Goal: Task Accomplishment & Management: Manage account settings

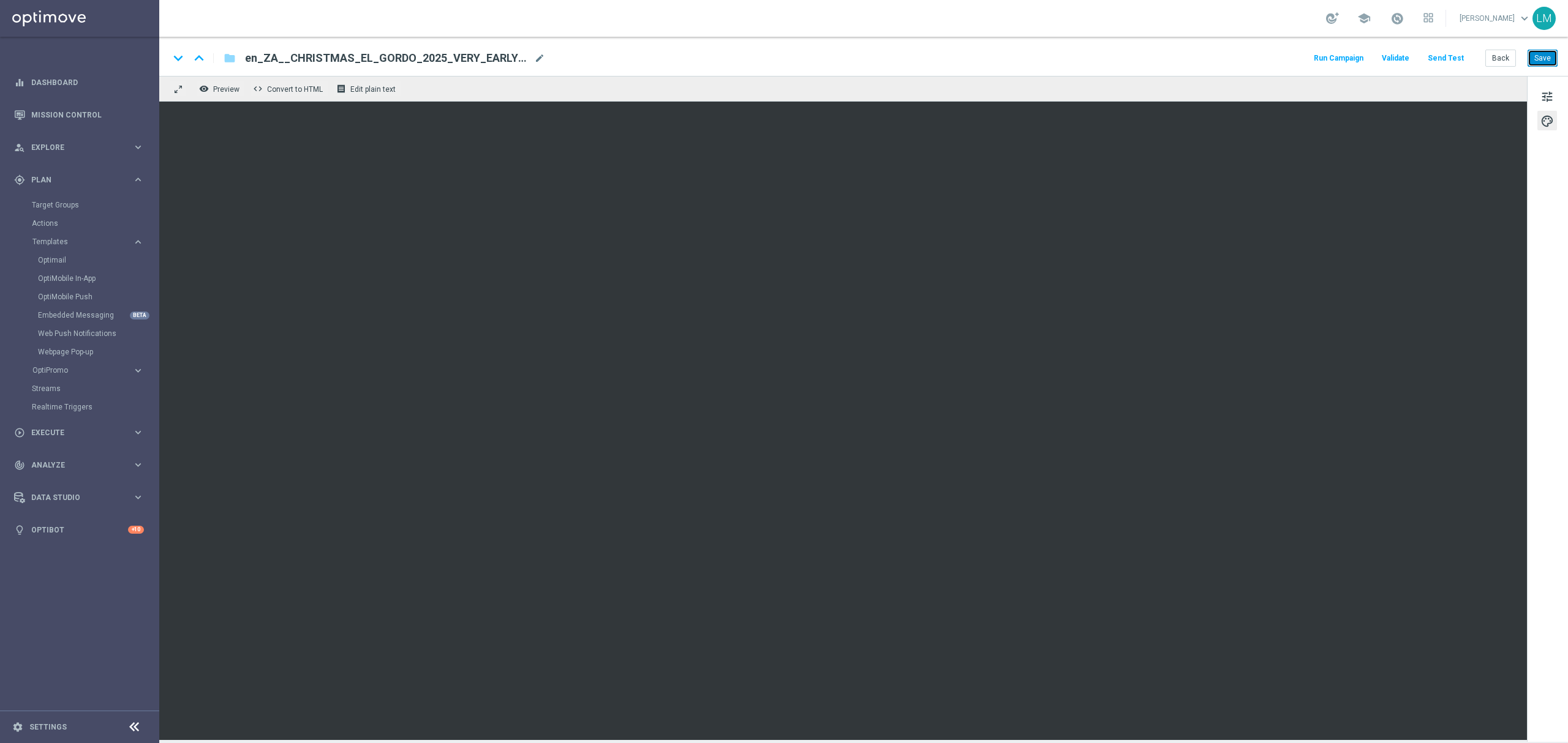
click at [1553, 61] on button "Save" at bounding box center [1543, 58] width 30 height 17
click at [1546, 98] on span "tune" at bounding box center [1546, 97] width 14 height 16
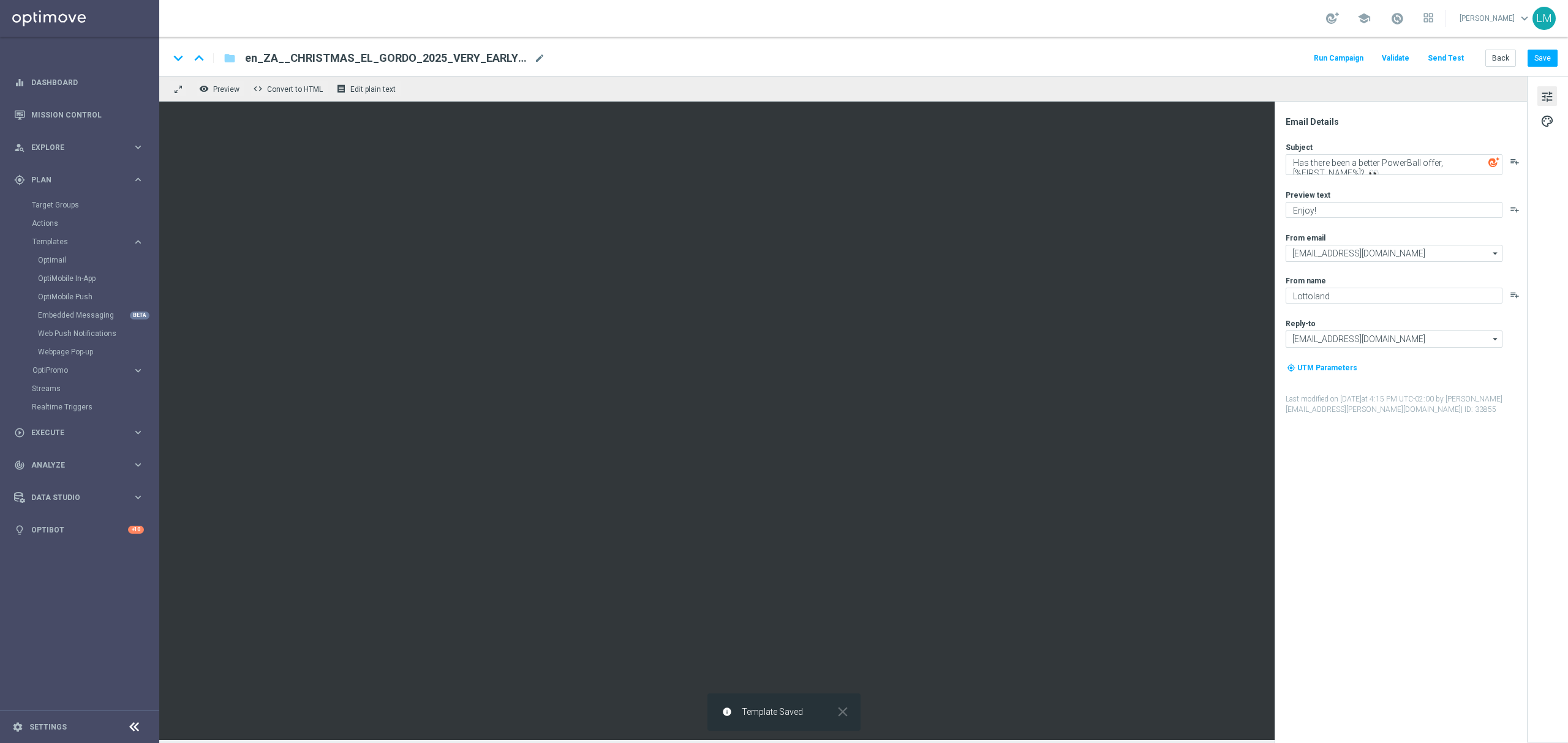
click at [1455, 65] on button "Send Test" at bounding box center [1445, 58] width 40 height 16
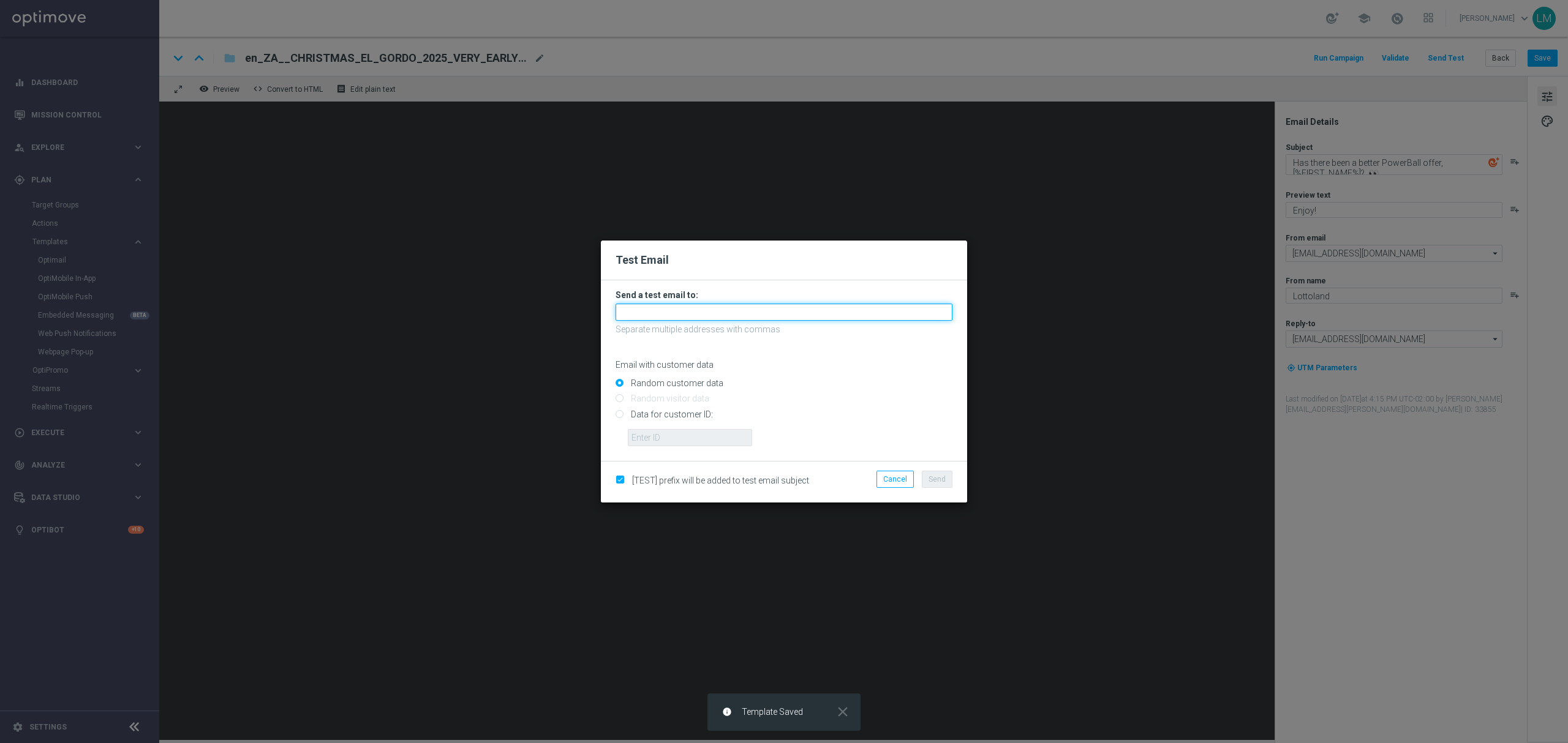
click at [631, 310] on input "text" at bounding box center [784, 312] width 337 height 17
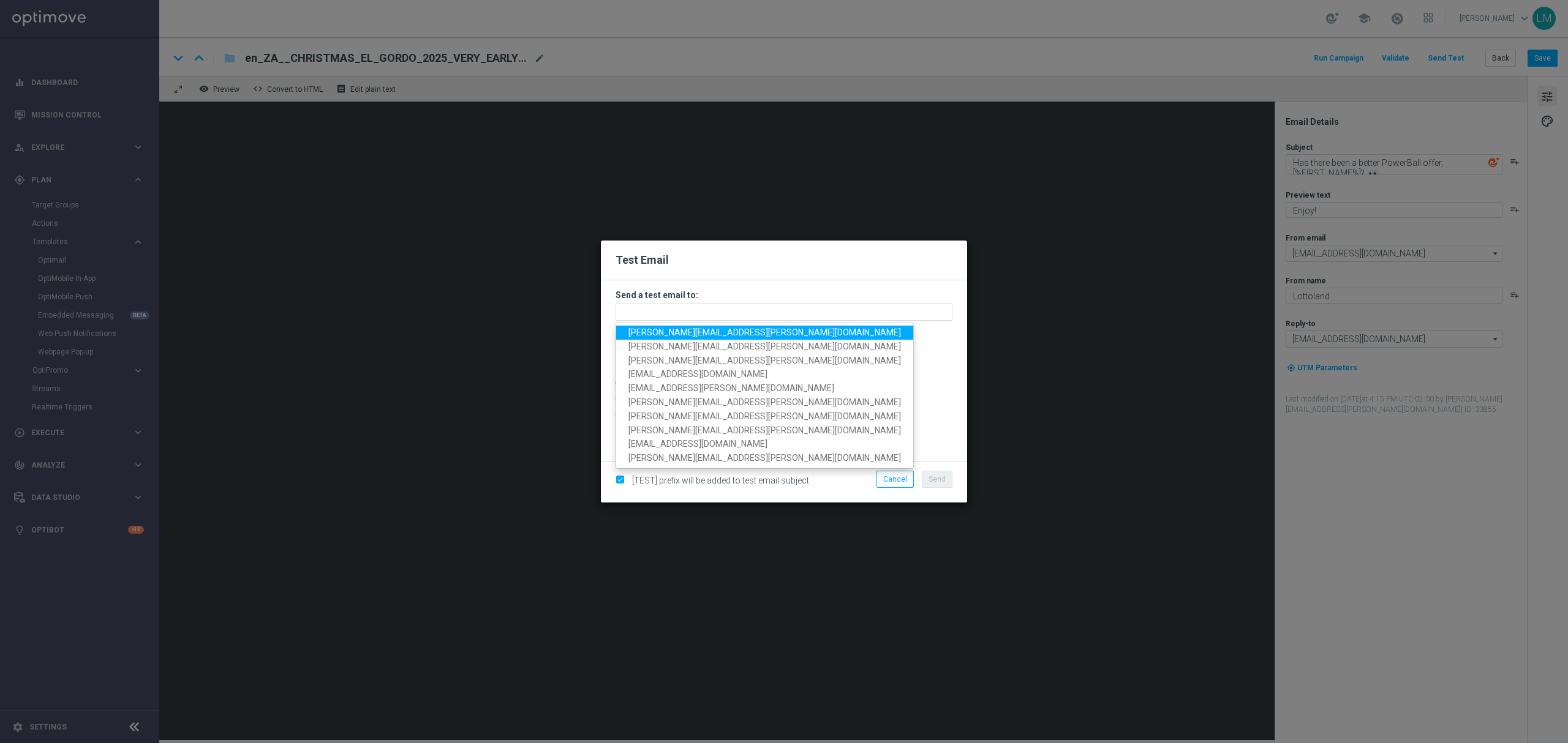
click at [647, 331] on span "leslie.martinez@lottoland.com" at bounding box center [764, 332] width 273 height 10
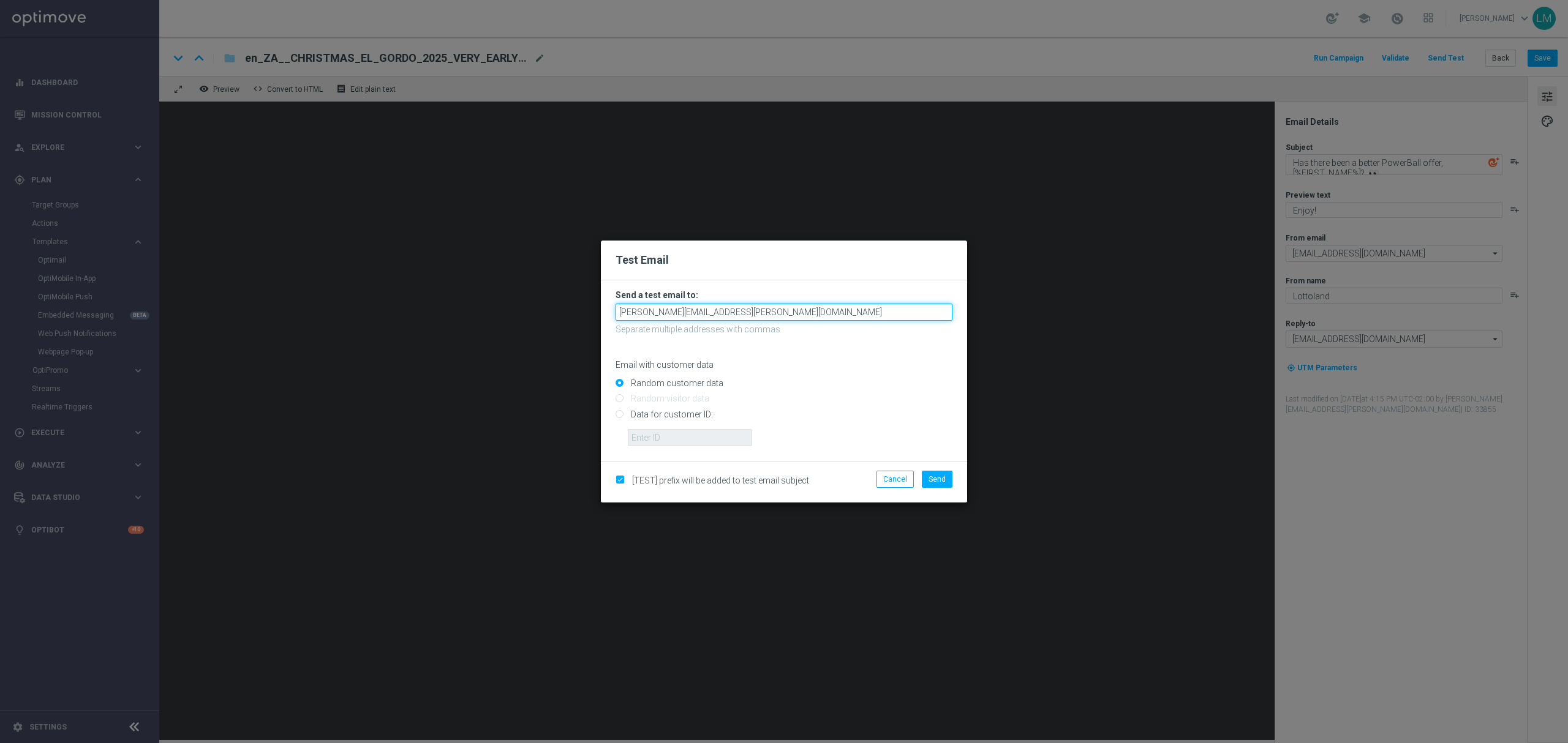
click at [753, 316] on input "leslie.martinez@lottoland.com" at bounding box center [784, 312] width 337 height 17
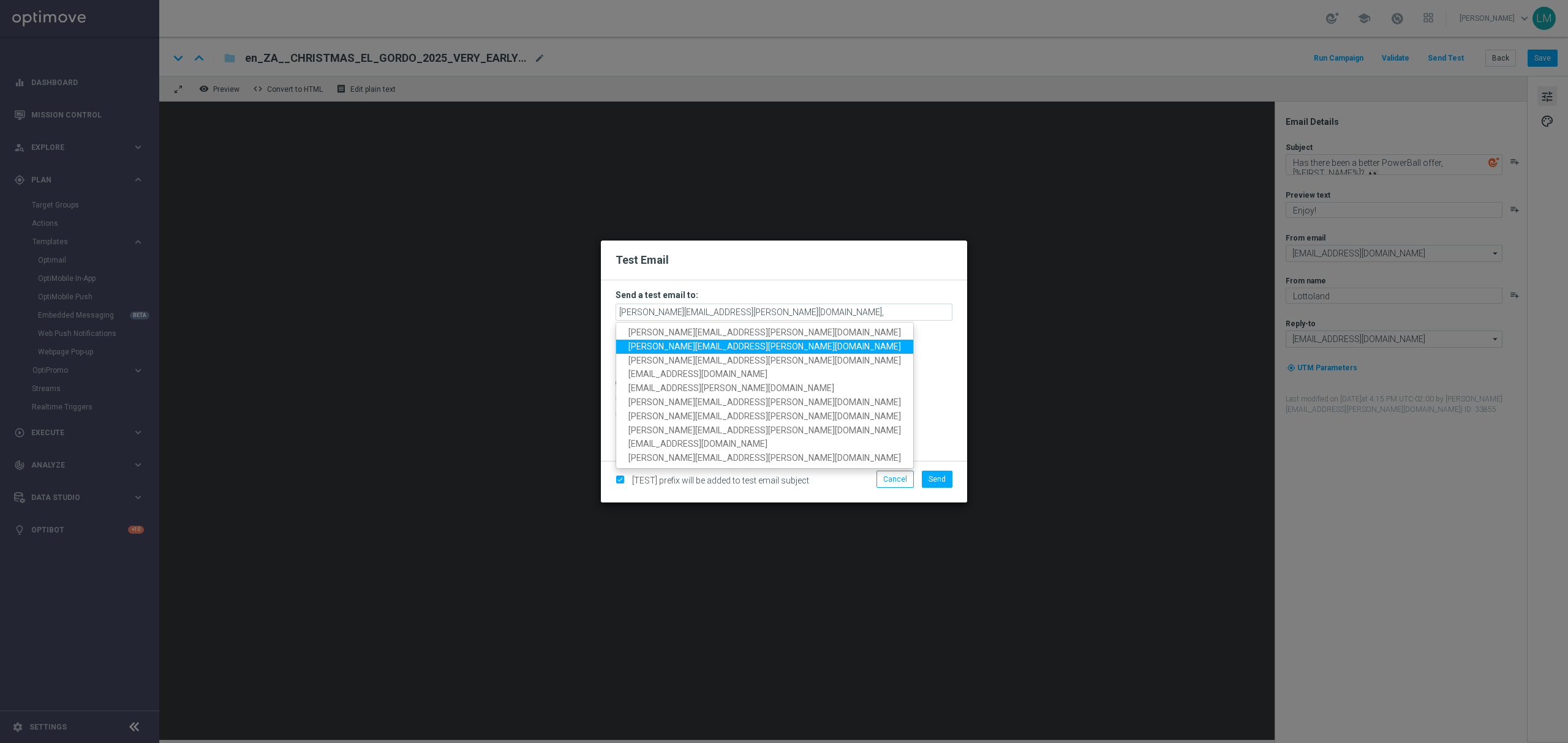
click at [669, 346] on span "ricky.hubbard@lottoland.com" at bounding box center [764, 346] width 273 height 10
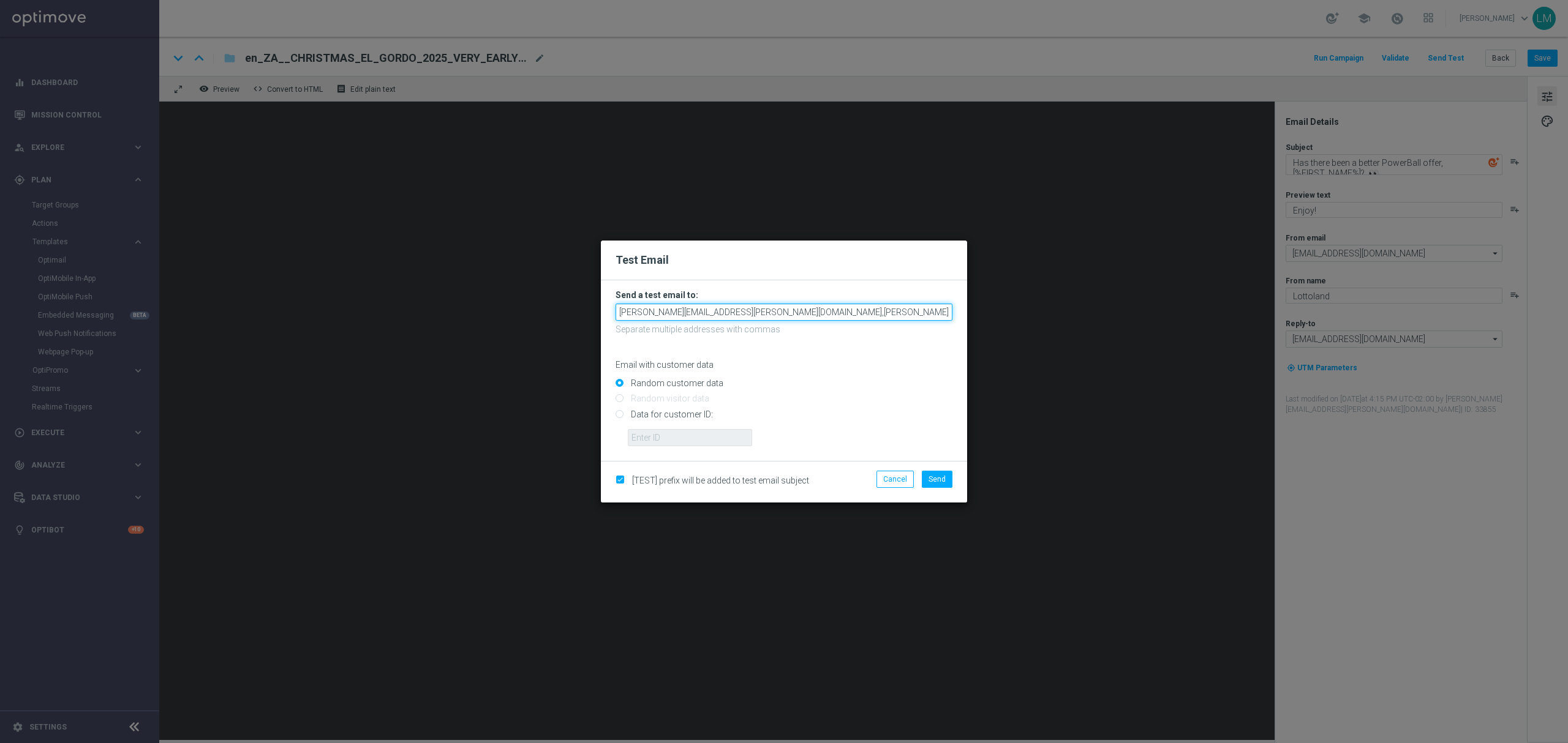
click at [862, 310] on input "leslie.martinez@lottoland.com,ricky.hubbard@lottoland.com" at bounding box center [784, 312] width 337 height 17
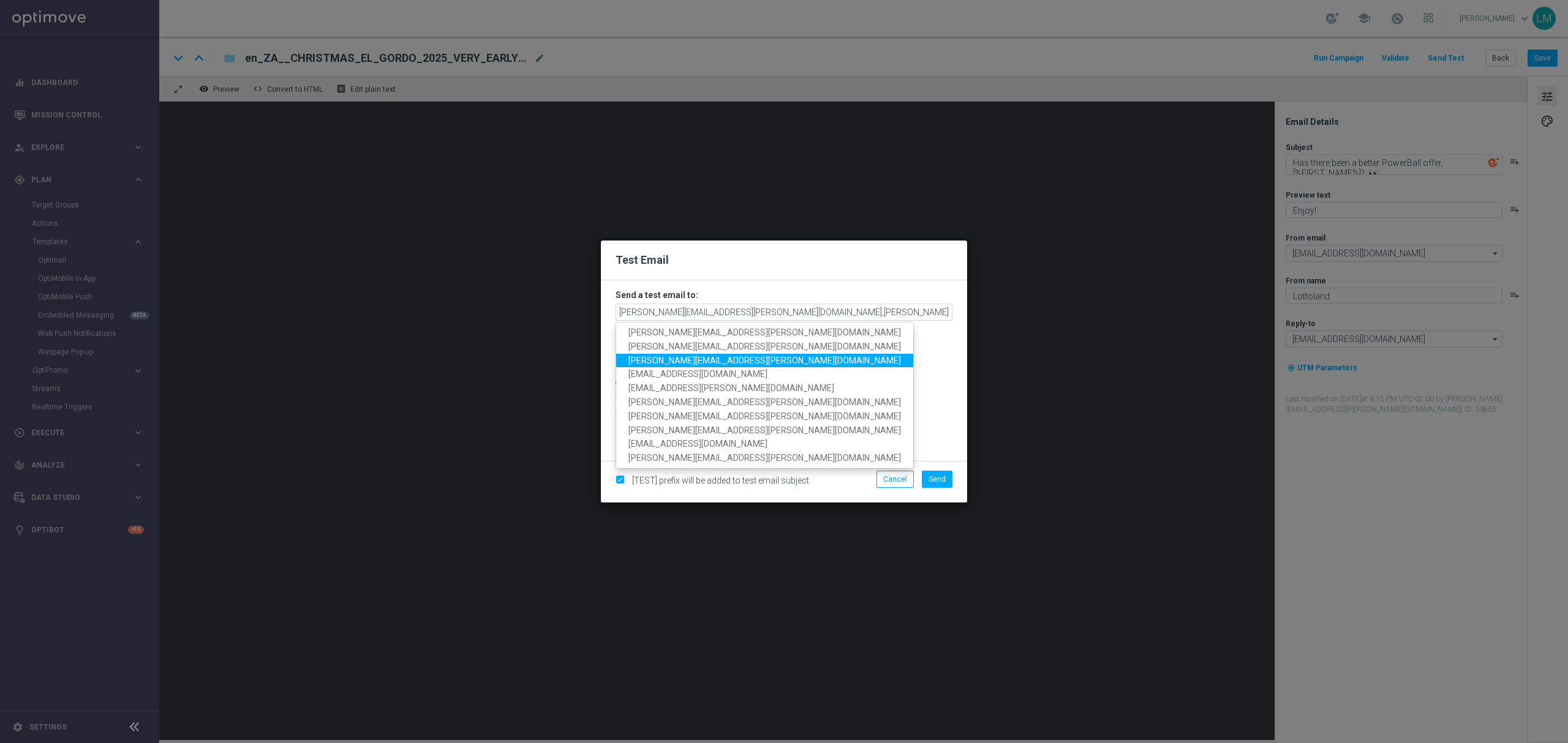
click at [702, 361] on span "millie.purcell@lottoland.com" at bounding box center [764, 359] width 273 height 10
type input "leslie.martinez@lottoland.com,ricky.hubbard@lottoland.com,millie.purcell@lottol…"
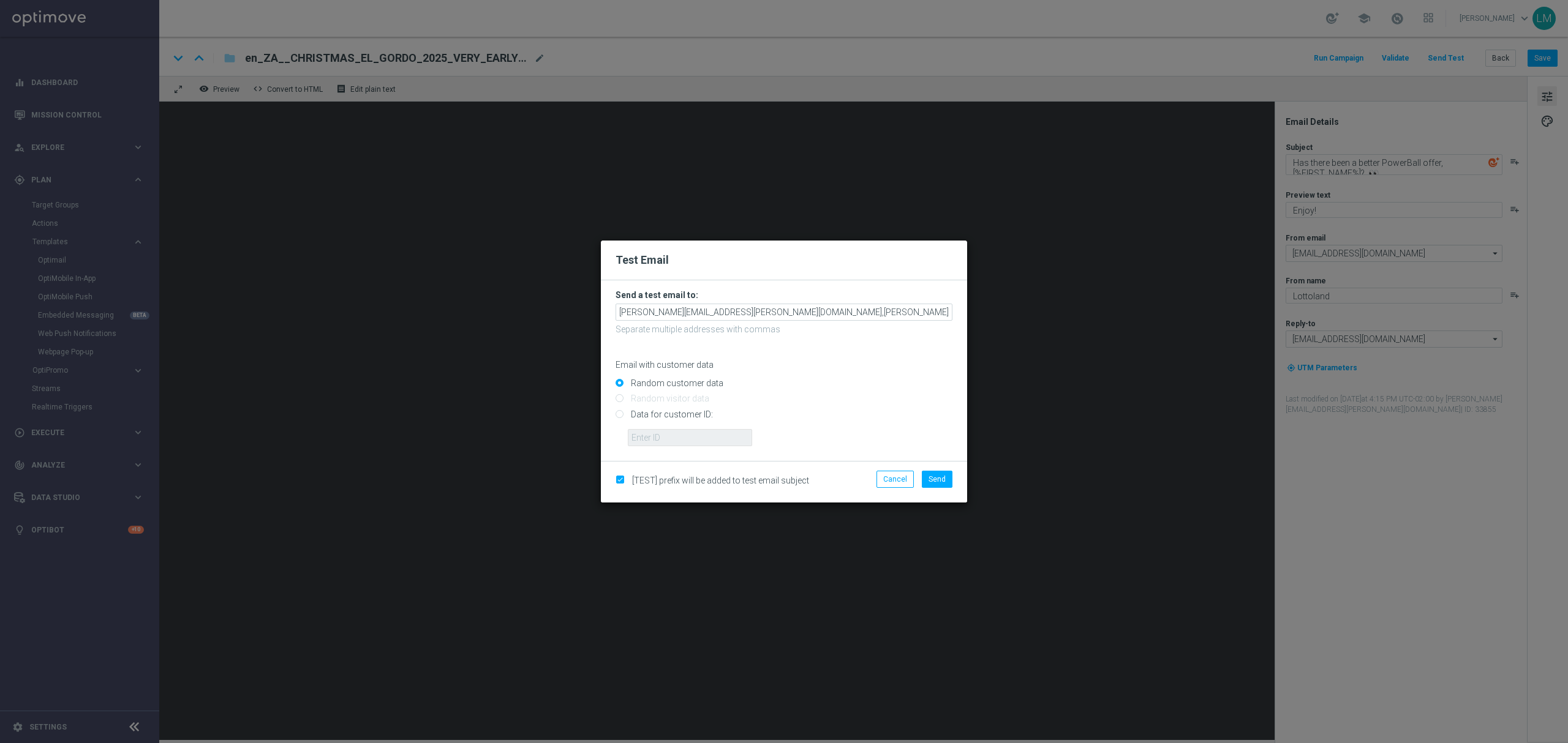
click at [657, 423] on input "Data for customer ID:" at bounding box center [784, 420] width 337 height 17
radio input "true"
click at [656, 433] on input "text" at bounding box center [690, 438] width 124 height 17
click at [669, 463] on div "[TEST] prefix will be added to test email subject Cancel Send" at bounding box center [784, 482] width 366 height 42
click at [714, 440] on input "text" at bounding box center [690, 438] width 124 height 17
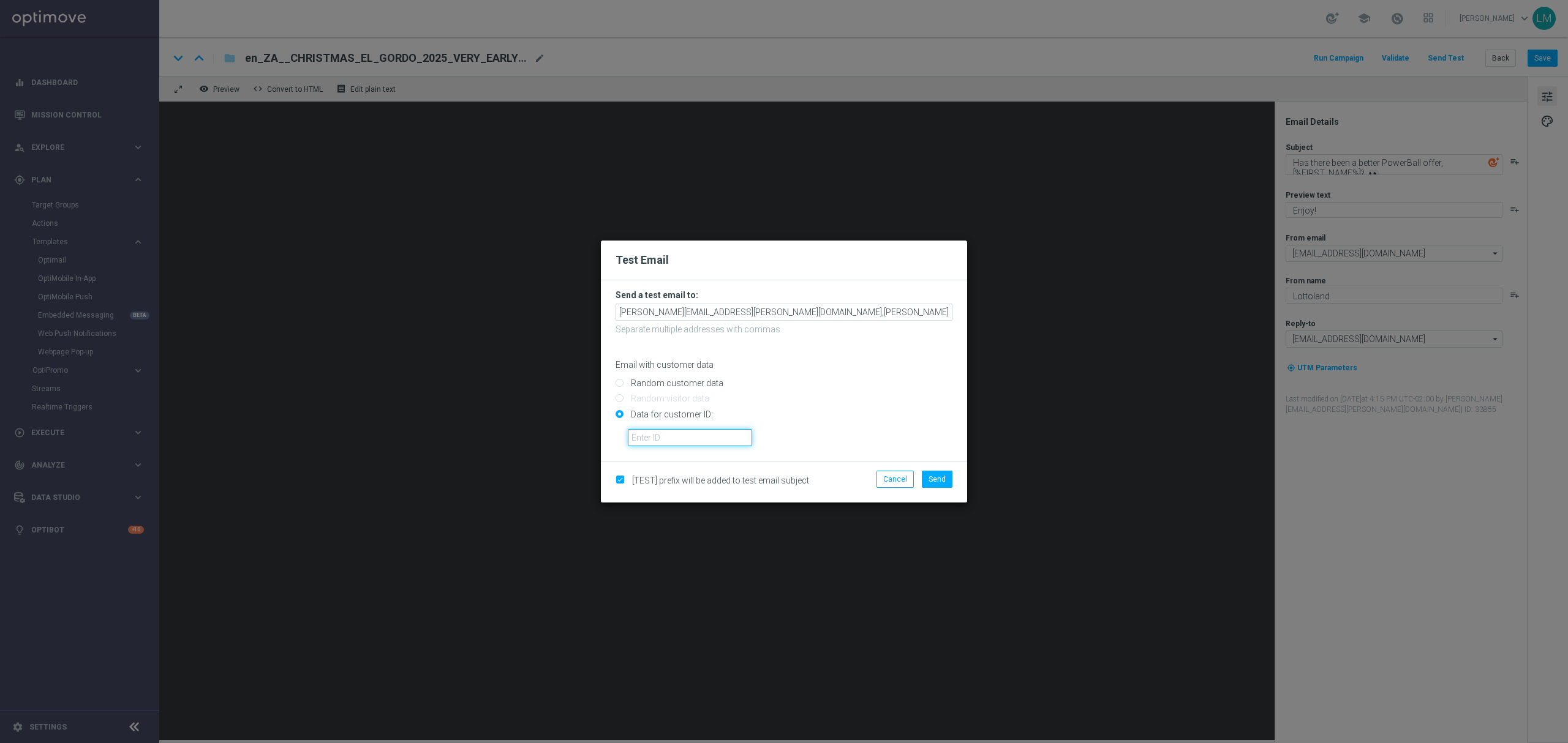
type input "10505907"
click at [846, 417] on input "Data for customer ID:" at bounding box center [784, 420] width 337 height 17
click at [931, 478] on span "Send" at bounding box center [937, 479] width 17 height 8
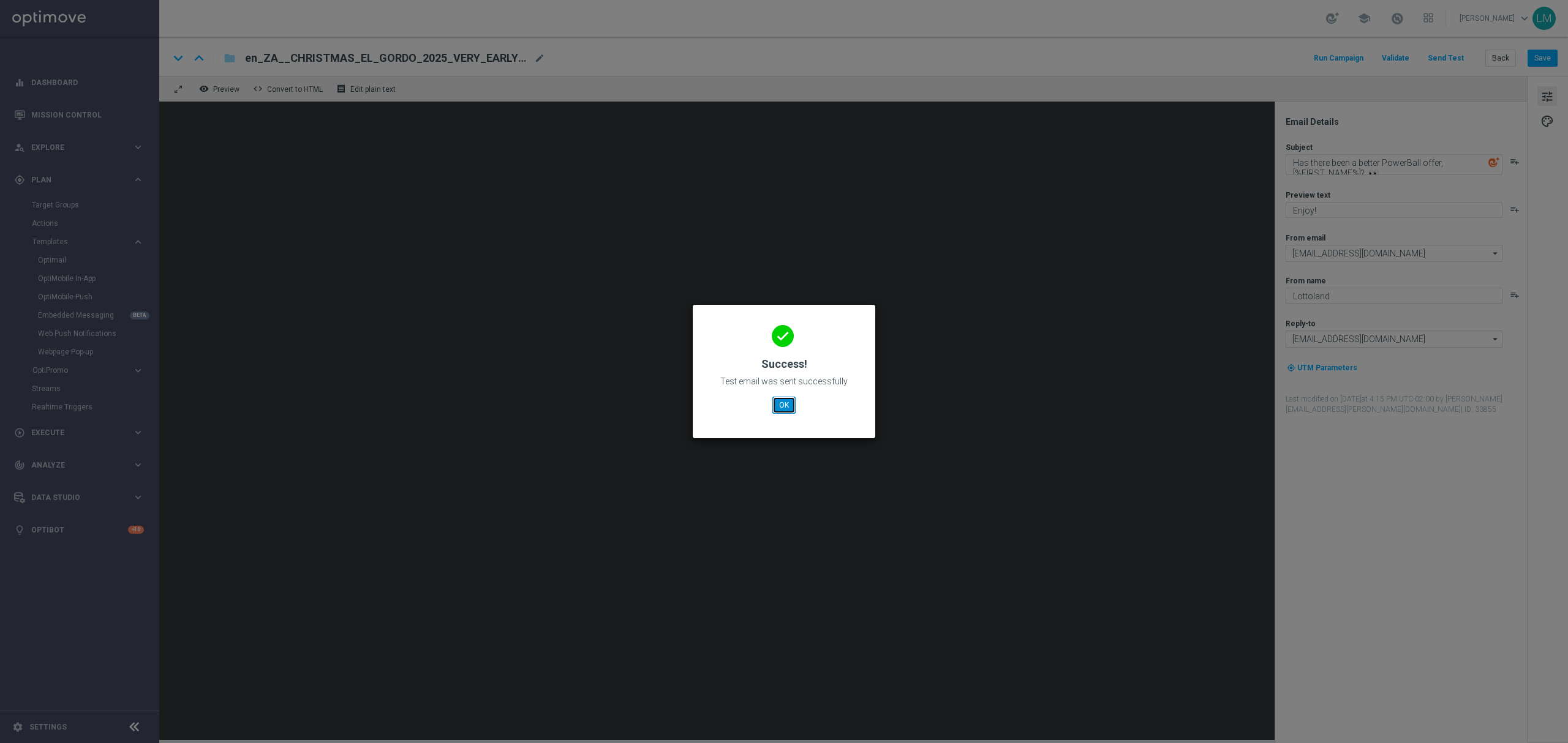
click at [782, 402] on button "OK" at bounding box center [784, 405] width 24 height 17
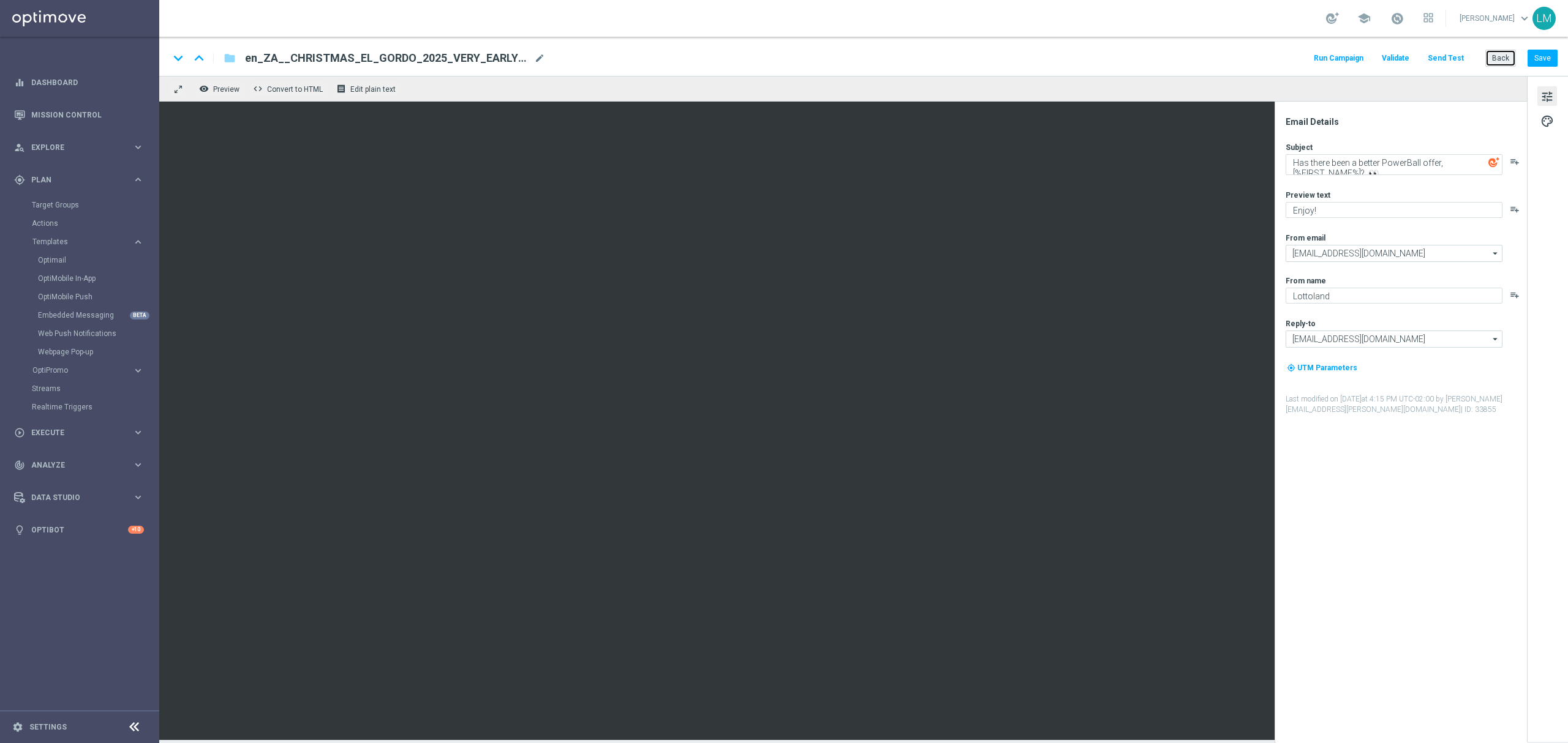
click at [1495, 54] on button "Back" at bounding box center [1500, 58] width 31 height 17
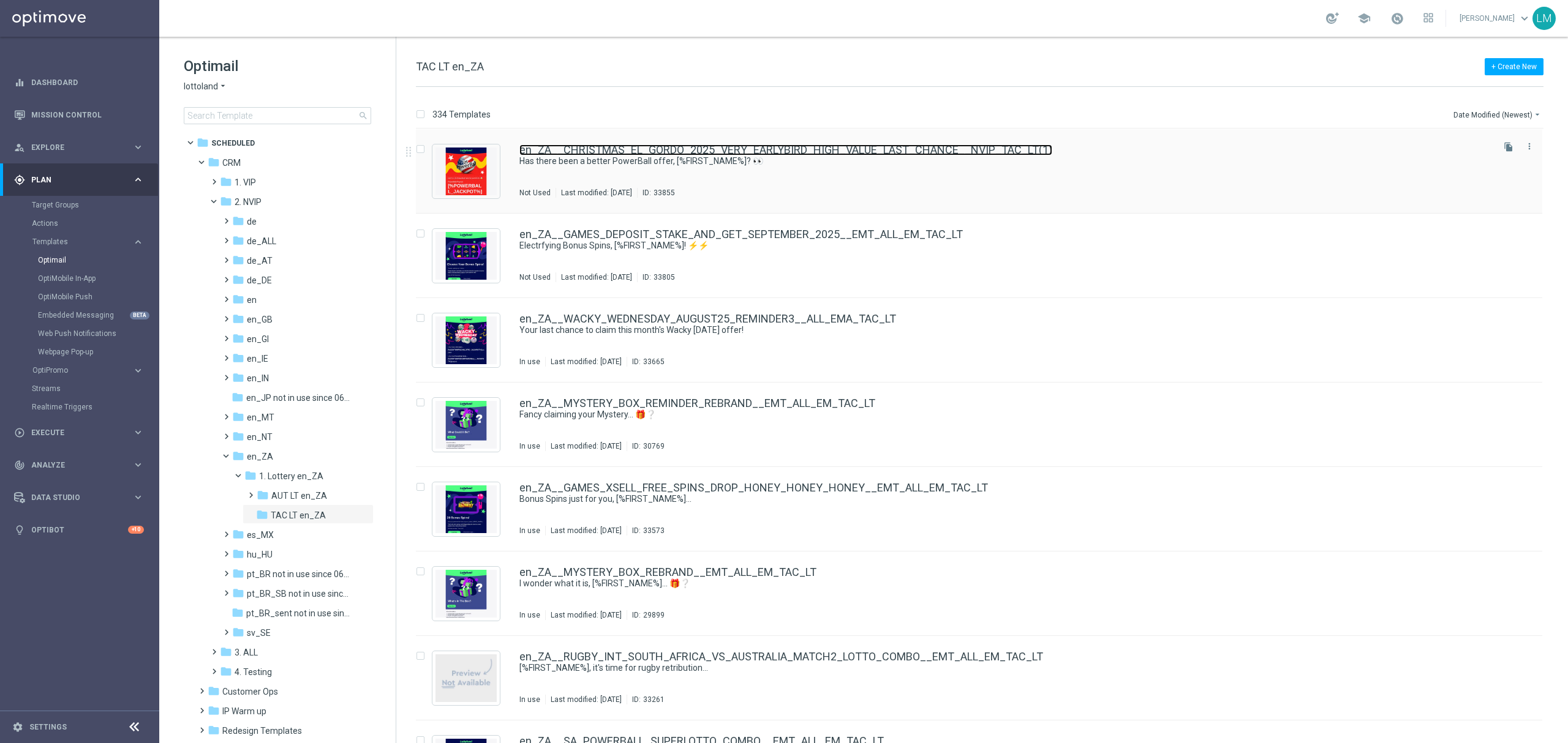
click at [735, 145] on link "en_ZA__CHRISTMAS_EL_GORDO_2025_VERY_EARLYBIRD_HIGH_VALUE_LAST_CHANCE__NVIP_TAC_…" at bounding box center [786, 150] width 533 height 11
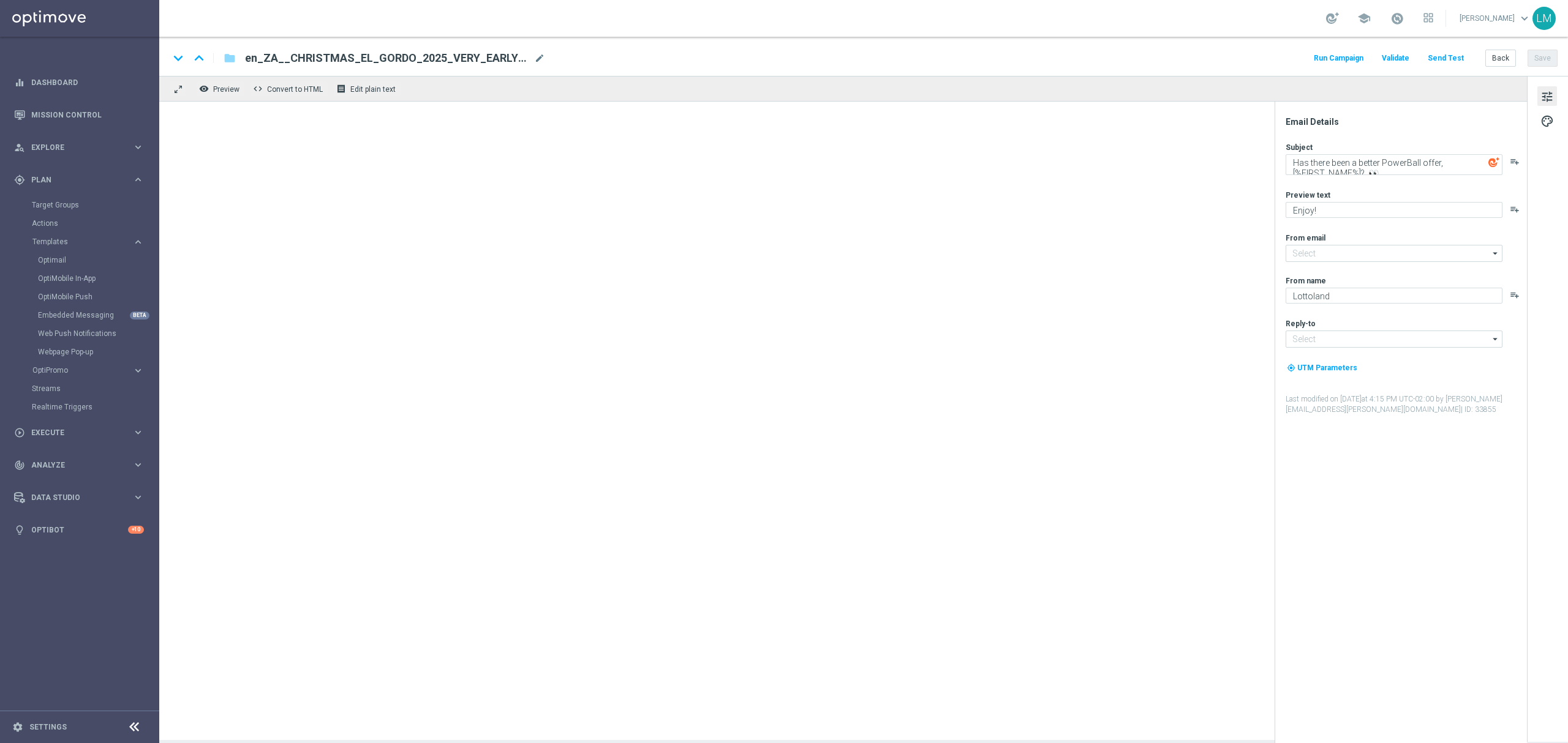
type input "[EMAIL_ADDRESS][DOMAIN_NAME]"
type input "support@lottoland.co.uk"
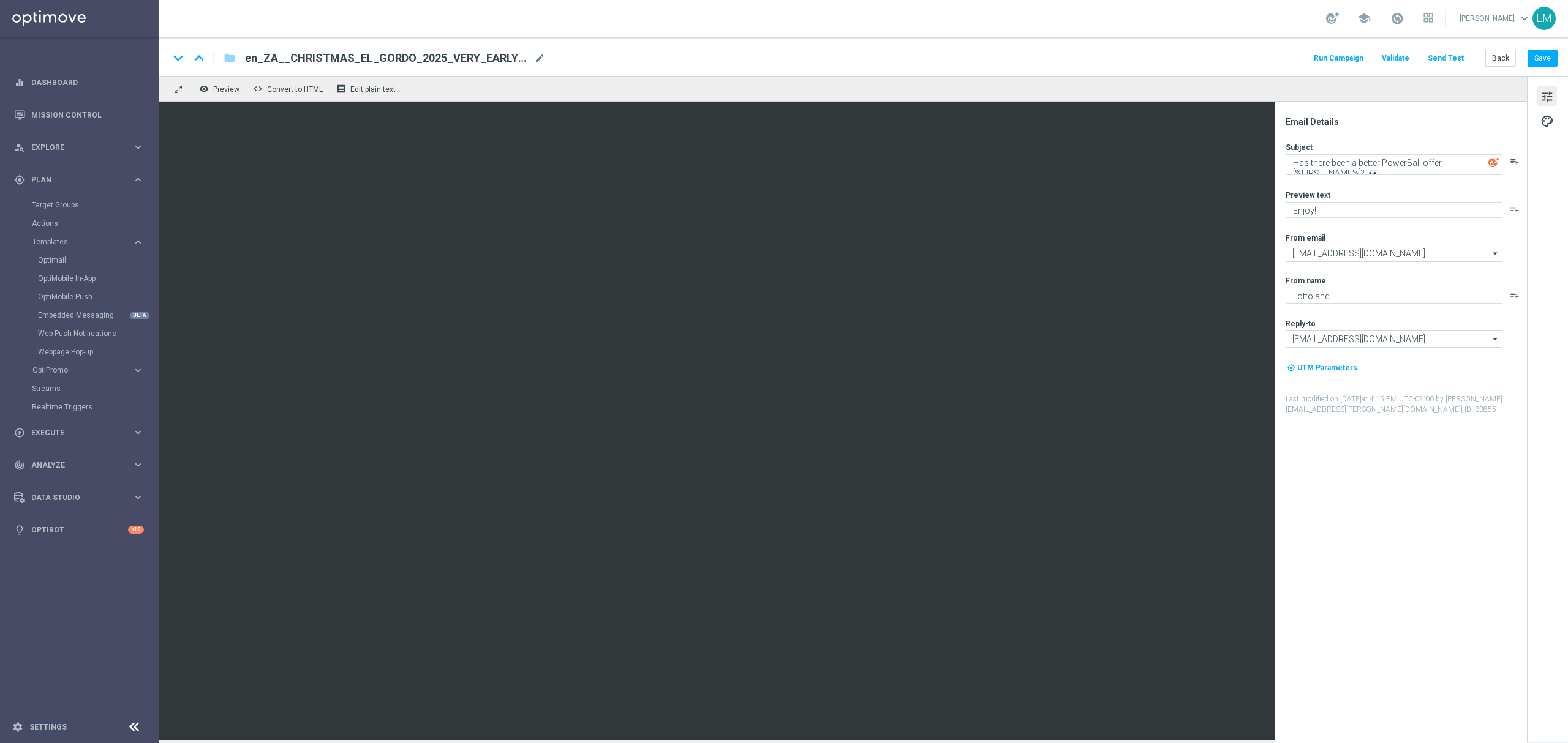
click at [548, 56] on div "keyboard_arrow_down keyboard_arrow_up folder en_ZA__CHRISTMAS_EL_GORDO_2025_VER…" at bounding box center [863, 58] width 1388 height 16
click at [545, 55] on div "keyboard_arrow_down keyboard_arrow_up folder en_ZA__CHRISTMAS_EL_GORDO_2025_VER…" at bounding box center [863, 58] width 1388 height 16
click at [542, 56] on span "mode_edit" at bounding box center [539, 58] width 11 height 11
paste input "POWERBALL_COMBO_REACTIVATION_HIGH_VALUE__EMT_ALL_EM_TAC_LT"
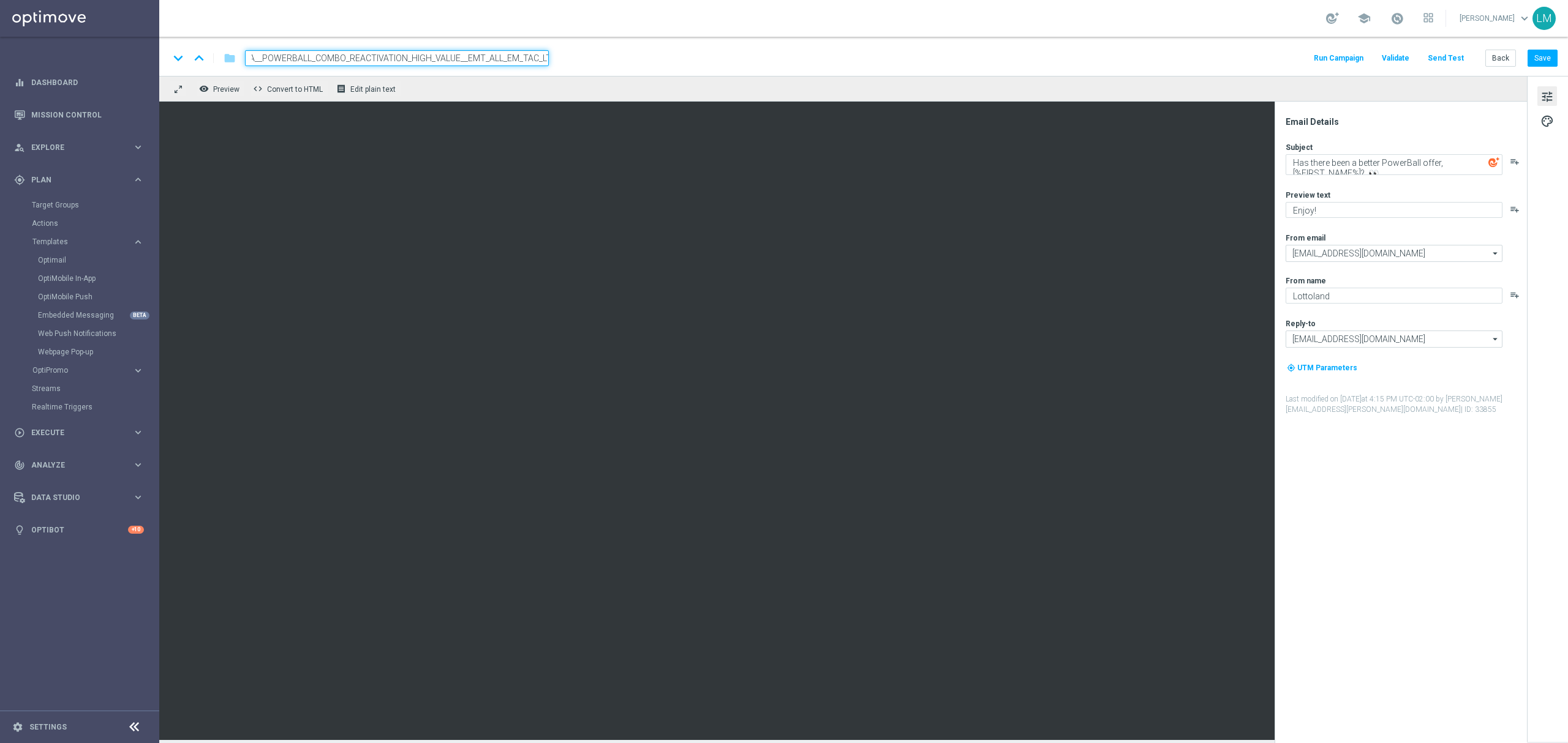
type input "en_ZA__POWERBALL_COMBO_REACTIVATION_HIGH_VALUE__EMT_ALL_EM_TAC_LT"
click at [535, 72] on div "keyboard_arrow_down keyboard_arrow_up folder en_ZA__POWERBALL_COMBO_REACTIVATIO…" at bounding box center [863, 56] width 1409 height 39
click at [512, 67] on div "keyboard_arrow_down keyboard_arrow_up folder en_ZA__POWERBALL_COMBO_REACTIVATIO…" at bounding box center [863, 56] width 1409 height 39
click at [512, 59] on input "en_ZA__POWERBALL_COMBO_REACTIVATION_HIGH_VALUE__EMT_ALL_EM_TAC_LT" at bounding box center [397, 58] width 304 height 16
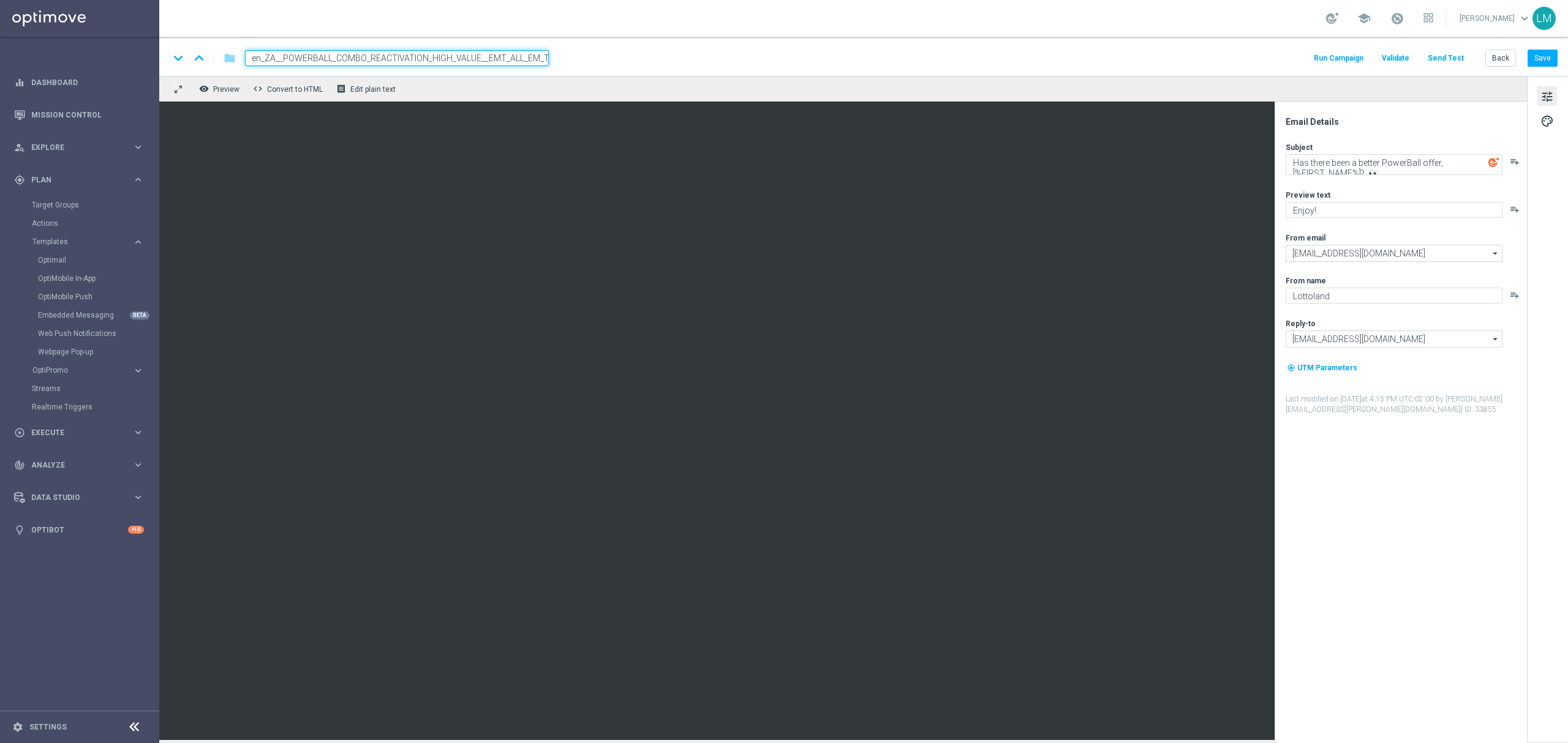
click at [508, 83] on div "remove_red_eye Preview code Convert to HTML receipt Edit plain text" at bounding box center [843, 88] width 1367 height 25
click at [1526, 52] on div "Back Save" at bounding box center [1521, 58] width 73 height 17
click at [1527, 52] on button "Save" at bounding box center [1543, 58] width 30 height 17
click at [1495, 56] on button "Back" at bounding box center [1500, 58] width 31 height 17
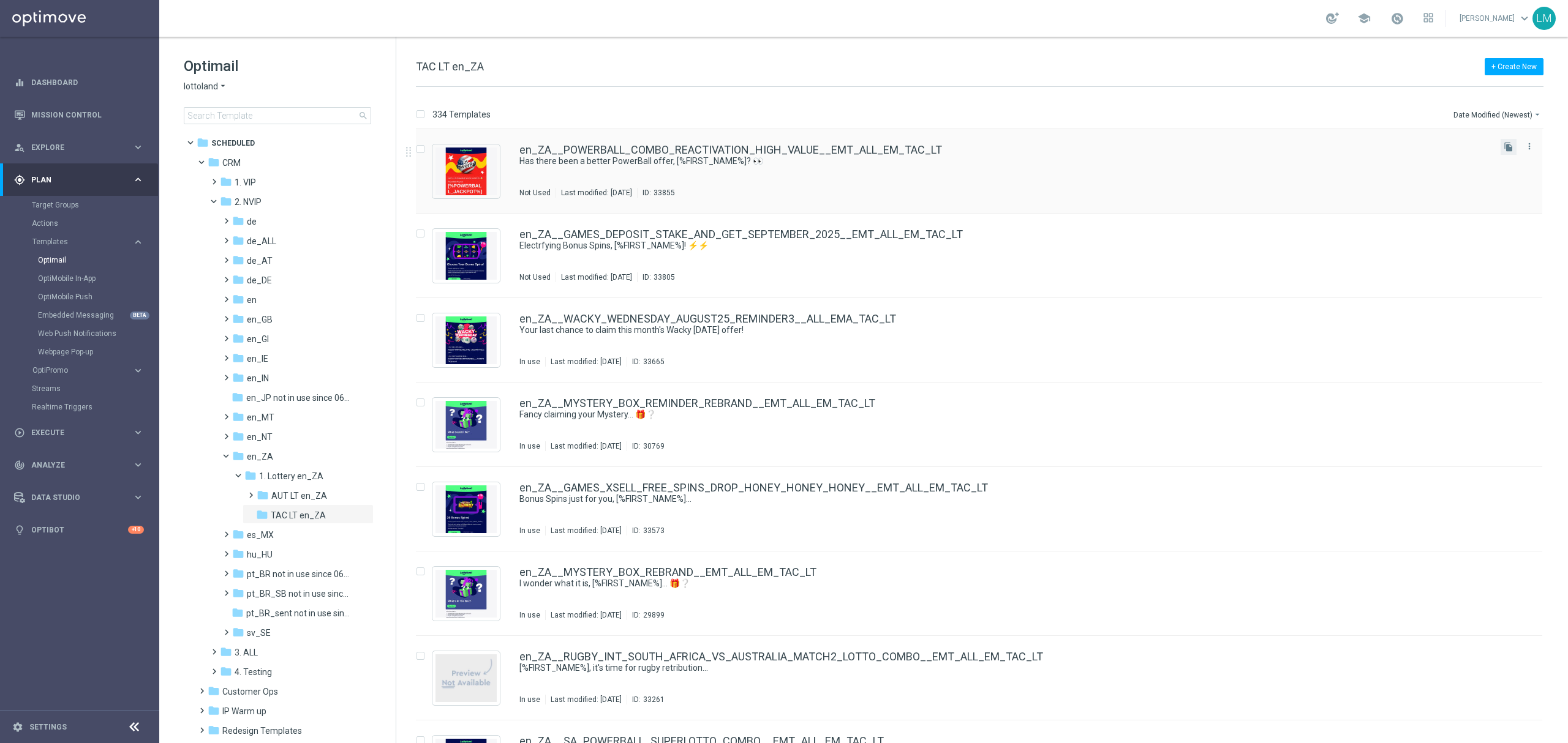
click at [1501, 146] on button "file_copy" at bounding box center [1509, 147] width 16 height 16
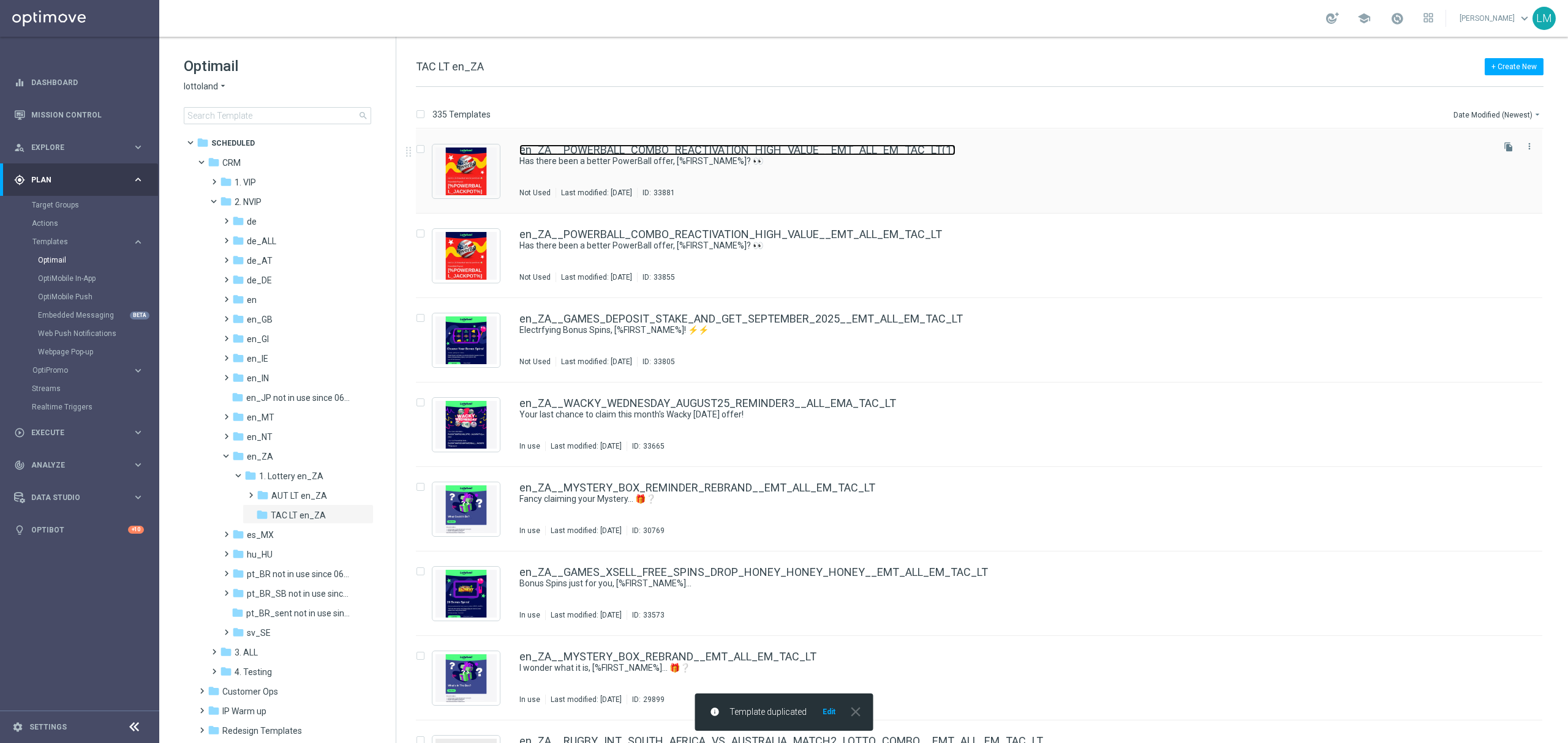
click at [697, 153] on link "en_ZA__POWERBALL_COMBO_REACTIVATION_HIGH_VALUE__EMT_ALL_EM_TAC_LT(1)" at bounding box center [737, 150] width 436 height 11
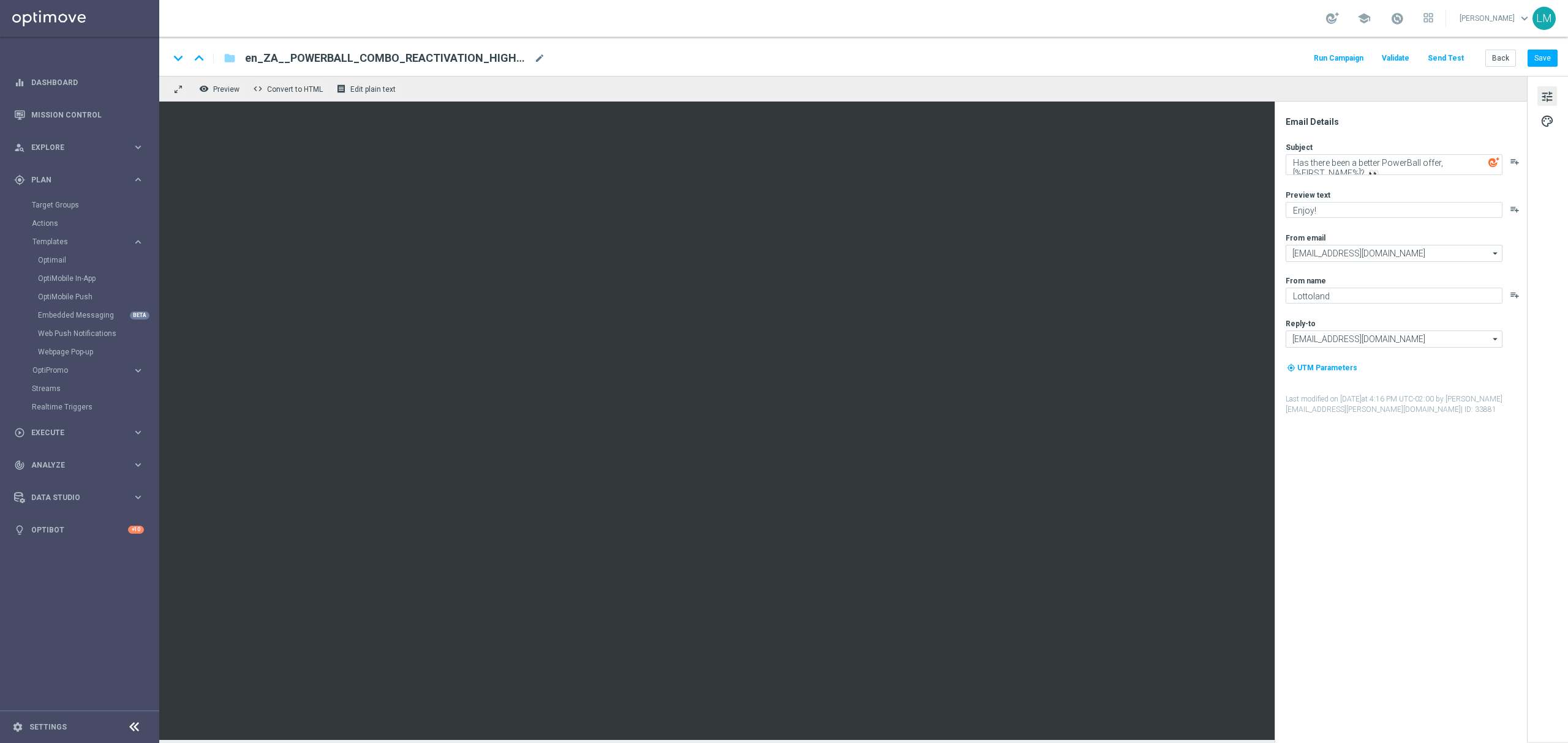
click at [1465, 61] on button "Send Test" at bounding box center [1445, 58] width 40 height 16
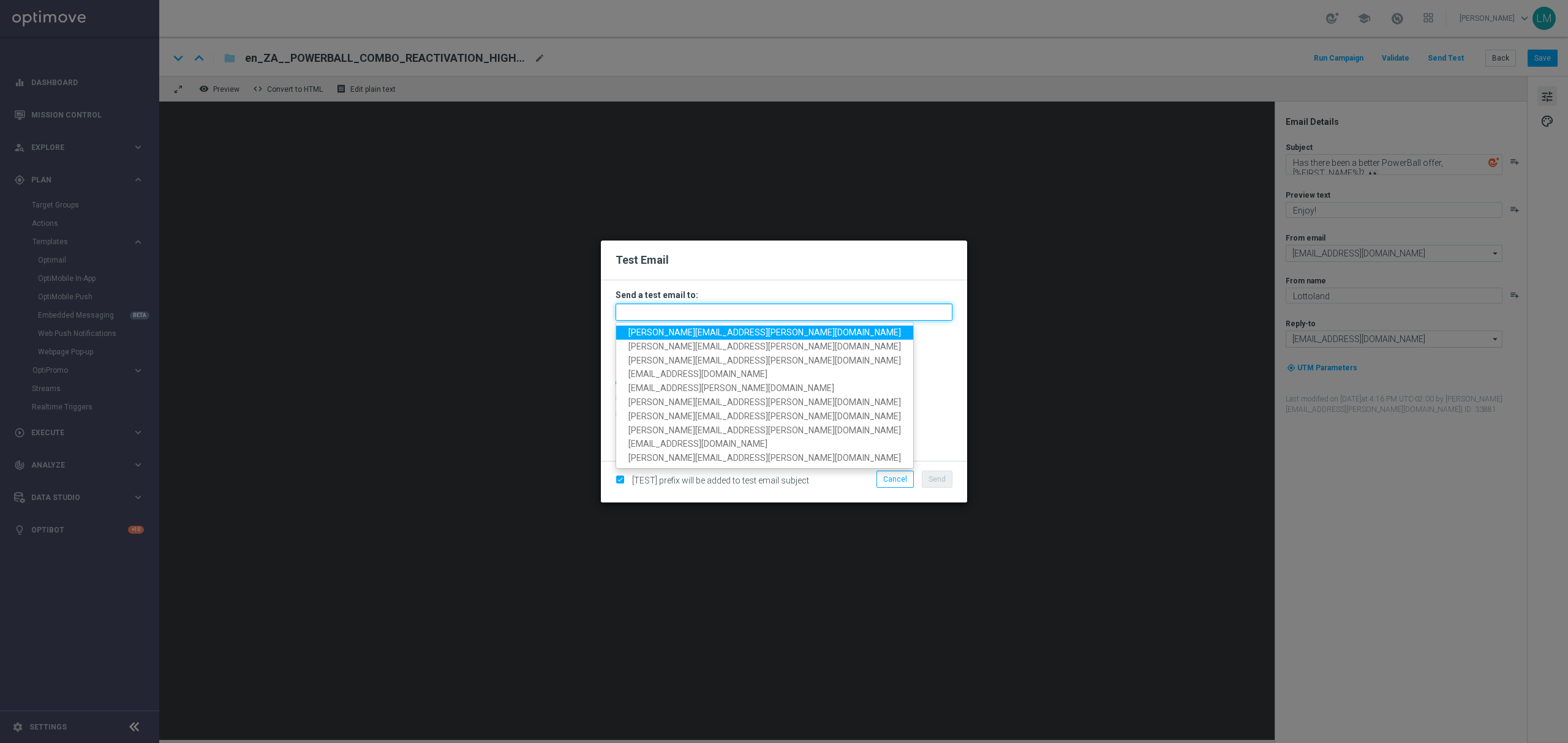
click at [743, 312] on input "text" at bounding box center [784, 312] width 337 height 17
paste input "en_ZA__POWERBALL_COMBO_REACTIVATION_MEDIUM_VALUE__EMT_ALL_EM_TAC_LT"
type input "en_ZA__POWERBALL_COMBO_REACTIVATION_MEDIUM_VALUE__EMT_ALL_EM_TAC_LT"
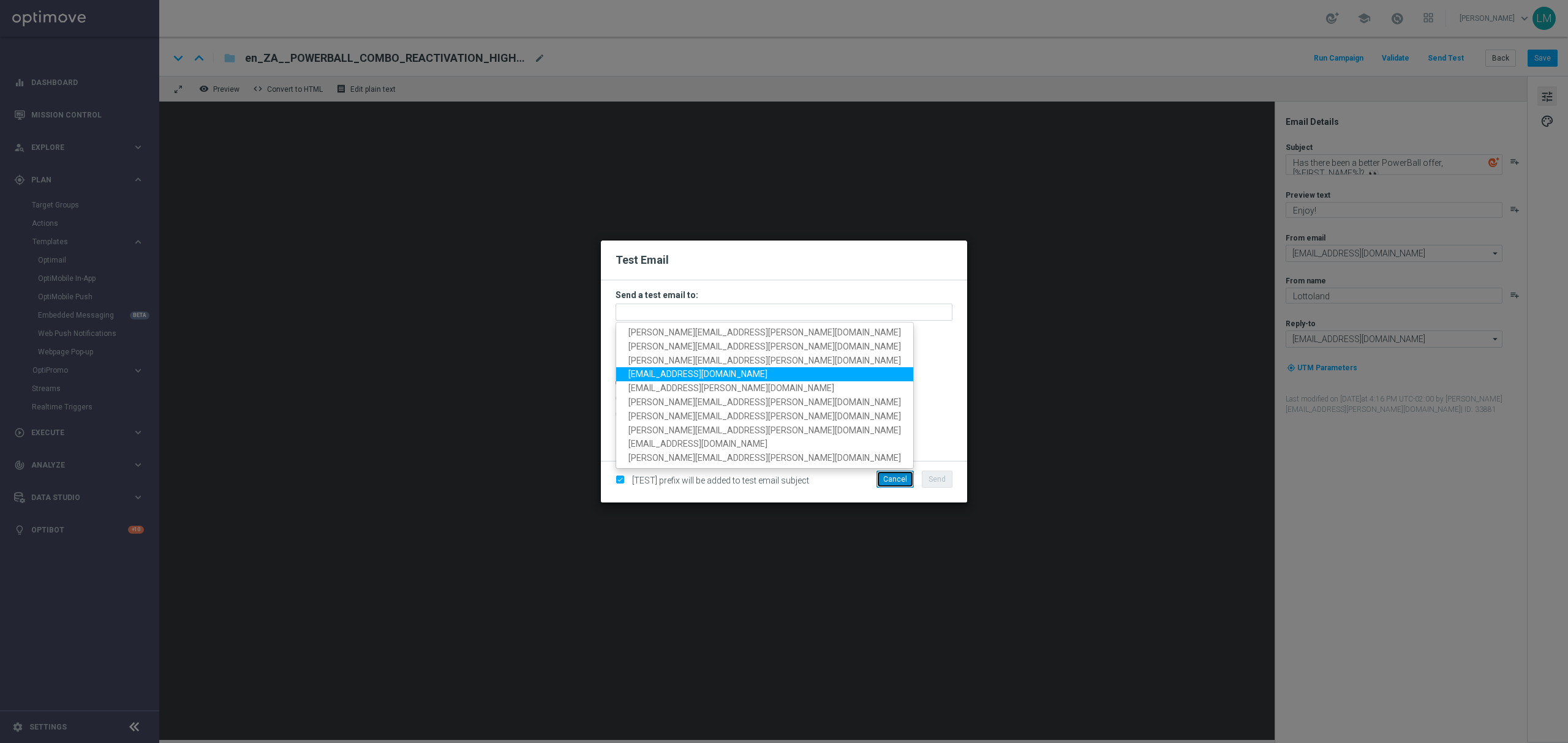
click at [905, 486] on button "Cancel" at bounding box center [895, 480] width 37 height 17
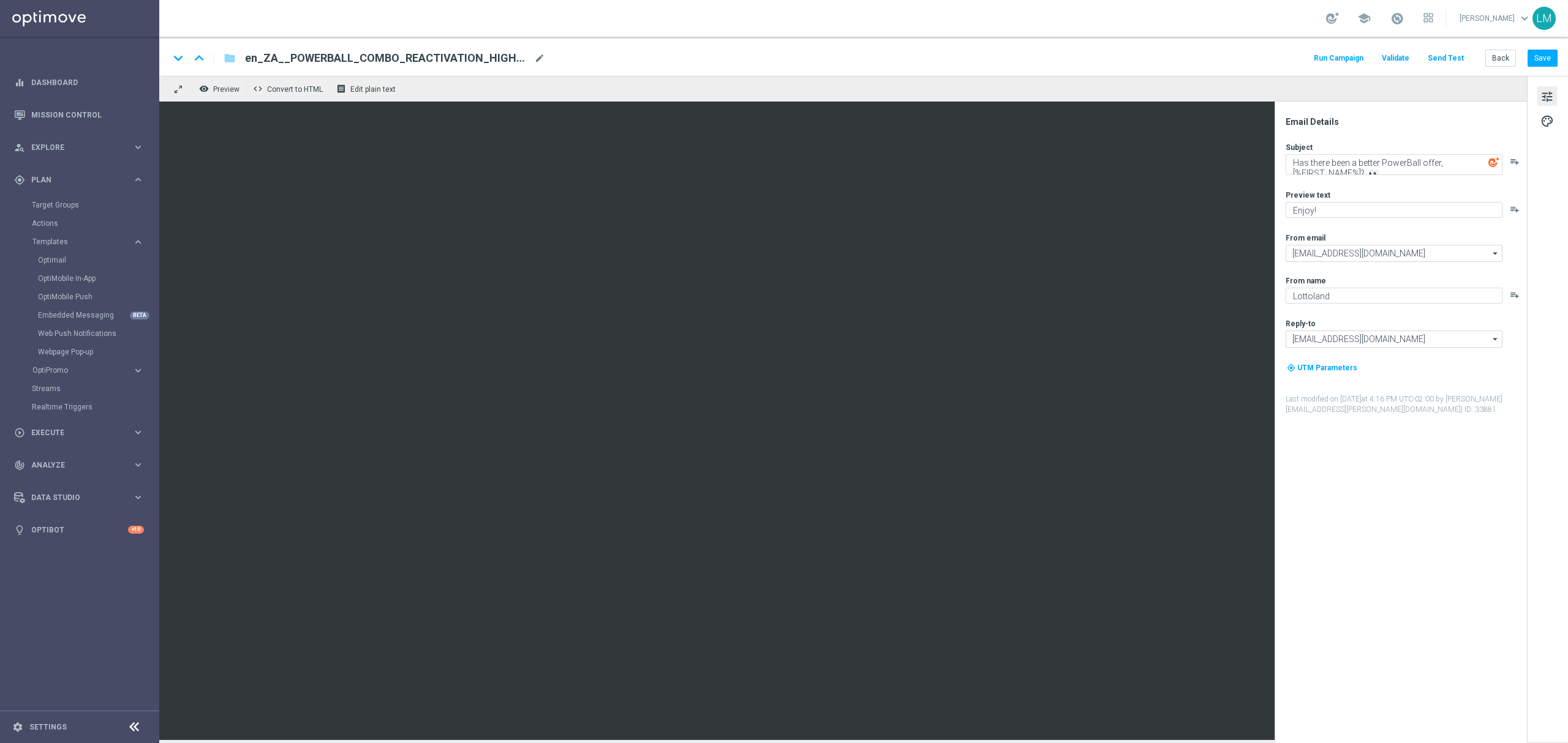
click at [542, 54] on span "mode_edit" at bounding box center [539, 58] width 11 height 11
paste input "MEDIUM_VALUE__EMT_ALL_EM_TAC_LT"
type input "en_ZA__POWERBALL_COMBO_REACTIVATION_MEDIUM_VALUE__EMT_ALL_EM_TAC_LT"
click at [546, 90] on div "remove_red_eye Preview code Convert to HTML receipt Edit plain text" at bounding box center [843, 88] width 1367 height 25
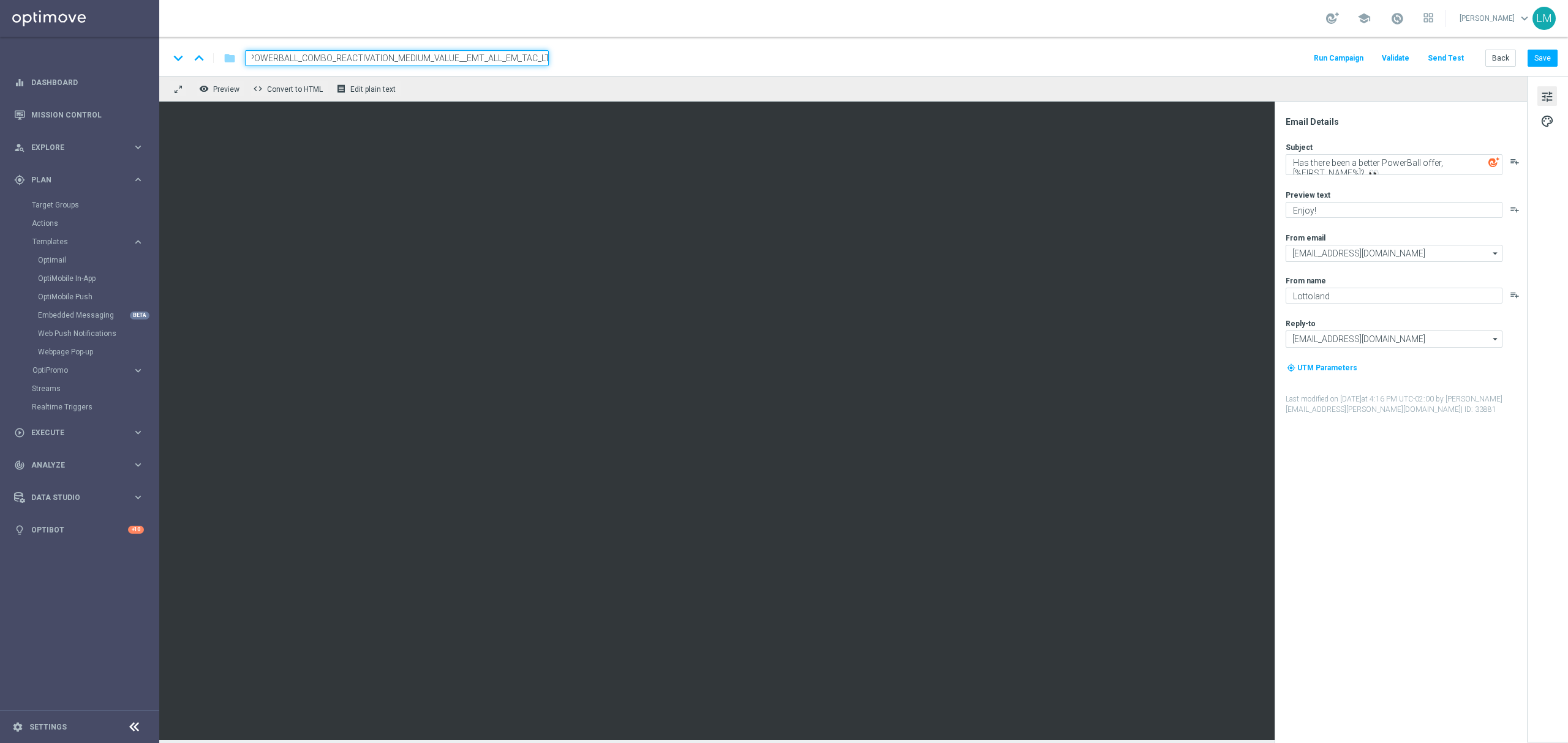
scroll to position [0, 0]
click at [535, 69] on div "keyboard_arrow_down keyboard_arrow_up folder en_ZA__POWERBALL_COMBO_REACTIVATIO…" at bounding box center [863, 56] width 1409 height 39
click at [535, 67] on div "keyboard_arrow_down keyboard_arrow_up folder en_ZA__POWERBALL_COMBO_REACTIVATIO…" at bounding box center [863, 56] width 1409 height 39
click at [534, 63] on input "en_ZA__POWERBALL_COMBO_REACTIVATION_MEDIUM_VALUE__EMT_ALL_EM_TAC_LT" at bounding box center [397, 58] width 304 height 16
click at [529, 81] on div "remove_red_eye Preview code Convert to HTML receipt Edit plain text" at bounding box center [843, 88] width 1367 height 25
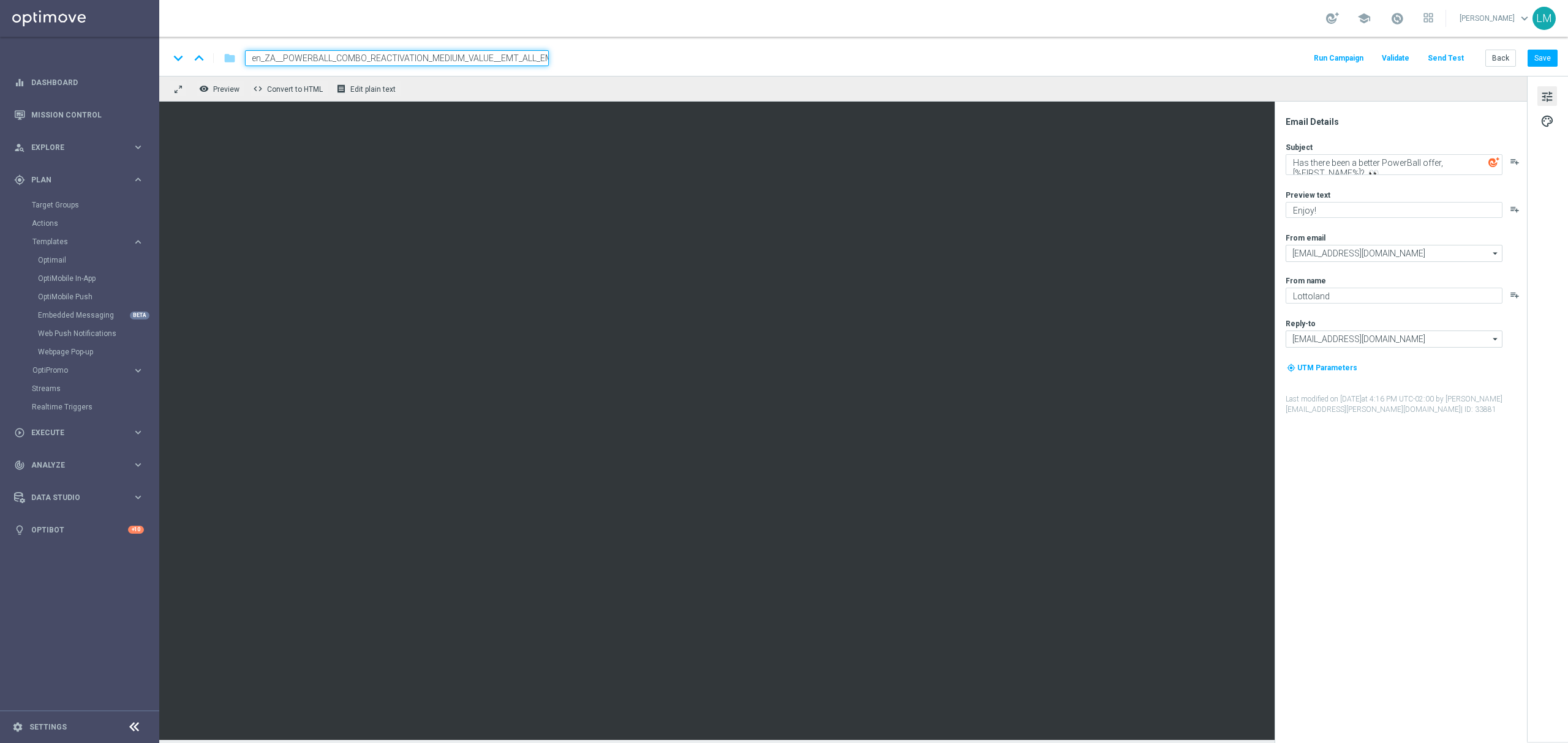
click at [529, 67] on div "keyboard_arrow_down keyboard_arrow_up folder en_ZA__POWERBALL_COMBO_REACTIVATIO…" at bounding box center [863, 56] width 1409 height 39
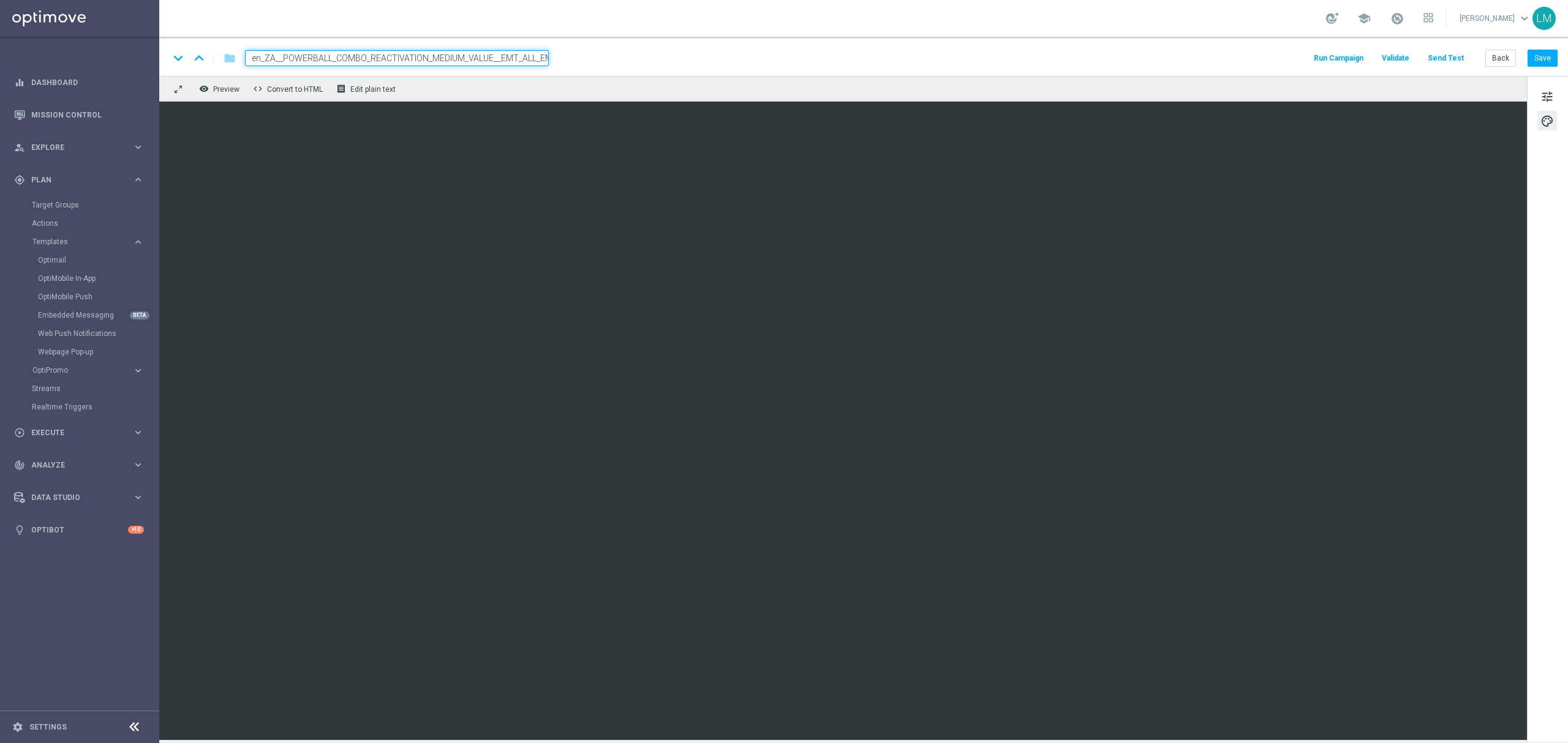
click at [537, 99] on div "remove_red_eye Preview code Convert to HTML receipt Edit plain text" at bounding box center [843, 88] width 1367 height 25
click at [525, 61] on input "en_ZA__POWERBALL_COMBO_REACTIVATION_MEDIUM_VALUE__EMT_ALL_EM_TAC_LT" at bounding box center [397, 58] width 304 height 16
click at [523, 72] on div "keyboard_arrow_down keyboard_arrow_up folder en_ZA__POWERBALL_COMBO_REACTIVATIO…" at bounding box center [863, 56] width 1409 height 39
click at [1556, 59] on button "Save" at bounding box center [1543, 58] width 30 height 17
click at [1546, 58] on button "Save" at bounding box center [1543, 58] width 30 height 17
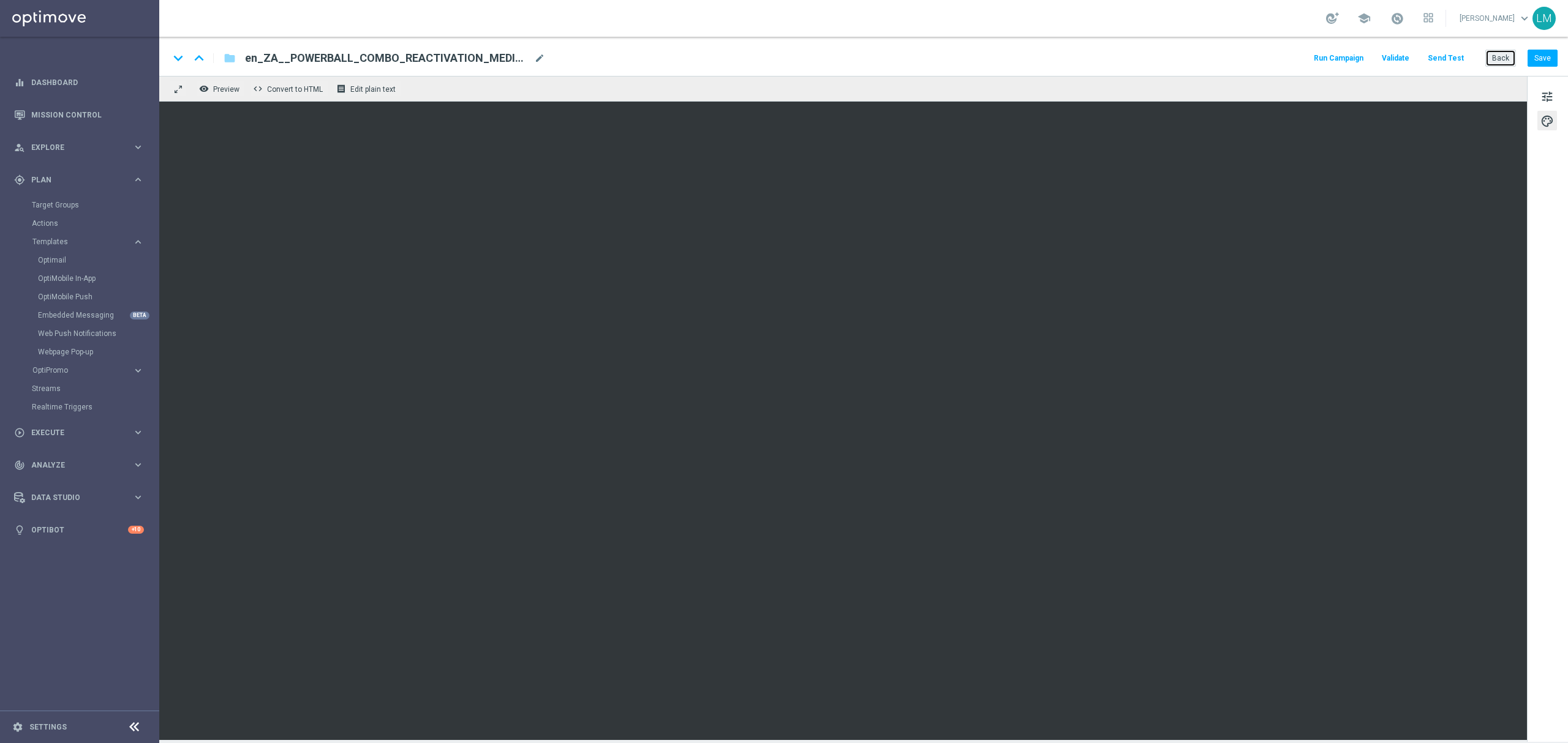
click at [1504, 59] on button "Back" at bounding box center [1500, 58] width 31 height 17
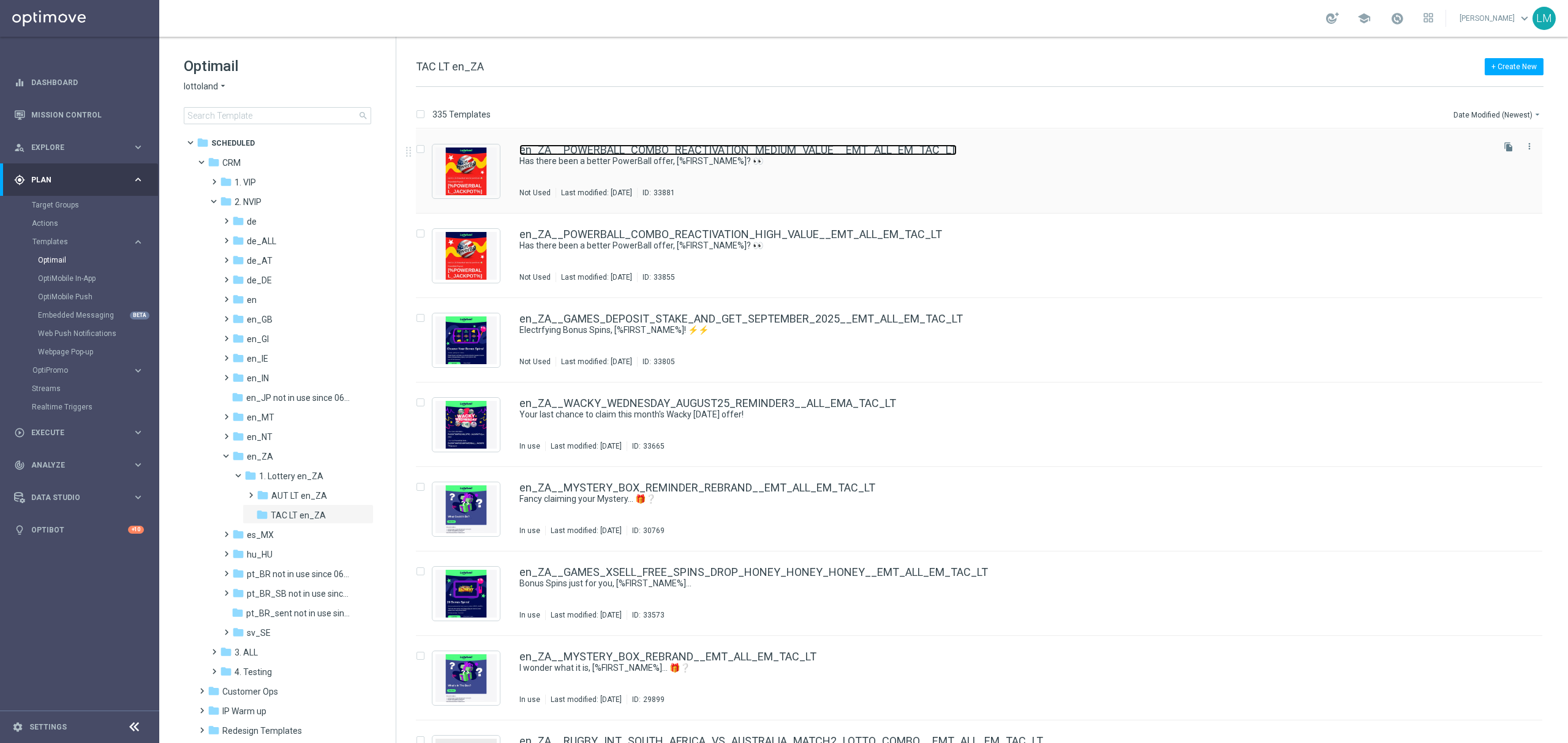
click at [656, 147] on link "en_ZA__POWERBALL_COMBO_REACTIVATION_MEDIUM_VALUE__EMT_ALL_EM_TAC_LT" at bounding box center [738, 150] width 437 height 11
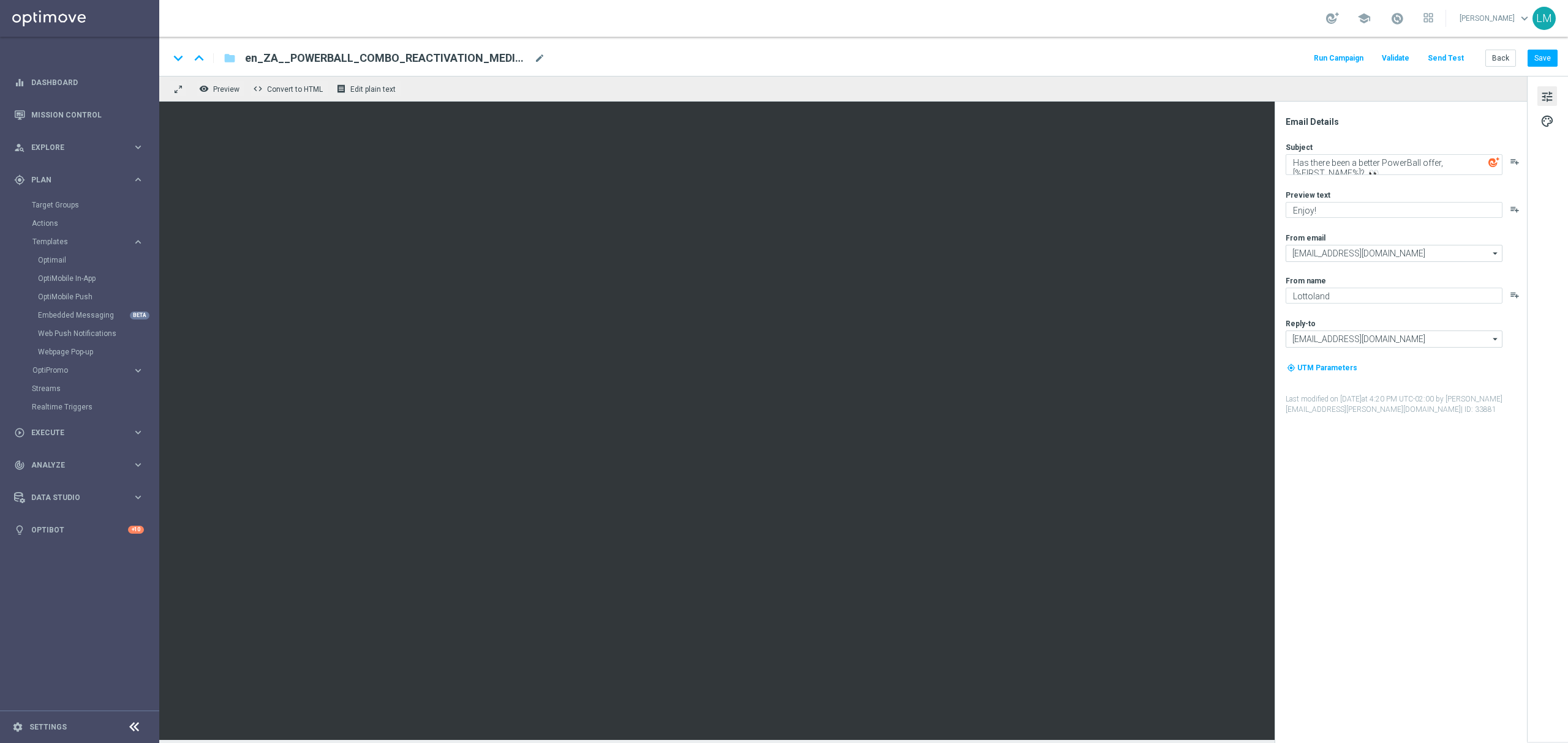
click at [1462, 59] on button "Send Test" at bounding box center [1445, 58] width 40 height 16
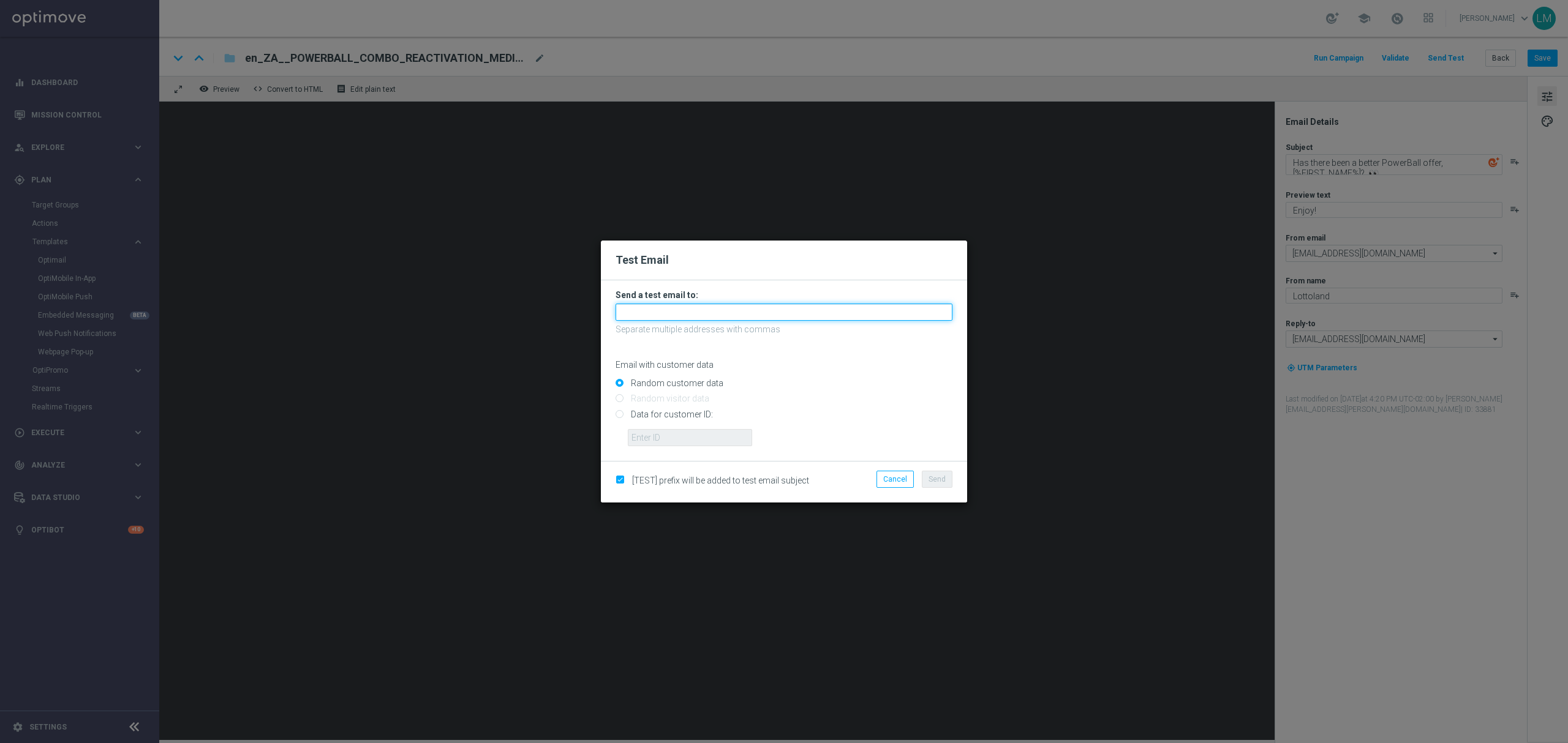
click at [725, 320] on input "text" at bounding box center [784, 312] width 337 height 17
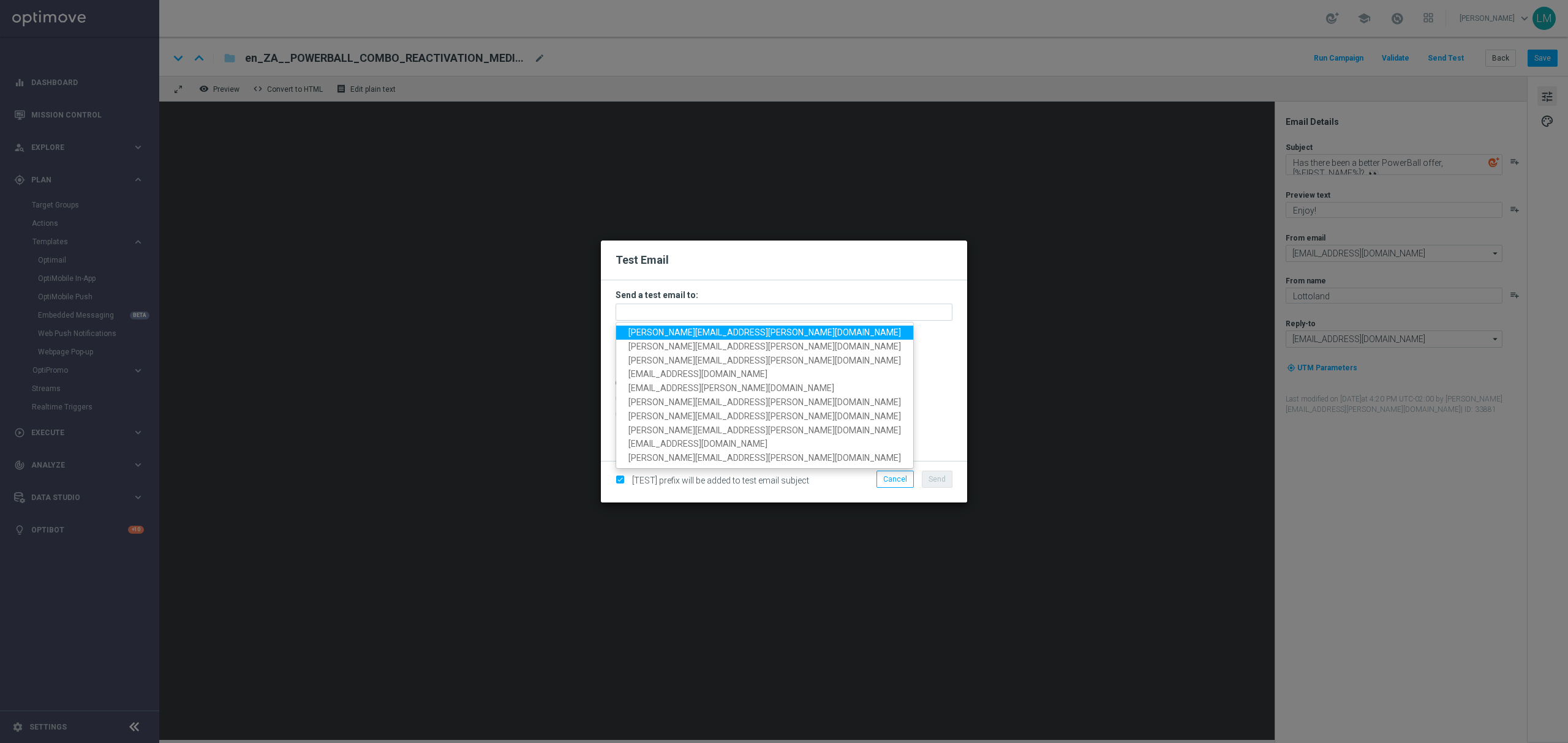
click at [718, 331] on span "[PERSON_NAME][EMAIL_ADDRESS][PERSON_NAME][DOMAIN_NAME]" at bounding box center [764, 332] width 273 height 10
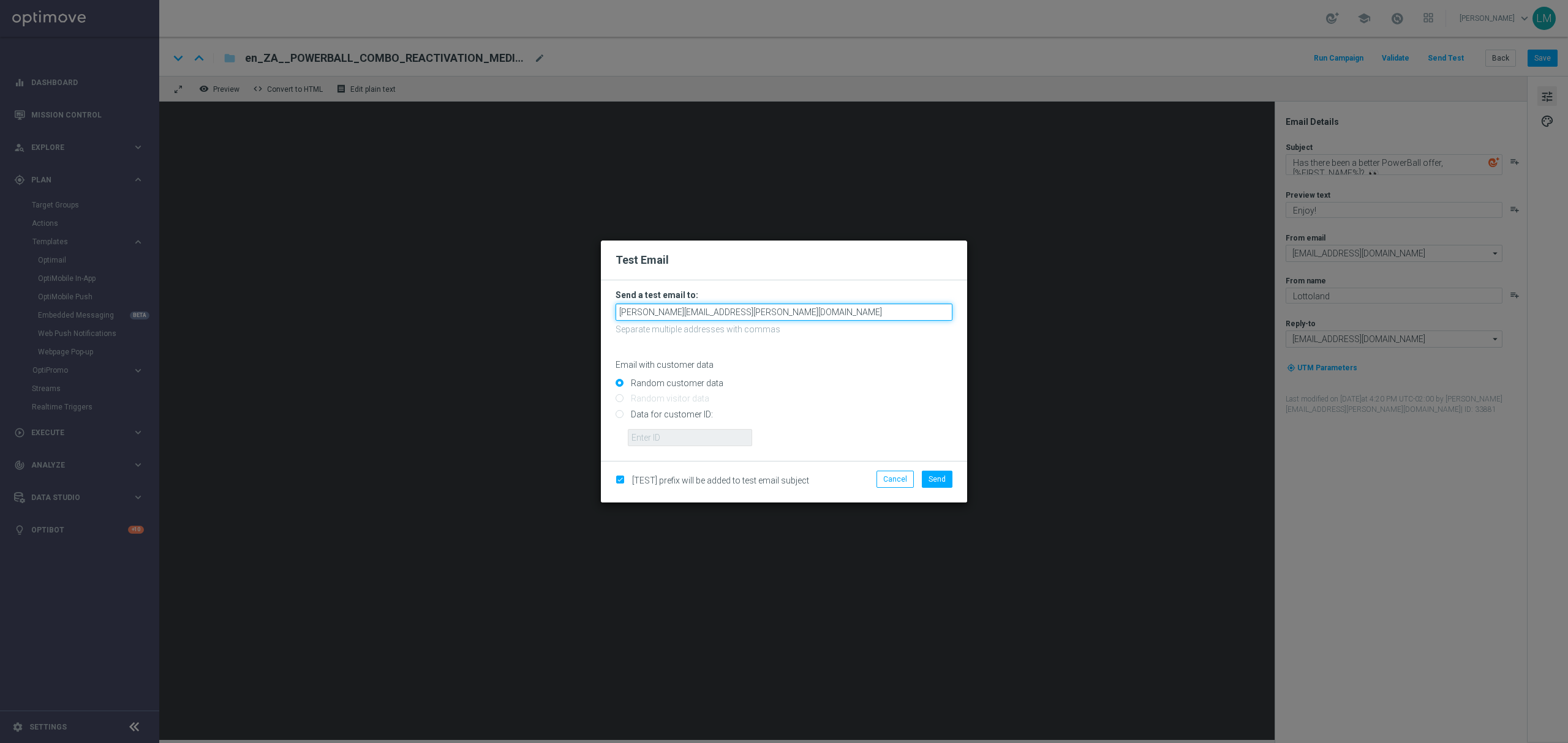
click at [778, 314] on input "[PERSON_NAME][EMAIL_ADDRESS][PERSON_NAME][DOMAIN_NAME]" at bounding box center [784, 312] width 337 height 17
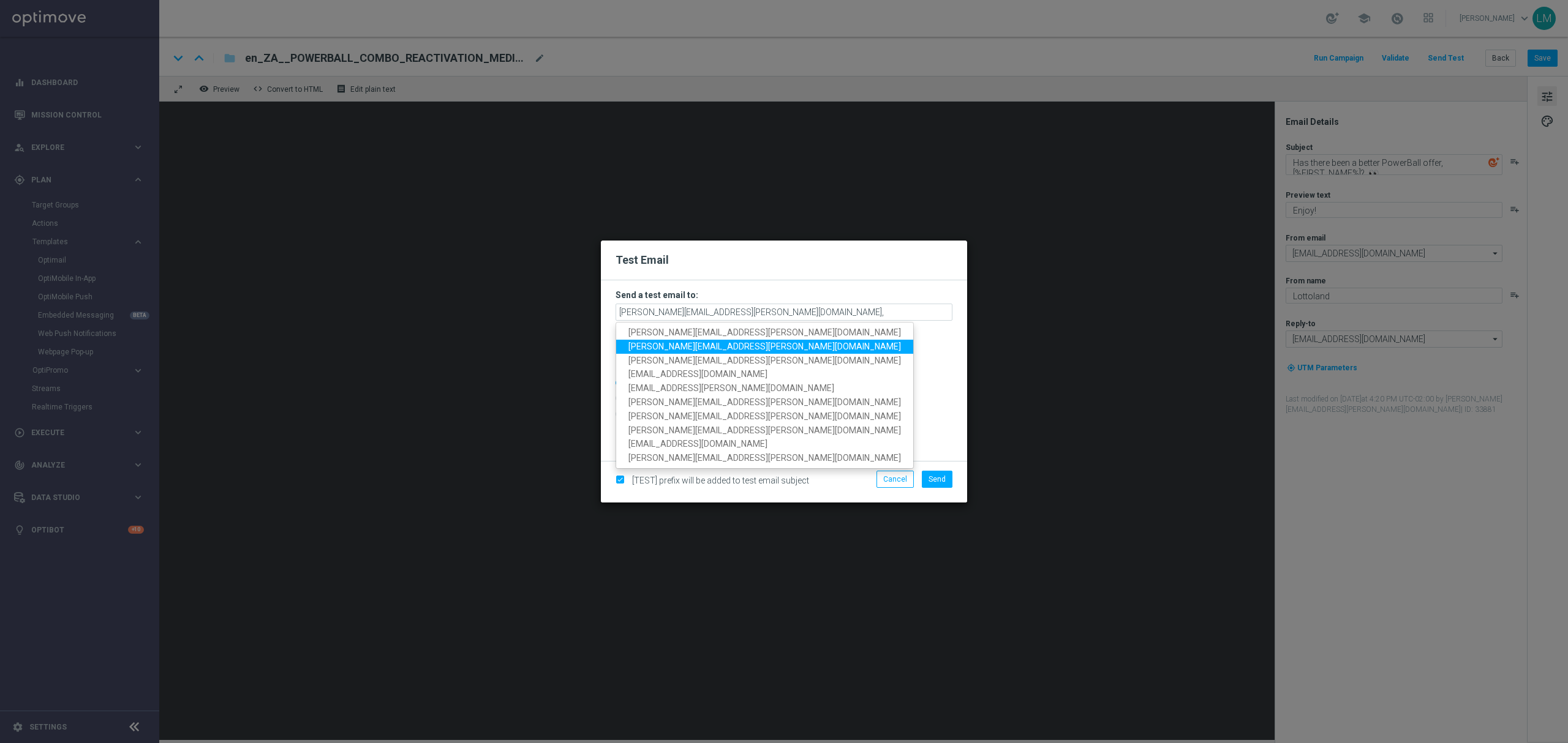
click at [715, 344] on span "[PERSON_NAME][EMAIL_ADDRESS][PERSON_NAME][DOMAIN_NAME]" at bounding box center [764, 346] width 273 height 10
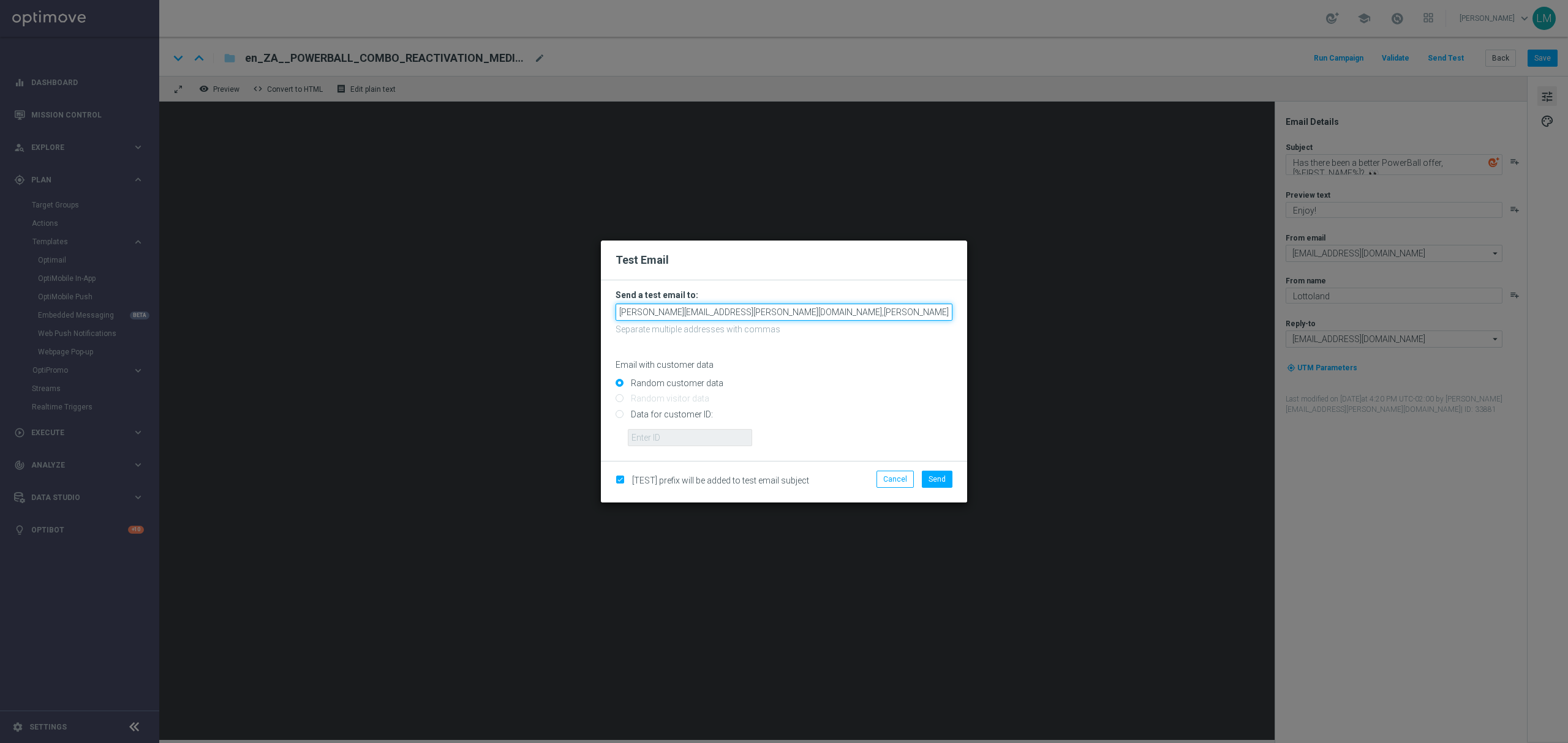
click at [863, 312] on input "[PERSON_NAME][EMAIL_ADDRESS][PERSON_NAME][DOMAIN_NAME],[PERSON_NAME][DOMAIN_NAM…" at bounding box center [784, 312] width 337 height 17
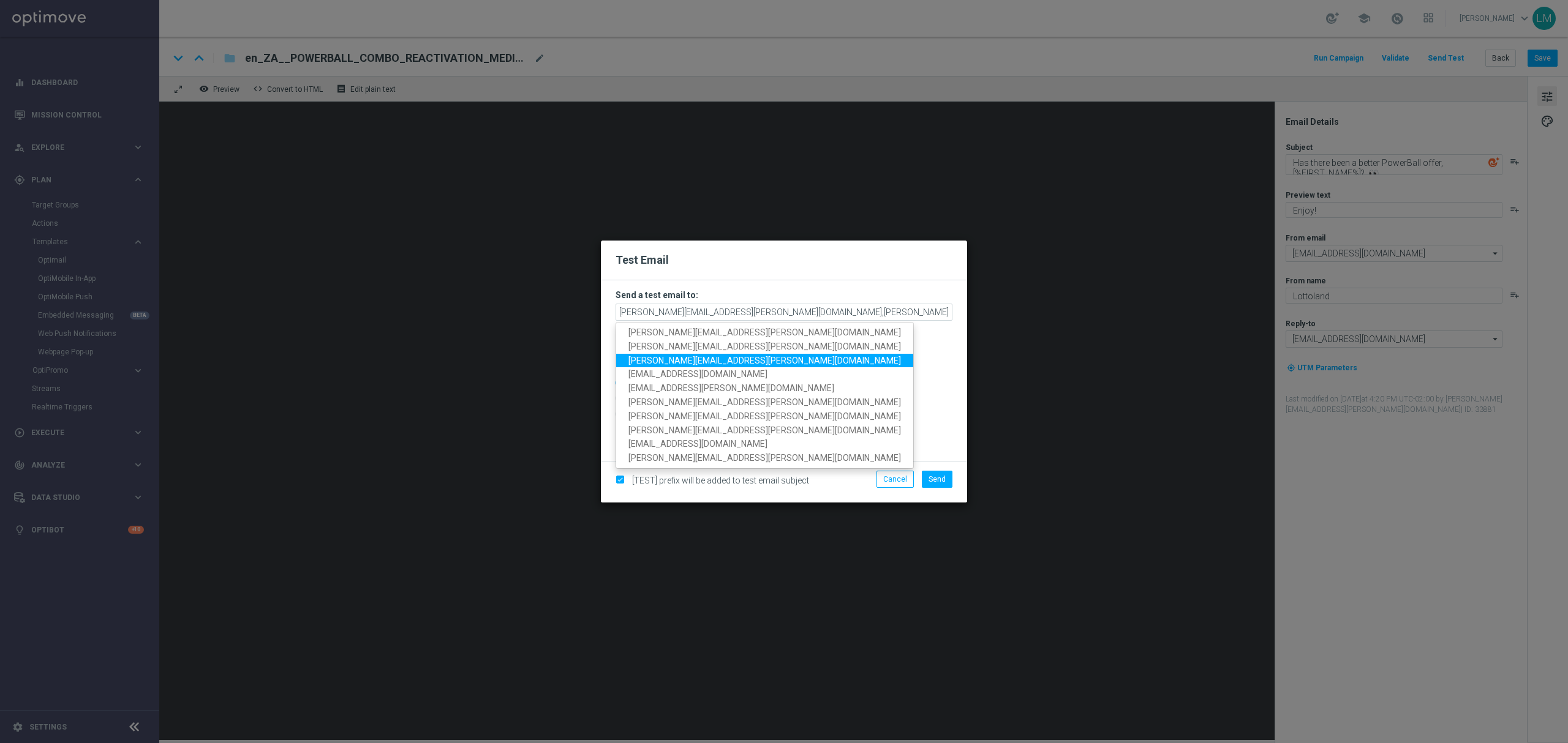
click at [671, 358] on span "[PERSON_NAME][EMAIL_ADDRESS][PERSON_NAME][DOMAIN_NAME]" at bounding box center [764, 359] width 273 height 10
type input "[PERSON_NAME][EMAIL_ADDRESS][PERSON_NAME][DOMAIN_NAME],[PERSON_NAME][DOMAIN_NAM…"
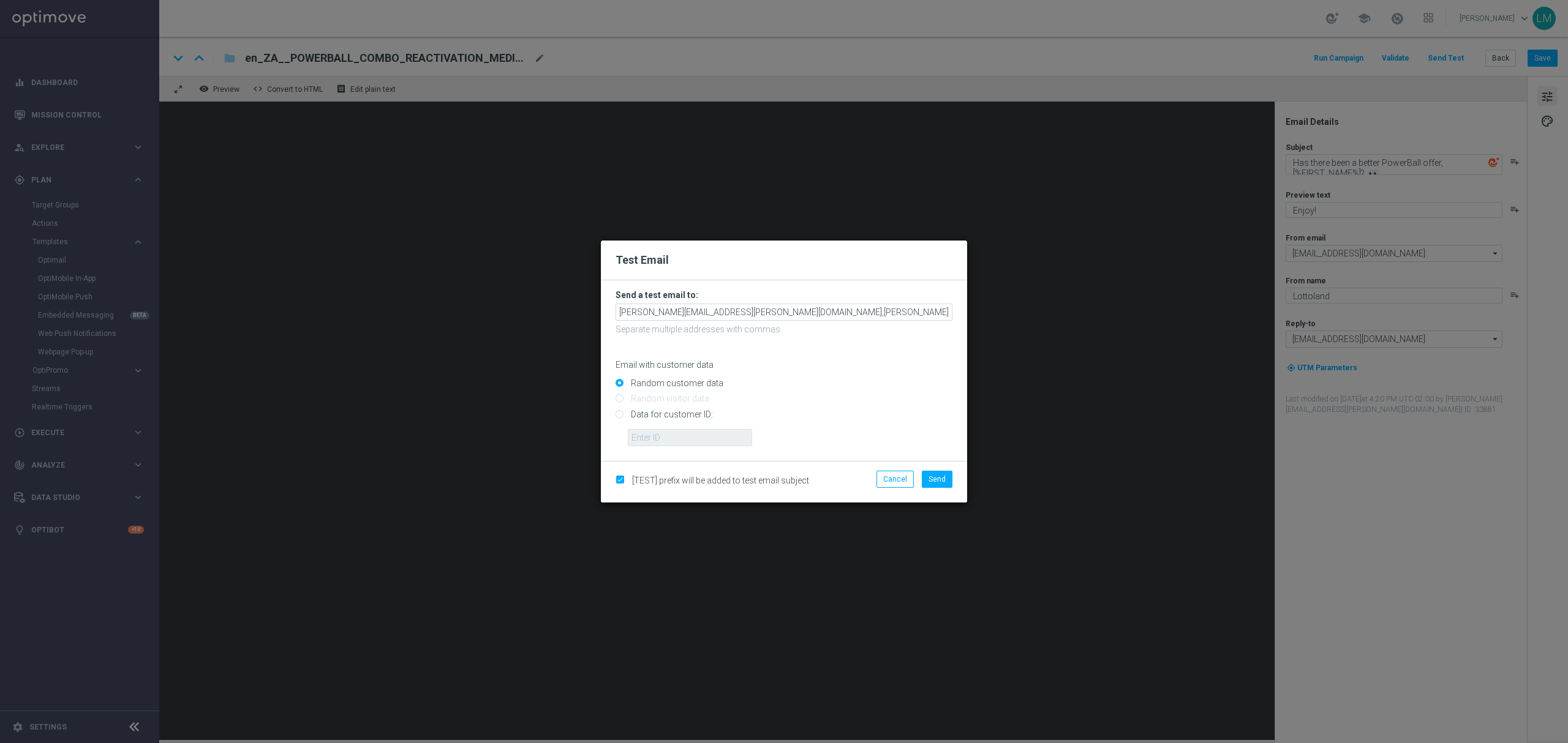
click at [647, 412] on input "Data for customer ID:" at bounding box center [784, 420] width 337 height 17
radio input "true"
drag, startPoint x: 650, startPoint y: 434, endPoint x: 656, endPoint y: 444, distance: 11.7
click at [650, 434] on input "text" at bounding box center [690, 438] width 124 height 17
type input "10505907"
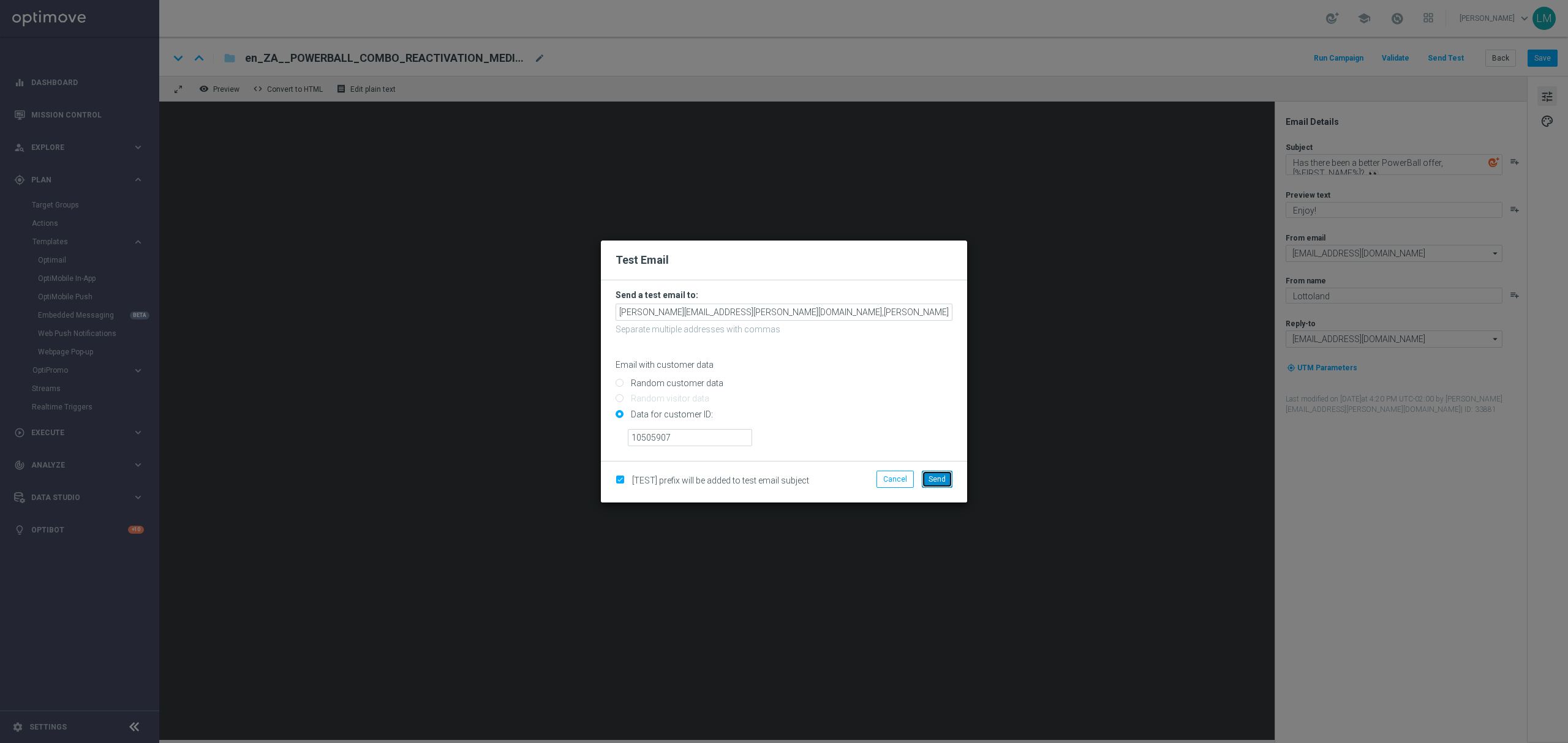
click at [934, 484] on button "Send" at bounding box center [937, 480] width 31 height 17
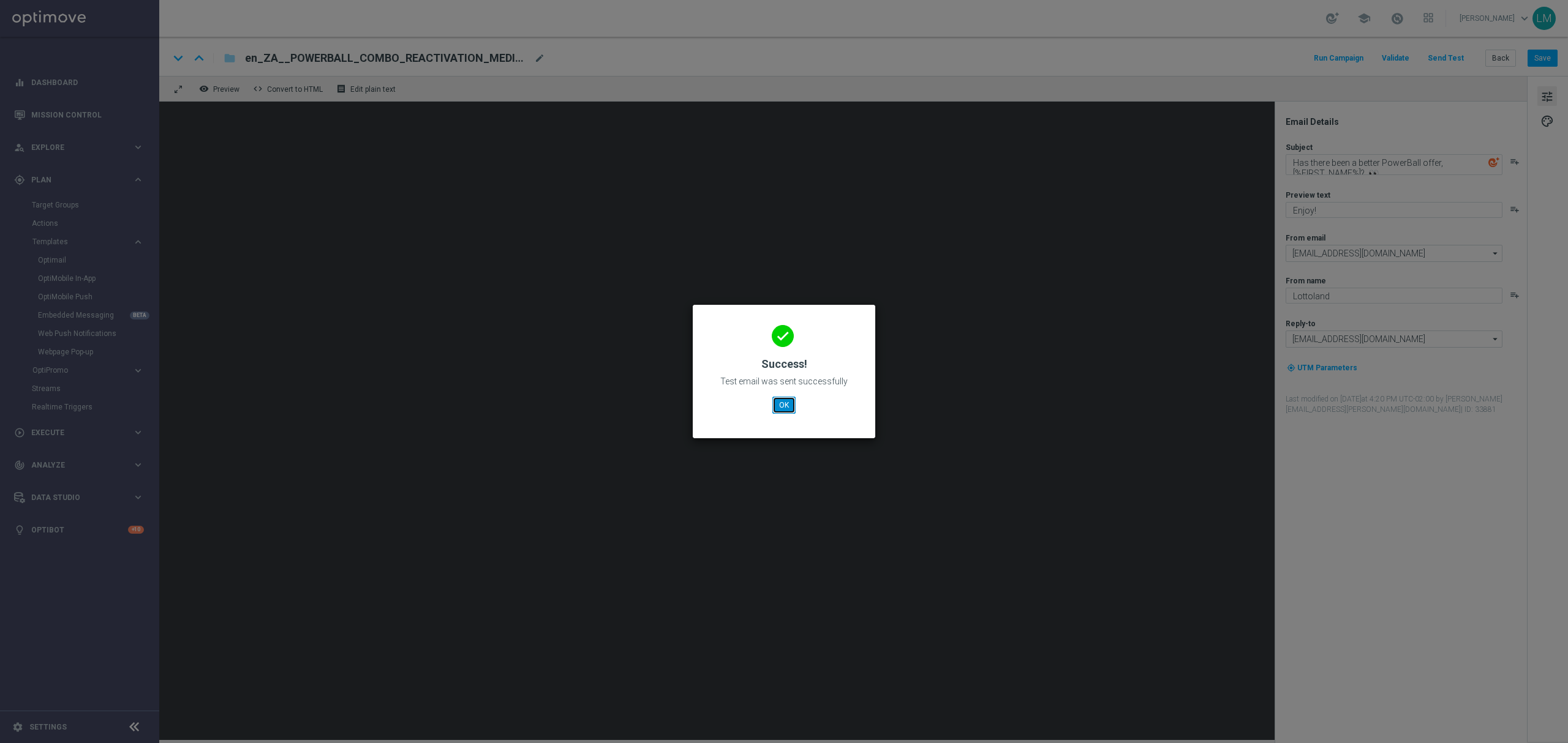
click at [780, 402] on button "OK" at bounding box center [784, 405] width 24 height 17
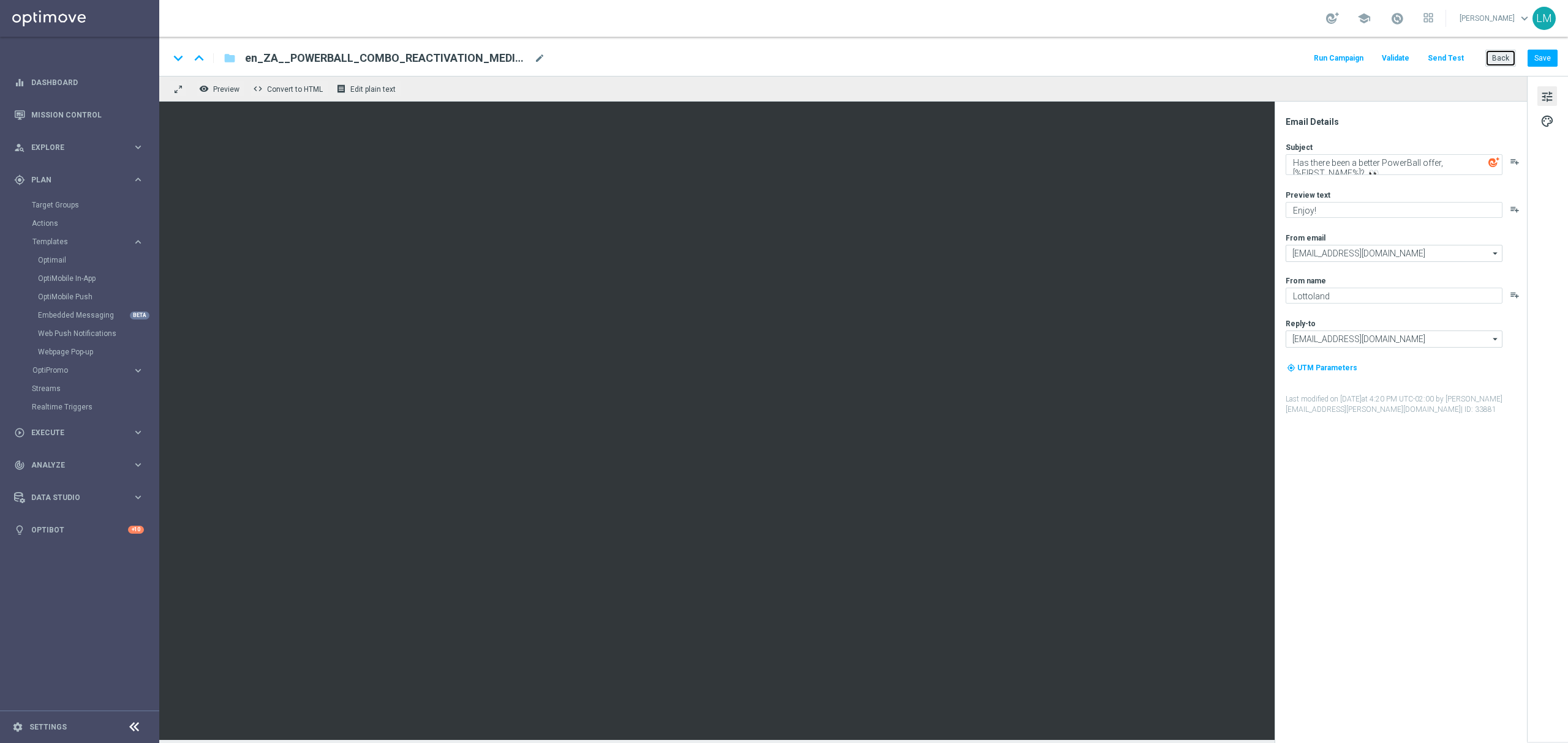
click at [1499, 62] on button "Back" at bounding box center [1500, 58] width 31 height 17
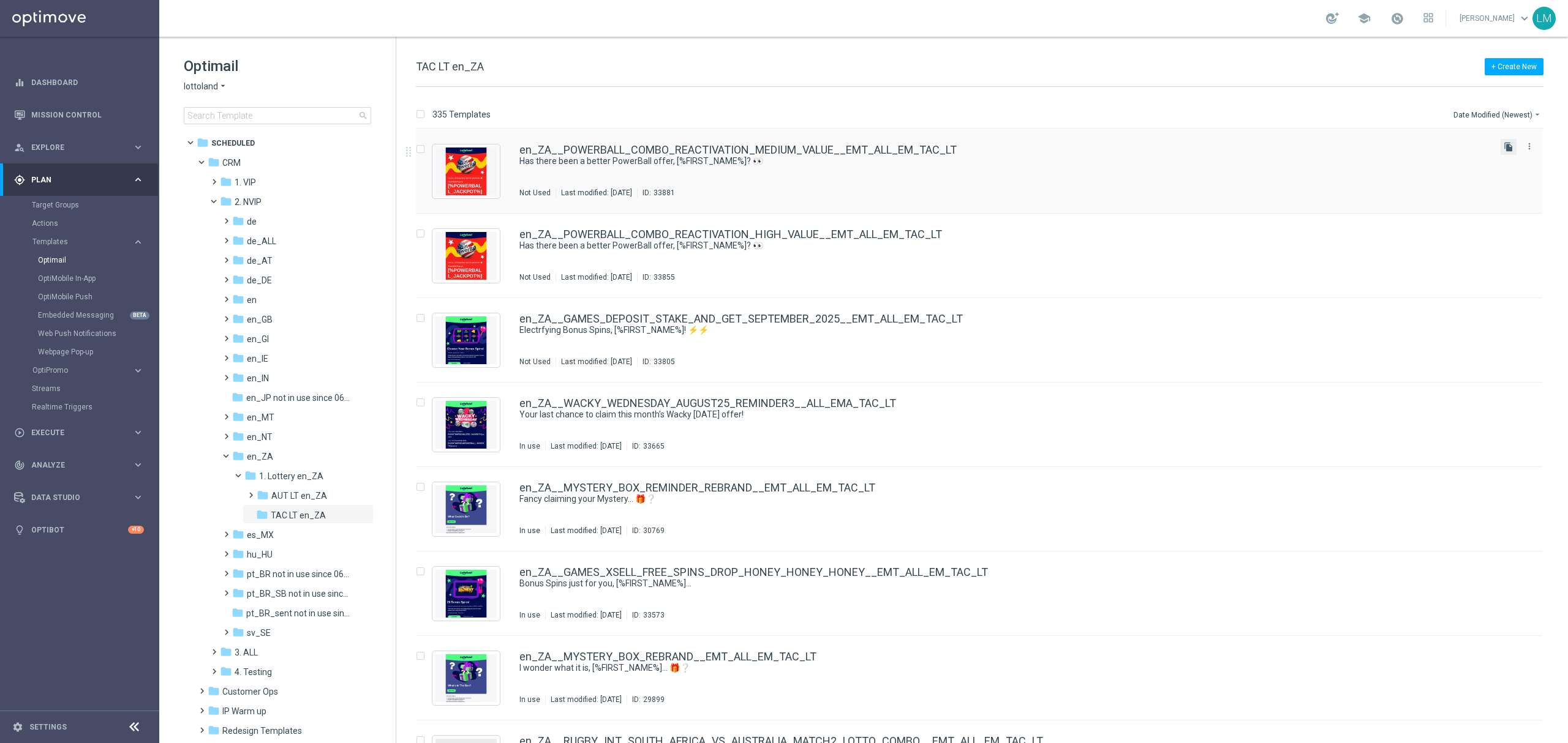
click at [1503, 145] on icon "file_copy" at bounding box center [1508, 146] width 10 height 10
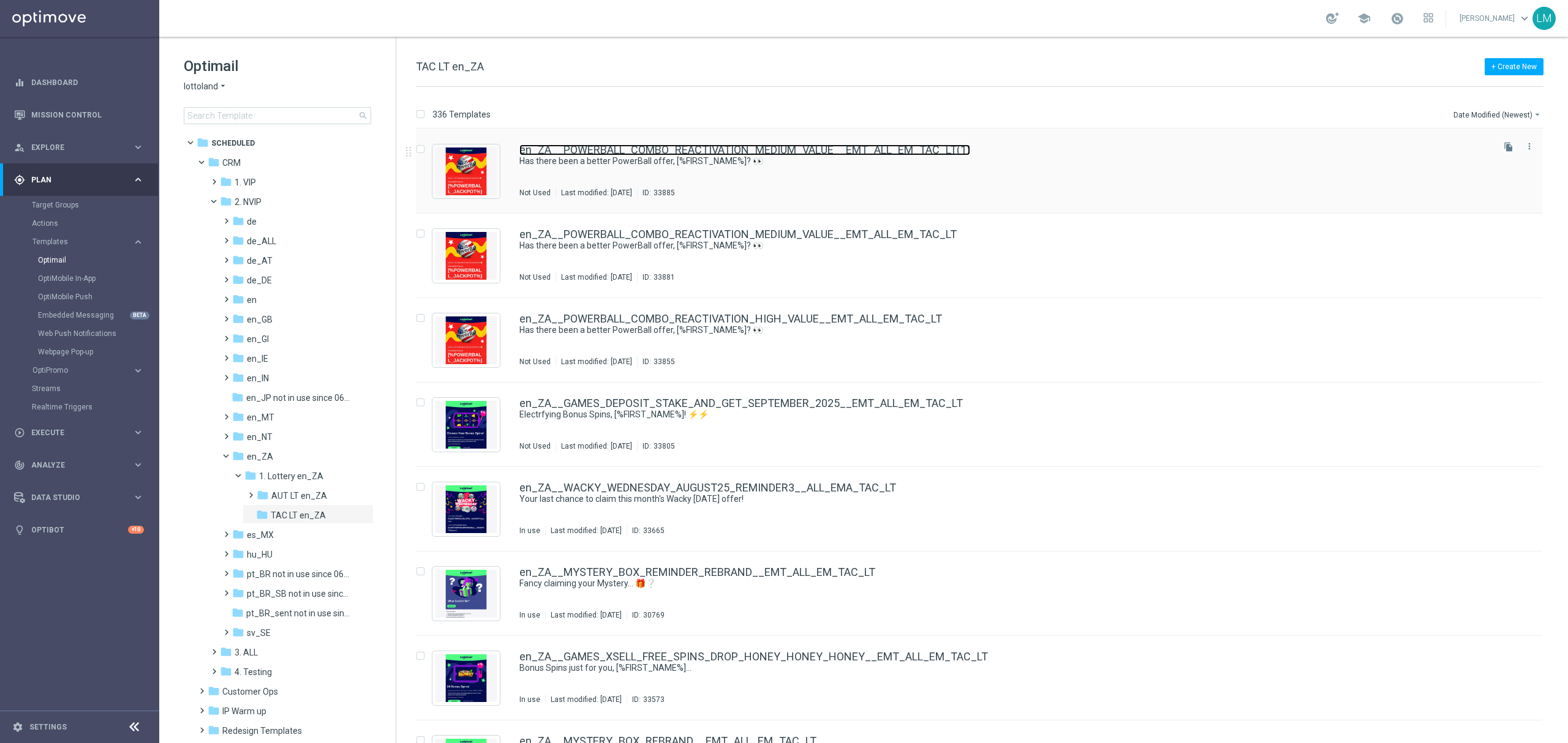
click at [596, 145] on link "en_ZA__POWERBALL_COMBO_REACTIVATION_MEDIUM_VALUE__EMT_ALL_EM_TAC_LT(1)" at bounding box center [745, 150] width 451 height 11
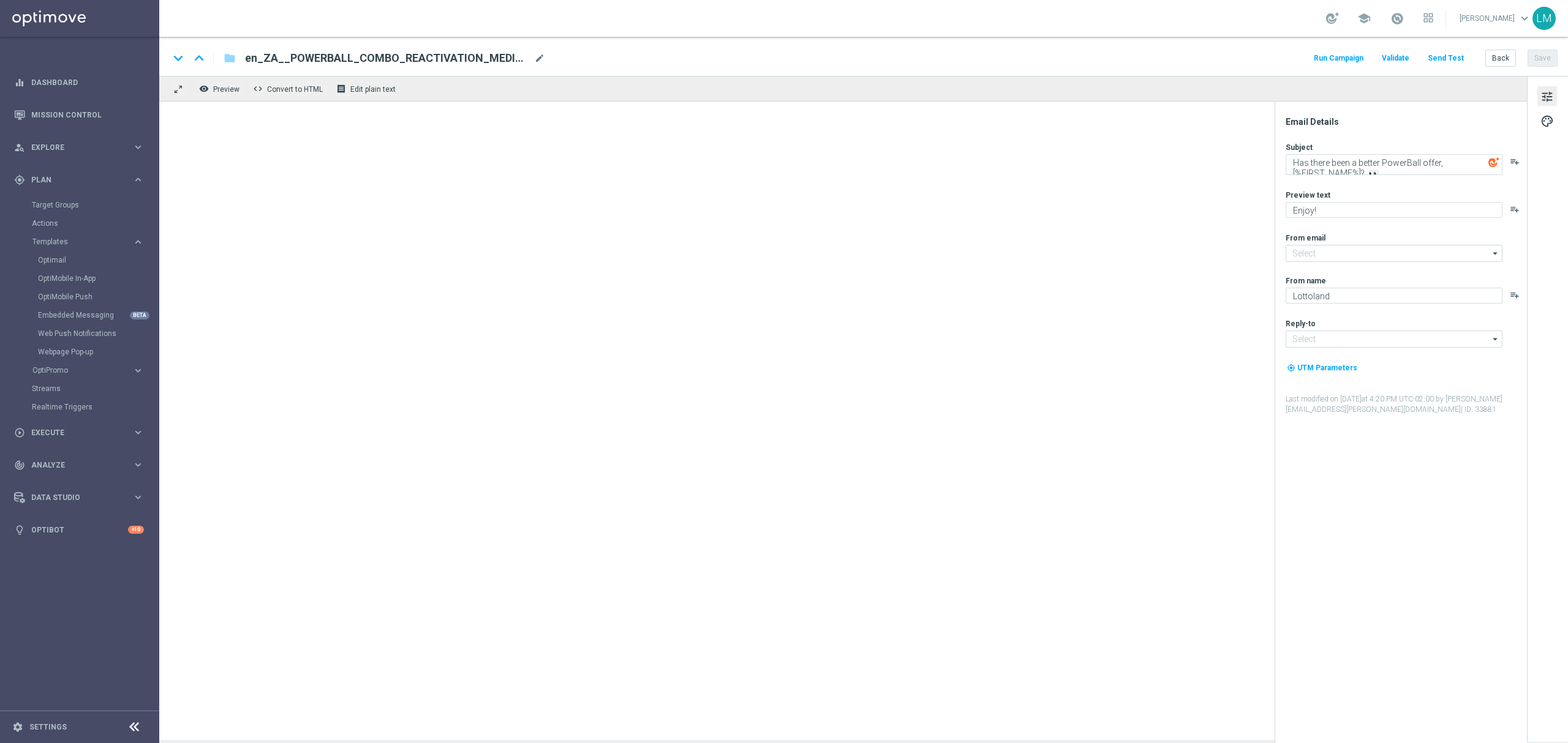
type input "[EMAIL_ADDRESS][DOMAIN_NAME]"
type input "support@lottoland.co.uk"
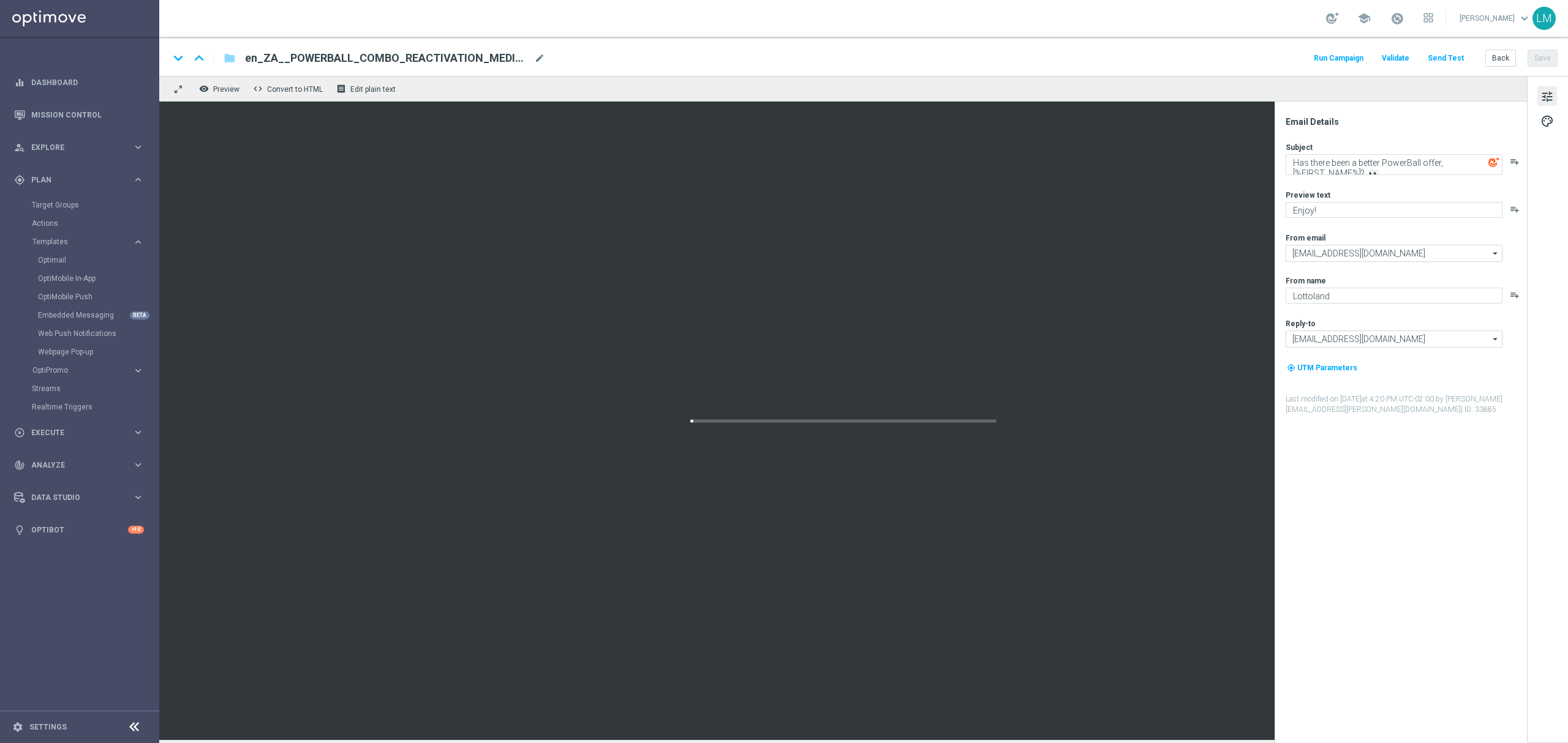
click at [542, 65] on div "en_ZA__POWERBALL_COMBO_REACTIVATION_MEDIUM_VALUE__EMT_ALL_EM_TAC_LT(1) mode_edit" at bounding box center [395, 58] width 300 height 16
click at [537, 57] on input "en_ZA__POWERBALL_COMBO_REACTIVATION_MEDIUM_VALUE__EMT_ALL_EM_TAC_LT(1)" at bounding box center [397, 58] width 304 height 16
paste input "LOW_VALUE__EMT_ALL_EM_TAC_LT"
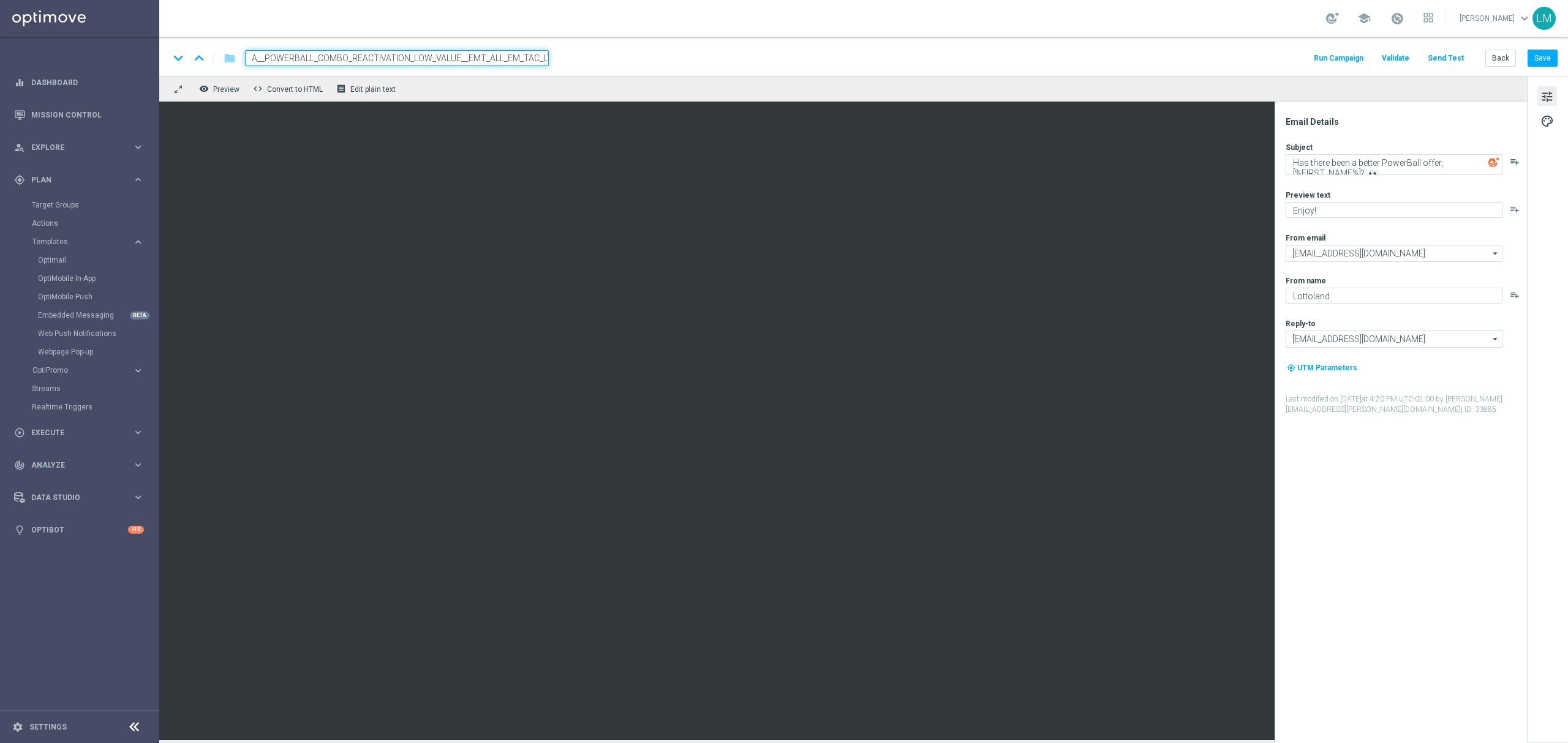
type input "en_ZA__POWERBALL_COMBO_REACTIVATION_LOW_VALUE__EMT_ALL_EM_TAC_LT"
click at [567, 69] on div "keyboard_arrow_down keyboard_arrow_up folder en_ZA__POWERBALL_COMBO_REACTIVATIO…" at bounding box center [863, 56] width 1409 height 39
click at [535, 63] on input "en_ZA__POWERBALL_COMBO_REACTIVATION_LOW_VALUE__EMT_ALL_EM_TAC_LT" at bounding box center [397, 58] width 304 height 16
click at [522, 81] on div "remove_red_eye Preview code Convert to HTML receipt Edit plain text" at bounding box center [843, 88] width 1367 height 25
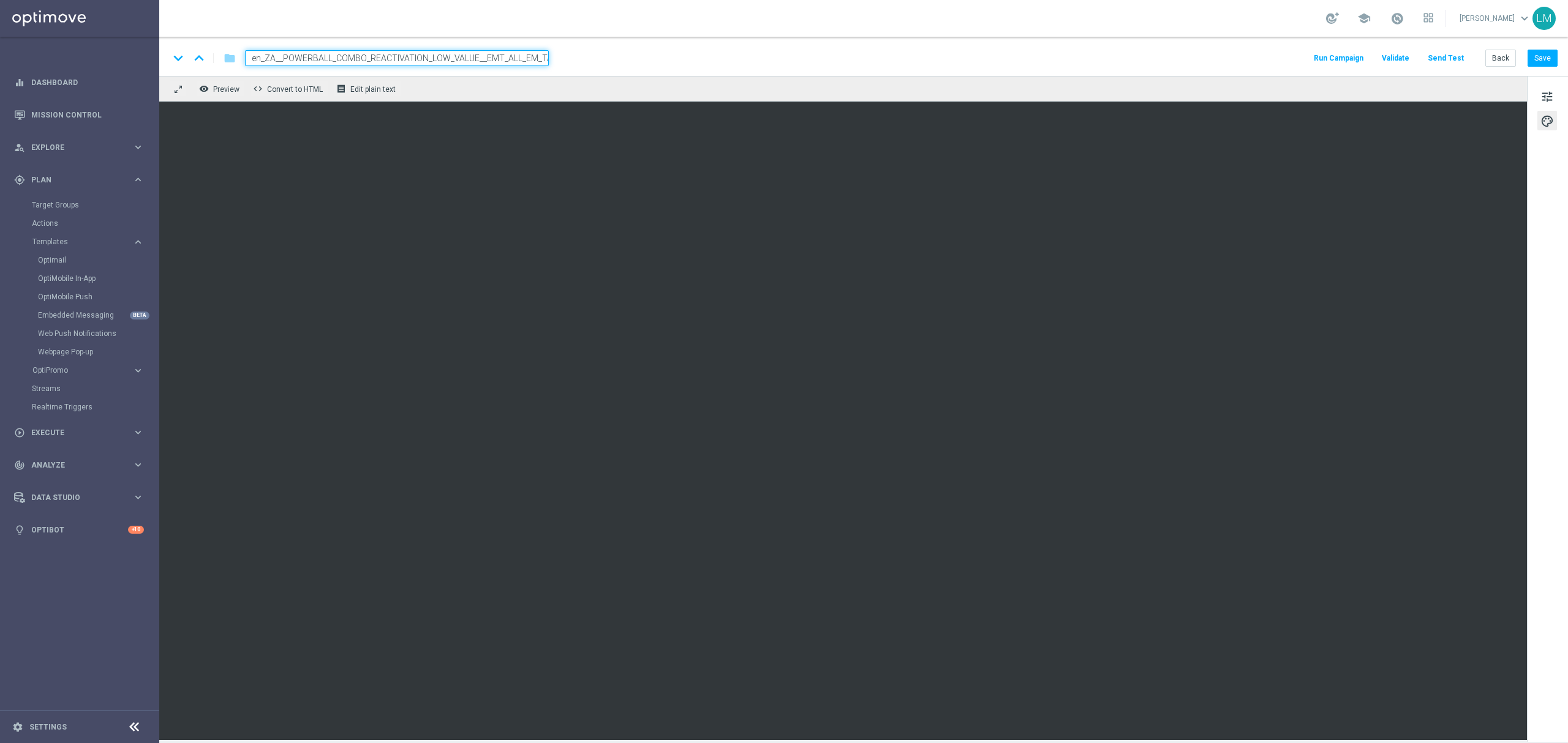
click at [512, 101] on div "remove_red_eye Preview code Convert to HTML receipt Edit plain text" at bounding box center [843, 88] width 1367 height 25
click at [524, 59] on input "en_ZA__POWERBALL_COMBO_REACTIVATION_LOW_VALUE__EMT_ALL_EM_TAC_LT" at bounding box center [397, 58] width 304 height 16
click at [520, 79] on div "remove_red_eye Preview code Convert to HTML receipt Edit plain text" at bounding box center [843, 88] width 1367 height 25
click at [1556, 95] on button "tune" at bounding box center [1547, 96] width 20 height 20
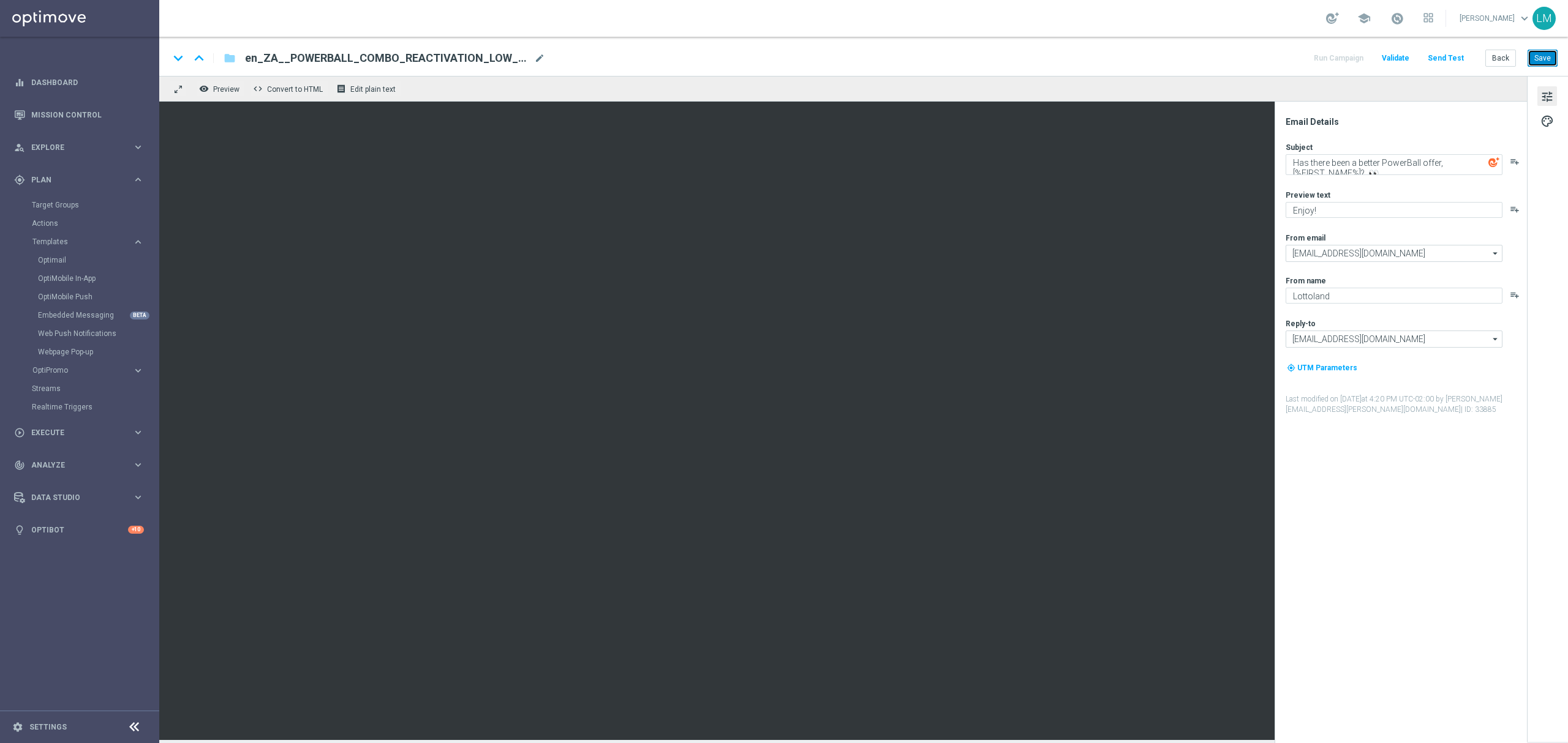
click at [1546, 53] on button "Save" at bounding box center [1543, 58] width 30 height 17
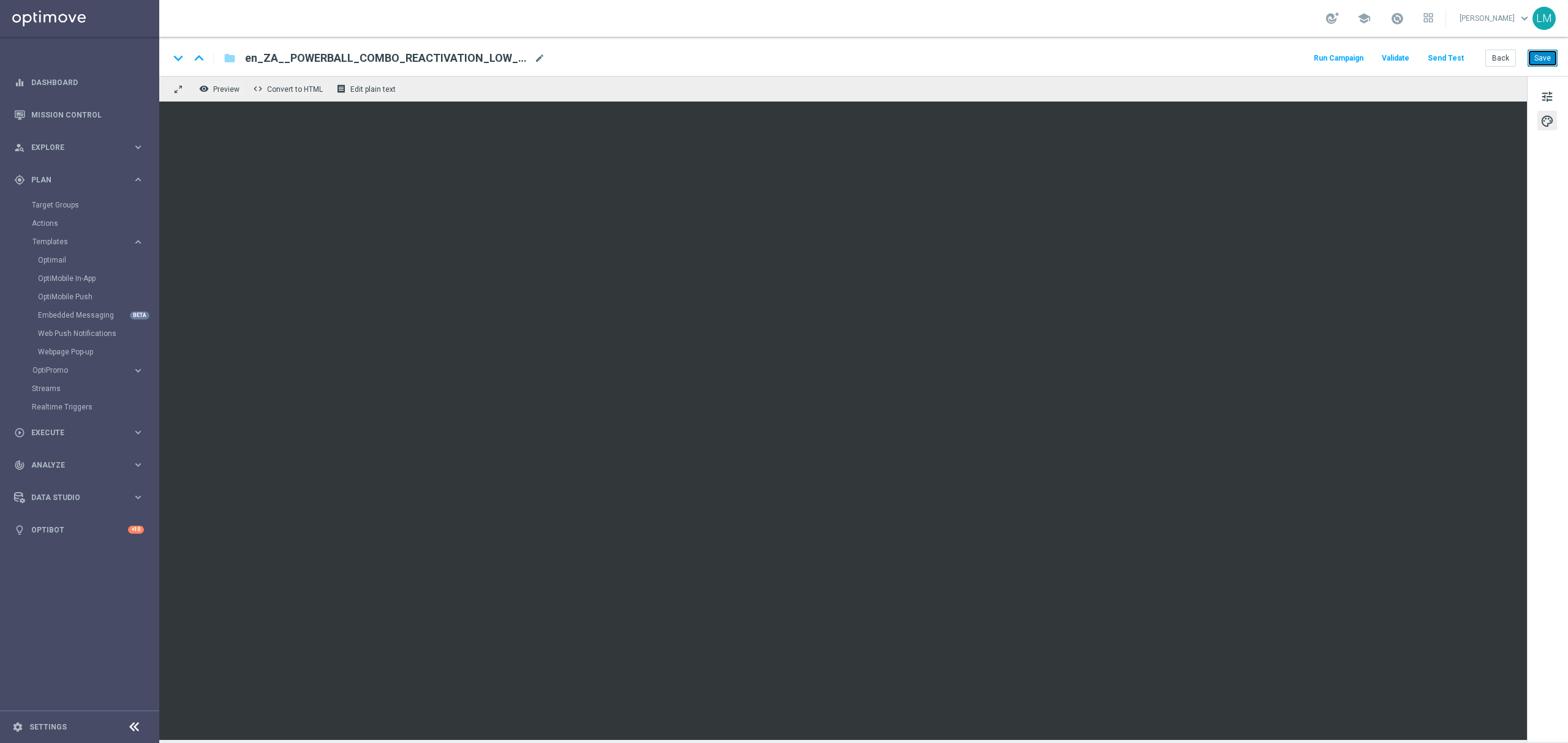
click at [1541, 64] on button "Save" at bounding box center [1543, 58] width 30 height 17
click at [1435, 59] on button "Send Test" at bounding box center [1445, 58] width 40 height 16
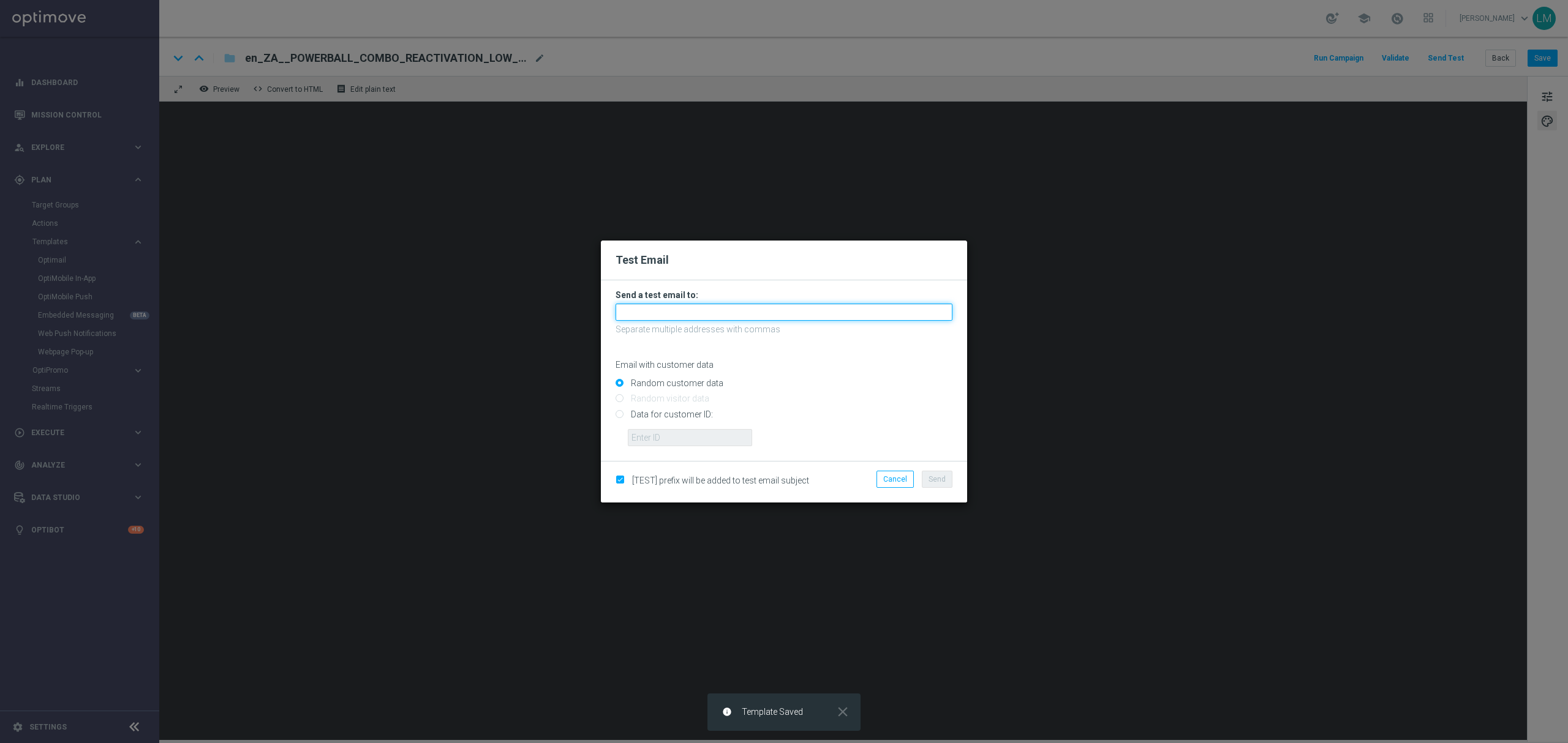
click at [677, 316] on input "text" at bounding box center [784, 312] width 337 height 17
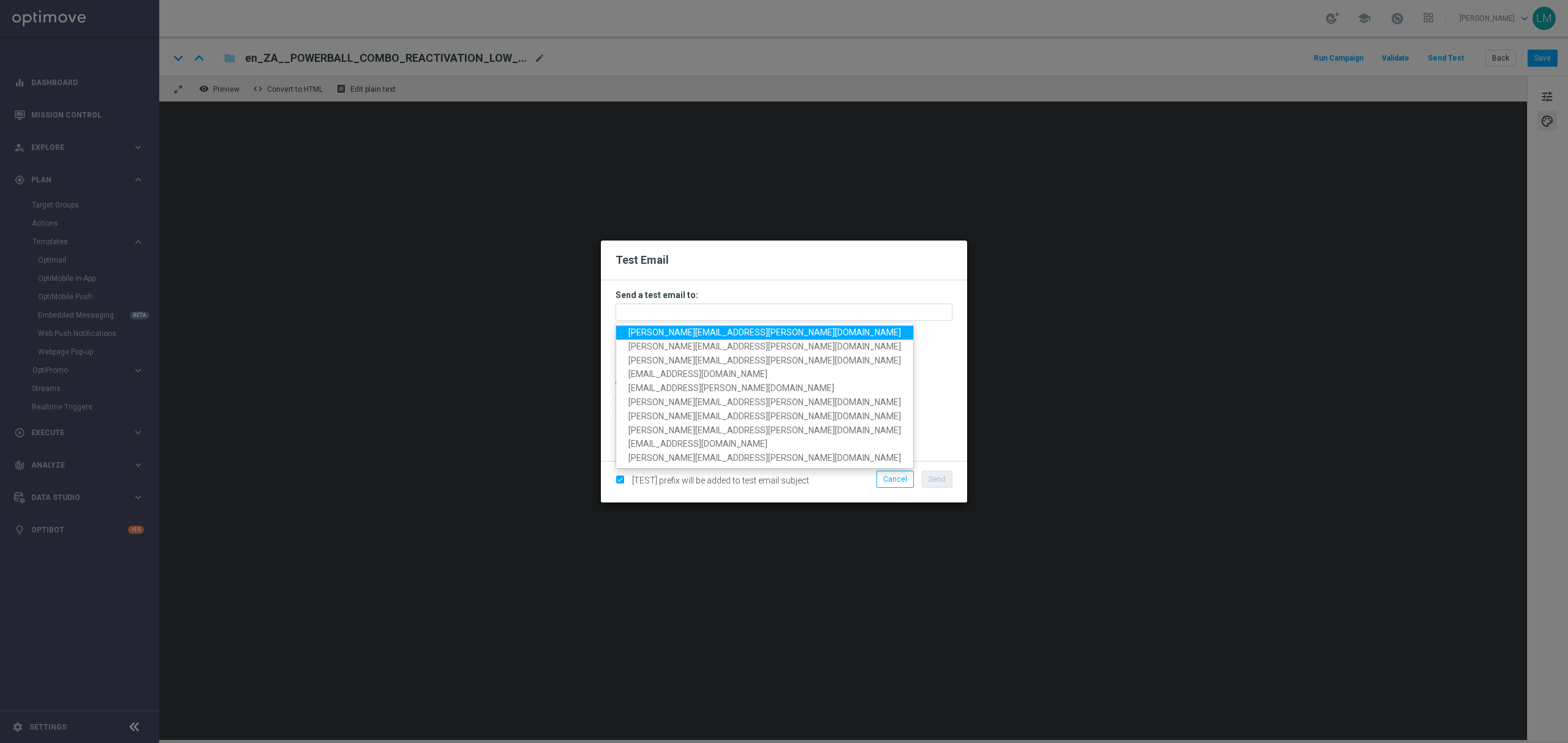
click at [669, 331] on span "leslie.martinez@lottoland.com" at bounding box center [764, 332] width 273 height 10
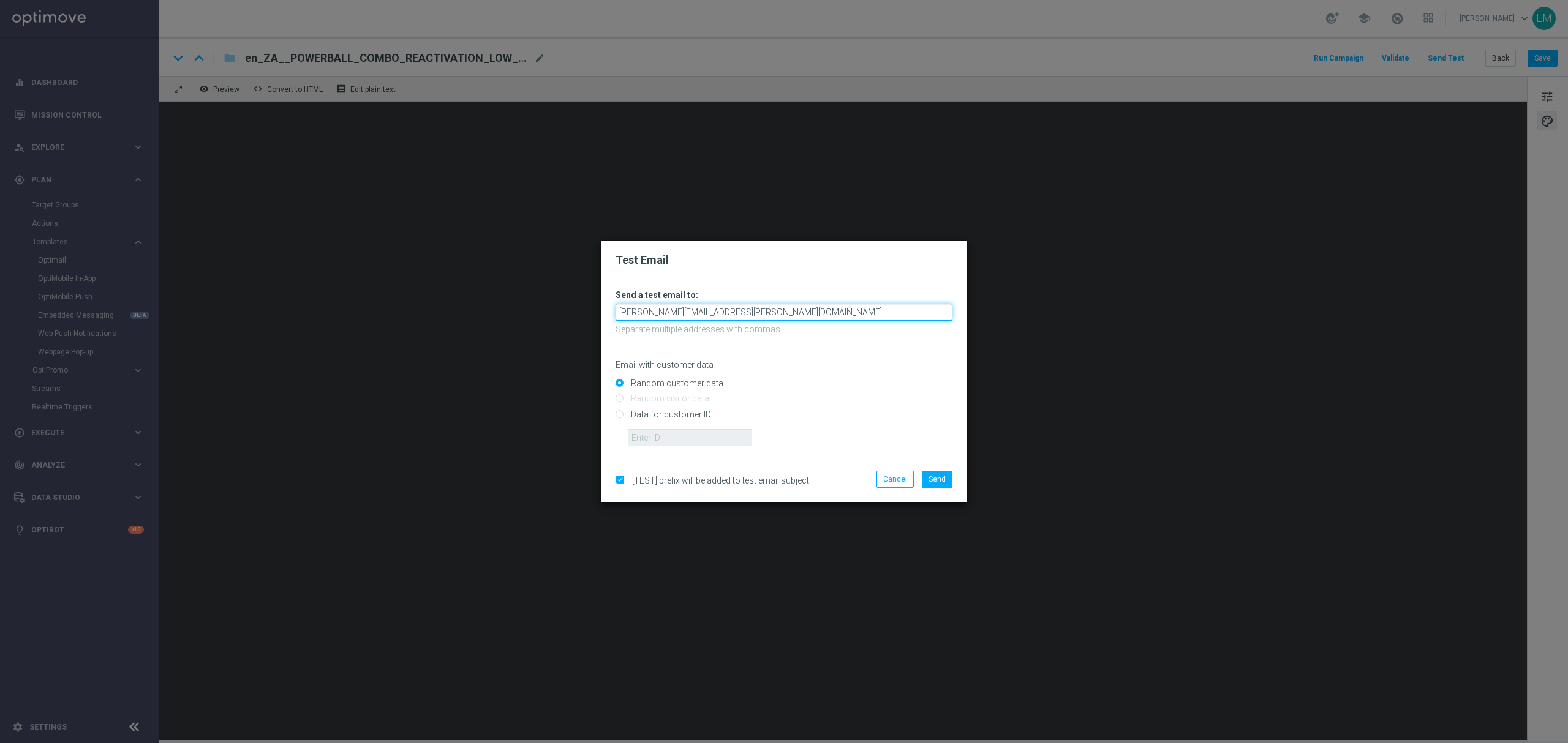
click at [748, 311] on input "leslie.martinez@lottoland.com" at bounding box center [784, 312] width 337 height 17
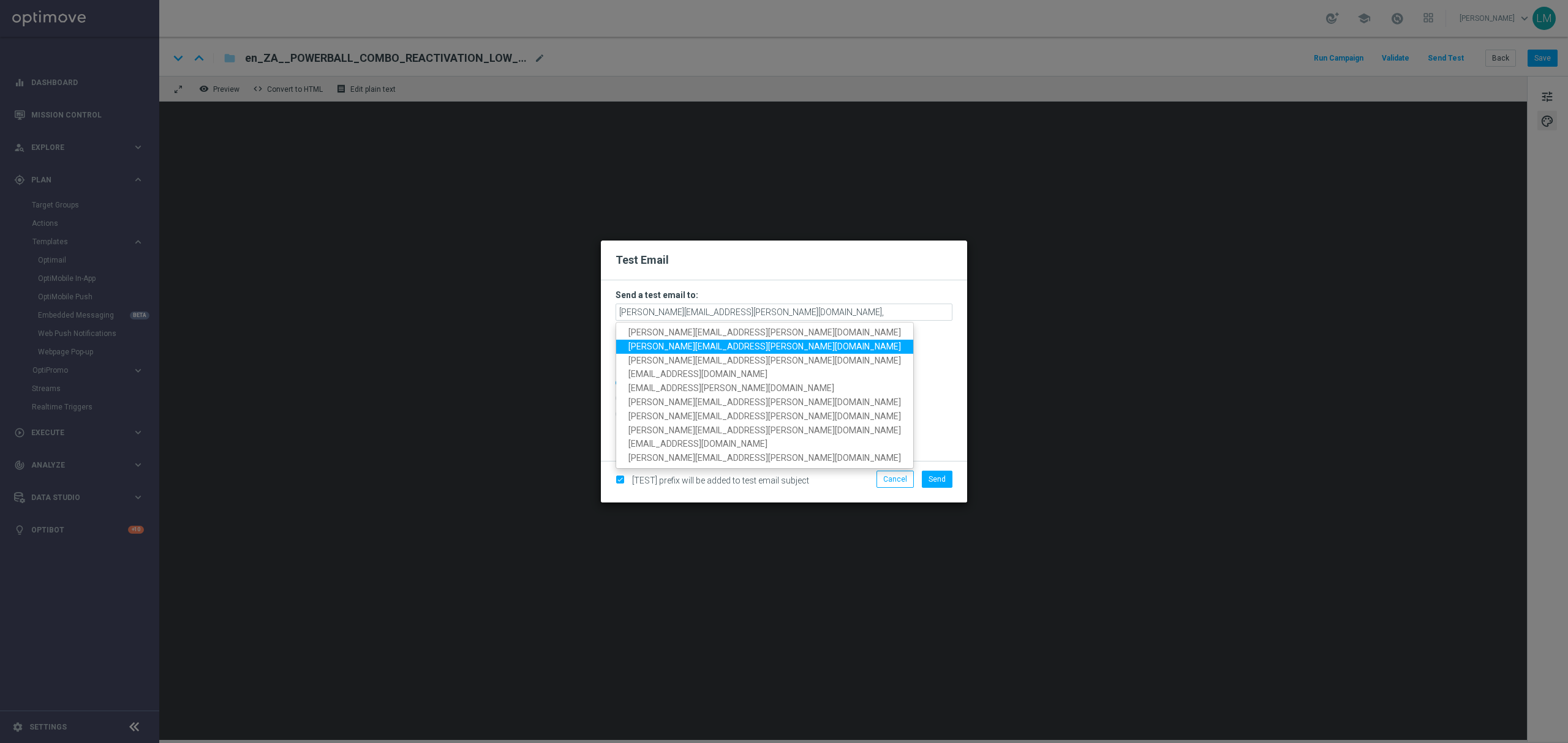
click at [697, 346] on span "ricky.hubbard@lottoland.com" at bounding box center [764, 346] width 273 height 10
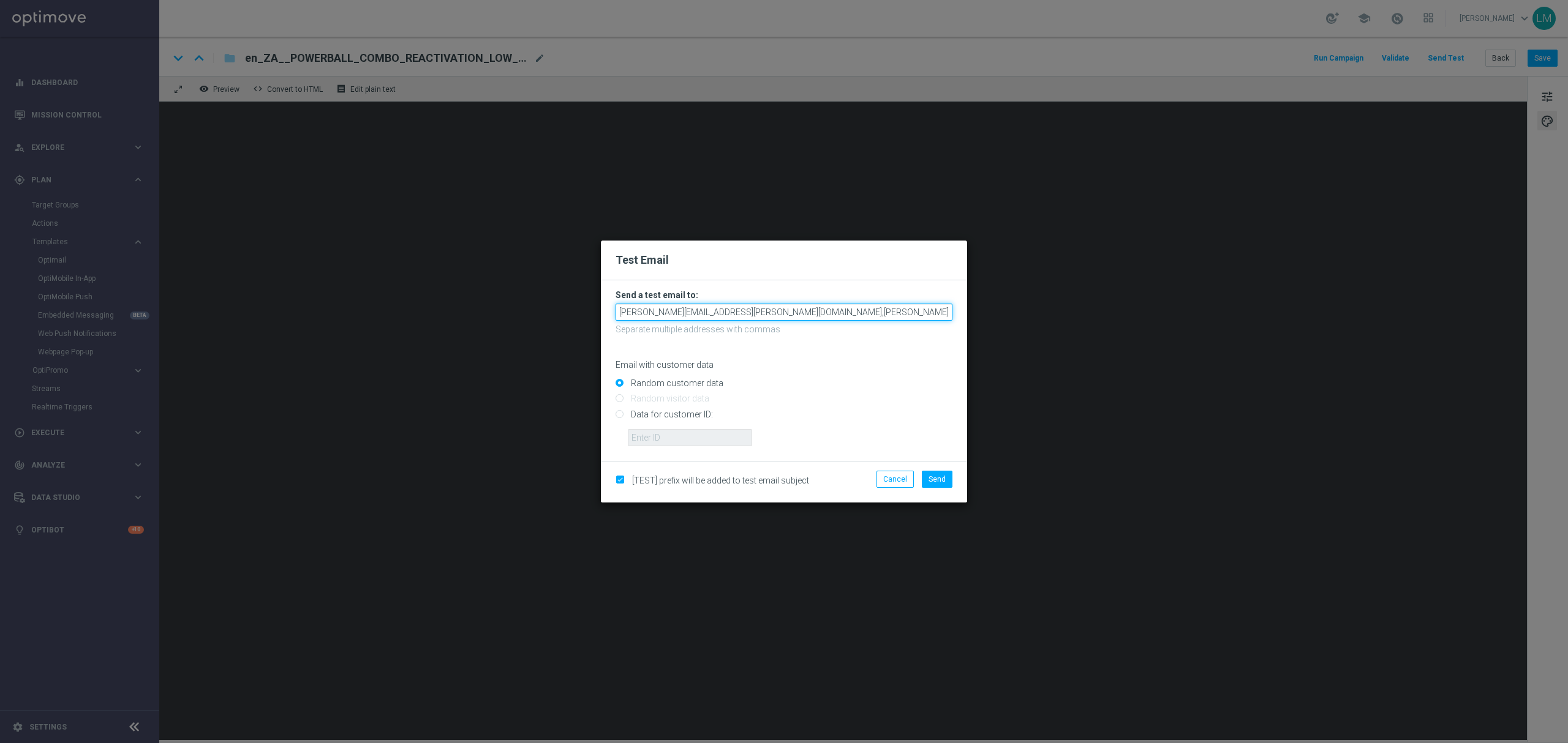
click at [890, 306] on input "leslie.martinez@lottoland.com,ricky.hubbard@lottoland.com" at bounding box center [784, 312] width 337 height 17
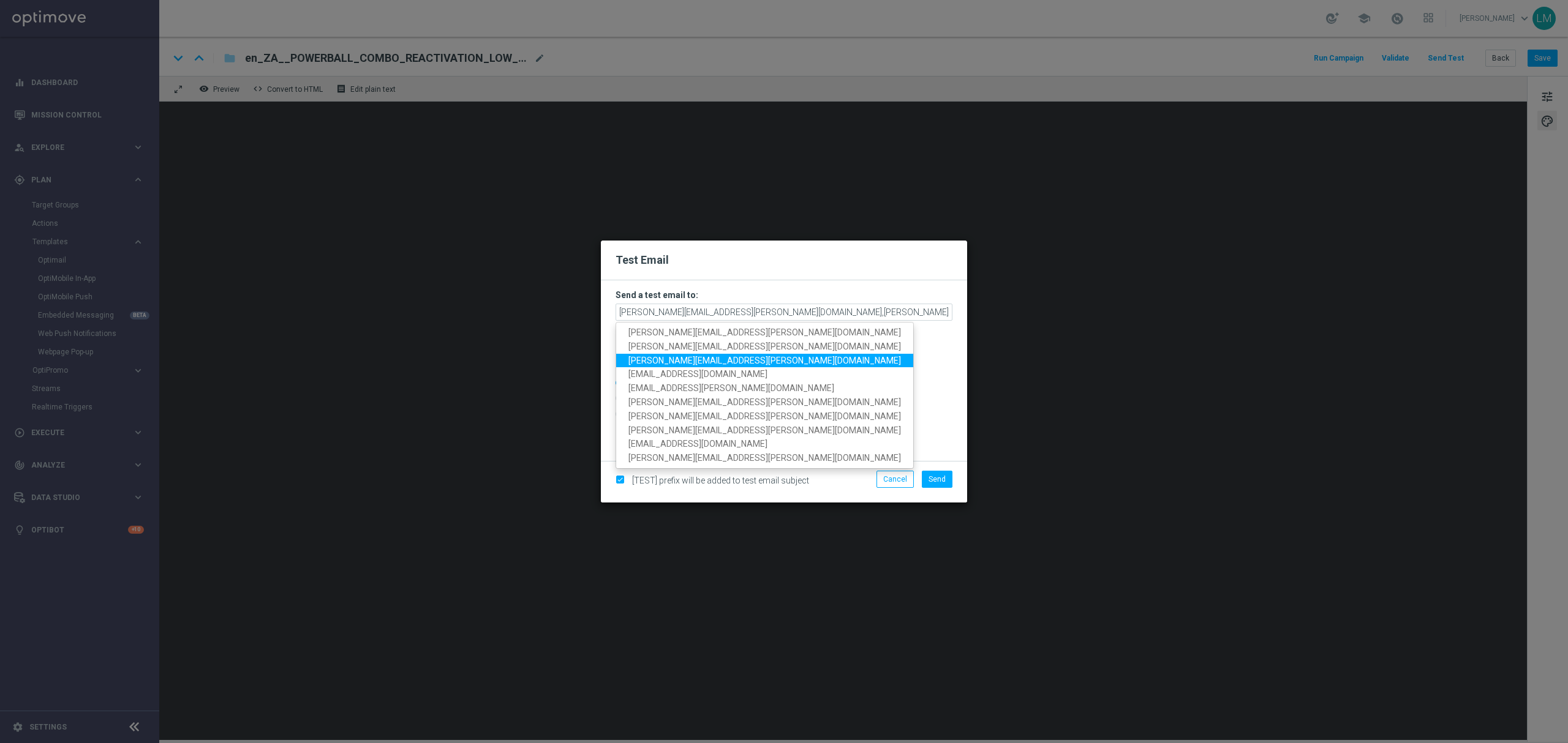
click at [684, 361] on span "millie.purcell@lottoland.com" at bounding box center [764, 359] width 273 height 10
type input "leslie.martinez@lottoland.com,ricky.hubbard@lottoland.com,millie.purcell@lottol…"
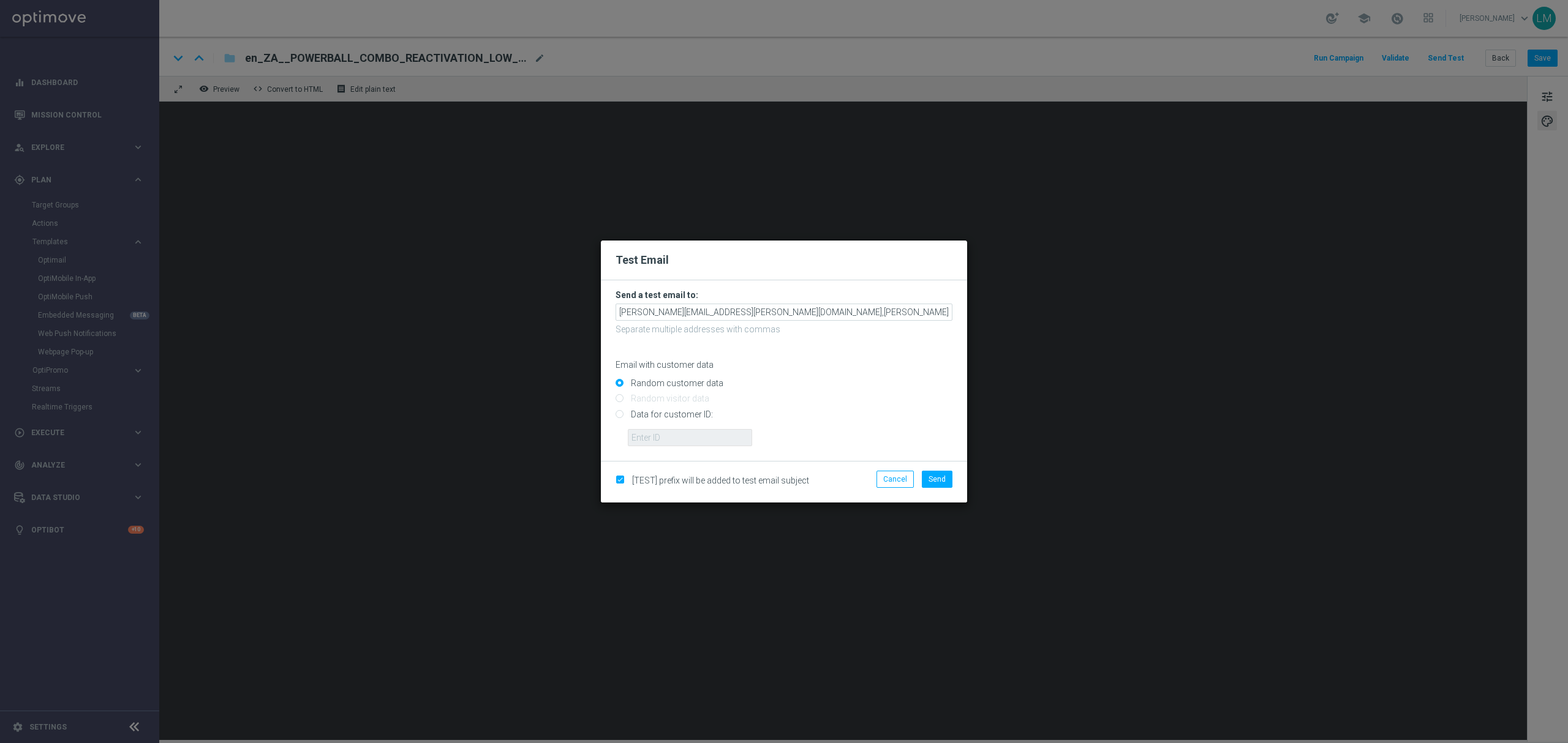
click at [632, 416] on input "Data for customer ID:" at bounding box center [784, 420] width 337 height 17
radio input "true"
drag, startPoint x: 648, startPoint y: 432, endPoint x: 656, endPoint y: 442, distance: 12.8
click at [648, 432] on input "text" at bounding box center [690, 438] width 124 height 17
type input "10505907"
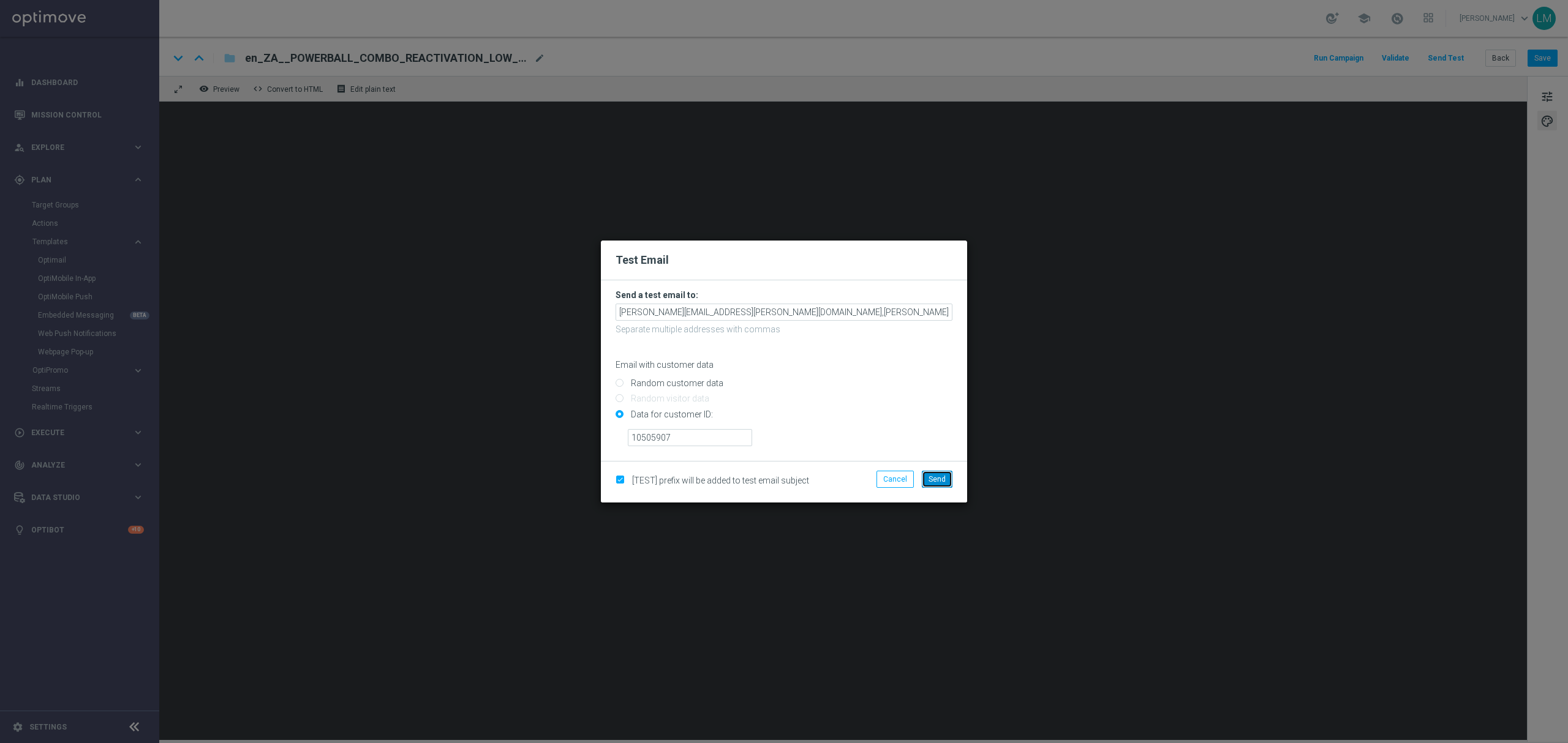
click at [934, 480] on span "Send" at bounding box center [937, 479] width 17 height 8
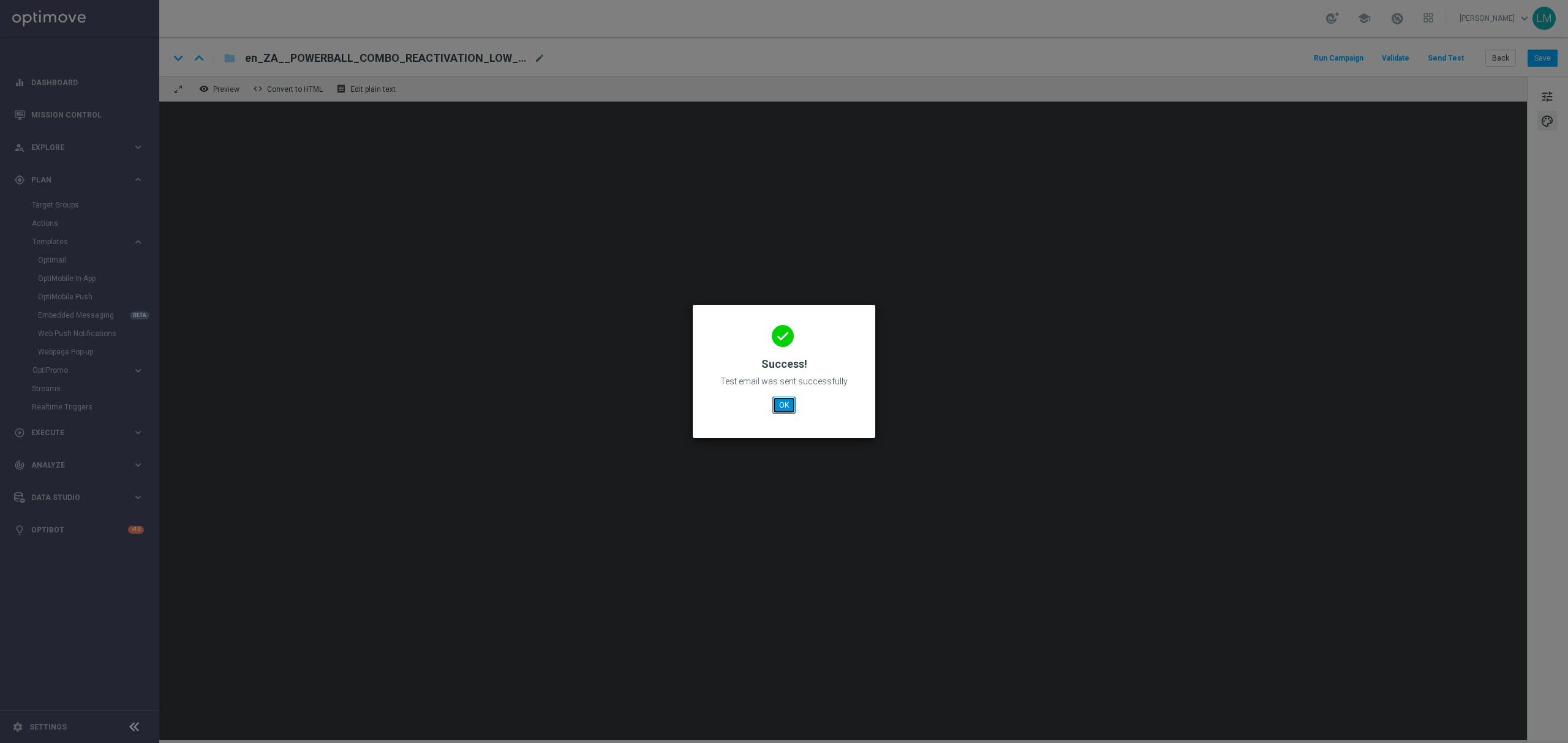
click at [790, 402] on button "OK" at bounding box center [784, 405] width 24 height 17
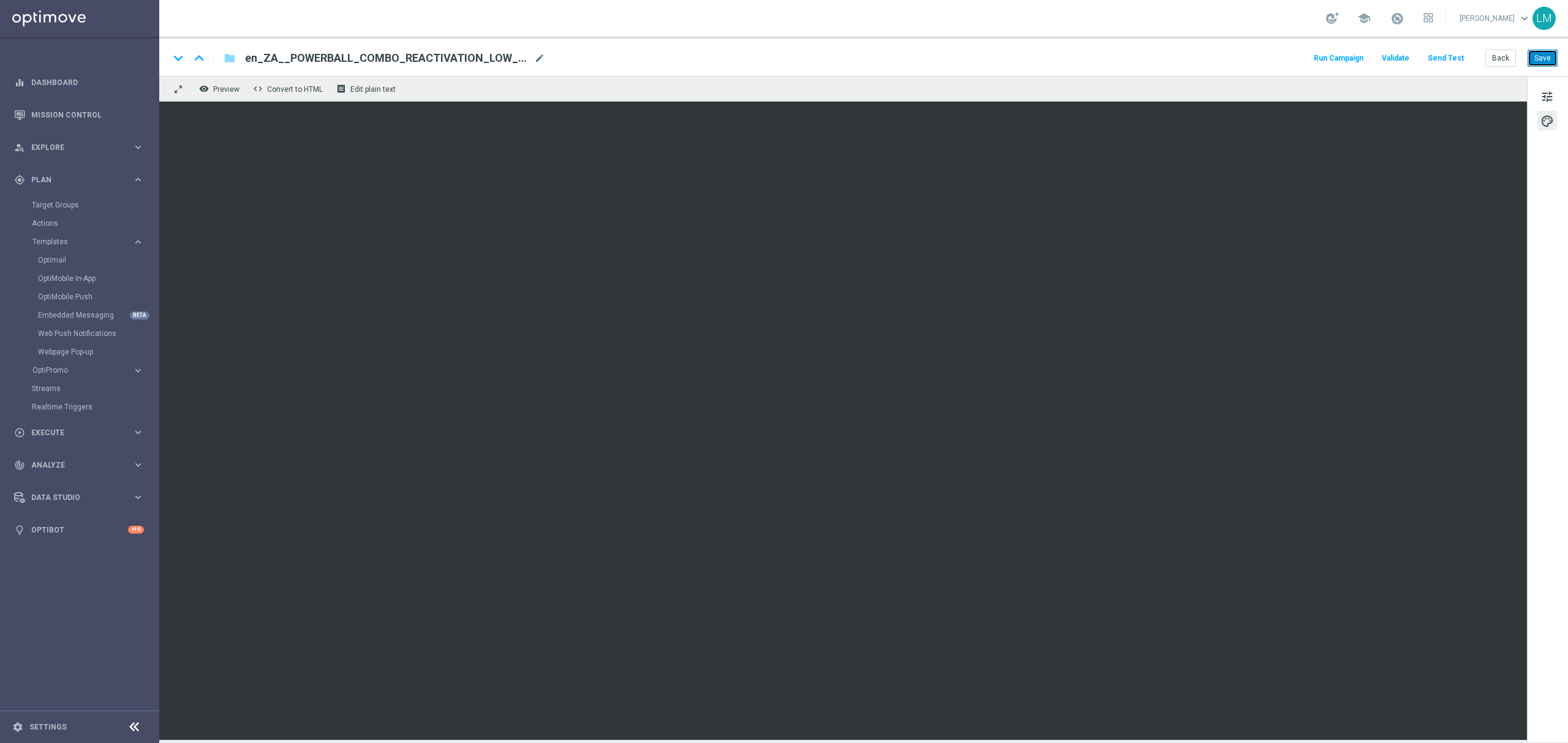
click at [1542, 58] on button "Save" at bounding box center [1543, 58] width 30 height 17
click at [1565, 63] on div "keyboard_arrow_down keyboard_arrow_up folder en_ZA__POWERBALL_COMBO_REACTIVATIO…" at bounding box center [863, 56] width 1409 height 39
click at [1540, 56] on button "Save" at bounding box center [1543, 58] width 30 height 17
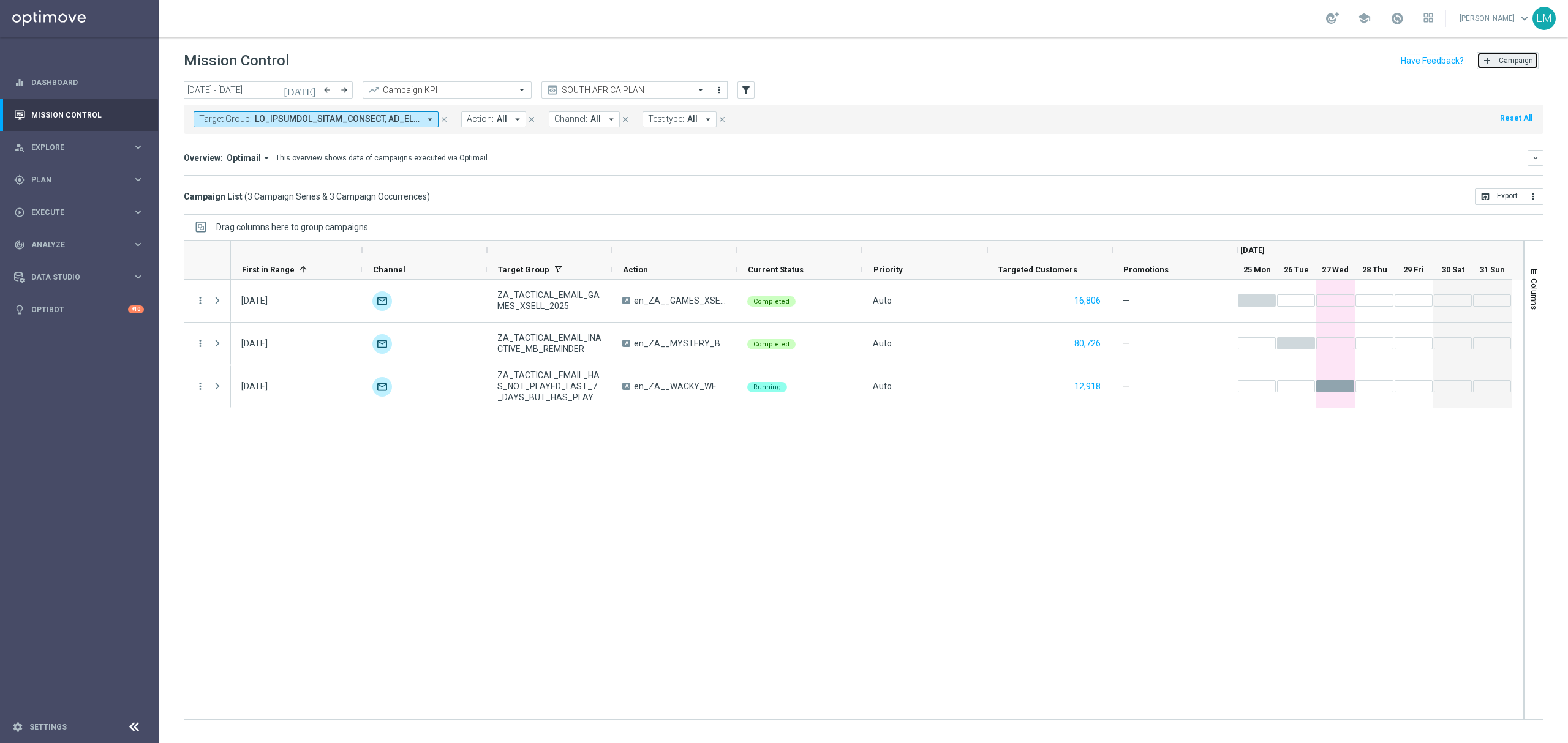
click at [1488, 67] on button "add Campaign" at bounding box center [1507, 61] width 62 height 17
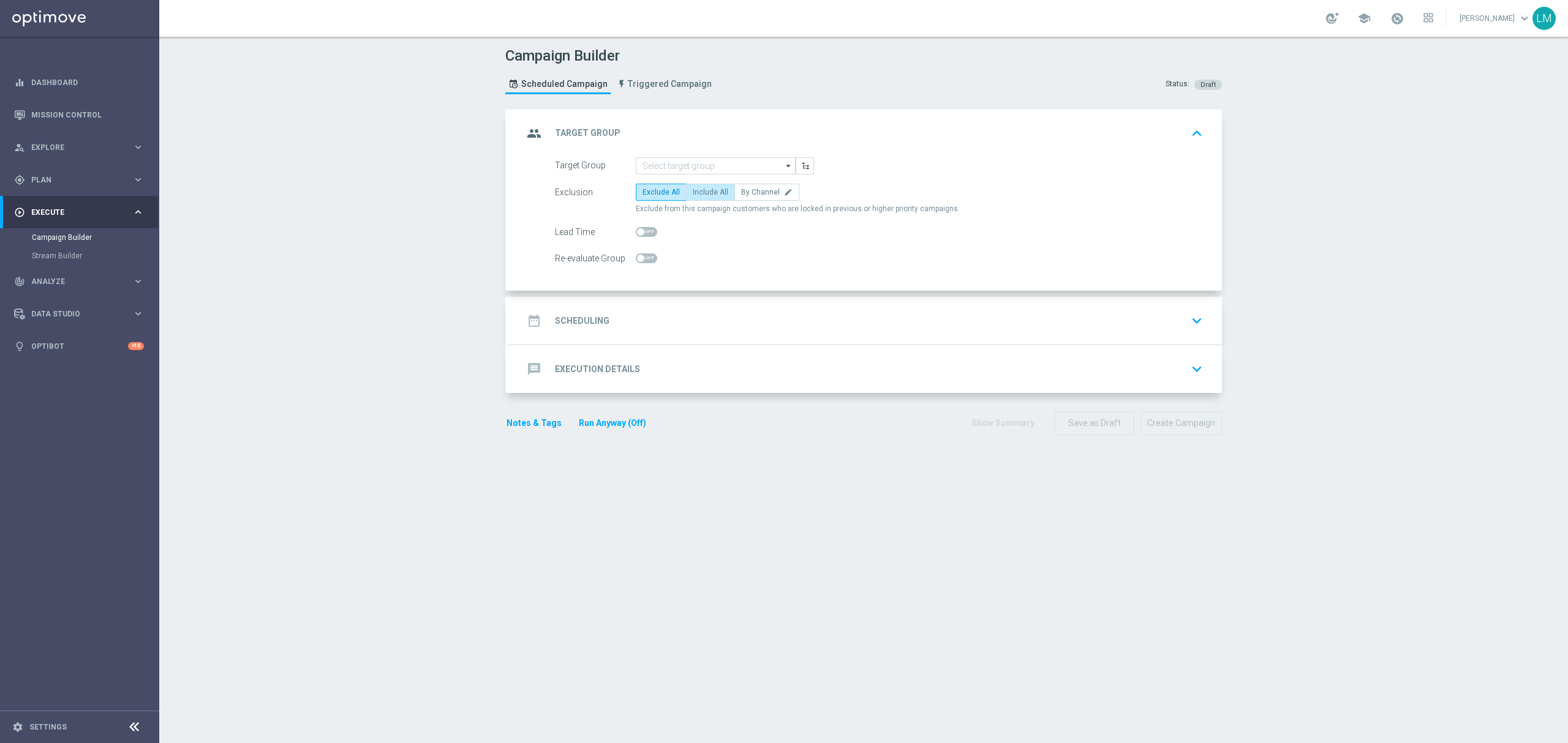
click at [688, 190] on label "Include All" at bounding box center [710, 192] width 49 height 17
click at [693, 190] on input "Include All" at bounding box center [697, 194] width 8 height 8
radio input "true"
click at [696, 170] on input at bounding box center [716, 166] width 160 height 17
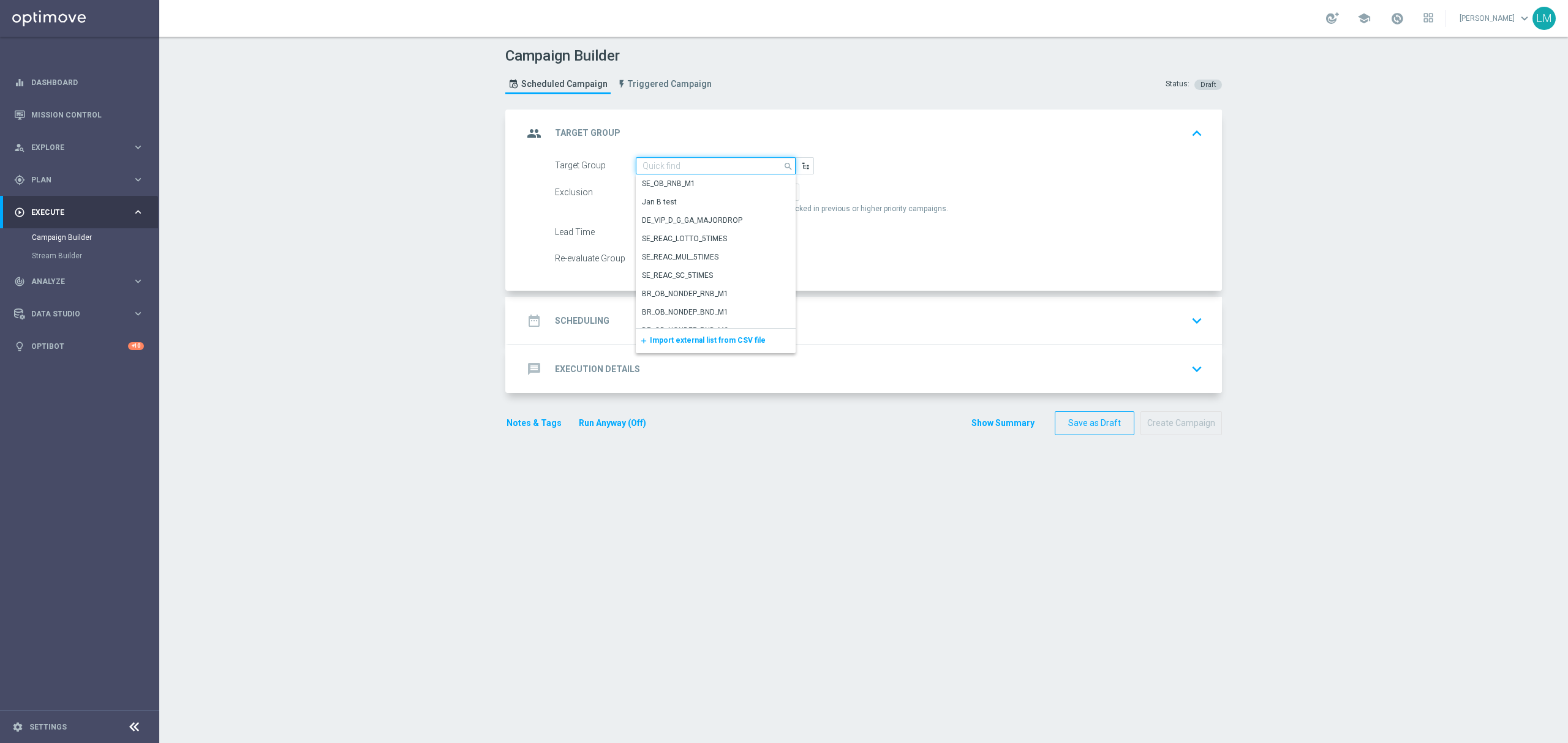
paste input "ZA_TACTICAL_EMAIL_HAS_NOT_PLAYED_IN_21_DAYS_HV"
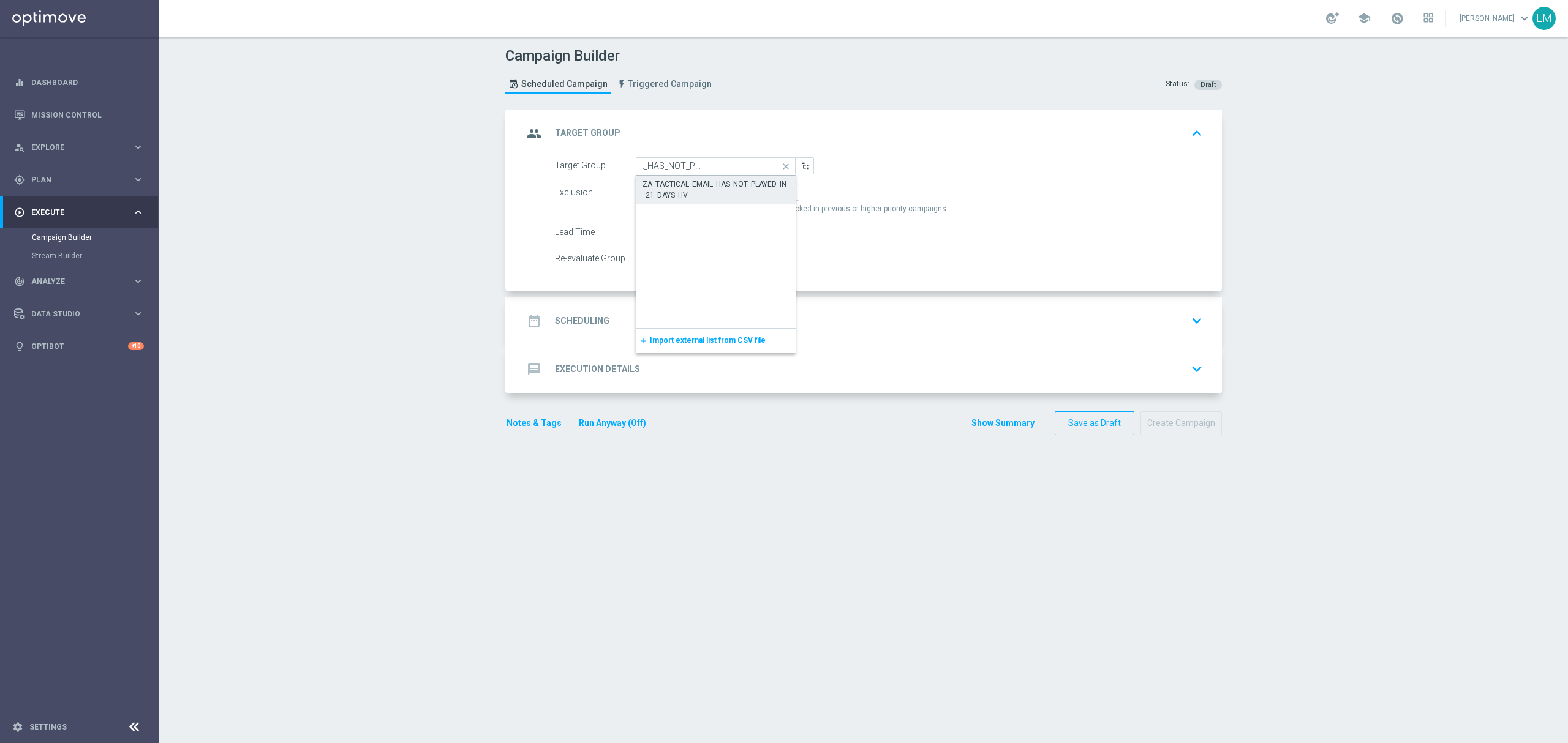
click at [694, 181] on div "ZA_TACTICAL_EMAIL_HAS_NOT_PLAYED_IN_21_DAYS_HV" at bounding box center [716, 190] width 147 height 22
type input "ZA_TACTICAL_EMAIL_HAS_NOT_PLAYED_IN_21_DAYS_HV"
click at [677, 319] on div "date_range Scheduling keyboard_arrow_down" at bounding box center [865, 321] width 684 height 24
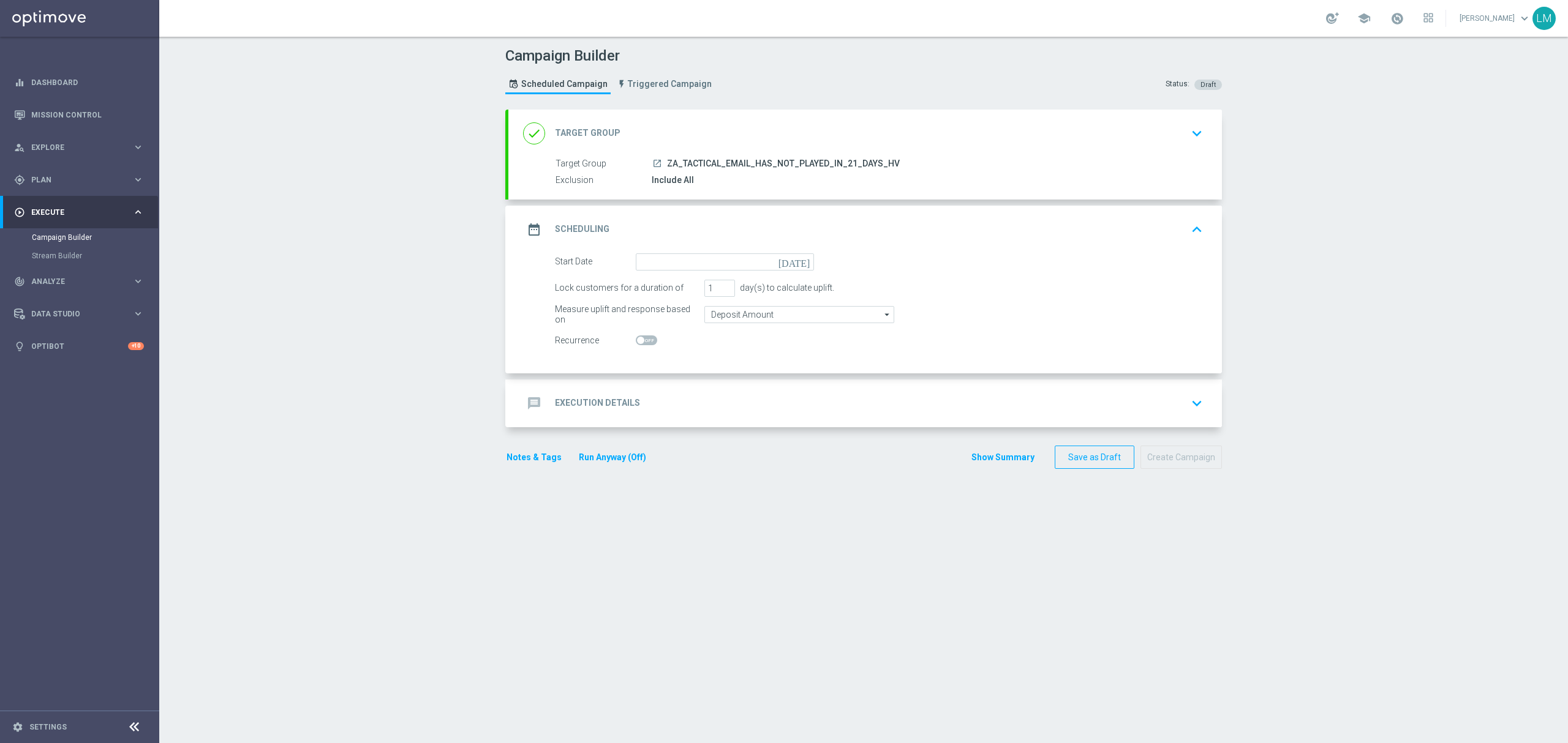
click at [801, 262] on icon "[DATE]" at bounding box center [796, 260] width 36 height 14
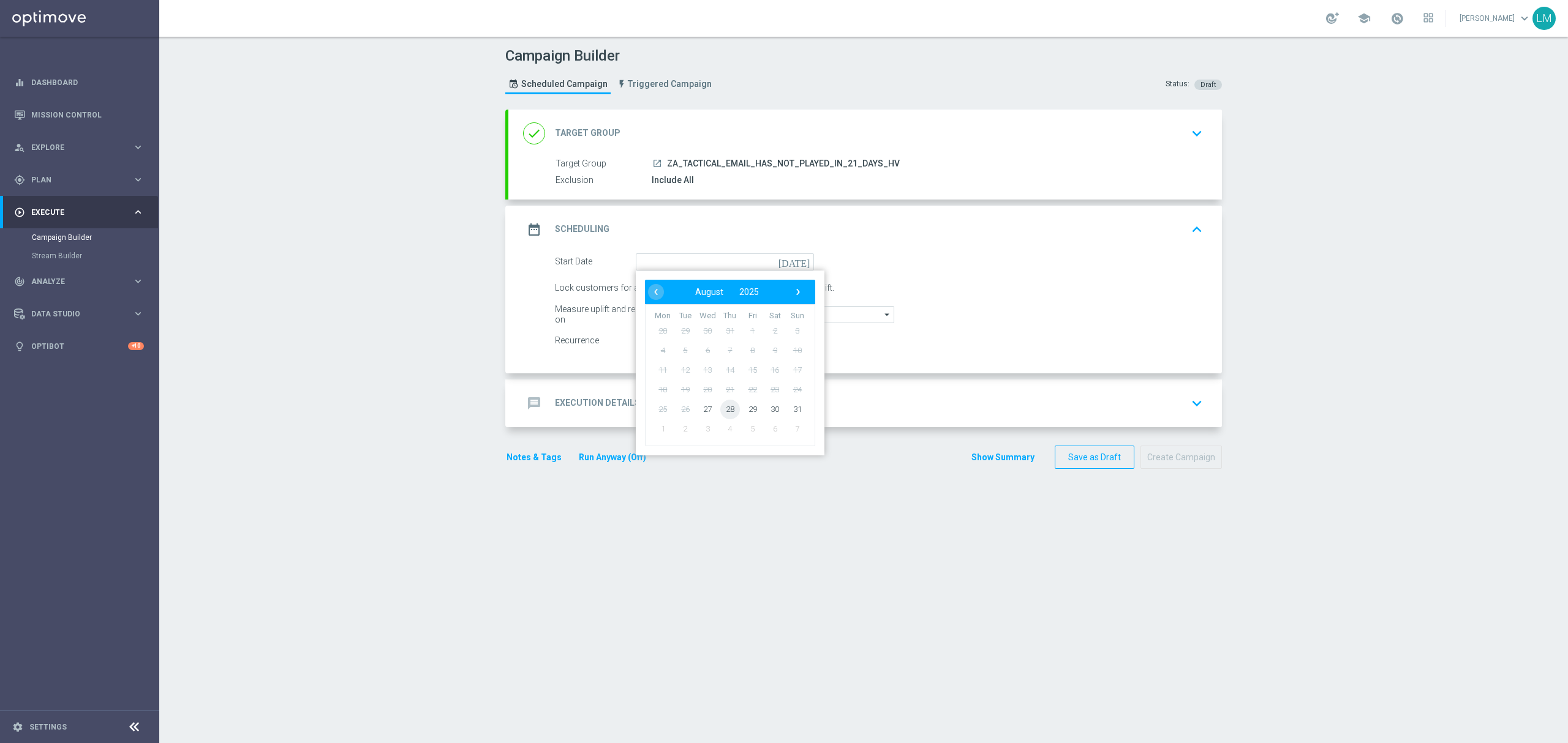
click at [720, 412] on span "28" at bounding box center [730, 409] width 20 height 20
type input "28 Aug 2025"
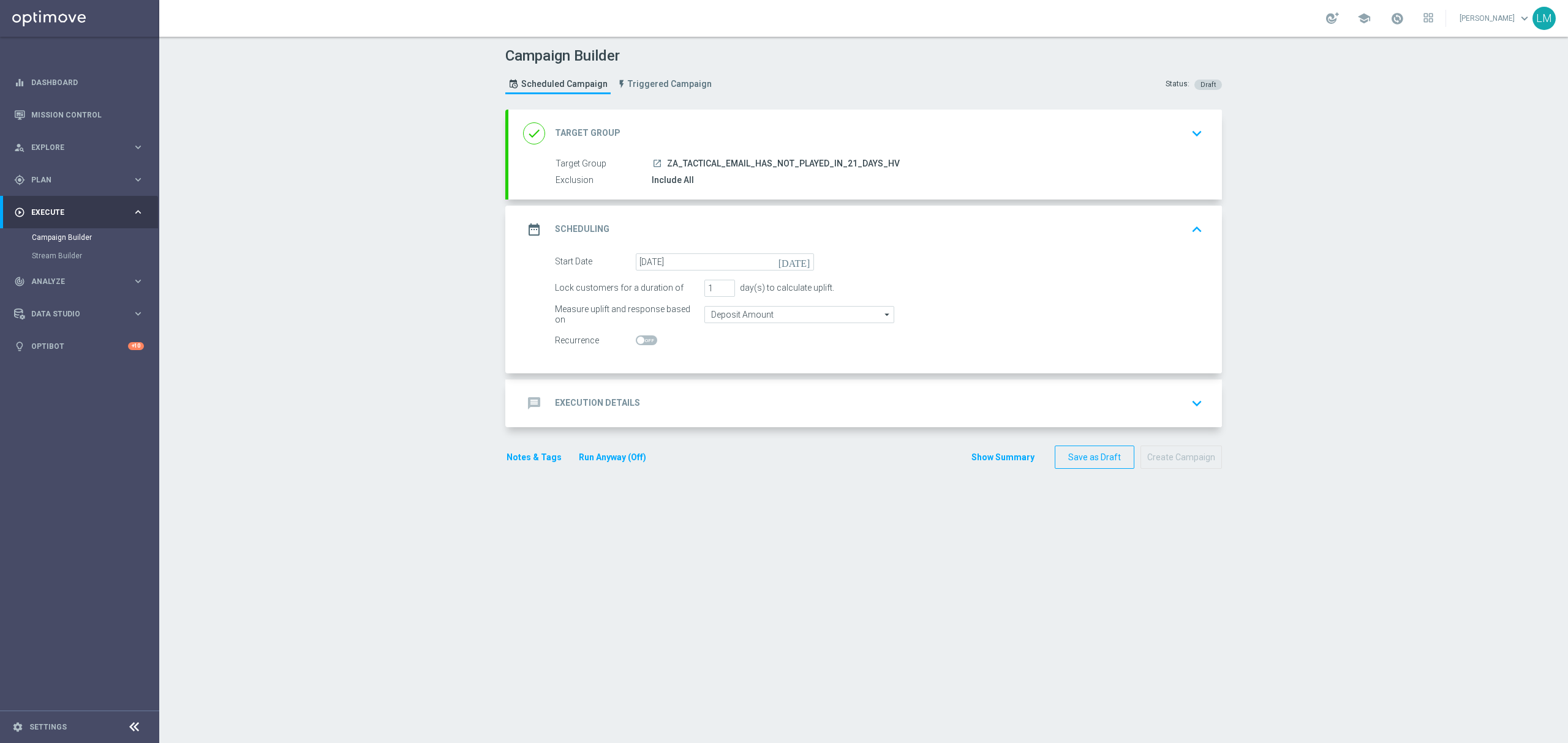
click at [715, 412] on div "message Execution Details keyboard_arrow_down" at bounding box center [865, 404] width 684 height 24
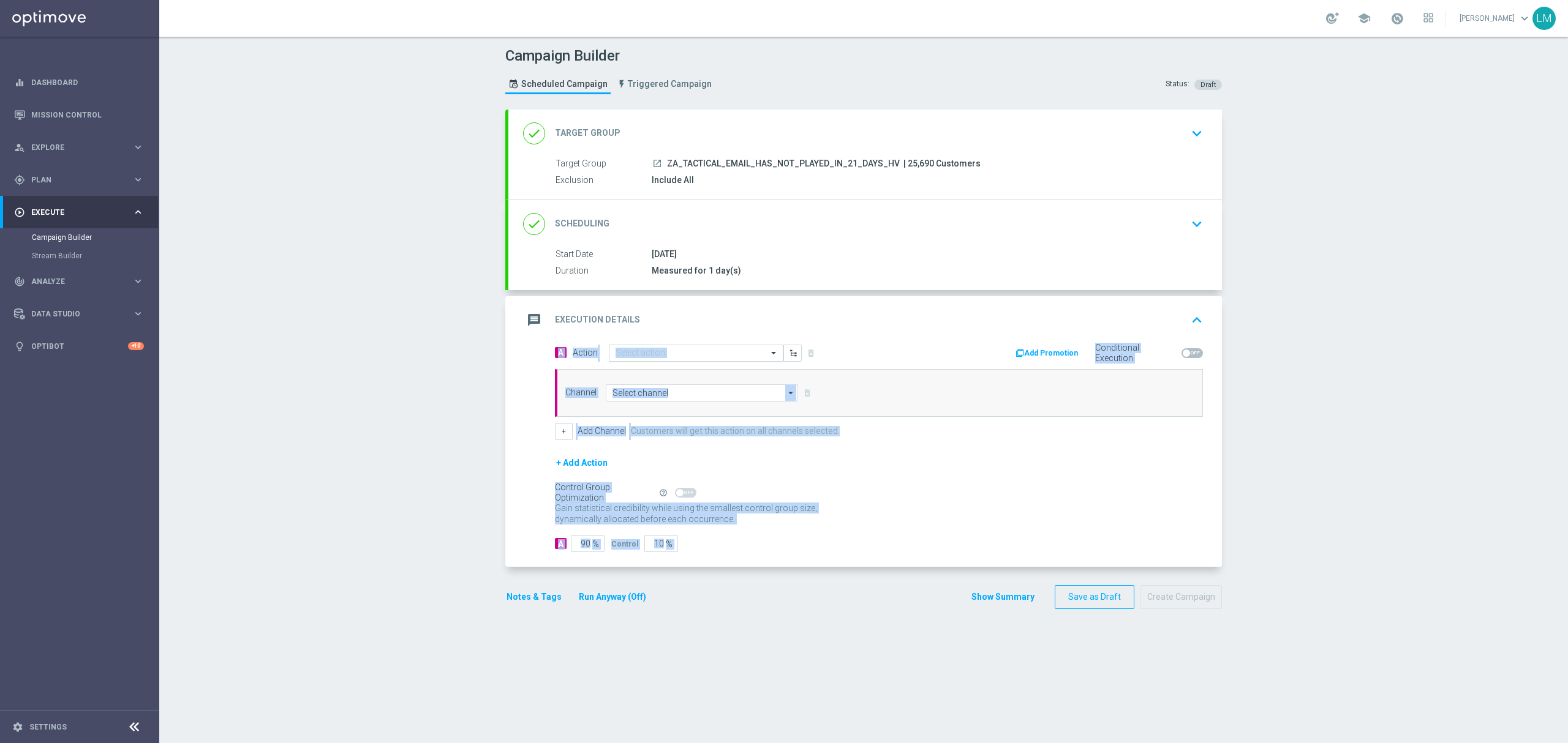
click at [735, 354] on input "text" at bounding box center [684, 354] width 137 height 10
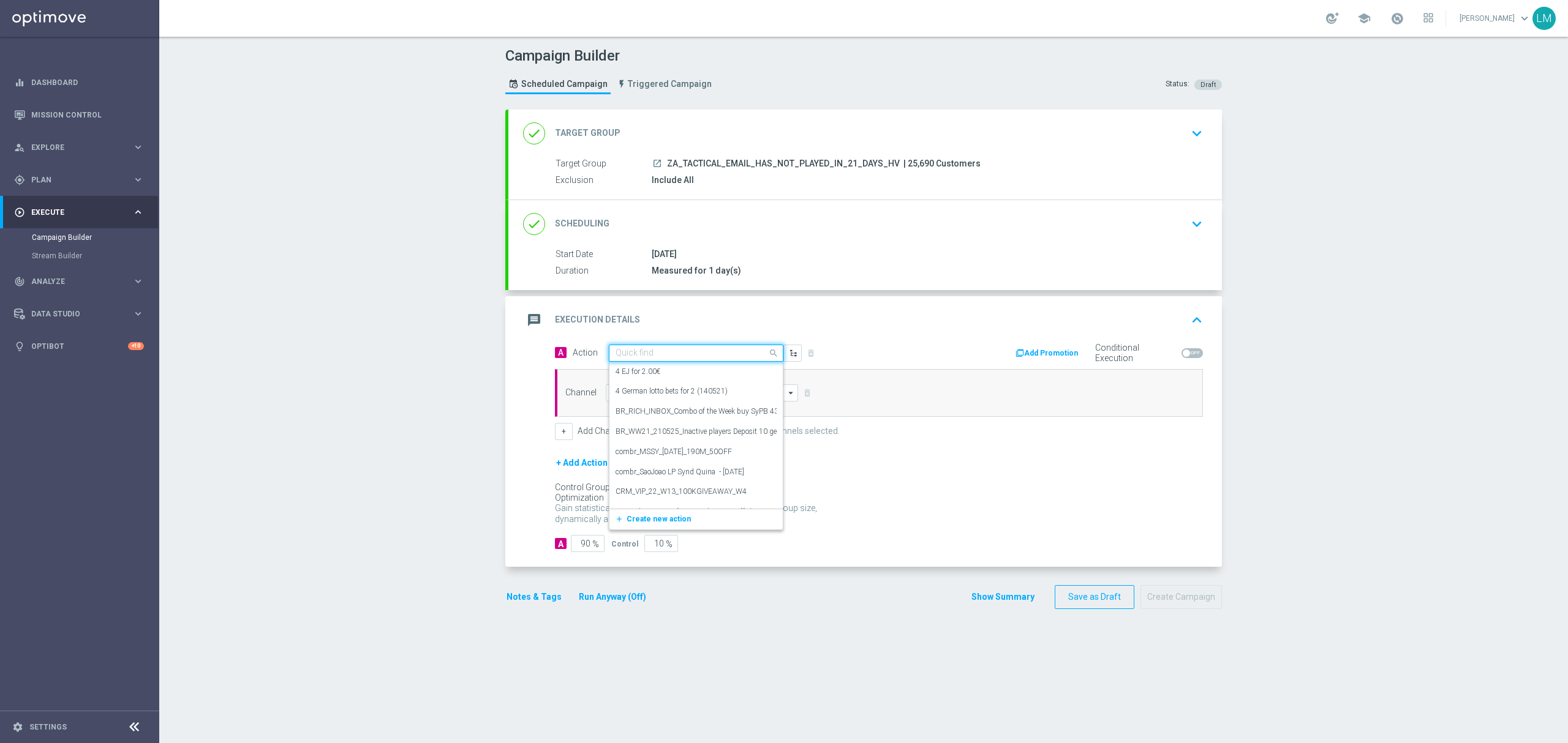
paste input "en_ZA__POWERBALL_COMBO_REACTIVATION_HIGH_VALUE__EMT_ALL_EM_TAC_LT"
type input "en_ZA__POWERBALL_COMBO_REACTIVATION_HIGH_VALUE__EMT_ALL_EM_TAC_LT"
click at [676, 392] on span "Create new action" at bounding box center [659, 391] width 64 height 8
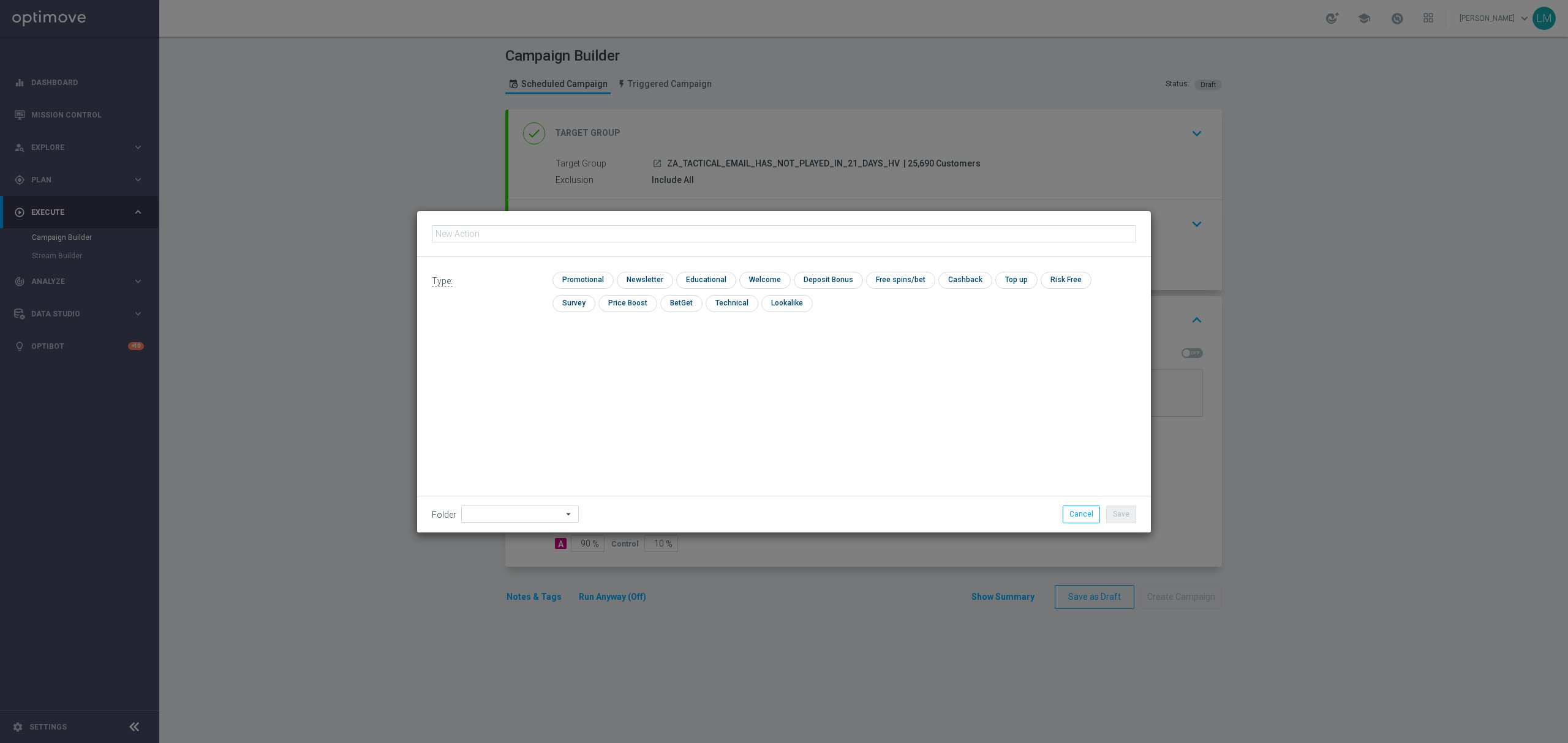
type input "en_ZA__POWERBALL_COMBO_REACTIVATION_HIGH_VALUE__EMT_ALL_EM_TAC_LT"
click at [588, 286] on input "checkbox" at bounding box center [581, 280] width 58 height 16
checkbox input "true"
click at [1113, 520] on button "Save" at bounding box center [1121, 514] width 30 height 17
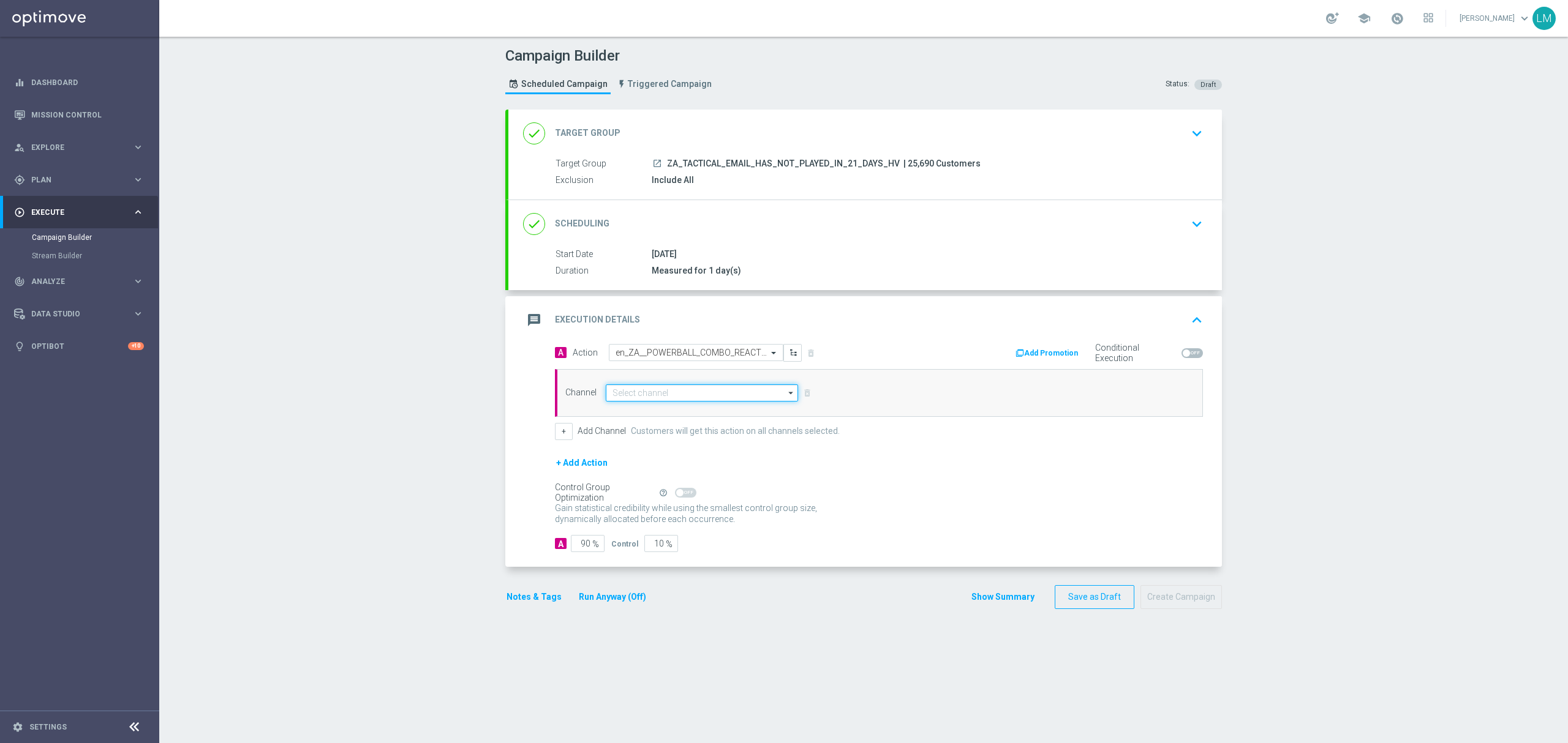
click at [632, 391] on input at bounding box center [702, 393] width 192 height 17
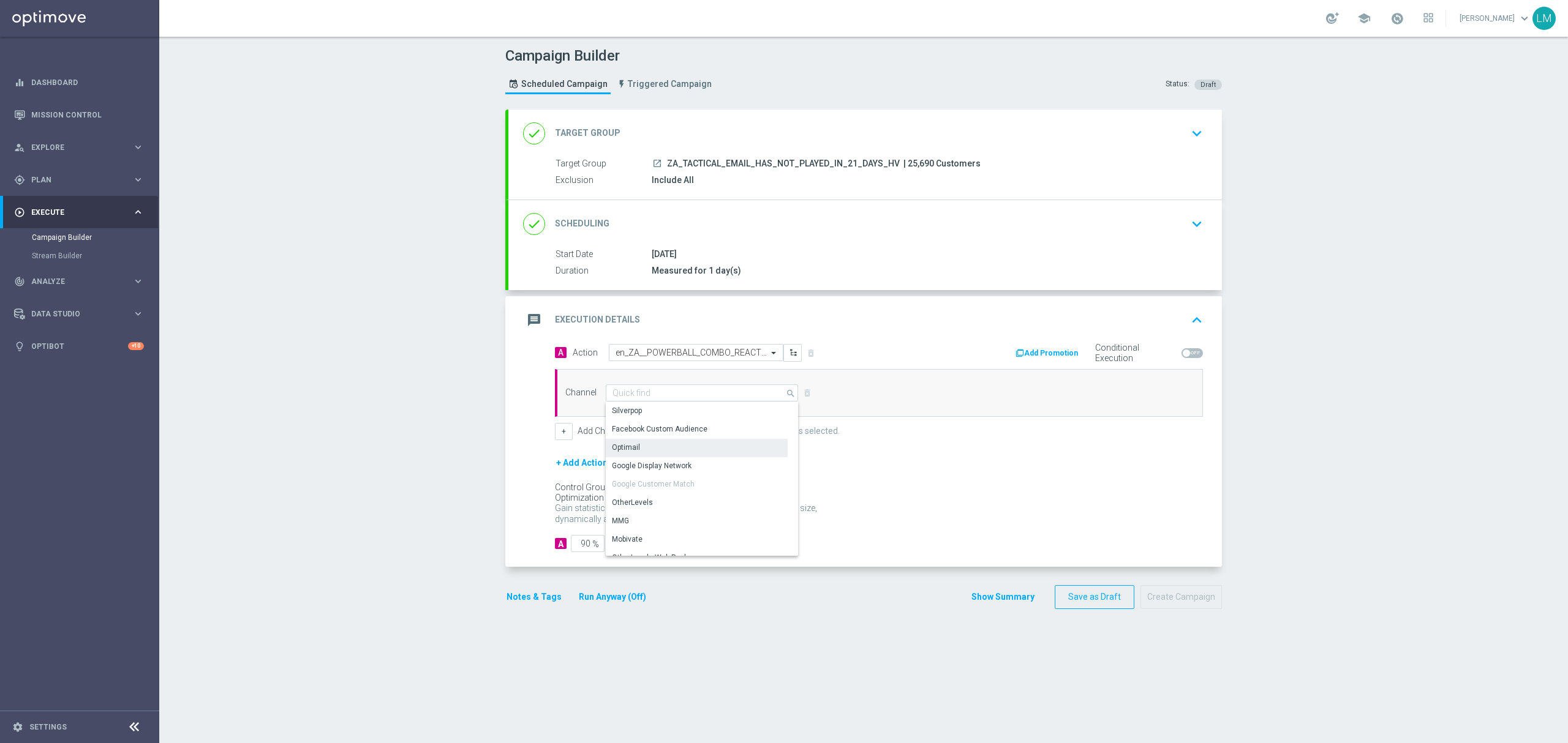
click at [637, 443] on div "Optimail" at bounding box center [697, 448] width 182 height 17
type input "Optimail"
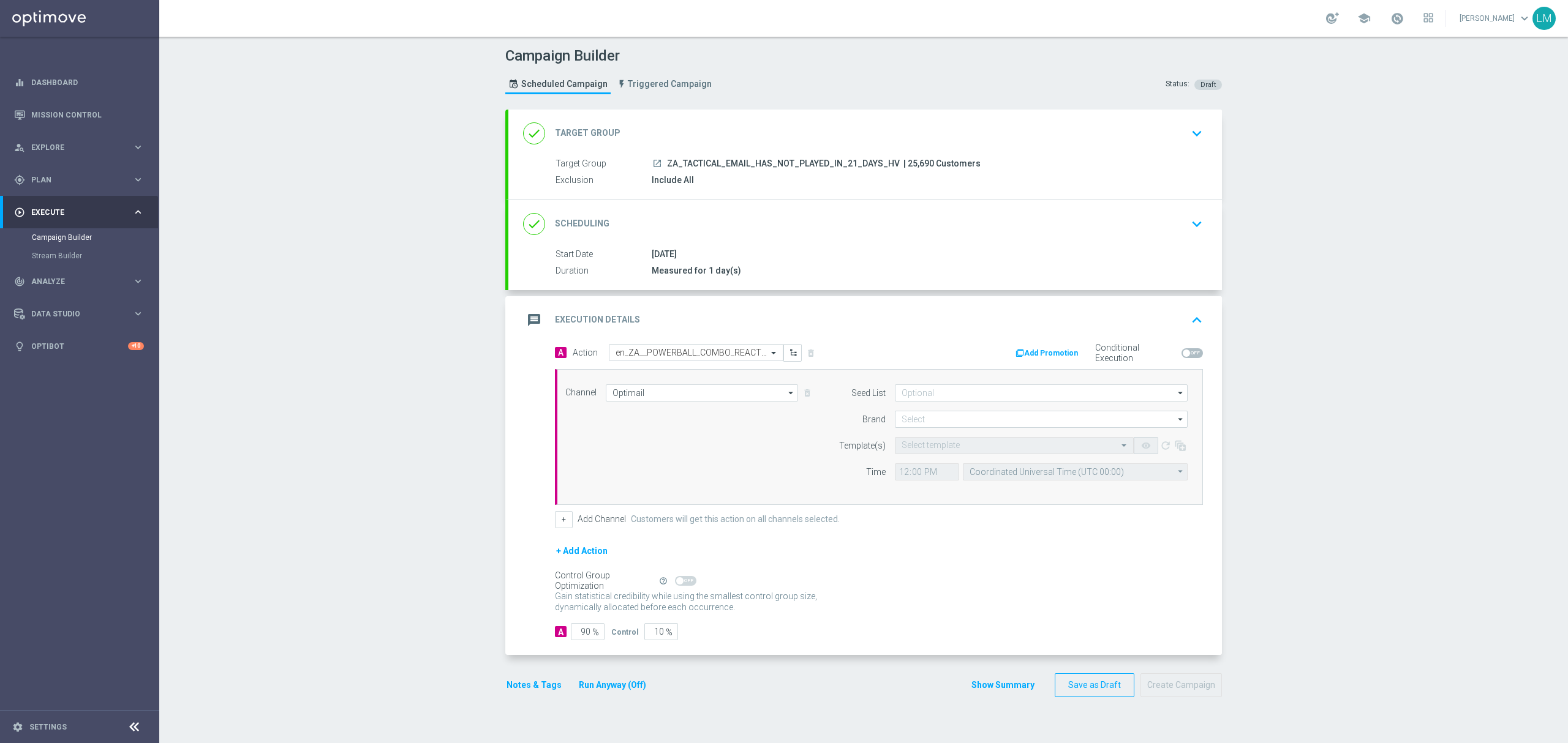
click at [649, 625] on form "A Action Select action en_ZA__POWERBALL_COMBO_REACTIVATION_HIGH_VALUE__EMT_ALL_…" at bounding box center [878, 493] width 648 height 297
click at [648, 638] on input "10" at bounding box center [661, 632] width 34 height 17
type input "5"
type input "95"
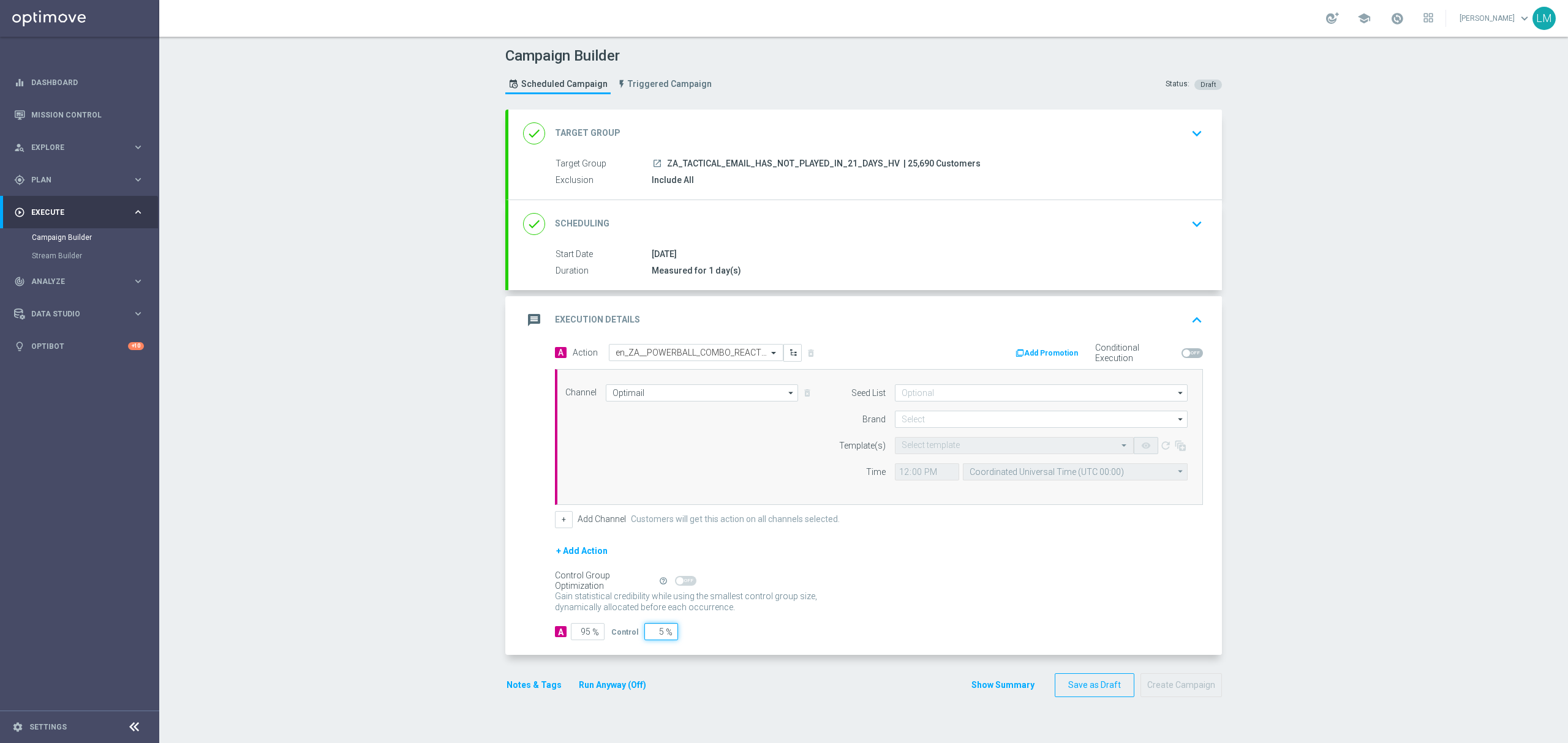
type input "5"
click at [904, 578] on div "Control Group Optimization Self Optimizing Campaign help_outline" at bounding box center [878, 581] width 648 height 14
click at [947, 419] on input at bounding box center [1041, 420] width 293 height 17
click at [927, 453] on div "lottoland" at bounding box center [1041, 455] width 293 height 17
type input "lottoland"
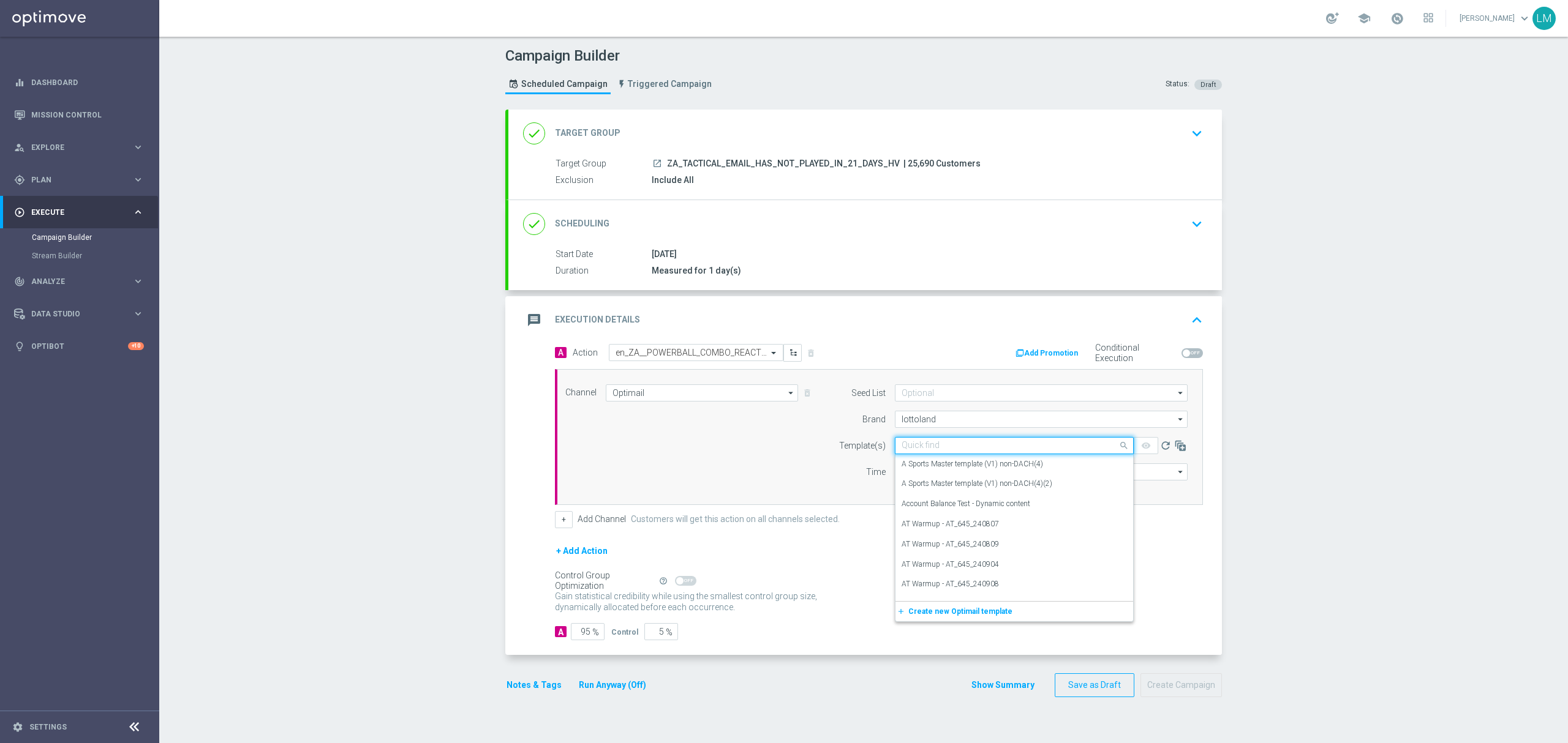
click at [941, 443] on input "text" at bounding box center [1001, 446] width 201 height 10
paste input "en_ZA__POWERBALL_COMBO_REACTIVATION_HIGH_VALUE__EMT_ALL_EM_TAC_LT"
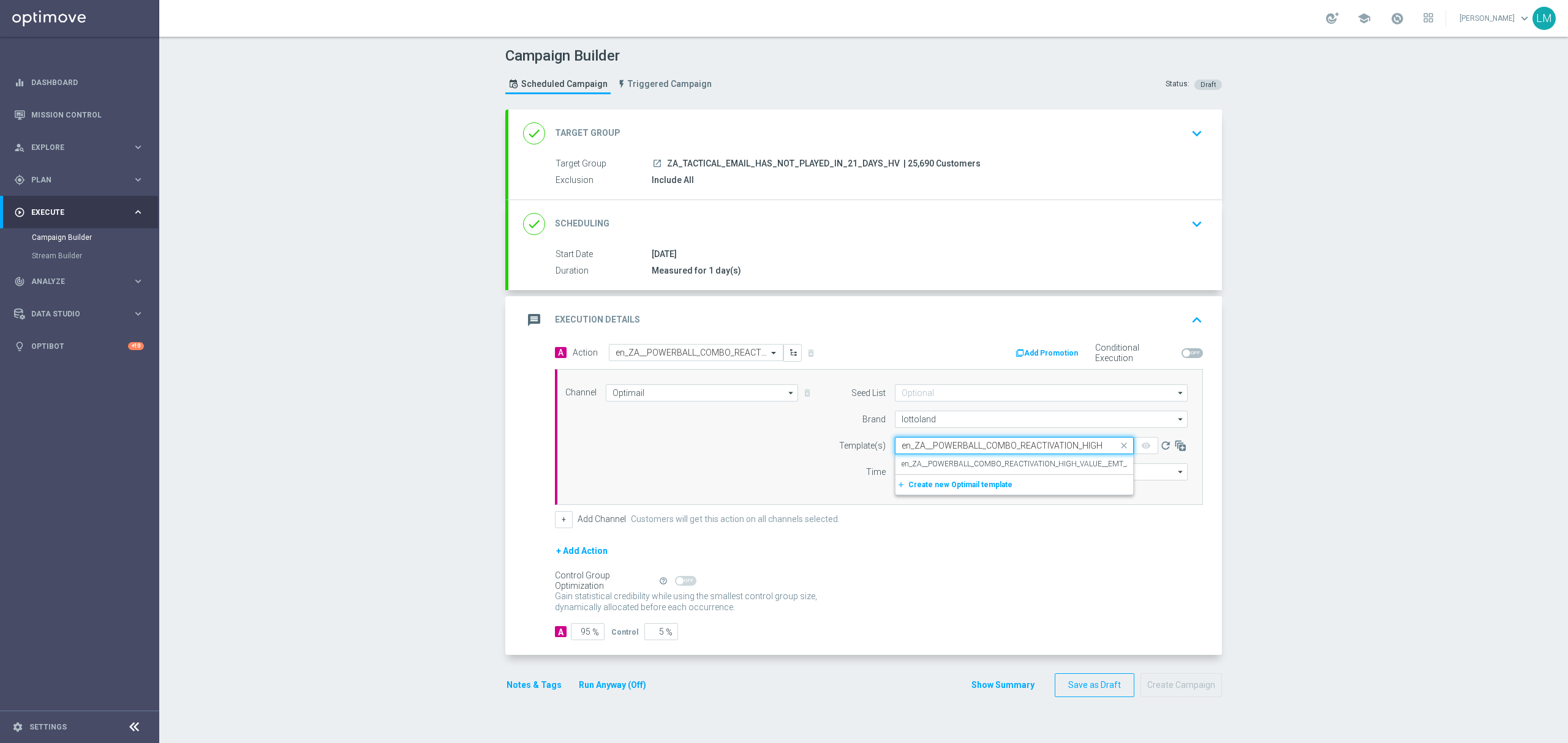
scroll to position [0, 116]
click at [946, 459] on label "en_ZA__POWERBALL_COMBO_REACTIVATION_HIGH_VALUE__EMT_ALL_EM_TAC_LT" at bounding box center [1040, 465] width 278 height 10
type input "en_ZA__POWERBALL_COMBO_REACTIVATION_HIGH_VALUE__EMT_ALL_EM_TAC_LT"
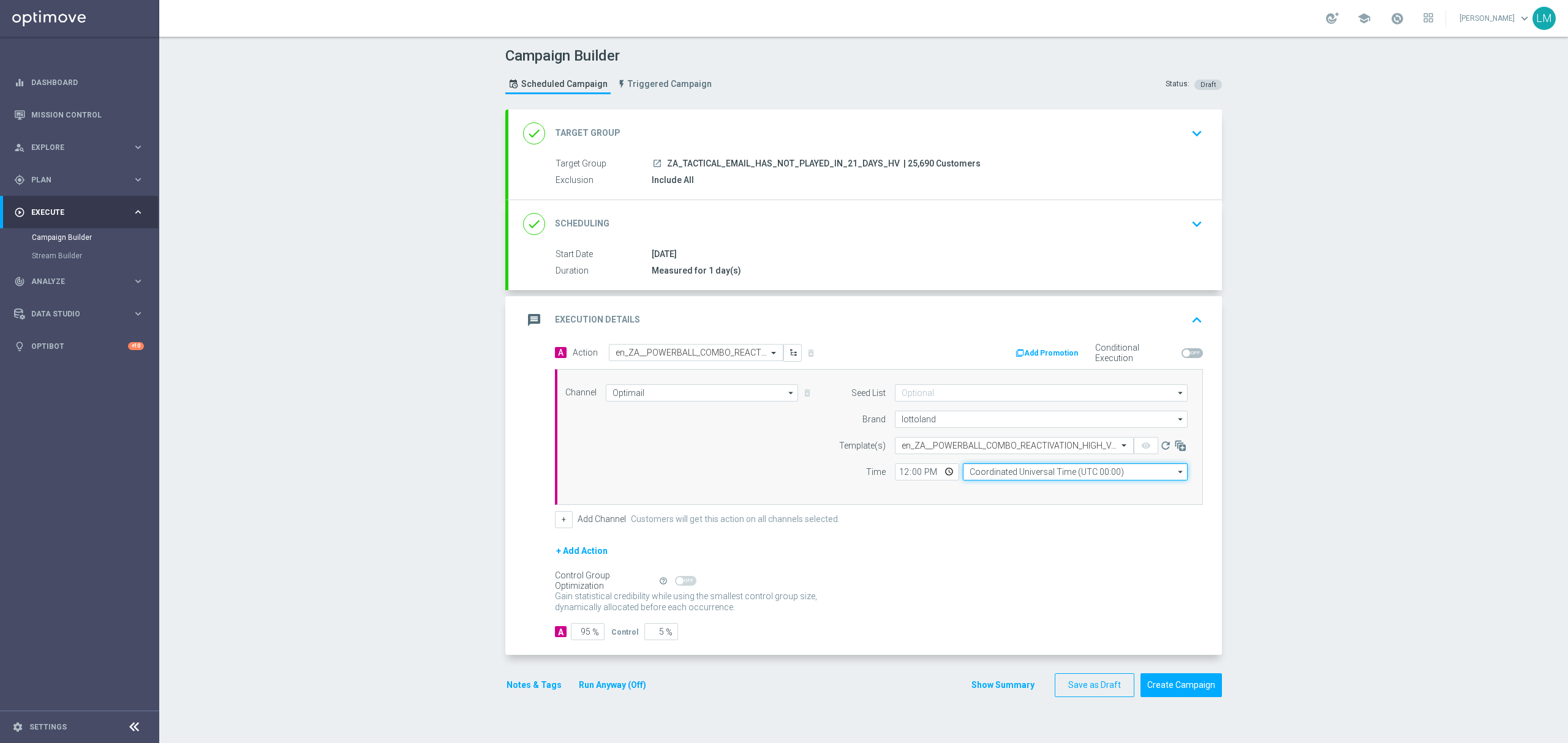
click at [992, 475] on input "Coordinated Universal Time (UTC 00:00)" at bounding box center [1075, 472] width 225 height 17
click at [1005, 486] on div "Central European Time (Berlin) (UTC +02:00)" at bounding box center [1069, 490] width 200 height 11
type input "Central European Time (Berlin) (UTC +02:00)"
click at [937, 475] on input "12:00" at bounding box center [927, 472] width 64 height 17
type input "12:00"
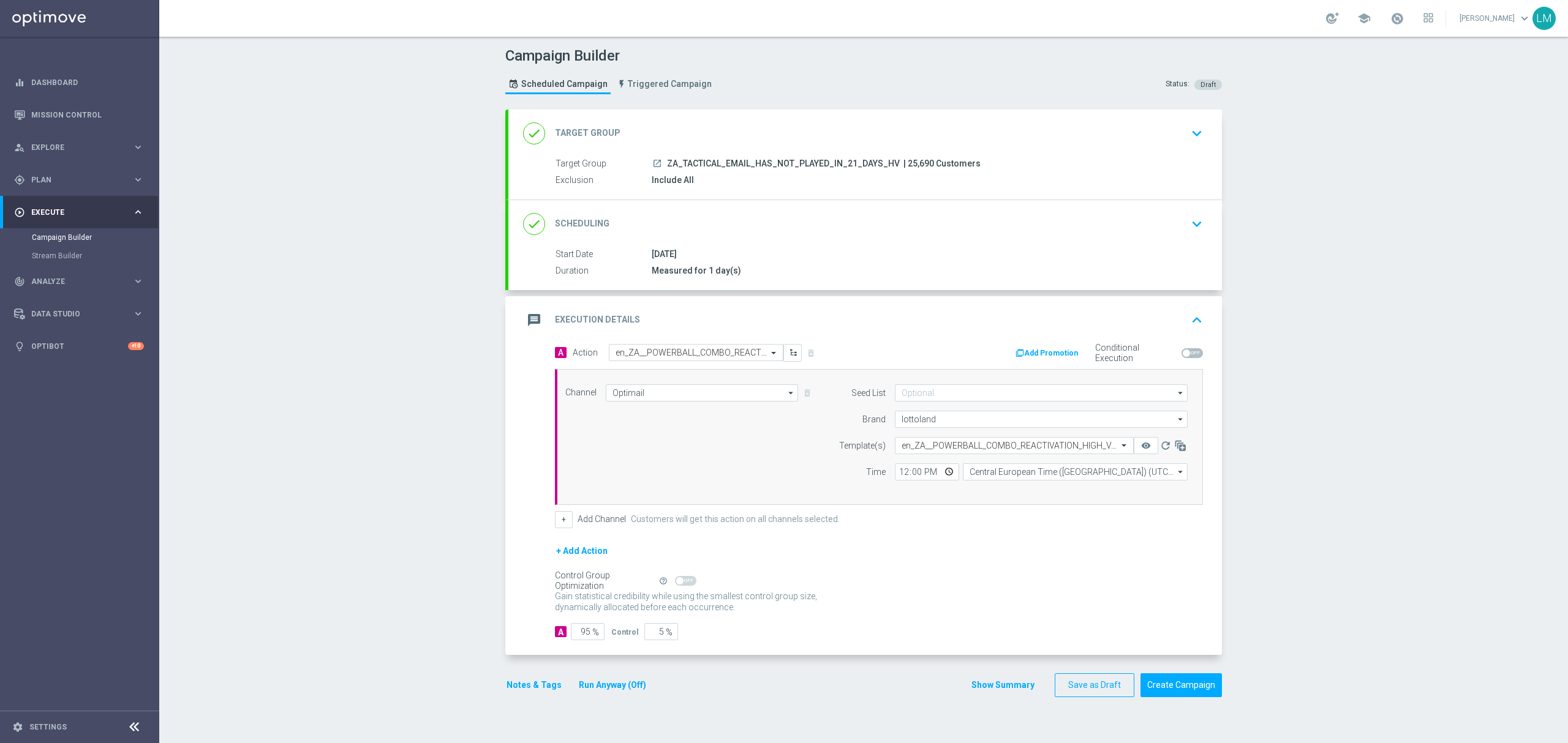
click at [768, 480] on div "Channel Optimail Optimail arrow_drop_down Drag here to set row groups Drag here…" at bounding box center [876, 437] width 641 height 105
click at [1172, 681] on button "Create Campaign" at bounding box center [1181, 685] width 82 height 24
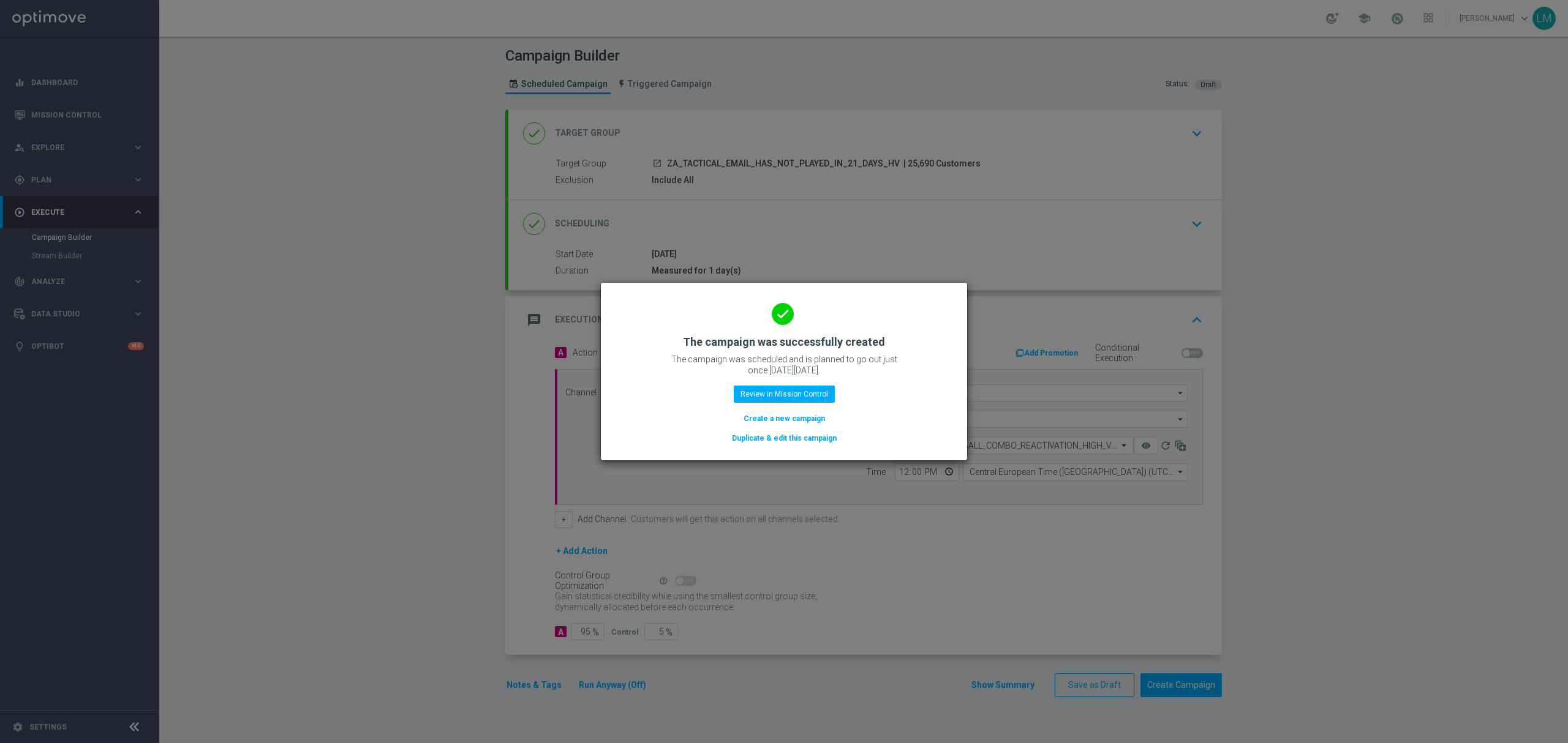
click at [772, 423] on button "Create a new campaign" at bounding box center [784, 419] width 84 height 14
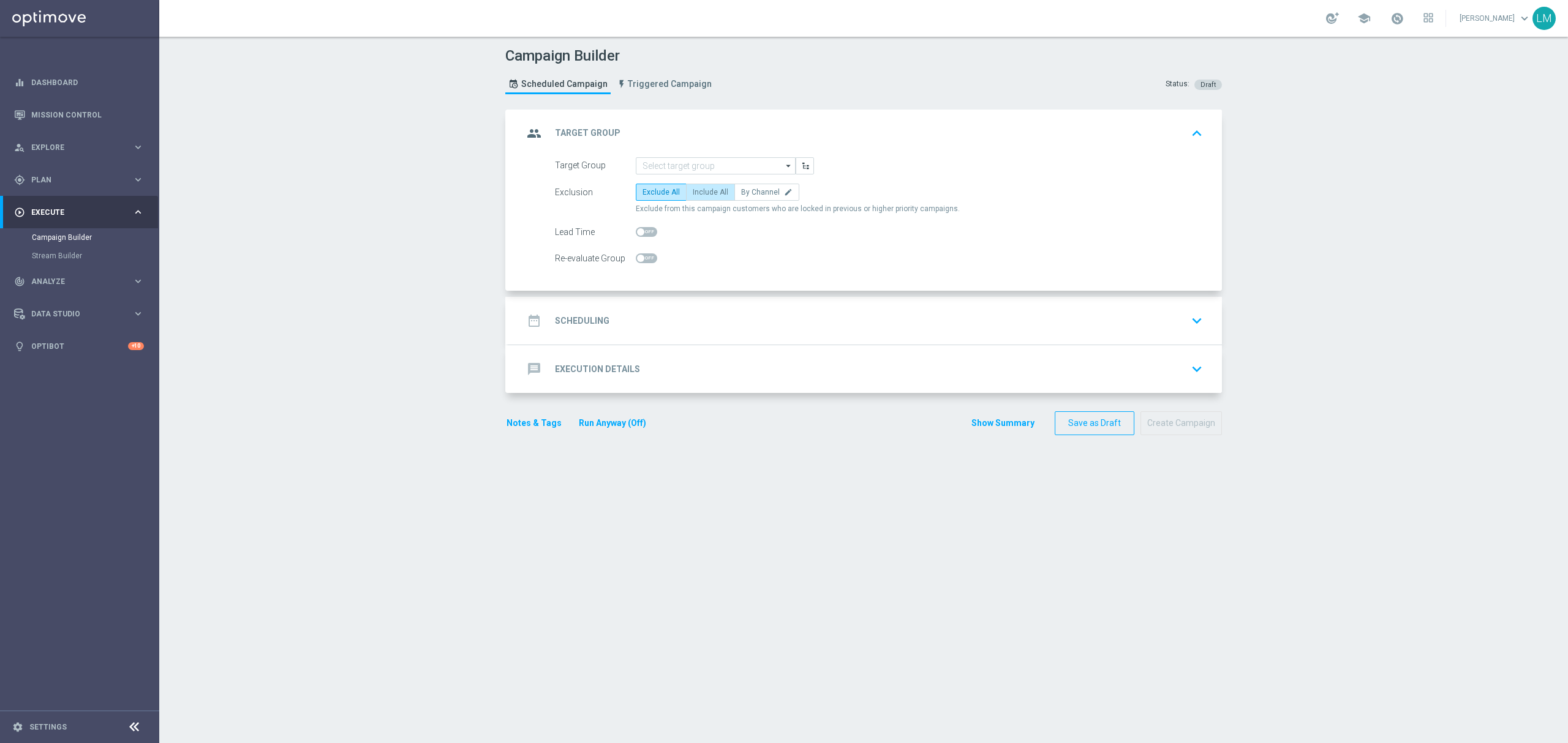
click at [701, 191] on span "Include All" at bounding box center [710, 192] width 35 height 8
click at [701, 191] on input "Include All" at bounding box center [697, 194] width 8 height 8
radio input "true"
click at [703, 164] on input at bounding box center [716, 166] width 160 height 17
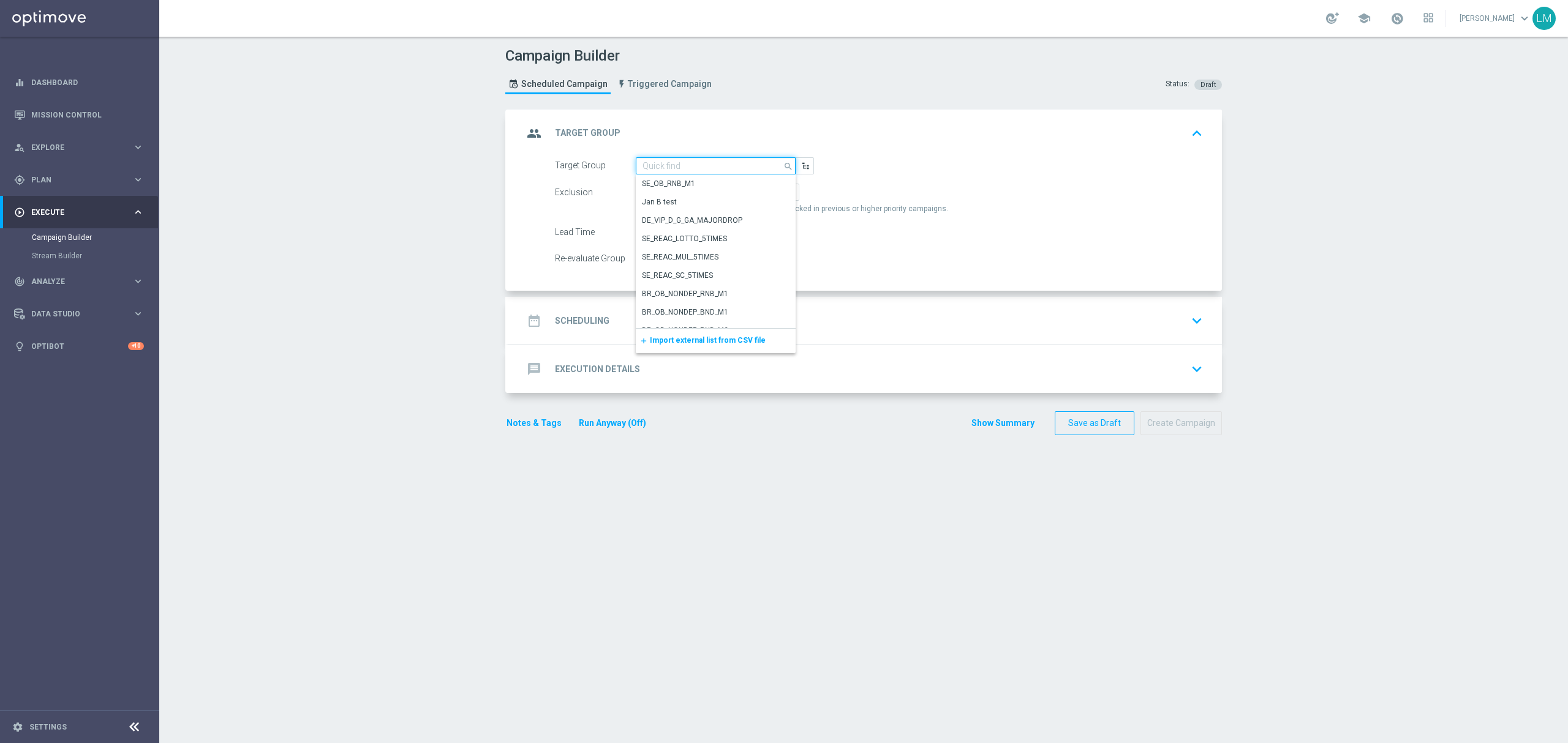
paste input "ZA_TACTICAL_EMAIL_HAS_NOT_PLAYED_IN_21_DAYS_MV"
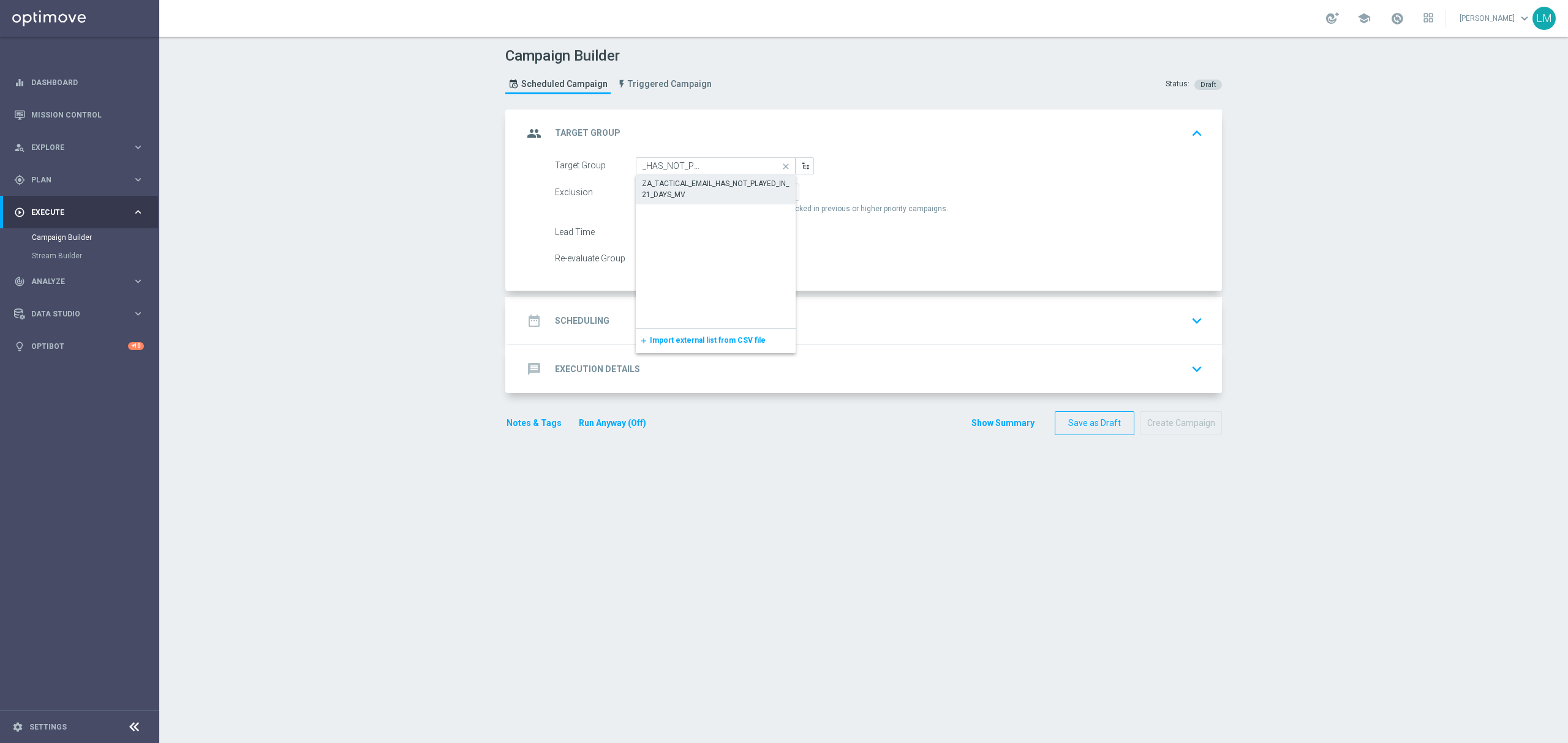
click at [701, 185] on div "ZA_TACTICAL_EMAIL_HAS_NOT_PLAYED_IN_21_DAYS_MV" at bounding box center [716, 190] width 148 height 22
type input "ZA_TACTICAL_EMAIL_HAS_NOT_PLAYED_IN_21_DAYS_MV"
click at [740, 309] on div "date_range Scheduling keyboard_arrow_down" at bounding box center [865, 321] width 684 height 24
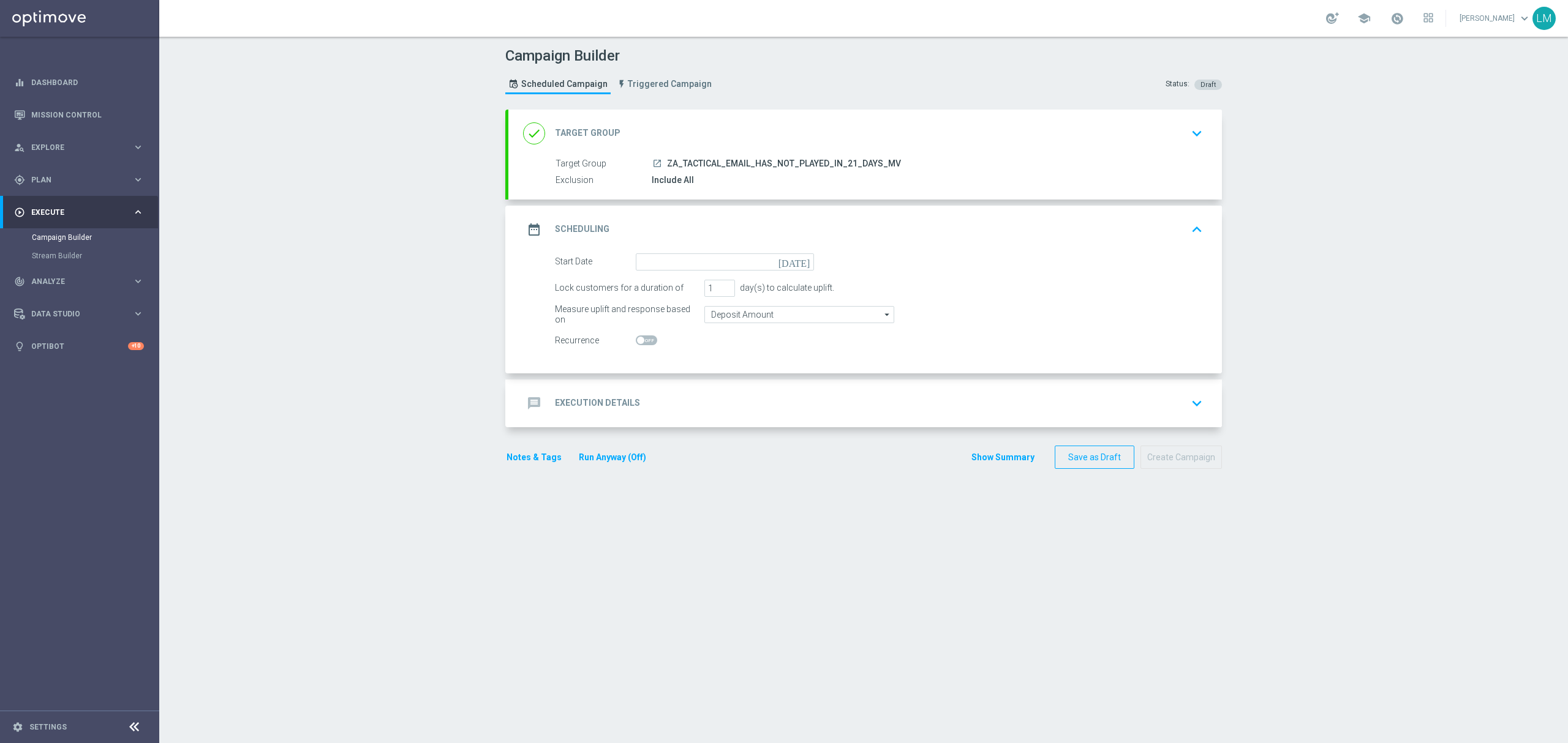
click at [797, 257] on icon "today" at bounding box center [796, 260] width 36 height 14
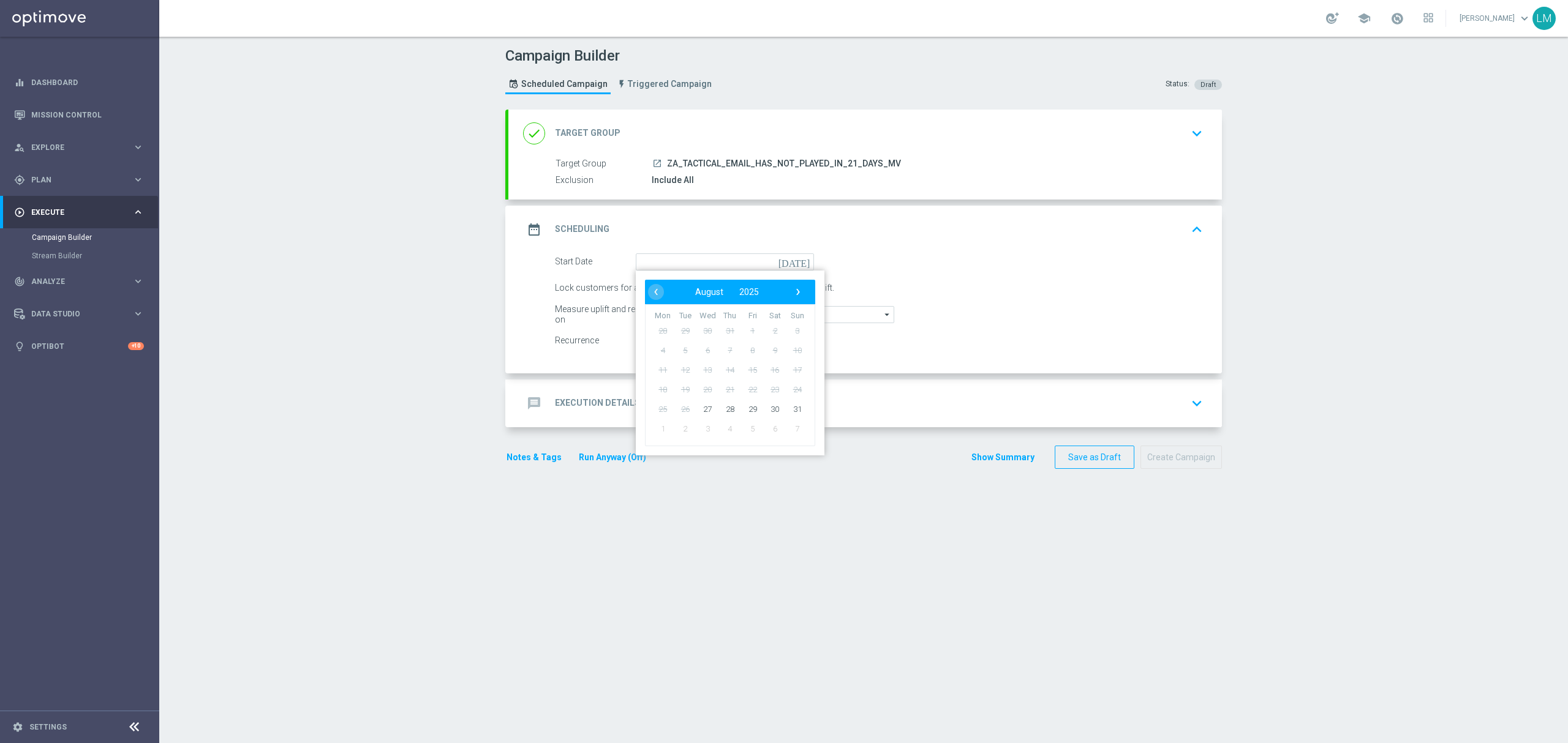
click at [719, 414] on td "28" at bounding box center [730, 409] width 23 height 20
click at [720, 412] on span "28" at bounding box center [730, 409] width 20 height 20
type input "28 Aug 2025"
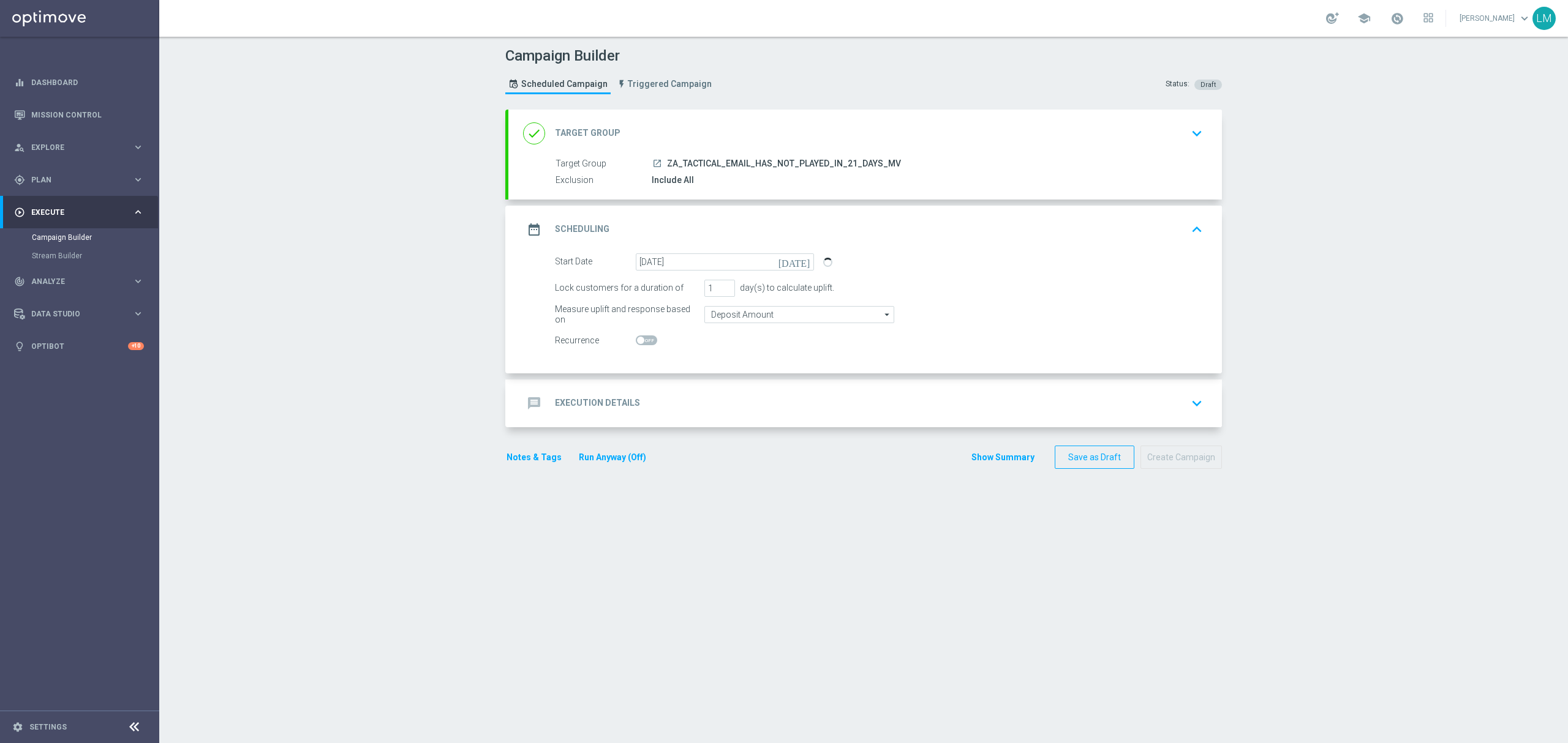
click at [716, 412] on div "message Execution Details keyboard_arrow_down" at bounding box center [865, 404] width 684 height 24
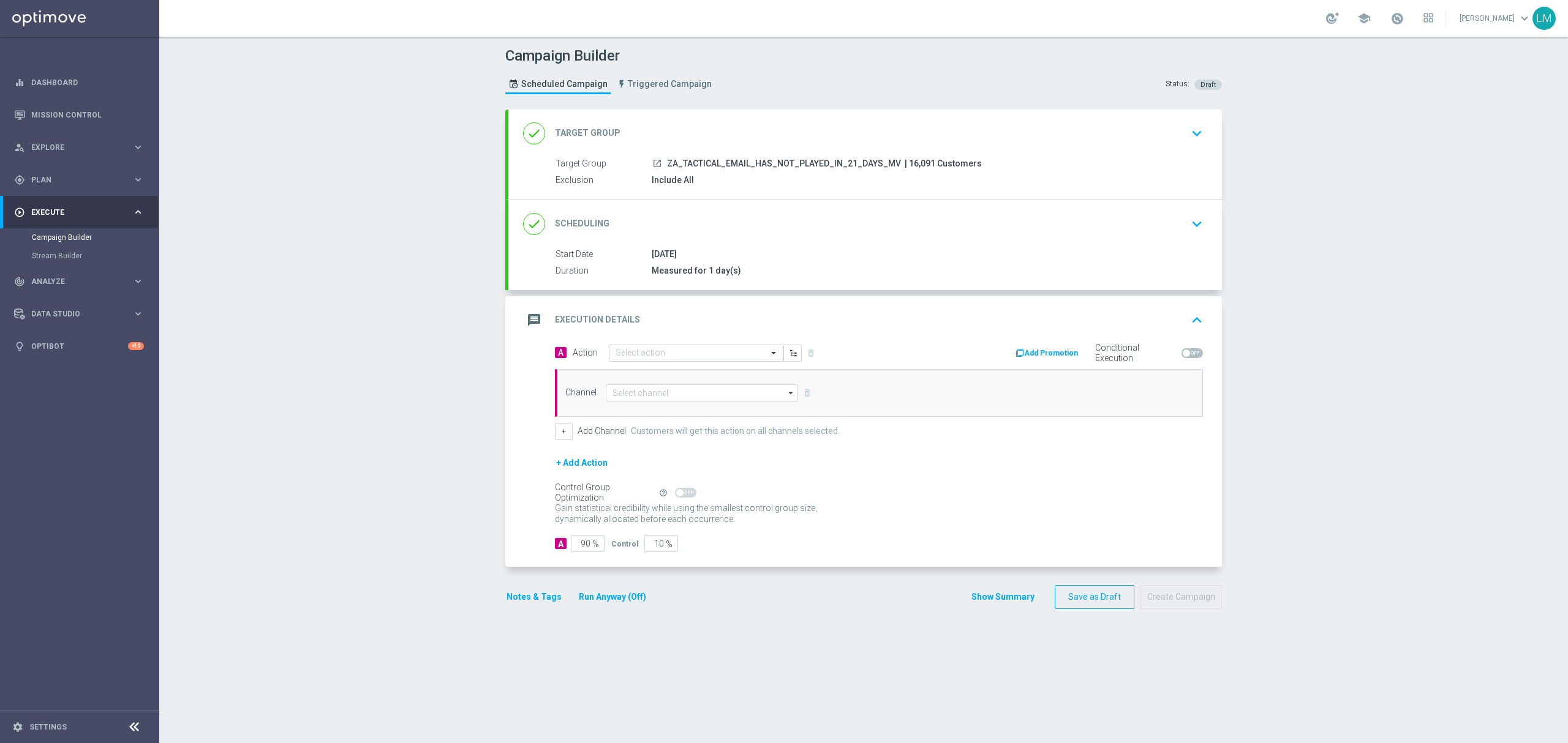
click at [664, 351] on input "text" at bounding box center [684, 354] width 137 height 10
paste input "en_ZA__POWERBALL_COMBO_REACTIVATION_MEDIUM_VALUE__EMT_ALL_EM_TAC_LT"
type input "en_ZA__POWERBALL_COMBO_REACTIVATION_MEDIUM_VALUE__EMT_ALL_EM_TAC_LT"
click at [649, 388] on span "Create new action" at bounding box center [659, 391] width 64 height 8
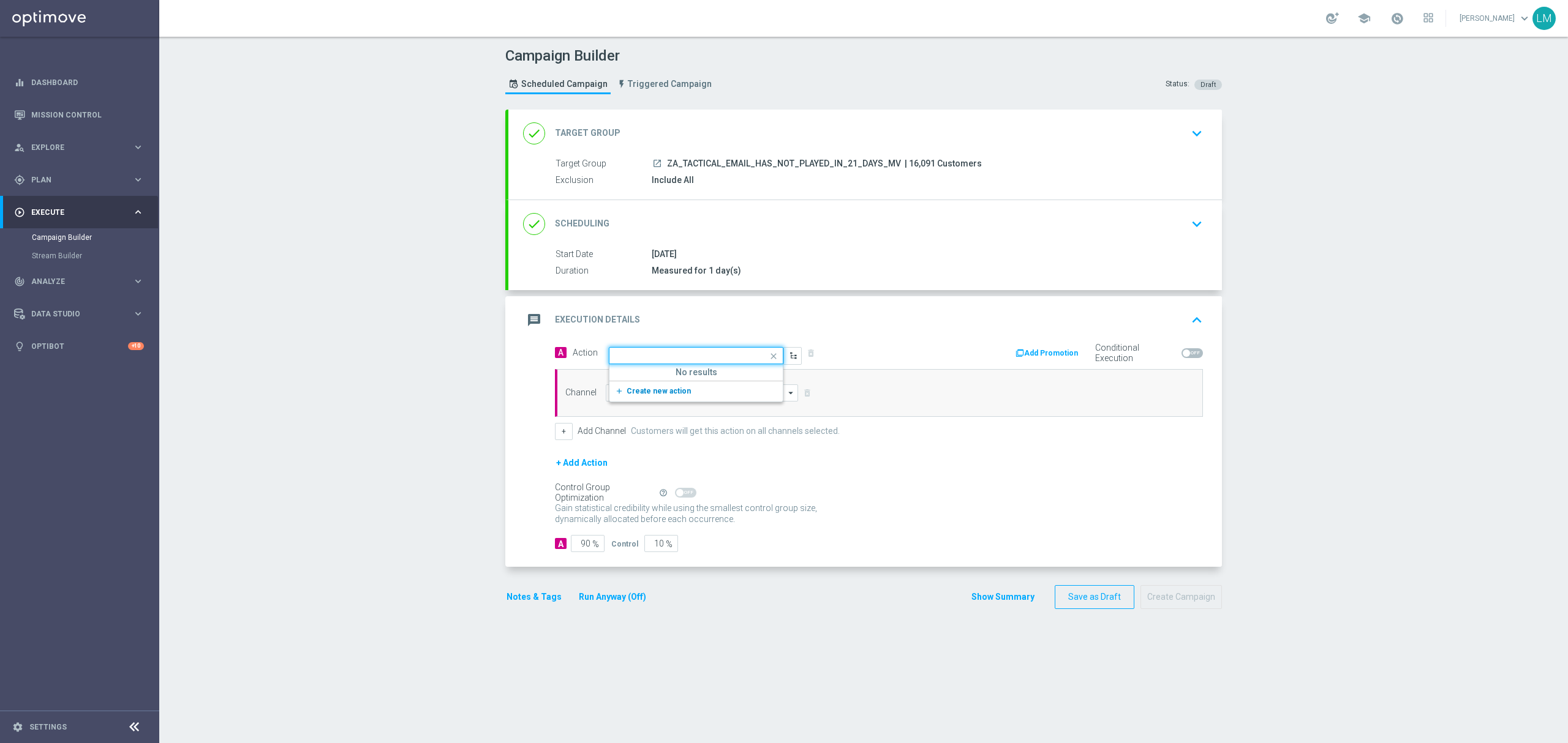
scroll to position [0, 0]
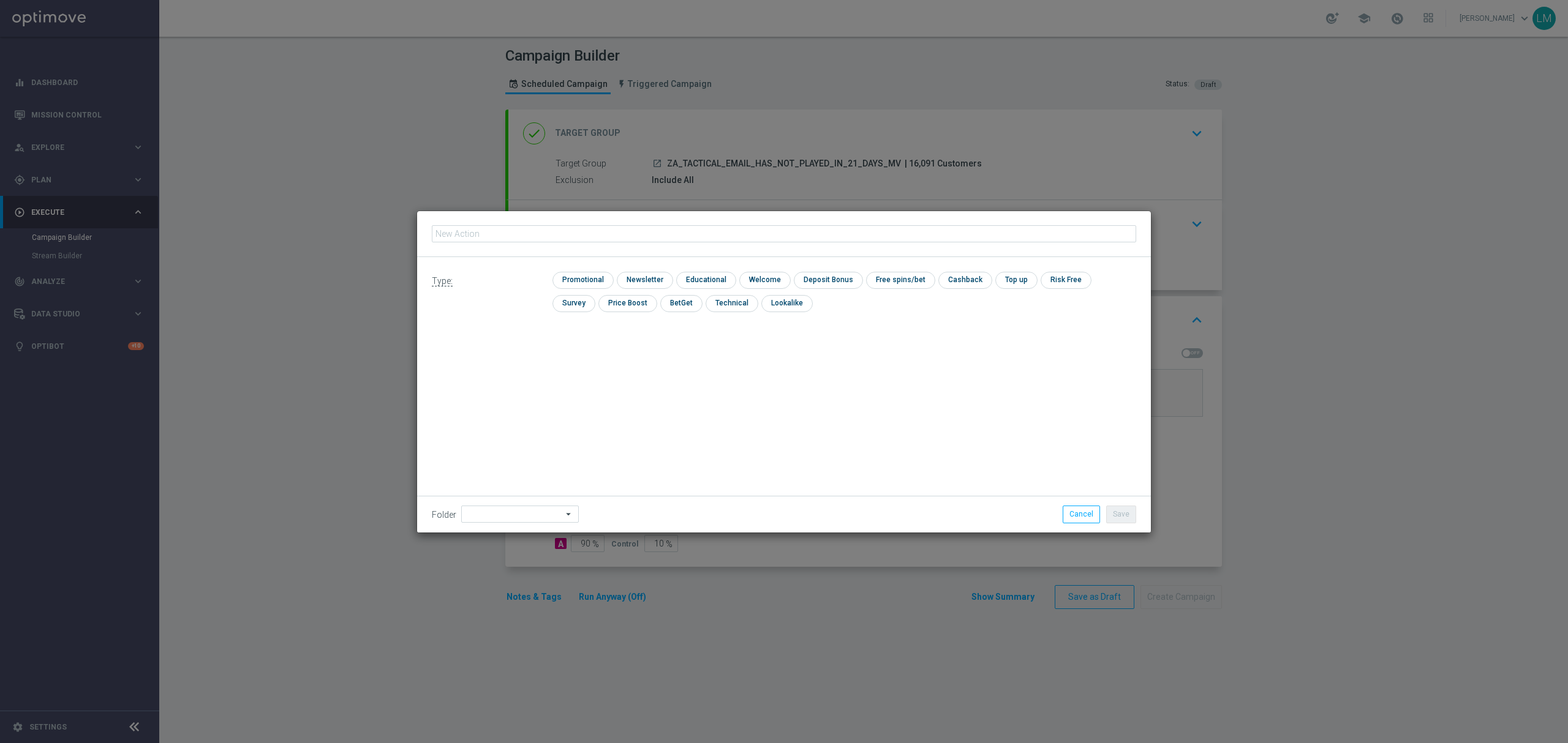
type input "en_ZA__POWERBALL_COMBO_REACTIVATION_MEDIUM_VALUE__EMT_ALL_EM_TAC_LT"
click at [559, 280] on input "checkbox" at bounding box center [581, 280] width 58 height 16
checkbox input "true"
click at [1128, 516] on button "Save" at bounding box center [1121, 514] width 30 height 17
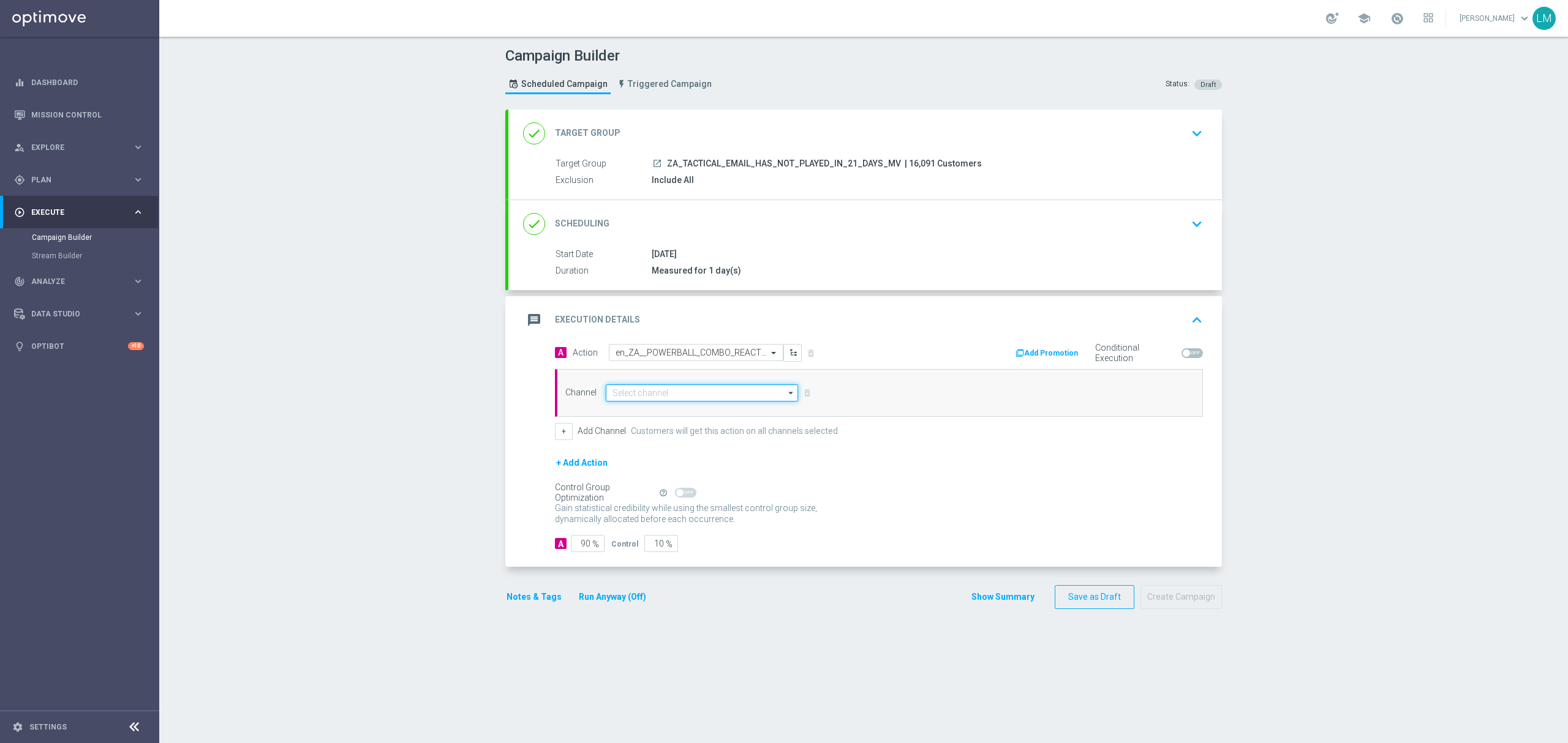
click at [684, 397] on input at bounding box center [702, 393] width 192 height 17
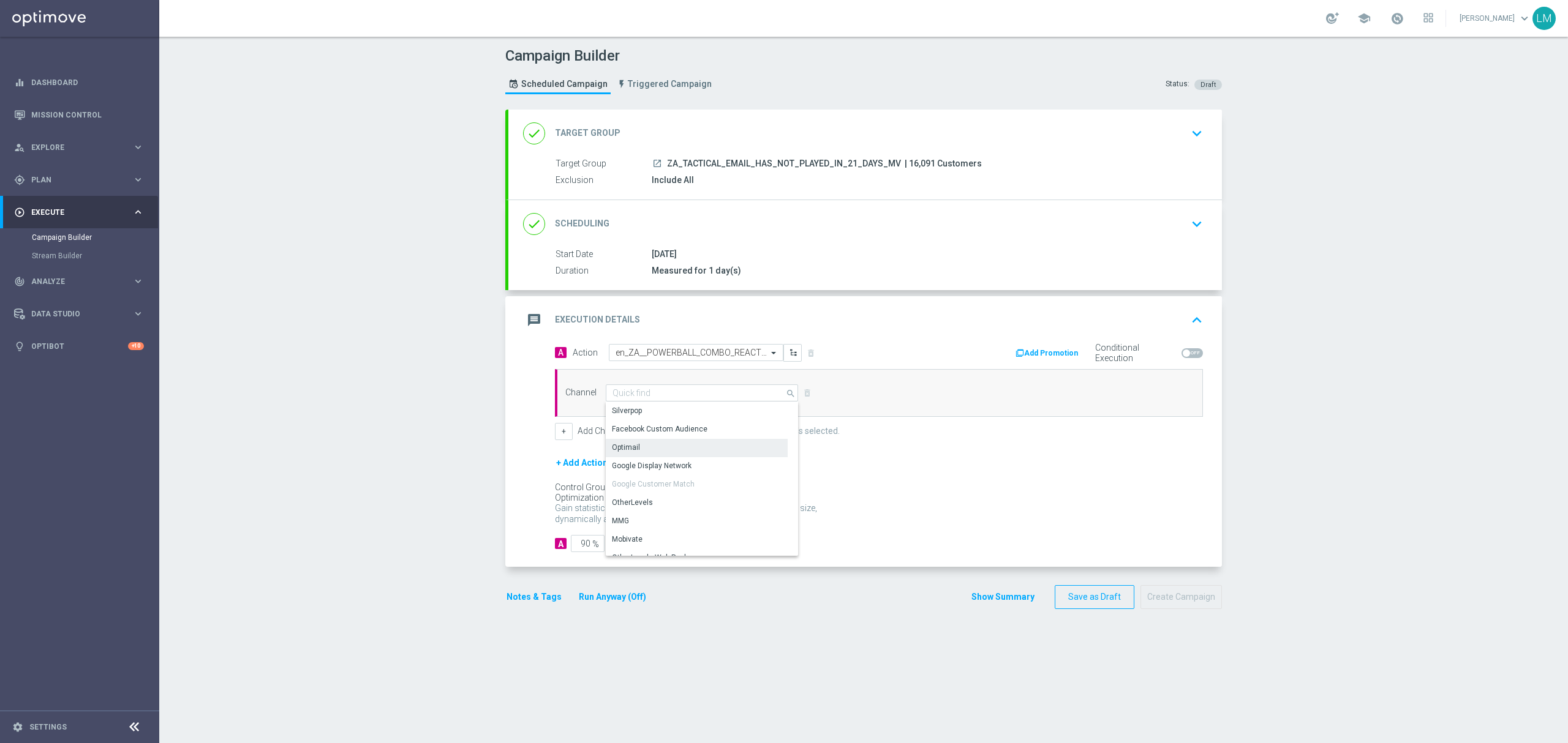
click at [648, 446] on div "Optimail" at bounding box center [697, 448] width 182 height 17
type input "Optimail"
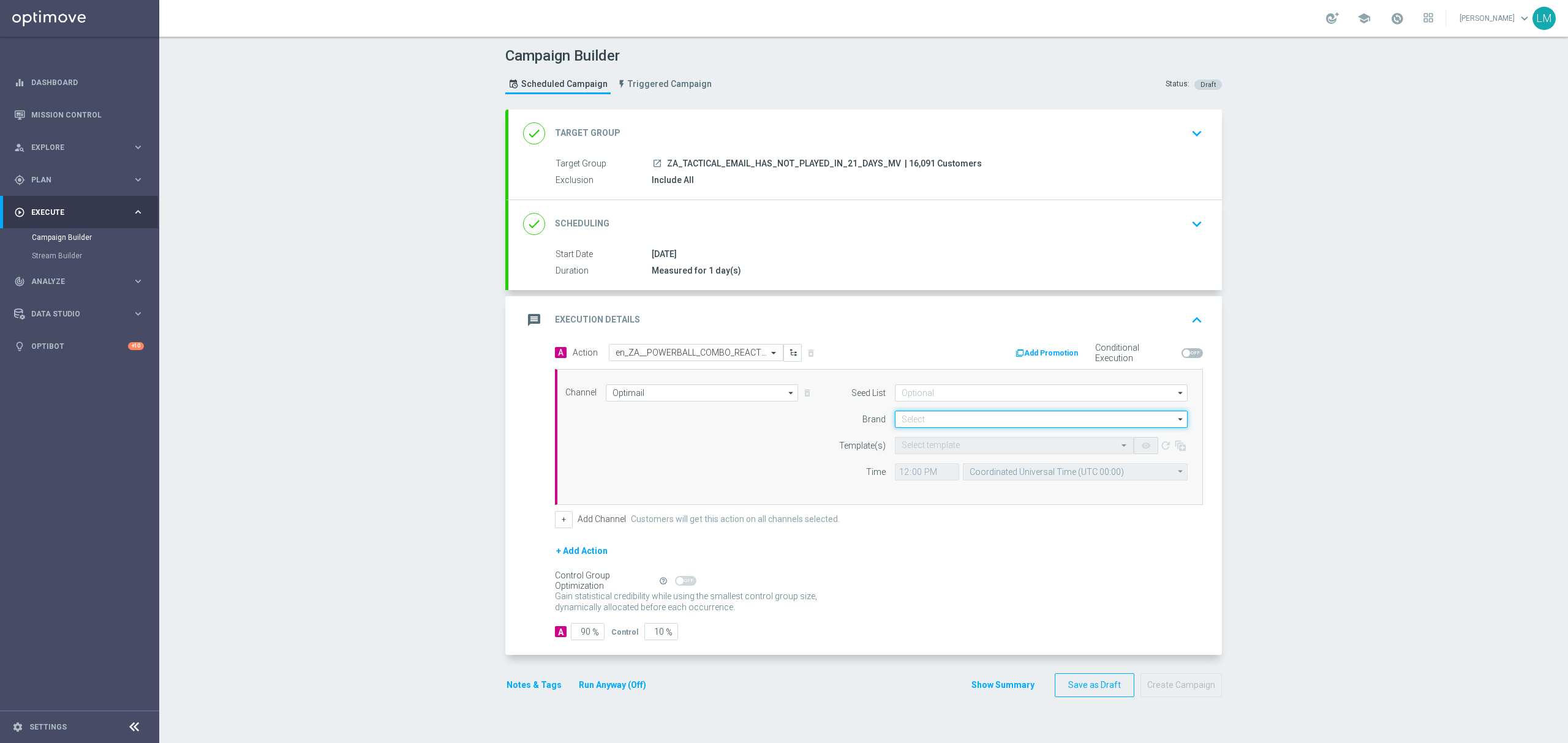
click at [946, 417] on input at bounding box center [1041, 420] width 293 height 17
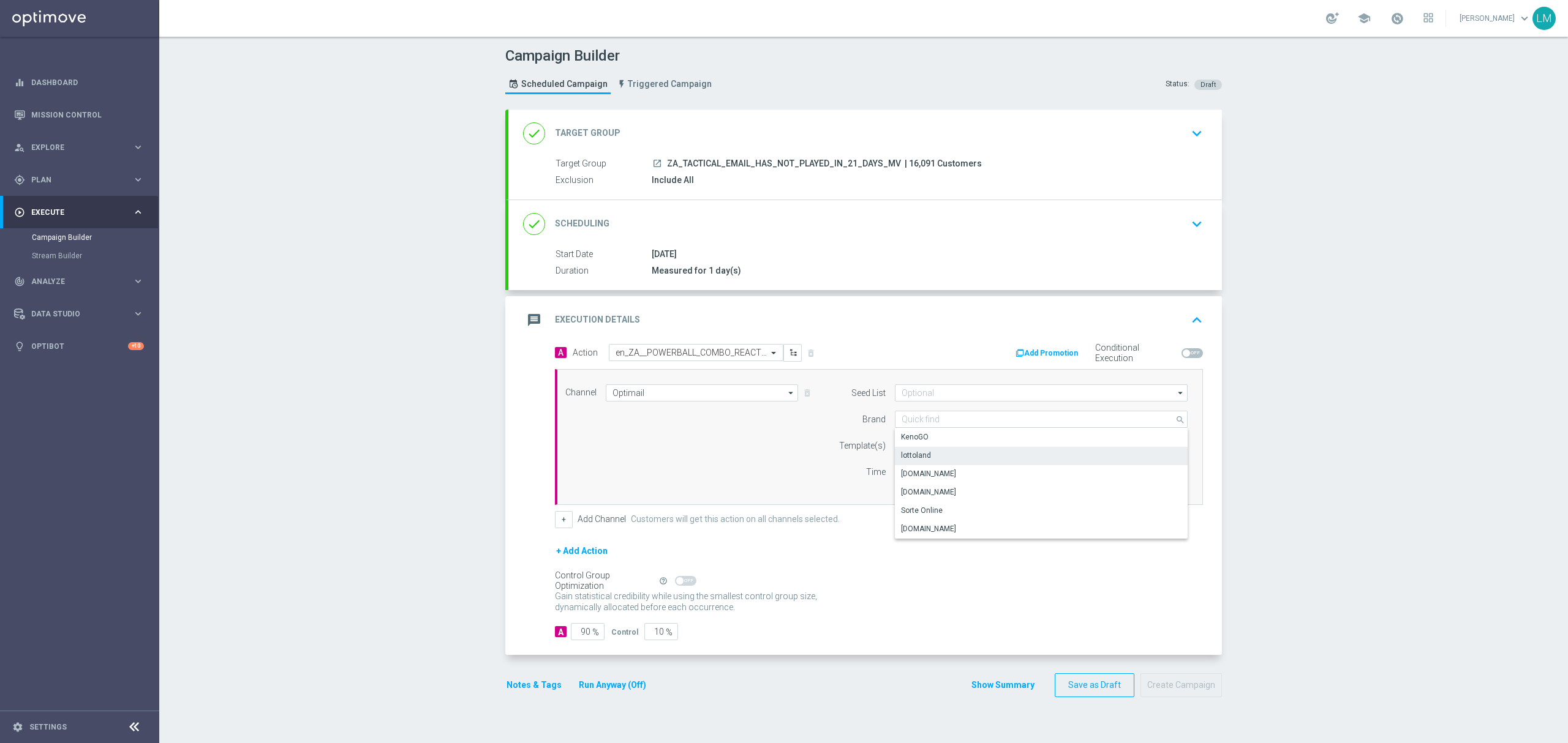
click at [929, 453] on div "lottoland" at bounding box center [1041, 455] width 293 height 17
type input "lottoland"
click at [922, 442] on input "text" at bounding box center [1001, 446] width 201 height 10
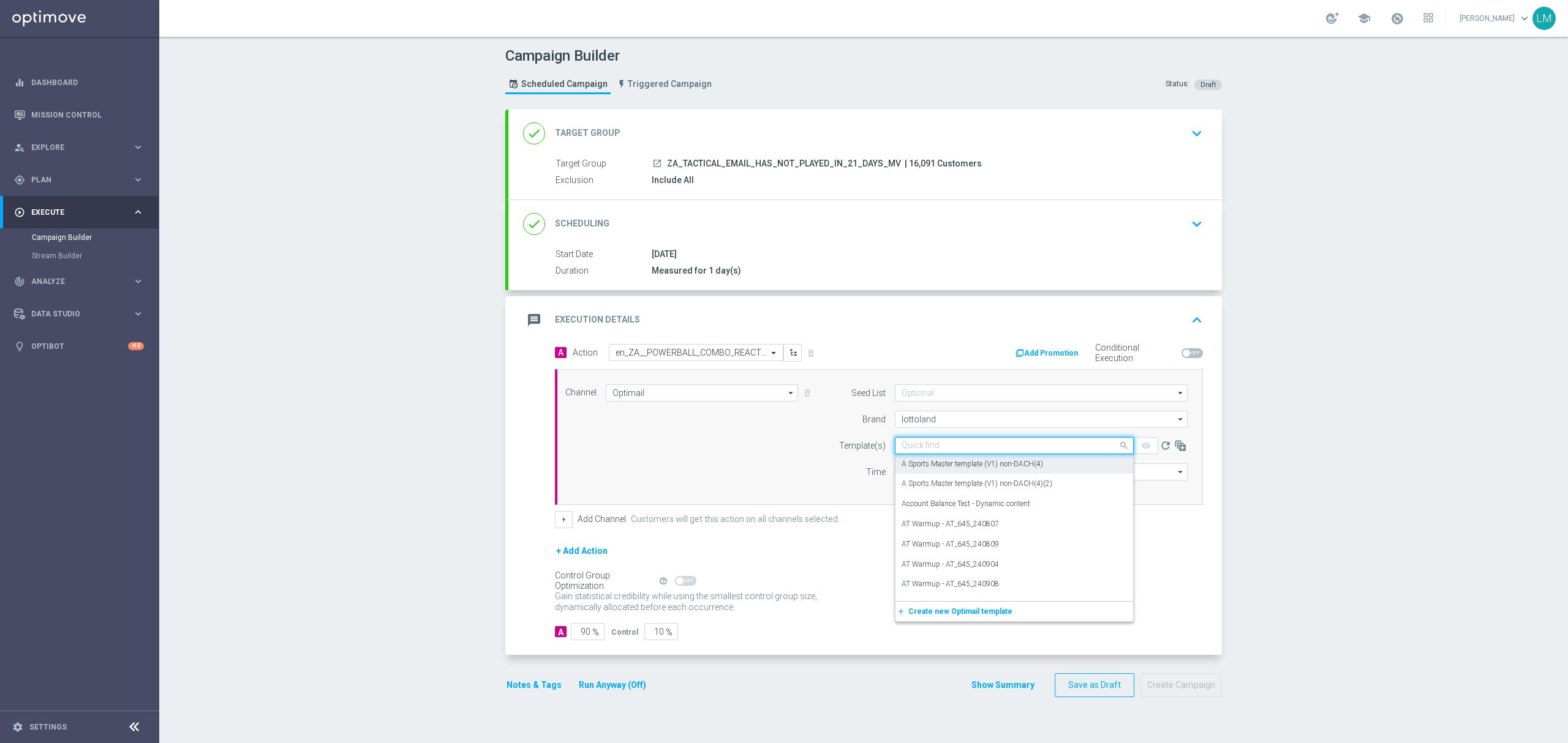
paste input "en_ZA__POWERBALL_COMBO_REACTIVATION_MEDIUM_VALUE__EMT_ALL_EM_TAC_LT"
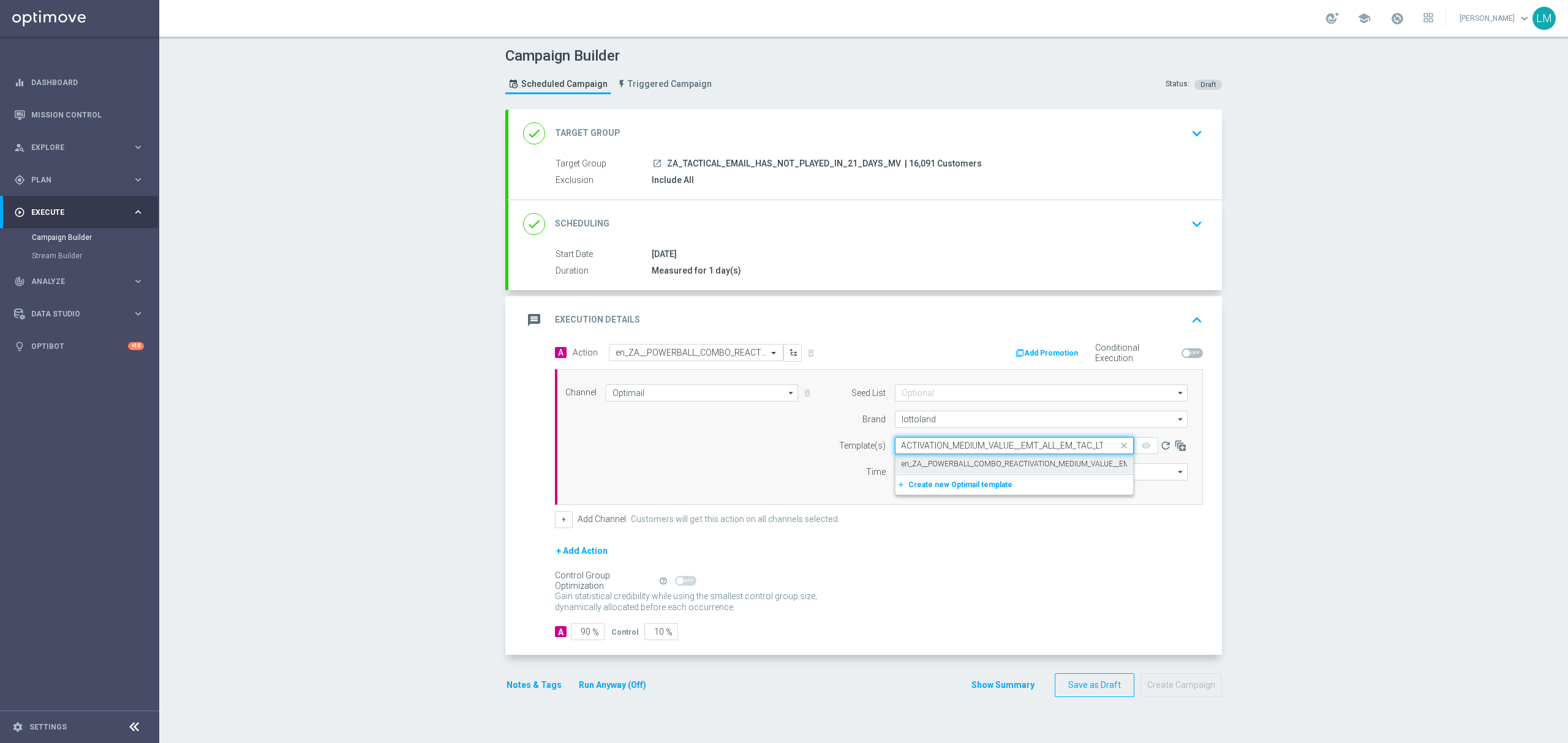
click at [933, 466] on label "en_ZA__POWERBALL_COMBO_REACTIVATION_MEDIUM_VALUE__EMT_ALL_EM_TAC_LT" at bounding box center [1046, 465] width 289 height 10
type input "en_ZA__POWERBALL_COMBO_REACTIVATION_MEDIUM_VALUE__EMT_ALL_EM_TAC_LT"
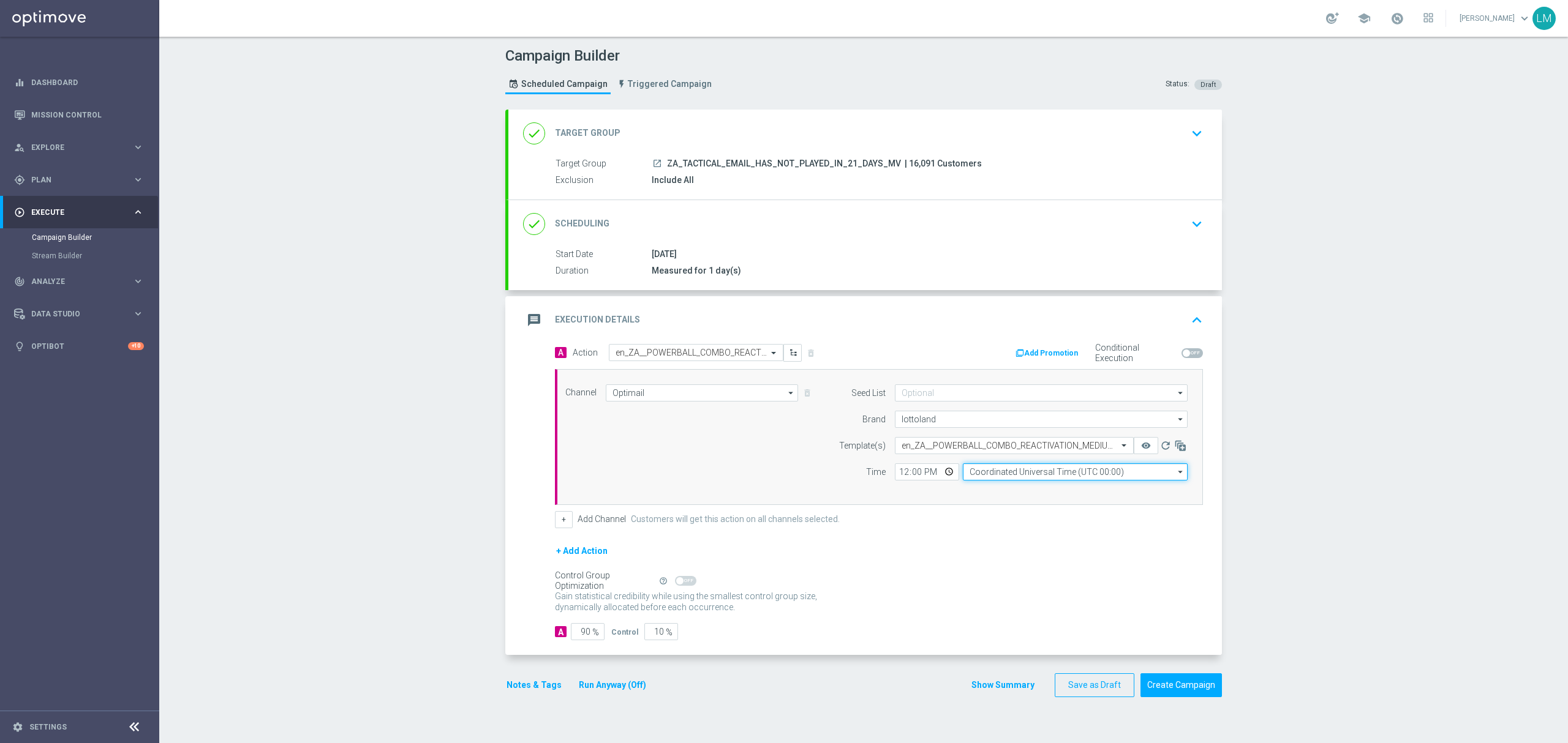
click at [982, 471] on input "Coordinated Universal Time (UTC 00:00)" at bounding box center [1075, 472] width 225 height 17
click at [1013, 489] on div "Central European Time (Berlin) (UTC +02:00)" at bounding box center [1069, 489] width 200 height 11
type input "Central European Time (Berlin) (UTC +02:00)"
click at [937, 476] on input "12:00" at bounding box center [927, 472] width 64 height 17
drag, startPoint x: 833, startPoint y: 463, endPoint x: 828, endPoint y: 467, distance: 6.4
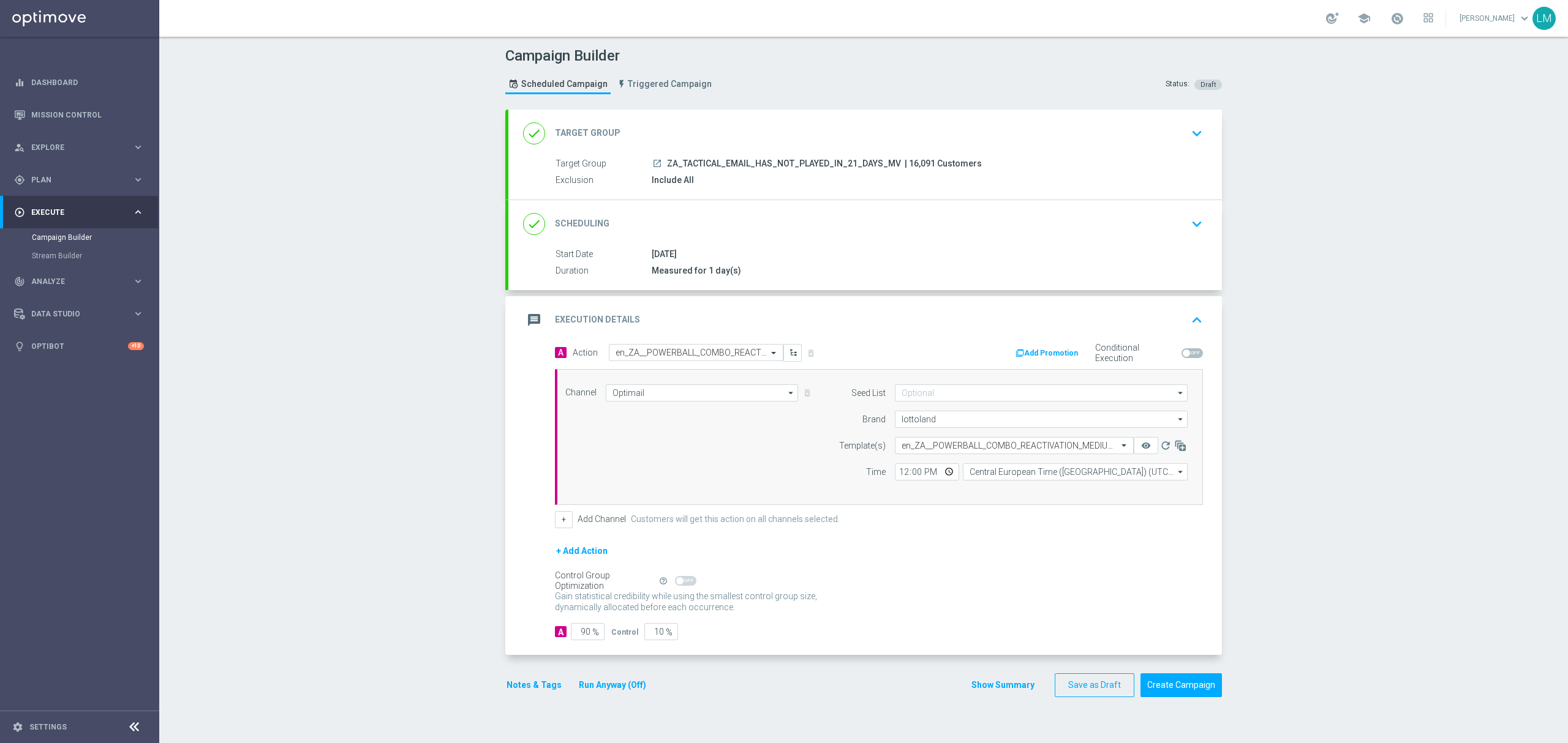
click at [833, 463] on form "Template(s) Select template en_ZA__POWERBALL_COMBO_REACTIVATION_MEDIUM_VALUE__E…" at bounding box center [1009, 459] width 355 height 44
click at [648, 636] on input "10" at bounding box center [661, 632] width 34 height 17
type input "5"
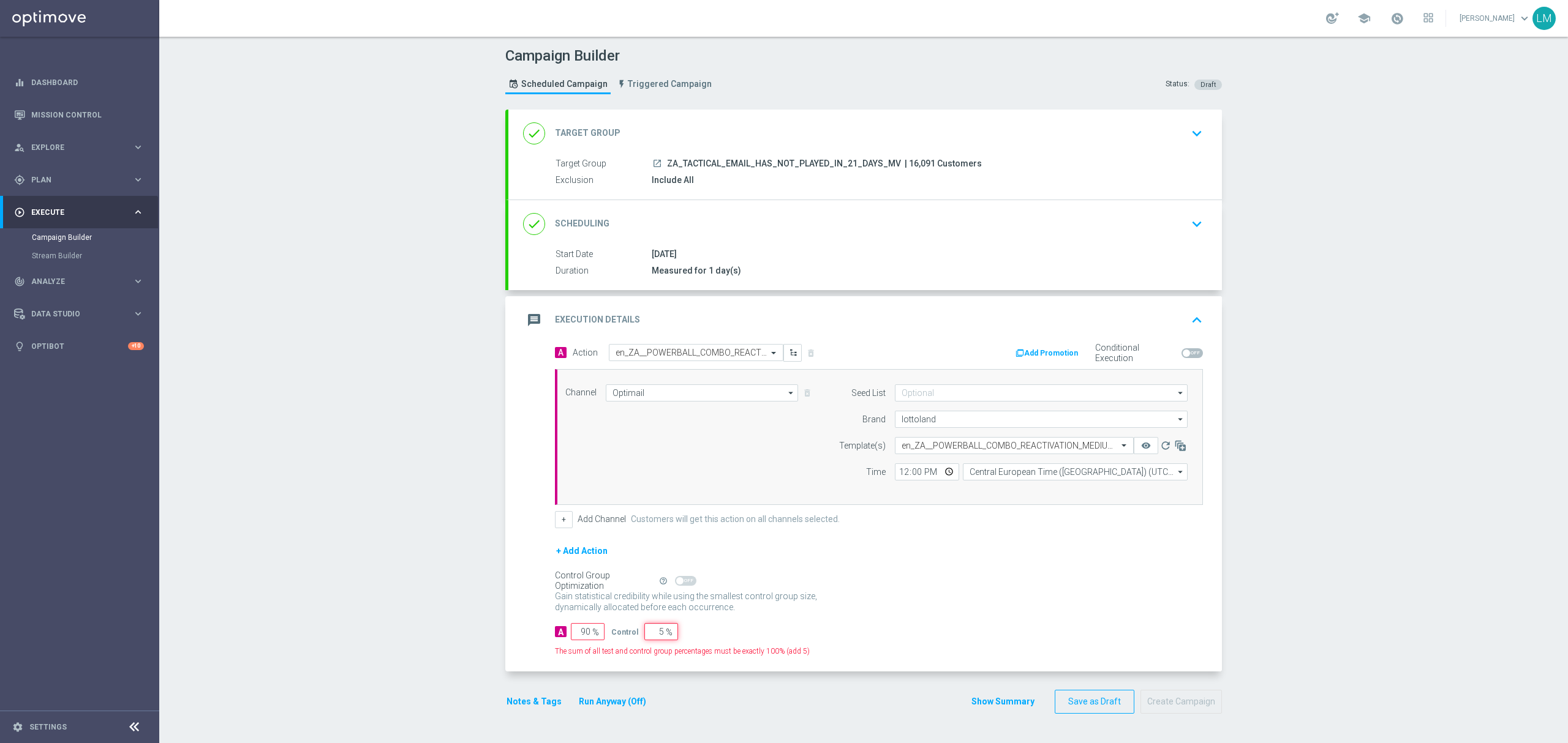
type input "95"
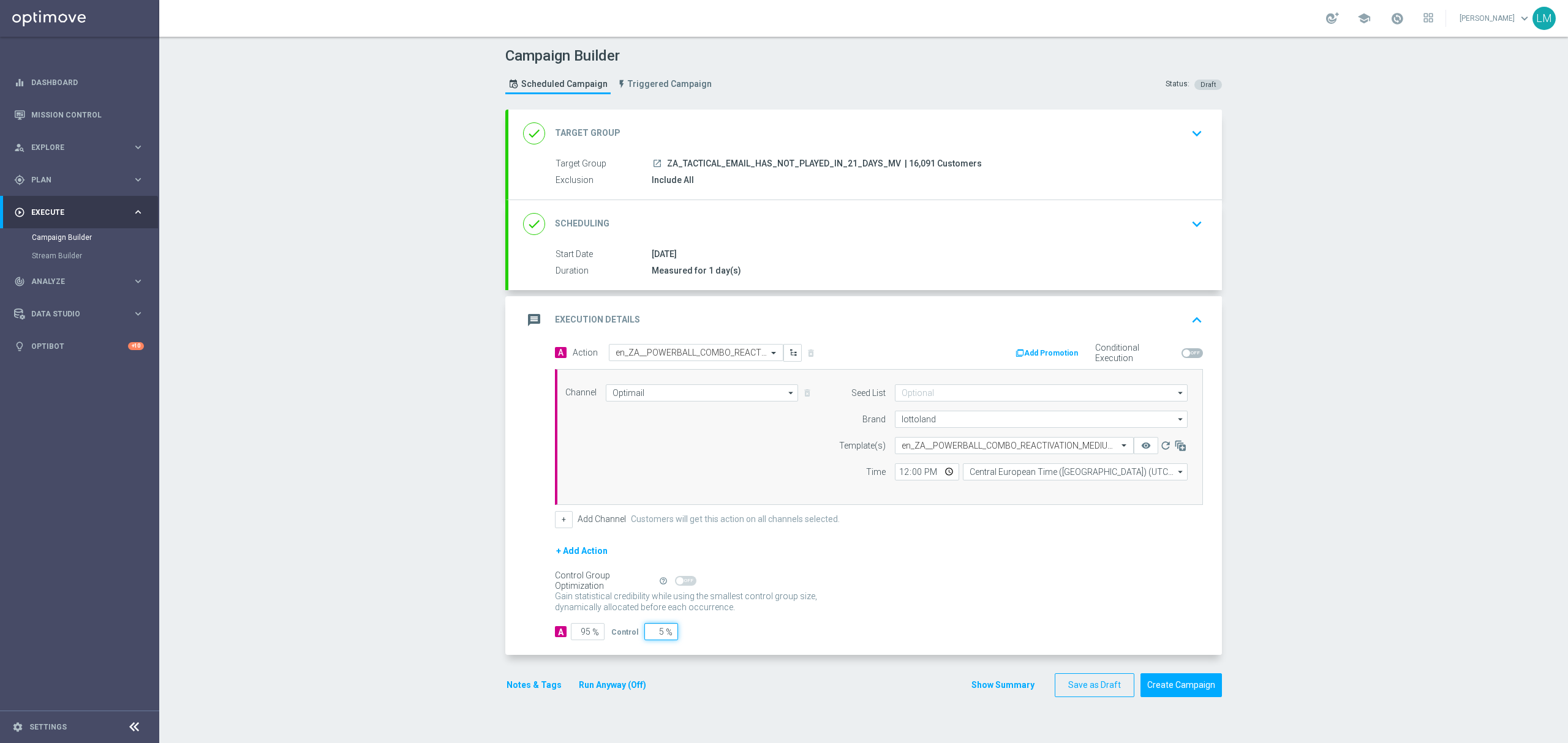
type input "5"
click at [984, 594] on div "Gain statistical credibility while using the smallest control group size, dynam…" at bounding box center [878, 602] width 648 height 29
click at [437, 418] on div "Campaign Builder Scheduled Campaign Triggered Campaign Status: Draft done Targe…" at bounding box center [863, 389] width 1409 height 706
click at [1176, 684] on button "Create Campaign" at bounding box center [1181, 685] width 82 height 24
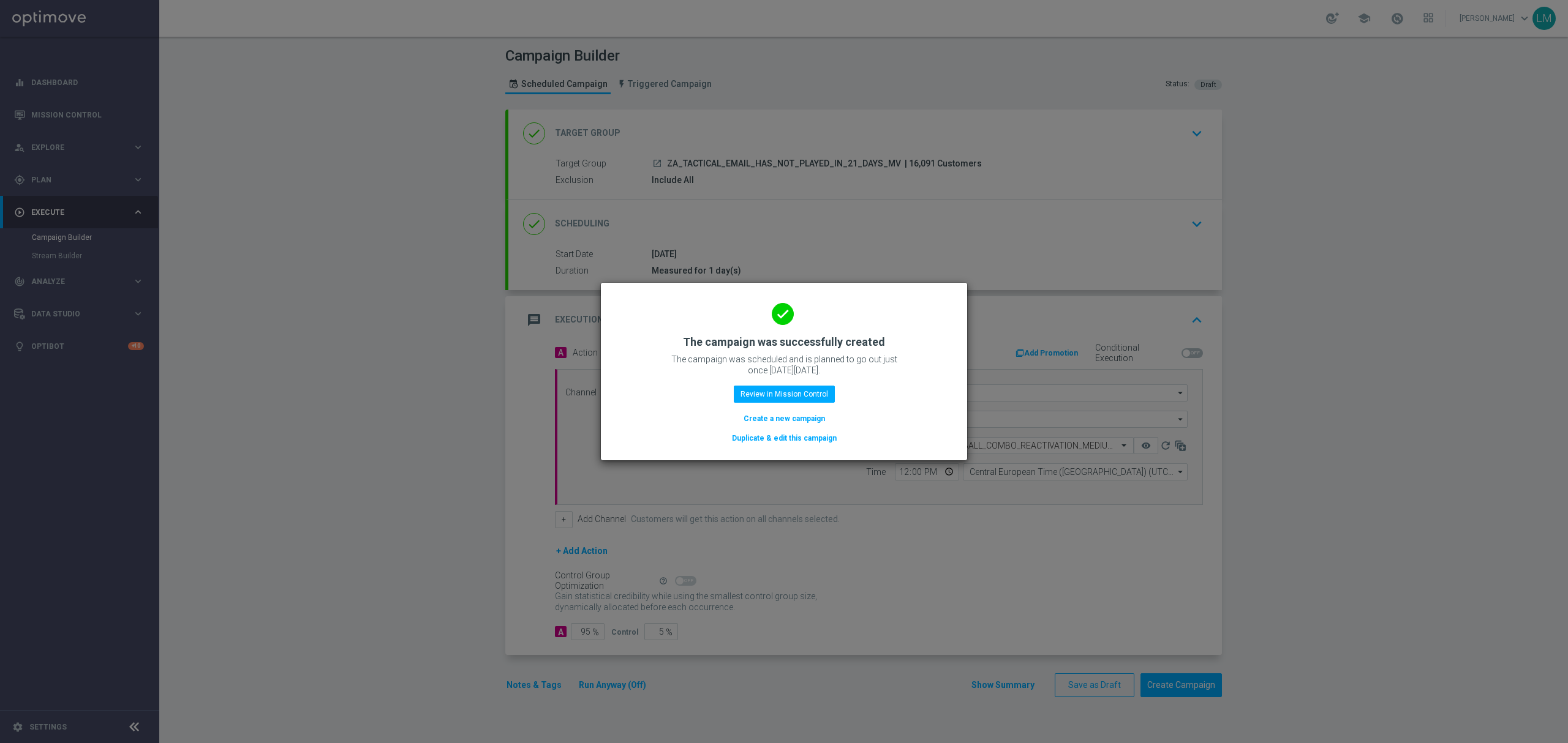
click at [802, 420] on button "Create a new campaign" at bounding box center [784, 419] width 84 height 14
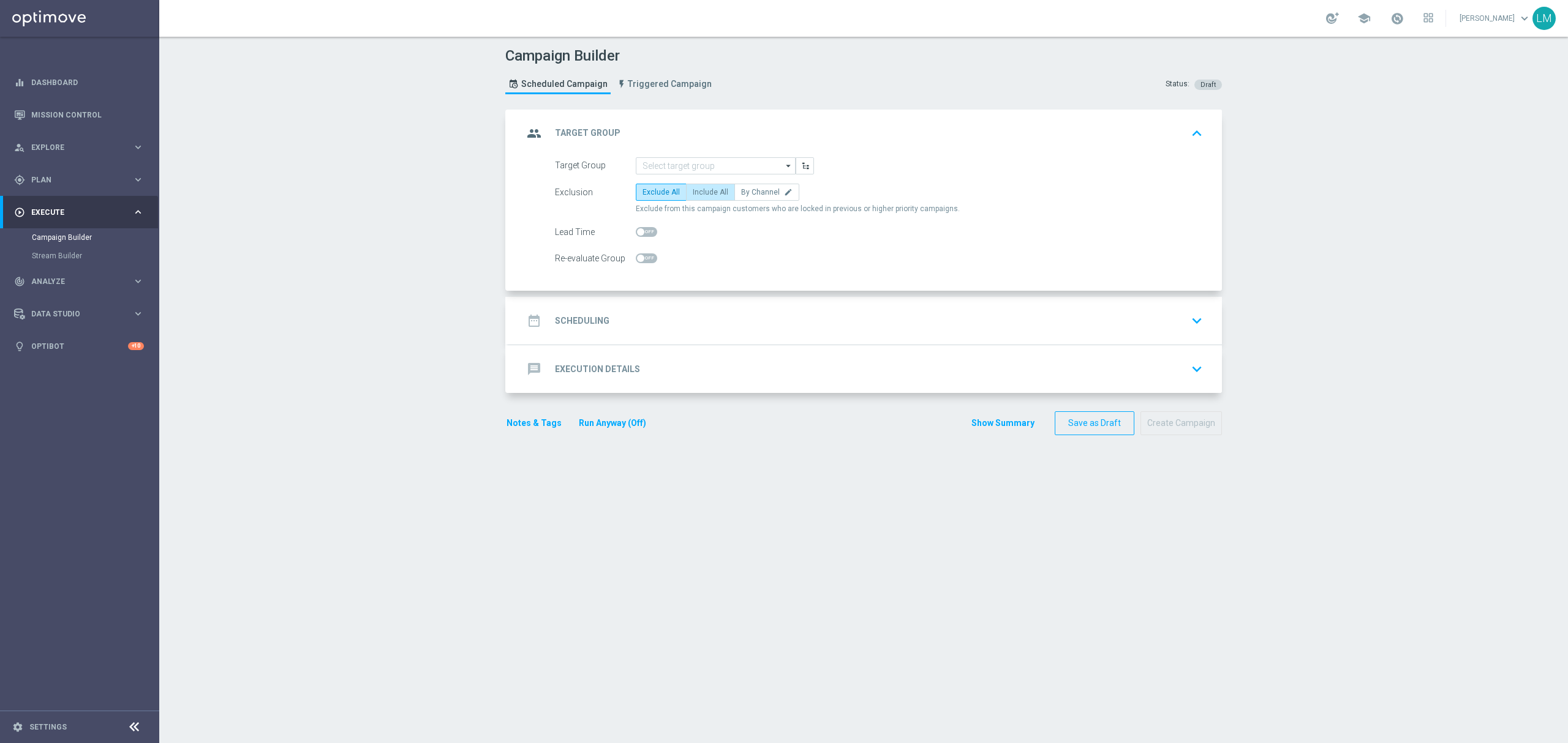
click at [701, 191] on span "Include All" at bounding box center [710, 192] width 35 height 8
click at [701, 191] on input "Include All" at bounding box center [697, 194] width 8 height 8
radio input "true"
click at [709, 157] on input at bounding box center [716, 166] width 160 height 17
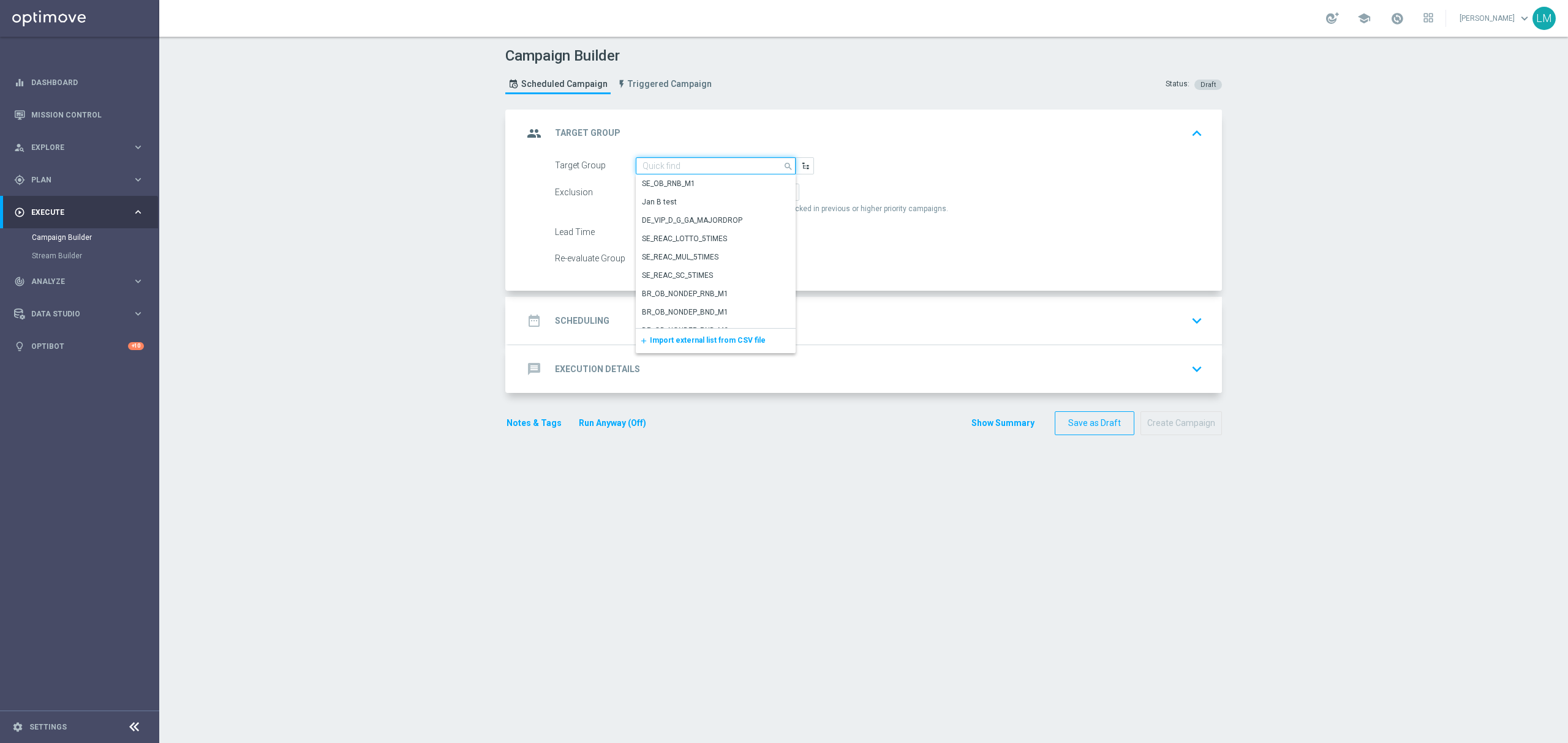
paste input "ZA_TACTICAL_EMAIL_HAS_NOT_PLAYED_IN_21_DAYS_LV"
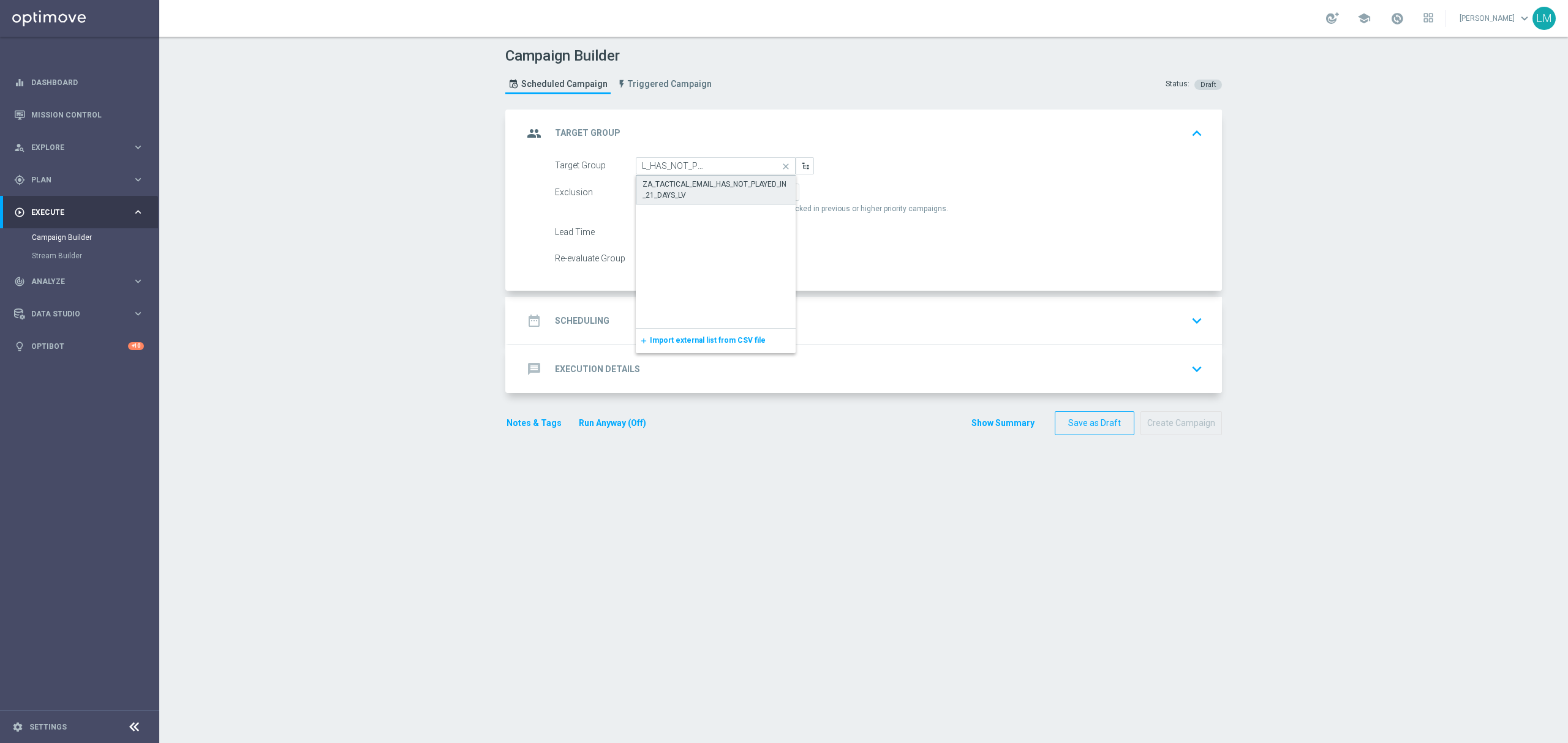
click at [698, 184] on div "ZA_TACTICAL_EMAIL_HAS_NOT_PLAYED_IN_21_DAYS_LV" at bounding box center [716, 190] width 147 height 22
type input "ZA_TACTICAL_EMAIL_HAS_NOT_PLAYED_IN_21_DAYS_LV"
click at [696, 321] on div "date_range Scheduling keyboard_arrow_down" at bounding box center [865, 321] width 684 height 24
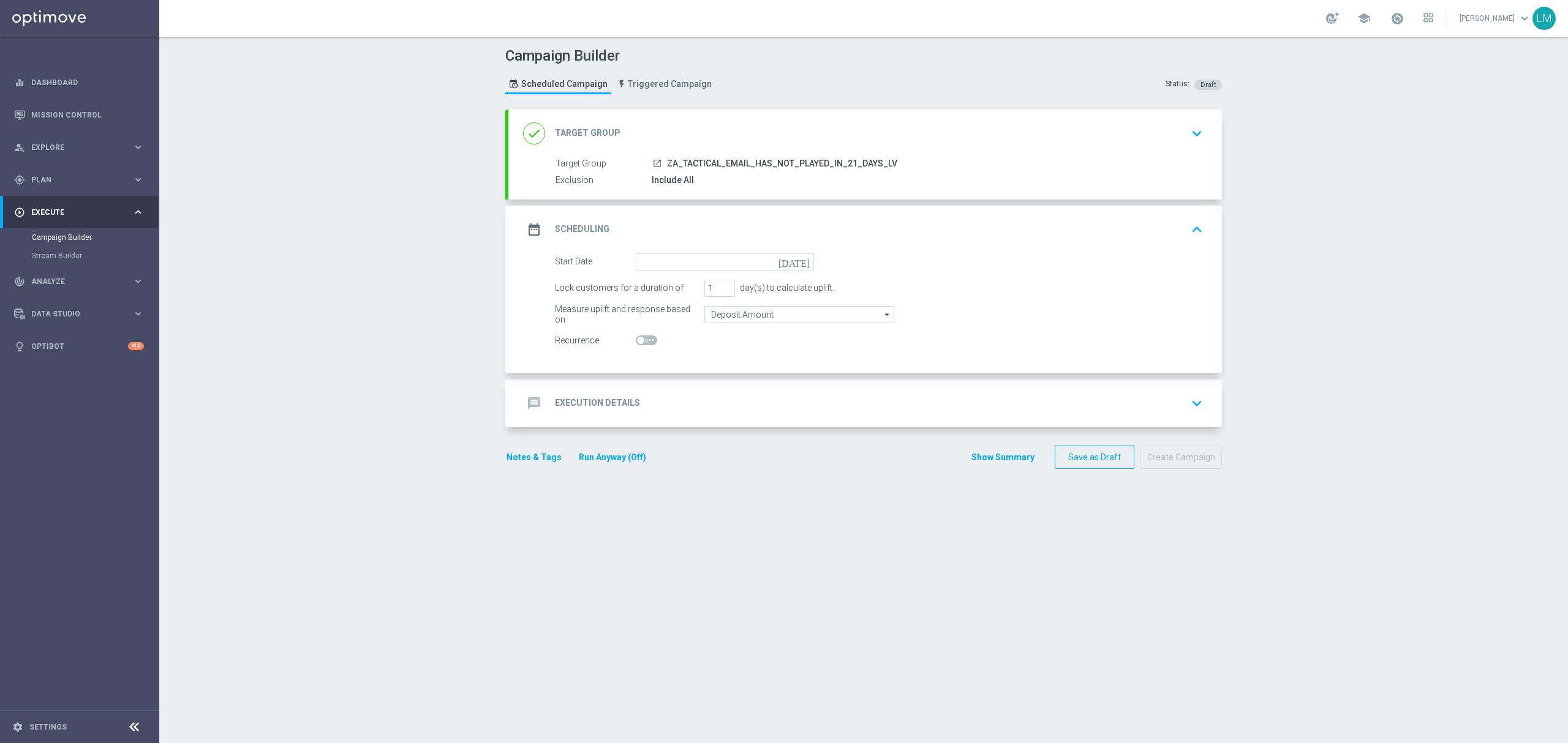
click at [800, 263] on icon "today" at bounding box center [796, 260] width 36 height 14
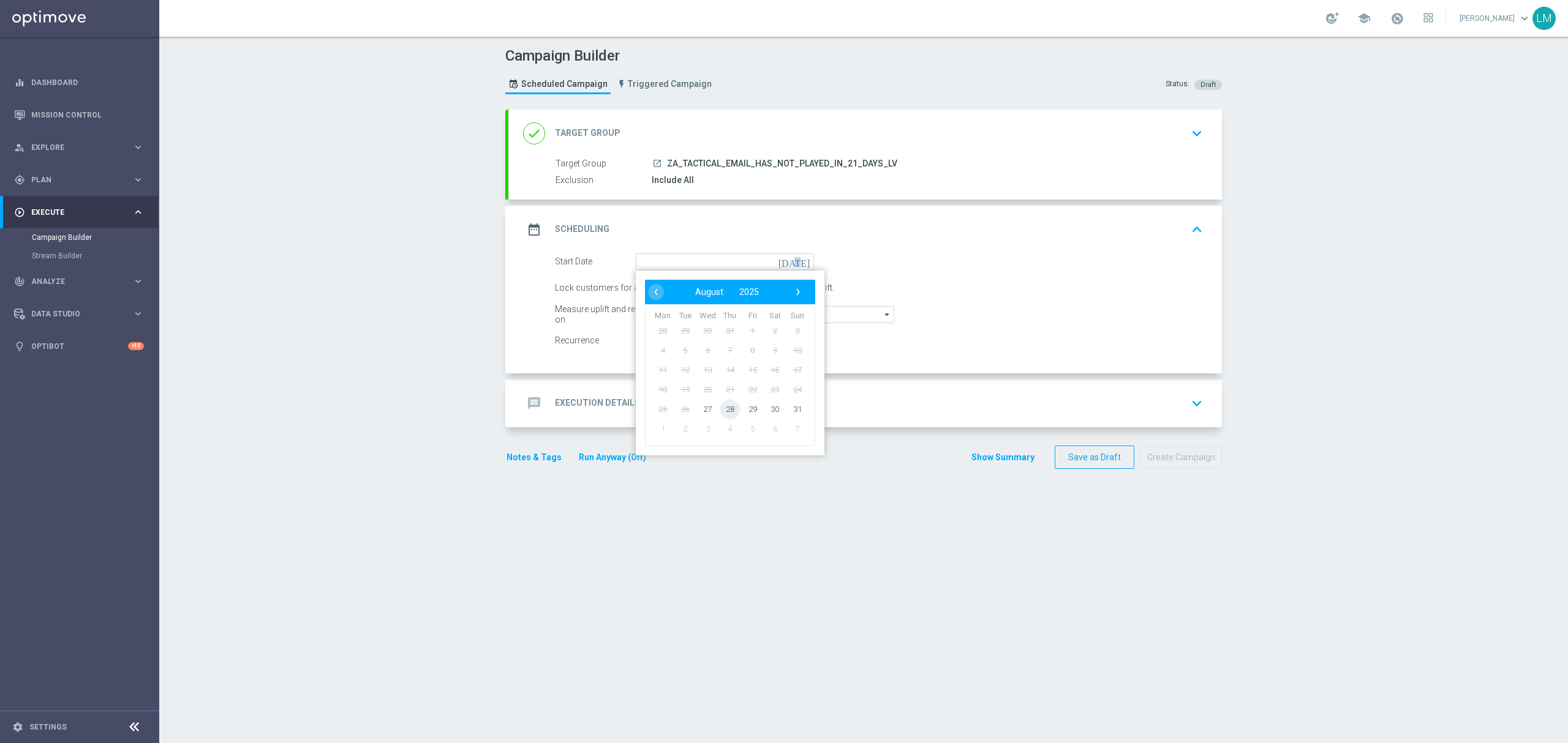
click at [726, 410] on span "28" at bounding box center [730, 409] width 20 height 20
type input "28 Aug 2025"
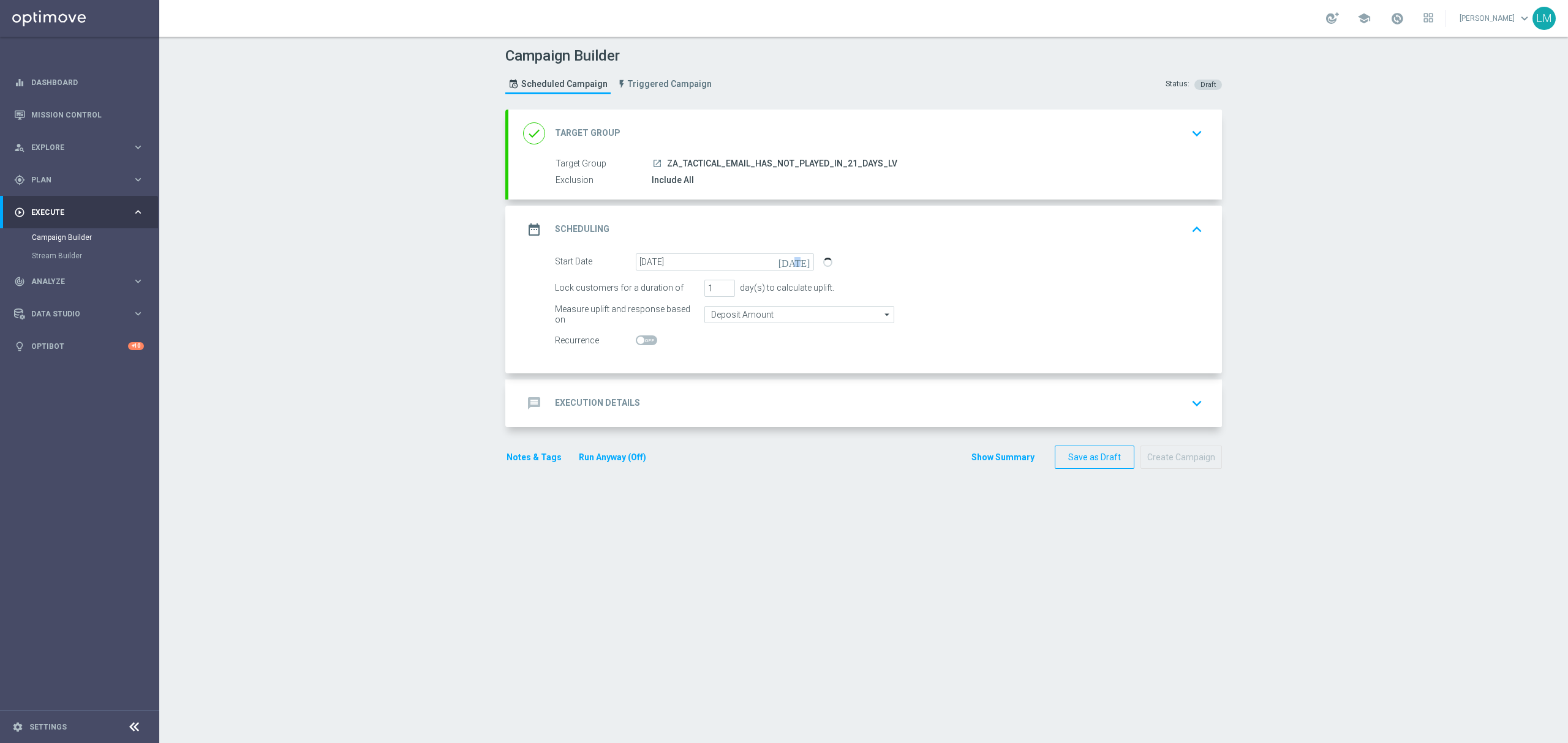
click at [726, 410] on div "message Execution Details keyboard_arrow_down" at bounding box center [865, 404] width 684 height 24
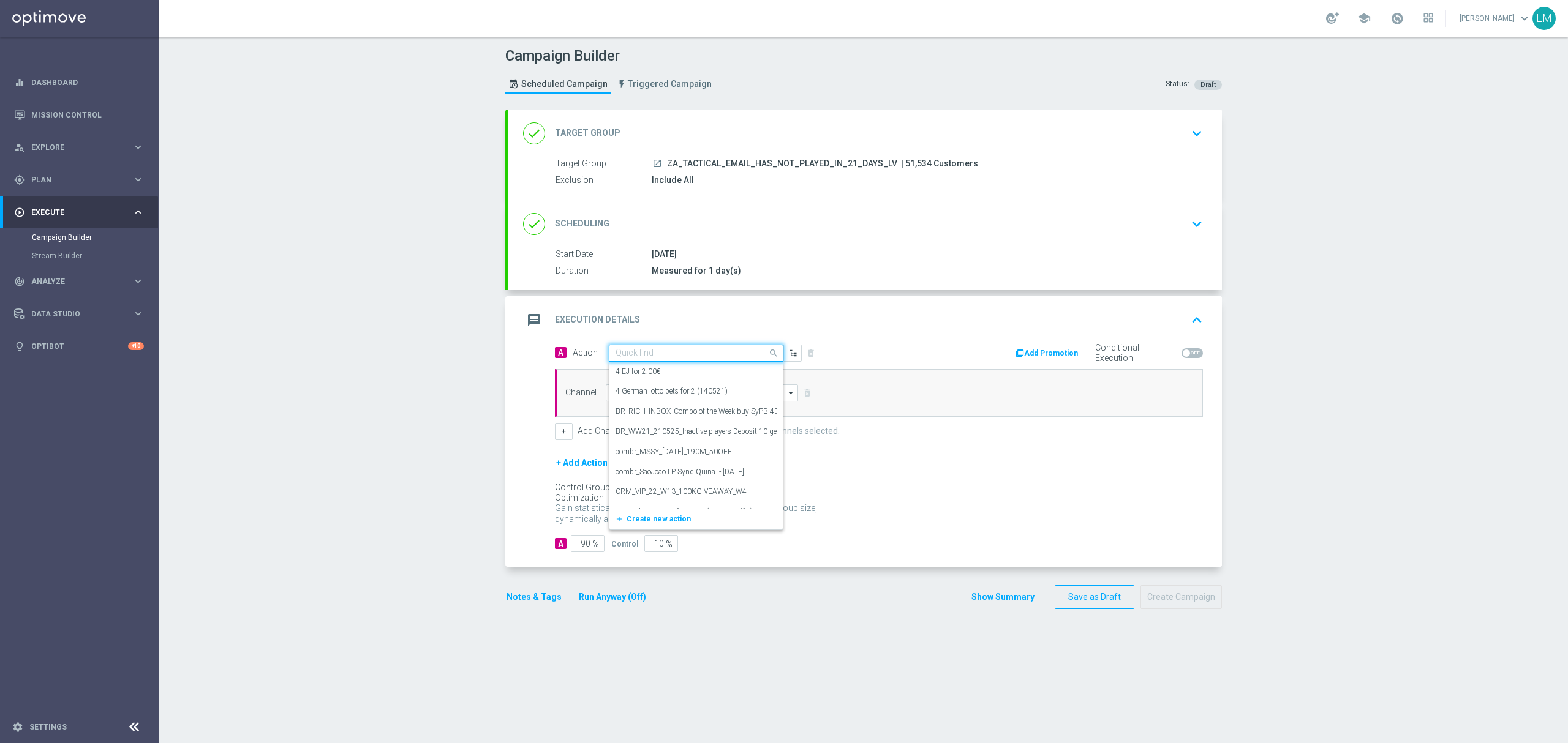
click at [636, 354] on input "text" at bounding box center [684, 354] width 137 height 10
paste input "en_ZA__POWERBALL_COMBO_REACTIVATION_LOW_VALUE__EMT_ALL_EM_TAC_LT"
type input "en_ZA__POWERBALL_COMBO_REACTIVATION_LOW_VALUE__EMT_ALL_EM_TAC_LT"
click at [647, 390] on span "Create new action" at bounding box center [659, 391] width 64 height 8
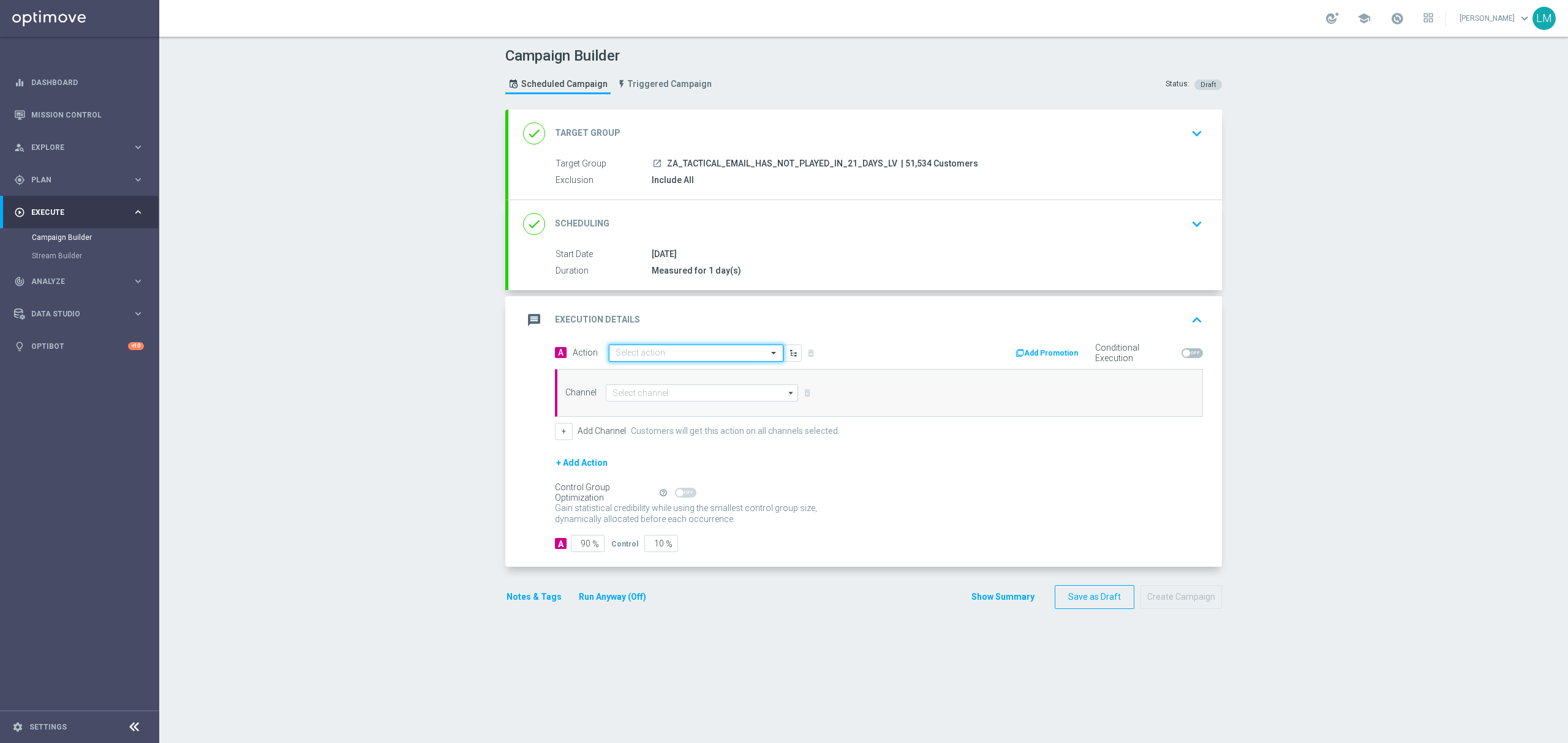
scroll to position [0, 0]
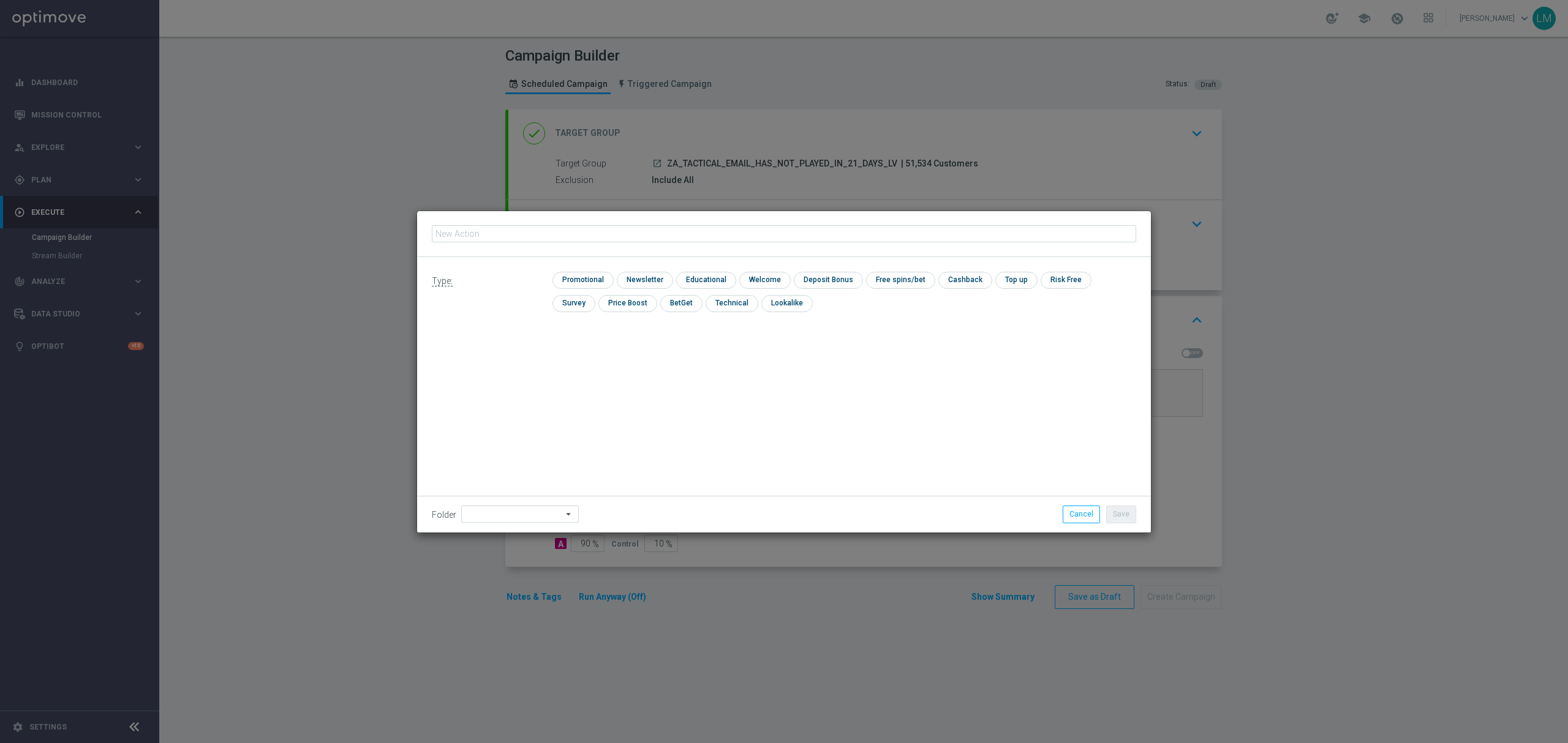
type input "en_ZA__POWERBALL_COMBO_REACTIVATION_LOW_VALUE__EMT_ALL_EM_TAC_LT"
click at [592, 282] on input "checkbox" at bounding box center [581, 280] width 58 height 16
checkbox input "true"
click at [1120, 522] on button "Save" at bounding box center [1121, 514] width 30 height 17
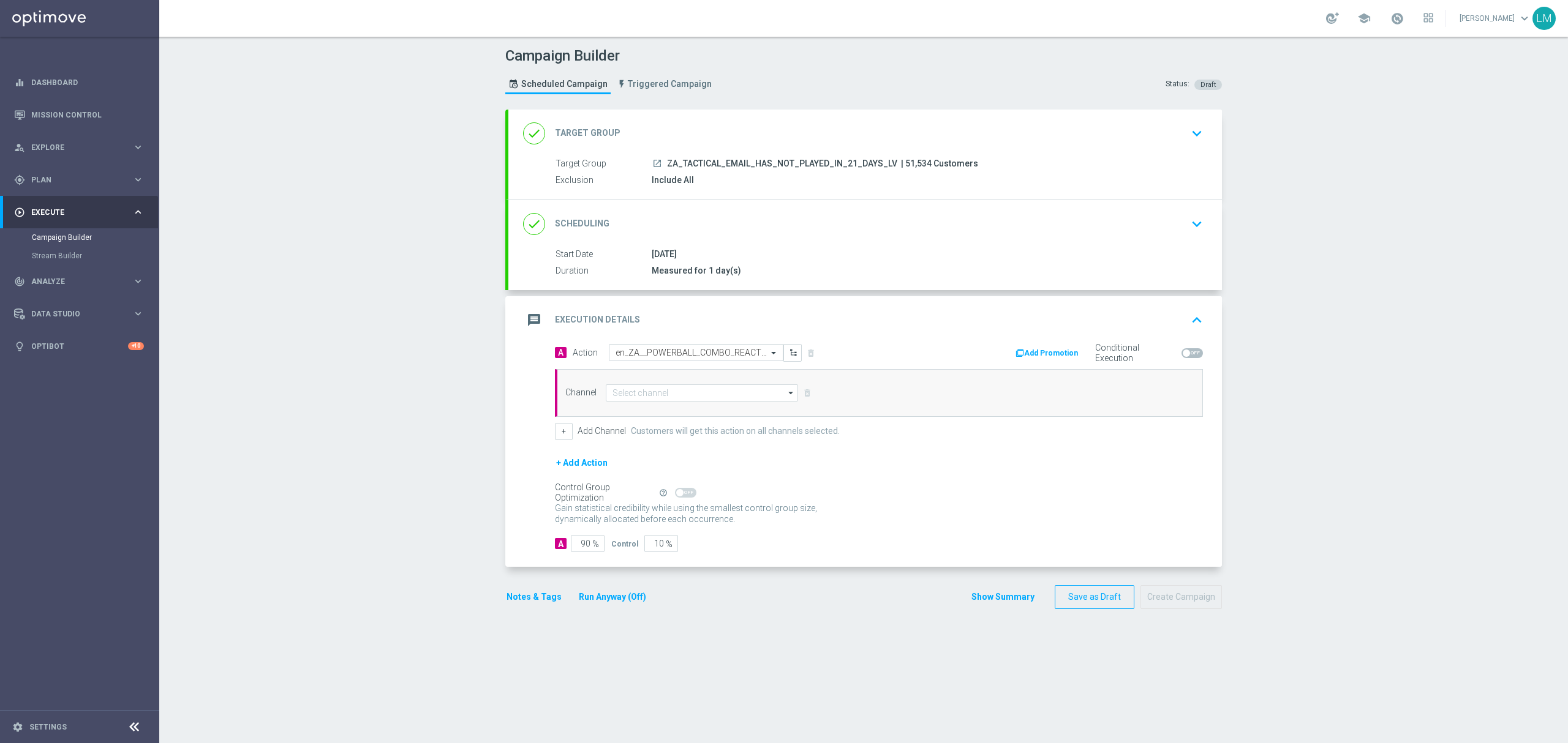
click at [680, 382] on div "Channel arrow_drop_down Drag here to set row groups Drag here to set column lab…" at bounding box center [878, 393] width 648 height 48
click at [670, 394] on input at bounding box center [702, 393] width 192 height 17
click at [630, 444] on div "Optimail" at bounding box center [626, 447] width 28 height 11
type input "Optimail"
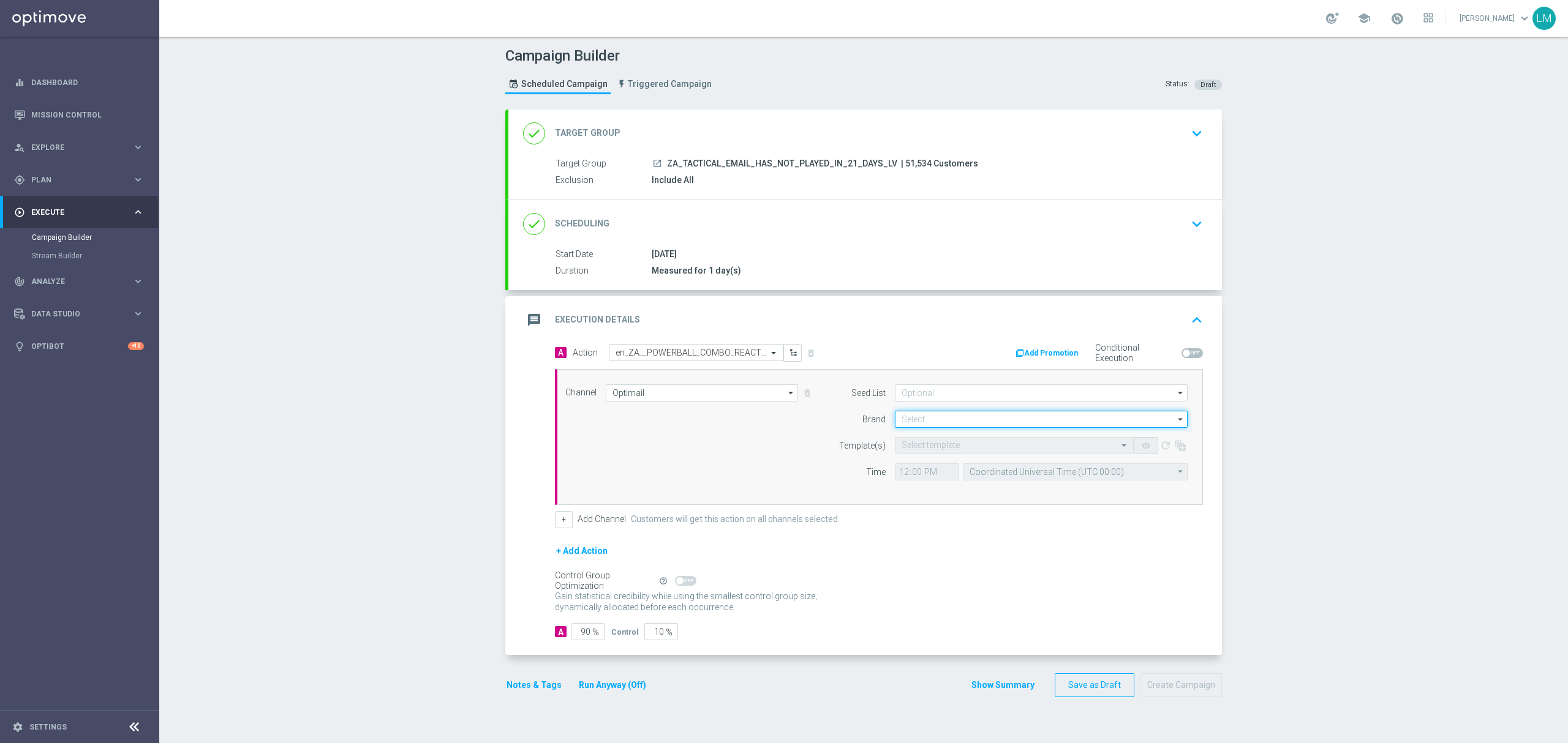
click at [895, 422] on input at bounding box center [1041, 420] width 293 height 17
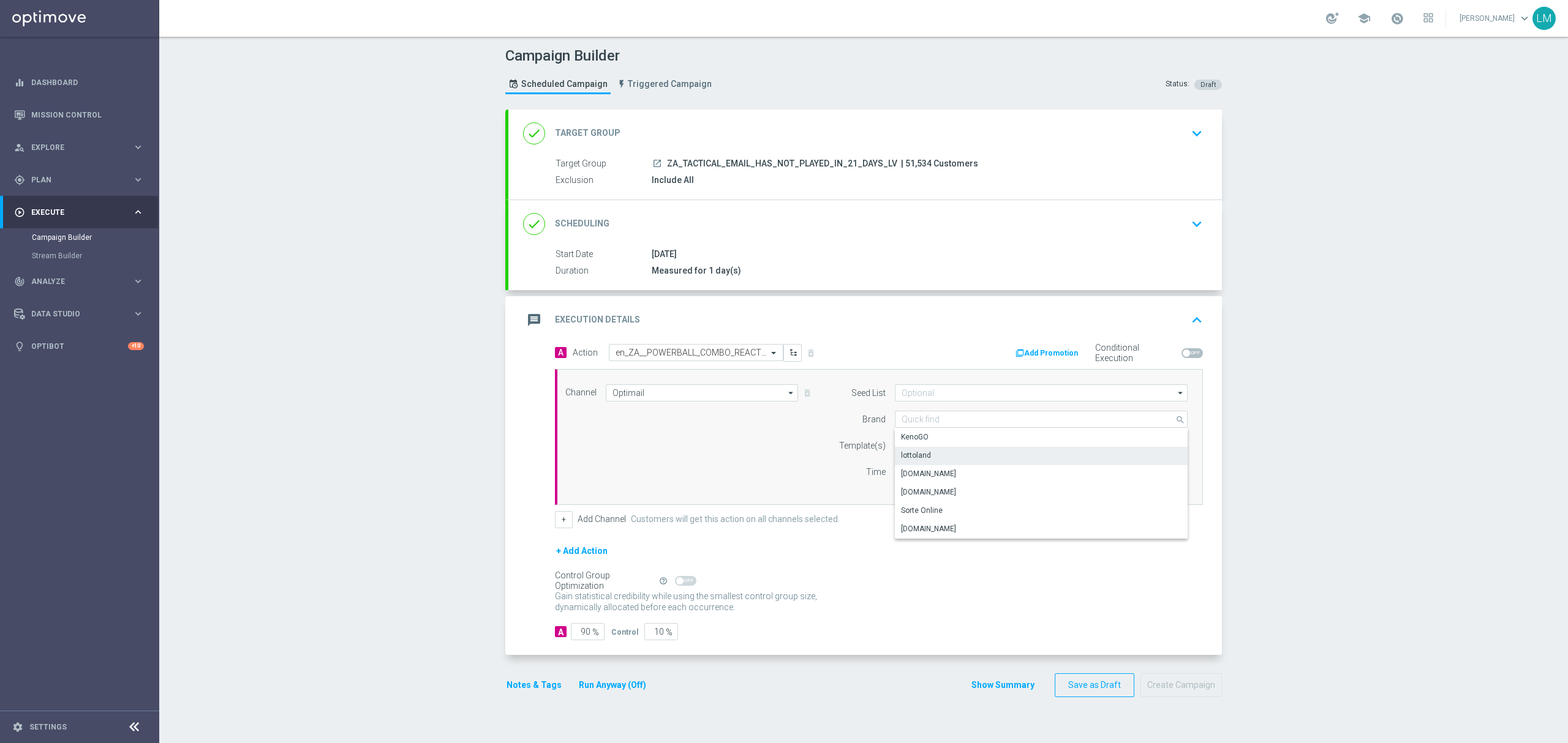
click at [920, 459] on div "lottoland" at bounding box center [916, 455] width 30 height 11
type input "lottoland"
click at [920, 452] on input "text" at bounding box center [1001, 446] width 201 height 10
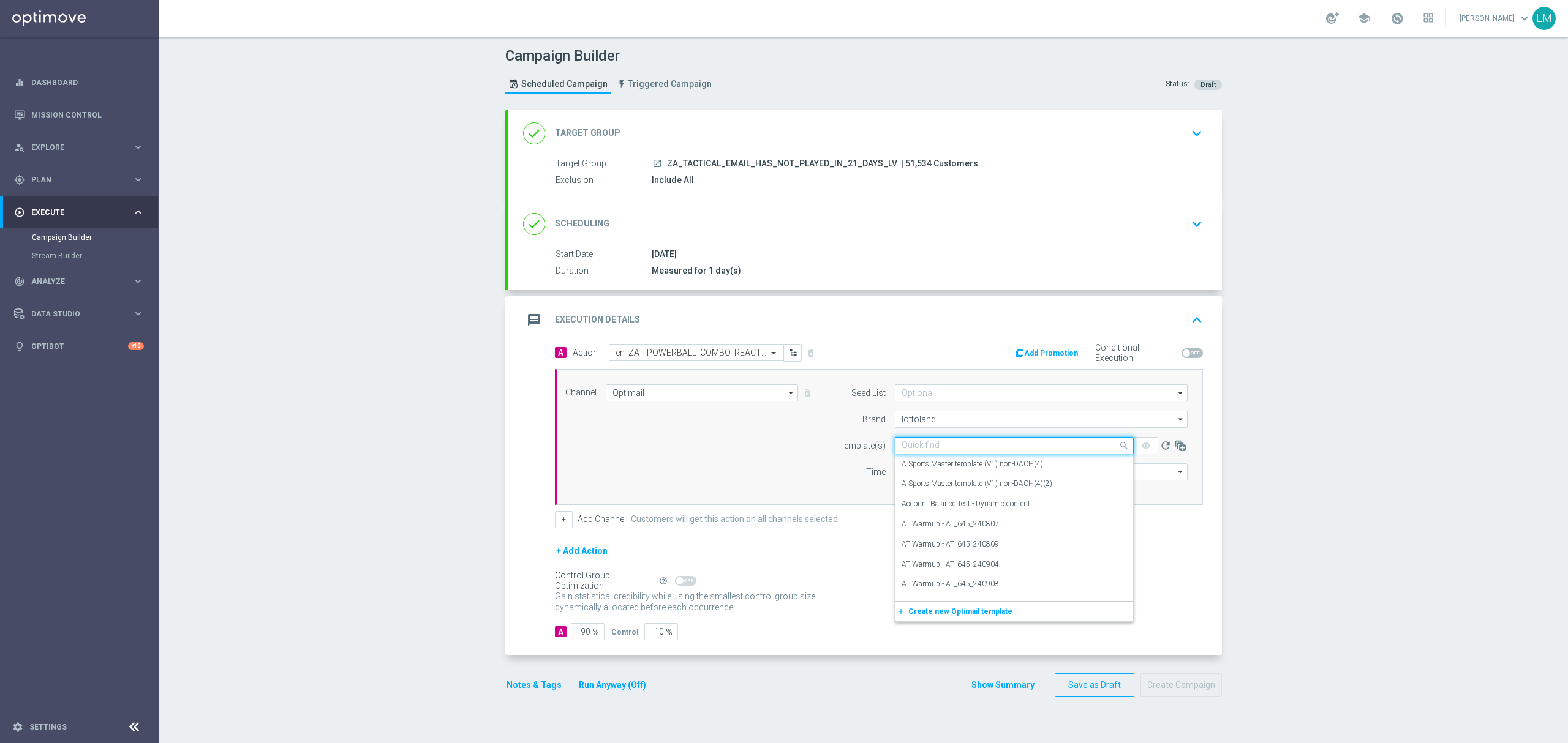
paste input "en_ZA__POWERBALL_COMBO_REACTIVATION_LOW_VALUE__EMT_ALL_EM_TAC_LT"
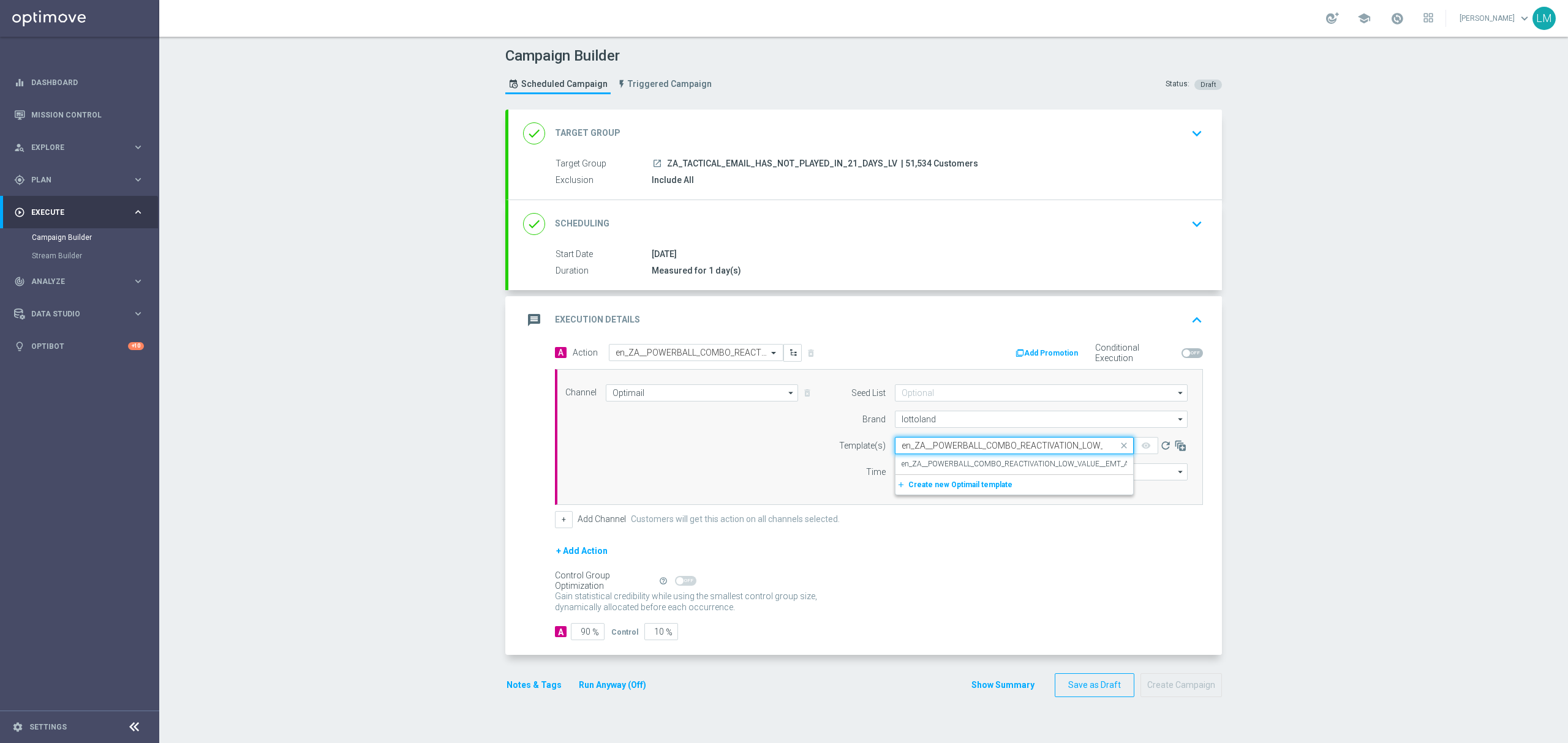
scroll to position [0, 114]
click at [929, 459] on div "en_ZA__POWERBALL_COMBO_REACTIVATION_LOW_VALUE__EMT_ALL_EM_TAC_LT" at bounding box center [1014, 464] width 225 height 20
type input "en_ZA__POWERBALL_COMBO_REACTIVATION_LOW_VALUE__EMT_ALL_EM_TAC_LT"
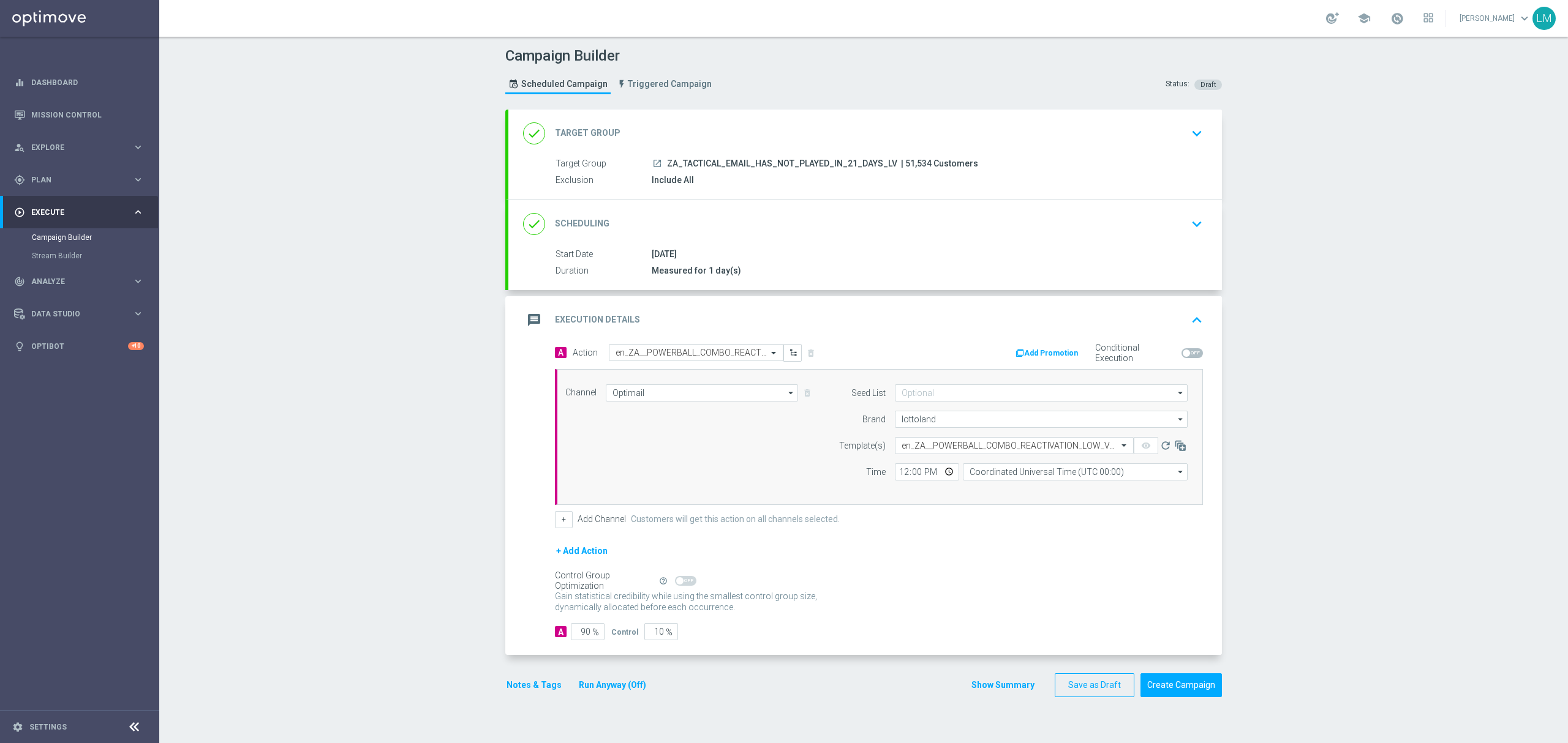
scroll to position [0, 0]
click at [963, 471] on input "Coordinated Universal Time (UTC 00:00)" at bounding box center [1075, 472] width 225 height 17
click at [990, 488] on div "Central European Time (Berlin) (UTC +02:00)" at bounding box center [1069, 489] width 200 height 11
type input "Central European Time (Berlin) (UTC +02:00)"
click at [647, 633] on input "10" at bounding box center [661, 632] width 34 height 17
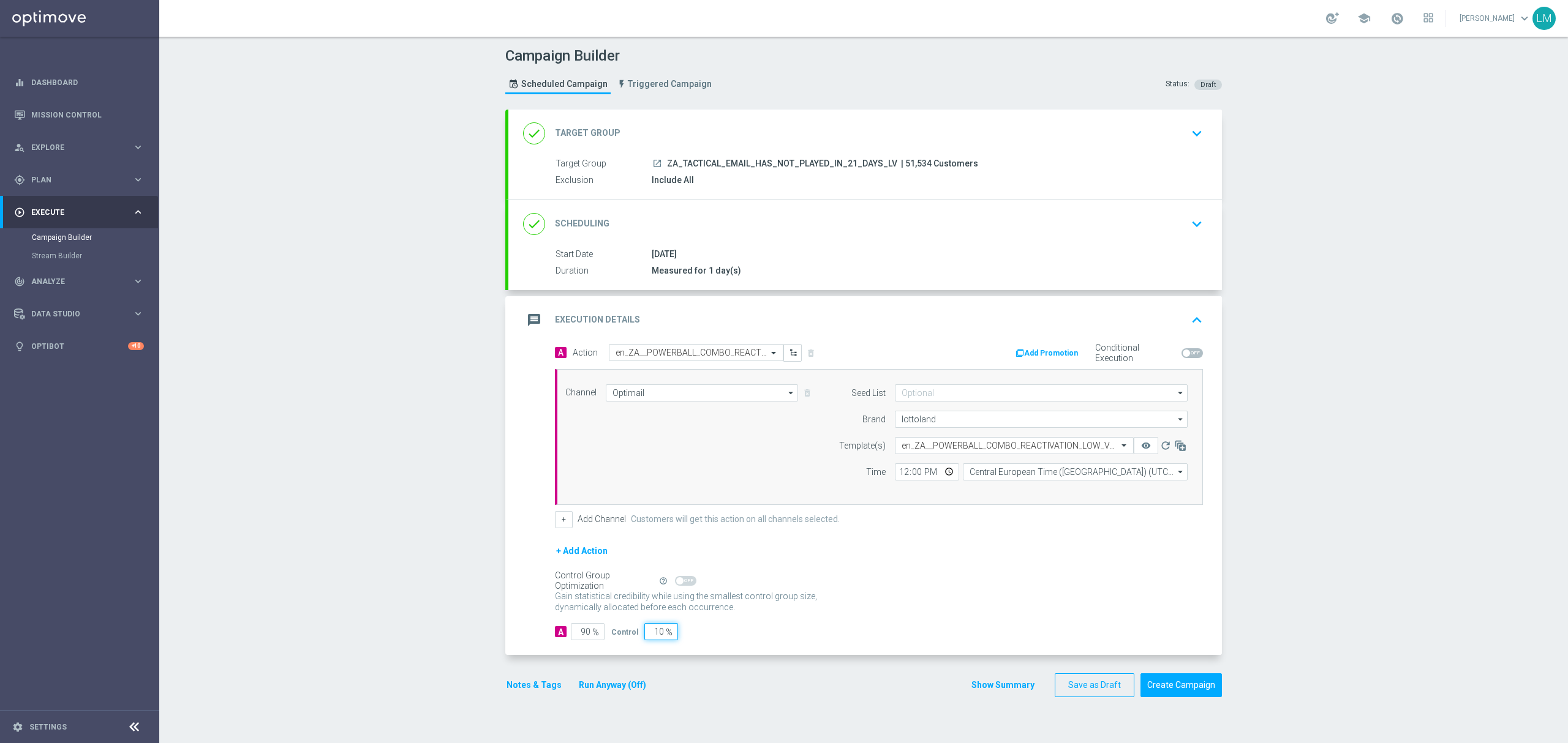
click at [647, 633] on input "10" at bounding box center [661, 632] width 34 height 17
type input "5"
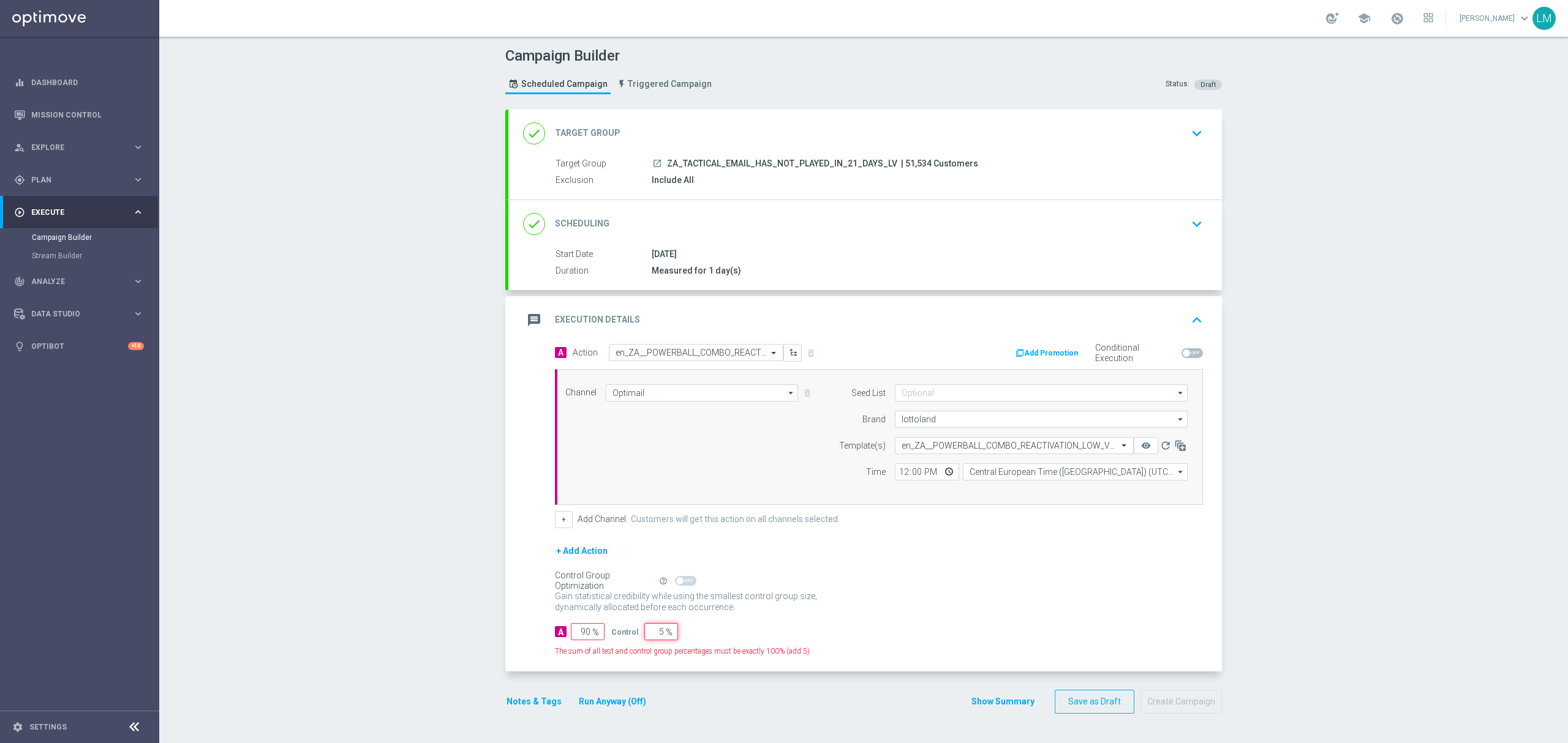
type input "95"
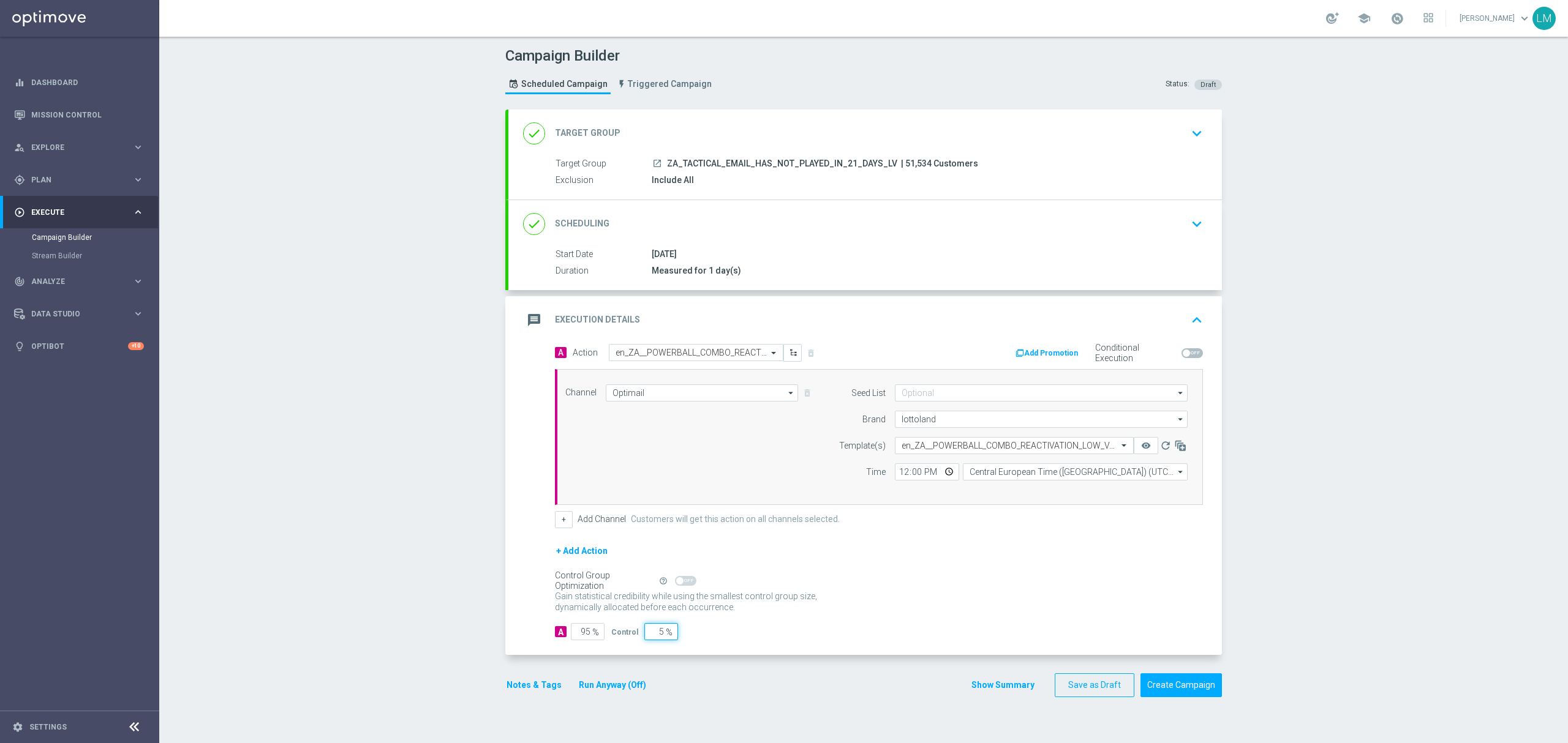
type input "5"
click at [897, 599] on div "Gain statistical credibility while using the smallest control group size, dynam…" at bounding box center [878, 602] width 648 height 29
click at [1159, 693] on button "Create Campaign" at bounding box center [1181, 685] width 82 height 24
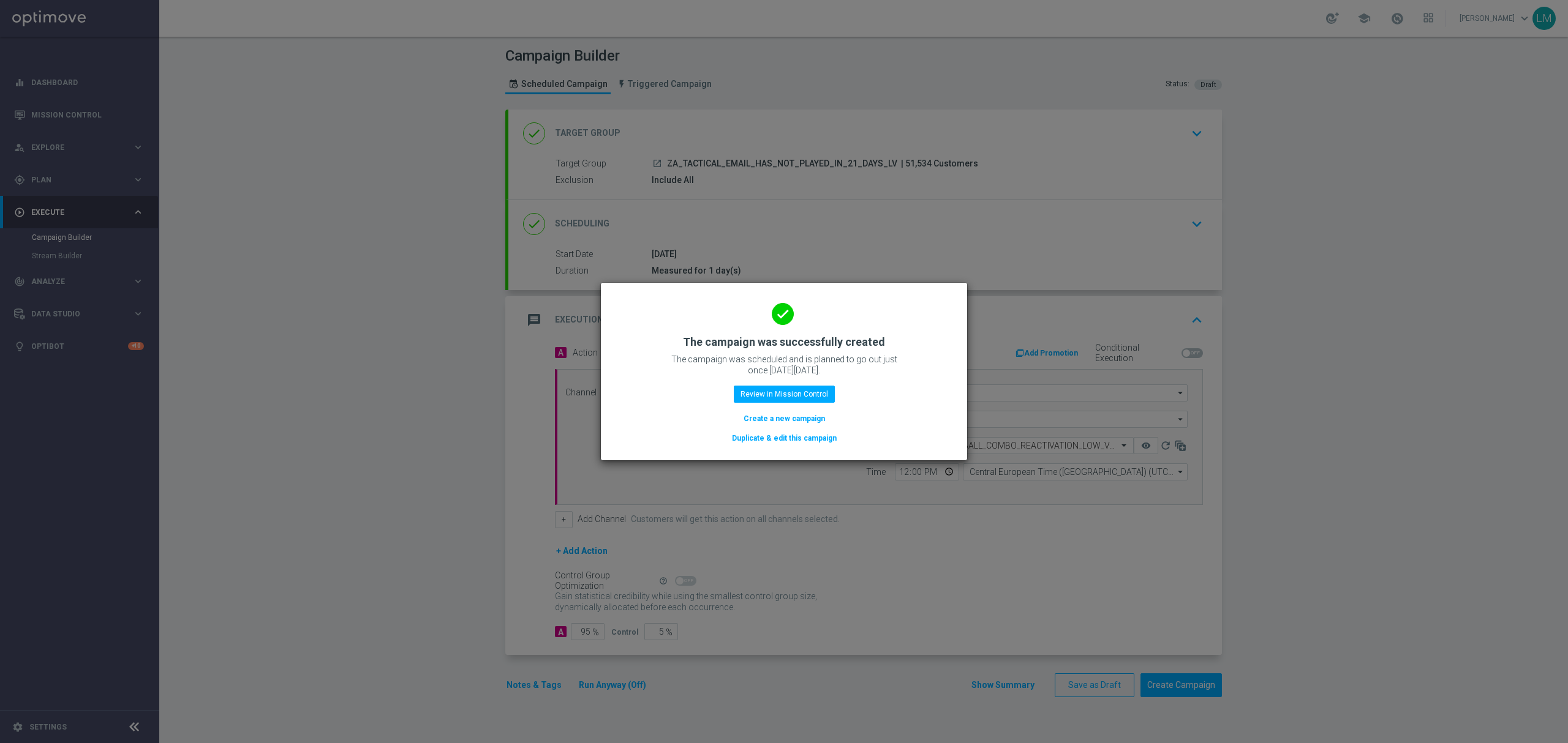
click at [782, 415] on button "Create a new campaign" at bounding box center [784, 419] width 84 height 14
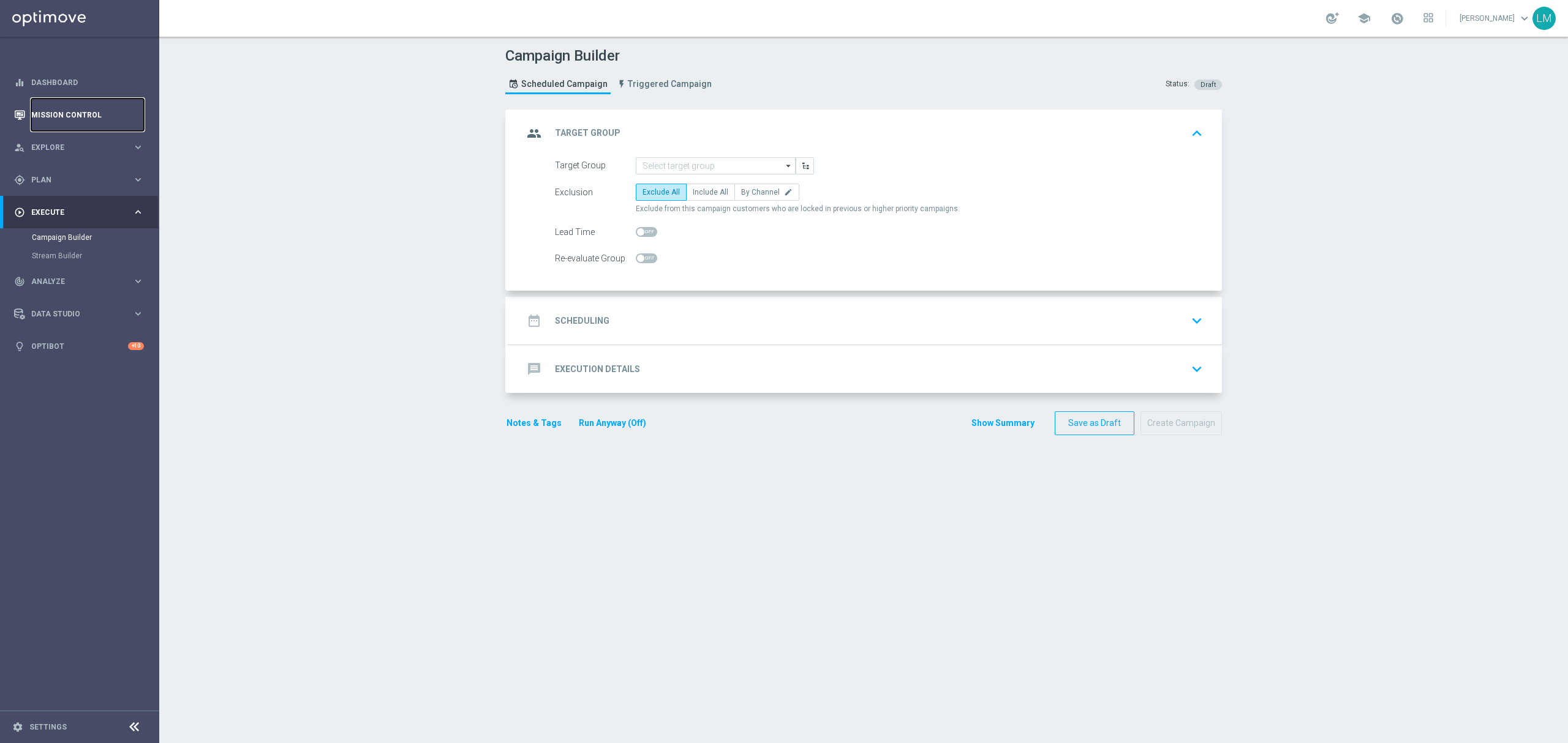
click at [84, 105] on link "Mission Control" at bounding box center [88, 115] width 112 height 33
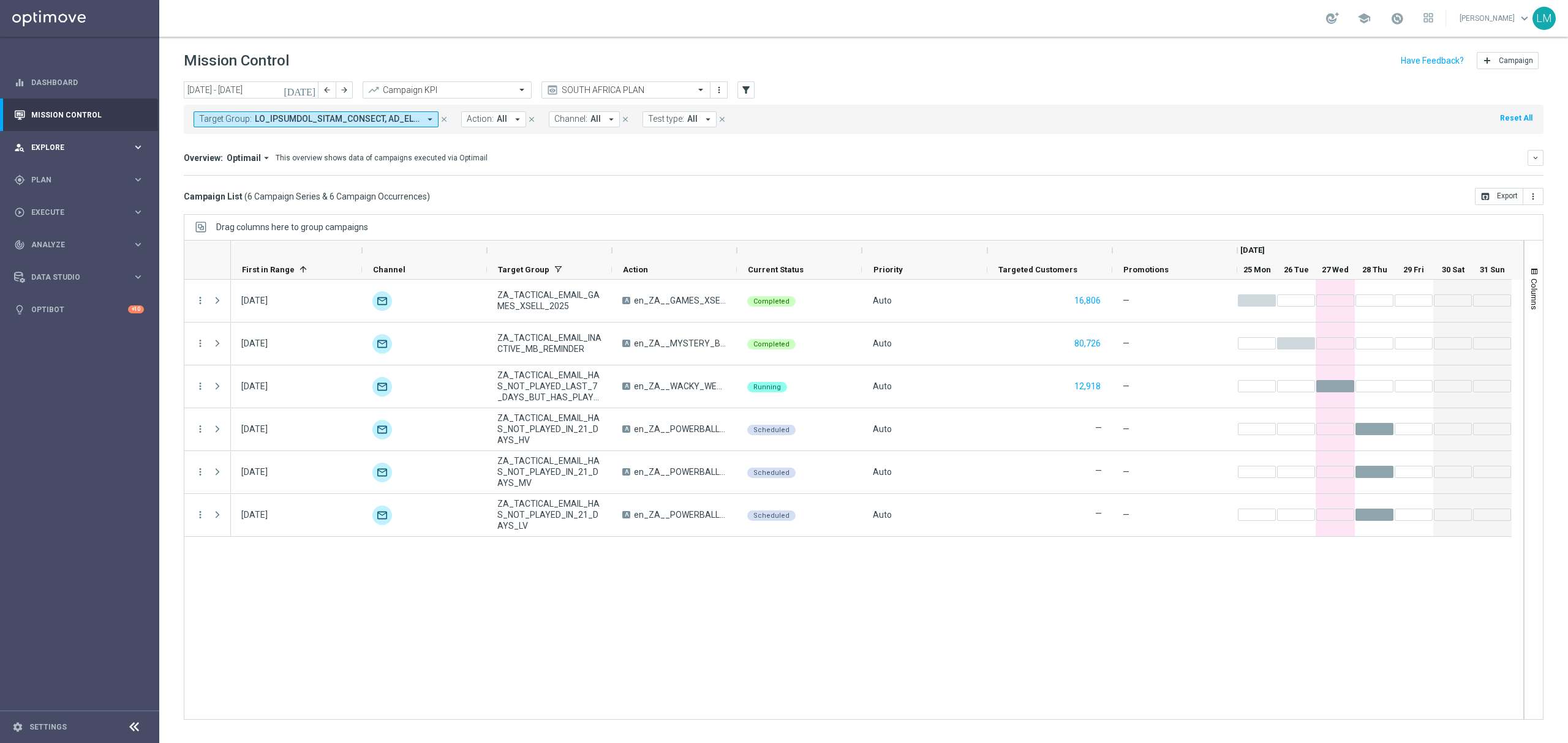
click at [43, 144] on span "Explore" at bounding box center [82, 147] width 101 height 7
click at [103, 174] on link "Customer Explorer" at bounding box center [80, 173] width 95 height 10
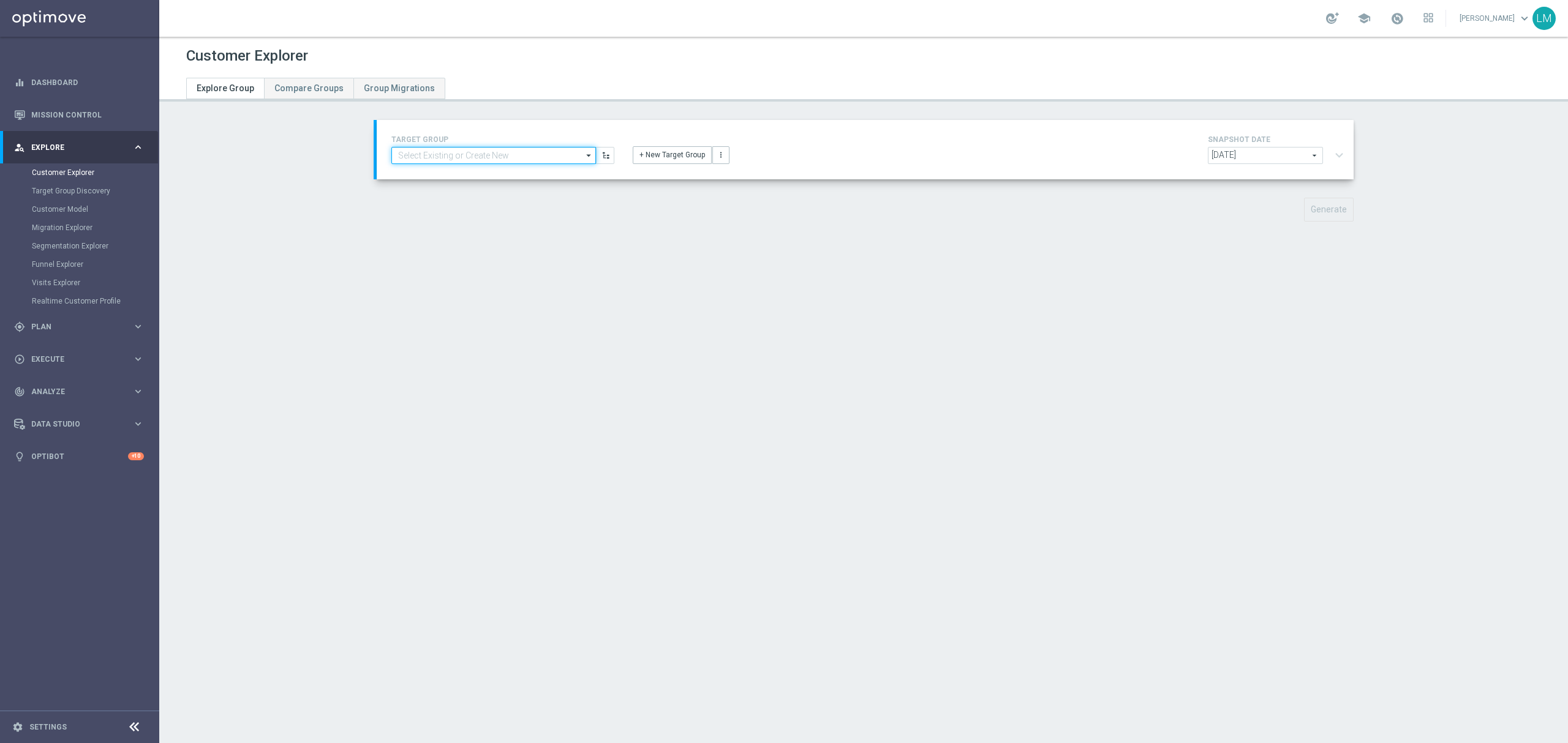
click at [515, 157] on input at bounding box center [493, 156] width 205 height 17
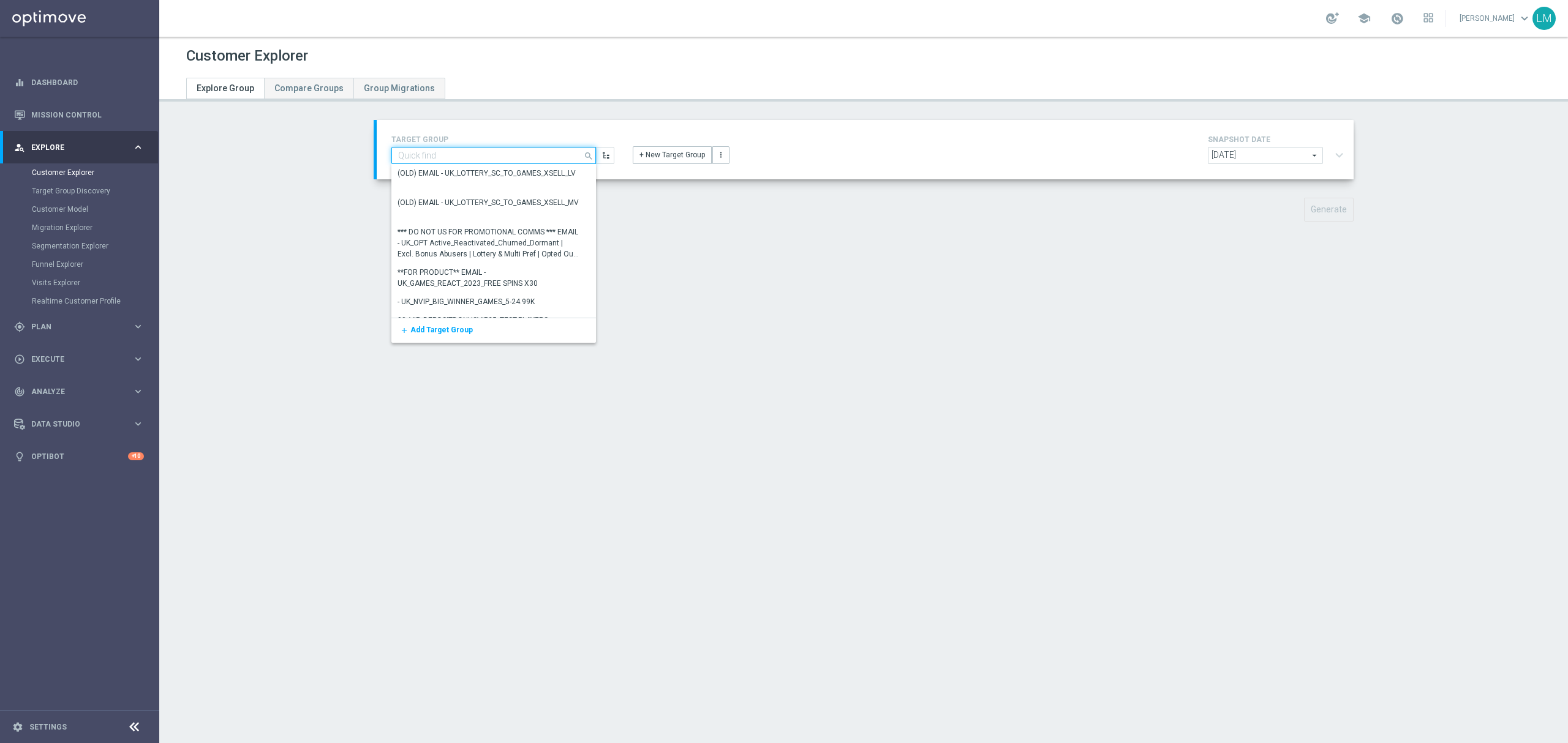
paste input "ZA_TACTICAL_EMAIL_GAMES_XSELL_2025"
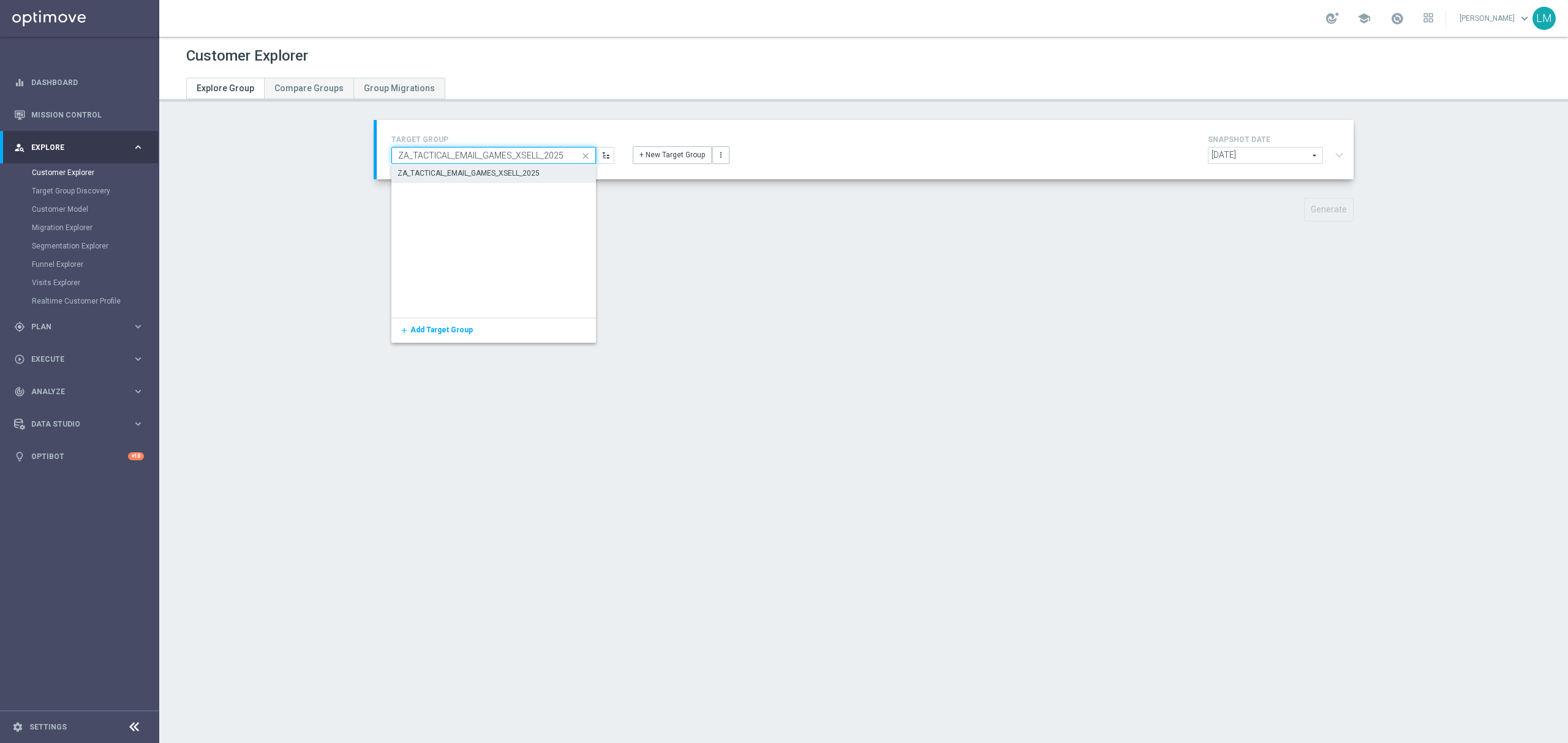
type input "ZA_TACTICAL_EMAIL_GAMES_XSELL_2025"
click at [539, 173] on div "ZA_TACTICAL_EMAIL_GAMES_XSELL_2025" at bounding box center [494, 173] width 205 height 17
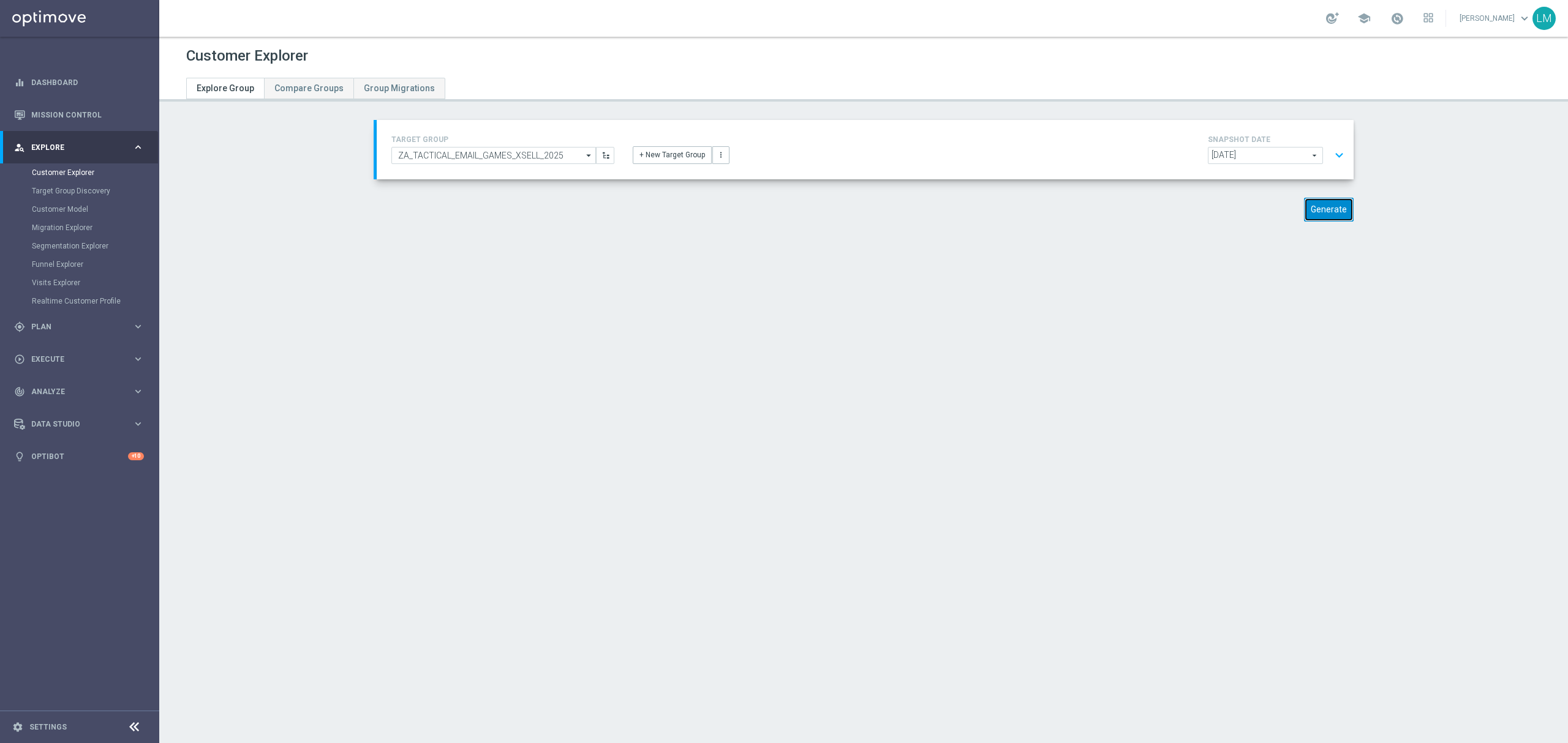
click at [1337, 222] on button "Generate" at bounding box center [1329, 210] width 50 height 24
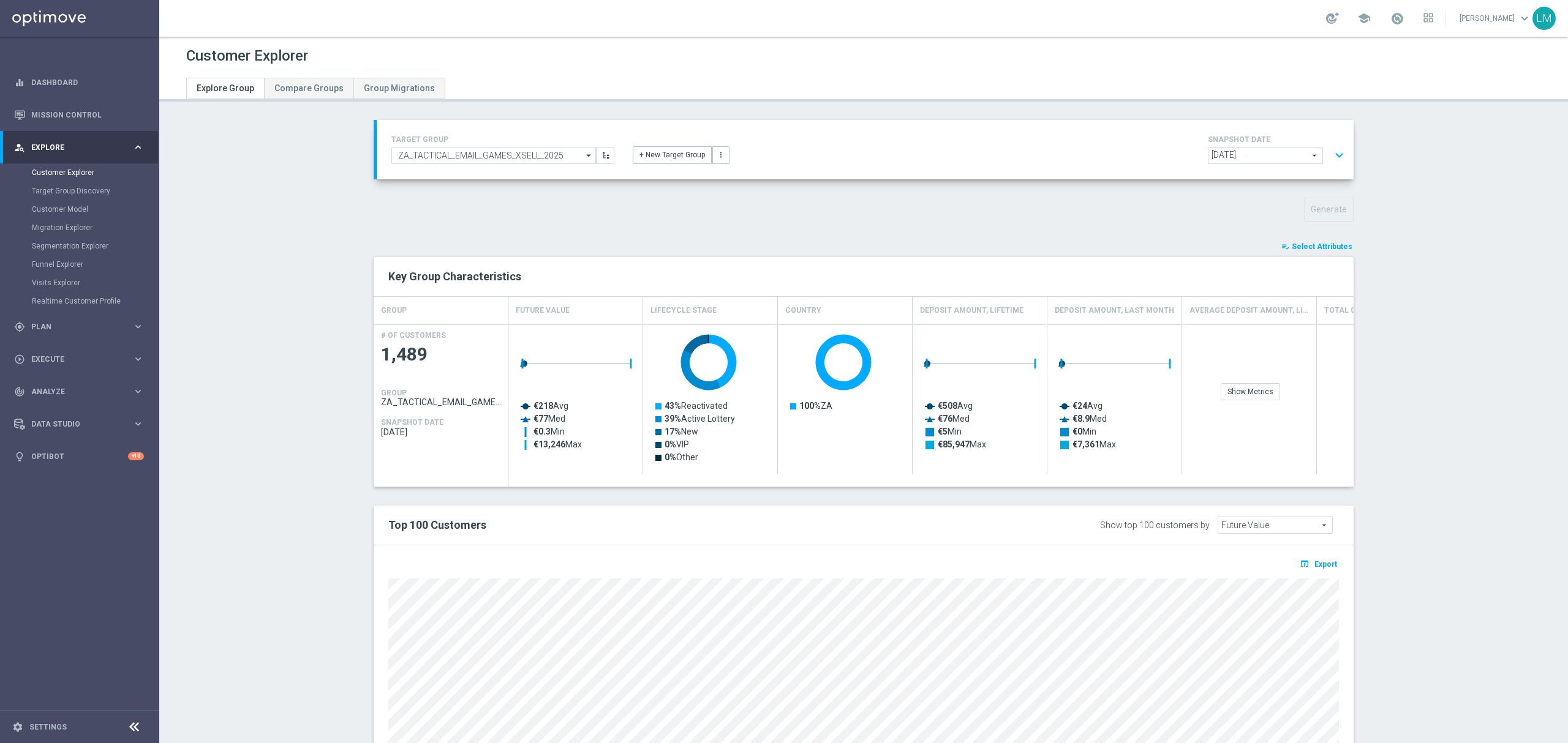
click at [1334, 157] on button "expand_more" at bounding box center [1339, 156] width 18 height 24
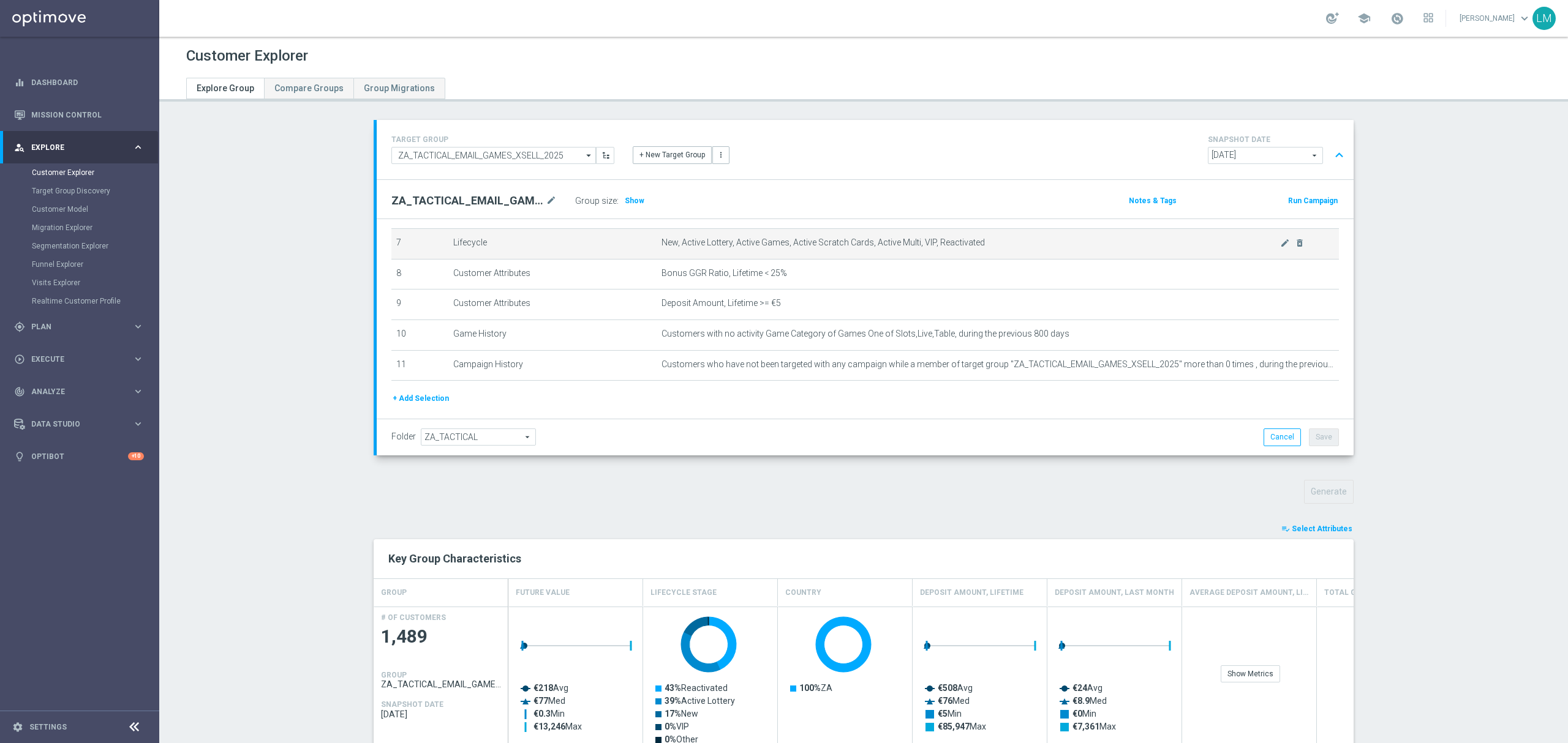
scroll to position [245, 0]
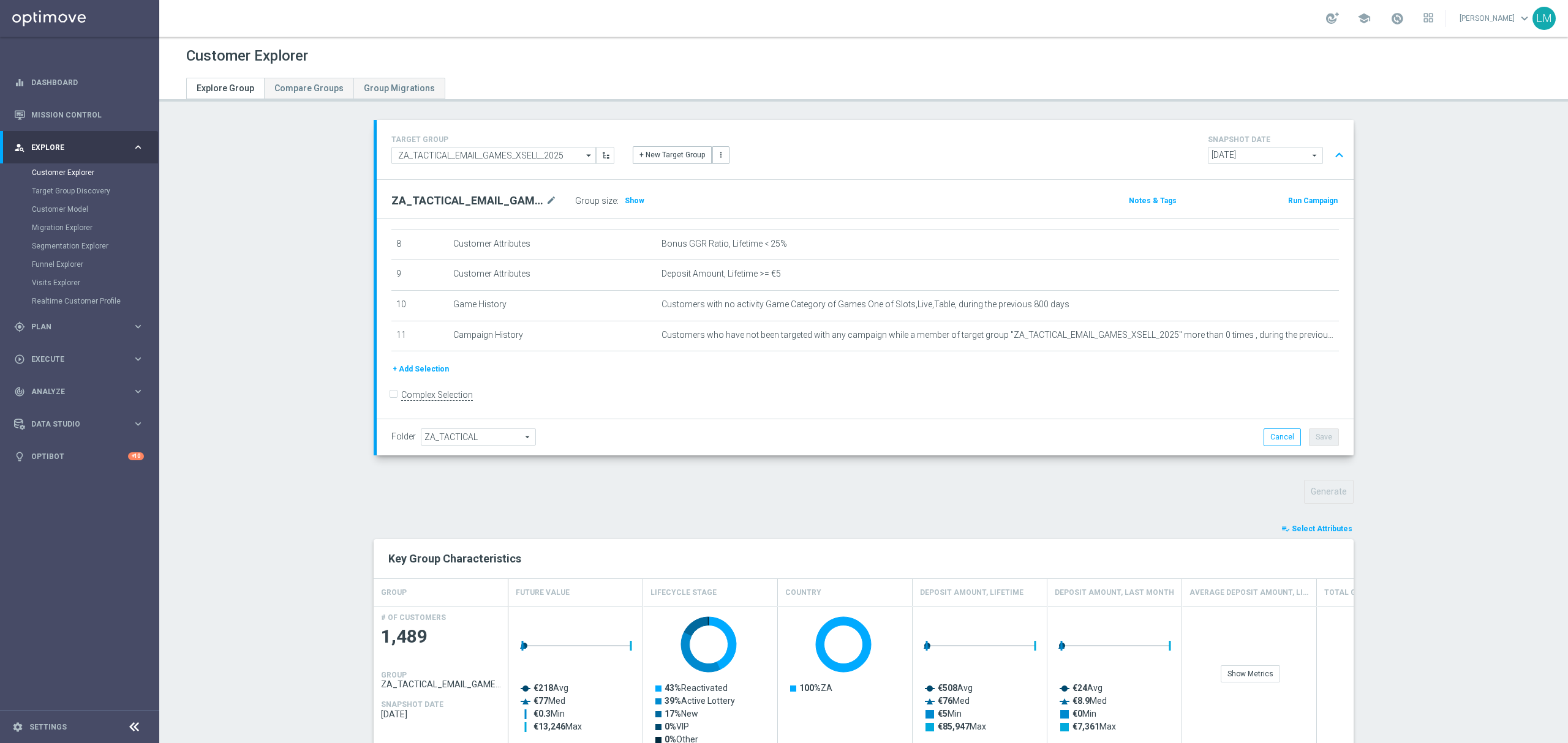
click at [282, 319] on section "TARGET GROUP ZA_TACTICAL_EMAIL_GAMES_XSELL_2025 ZA_TACTICAL_EMAIL_GAMES_XSELL_2…" at bounding box center [863, 633] width 1409 height 1025
click at [1295, 331] on icon "delete_forever" at bounding box center [1299, 326] width 10 height 10
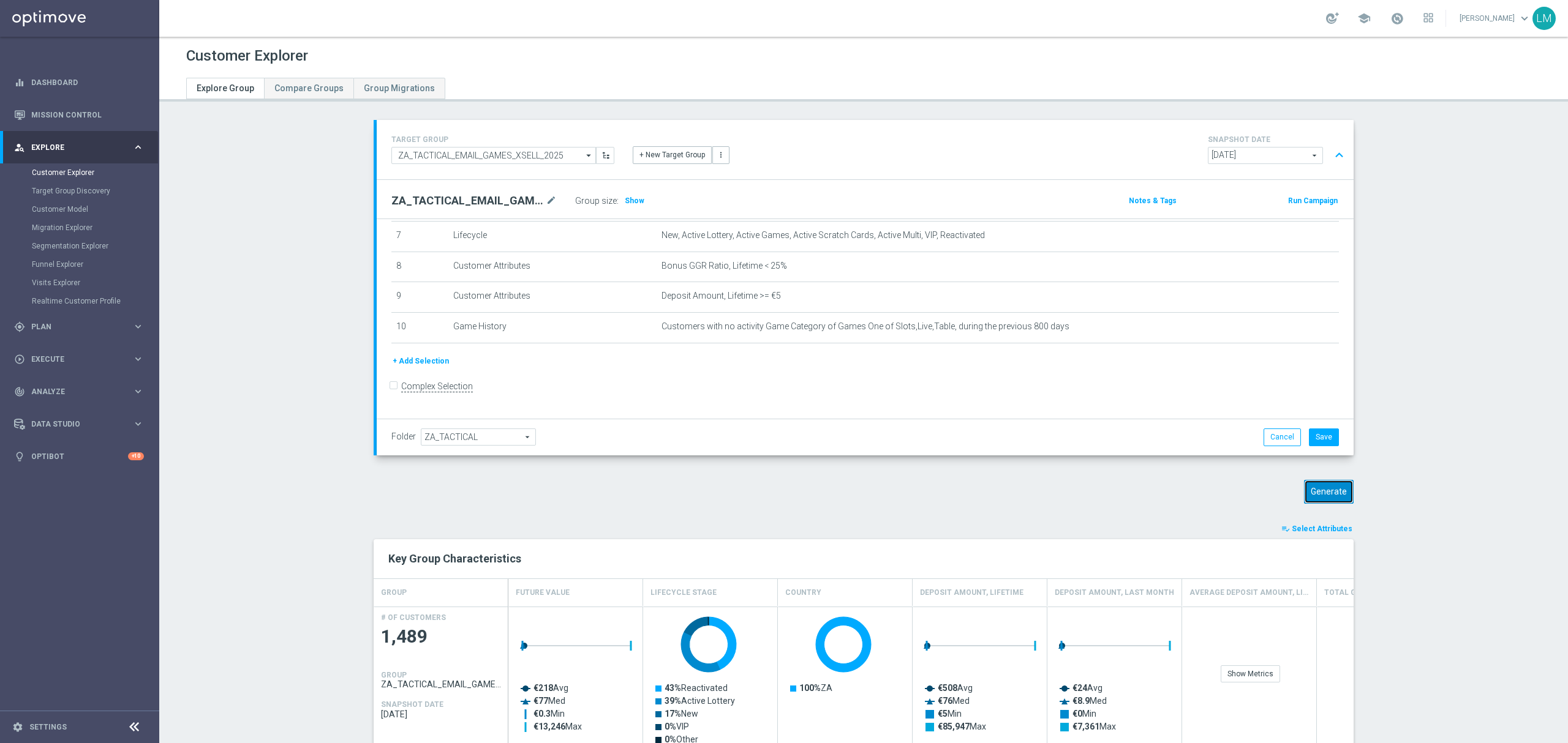
click at [1304, 499] on button "Generate" at bounding box center [1329, 492] width 50 height 24
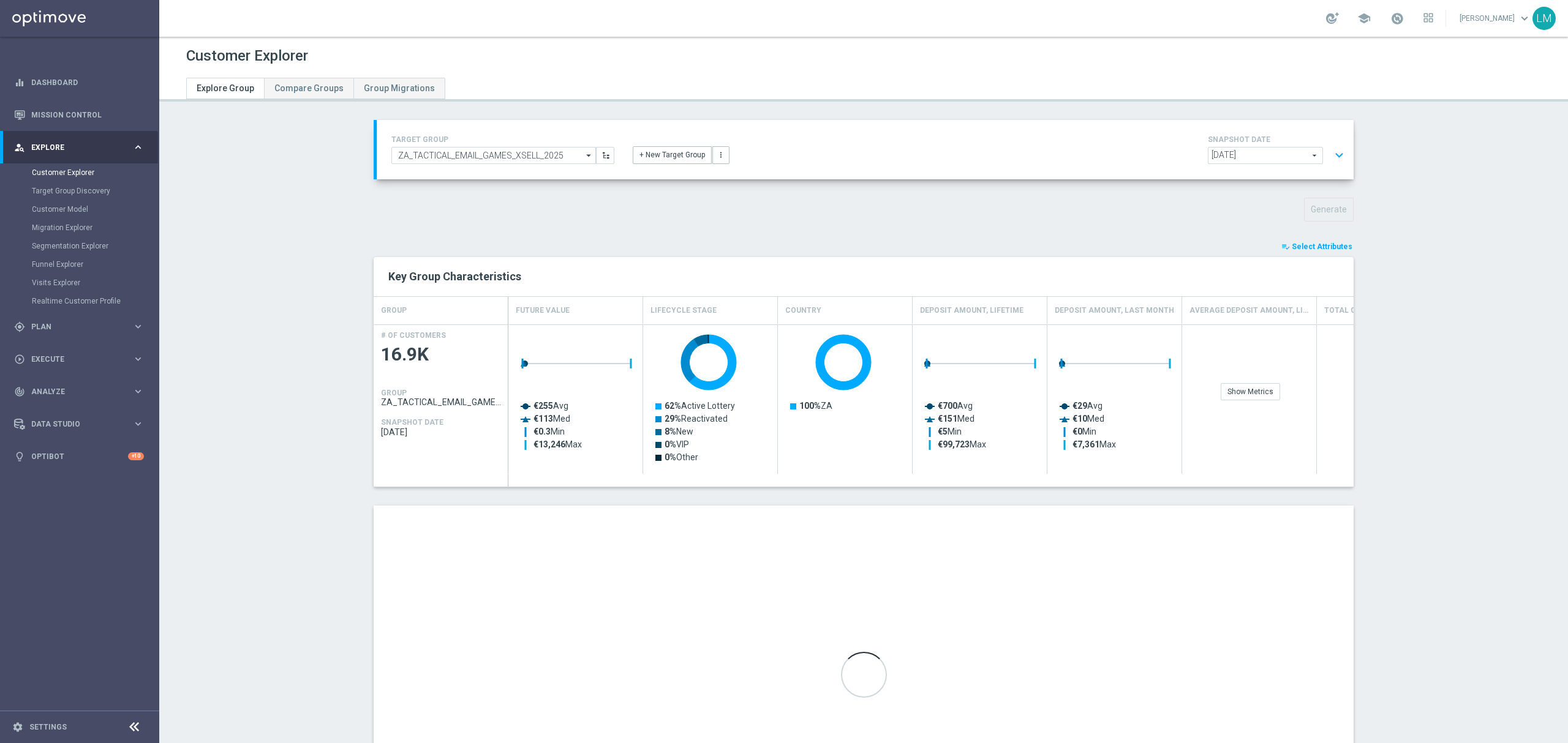
click at [1338, 155] on button "expand_more" at bounding box center [1339, 156] width 18 height 24
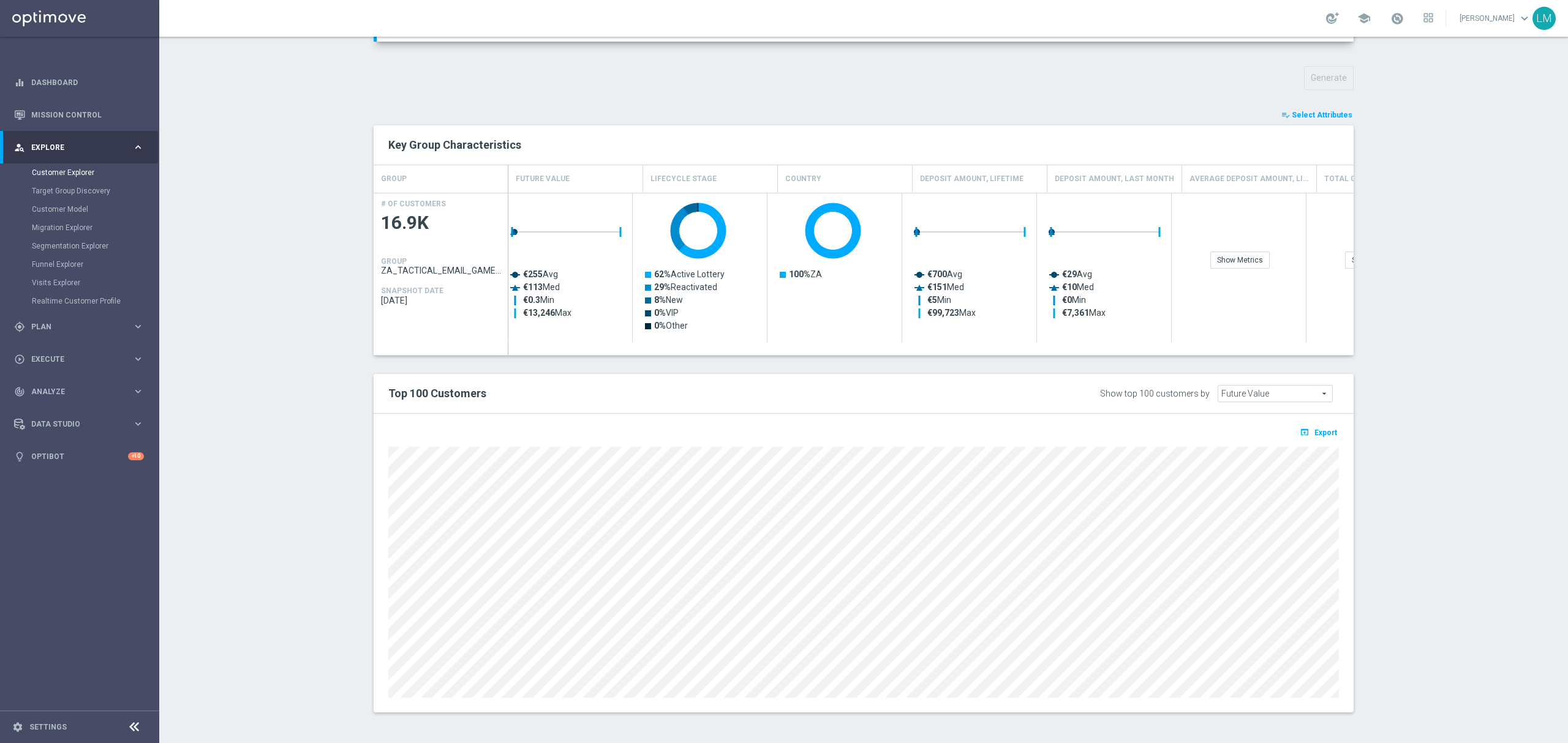
scroll to position [0, 0]
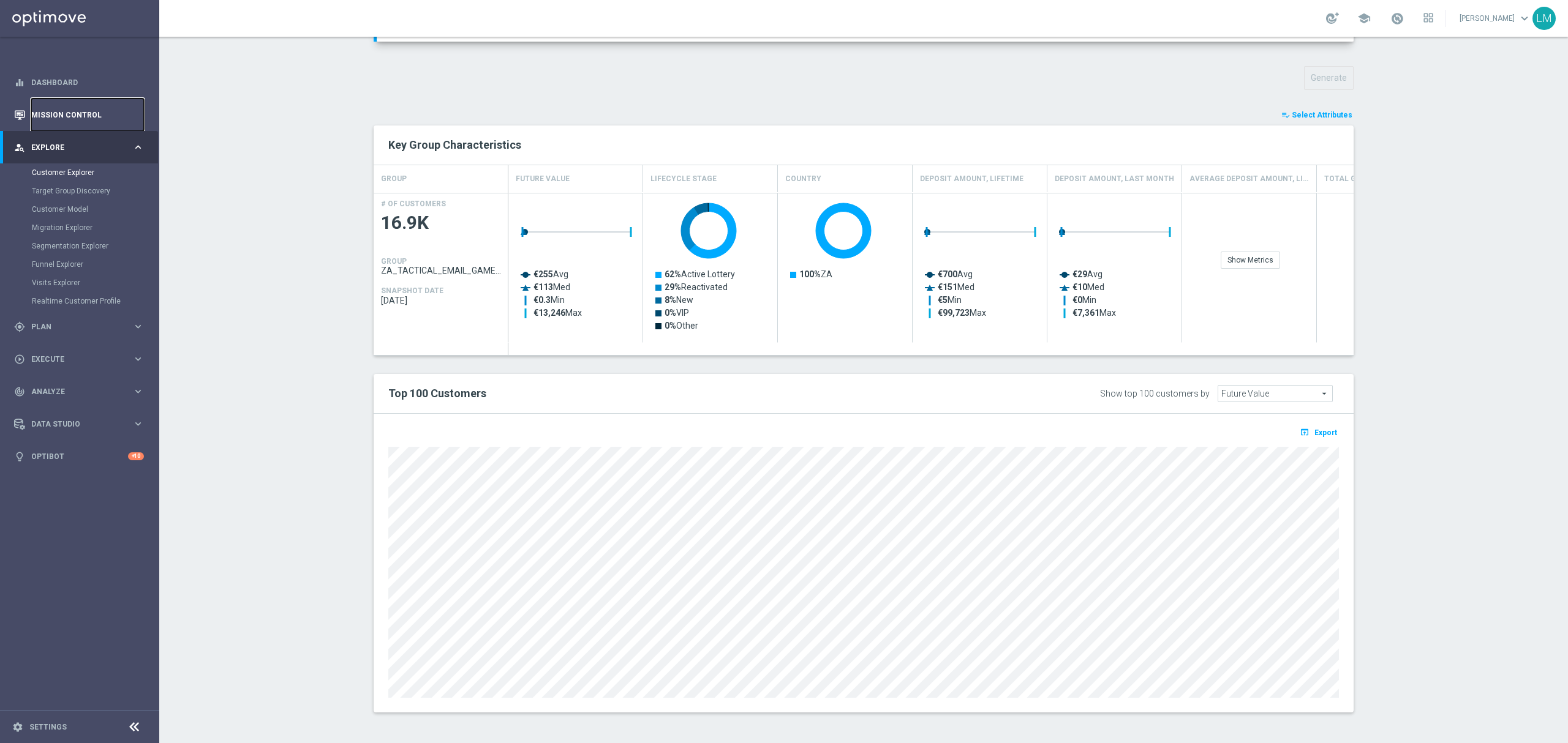
click at [35, 116] on link "Mission Control" at bounding box center [88, 115] width 112 height 33
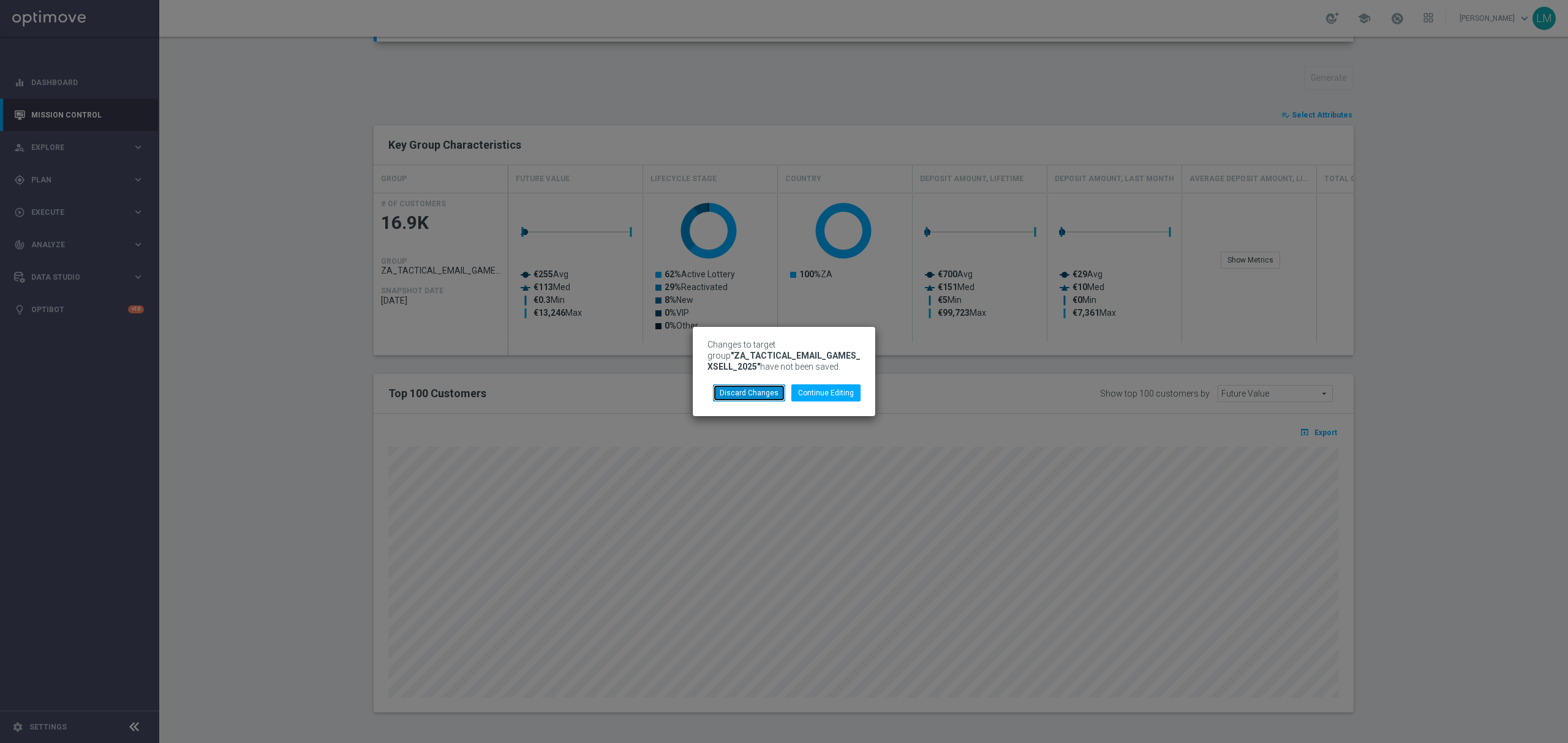
click at [782, 393] on button "Discard Changes" at bounding box center [749, 393] width 73 height 17
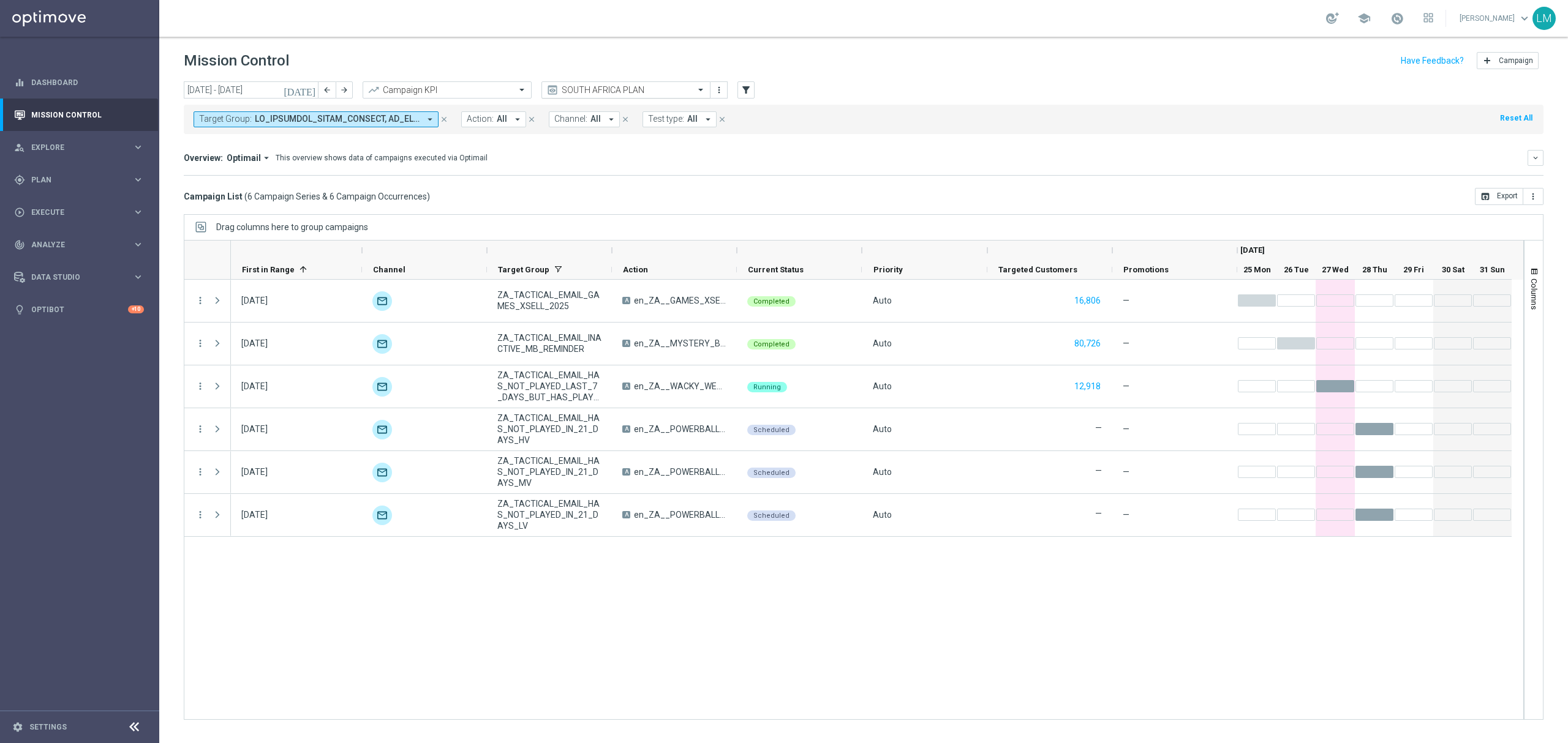
click at [659, 86] on input "text" at bounding box center [614, 90] width 131 height 10
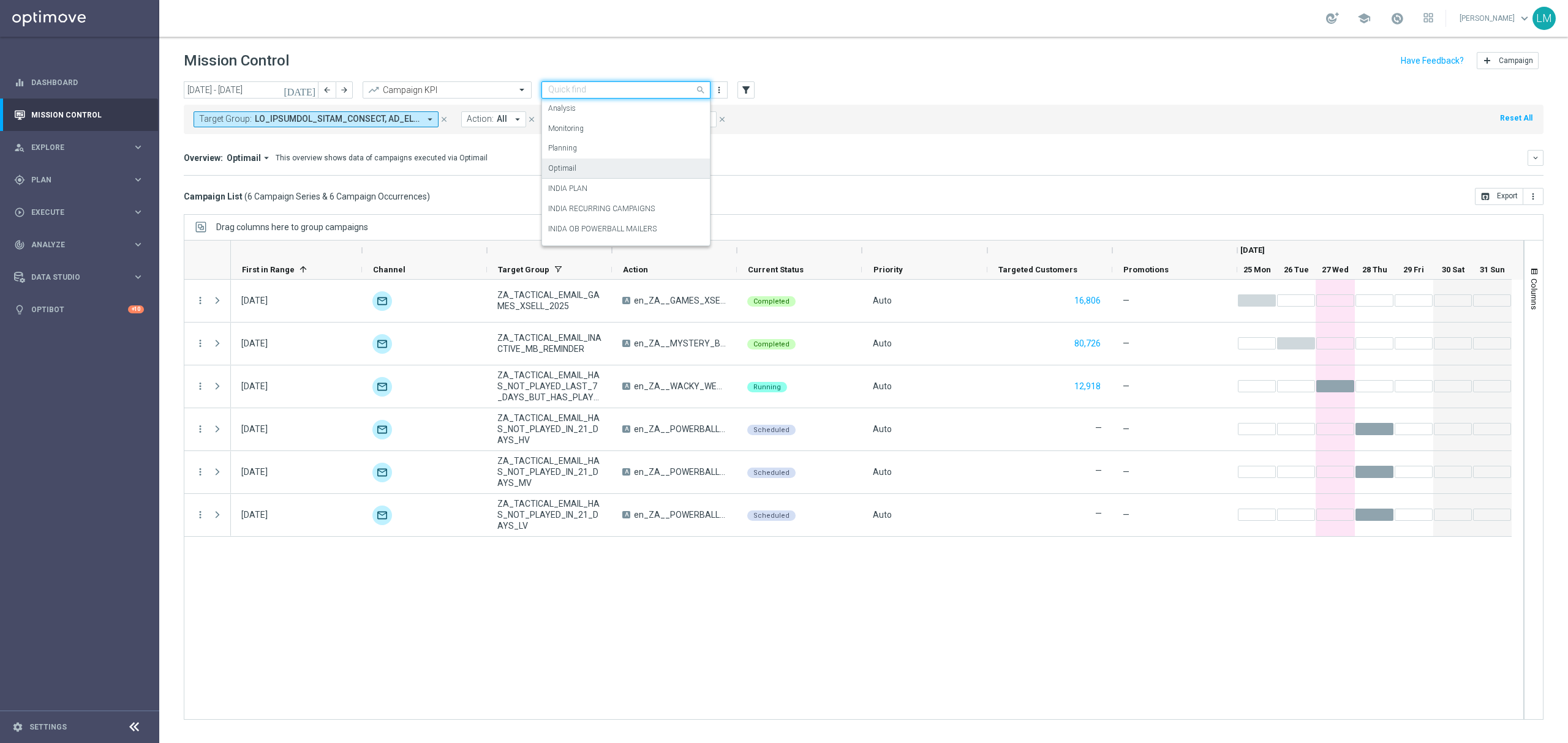
scroll to position [74, 0]
click at [669, 135] on div "INDIA RECURRING CAMPAIGNS" at bounding box center [626, 134] width 156 height 20
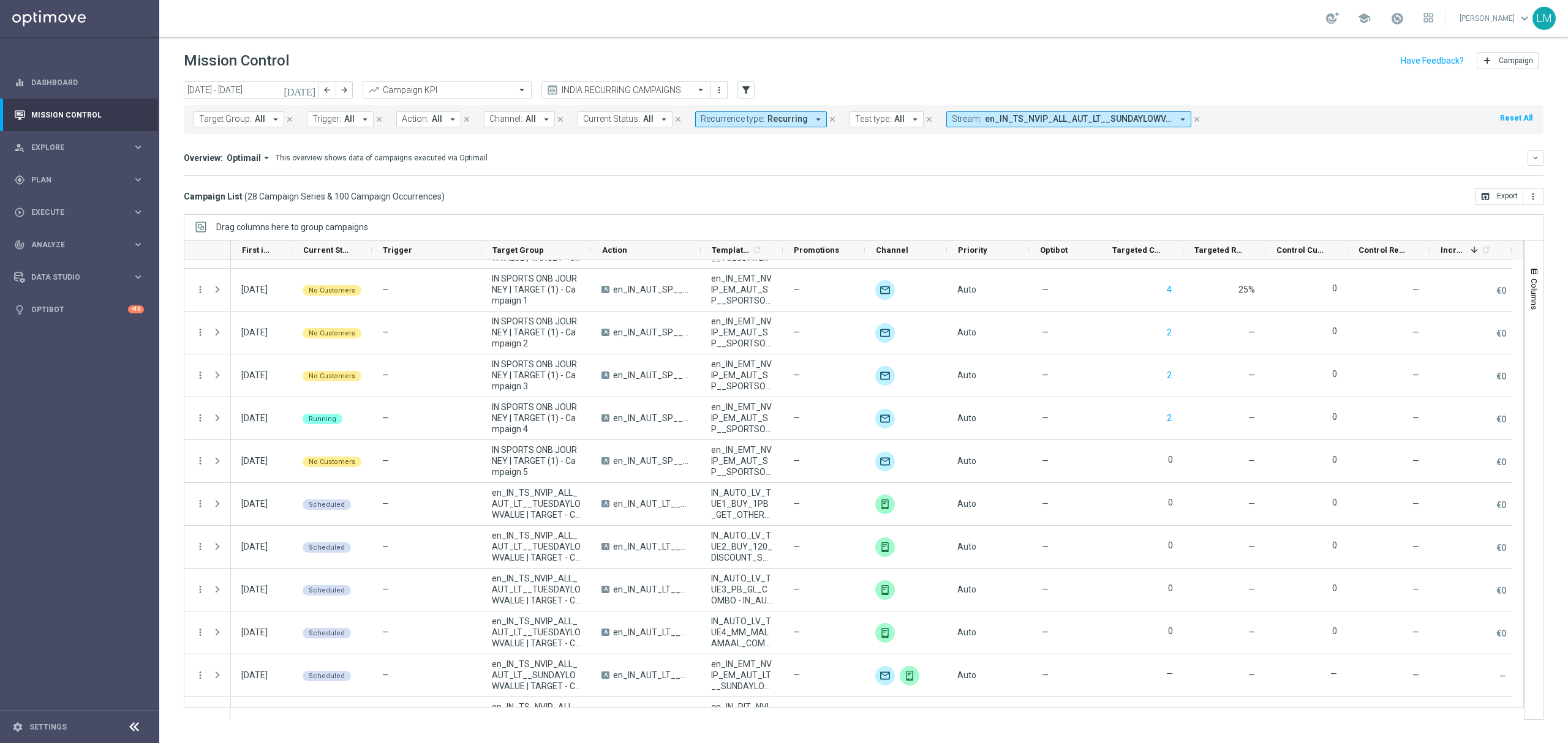
scroll to position [0, 0]
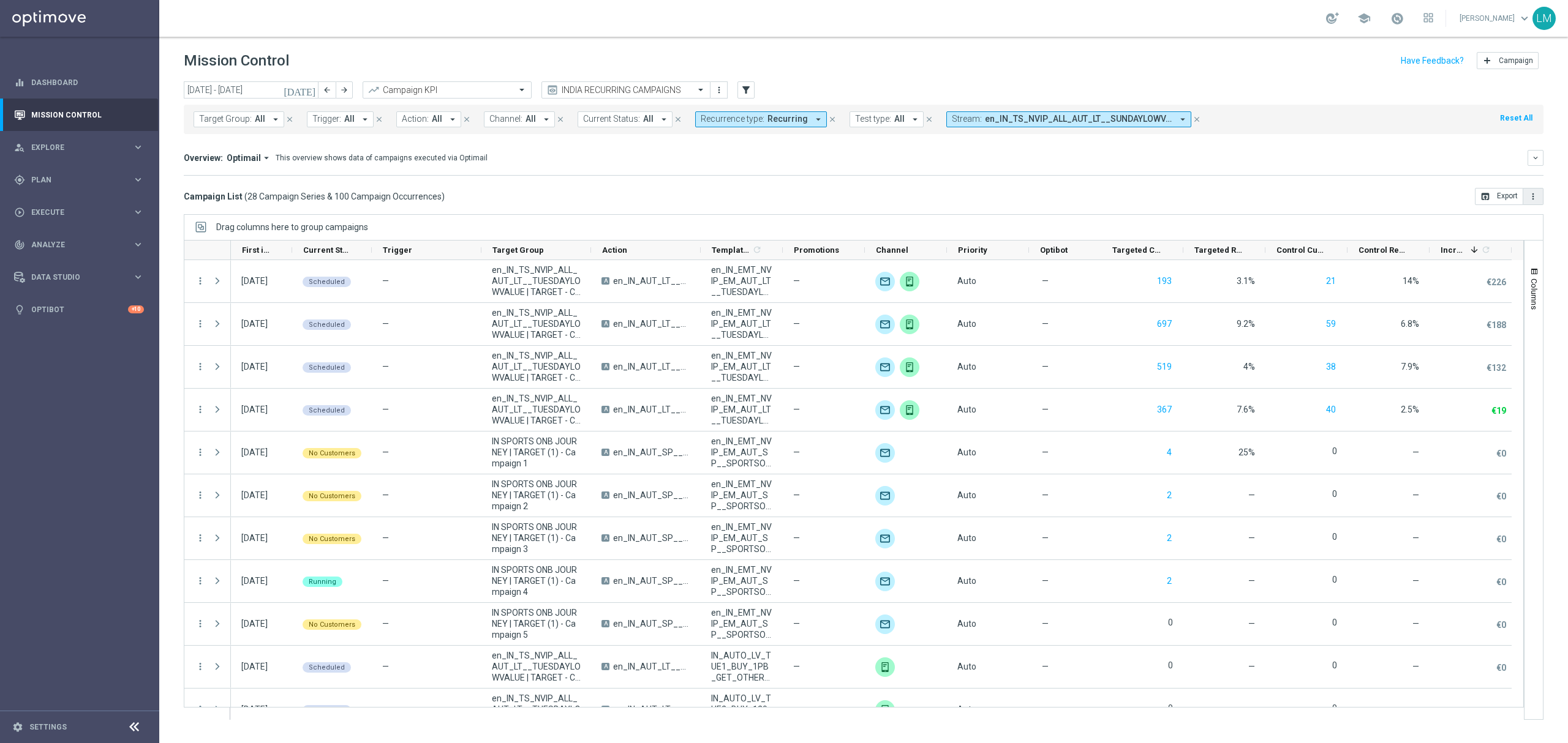
click at [1526, 201] on button "more_vert" at bounding box center [1533, 197] width 20 height 17
click at [1384, 186] on mini-dashboard "Overview: Optimail arrow_drop_down This overview shows data of campaigns execut…" at bounding box center [863, 161] width 1359 height 54
click at [1495, 254] on span at bounding box center [1495, 250] width 10 height 10
click at [1560, 248] on div "today 25 Aug 2025 - 31 Aug 2025 arrow_back arrow_forward Campaign KPI trending_…" at bounding box center [863, 407] width 1409 height 651
click at [1533, 299] on span "Columns" at bounding box center [1534, 294] width 10 height 31
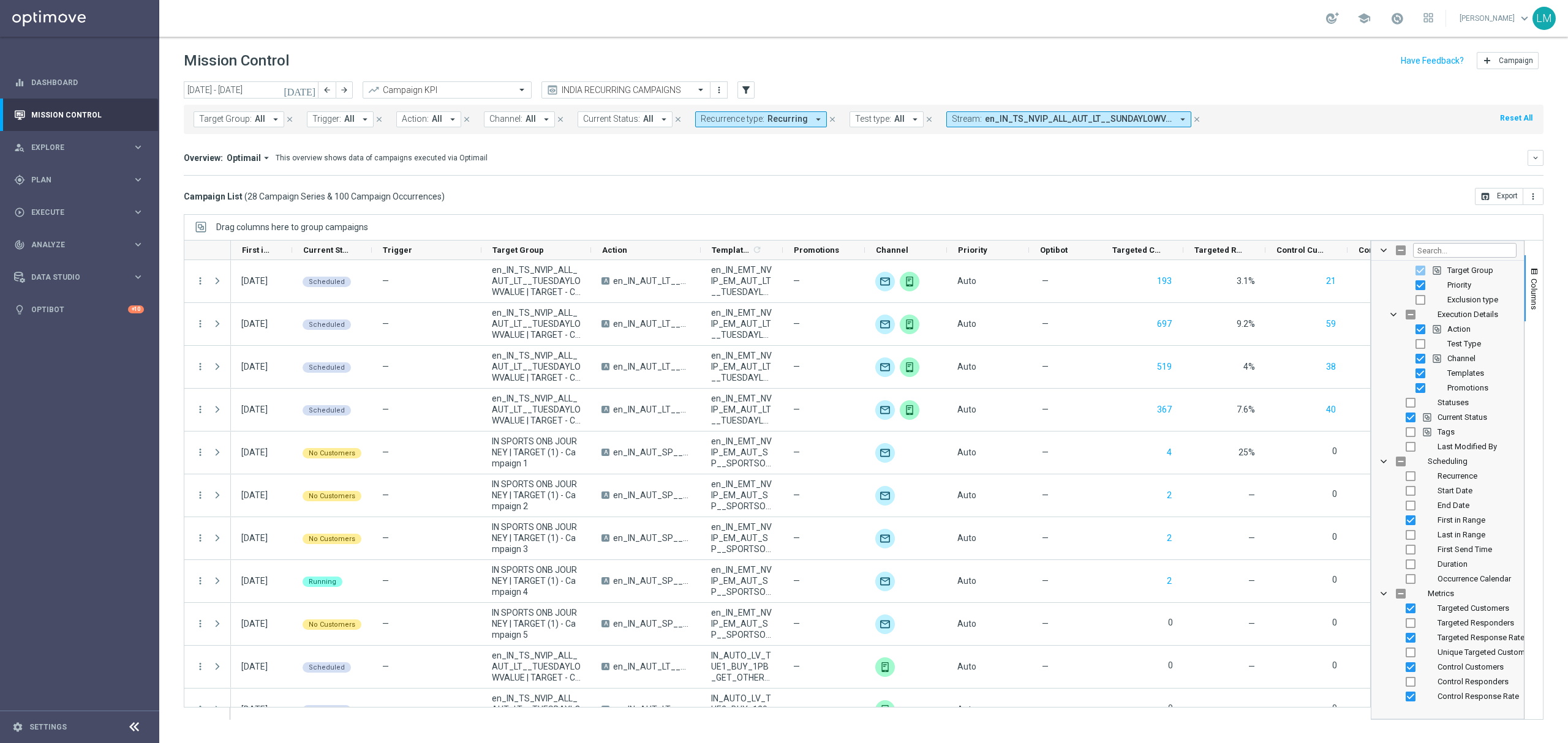
scroll to position [82, 0]
click at [1475, 576] on span "Occurrence Calendar" at bounding box center [1474, 572] width 73 height 9
checkbox input "true"
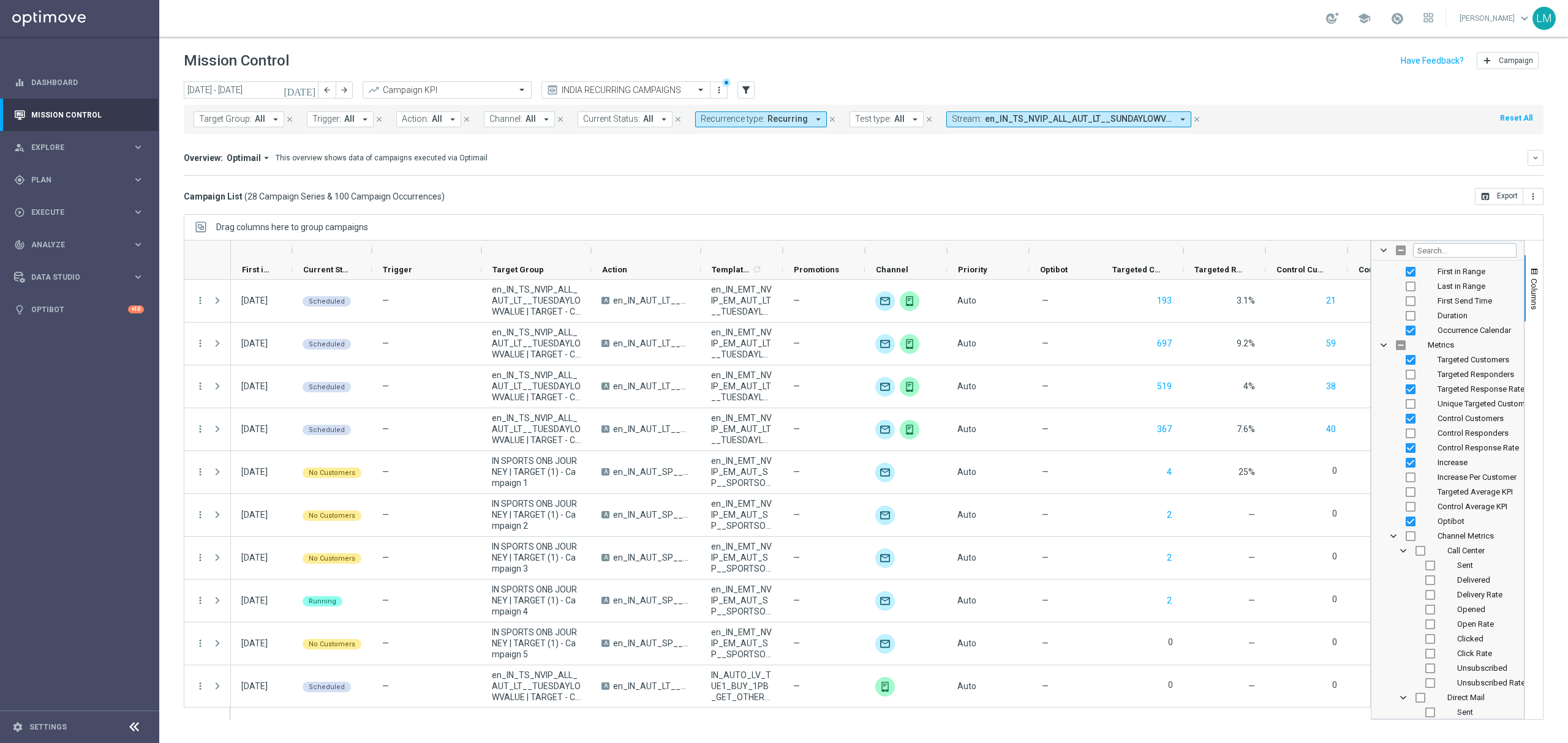
scroll to position [326, 0]
click at [1456, 518] on span "Optibot" at bounding box center [1450, 518] width 27 height 9
checkbox input "false"
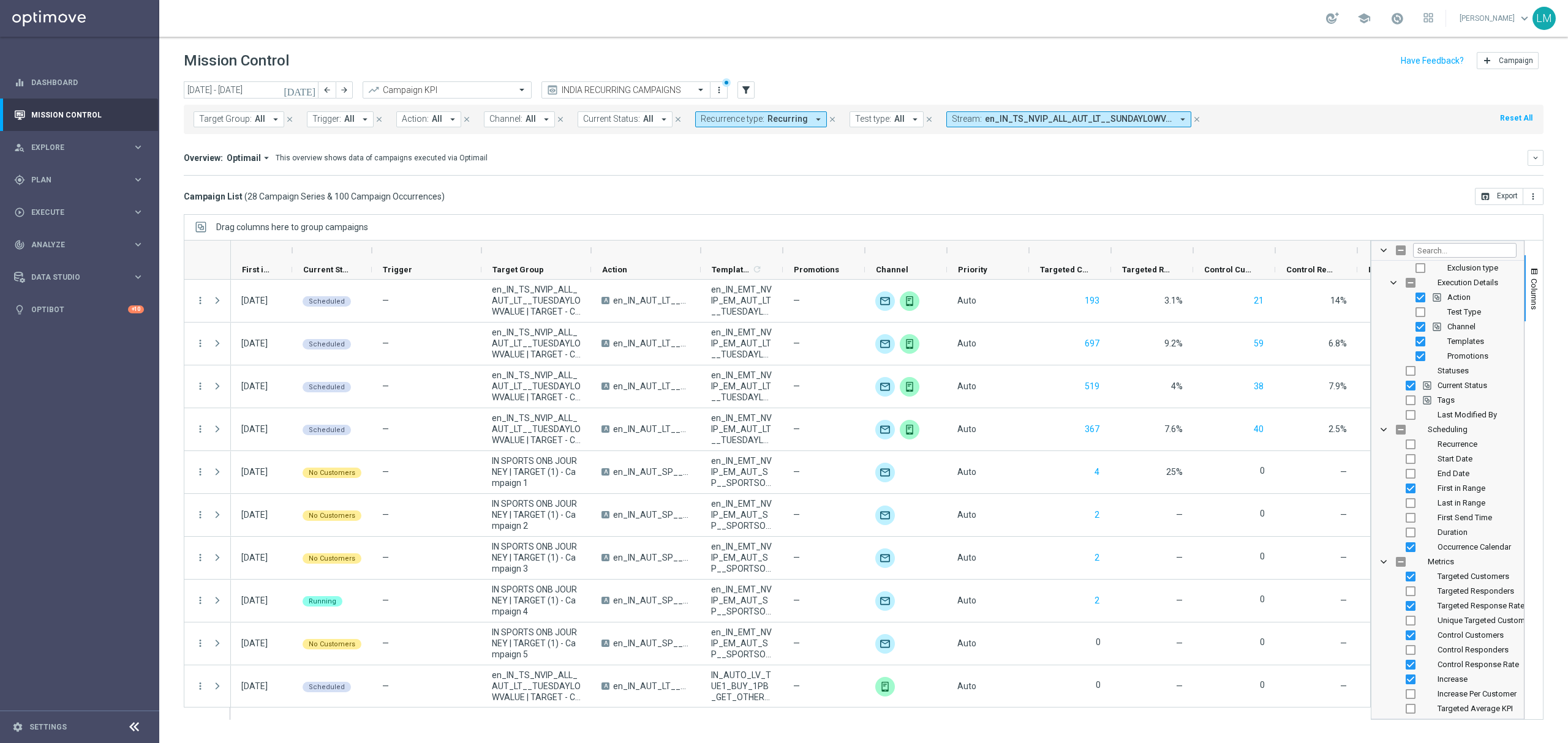
scroll to position [82, 0]
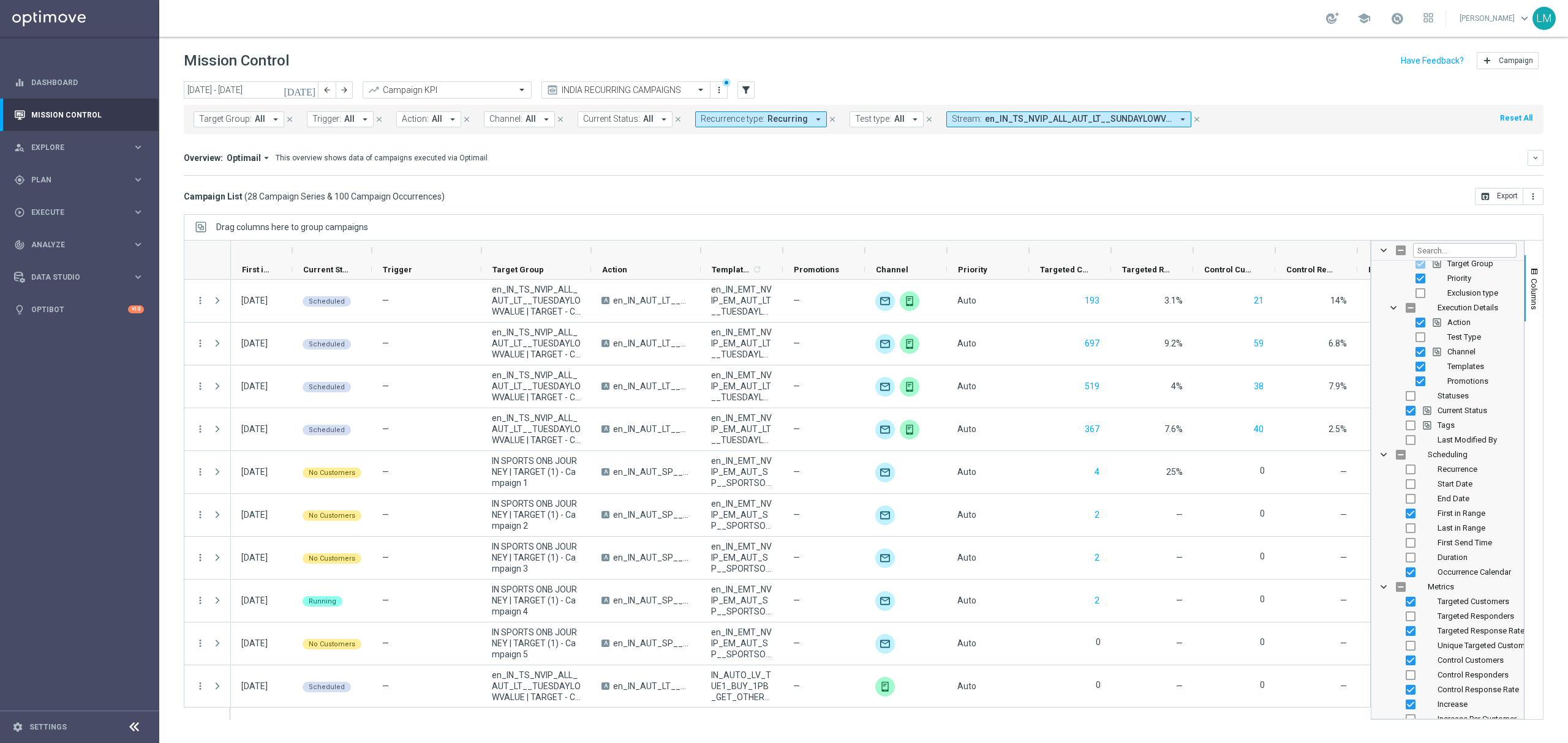
click at [1481, 383] on span "Promotions" at bounding box center [1467, 381] width 41 height 9
checkbox input "false"
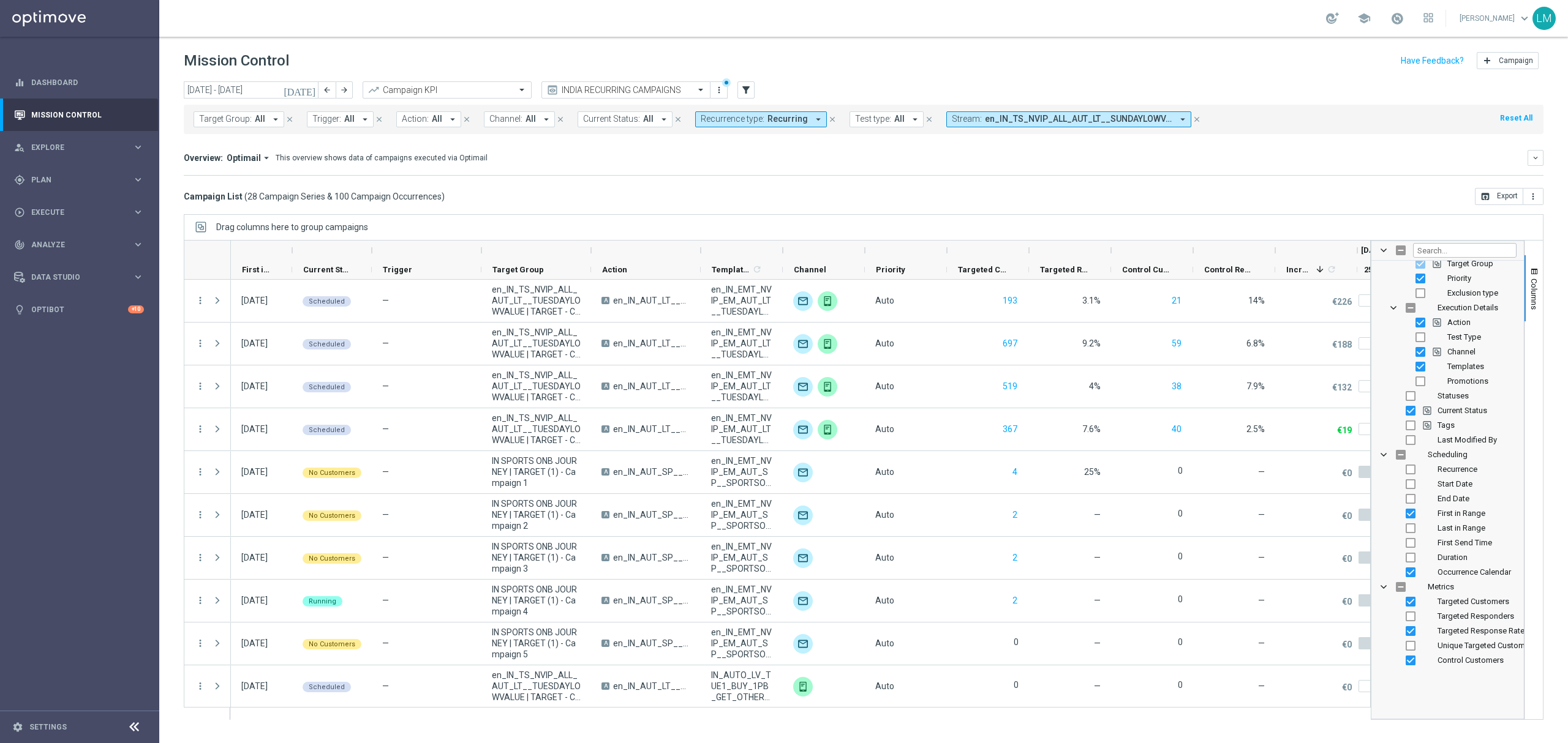
scroll to position [0, 0]
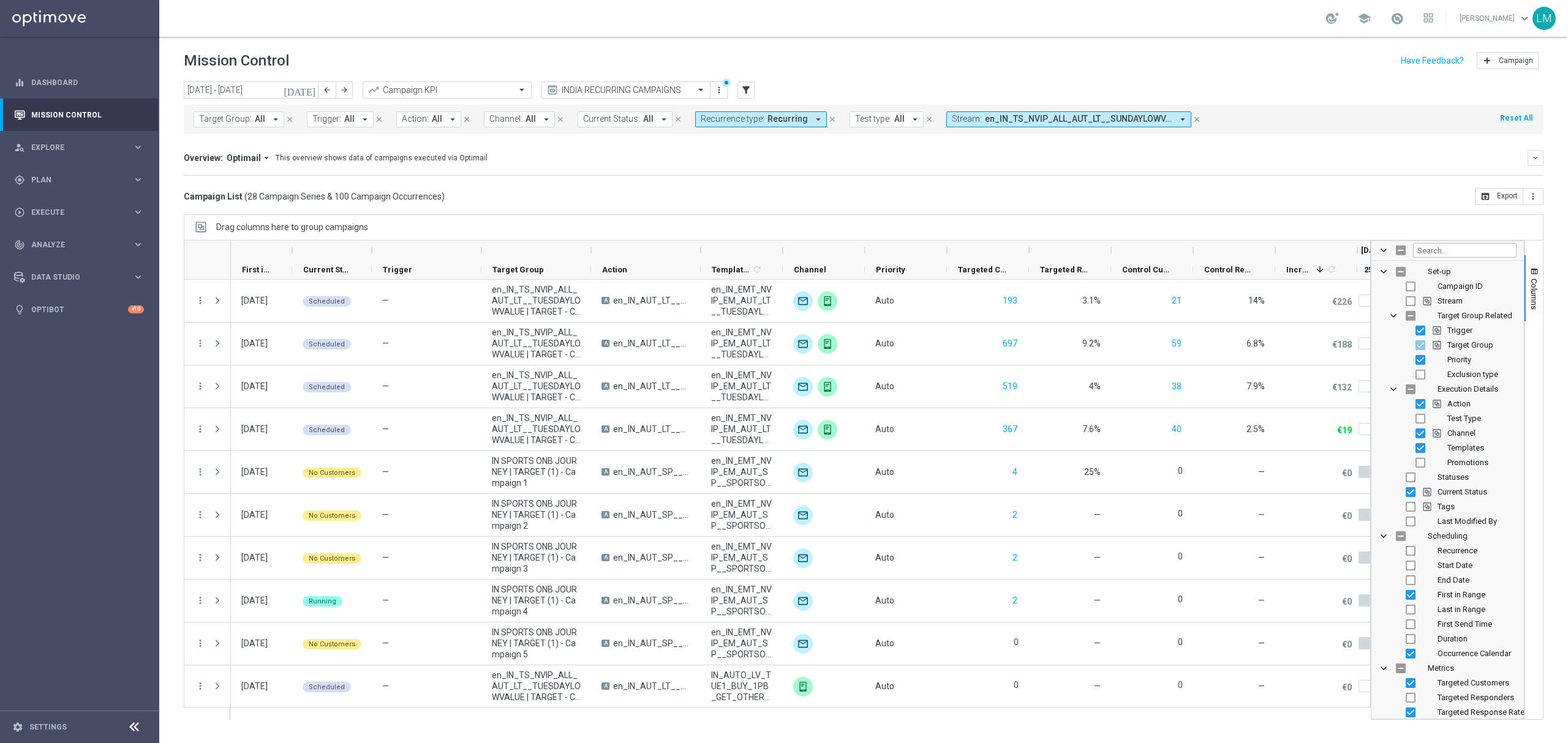
click at [1560, 295] on div "today 25 Aug 2025 - 31 Aug 2025 arrow_back arrow_forward Campaign KPI trending_…" at bounding box center [863, 407] width 1409 height 651
click at [1529, 283] on span "Columns" at bounding box center [1534, 294] width 10 height 31
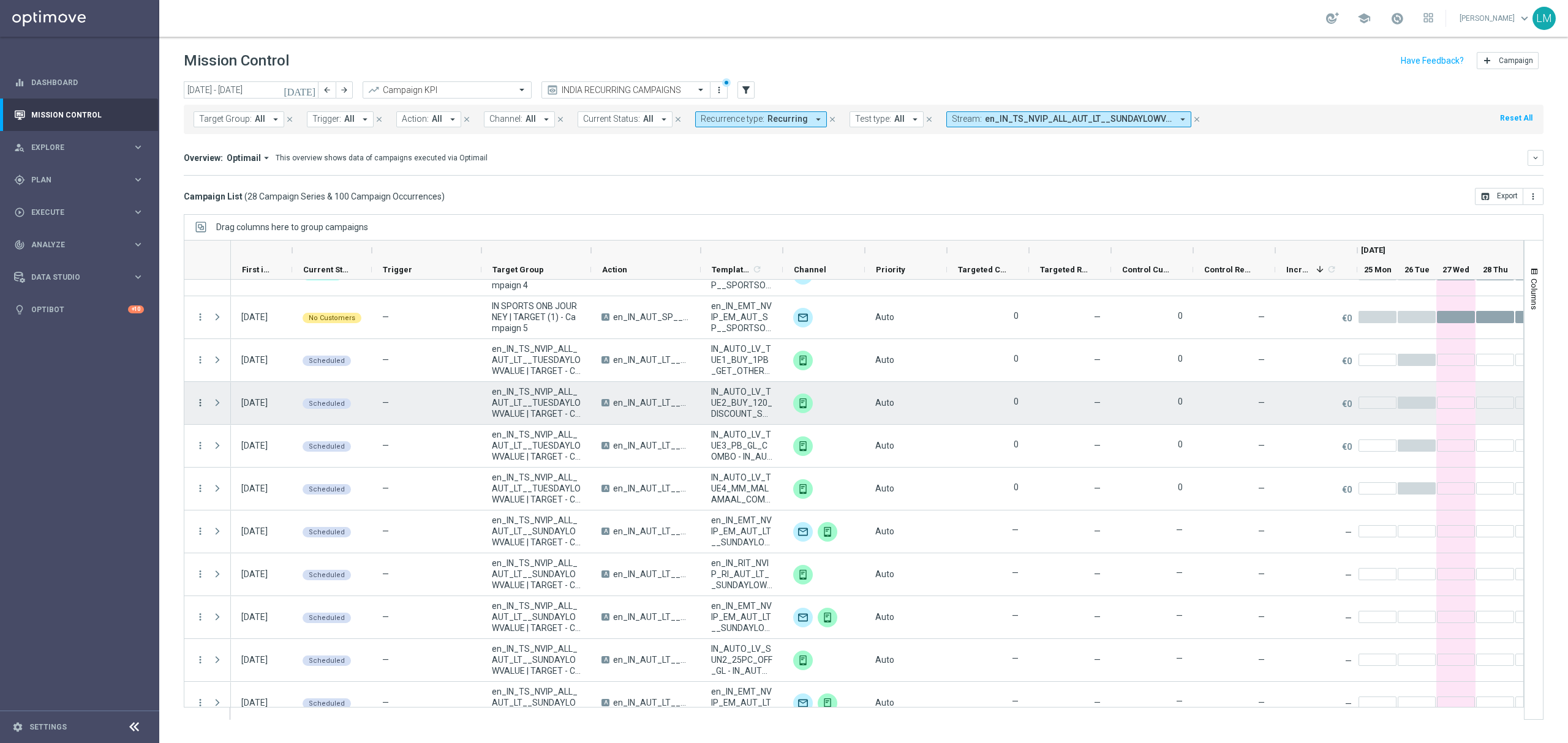
click at [203, 397] on icon "more_vert" at bounding box center [200, 403] width 11 height 11
click at [273, 533] on div "Delete" at bounding box center [282, 537] width 114 height 8
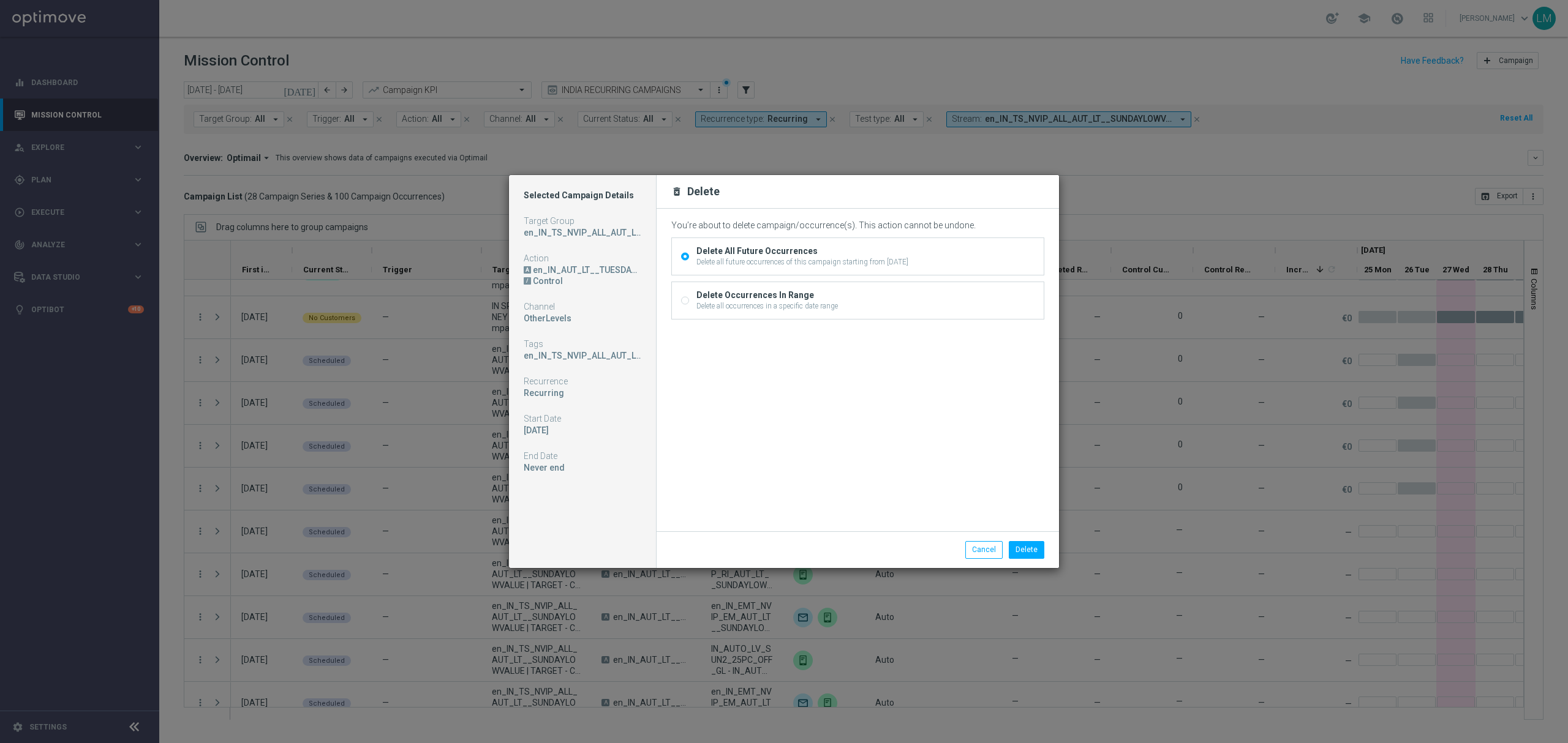
click at [769, 263] on div "Delete all future occurrences of this campaign starting from 02 Sep 2025, Tuesd…" at bounding box center [802, 262] width 212 height 11
click at [689, 262] on input "Delete All Future Occurrences Delete all future occurrences of this campaign st…" at bounding box center [685, 258] width 8 height 8
click at [1037, 553] on button "Delete" at bounding box center [1026, 550] width 35 height 17
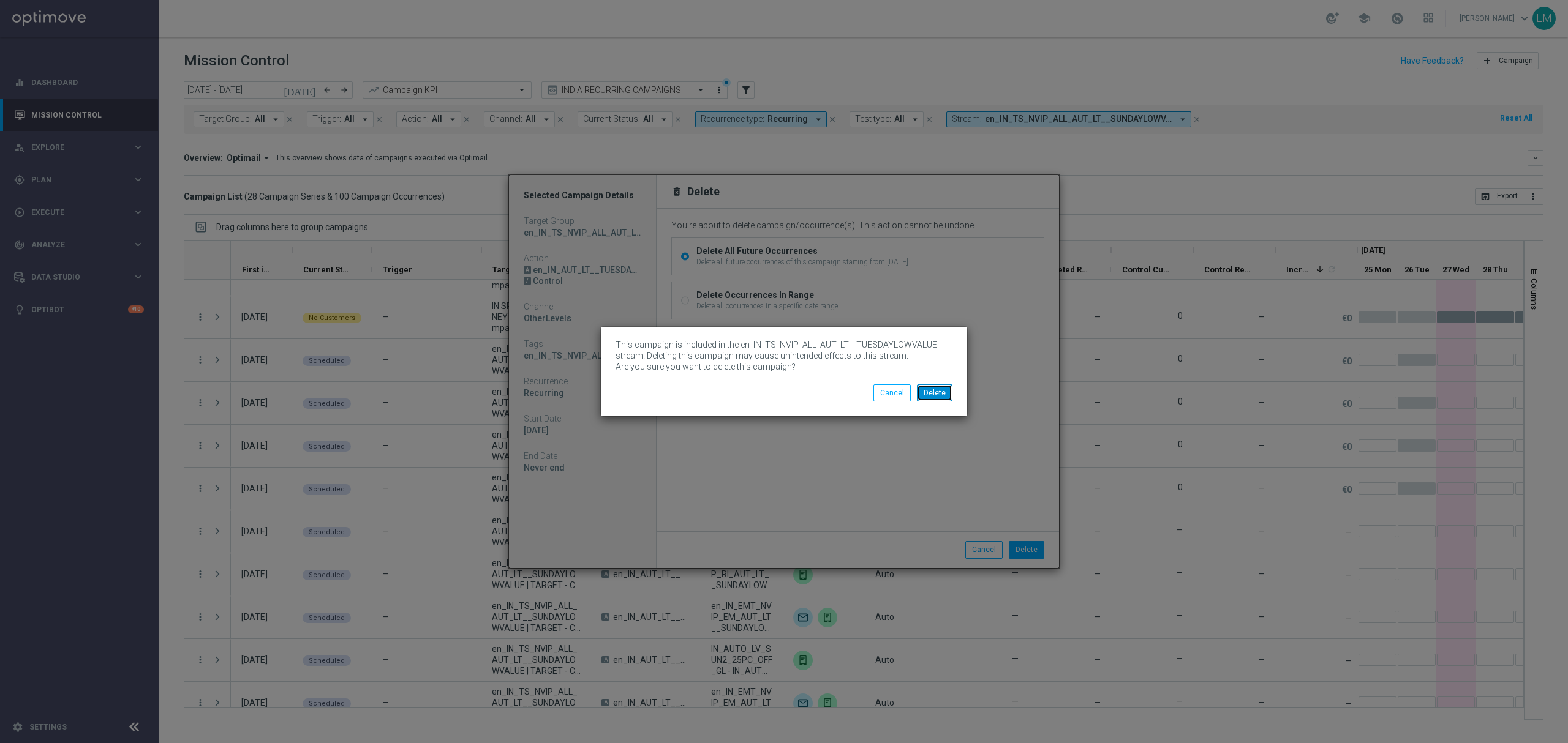
drag, startPoint x: 934, startPoint y: 397, endPoint x: 795, endPoint y: 395, distance: 139.0
click at [799, 395] on div "Delete Cancel" at bounding box center [784, 393] width 355 height 17
click at [886, 394] on button "Cancel" at bounding box center [892, 393] width 37 height 17
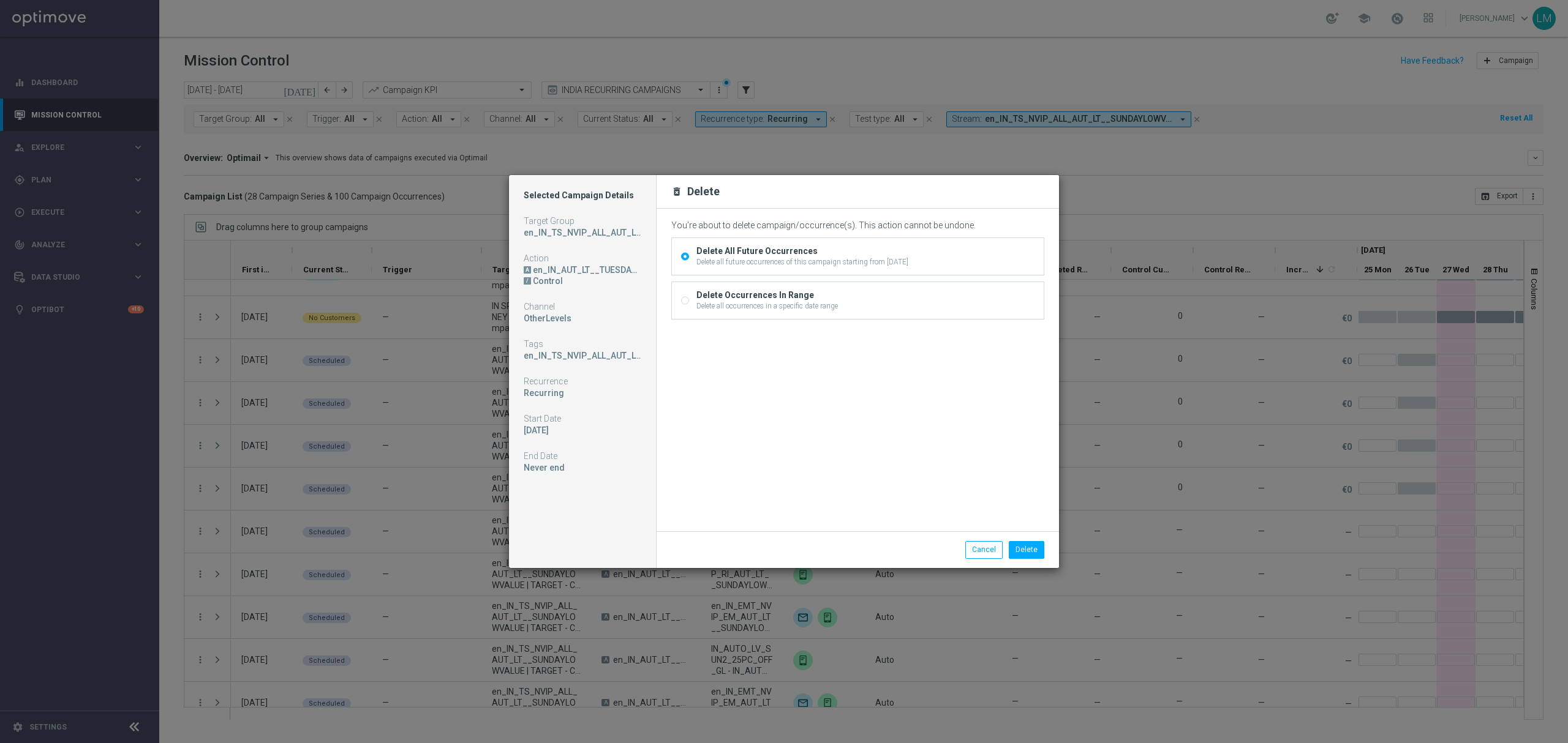
click at [886, 394] on div "You’re about to delete campaign/occurrence(s). This action cannot be undone. De…" at bounding box center [858, 368] width 373 height 296
click at [971, 547] on button "Cancel" at bounding box center [984, 550] width 37 height 17
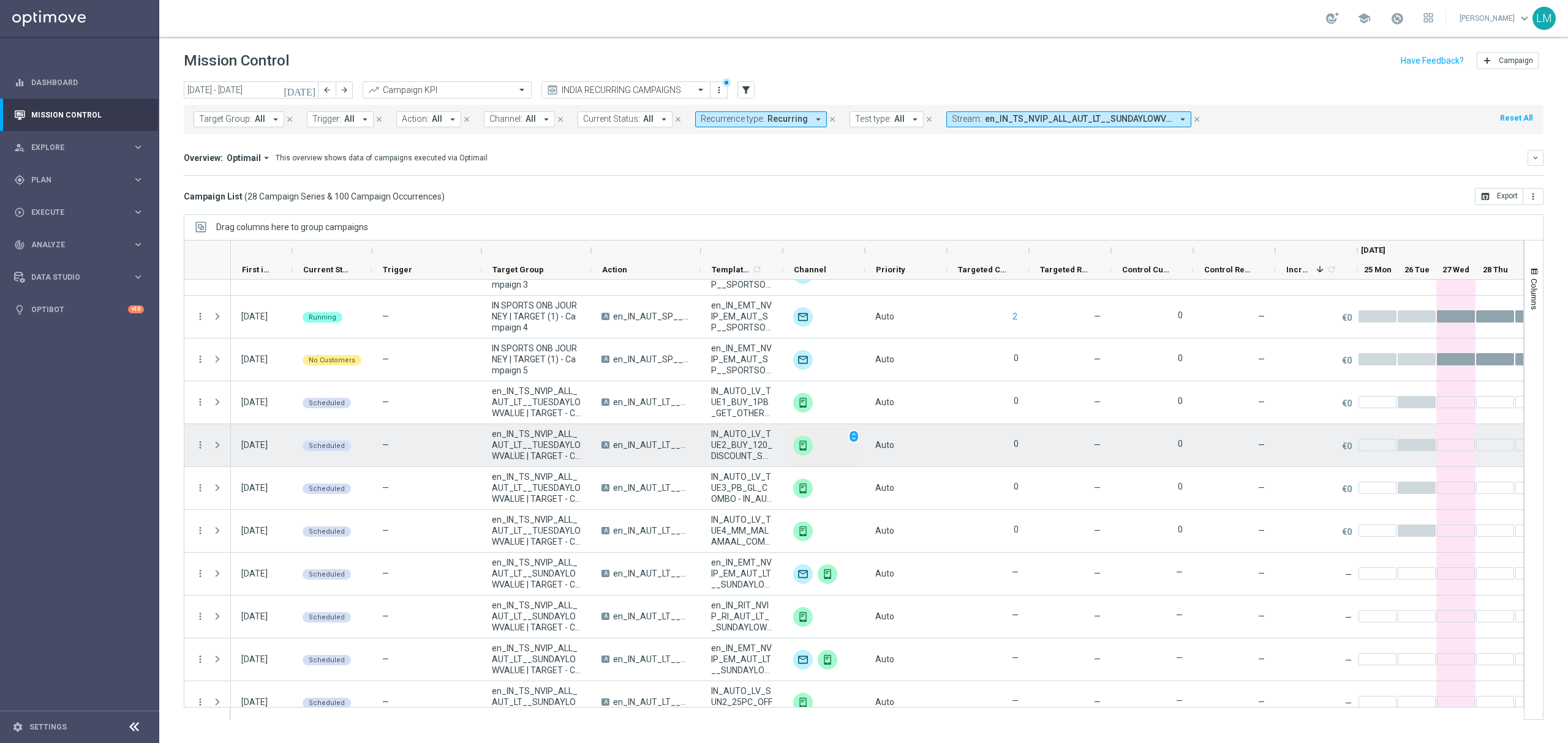
scroll to position [202, 0]
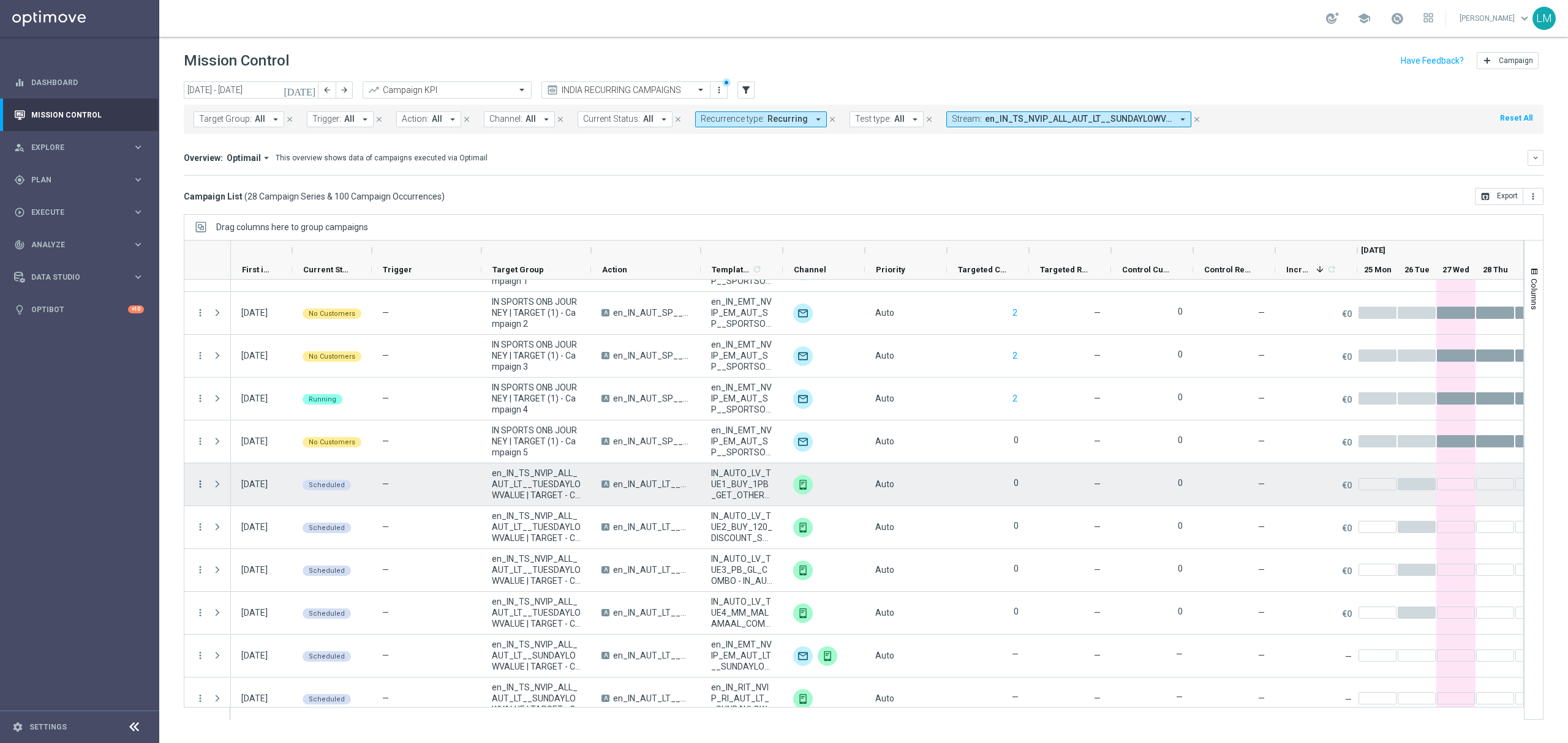
click at [197, 486] on icon "more_vert" at bounding box center [200, 484] width 11 height 11
click at [260, 610] on div "delete_forever Delete" at bounding box center [275, 618] width 138 height 17
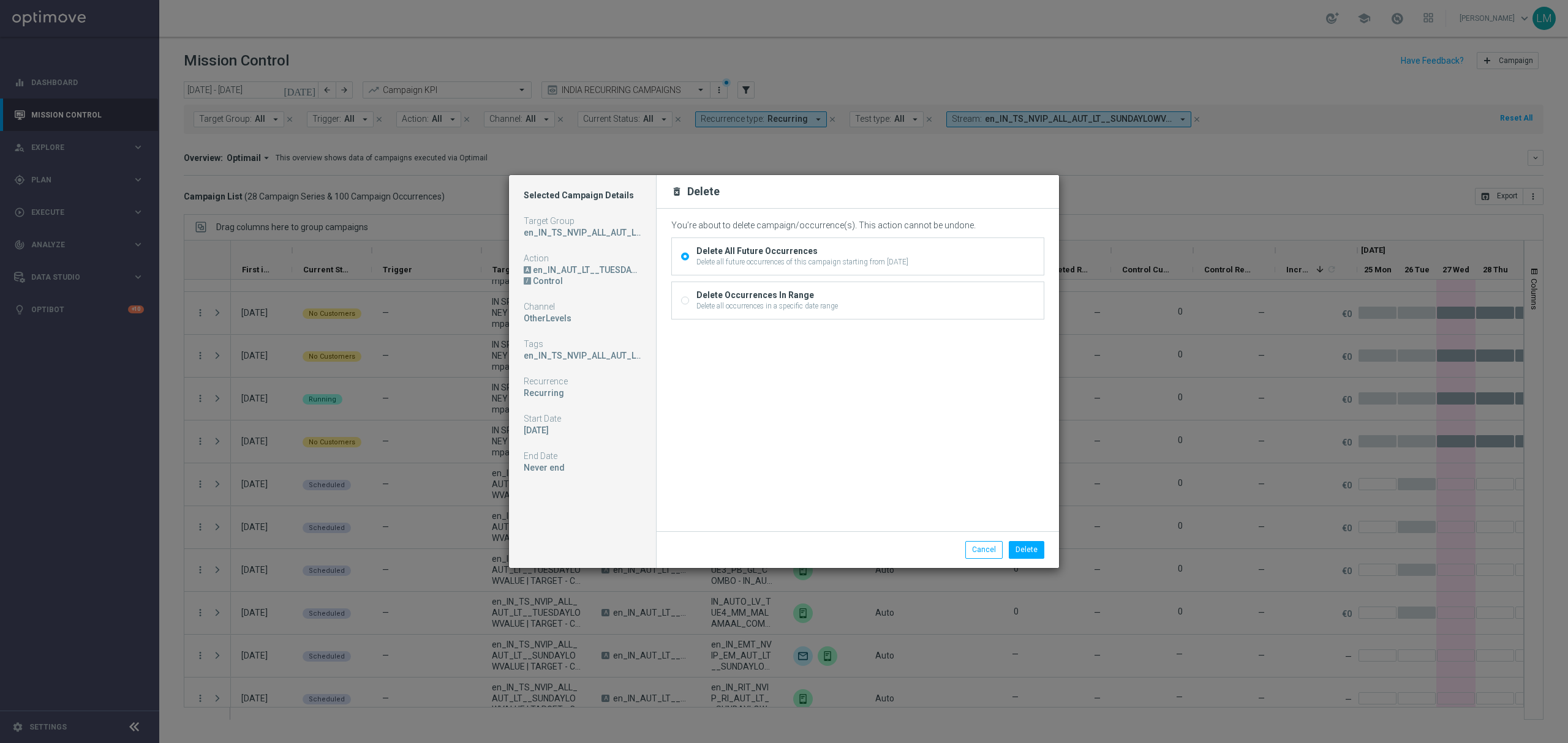
click at [870, 260] on div "Delete all future occurrences of this campaign starting from 02 Sep 2025, Tuesd…" at bounding box center [802, 262] width 212 height 11
click at [689, 260] on input "Delete All Future Occurrences Delete all future occurrences of this campaign st…" at bounding box center [685, 258] width 8 height 8
click at [1019, 555] on button "Delete" at bounding box center [1026, 550] width 35 height 17
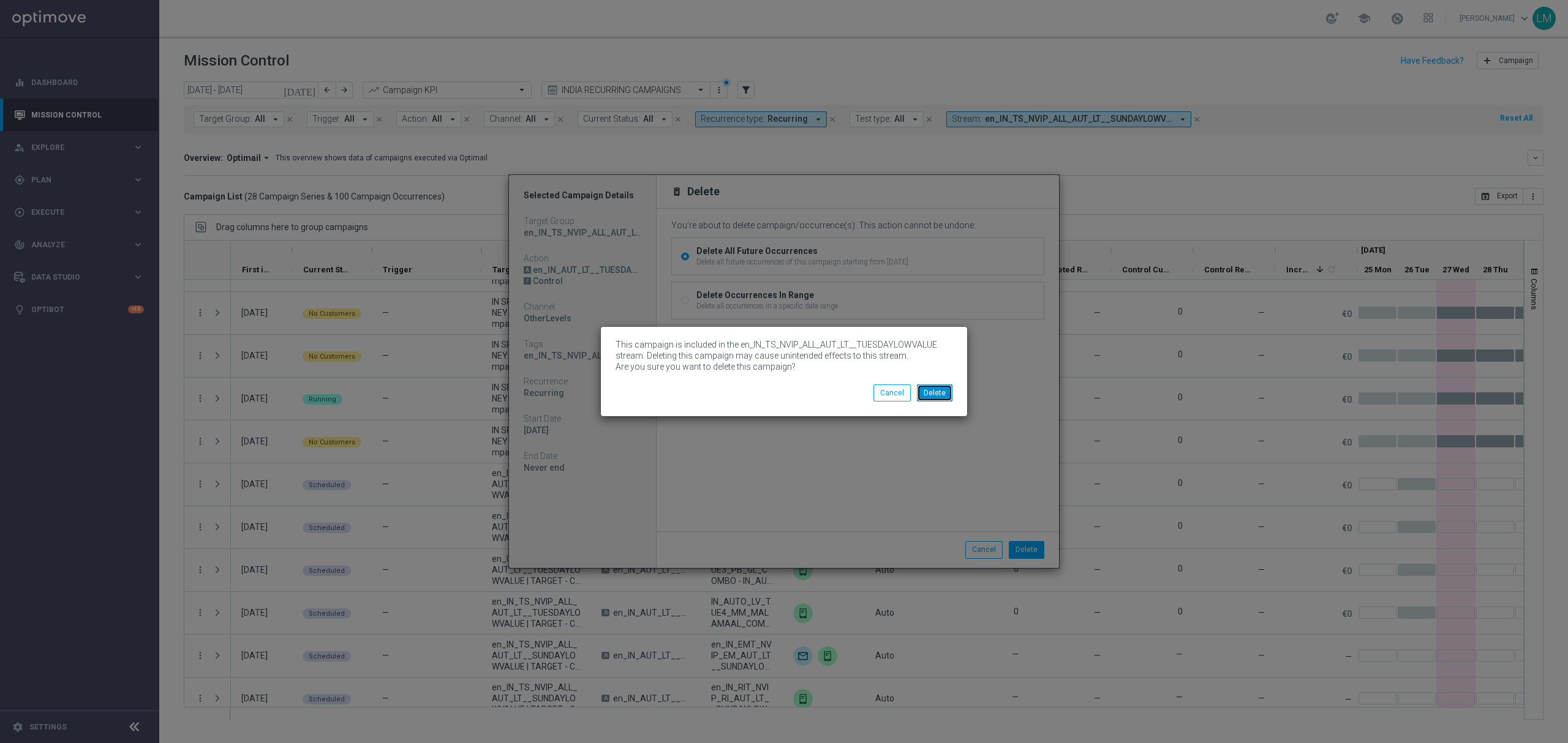
click at [946, 395] on button "Delete" at bounding box center [935, 393] width 35 height 17
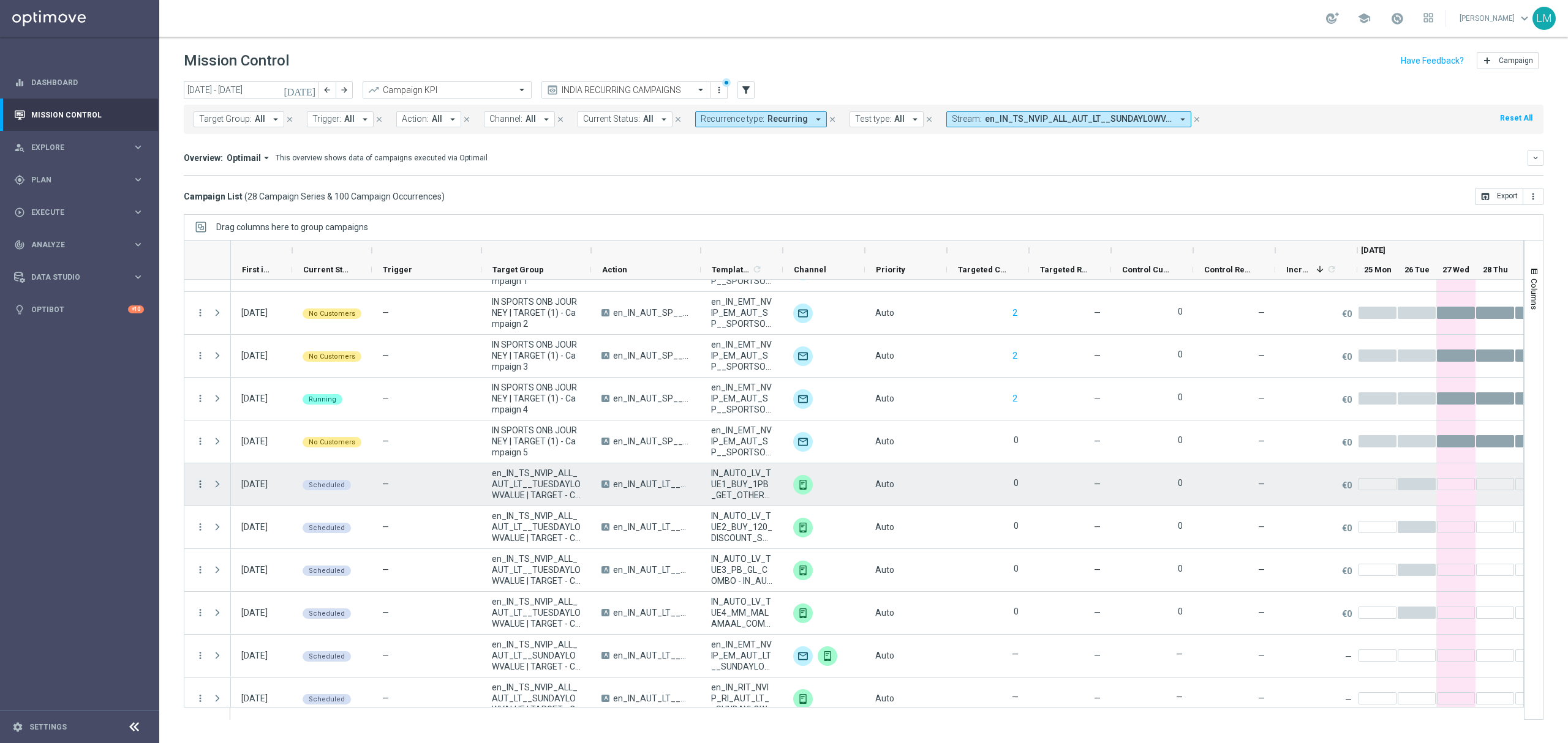
click at [199, 485] on icon "more_vert" at bounding box center [200, 484] width 11 height 11
click at [452, 478] on div "—" at bounding box center [427, 484] width 110 height 42
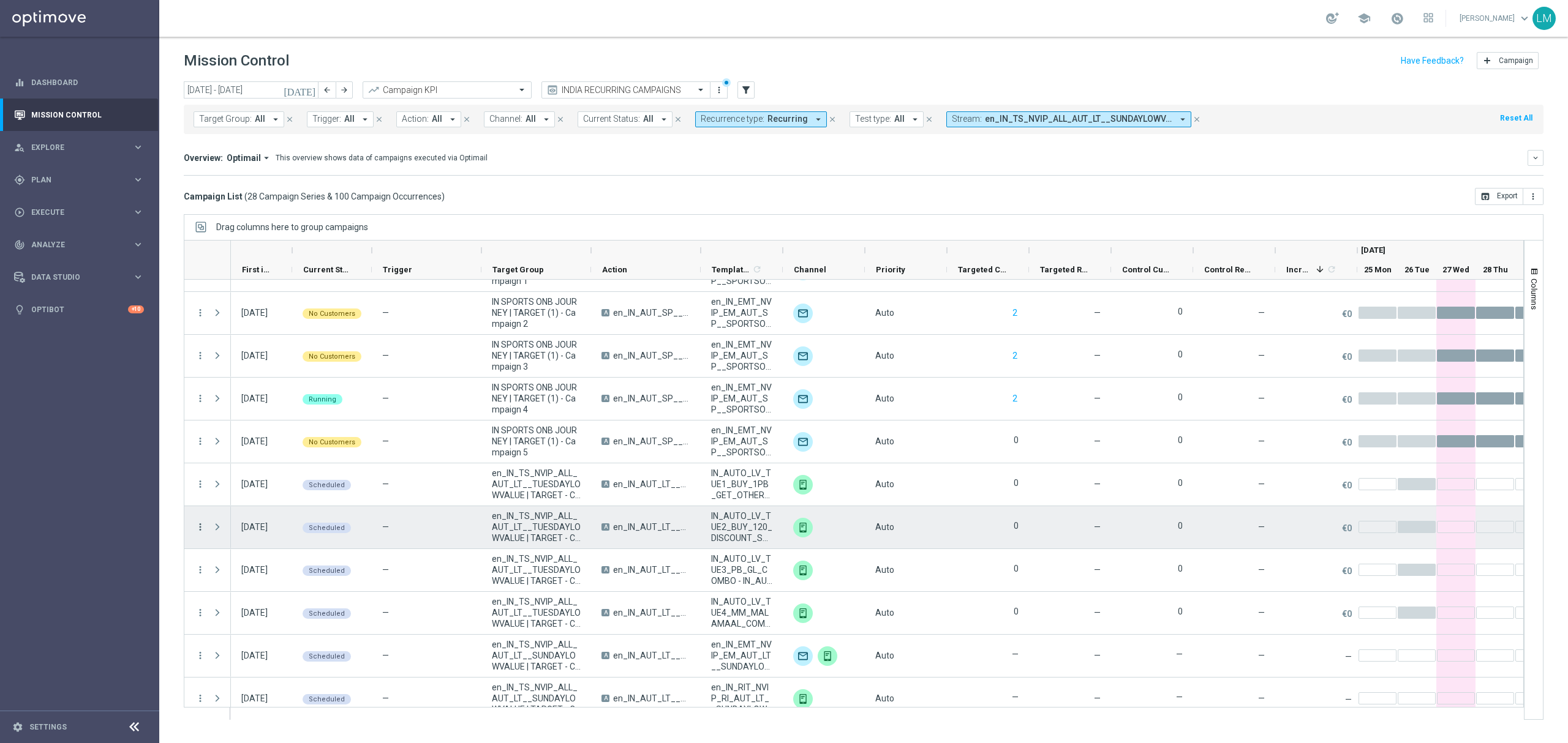
click at [201, 530] on icon "more_vert" at bounding box center [200, 527] width 11 height 11
click at [243, 659] on span "Delete" at bounding box center [236, 660] width 23 height 8
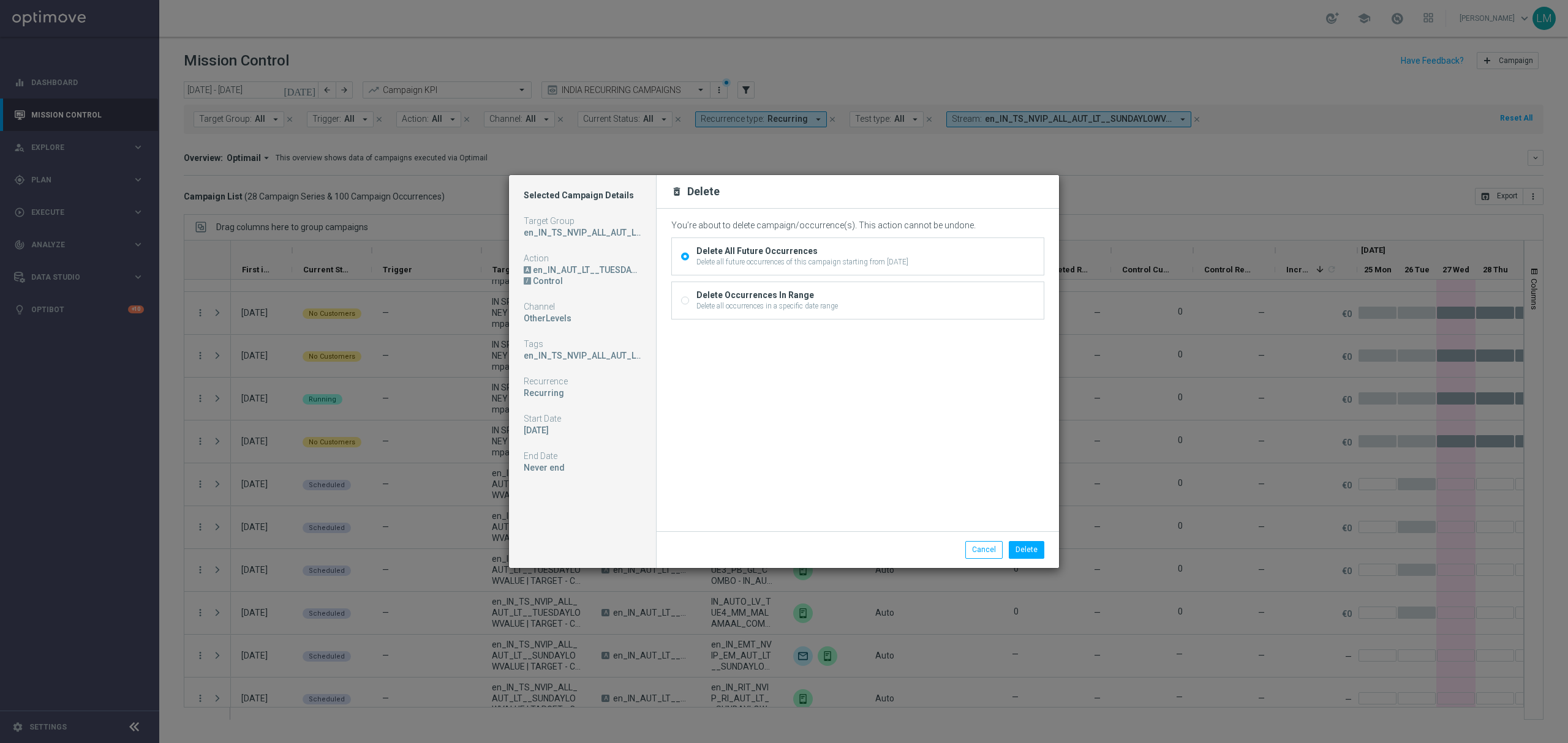
click at [767, 265] on div "Delete all future occurrences of this campaign starting from 02 Sep 2025, Tuesd…" at bounding box center [802, 262] width 212 height 11
click at [689, 262] on input "Delete All Future Occurrences Delete all future occurrences of this campaign st…" at bounding box center [685, 258] width 8 height 8
click at [1039, 553] on button "Delete" at bounding box center [1026, 550] width 35 height 17
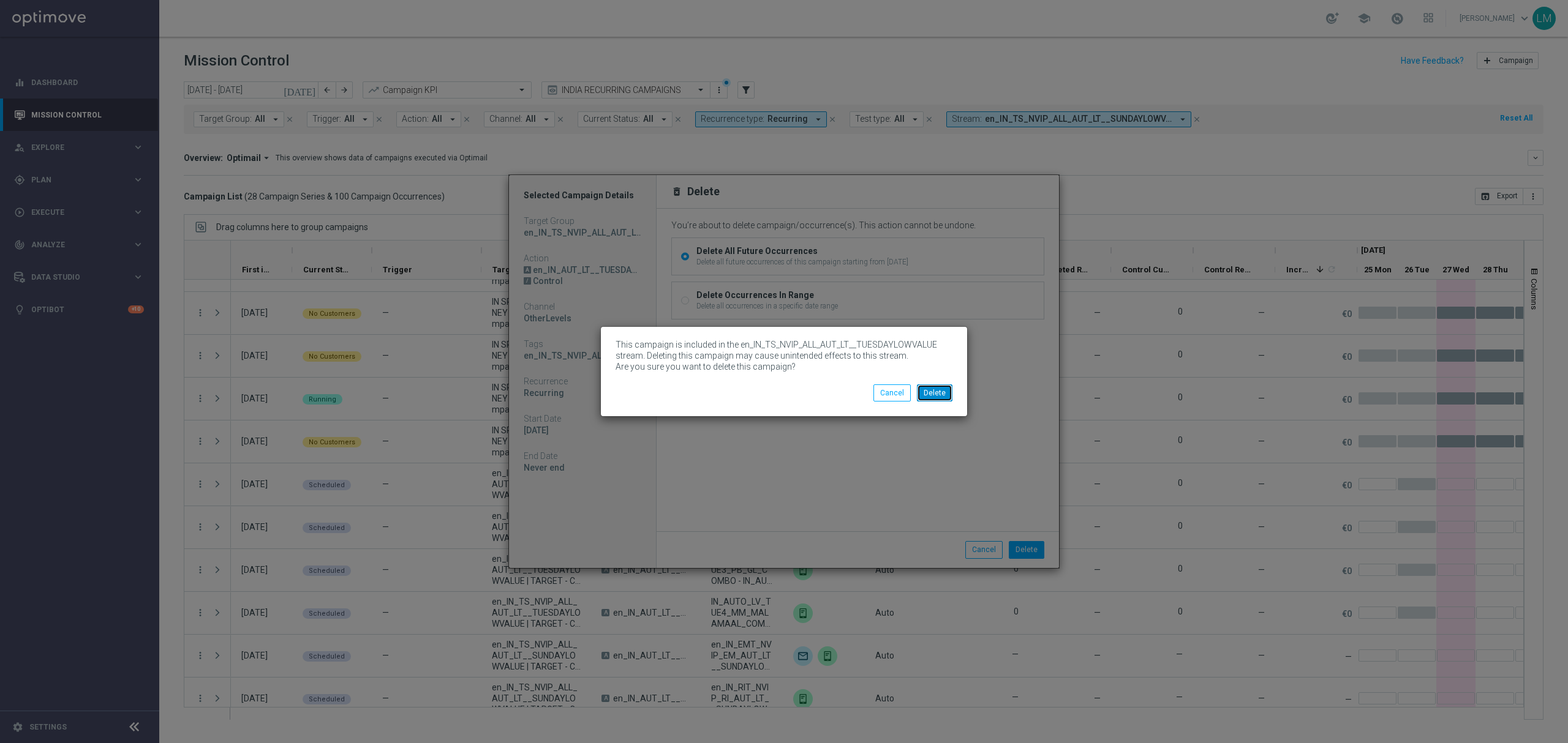
click at [938, 401] on button "Delete" at bounding box center [935, 393] width 35 height 17
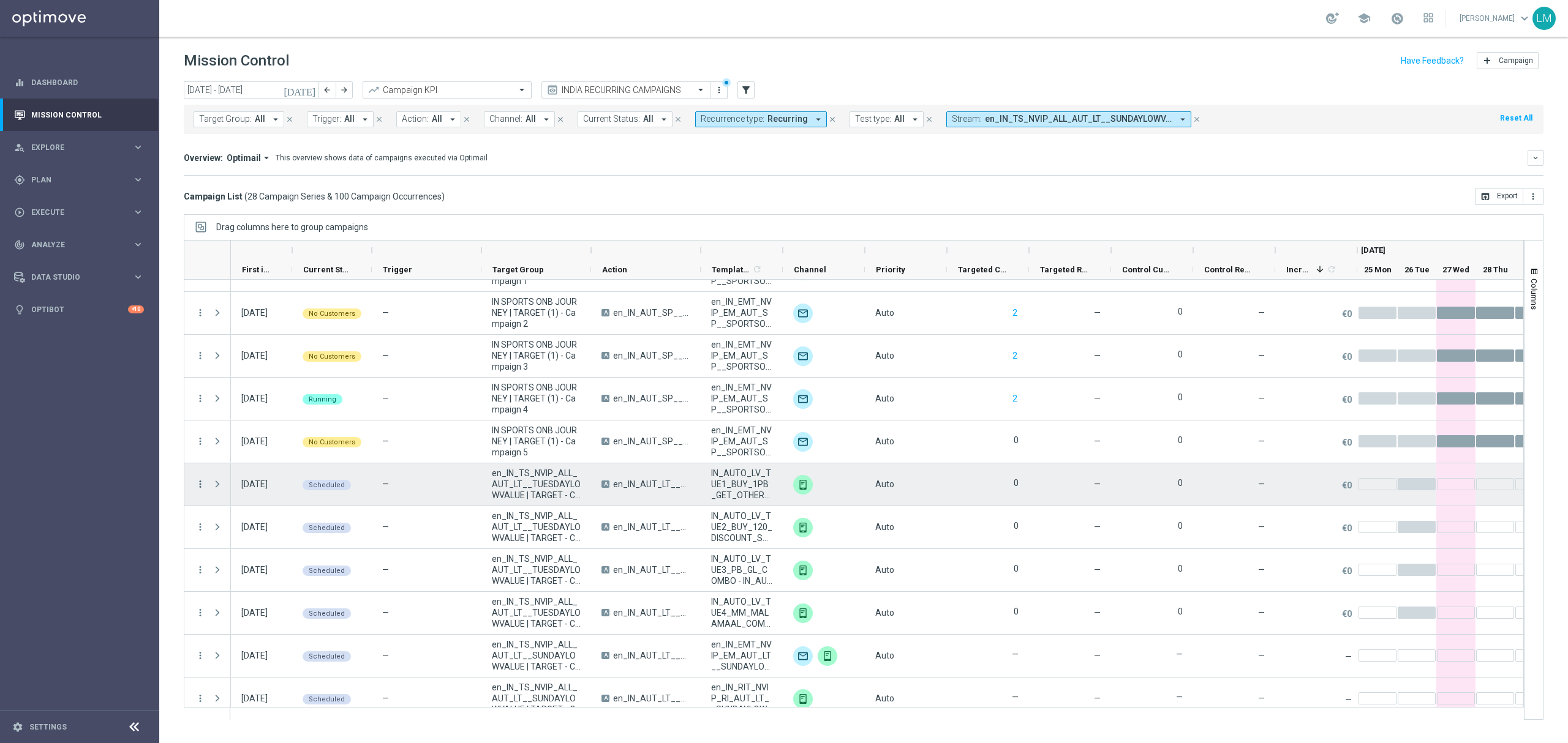
click at [201, 484] on icon "more_vert" at bounding box center [200, 484] width 11 height 11
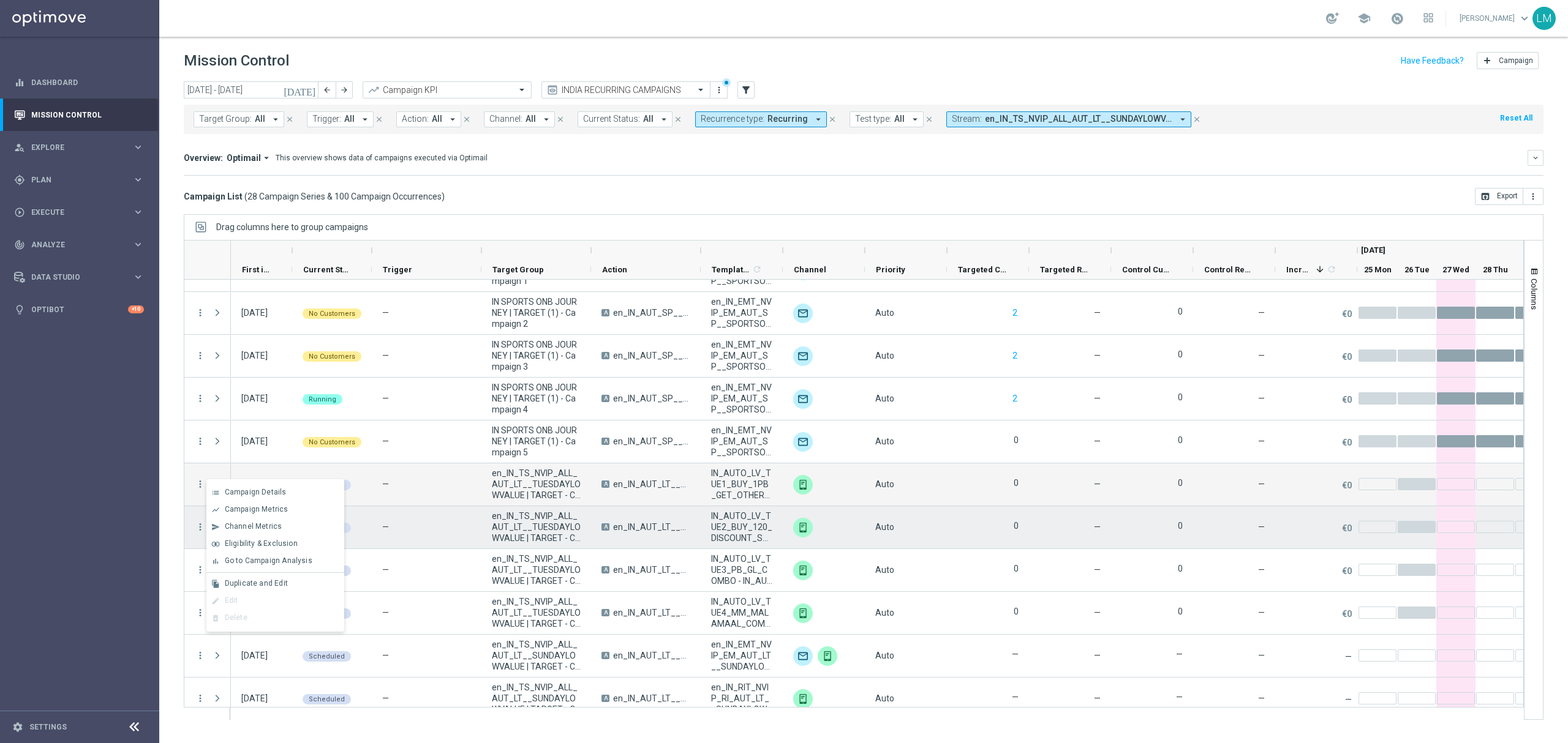
click at [194, 527] on div "more_vert" at bounding box center [195, 527] width 22 height 42
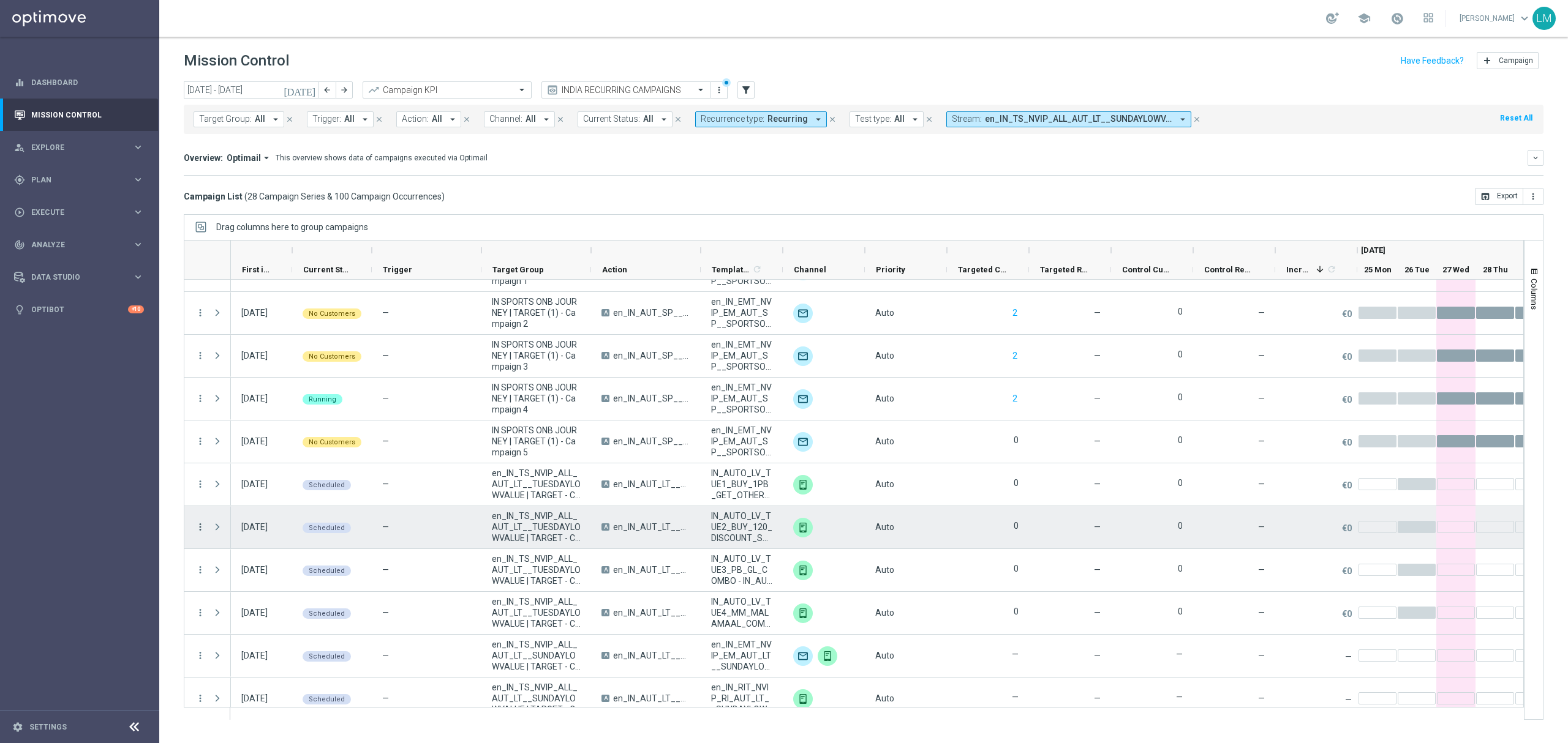
click at [199, 529] on icon "more_vert" at bounding box center [200, 527] width 11 height 11
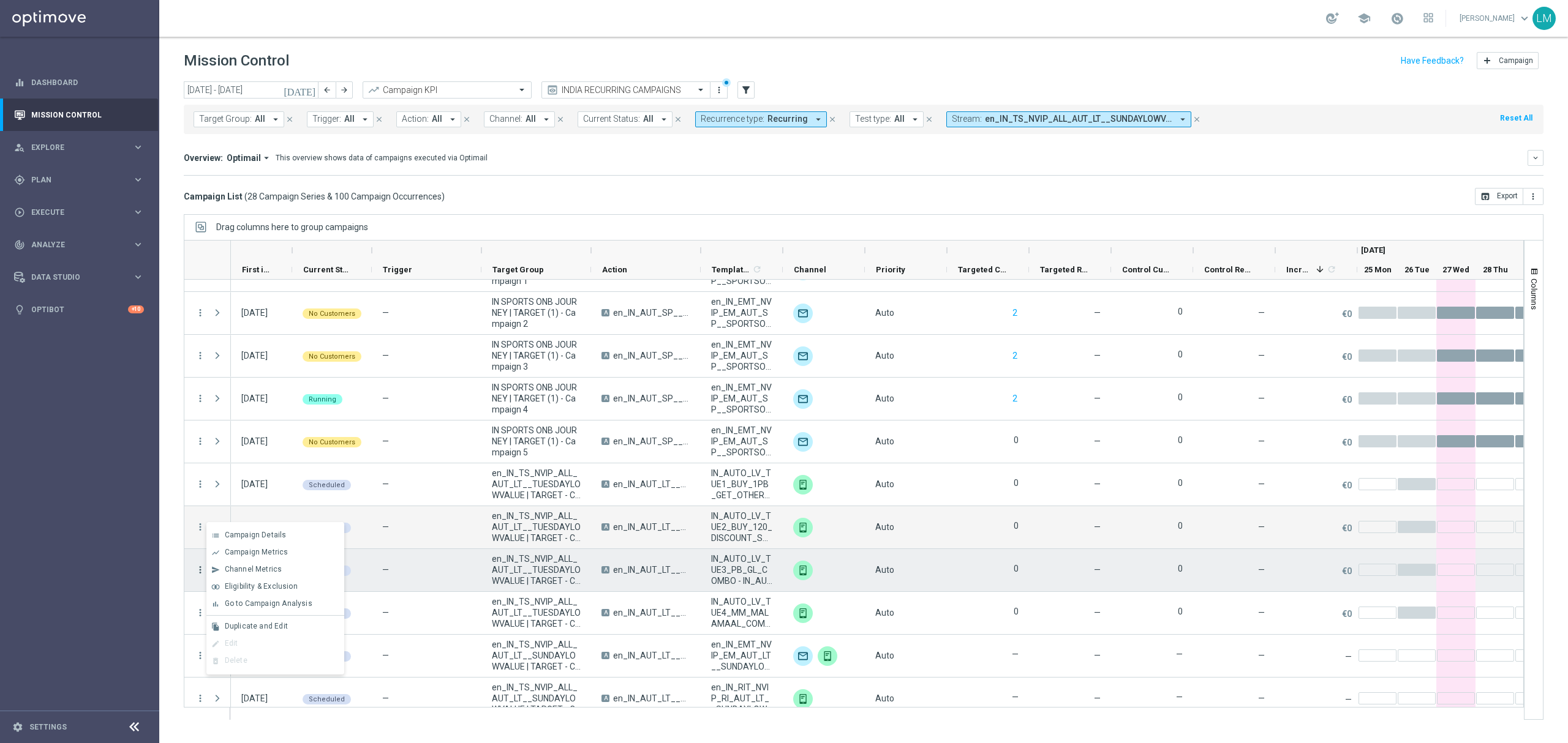
click at [195, 570] on icon "more_vert" at bounding box center [200, 570] width 11 height 11
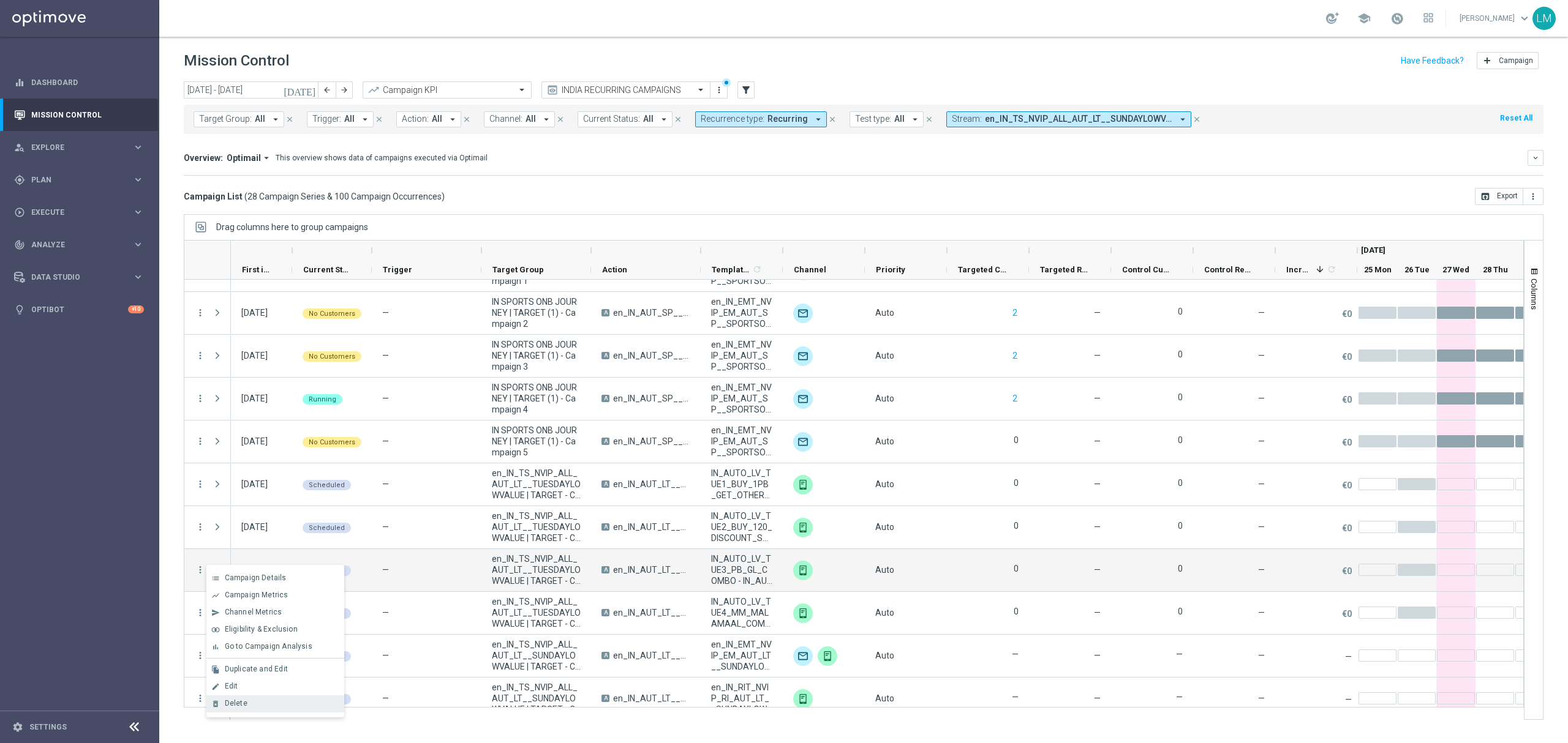
click at [250, 699] on div "delete_forever Delete" at bounding box center [275, 704] width 138 height 17
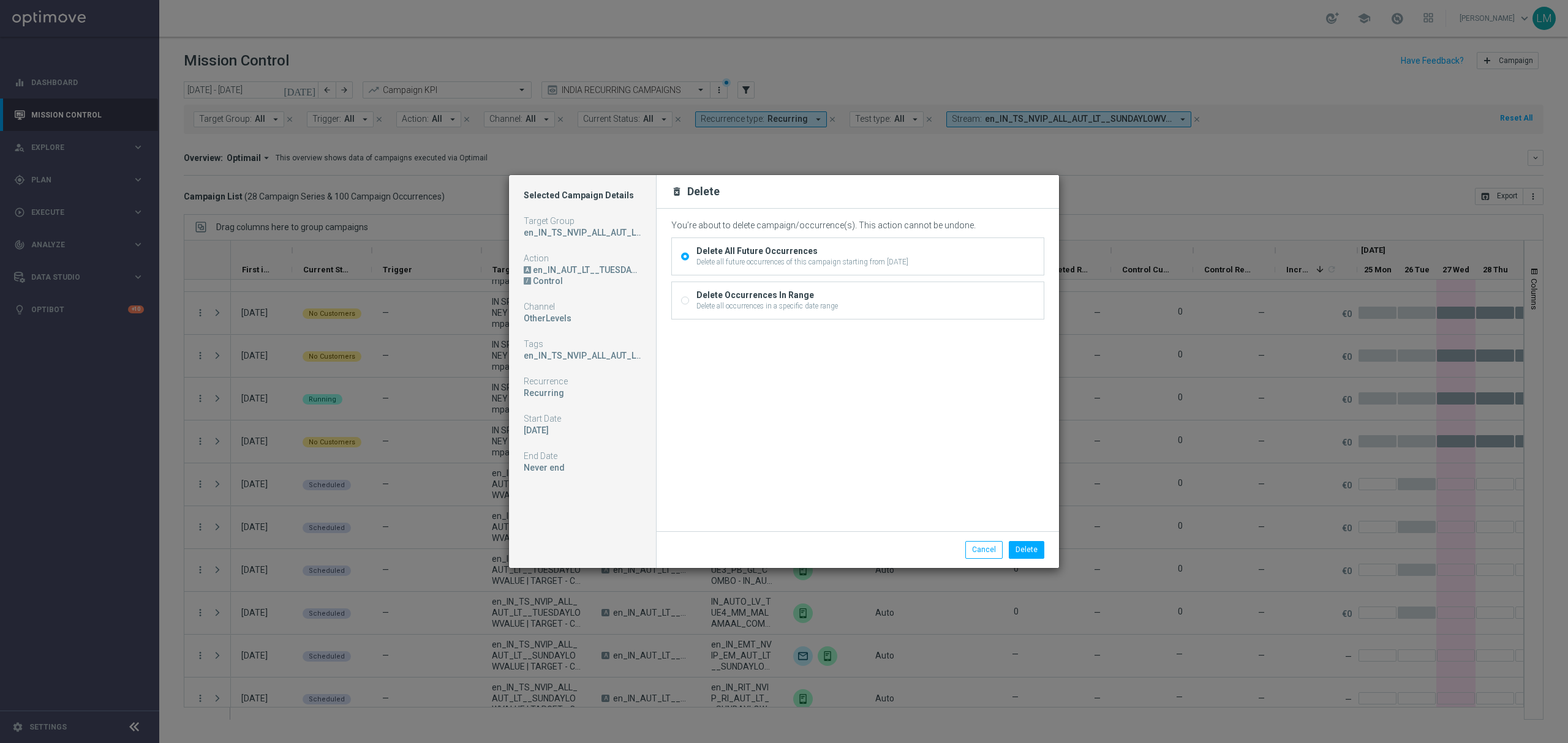
click at [767, 257] on div "Delete all future occurrences of this campaign starting from 02 Sep 2025, Tuesd…" at bounding box center [802, 262] width 212 height 11
click at [689, 257] on input "Delete All Future Occurrences Delete all future occurrences of this campaign st…" at bounding box center [685, 258] width 8 height 8
click at [1020, 549] on button "Delete" at bounding box center [1026, 550] width 35 height 17
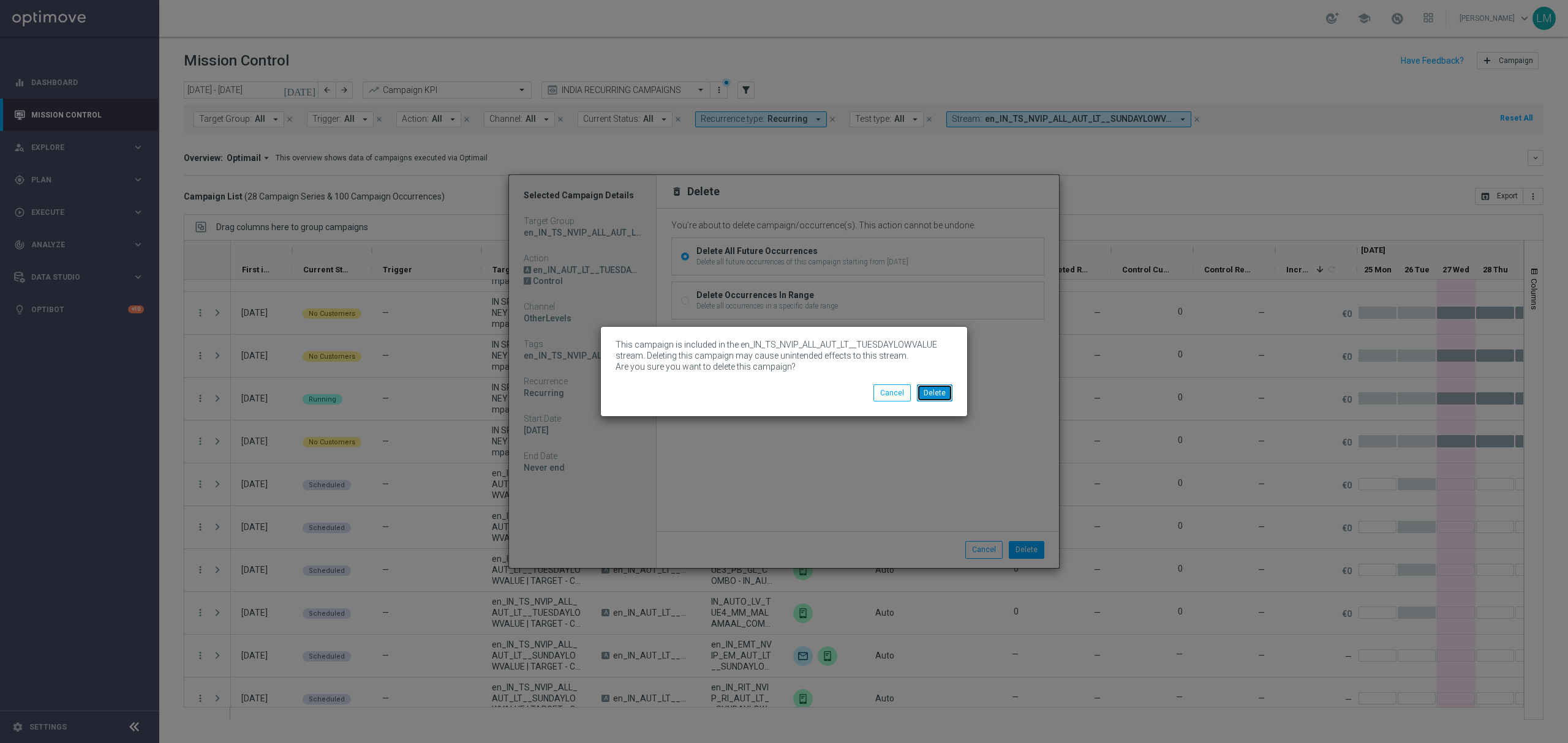
click at [944, 395] on button "Delete" at bounding box center [935, 393] width 35 height 17
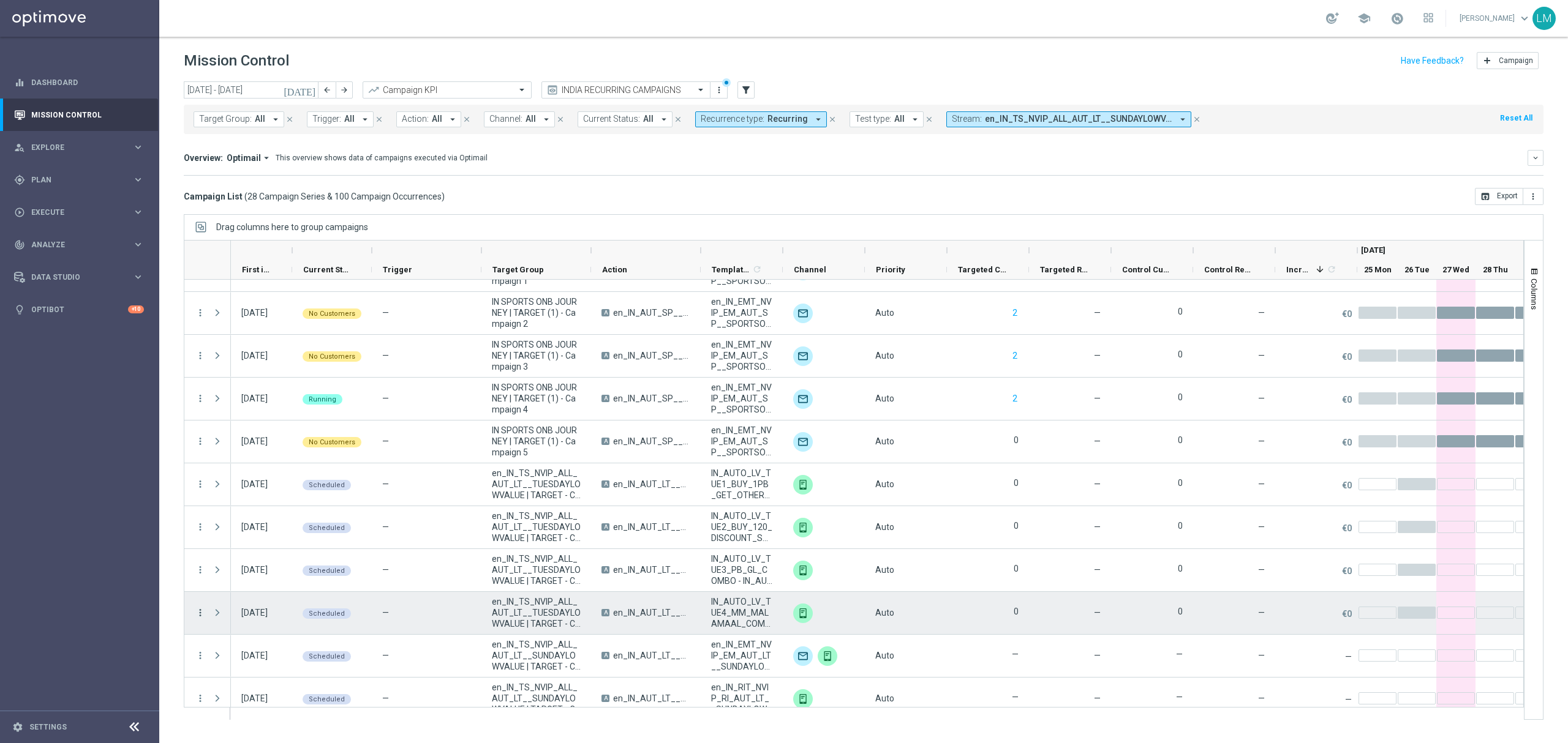
click at [201, 616] on icon "more_vert" at bounding box center [200, 612] width 11 height 11
click at [250, 595] on div "Delete" at bounding box center [282, 593] width 114 height 8
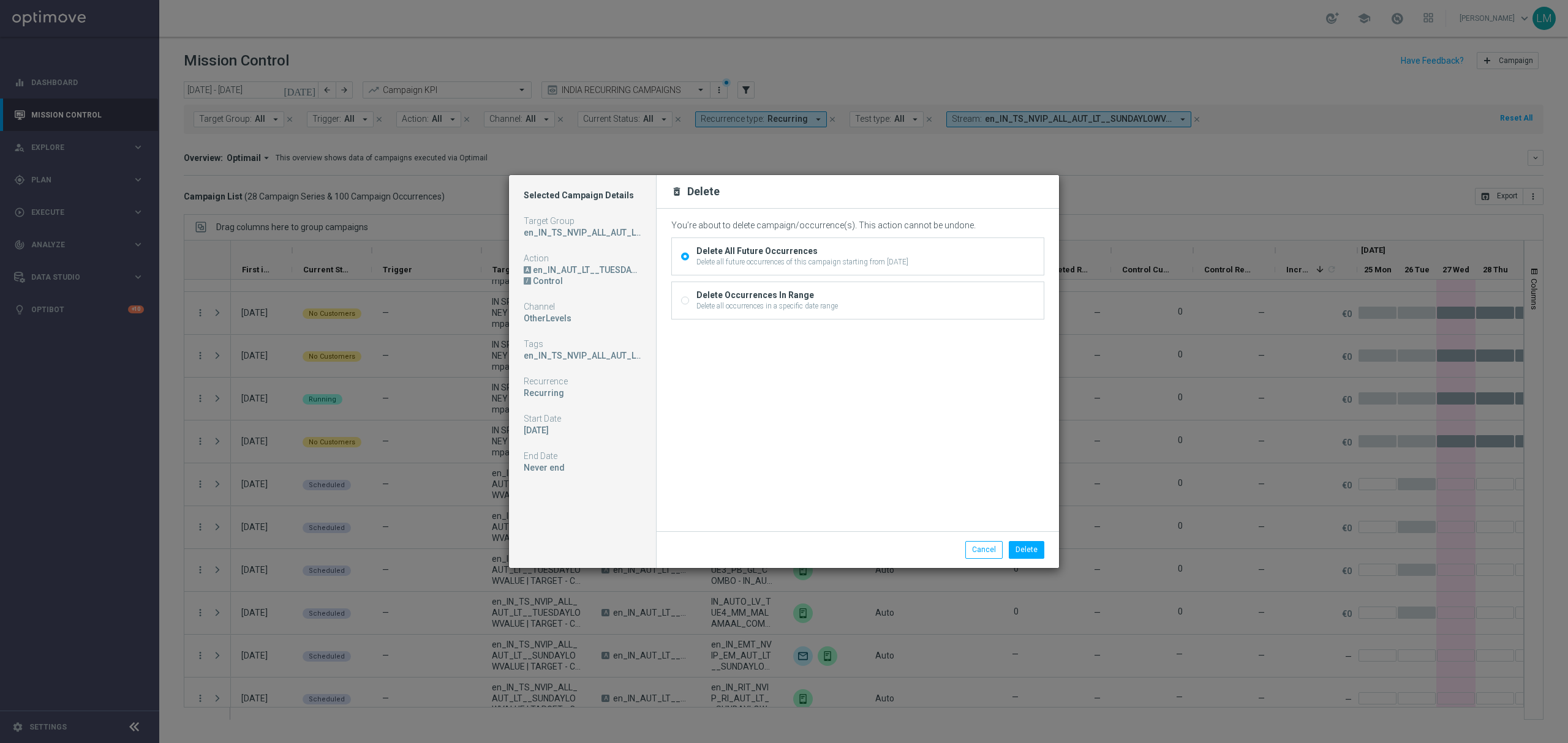
click at [750, 255] on div "Delete All Future Occurrences" at bounding box center [802, 251] width 212 height 11
click at [689, 255] on input "Delete All Future Occurrences Delete all future occurrences of this campaign st…" at bounding box center [685, 258] width 8 height 8
click at [1023, 549] on button "Delete" at bounding box center [1026, 550] width 35 height 17
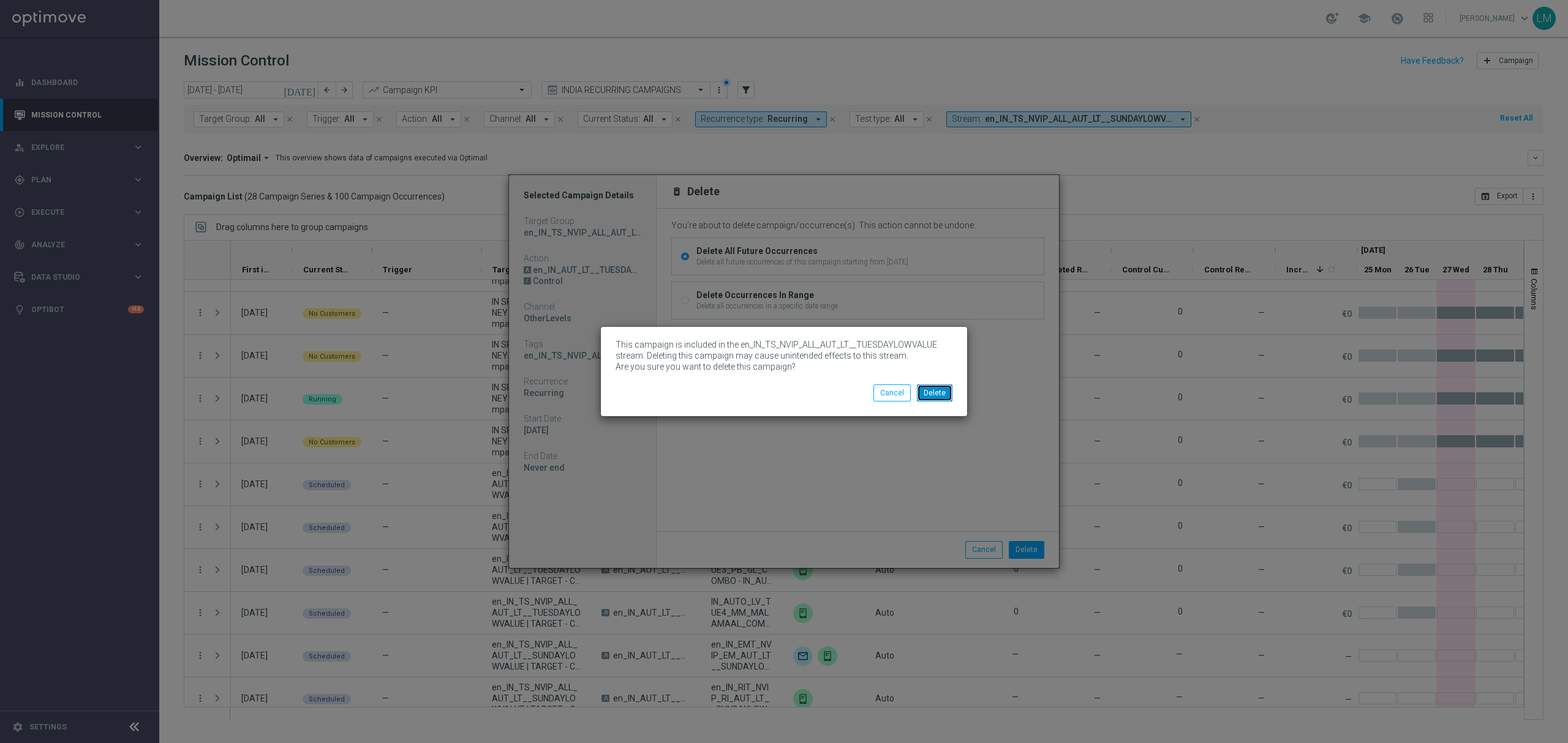
click at [941, 399] on button "Delete" at bounding box center [935, 393] width 35 height 17
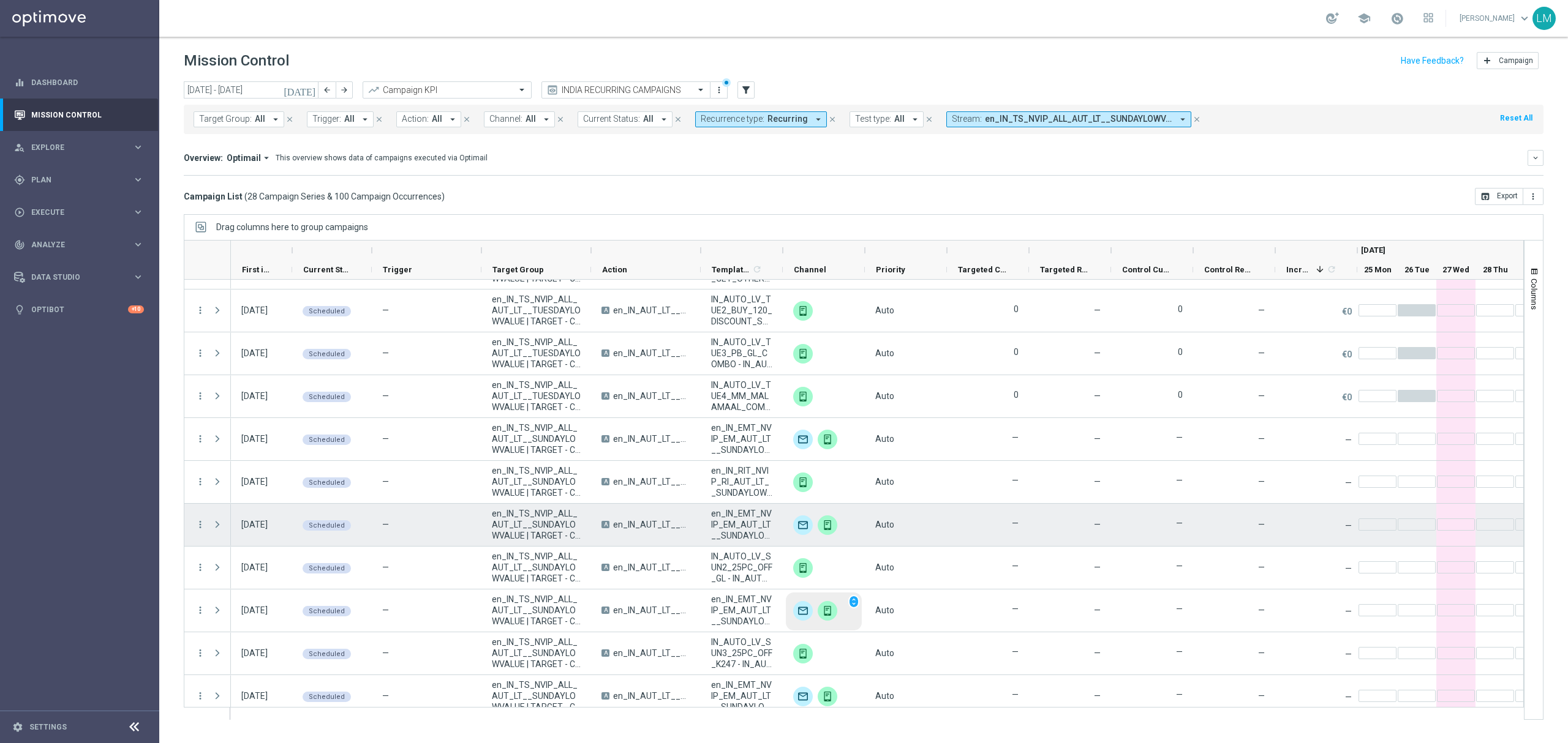
scroll to position [447, 0]
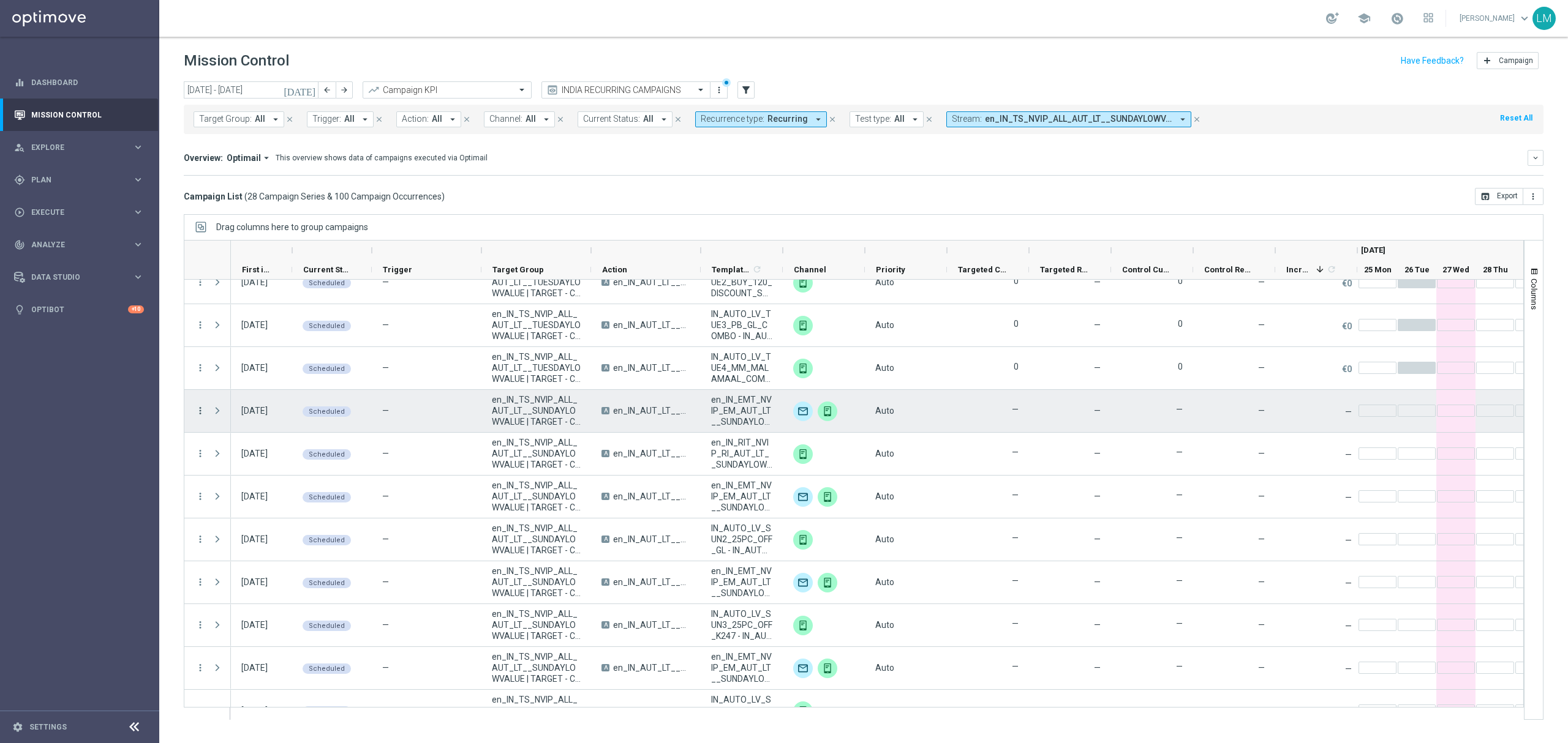
click at [202, 410] on icon "more_vert" at bounding box center [200, 410] width 11 height 11
click at [258, 523] on div "Edit" at bounding box center [282, 527] width 114 height 8
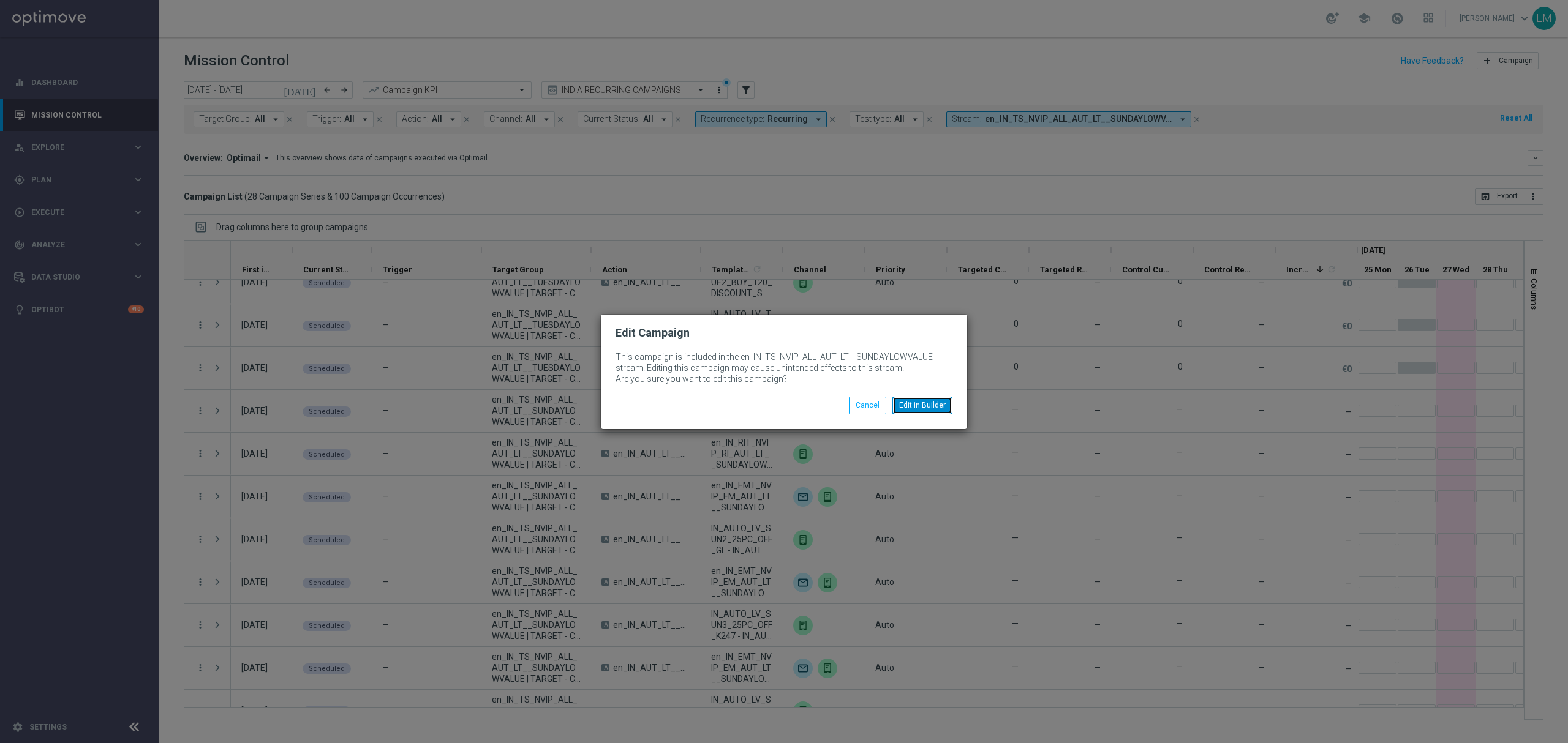
click at [905, 402] on button "Edit in Builder" at bounding box center [922, 405] width 60 height 17
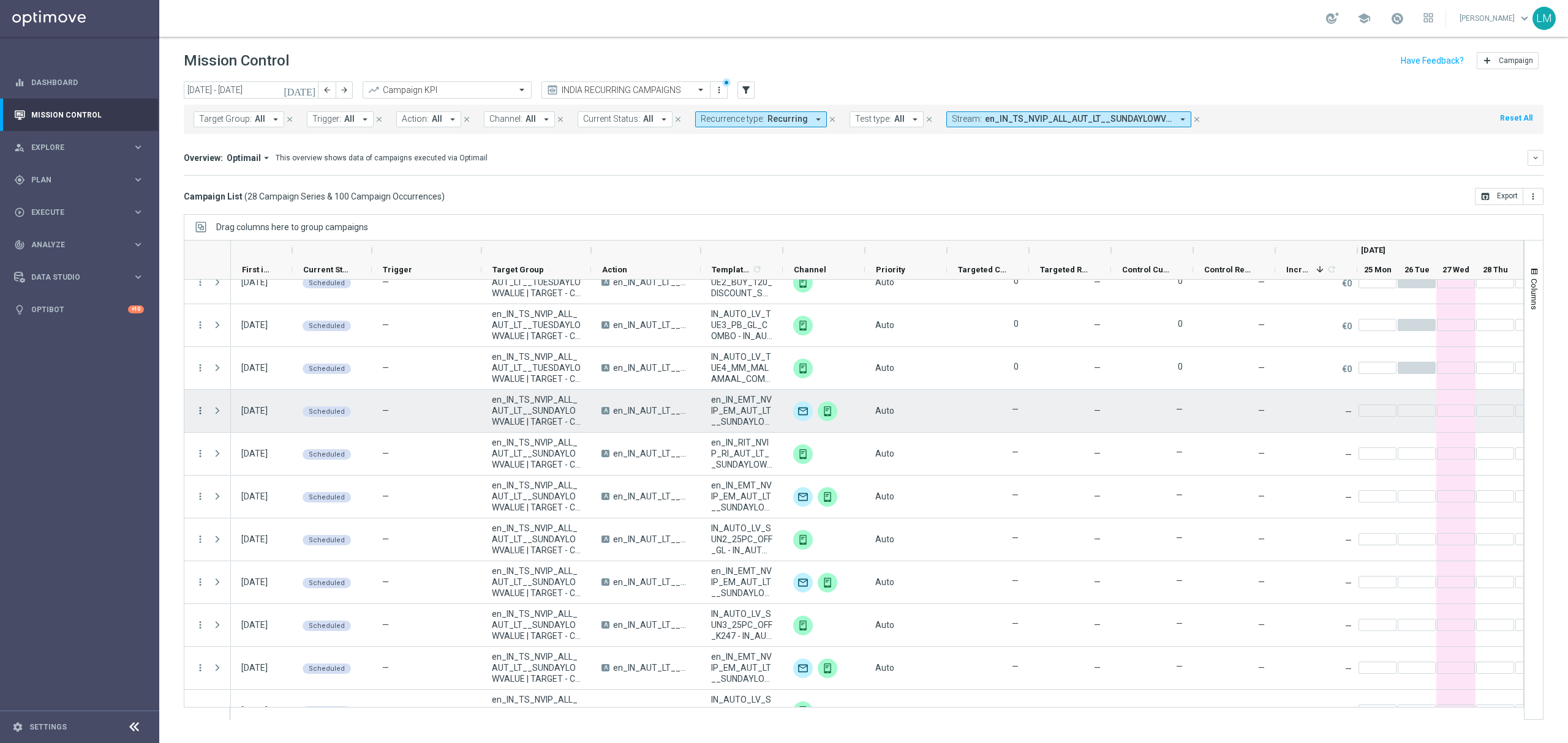
click at [201, 414] on icon "more_vert" at bounding box center [200, 410] width 11 height 11
click at [262, 515] on div "file_copy Duplicate and Edit" at bounding box center [275, 510] width 138 height 17
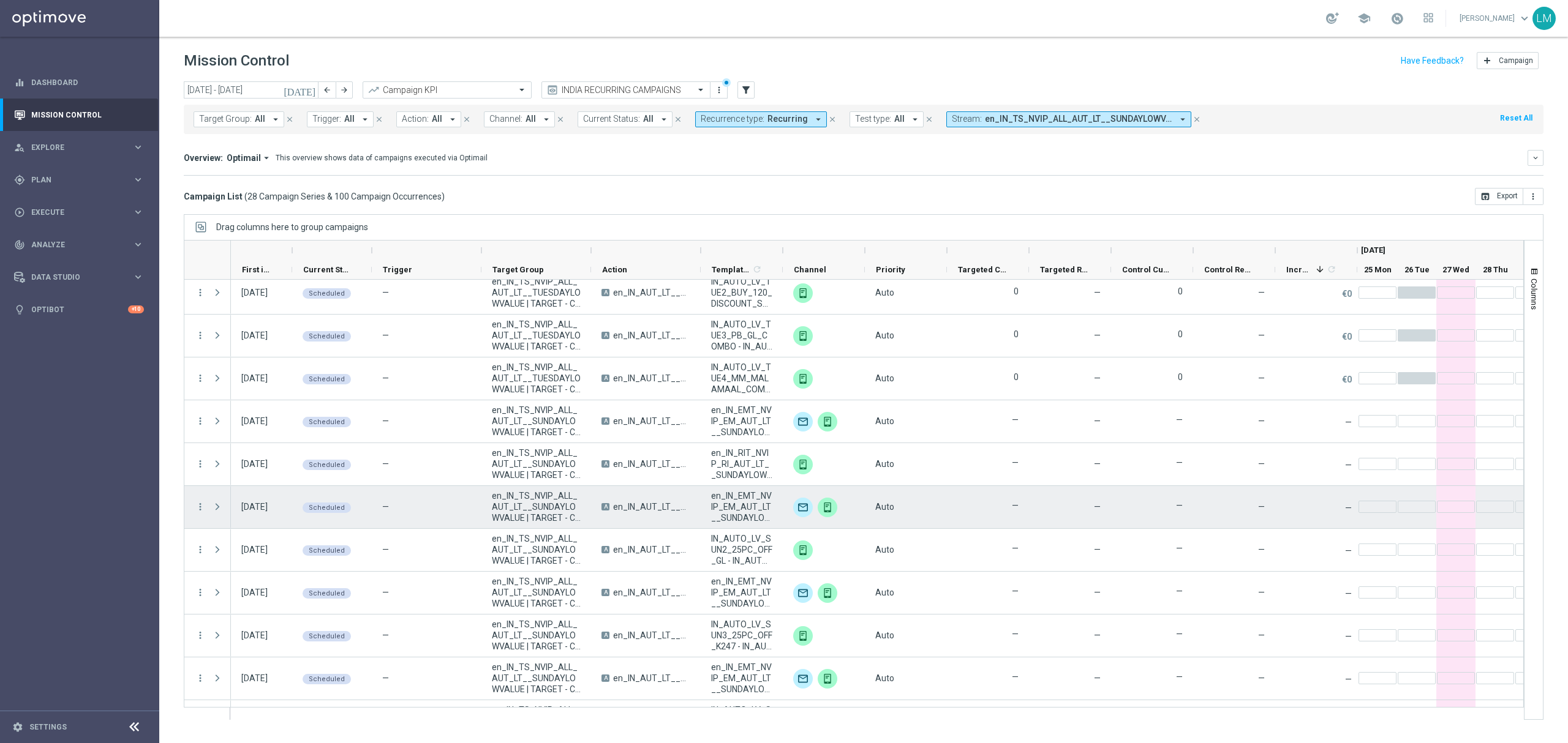
scroll to position [490, 0]
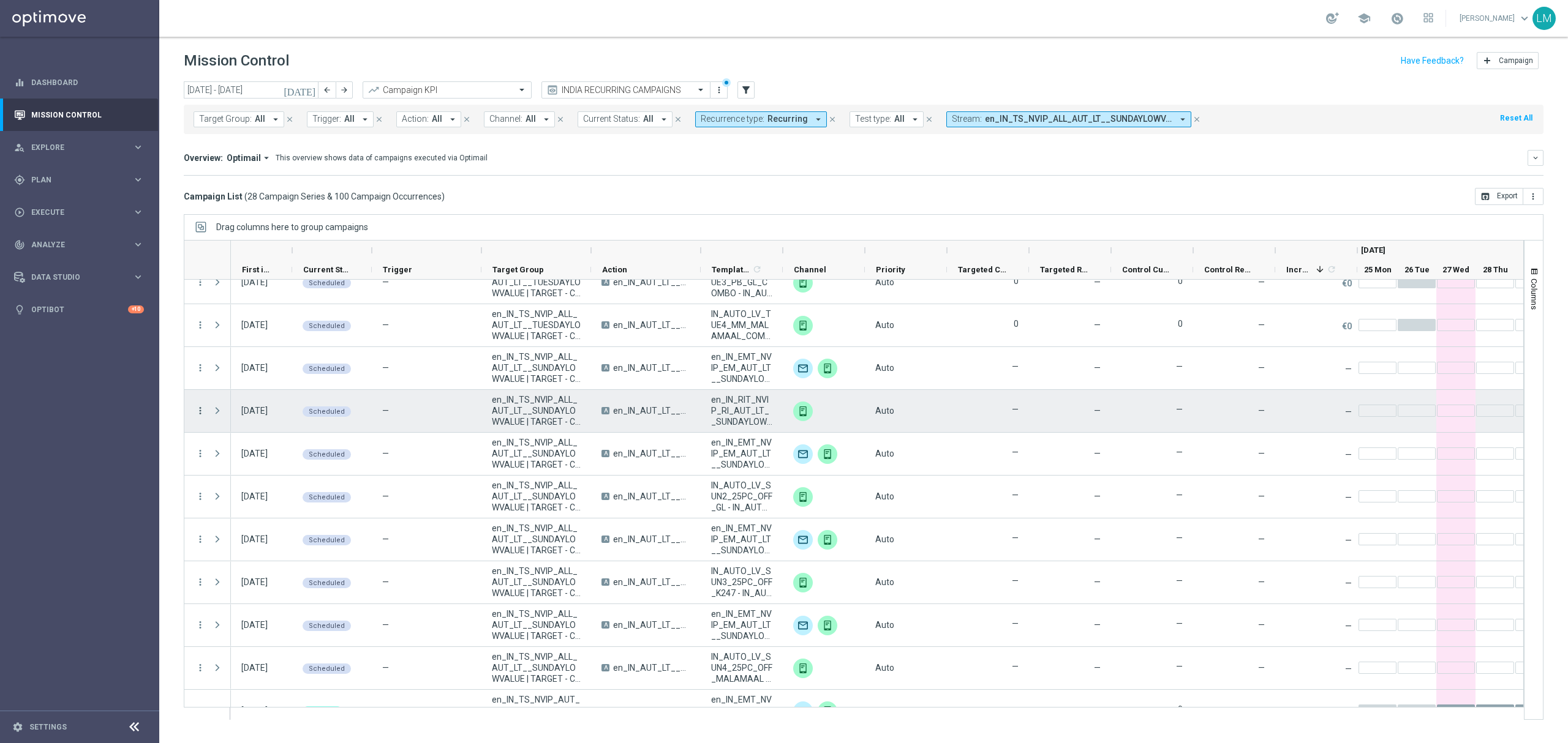
click at [201, 409] on icon "more_vert" at bounding box center [200, 410] width 11 height 11
click at [283, 539] on div "delete_forever Delete" at bounding box center [275, 545] width 138 height 17
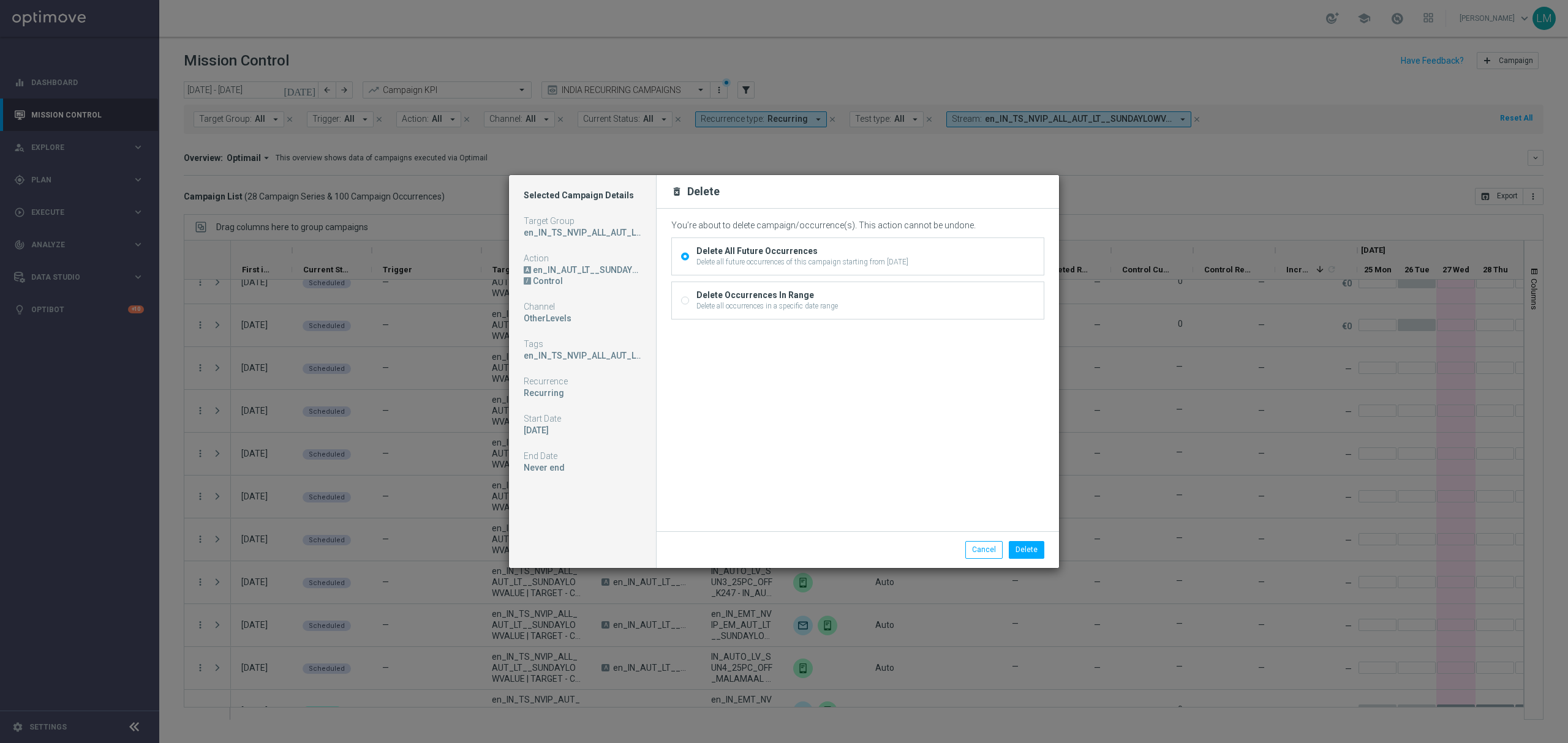
click at [827, 257] on div "Delete all future occurrences of this campaign starting from 31 Aug 2025, Sunday" at bounding box center [802, 262] width 212 height 11
click at [689, 257] on input "Delete All Future Occurrences Delete all future occurrences of this campaign st…" at bounding box center [685, 258] width 8 height 8
click at [1027, 552] on button "Delete" at bounding box center [1026, 550] width 35 height 17
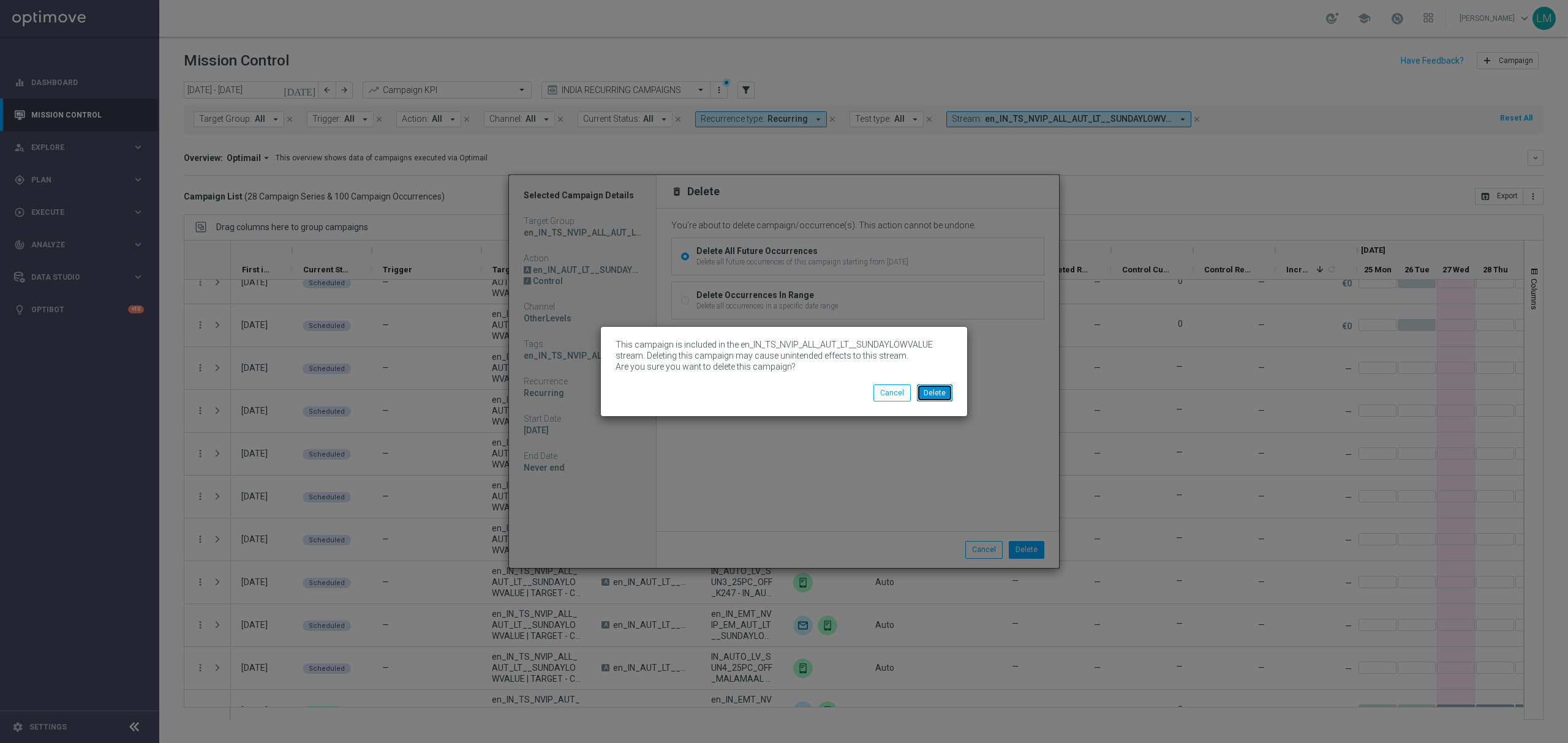
click at [941, 390] on button "Delete" at bounding box center [935, 393] width 35 height 17
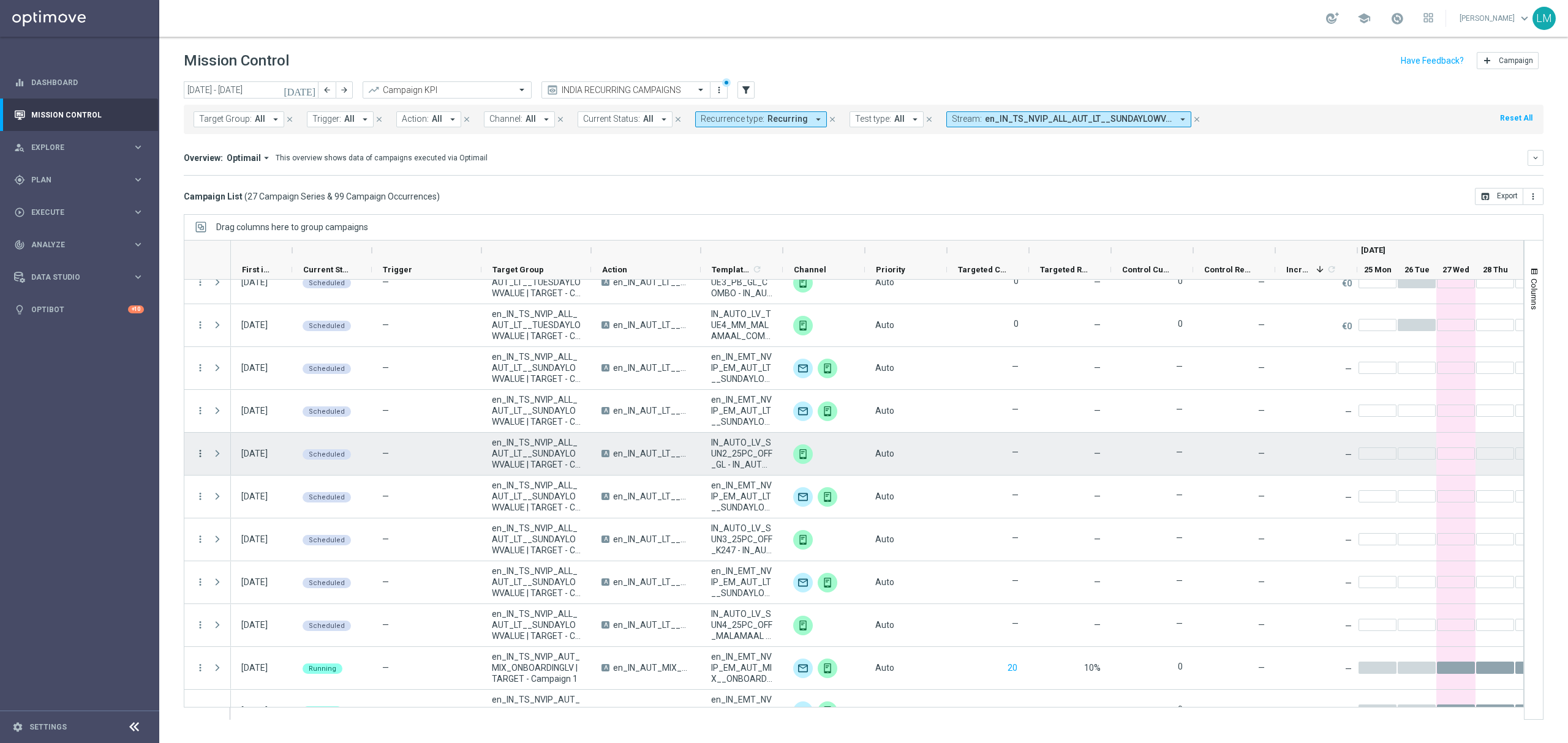
click at [199, 454] on icon "more_vert" at bounding box center [200, 454] width 11 height 11
click at [250, 587] on div "Delete" at bounding box center [282, 587] width 114 height 8
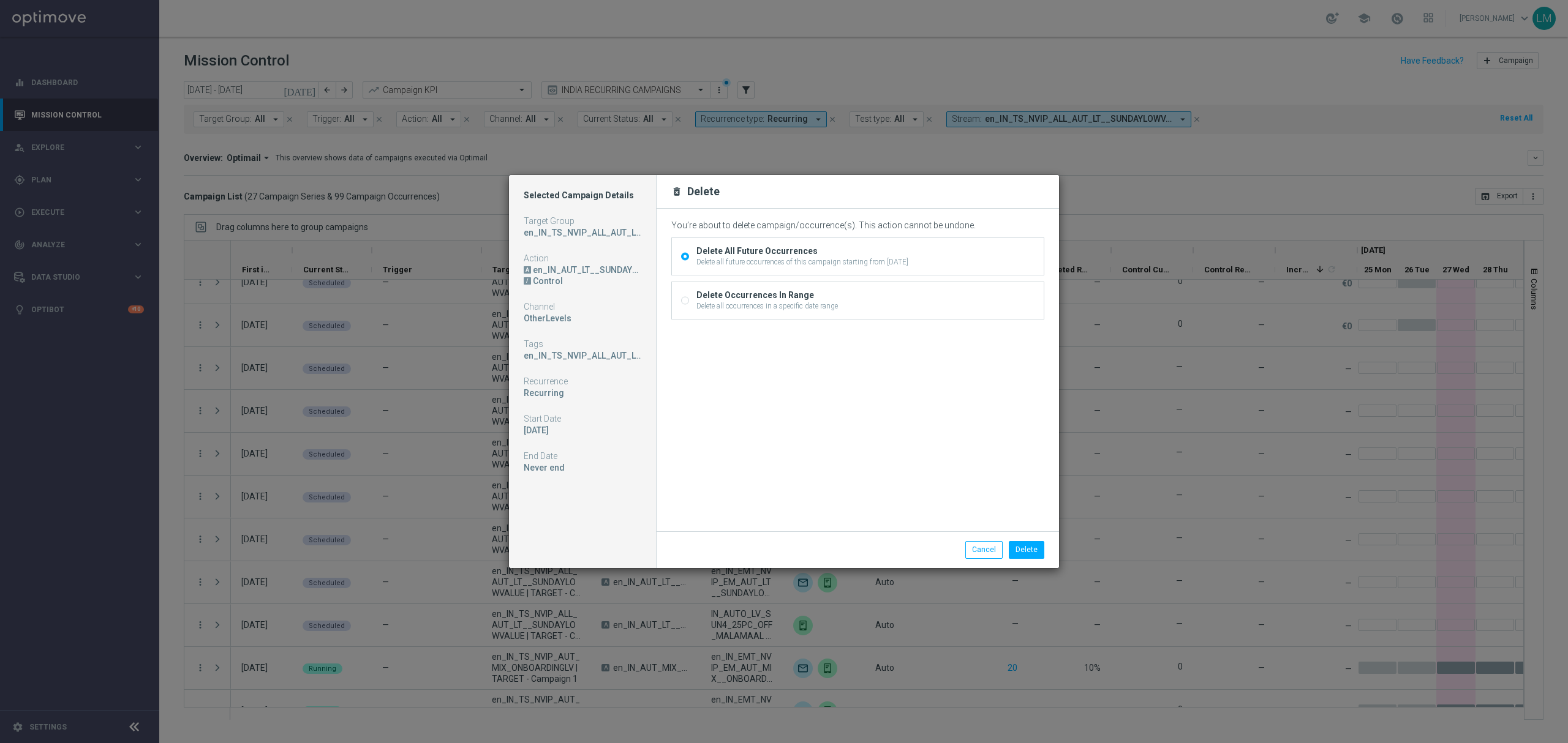
click at [741, 307] on div "Delete all occurrences in a specific date range" at bounding box center [767, 306] width 141 height 11
click at [689, 306] on input "Delete Occurrences In Range Delete all occurrences in a specific date range" at bounding box center [685, 302] width 8 height 8
radio input "true"
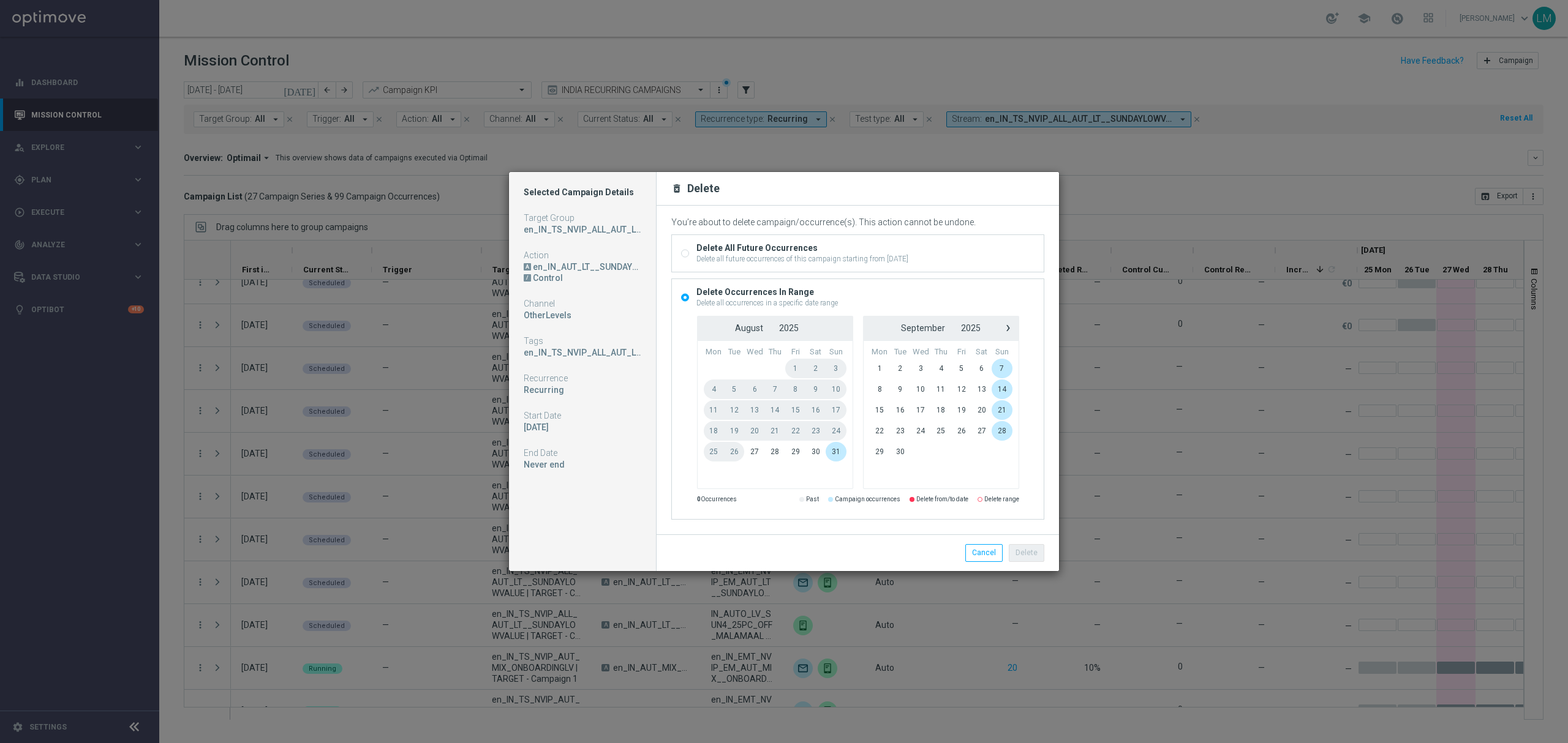
click at [750, 248] on div "Delete All Future Occurrences" at bounding box center [802, 248] width 212 height 11
click at [689, 250] on input "Delete All Future Occurrences Delete all future occurrences of this campaign st…" at bounding box center [685, 254] width 8 height 8
radio input "true"
radio input "false"
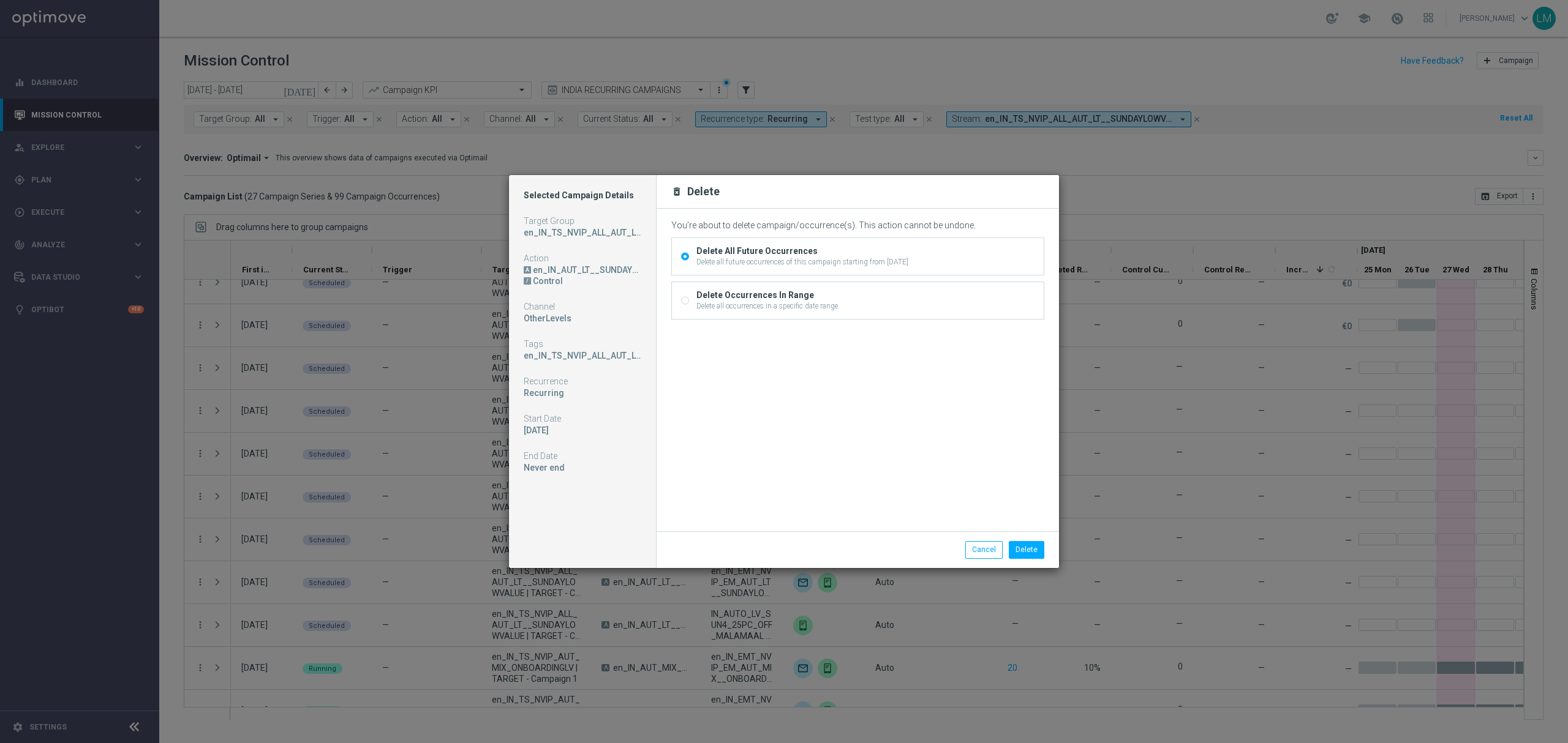
click at [1016, 540] on div "Delete Cancel" at bounding box center [858, 549] width 403 height 36
click at [1023, 544] on button "Delete" at bounding box center [1026, 550] width 35 height 17
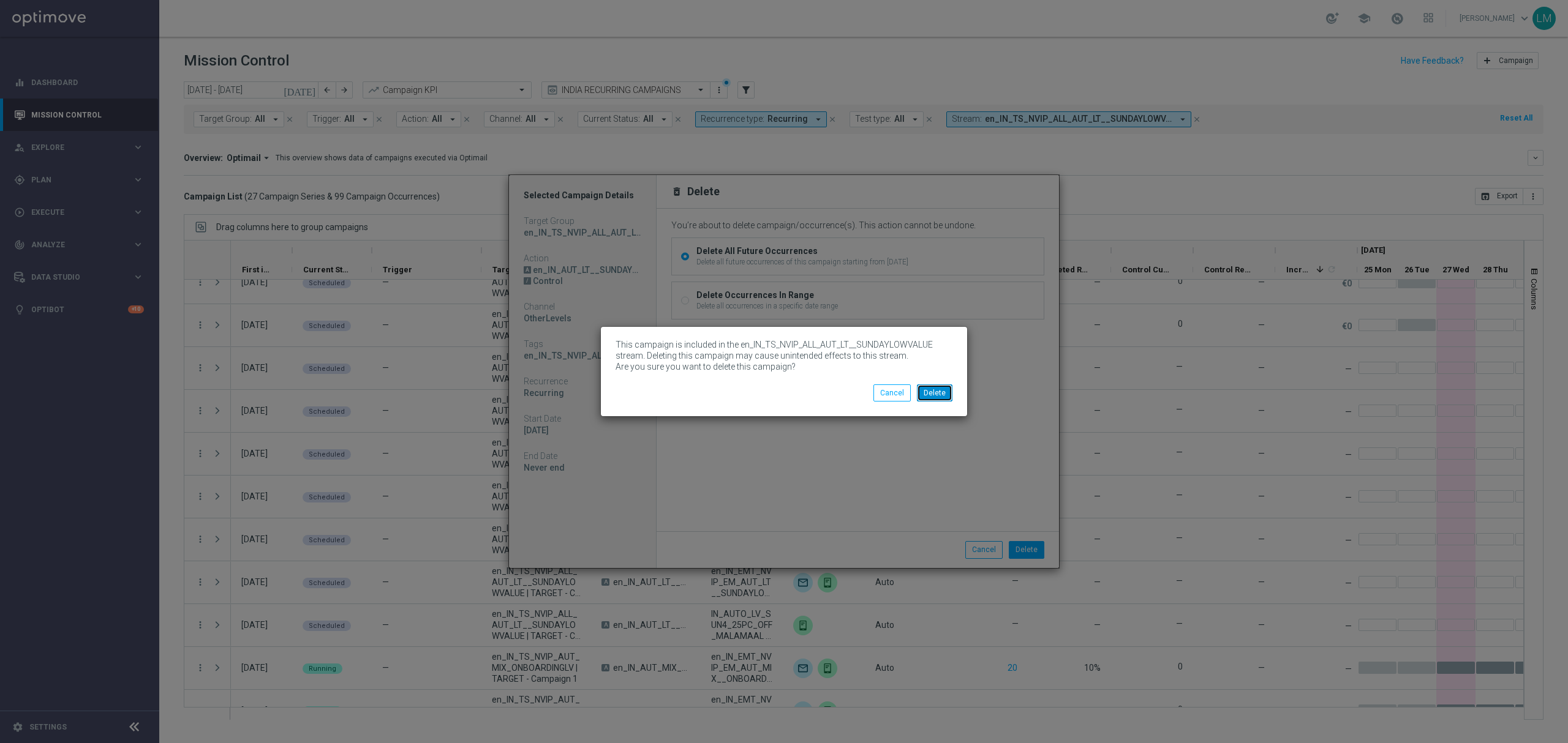
click at [941, 389] on button "Delete" at bounding box center [935, 393] width 35 height 17
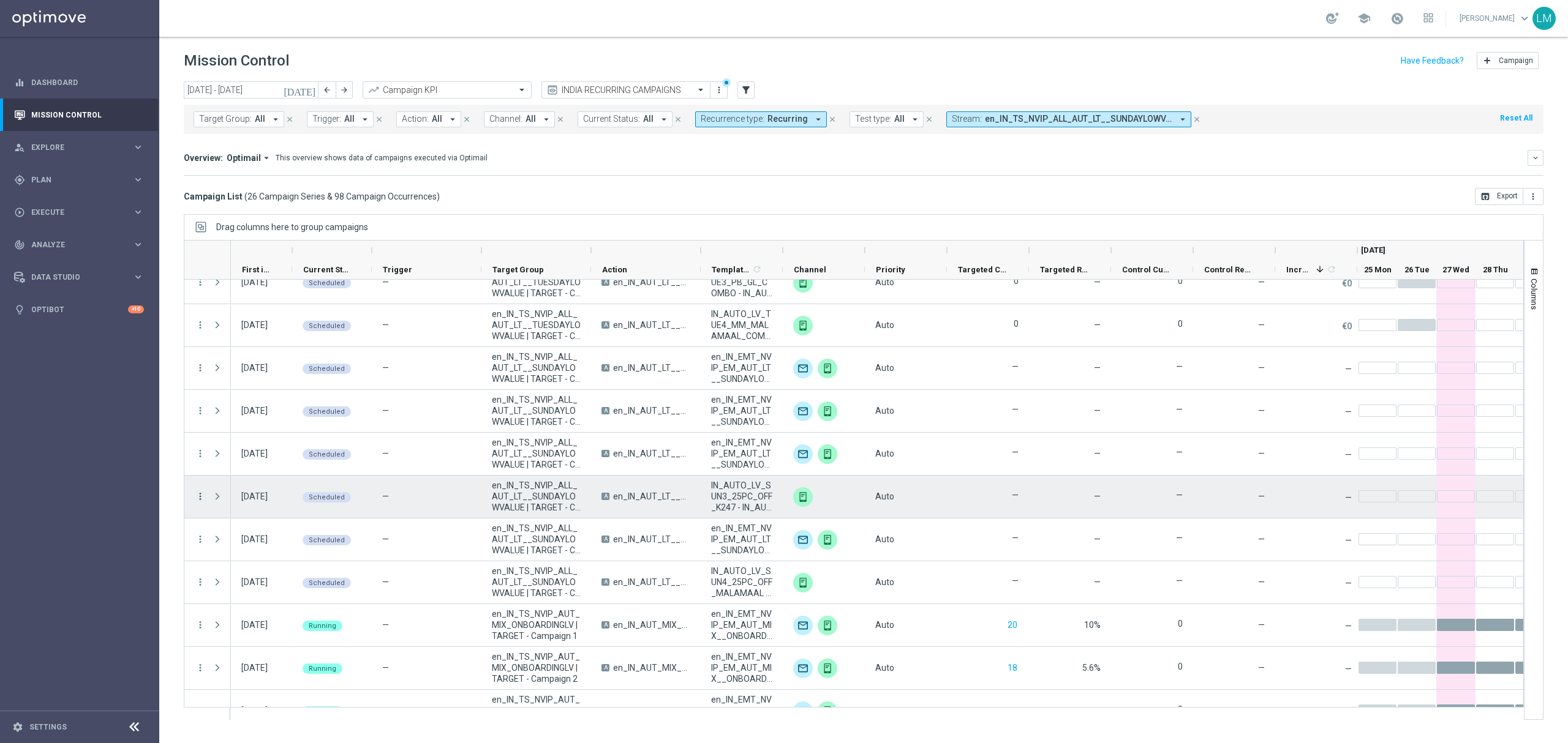
click at [199, 495] on icon "more_vert" at bounding box center [200, 496] width 11 height 11
click at [250, 633] on div "Delete" at bounding box center [282, 631] width 114 height 8
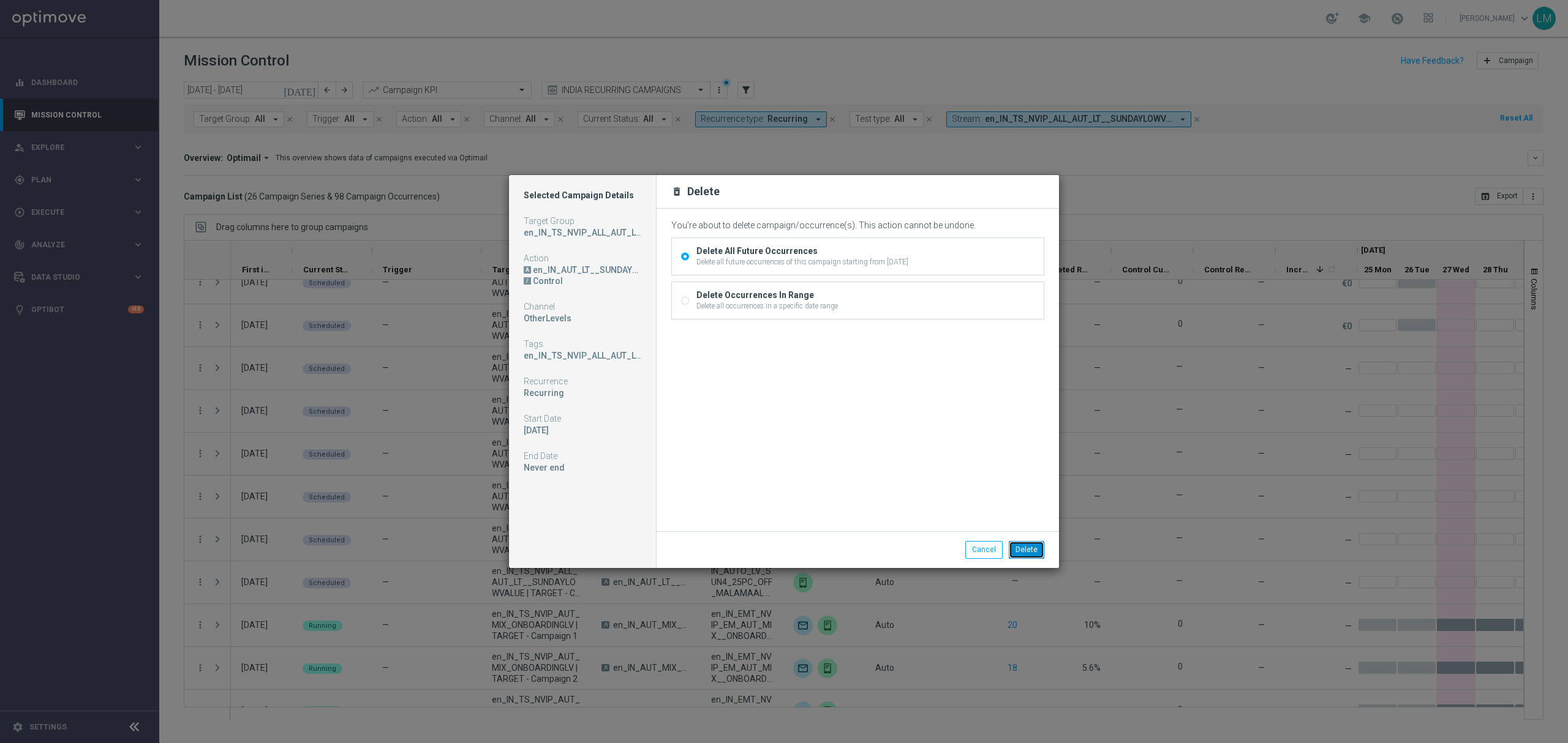
click at [1017, 544] on button "Delete" at bounding box center [1026, 550] width 35 height 17
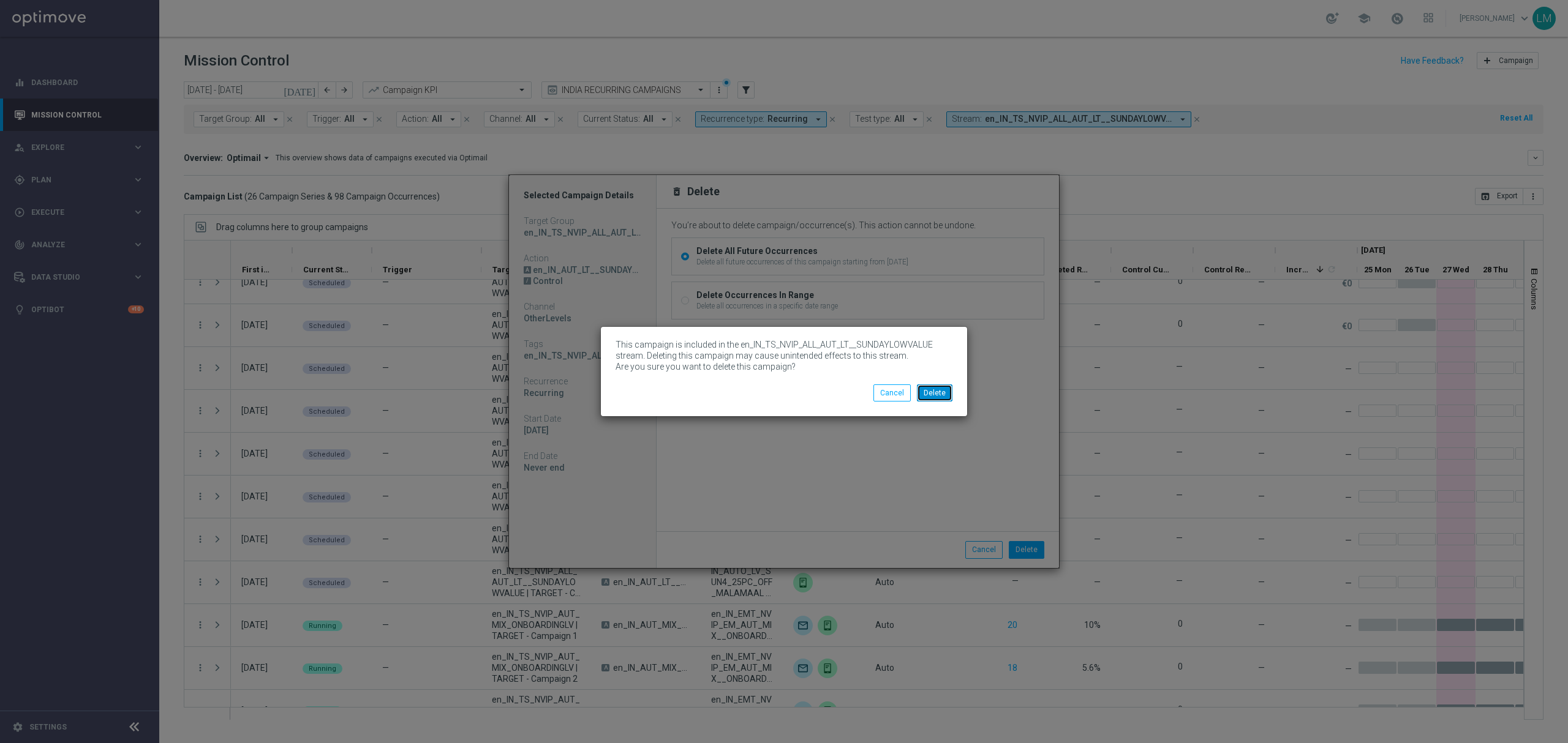
click at [932, 400] on button "Delete" at bounding box center [935, 393] width 35 height 17
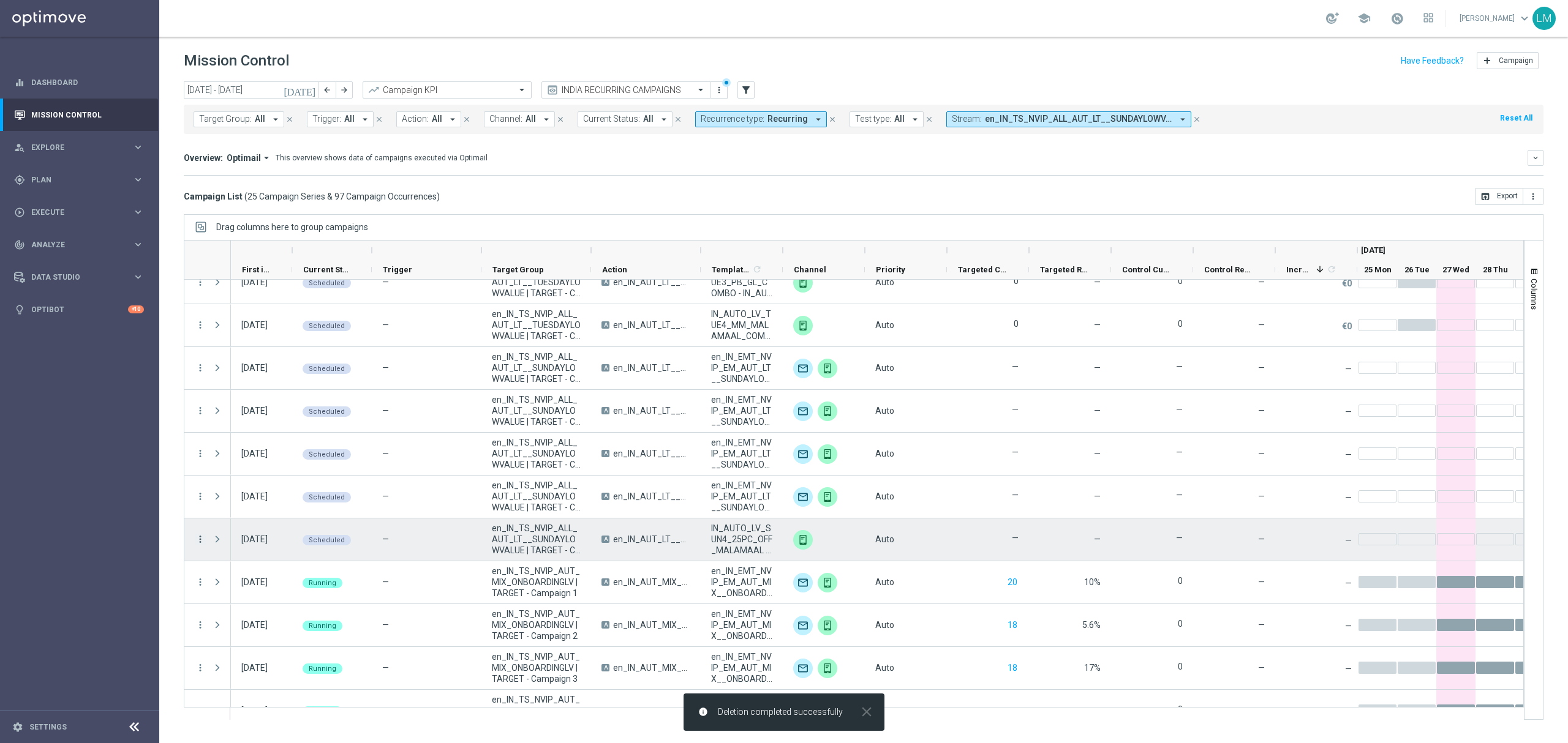
click at [201, 541] on icon "more_vert" at bounding box center [200, 539] width 11 height 11
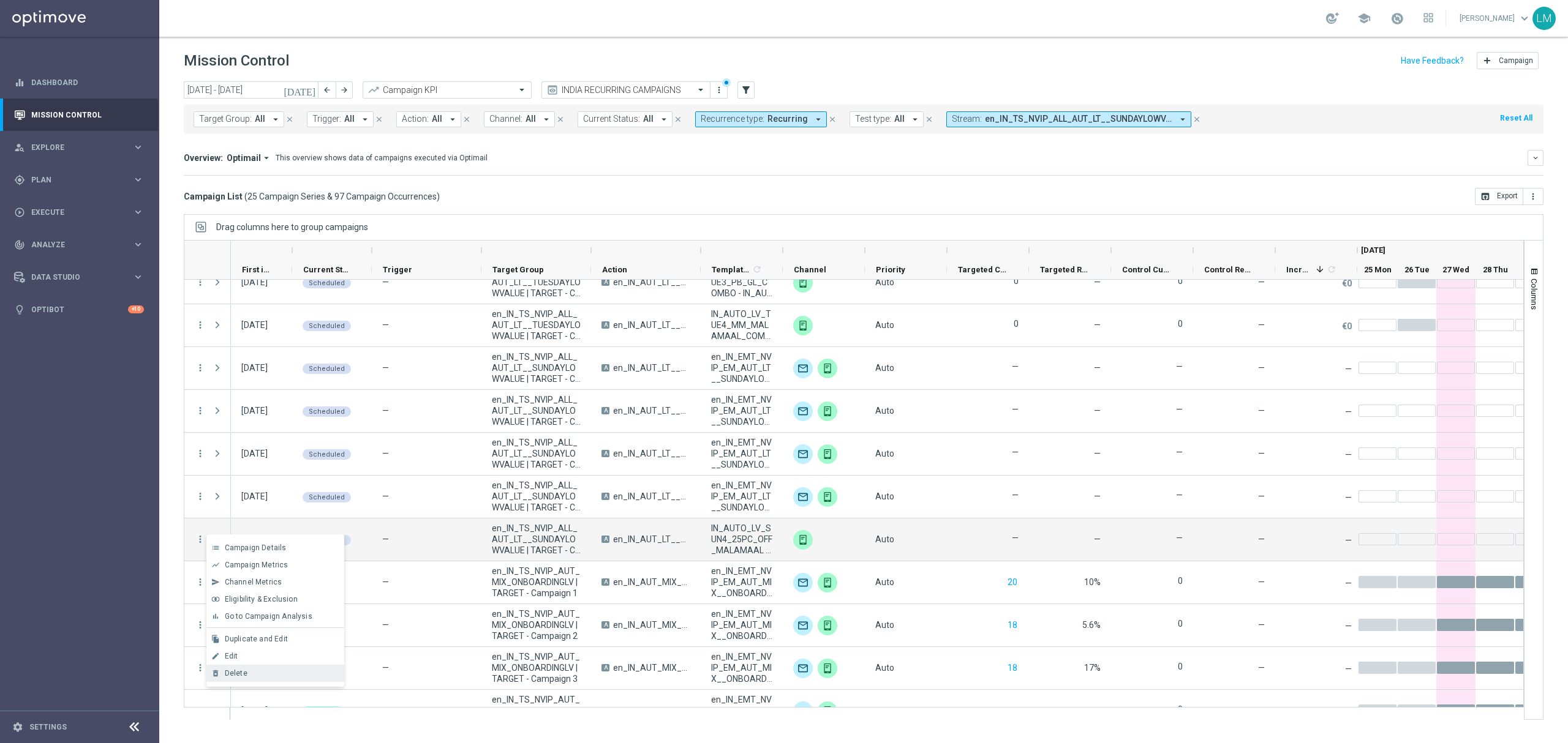
click at [275, 676] on div "Delete" at bounding box center [282, 673] width 114 height 8
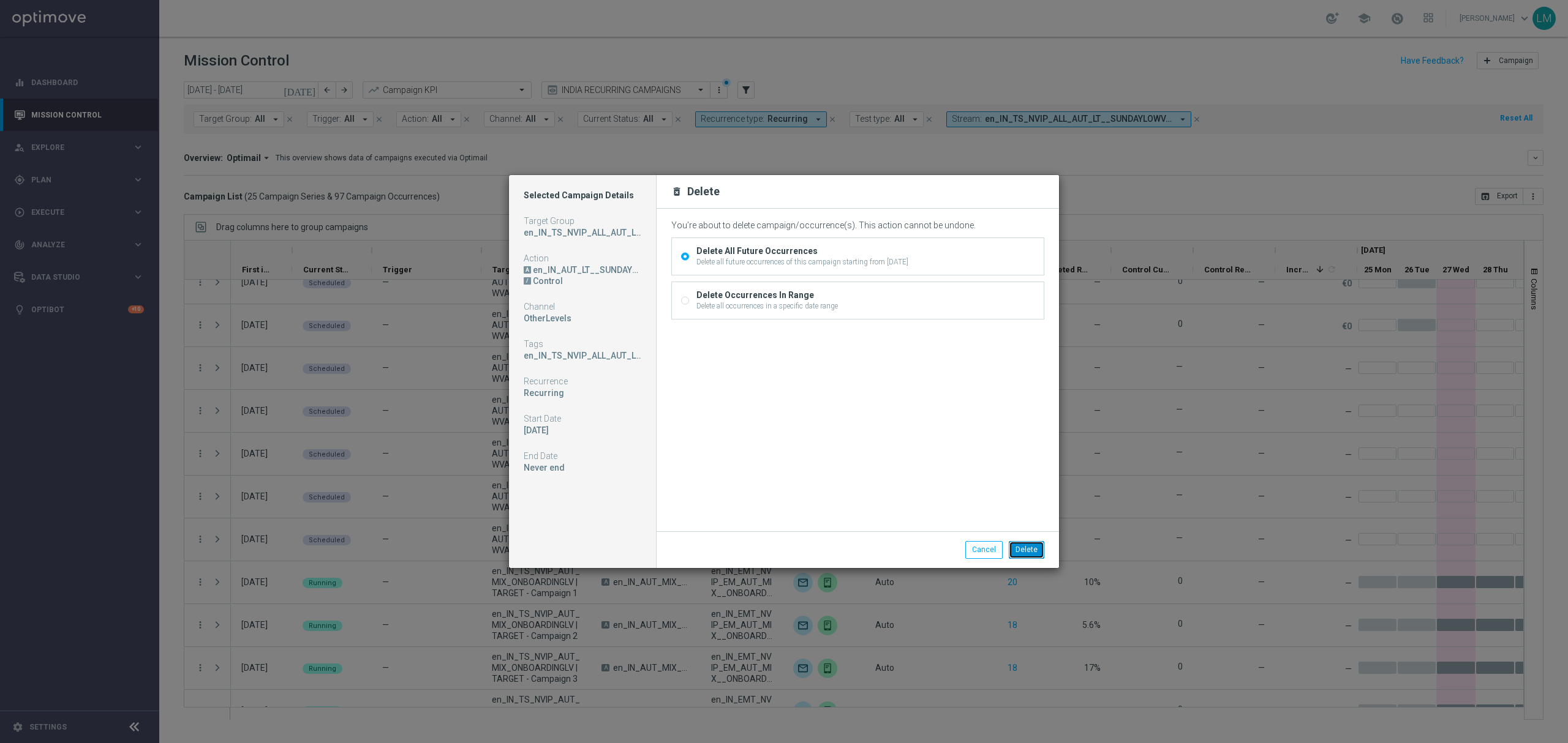
click at [1017, 553] on button "Delete" at bounding box center [1026, 550] width 35 height 17
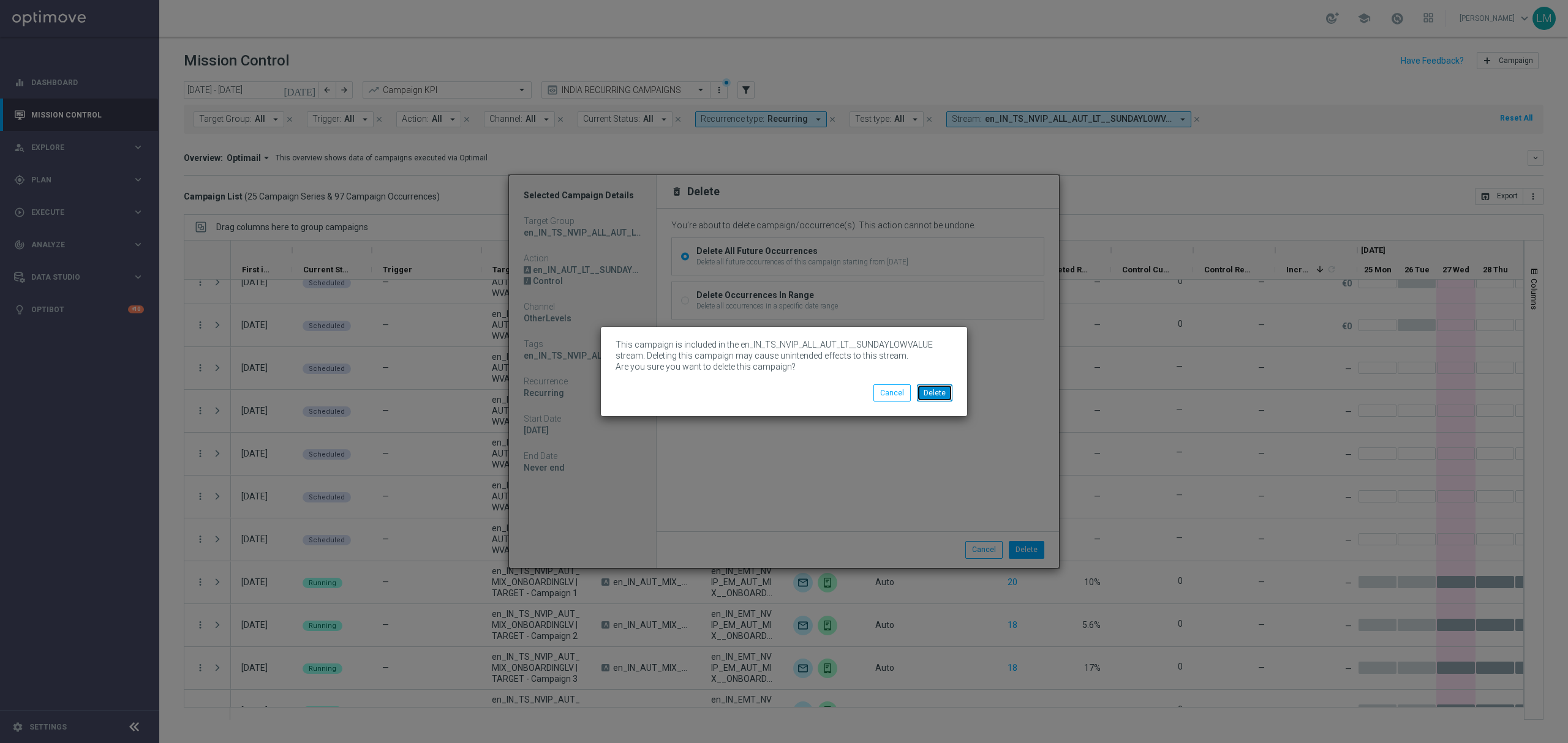
click at [943, 392] on button "Delete" at bounding box center [935, 393] width 35 height 17
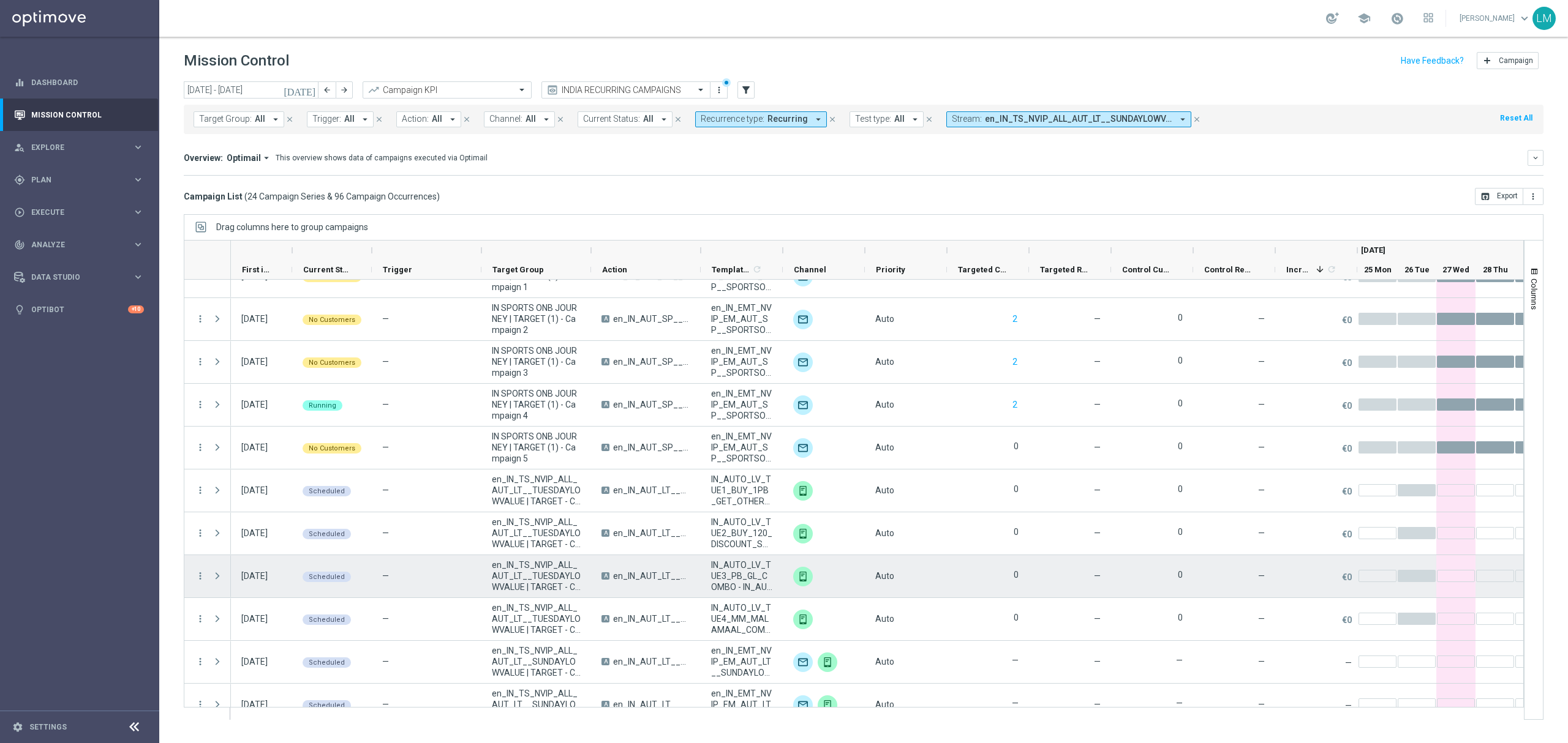
scroll to position [193, 0]
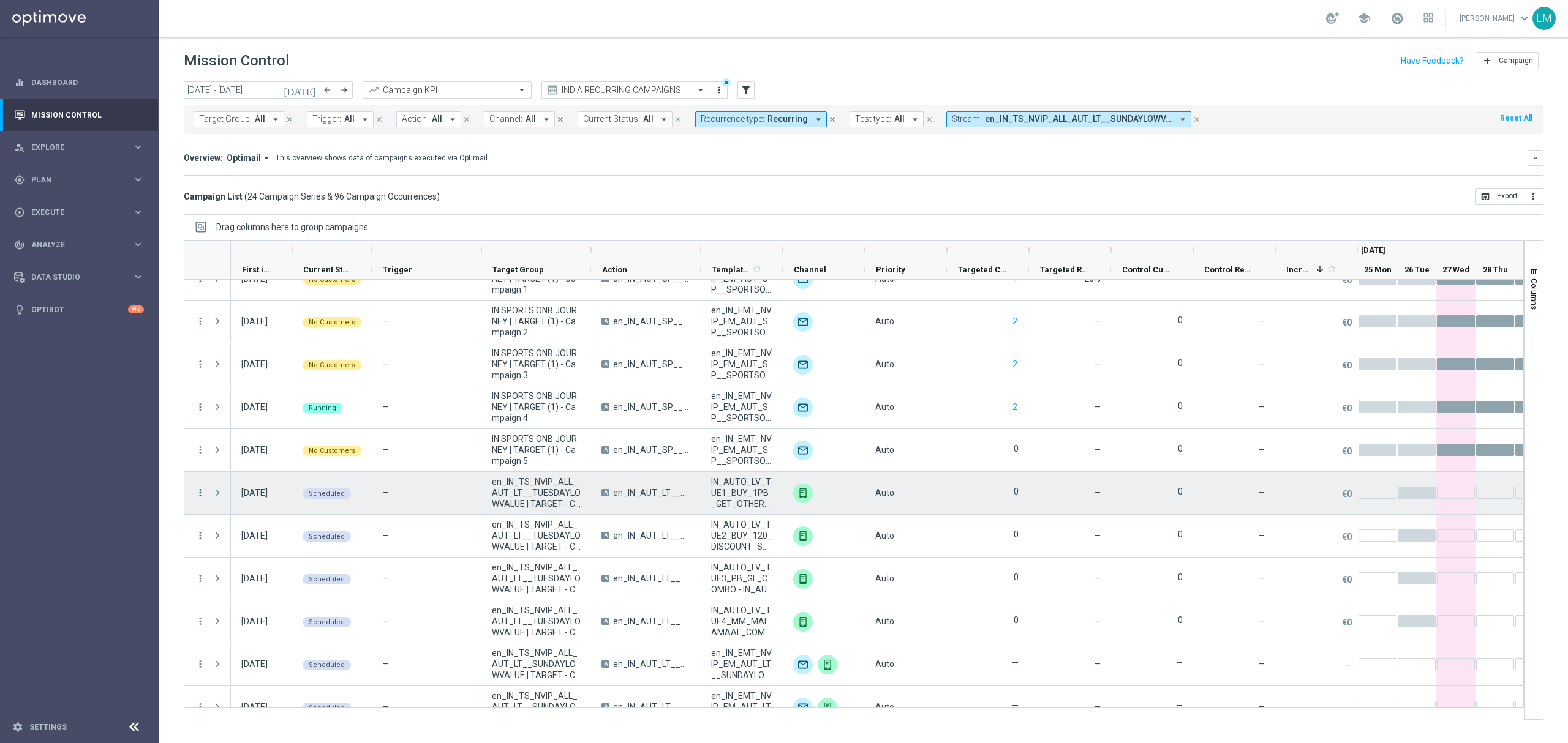
click at [203, 492] on icon "more_vert" at bounding box center [200, 493] width 11 height 11
click at [174, 337] on div "today 25 Aug 2025 - 31 Aug 2025 arrow_back arrow_forward Campaign KPI trending_…" at bounding box center [863, 407] width 1409 height 651
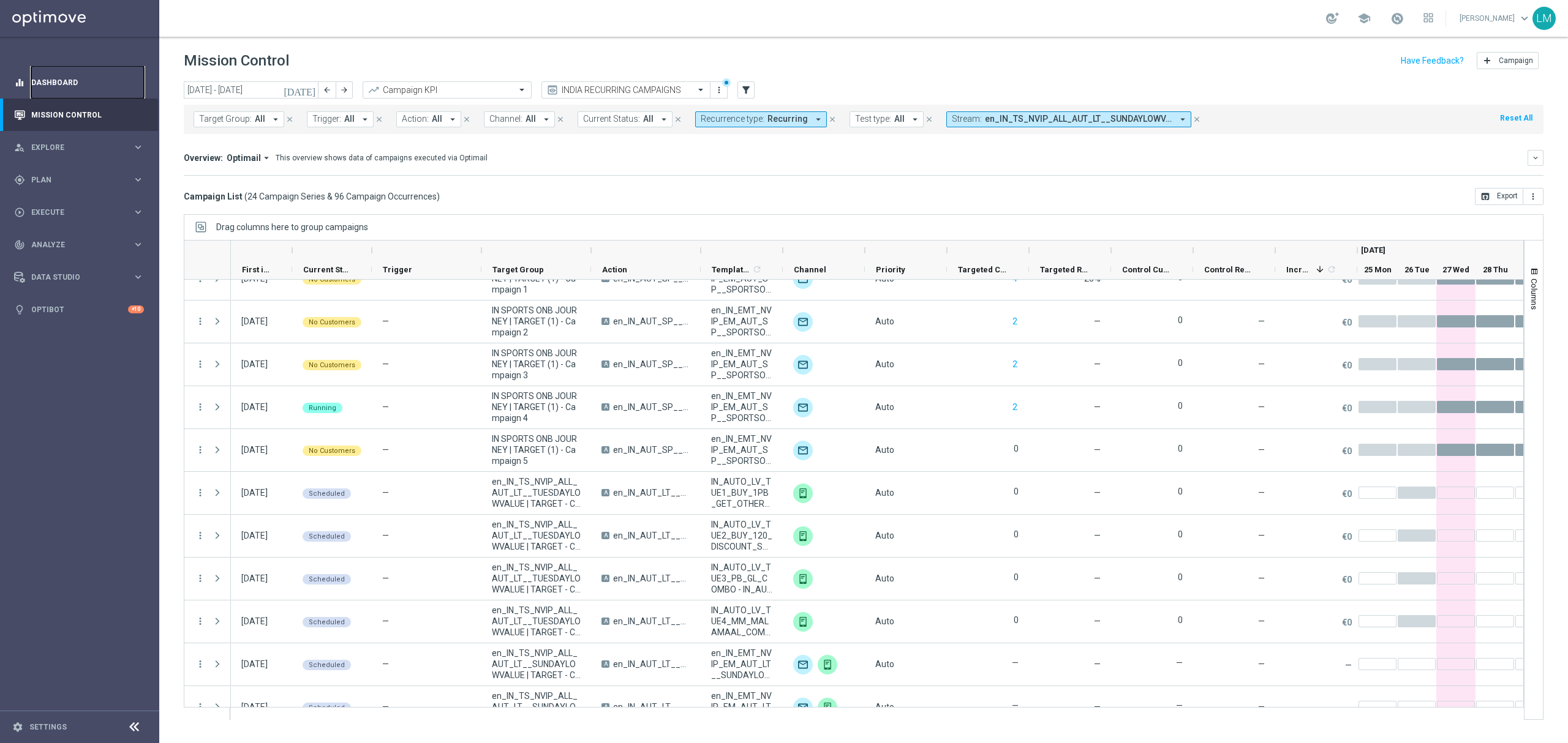
click at [105, 83] on link "Dashboard" at bounding box center [88, 82] width 112 height 33
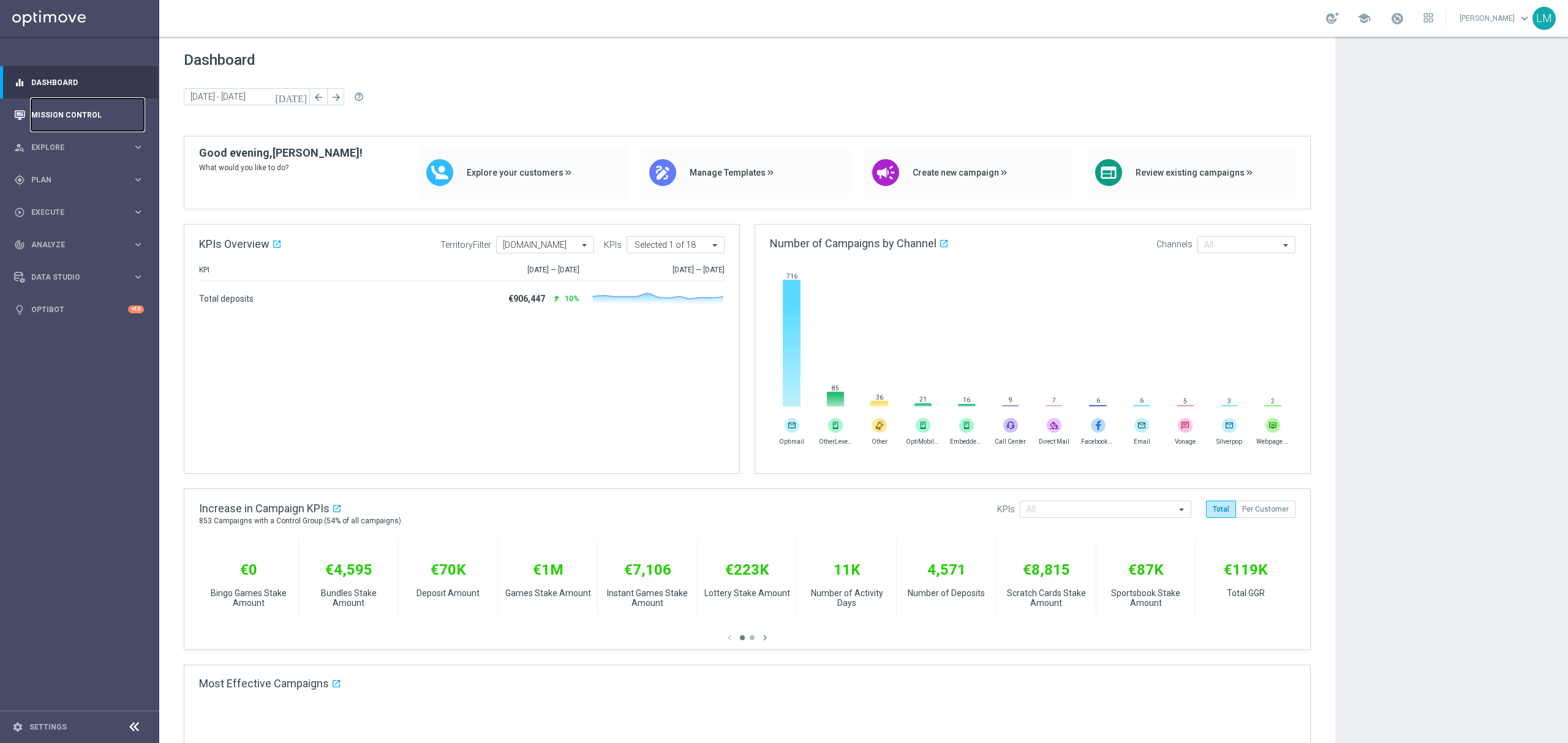
click at [80, 122] on link "Mission Control" at bounding box center [88, 115] width 112 height 33
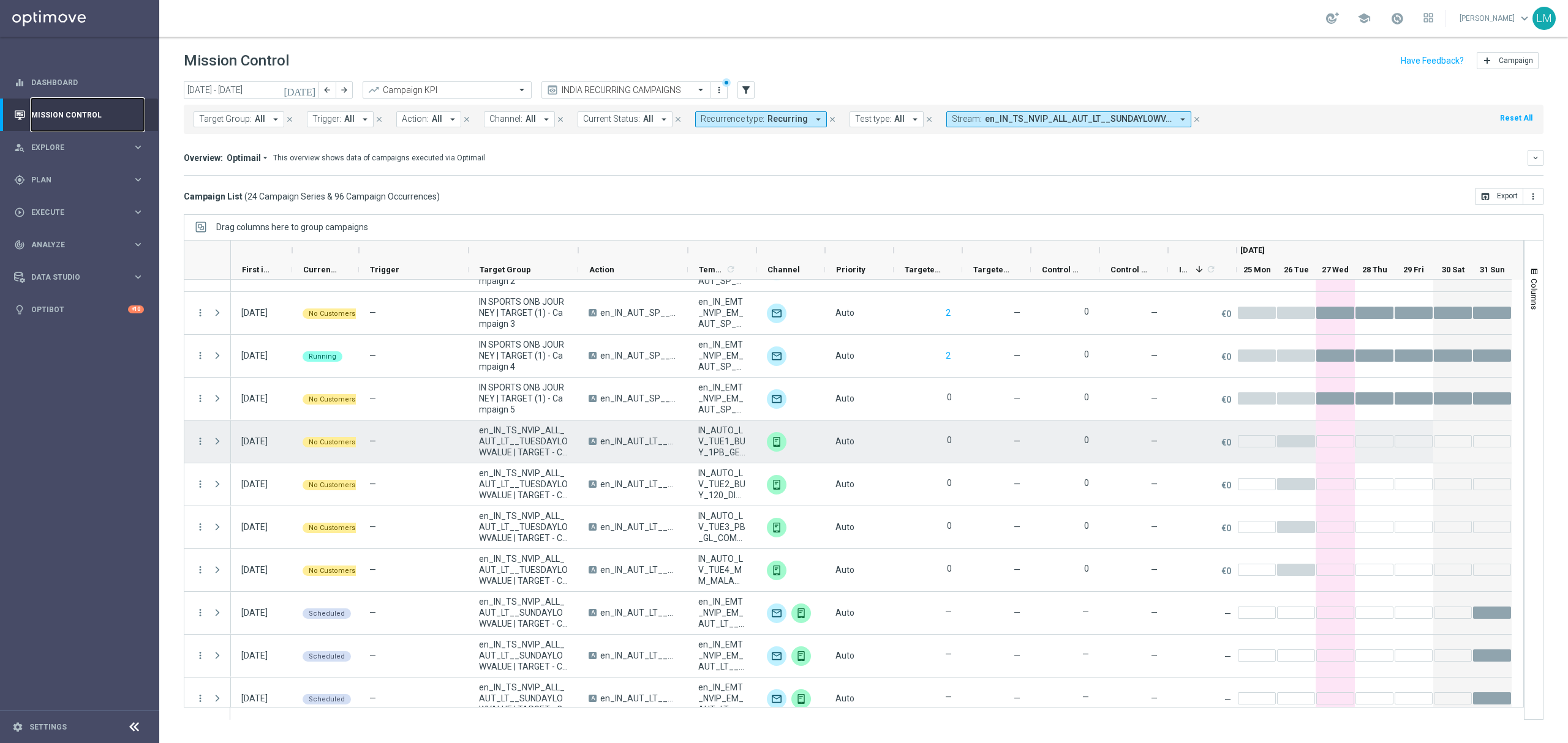
scroll to position [326, 0]
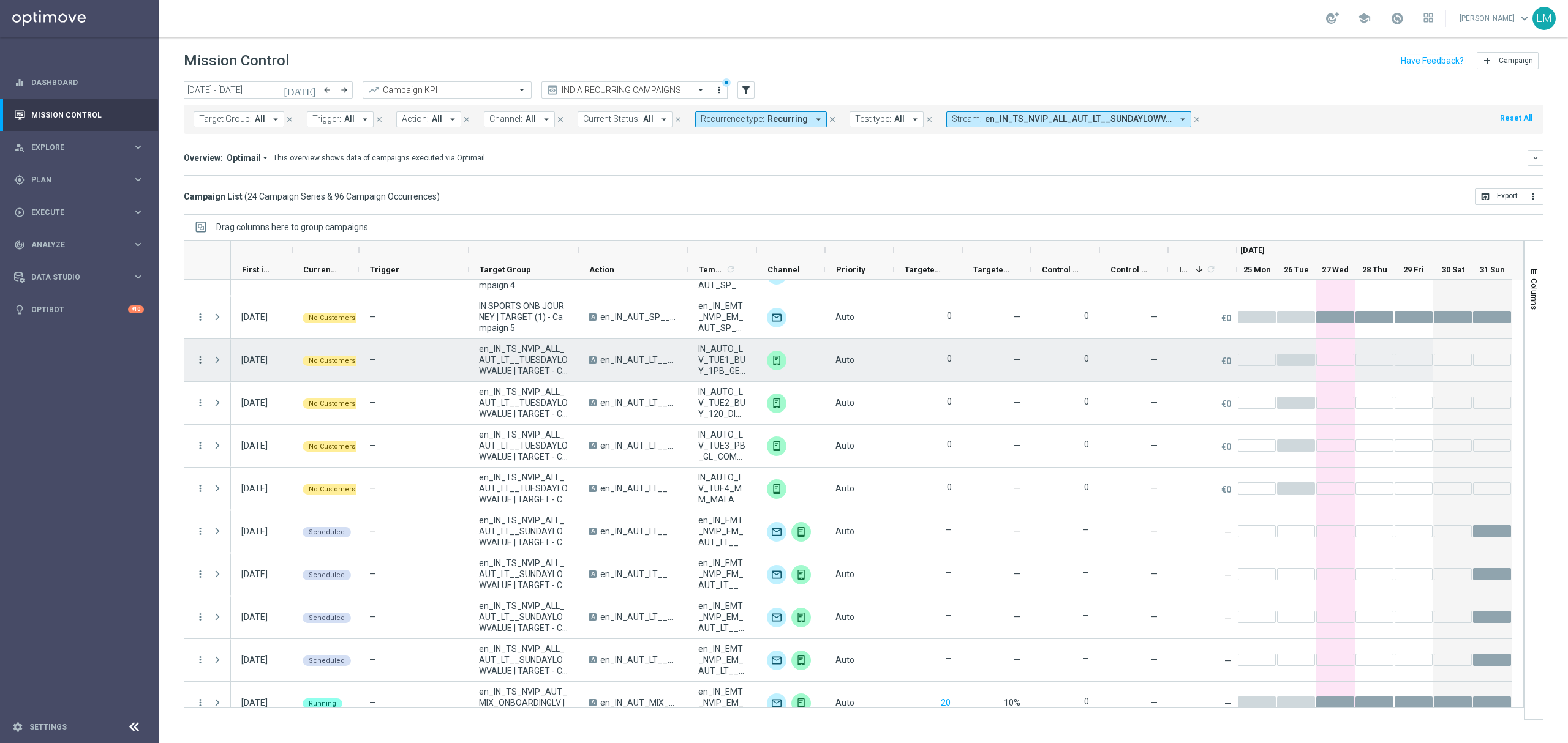
click at [201, 358] on icon "more_vert" at bounding box center [200, 360] width 11 height 11
click at [497, 353] on span "en_IN_TS_NVIP_ALL_AUT_LT__TUESDAYLOWVALUE | TARGET - Campaign 2" at bounding box center [524, 360] width 89 height 33
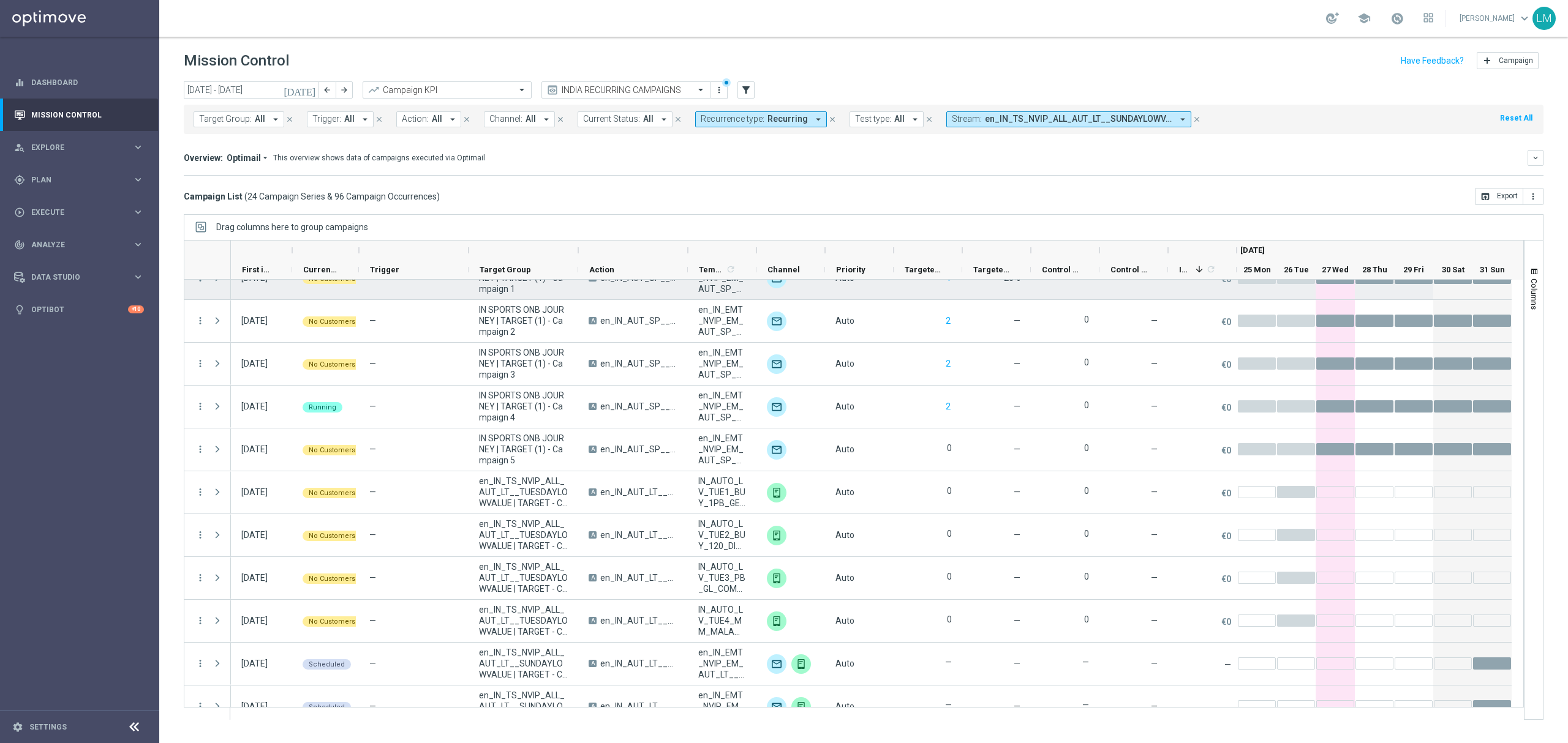
scroll to position [31, 0]
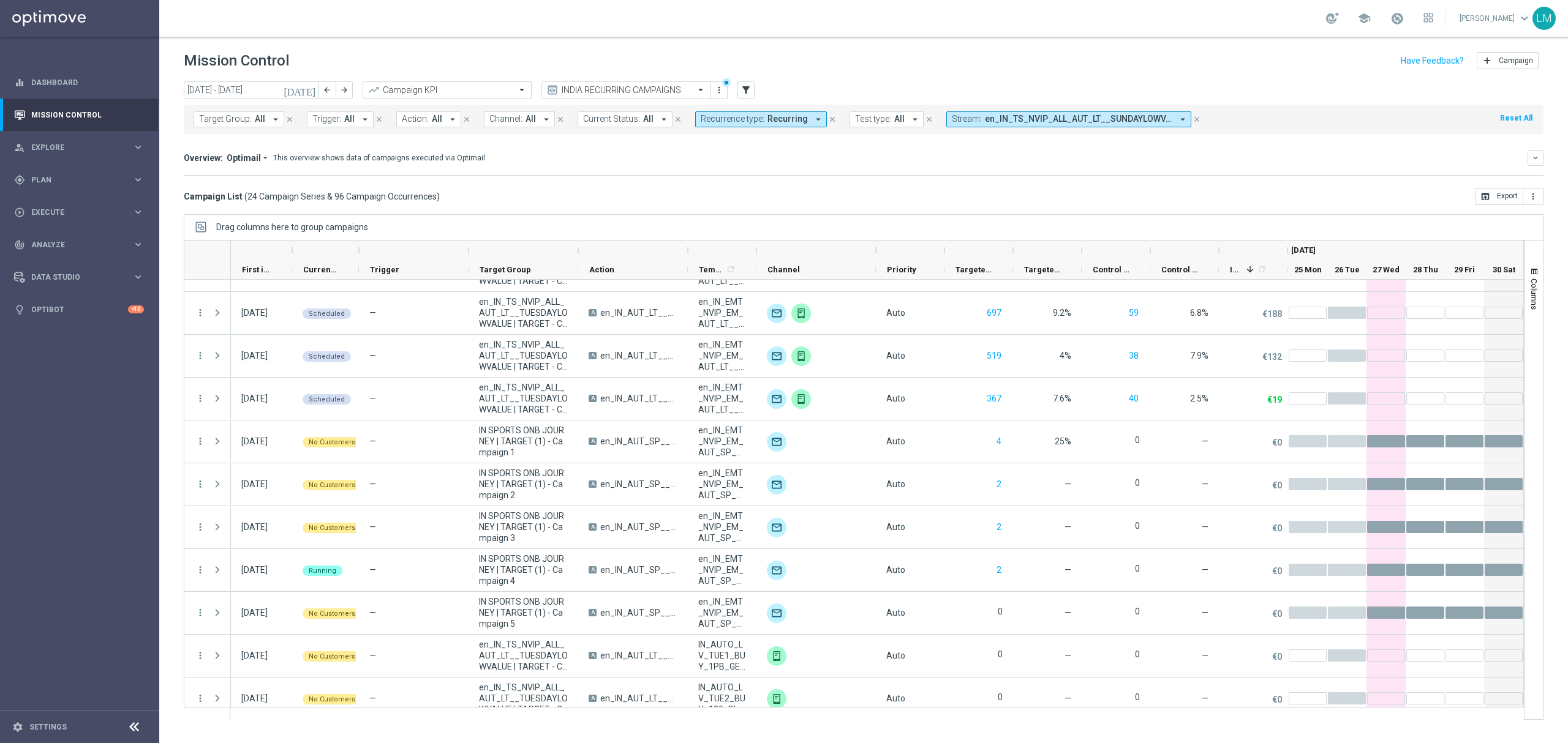
drag, startPoint x: 826, startPoint y: 250, endPoint x: 877, endPoint y: 240, distance: 52.0
click at [877, 240] on div at bounding box center [854, 259] width 1340 height 40
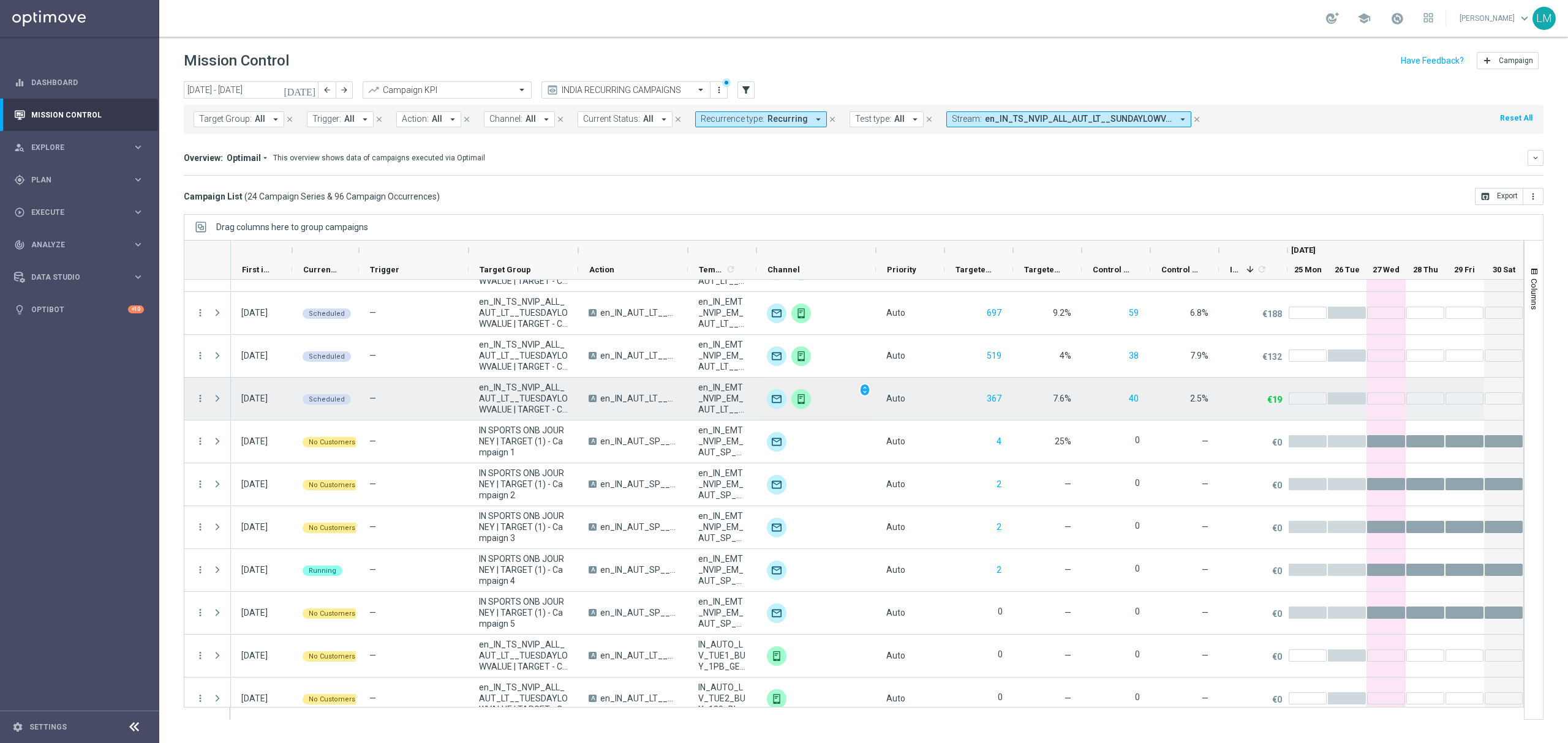
scroll to position [0, 0]
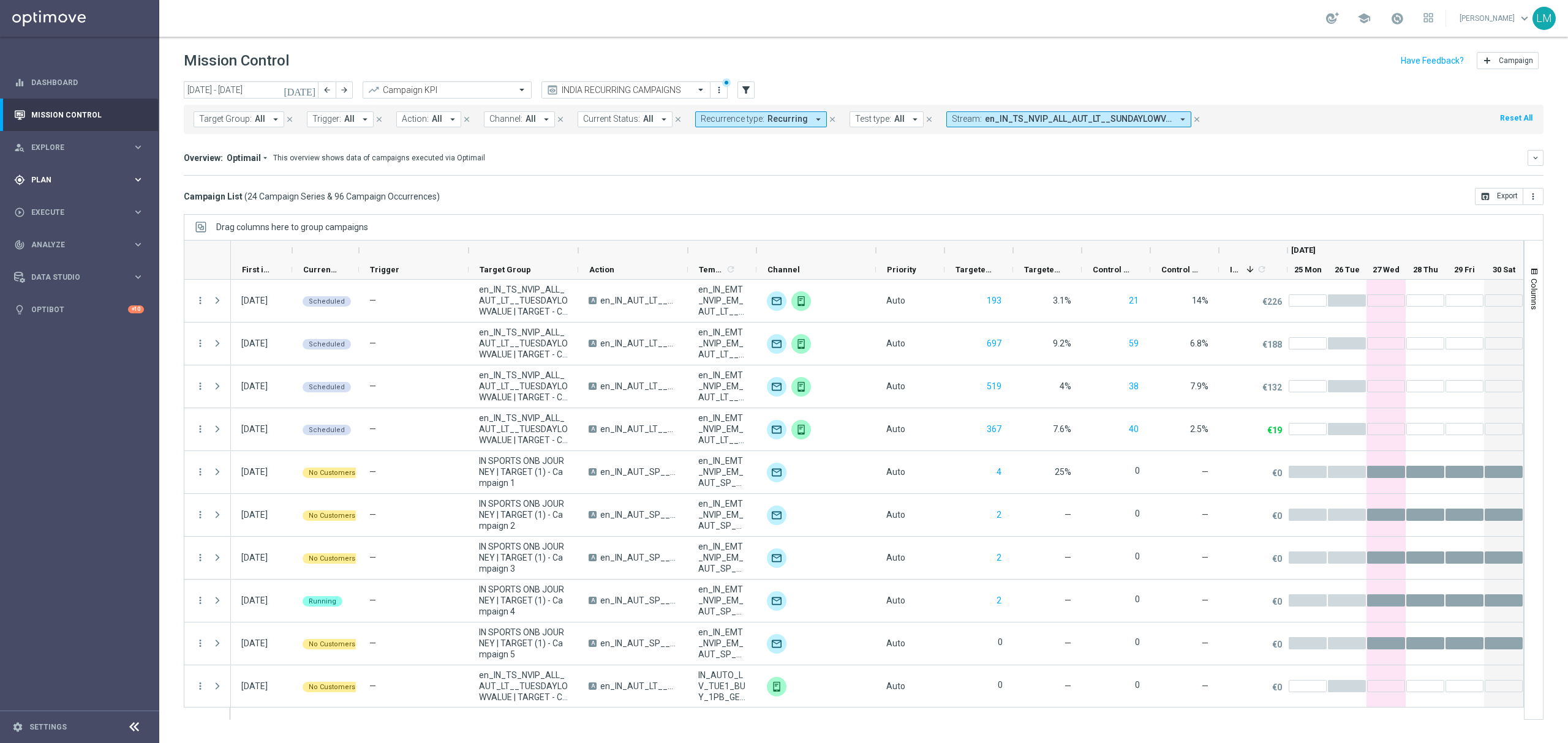
click at [115, 180] on span "Plan" at bounding box center [82, 180] width 101 height 7
click at [84, 274] on link "Streams" at bounding box center [80, 278] width 95 height 10
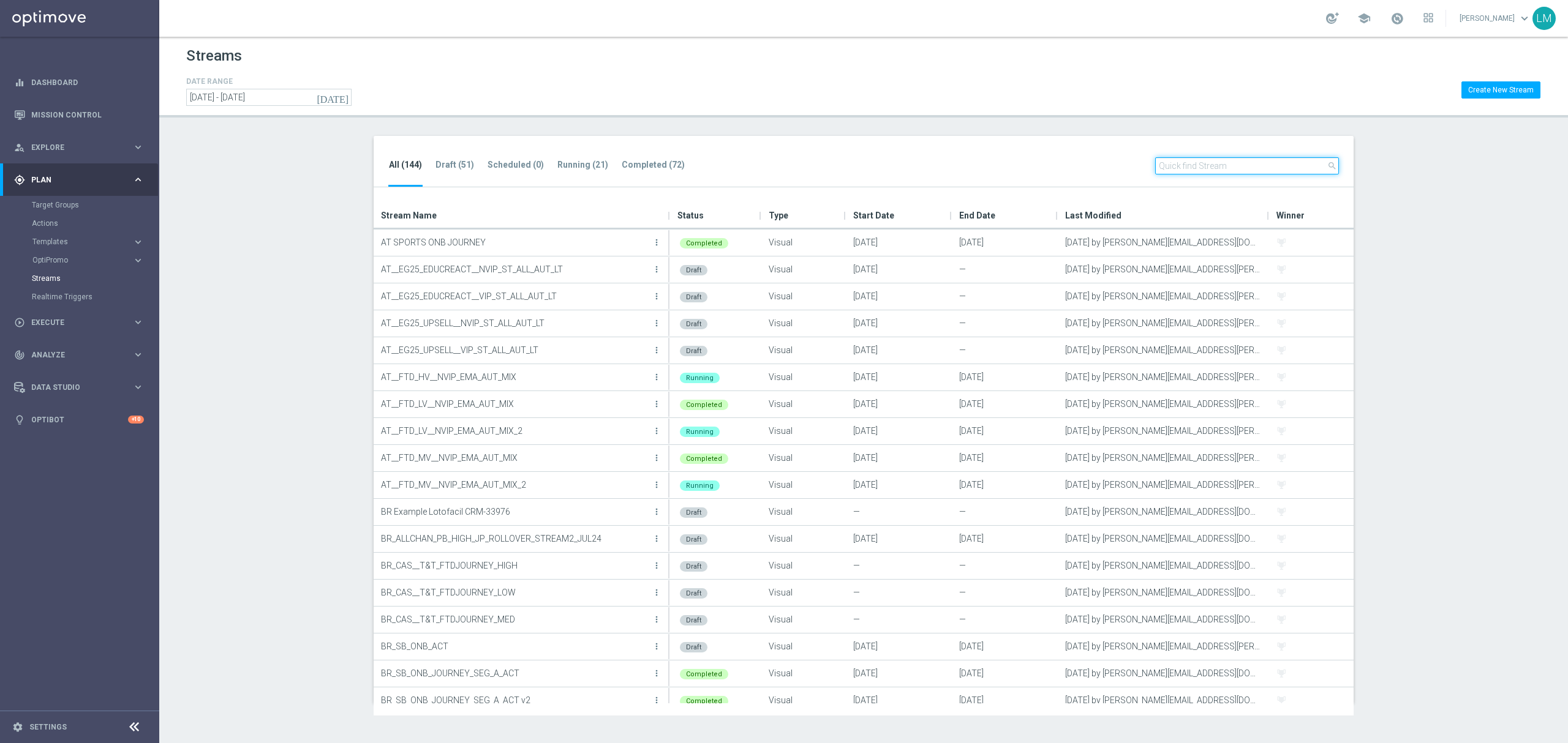
click at [1212, 159] on input "text" at bounding box center [1246, 166] width 184 height 17
paste input "en_IN_TS_NVIP_AUT_MIX_ONBOARDINGLV"
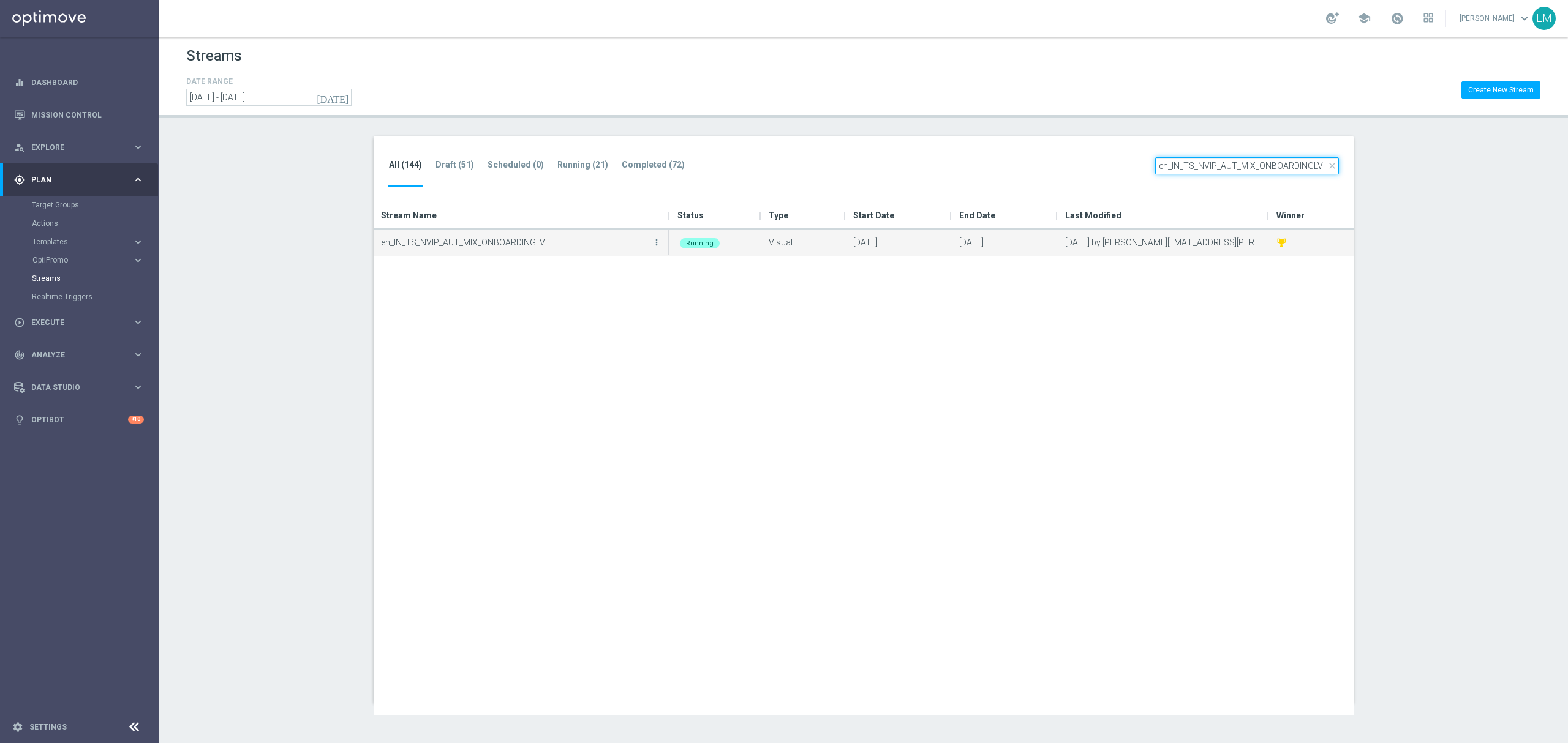
type input "en_IN_TS_NVIP_AUT_MIX_ONBOARDINGLV"
click at [597, 250] on p "en_IN_TS_NVIP_AUT_MIX_ONBOARDINGLV" at bounding box center [515, 242] width 268 height 18
click at [463, 244] on p "en_IN_TS_NVIP_AUT_MIX_ONBOARDINGLV" at bounding box center [515, 242] width 268 height 18
click at [655, 246] on icon "more_vert" at bounding box center [656, 242] width 10 height 10
click at [589, 295] on div "Edit" at bounding box center [607, 296] width 74 height 8
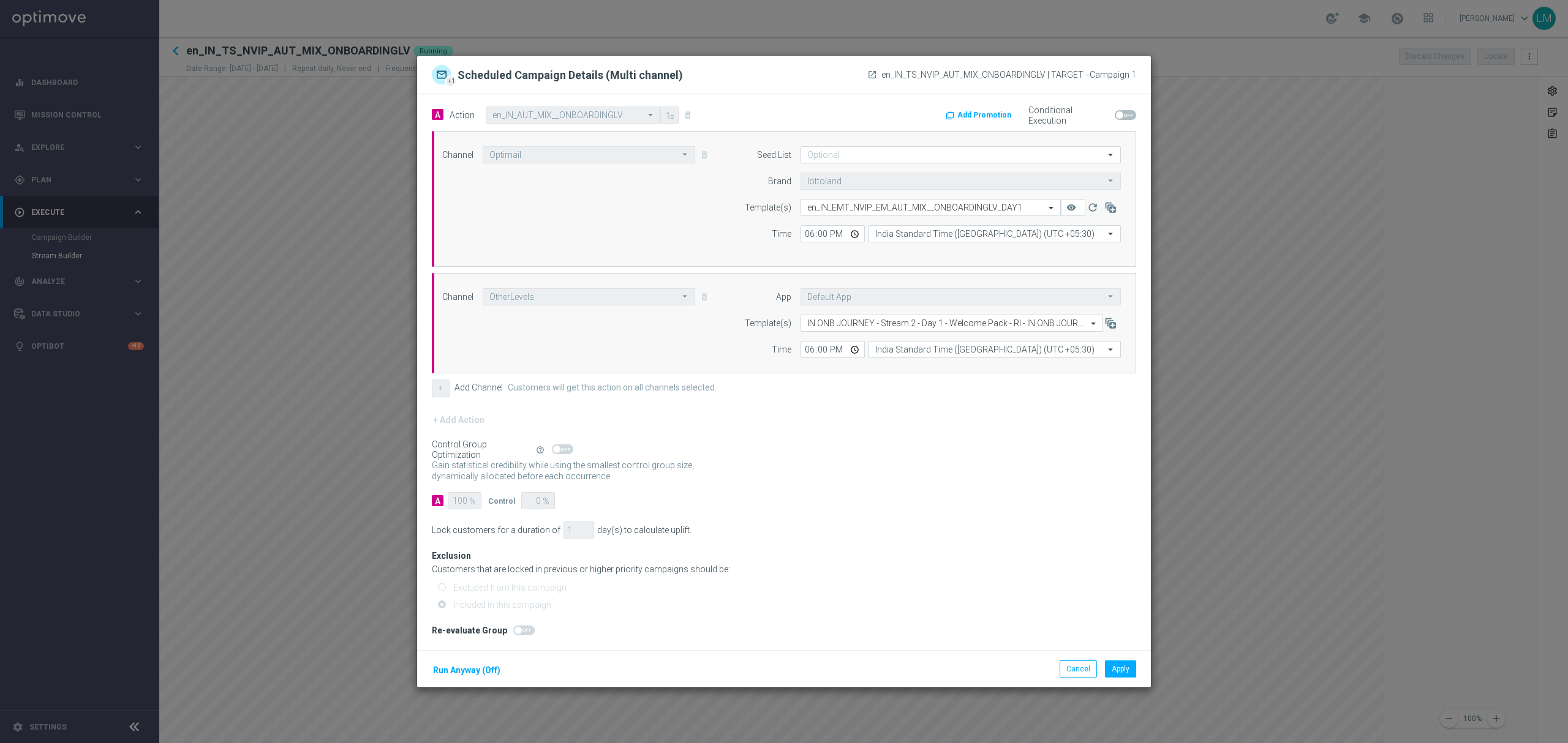
click at [702, 299] on div "Channel OtherLevels OtherLevels arrow_drop_down Drag here to set row groups Dra…" at bounding box center [578, 297] width 290 height 17
click at [843, 346] on input "18:00" at bounding box center [833, 350] width 64 height 17
click at [851, 348] on input "18:00" at bounding box center [833, 350] width 64 height 17
click at [873, 319] on input "text" at bounding box center [939, 323] width 265 height 10
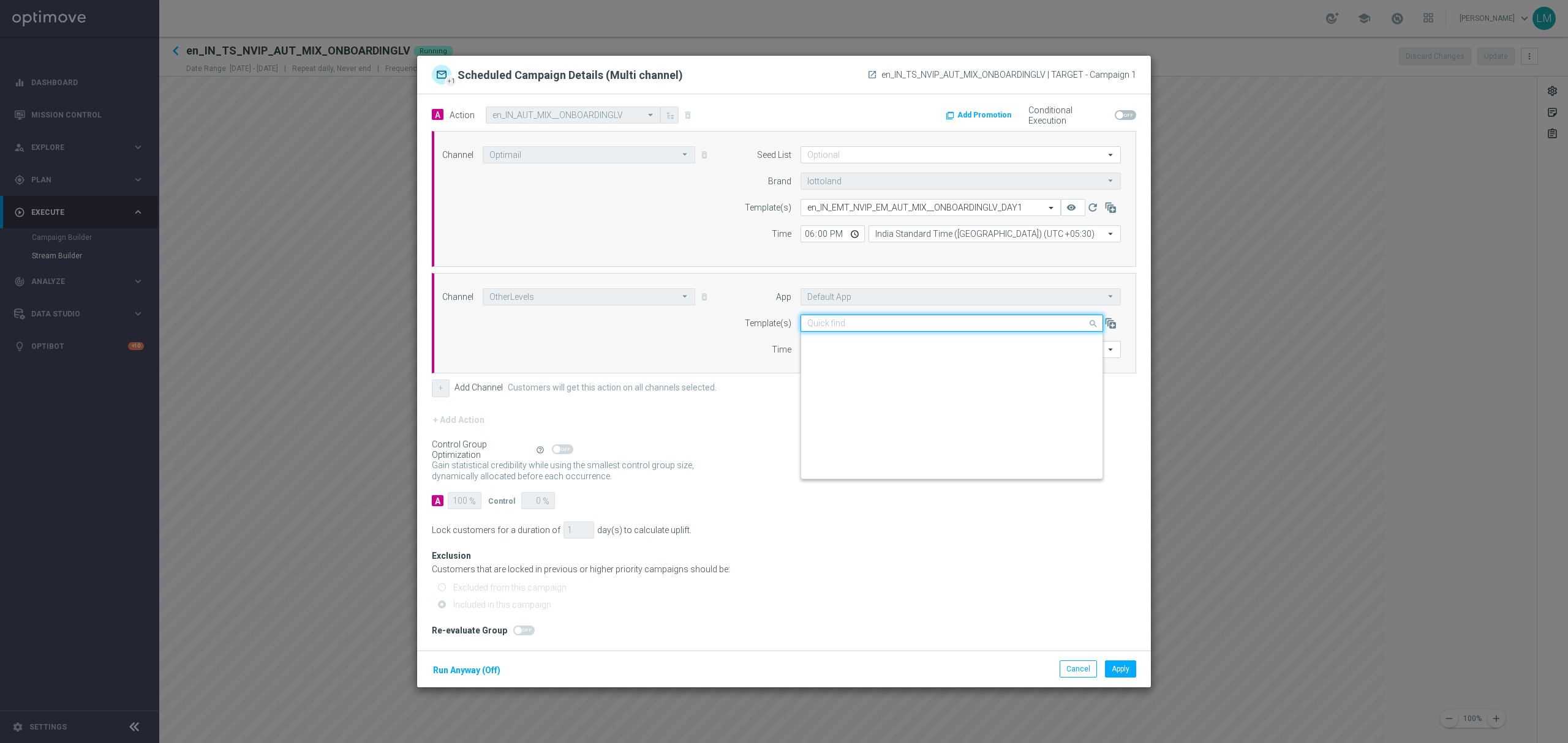
scroll to position [272306, 0]
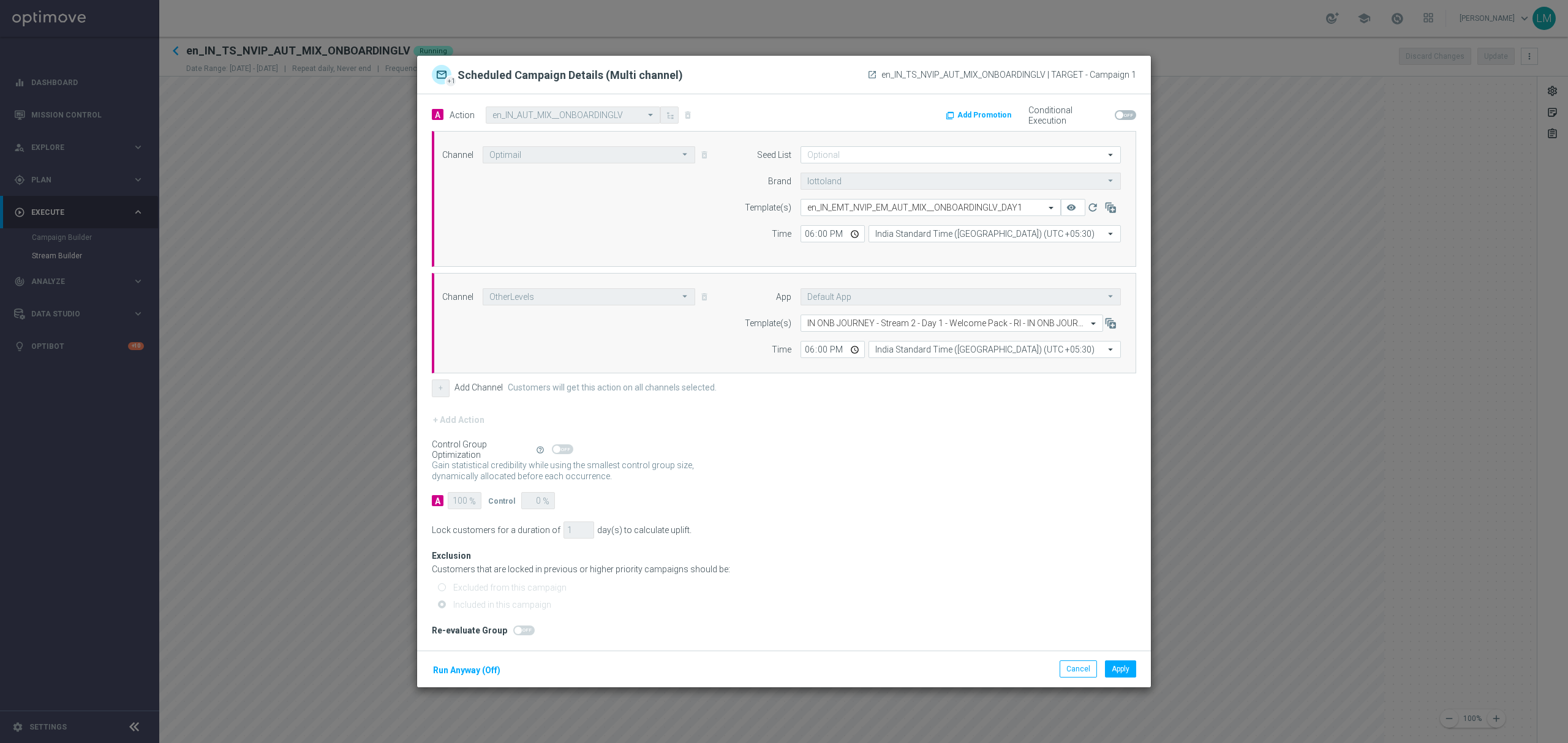
click at [719, 331] on div "Channel OtherLevels OtherLevels arrow_drop_down Drag here to set row groups Dra…" at bounding box center [781, 323] width 697 height 70
click at [702, 299] on div "Channel OtherLevels OtherLevels arrow_drop_down Drag here to set row groups Dra…" at bounding box center [578, 297] width 290 height 17
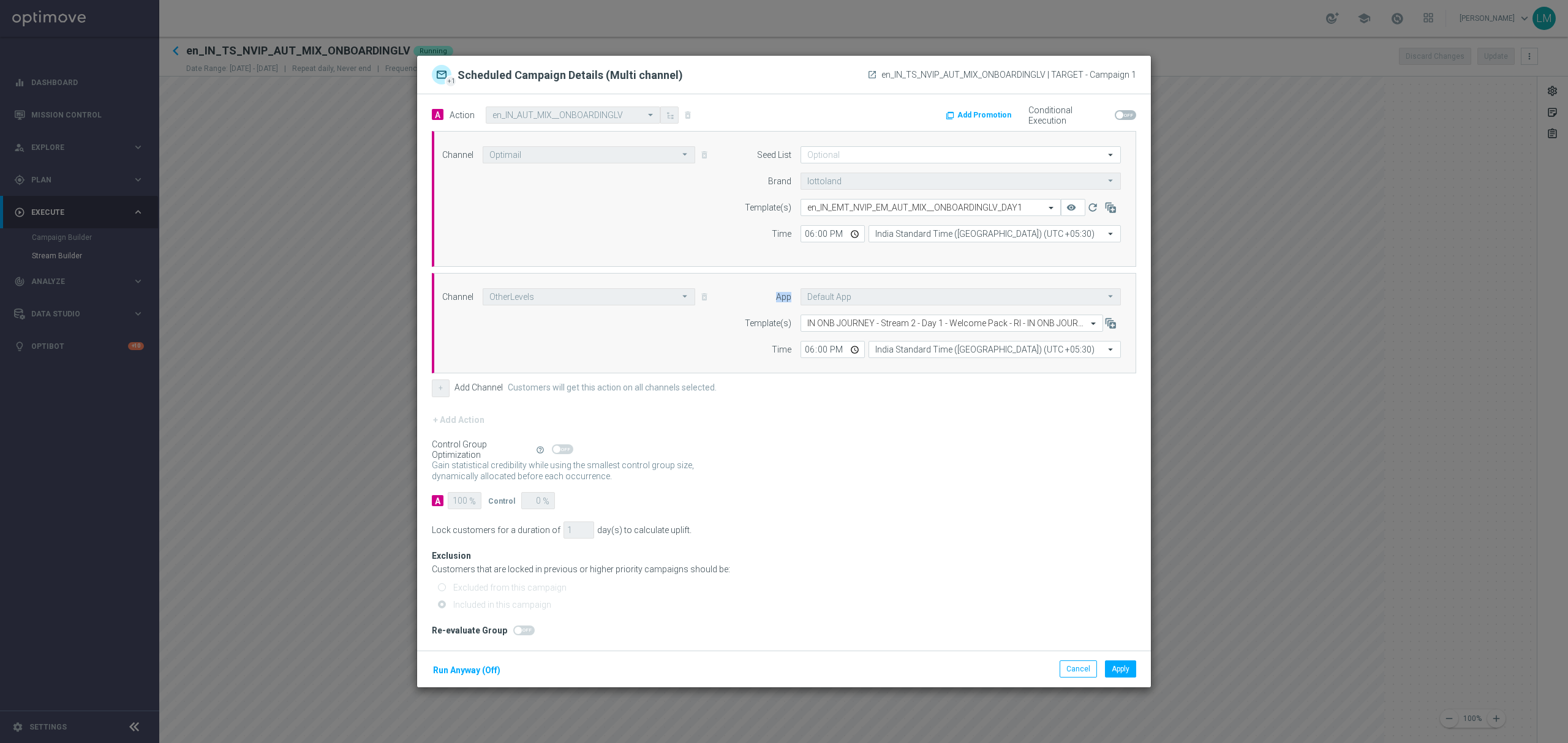
click at [702, 299] on div "Channel OtherLevels OtherLevels arrow_drop_down Drag here to set row groups Dra…" at bounding box center [578, 297] width 290 height 17
click at [1067, 678] on button "Cancel" at bounding box center [1078, 669] width 37 height 17
click at [709, 299] on div "Channel OtherLevels OtherLevels arrow_drop_down Drag here to set row groups Dra…" at bounding box center [578, 297] width 290 height 17
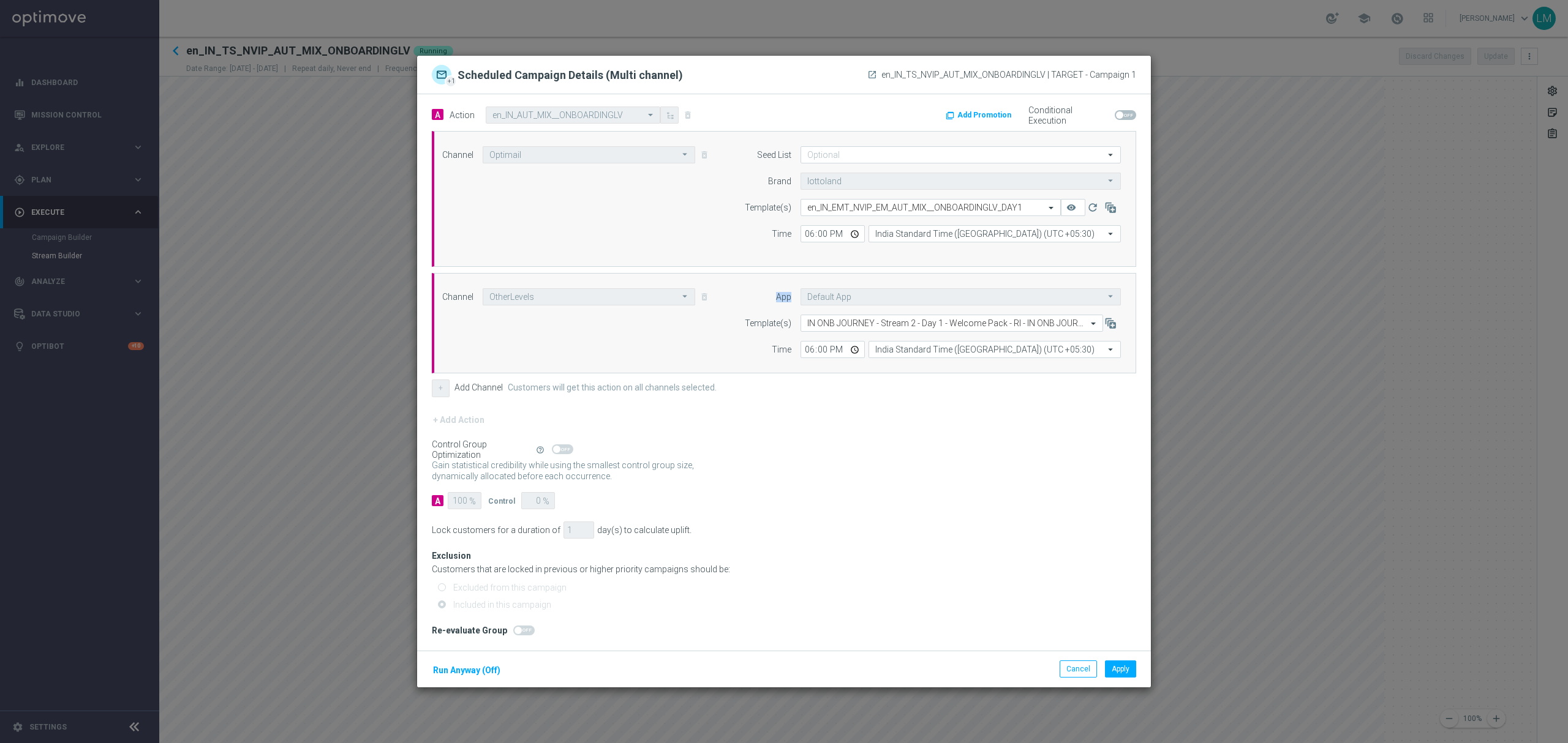
click at [709, 299] on div "Channel OtherLevels OtherLevels arrow_drop_down Drag here to set row groups Dra…" at bounding box center [578, 297] width 290 height 17
click at [757, 495] on div "A 100 % Control 0 %" at bounding box center [784, 501] width 705 height 17
click at [301, 467] on modal-container "+1 Scheduled Campaign Details (Multi channel) launch en_IN_TS_NVIP_AUT_MIX_ONBO…" at bounding box center [784, 371] width 1568 height 743
click at [307, 476] on modal-container "+1 Scheduled Campaign Details (Multi channel) launch en_IN_TS_NVIP_AUT_MIX_ONBO…" at bounding box center [784, 371] width 1568 height 743
click at [1274, 234] on modal-container "+1 Scheduled Campaign Details (Multi channel) launch en_IN_TS_NVIP_AUT_MIX_ONBO…" at bounding box center [784, 371] width 1568 height 743
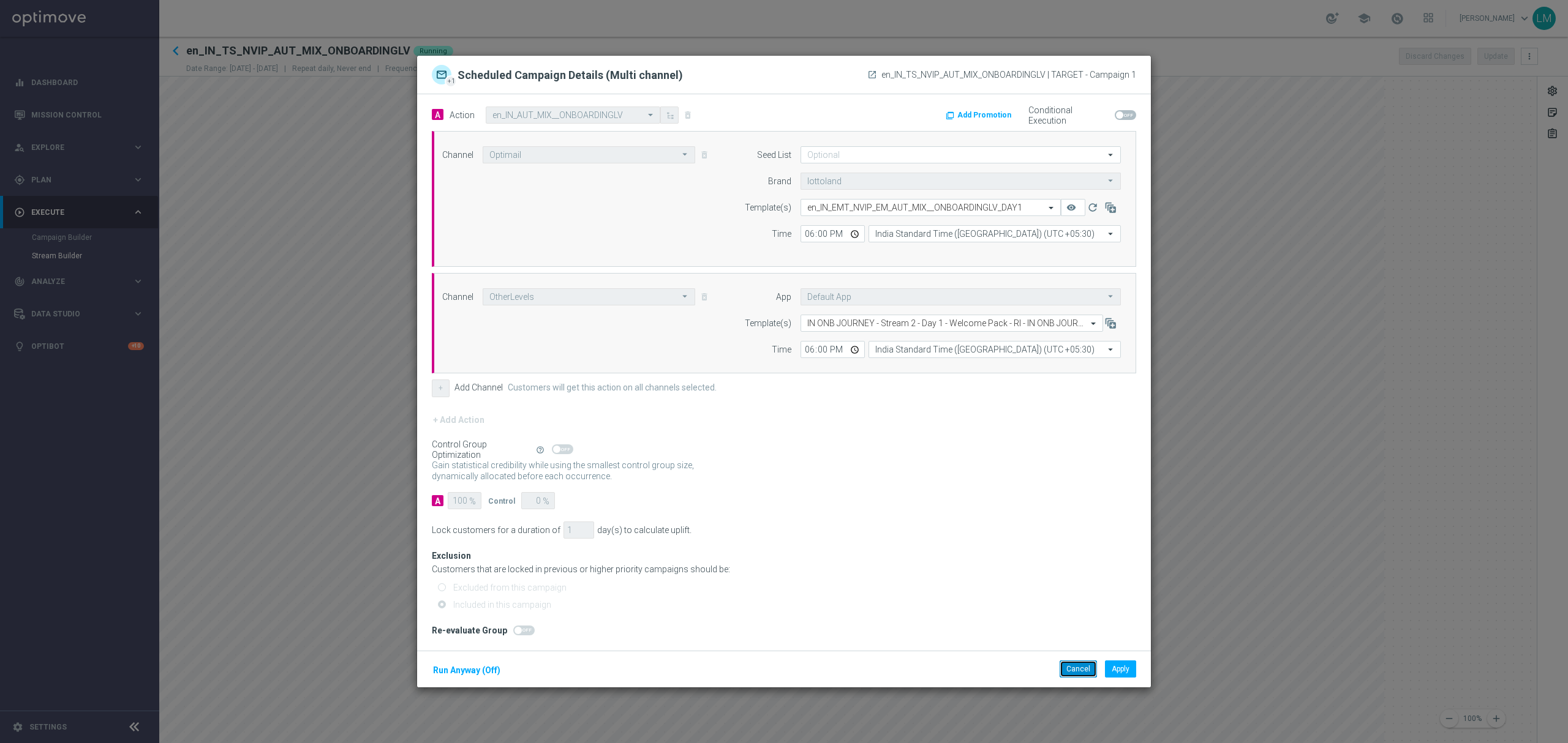
click at [1071, 670] on button "Cancel" at bounding box center [1078, 669] width 37 height 17
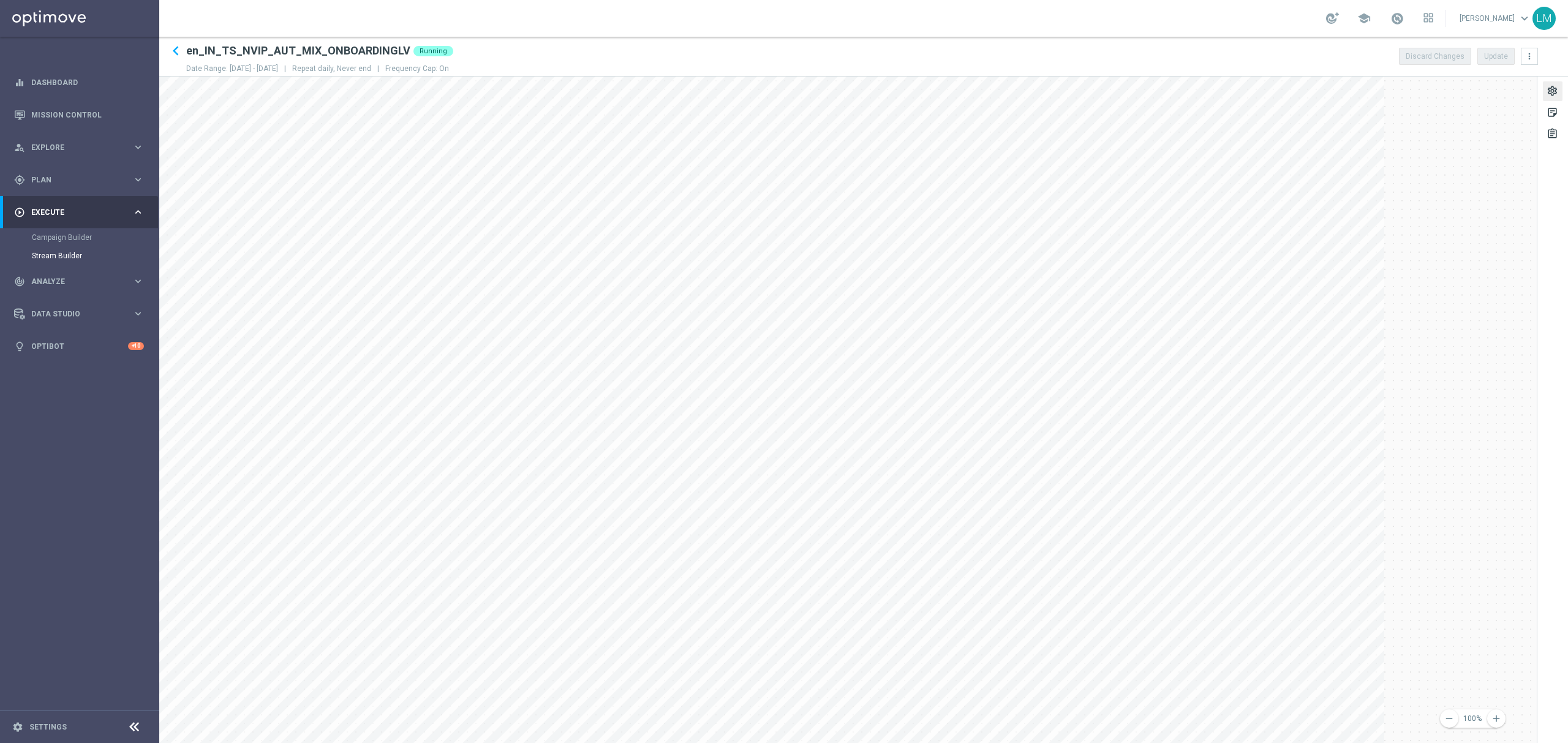
click at [1547, 91] on div "settings" at bounding box center [1552, 93] width 12 height 16
click at [1553, 110] on div "sticky_note_2" at bounding box center [1552, 114] width 12 height 16
click at [1551, 132] on div "assignment" at bounding box center [1552, 136] width 12 height 16
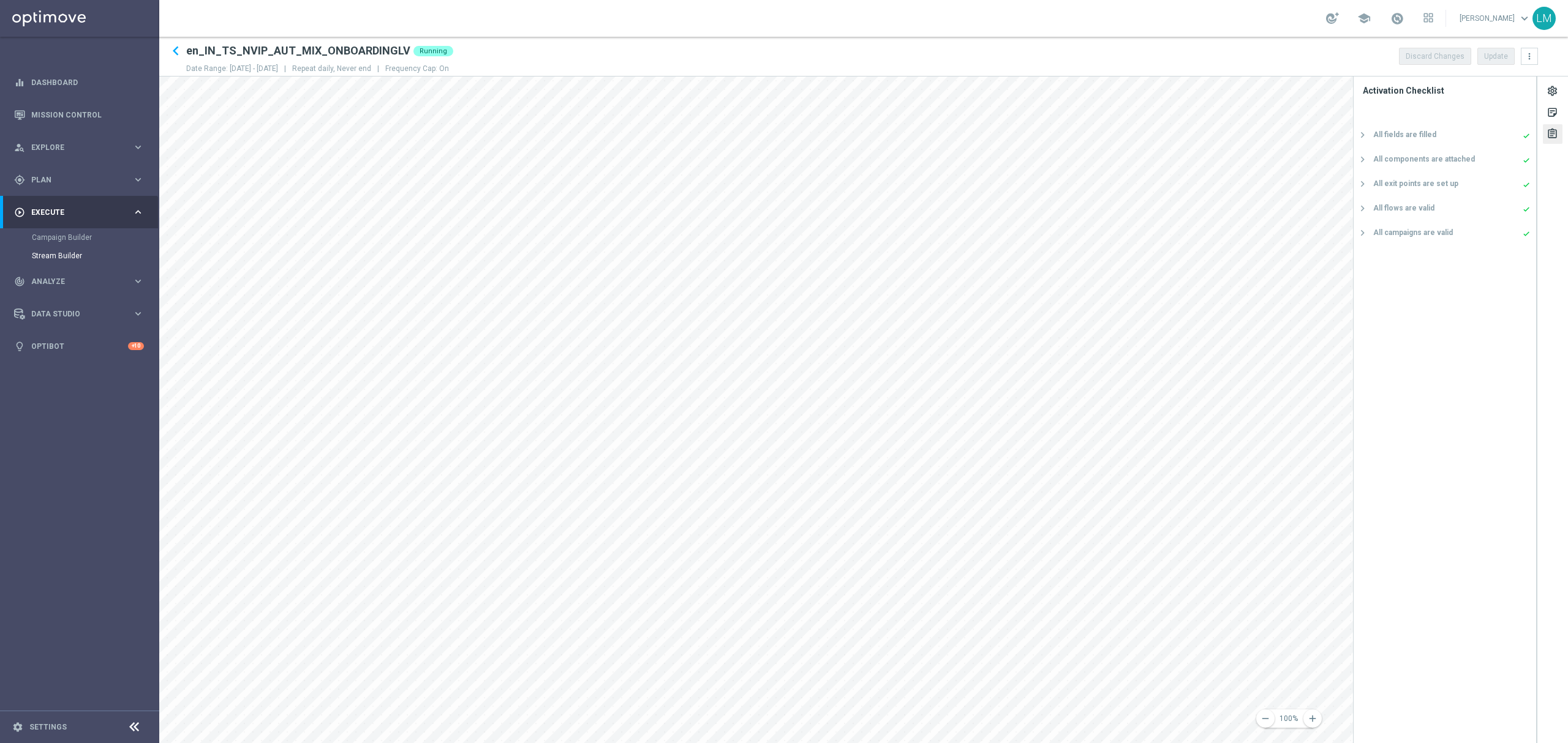
click at [1551, 132] on div "assignment" at bounding box center [1552, 136] width 12 height 16
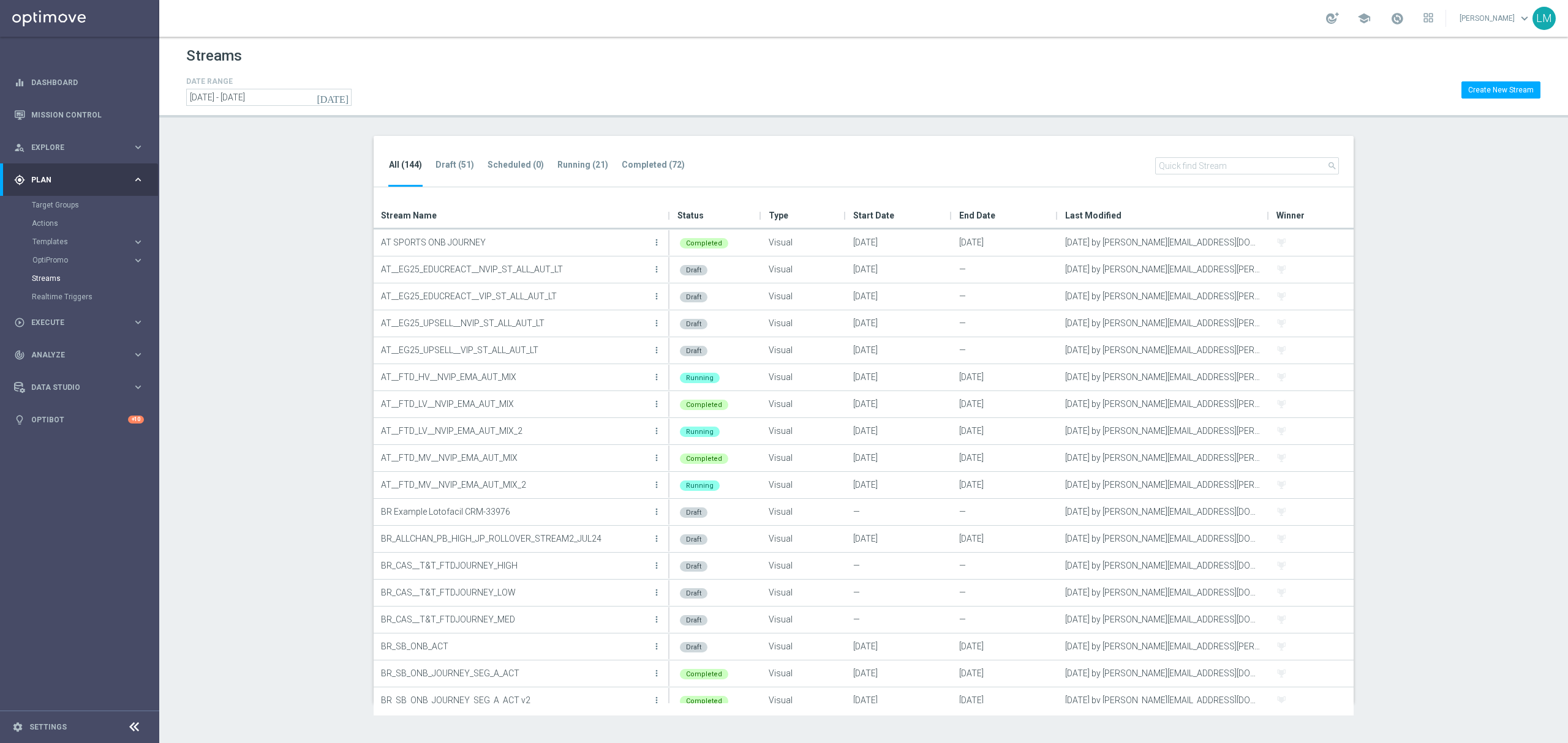
click at [1220, 172] on input "text" at bounding box center [1246, 166] width 184 height 17
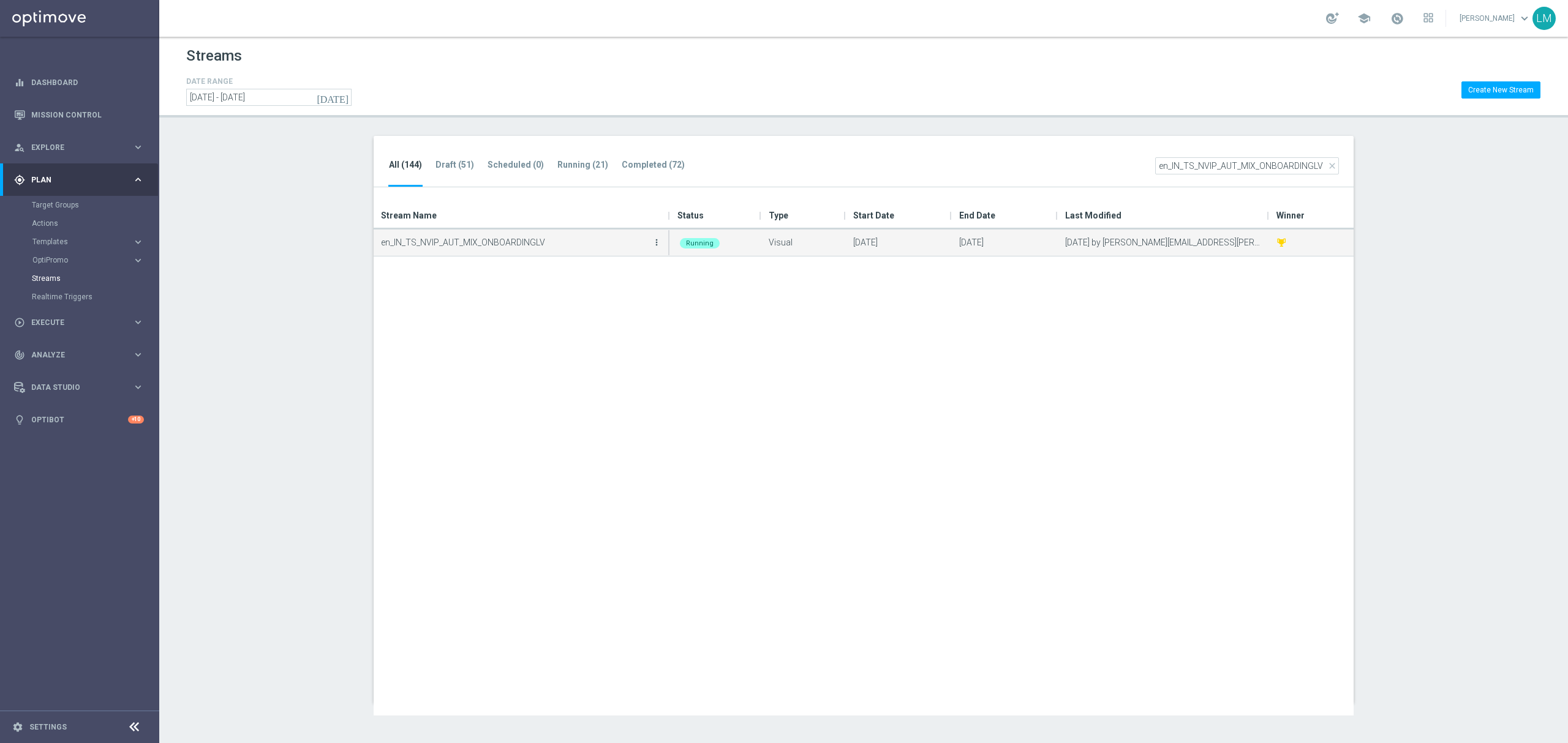
type input "en_IN_TS_NVIP_AUT_MIX_ONBOARDINGLV"
click at [657, 245] on icon "more_vert" at bounding box center [656, 242] width 10 height 10
click at [607, 311] on div "Stop" at bounding box center [607, 313] width 74 height 8
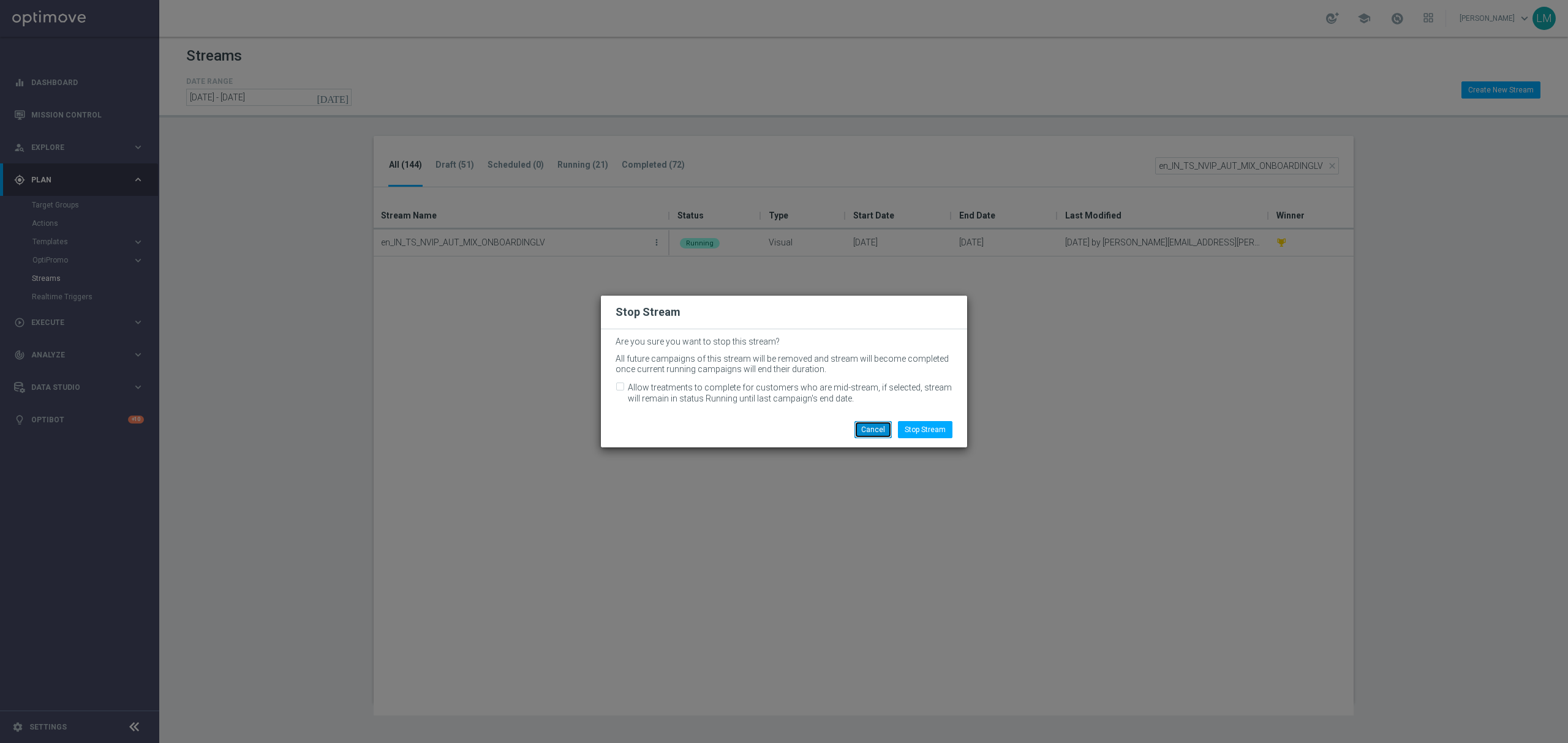
click at [875, 430] on button "Cancel" at bounding box center [873, 430] width 37 height 17
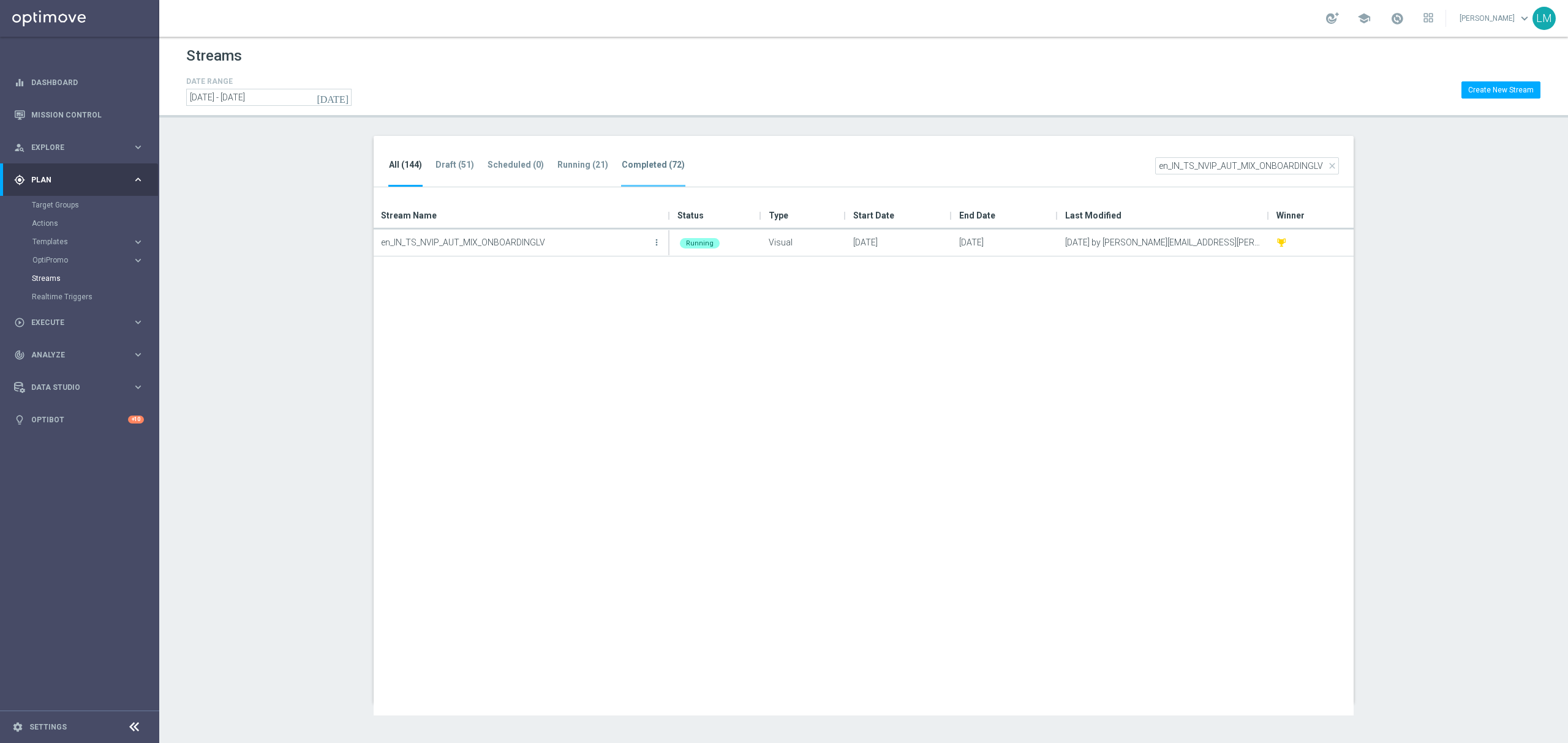
click at [646, 174] on li "Completed (72)" at bounding box center [653, 173] width 64 height 29
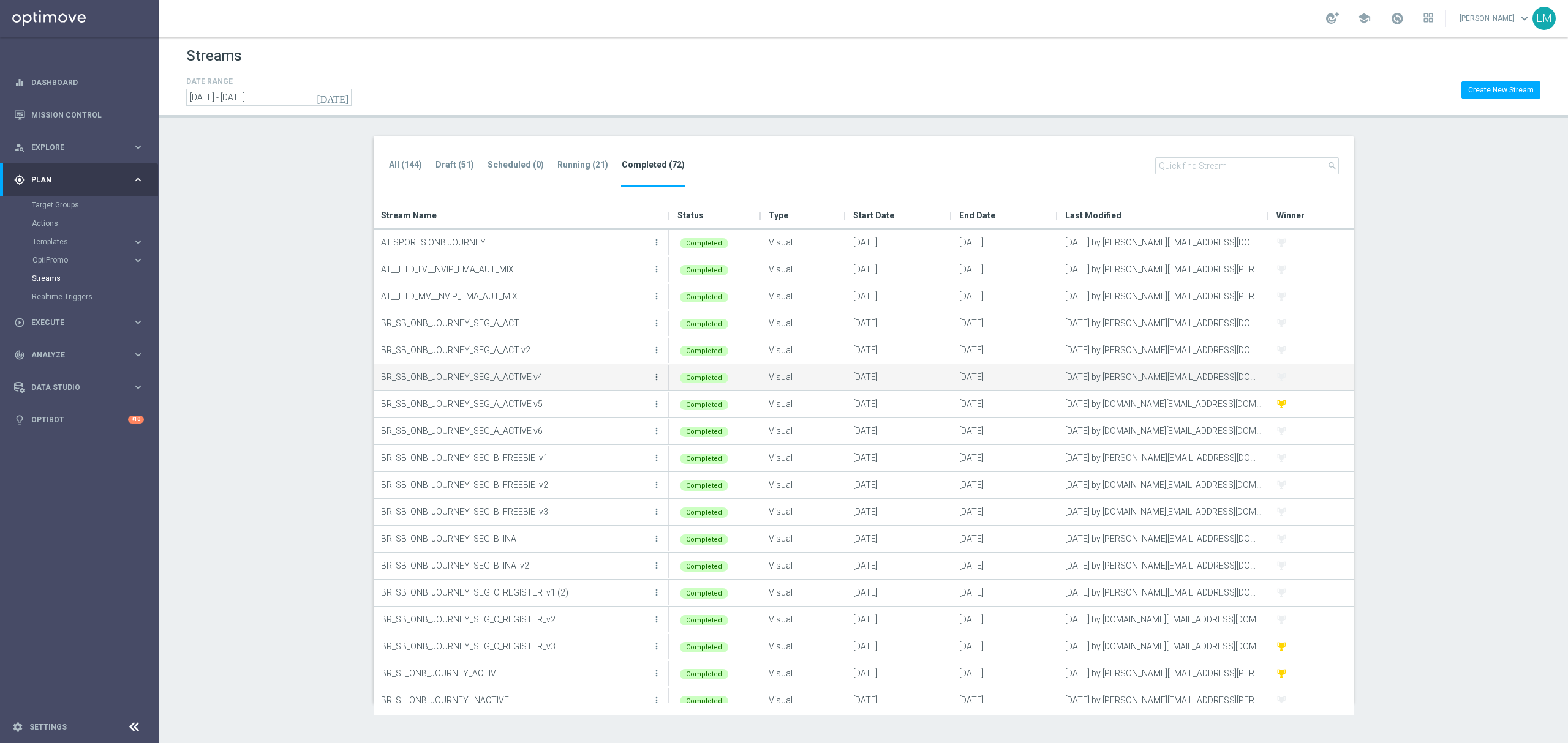
click at [655, 381] on icon "more_vert" at bounding box center [656, 377] width 10 height 10
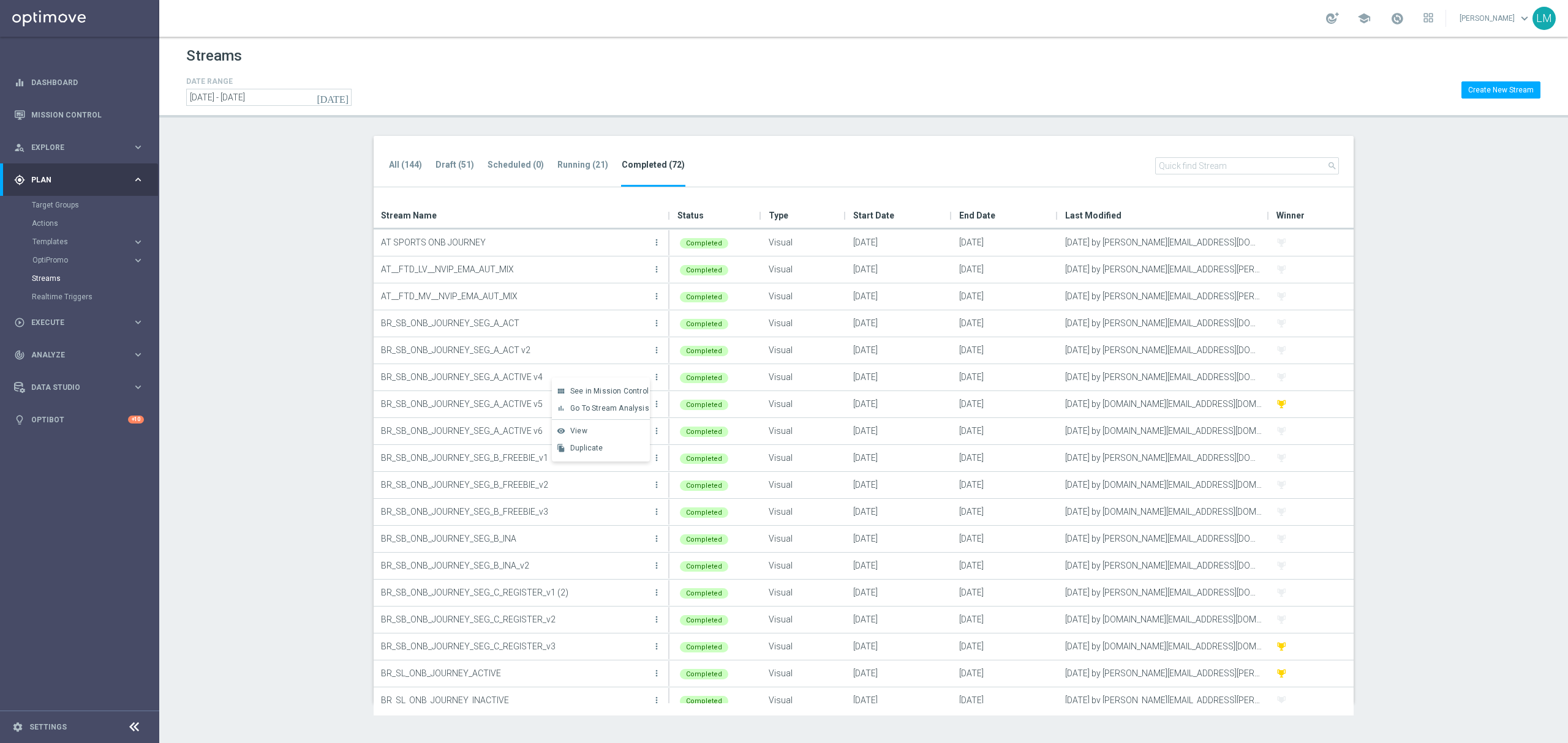
click at [348, 235] on section "All (144) Draft (51) Scheduled (0) Running (21) Completed (72) search Drag here…" at bounding box center [863, 420] width 1409 height 568
click at [446, 160] on tab-header "Draft (51)" at bounding box center [454, 165] width 39 height 10
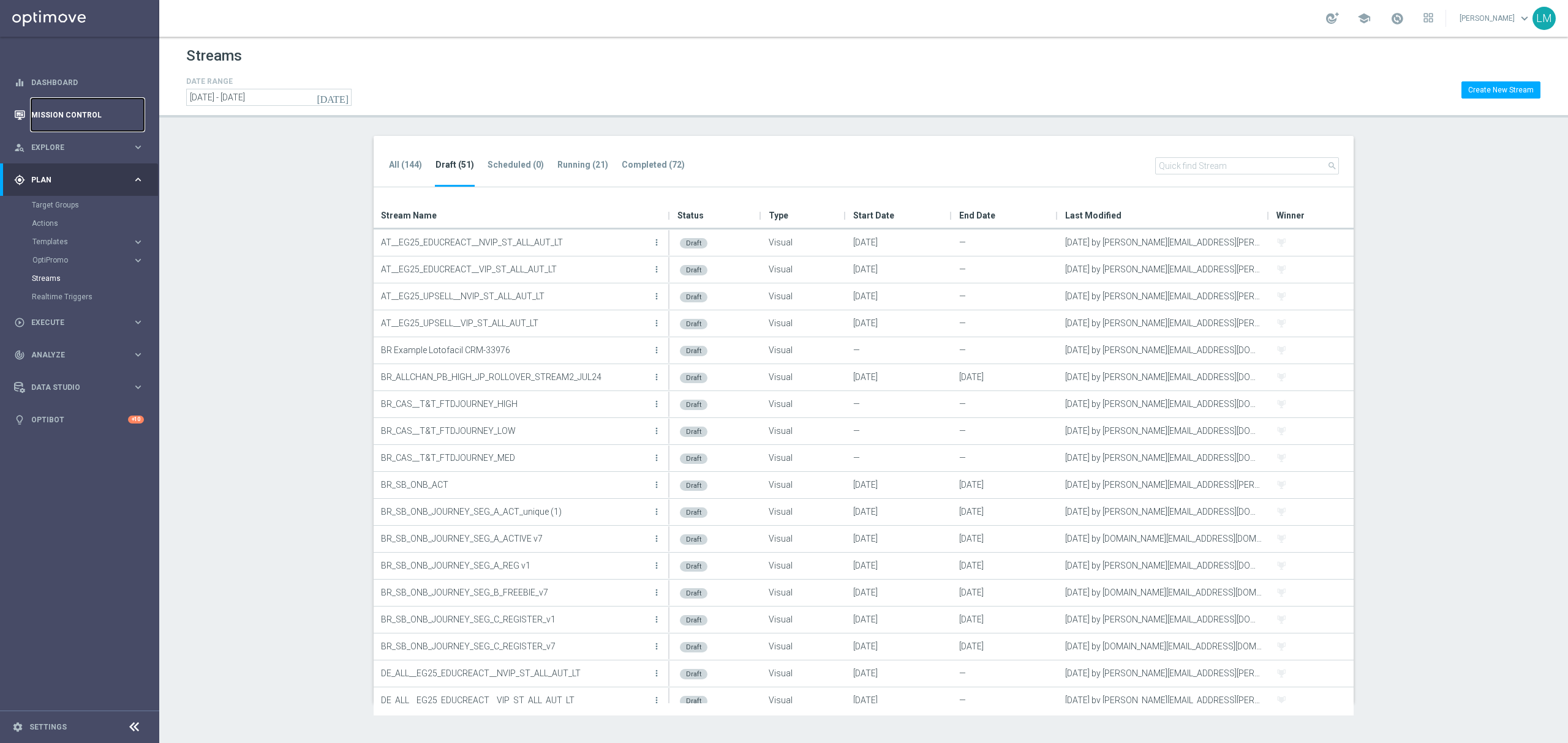
click at [86, 105] on link "Mission Control" at bounding box center [88, 115] width 112 height 33
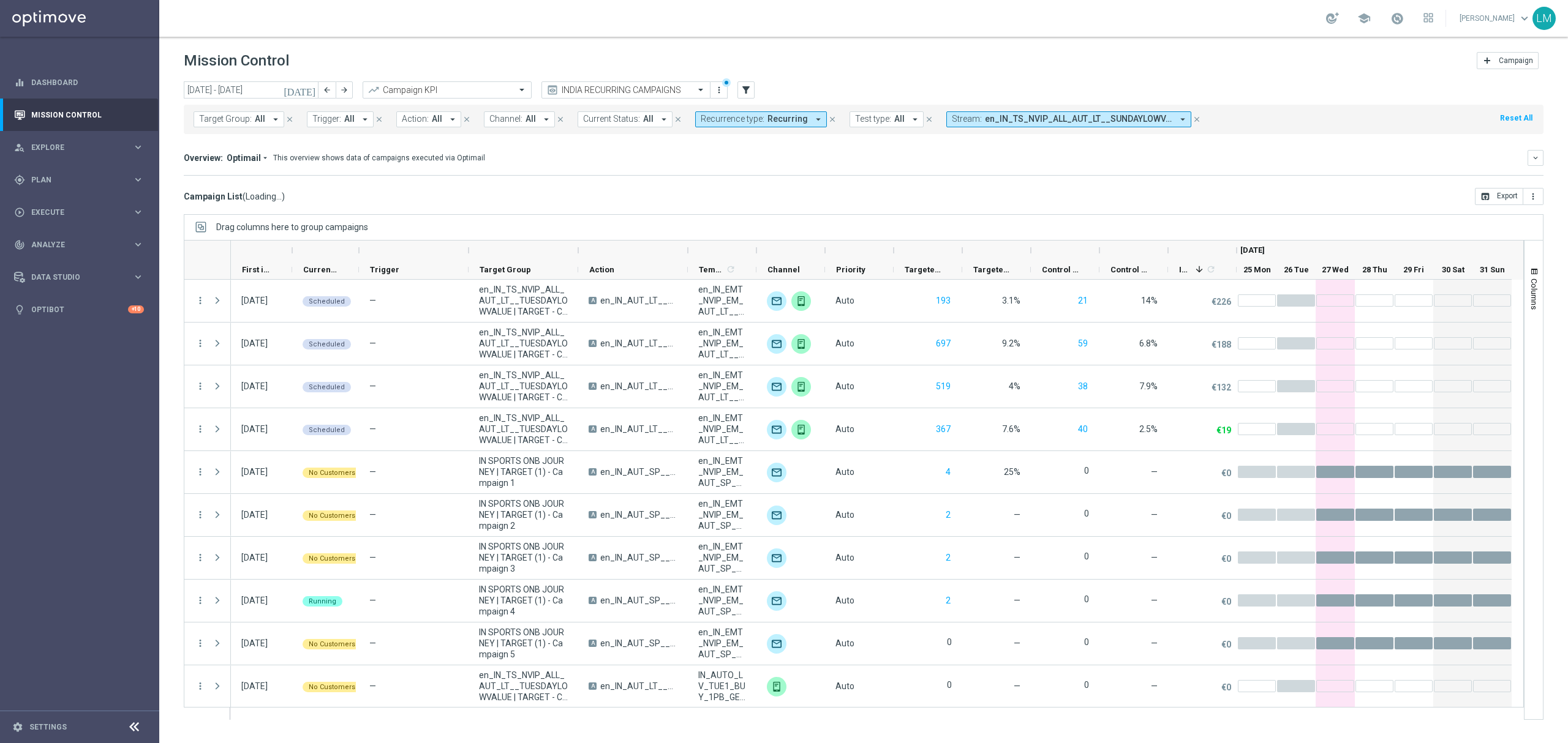
click at [255, 120] on span "All" at bounding box center [260, 119] width 10 height 10
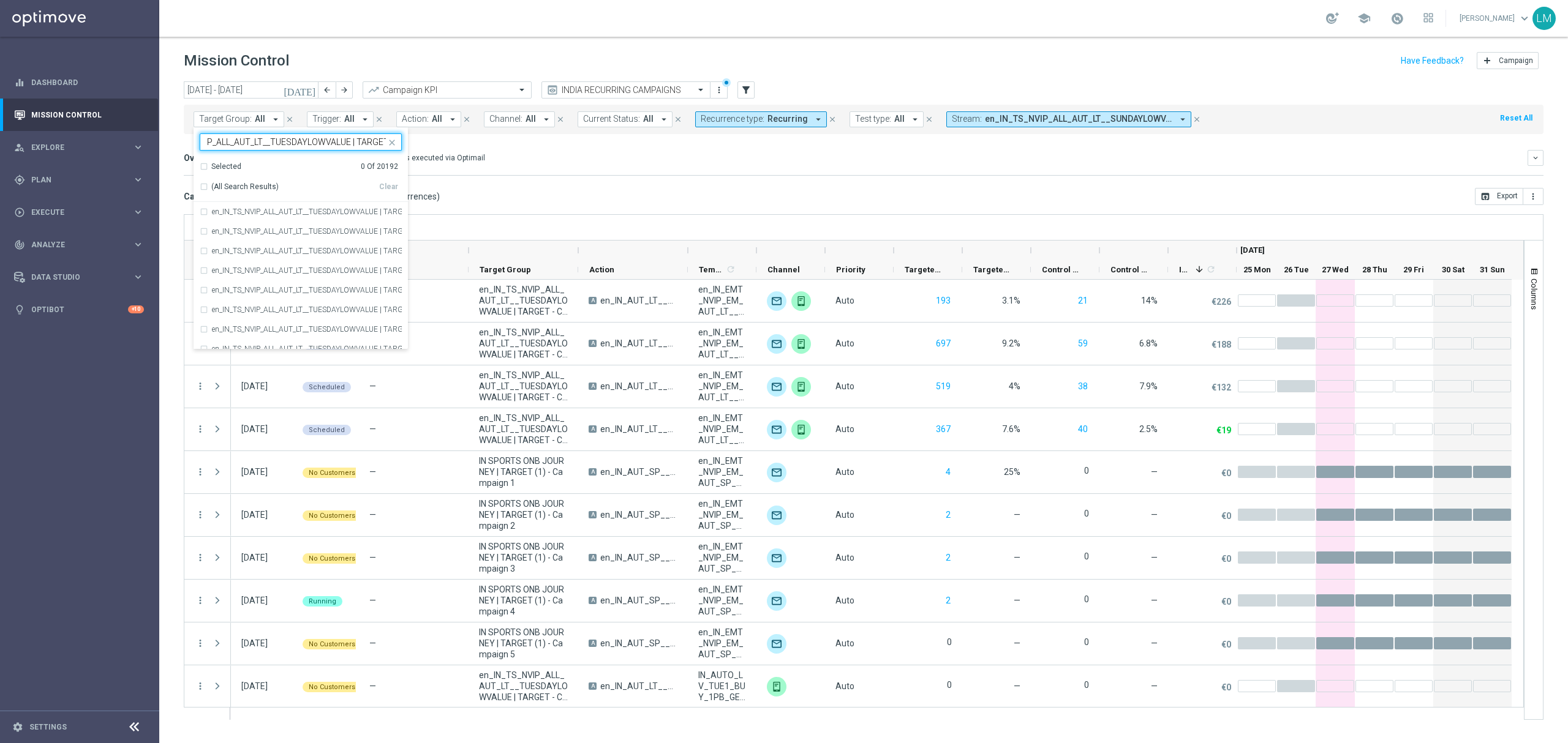
click at [206, 167] on div "Selected 0 Of 20192" at bounding box center [299, 167] width 199 height 10
type input "en_IN_TS_NVIP_ALL_AUT_LT__TUESDAYLOWVALUE | TARGET"
click at [584, 175] on div "Direct Response VS Increase In Deposit Amount Direct Response €18 Test Response…" at bounding box center [863, 175] width 1359 height 1
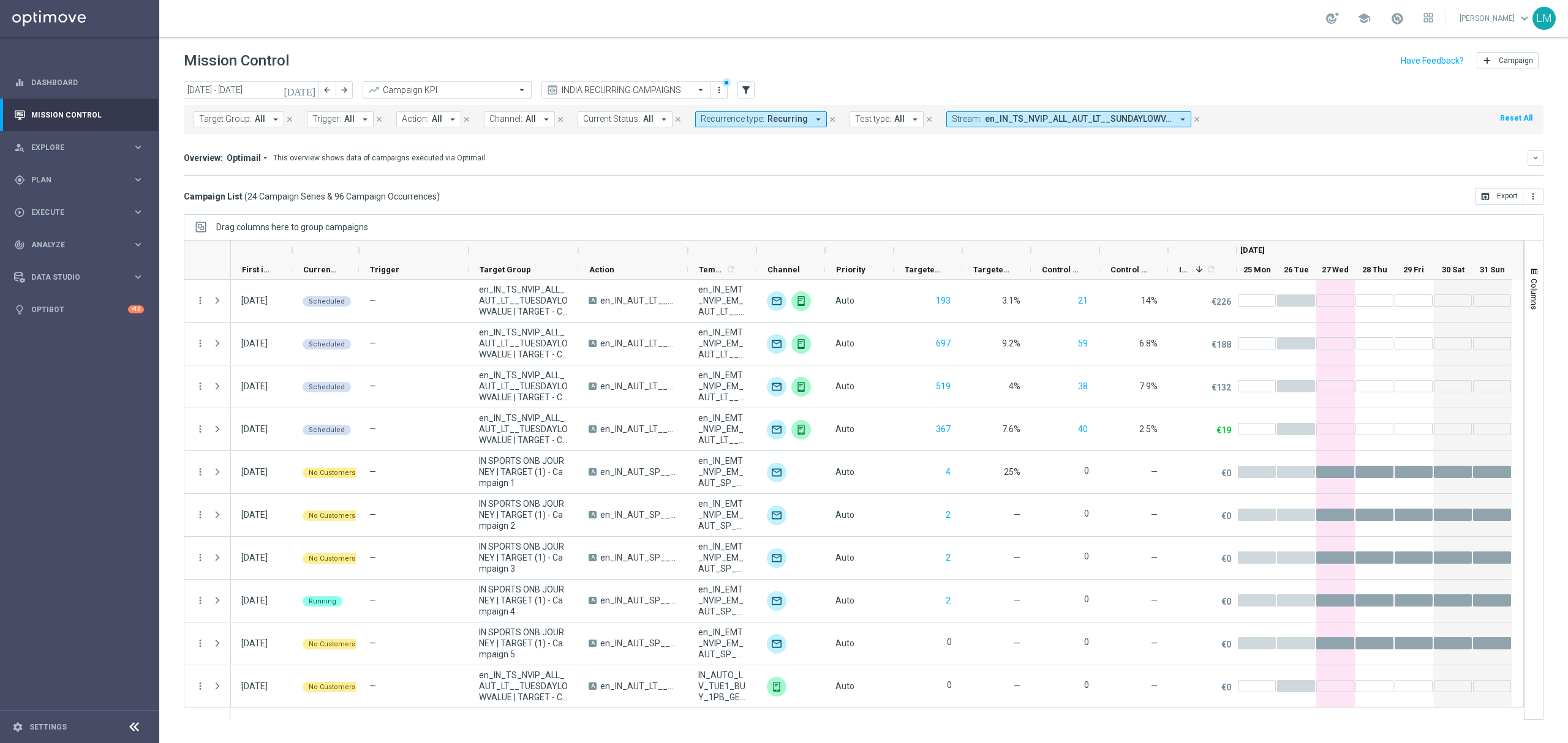
click at [238, 123] on span "Target Group:" at bounding box center [225, 119] width 53 height 10
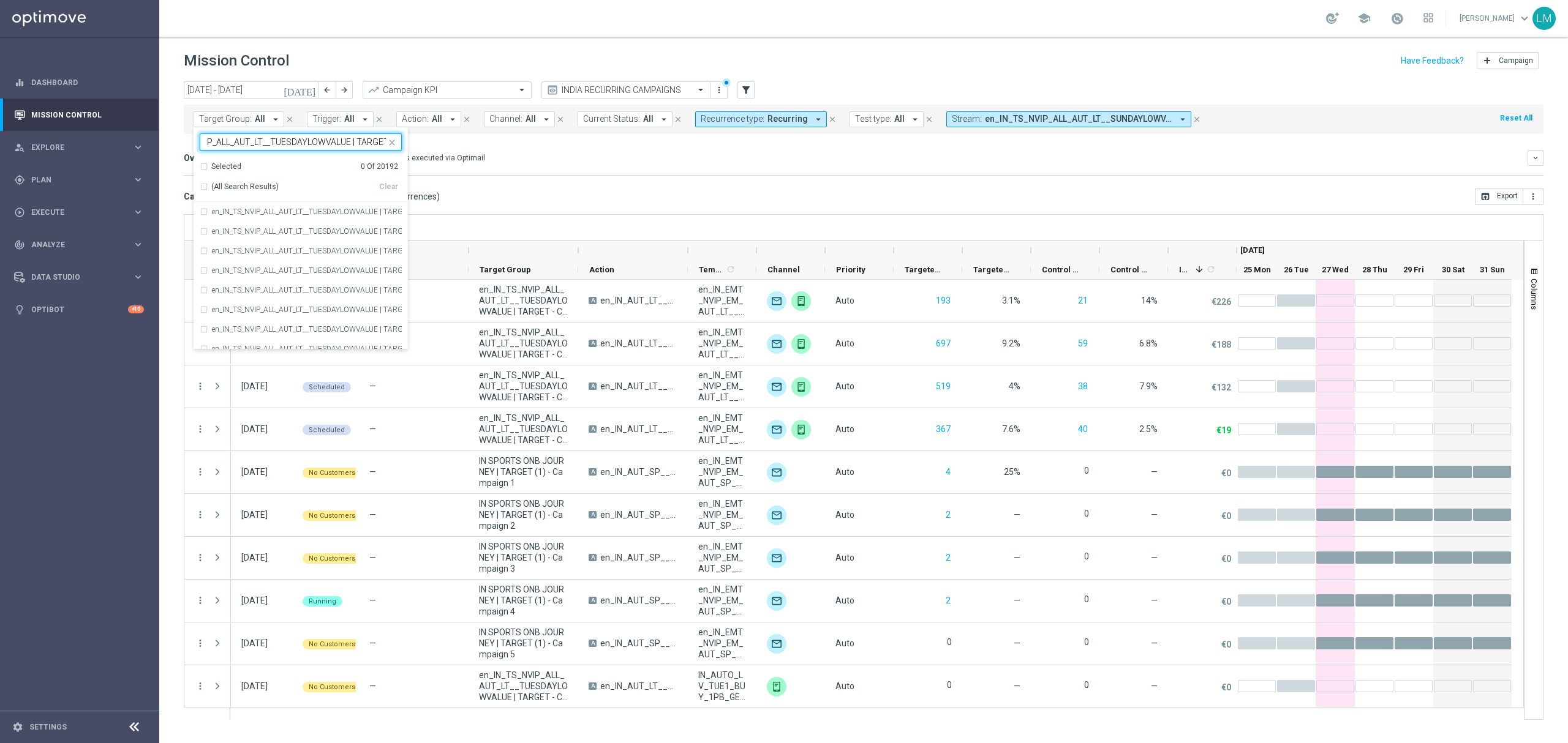
click at [207, 189] on div "(All Search Results)" at bounding box center [289, 187] width 180 height 10
type input "en_IN_TS_NVIP_ALL_AUT_LT__TUESDAYLOWVALUE | TARGET"
click at [646, 199] on div "Campaign List ( 24 Campaign Series & 96 Campaign Occurrences ) open_in_browser …" at bounding box center [863, 197] width 1359 height 17
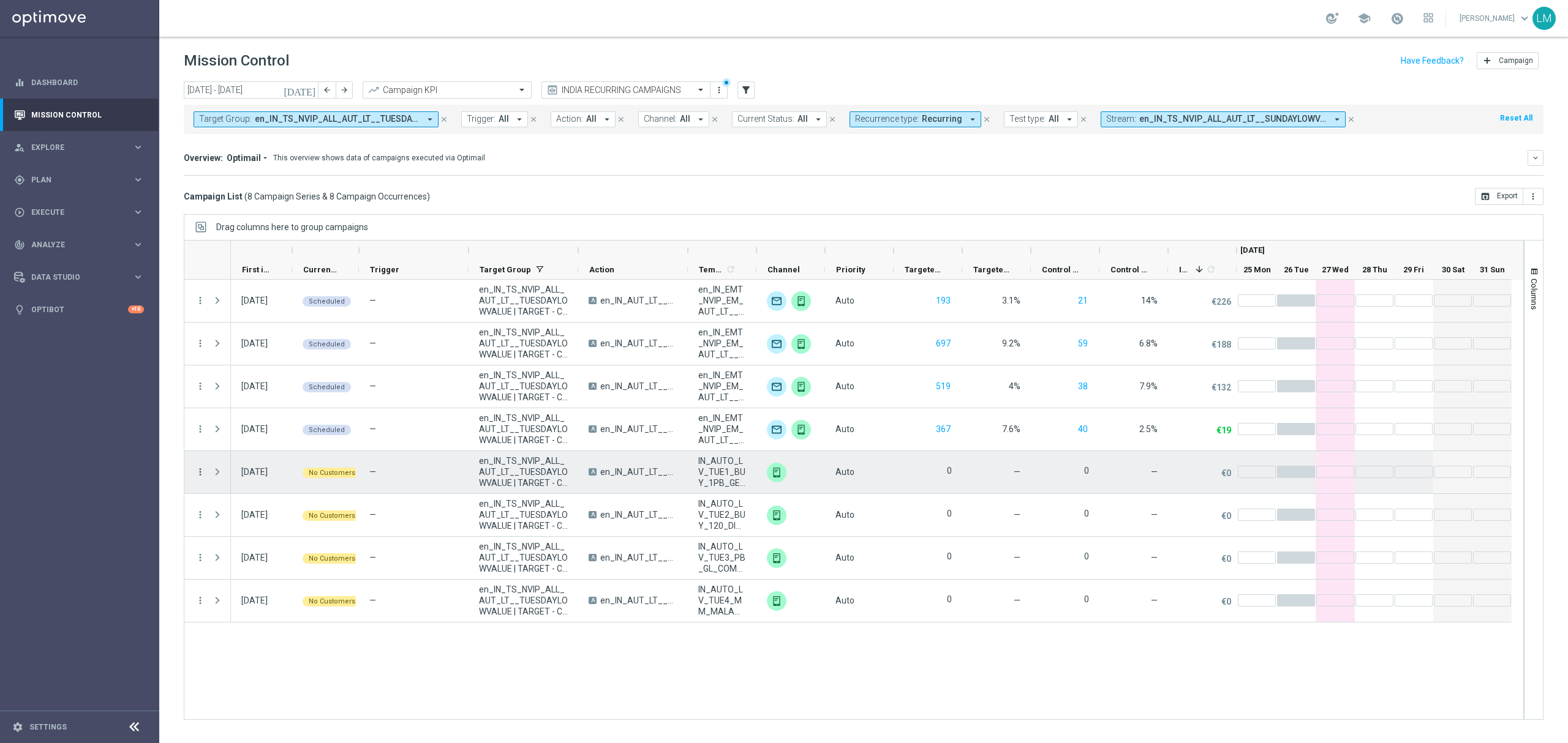
click at [199, 478] on icon "more_vert" at bounding box center [200, 472] width 11 height 11
click at [223, 608] on div "delete_forever Delete" at bounding box center [275, 606] width 138 height 17
click at [348, 647] on div "26 Aug 2025, Tuesday Scheduled — en_IN_TS_NVIP_ALL_AUT_LT__TUESDAYLOWVALUE | TA…" at bounding box center [876, 499] width 1292 height 440
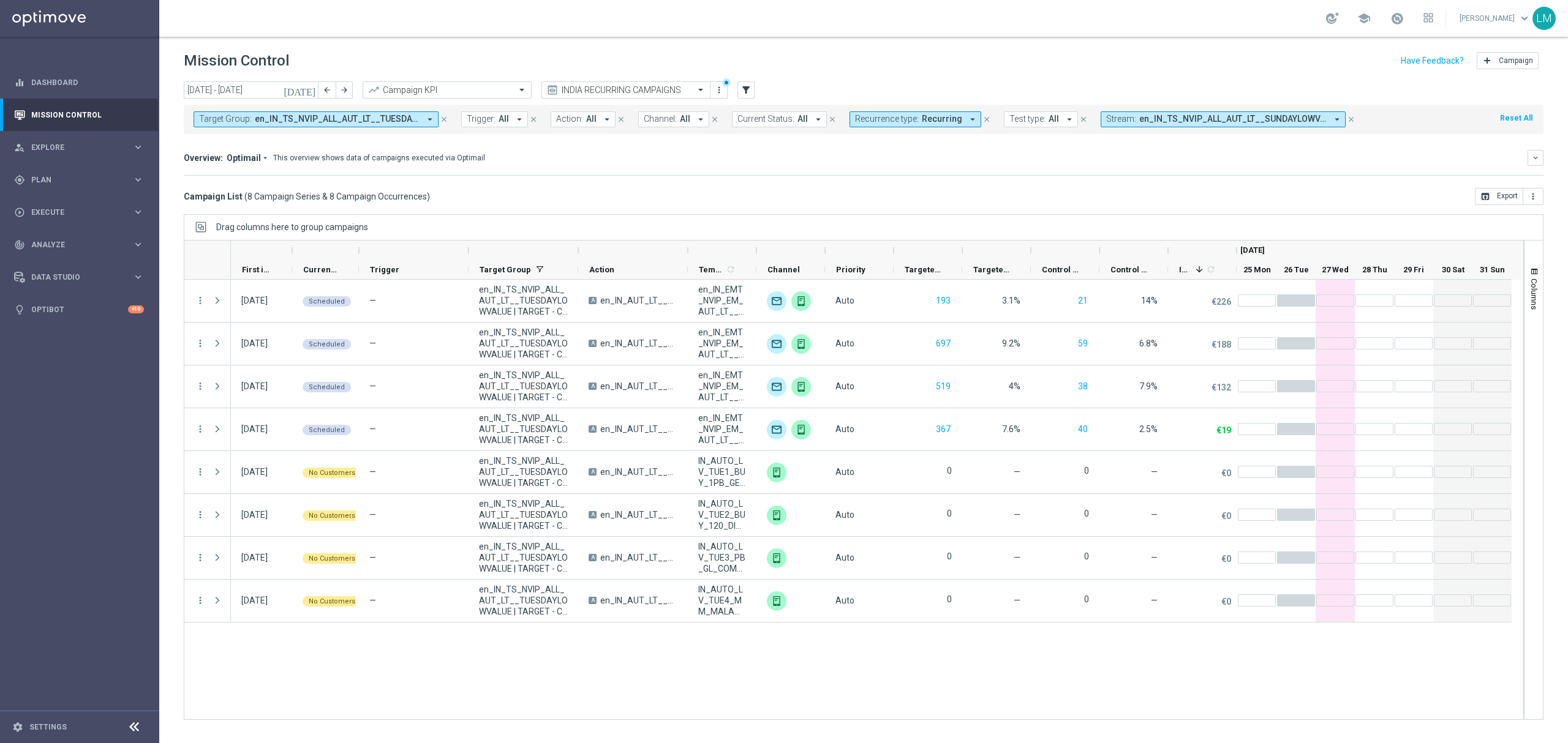
click at [345, 122] on span "en_IN_TS_NVIP_ALL_AUT_LT__TUESDAYLOWVALUE | TARGET - Campaign 1, en_IN_TS_NVIP_…" at bounding box center [337, 119] width 165 height 10
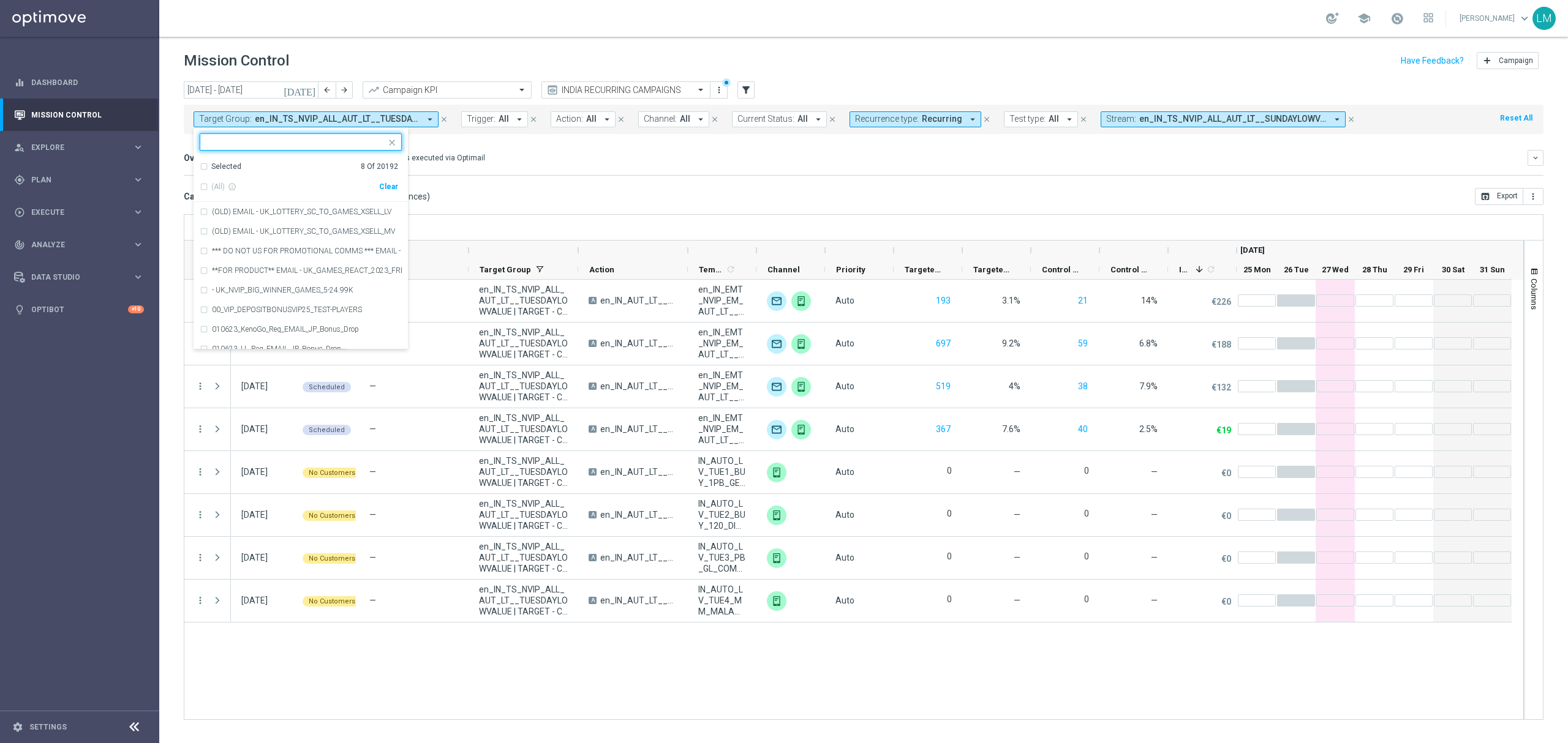
click at [0, 0] on div "Clear" at bounding box center [0, 0] width 0 height 0
click at [314, 142] on input "text" at bounding box center [296, 142] width 180 height 10
paste input "en_IN_TGT_NVIP_AUT_LT__SUNDAYLOWVALUE"
click at [263, 211] on label "en_IN_TGT_NVIP_AUT_LT__SUNDAYLOWVALUE" at bounding box center [288, 212] width 153 height 7
type input "en_IN_TGT_NVIP_AUT_LT__SUNDAYLOWVALUE"
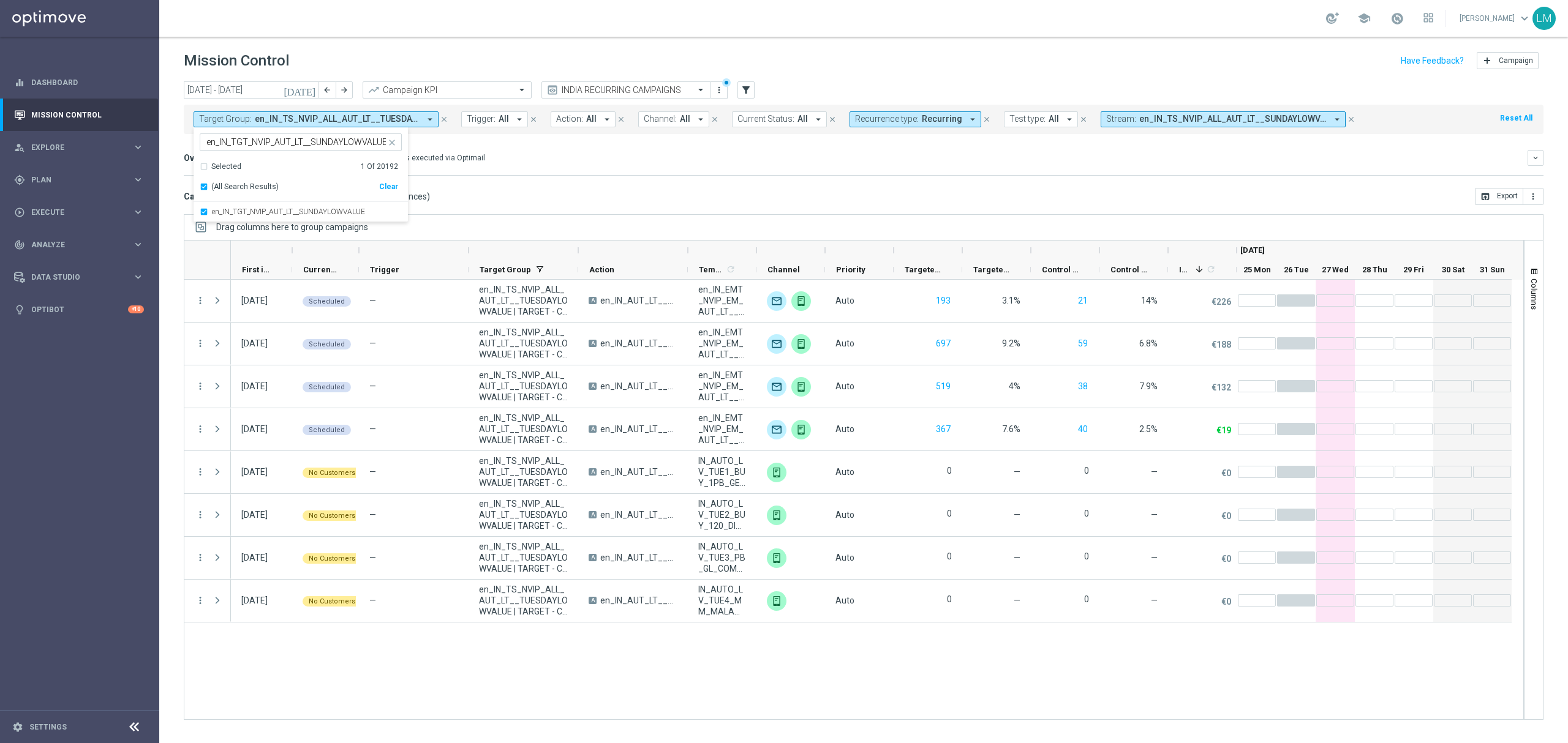
click at [609, 184] on mini-dashboard "Overview: Optimail arrow_drop_down This overview shows data of campaigns execut…" at bounding box center [863, 161] width 1359 height 54
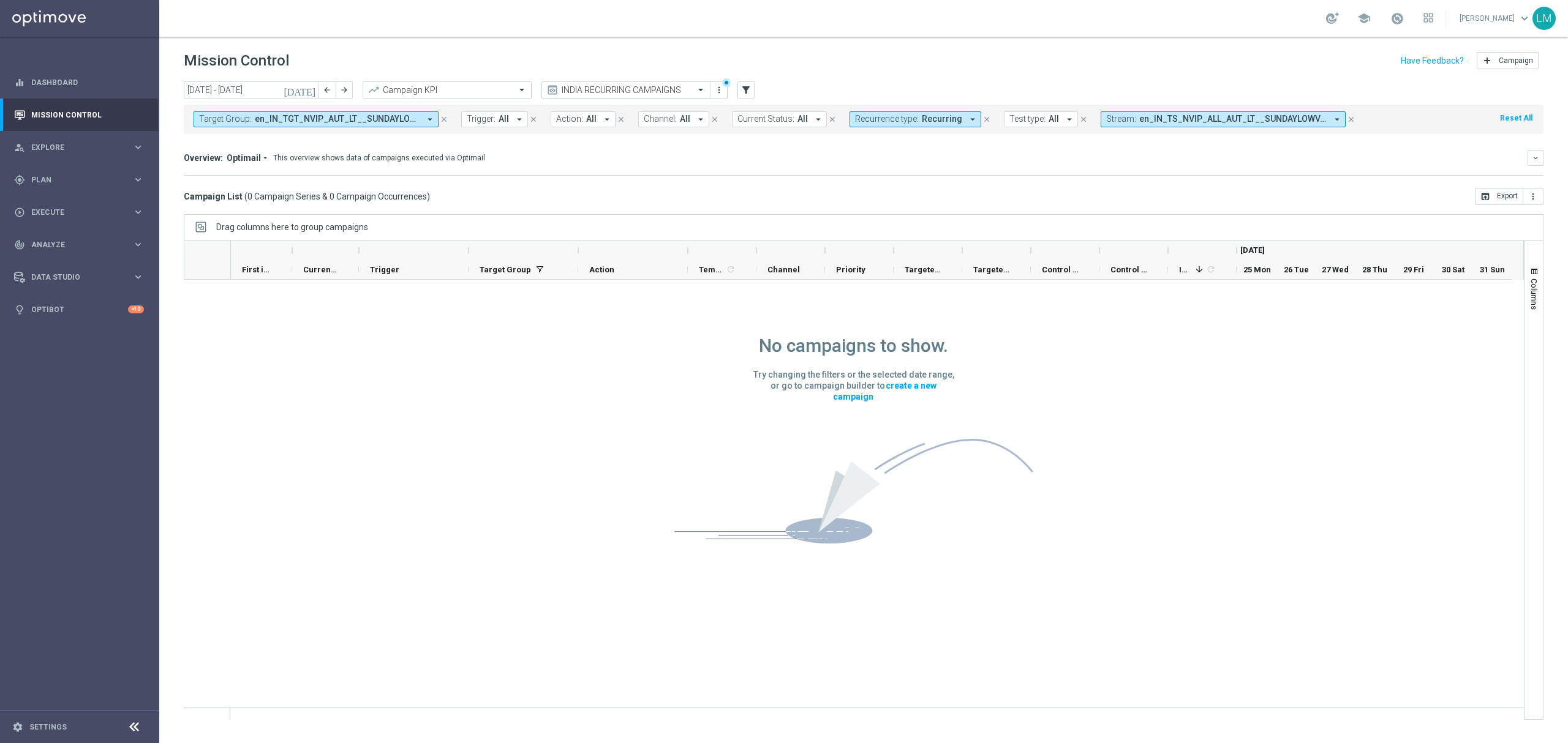
click at [665, 88] on input "text" at bounding box center [614, 90] width 131 height 10
click at [403, 116] on span "en_IN_TGT_NVIP_AUT_LT__SUNDAYLOWVALUE" at bounding box center [337, 119] width 165 height 10
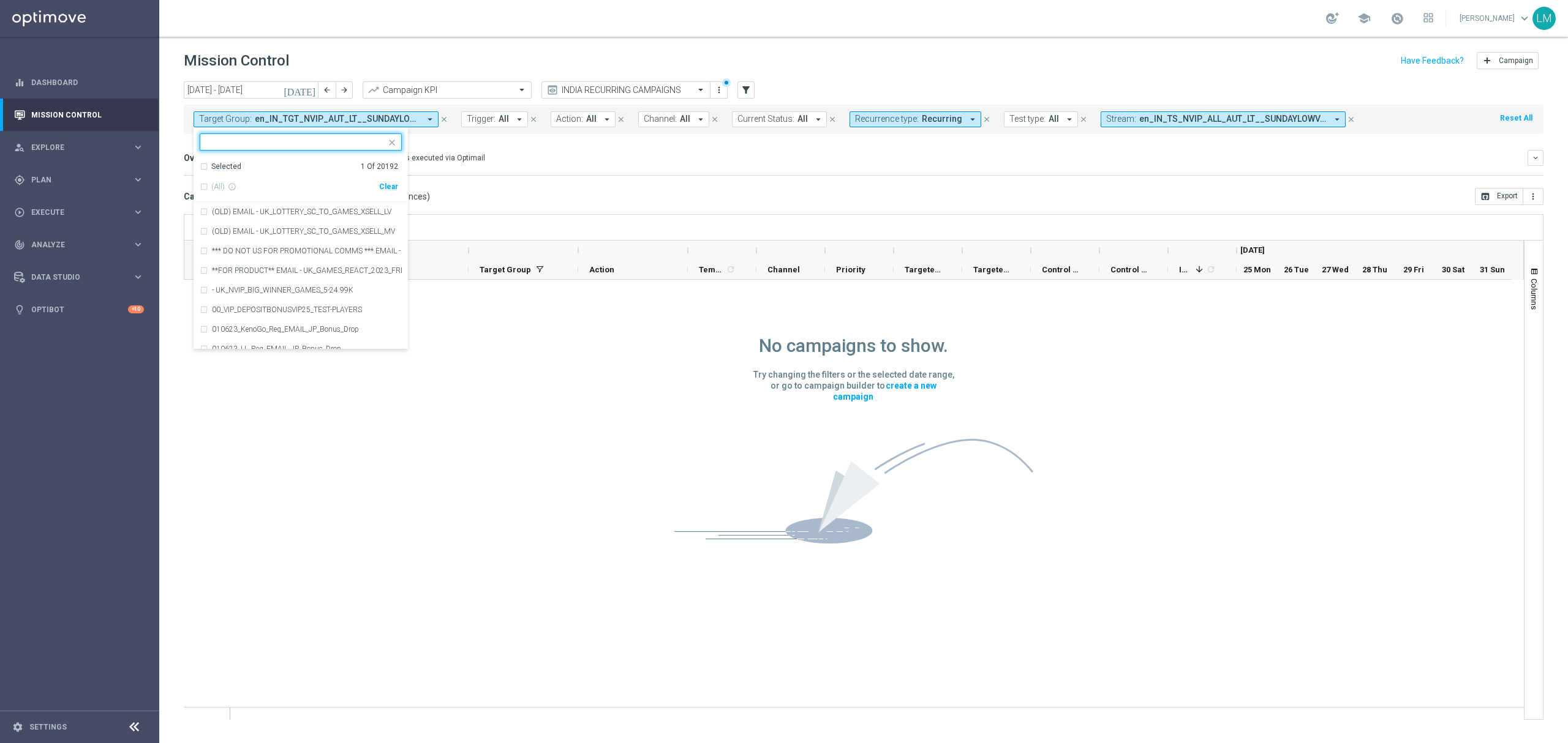
click at [388, 191] on div "(All) info_outline Clear" at bounding box center [299, 184] width 199 height 25
click at [0, 0] on div "Clear" at bounding box center [0, 0] width 0 height 0
click at [350, 143] on input "text" at bounding box center [296, 142] width 180 height 10
paste input "en_IN_TS_NVIP_AUT_MIX_ONBOARDINGLV | TARGET"
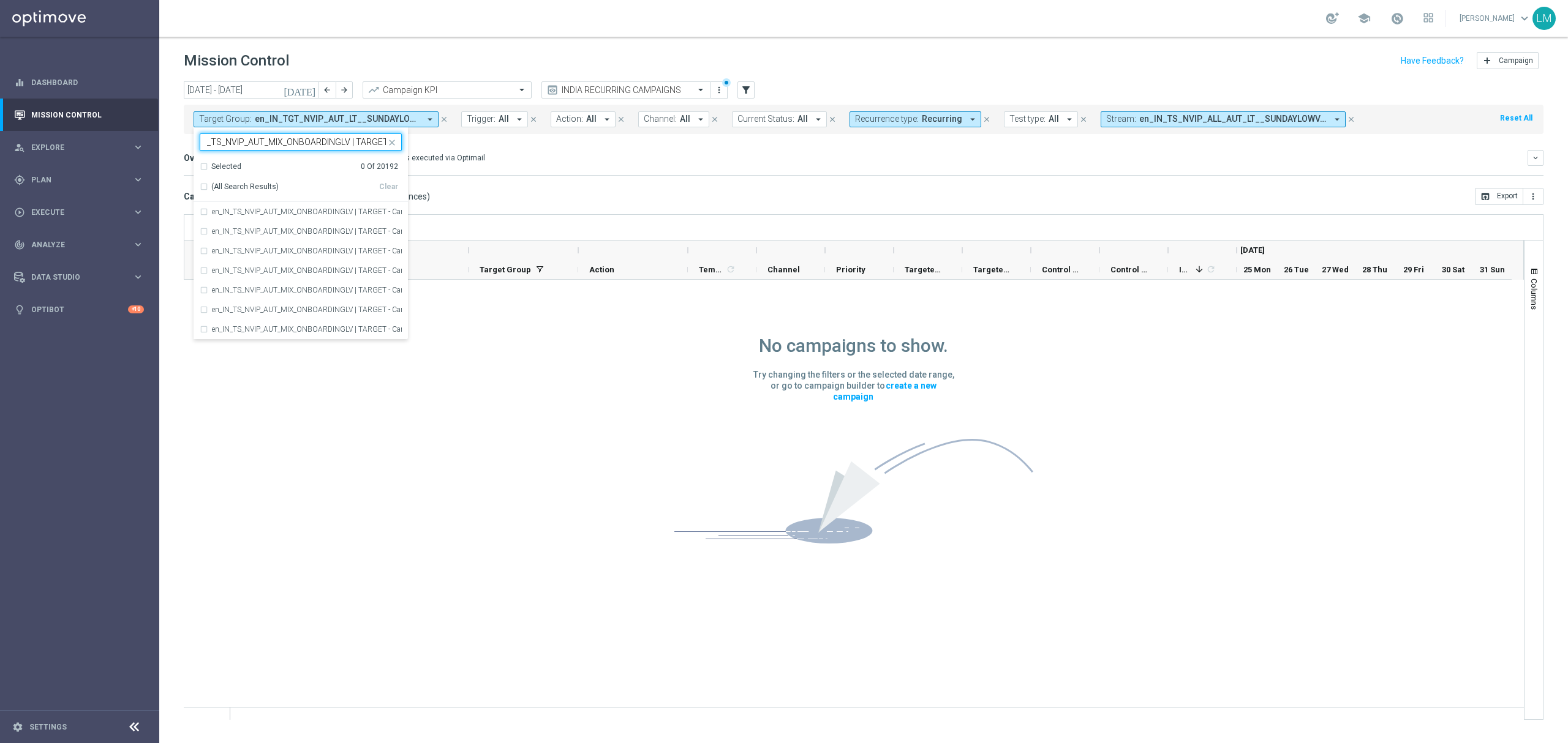
click at [204, 188] on div "(All Search Results)" at bounding box center [289, 187] width 180 height 10
type input "en_IN_TS_NVIP_AUT_MIX_ONBOARDINGLV | TARGET"
click at [591, 172] on div "Overview: Optimail arrow_drop_down This overview shows data of campaigns execut…" at bounding box center [863, 163] width 1359 height 25
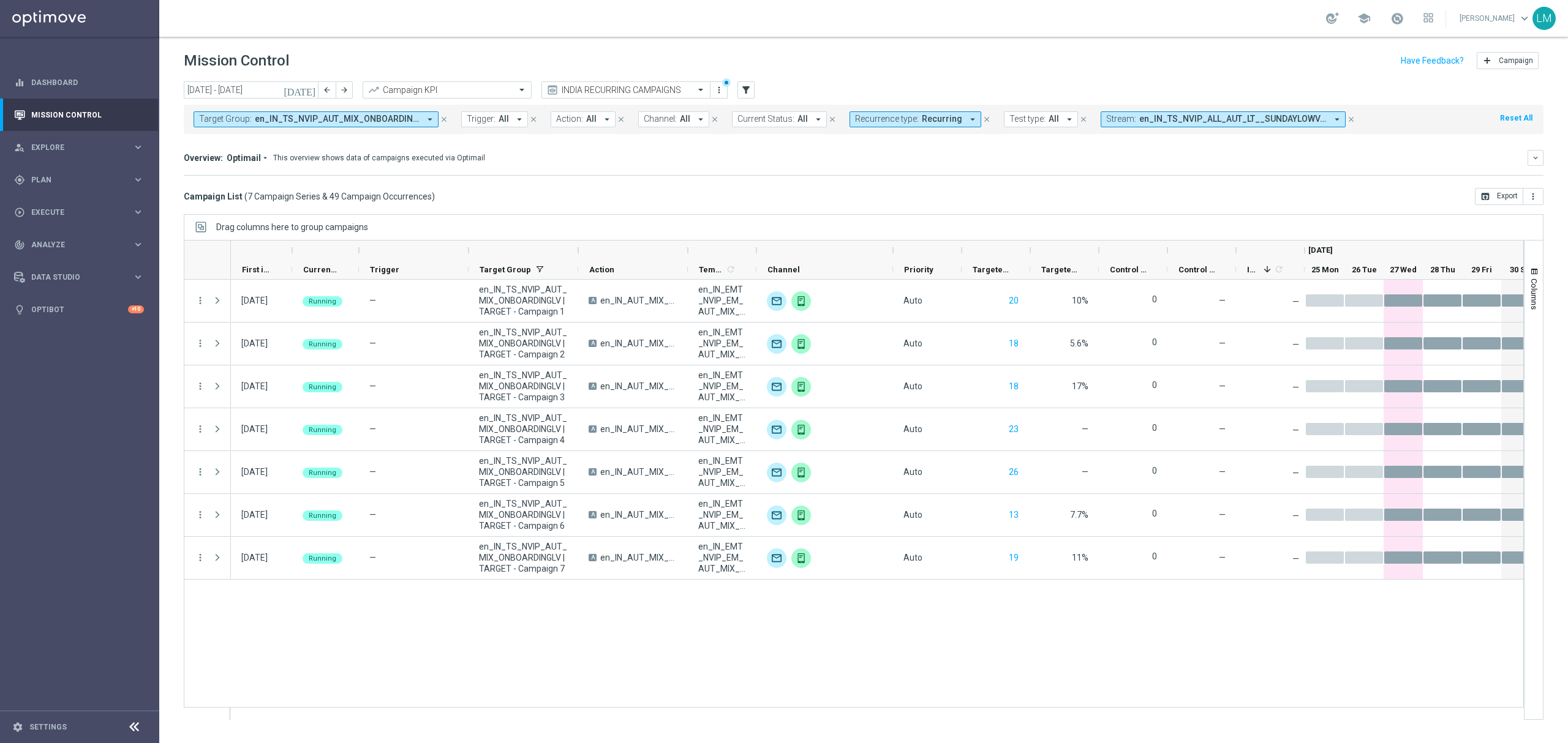
drag, startPoint x: 826, startPoint y: 250, endPoint x: 895, endPoint y: 239, distance: 69.9
click at [895, 239] on div "Drag columns here to group campaigns Drag here to set column labels" at bounding box center [863, 467] width 1359 height 506
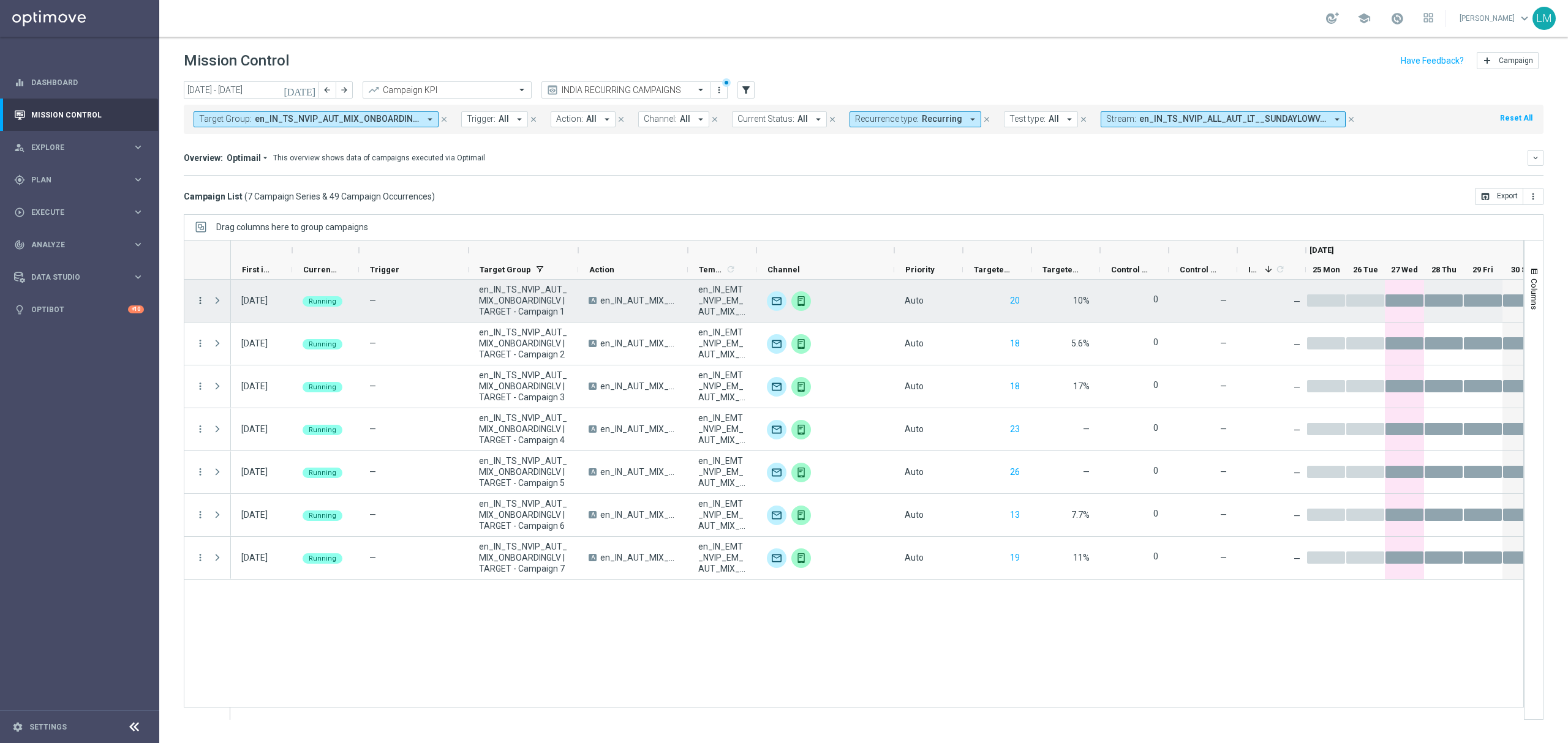
click at [204, 303] on icon "more_vert" at bounding box center [200, 301] width 11 height 11
click at [266, 427] on div "delete_forever Delete" at bounding box center [275, 435] width 138 height 17
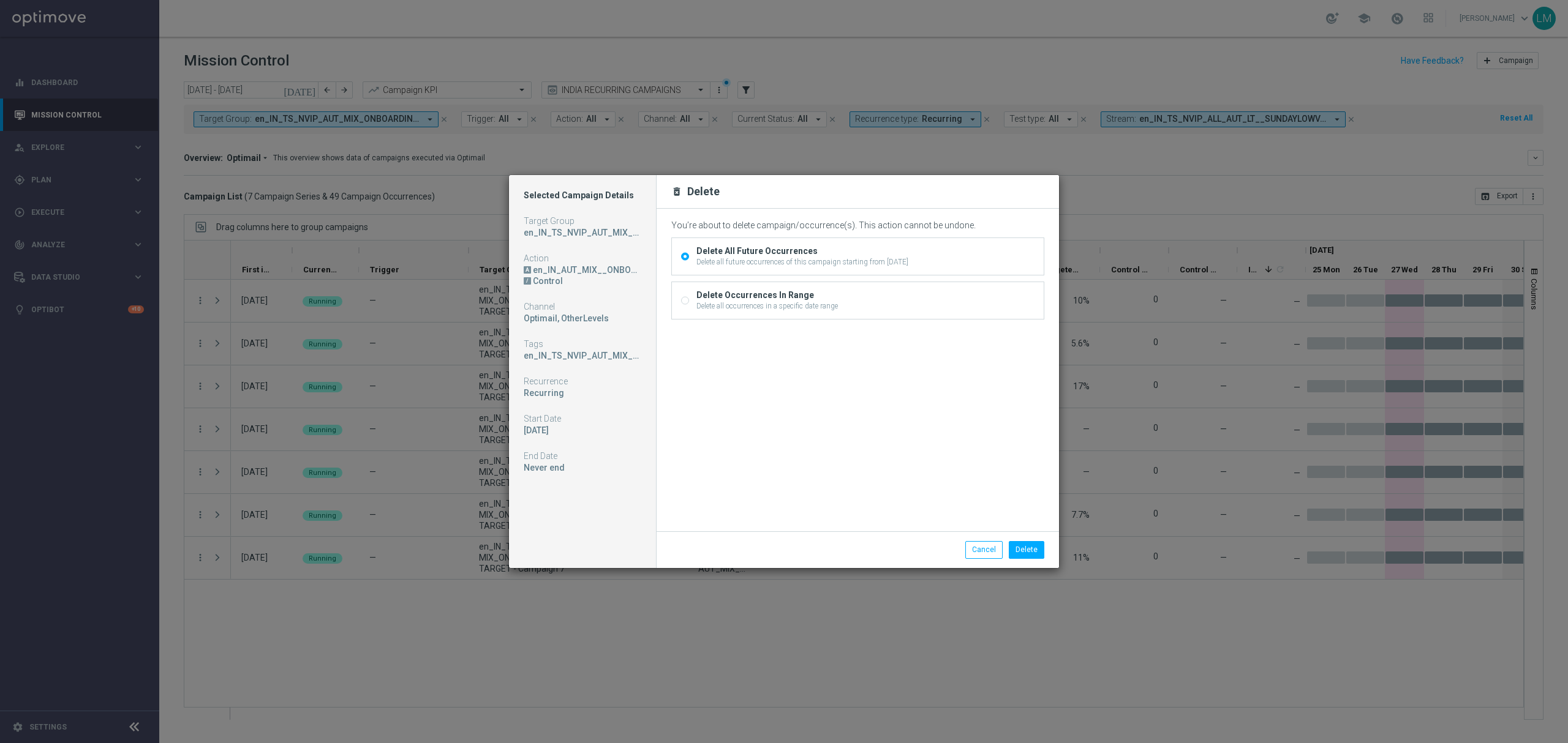
click at [763, 302] on div "Delete all occurrences in a specific date range" at bounding box center [767, 306] width 141 height 11
click at [689, 302] on input "Delete Occurrences In Range Delete all occurrences in a specific date range" at bounding box center [685, 302] width 8 height 8
radio input "true"
radio input "false"
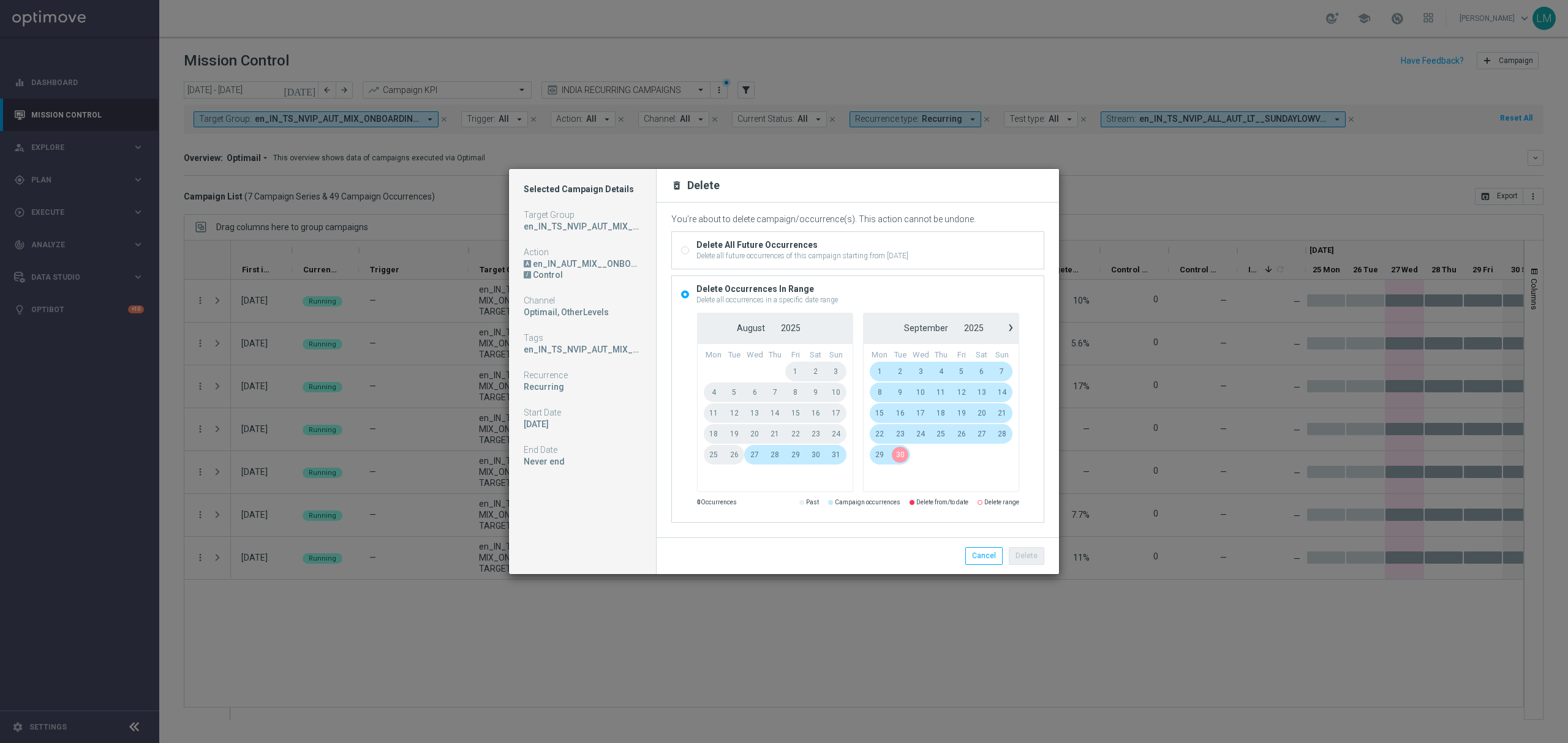
click at [899, 459] on span "30" at bounding box center [899, 455] width 20 height 20
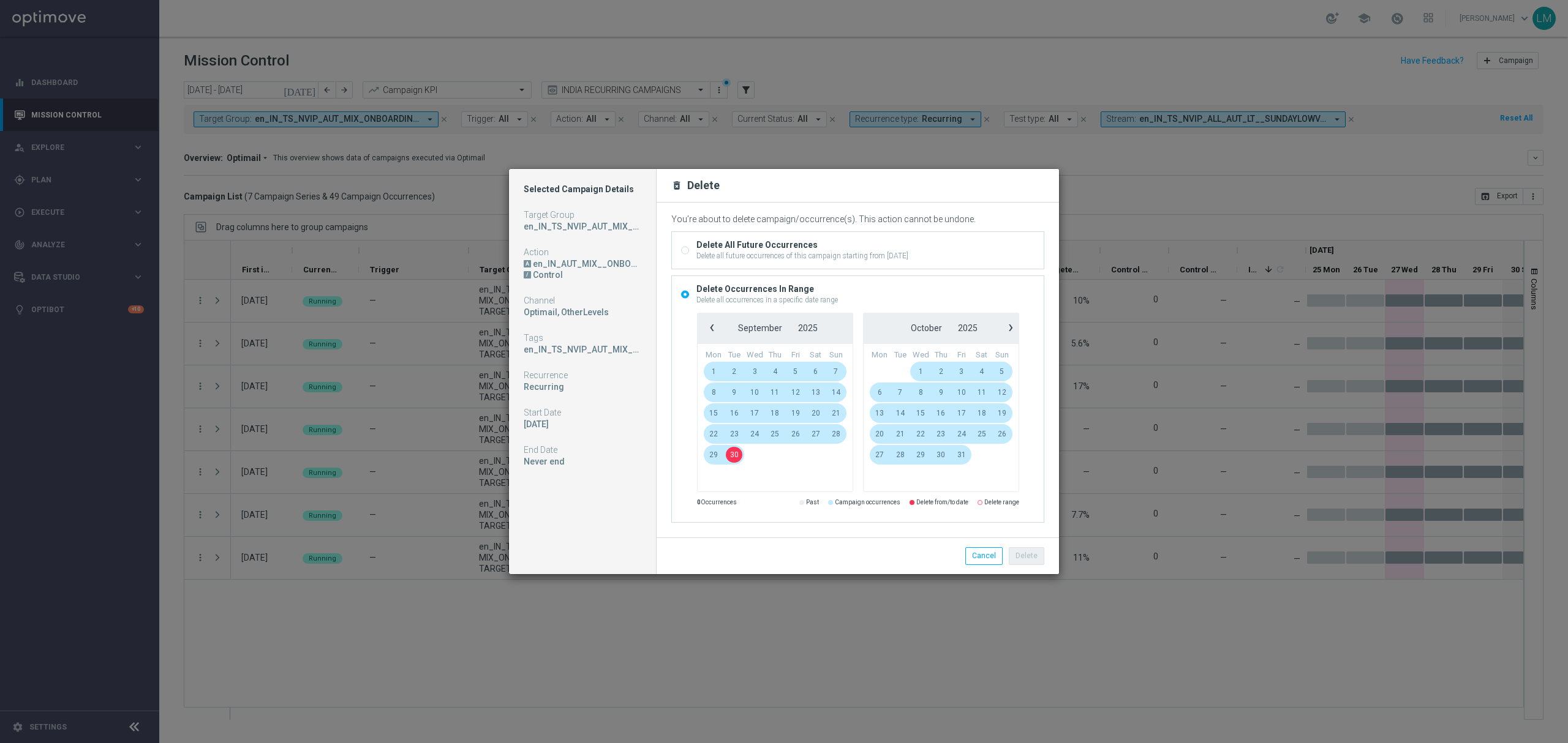
click at [899, 459] on span "28" at bounding box center [899, 455] width 20 height 20
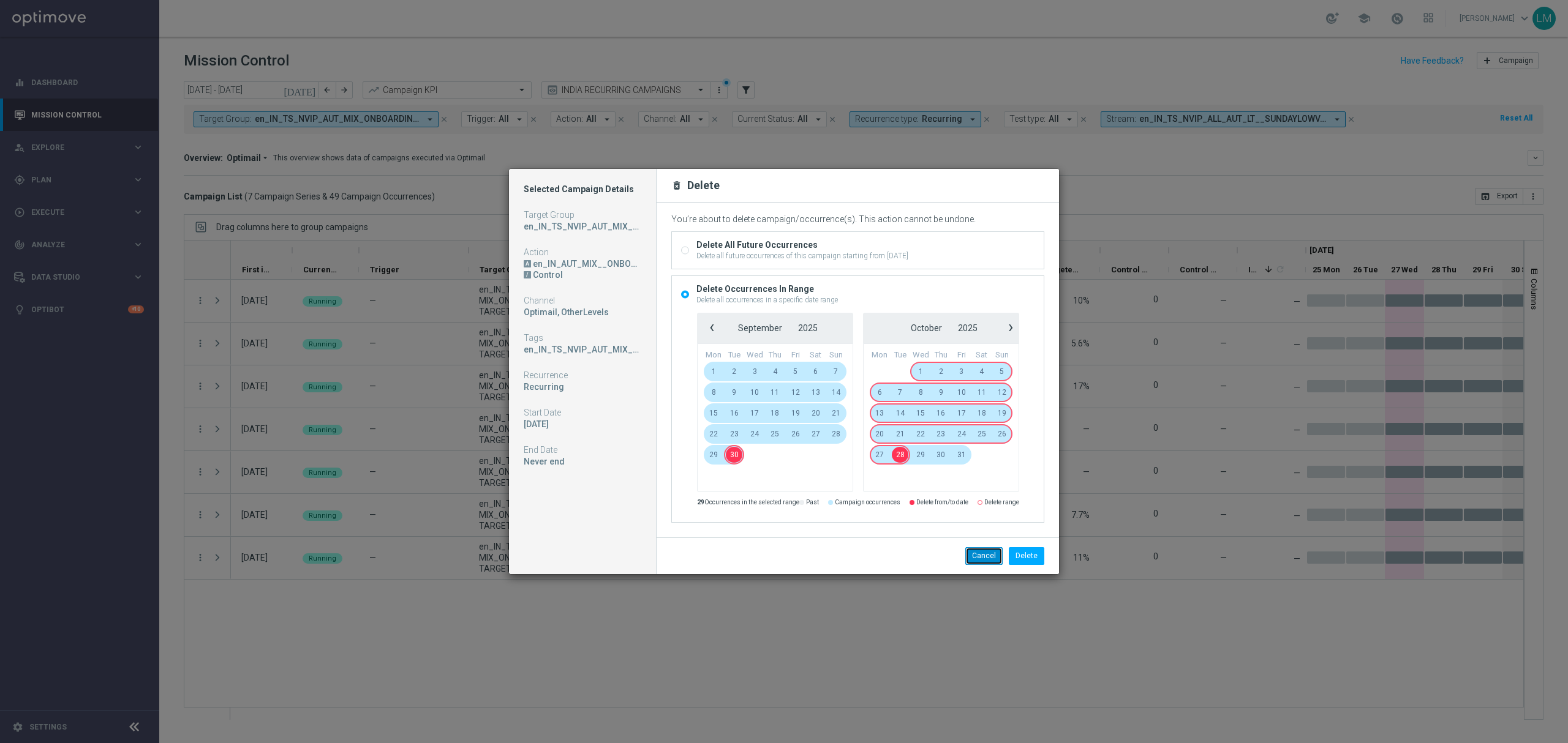
click at [986, 556] on button "Cancel" at bounding box center [984, 556] width 37 height 17
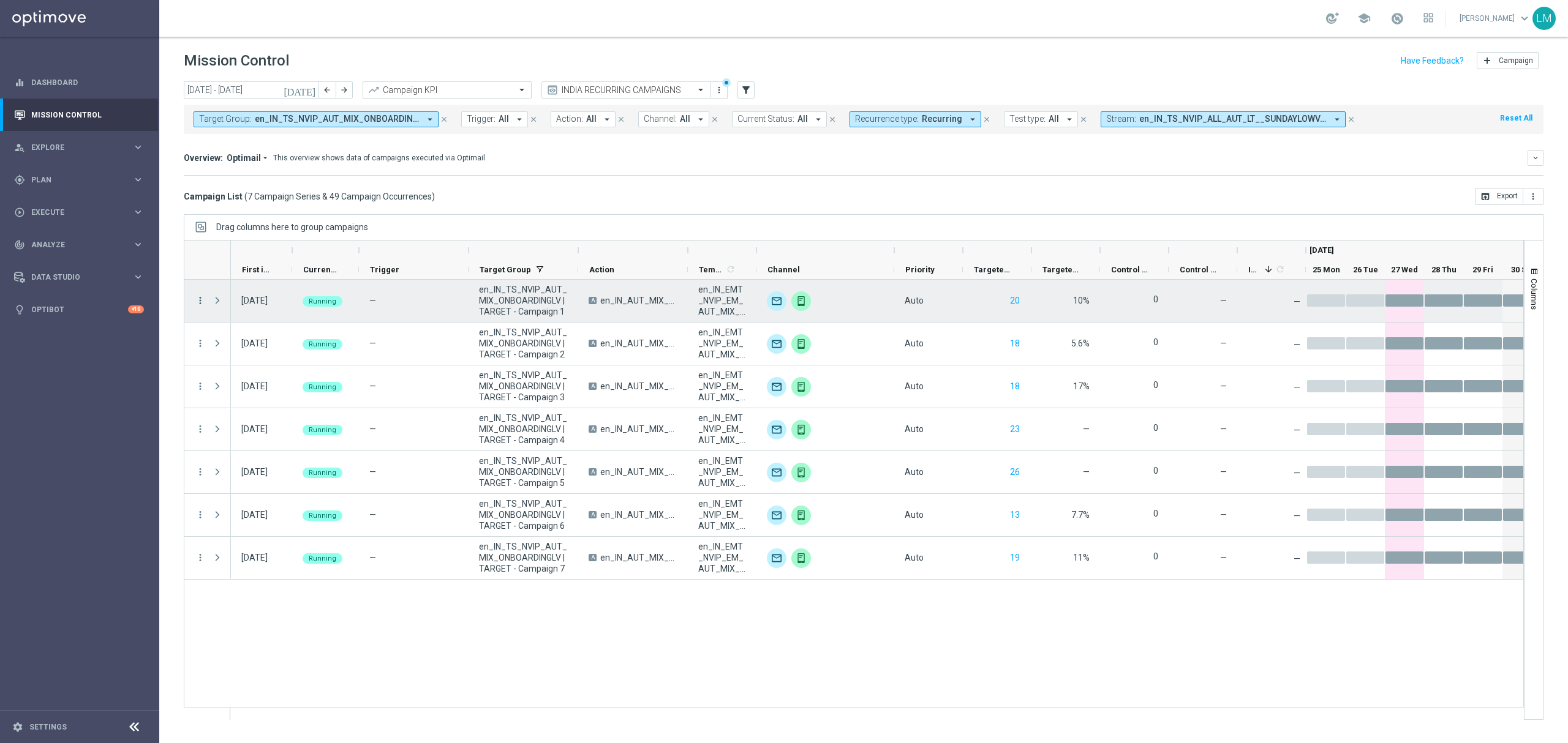
click at [201, 306] on icon "more_vert" at bounding box center [200, 301] width 11 height 11
click at [248, 426] on div "delete_forever Delete" at bounding box center [275, 435] width 138 height 17
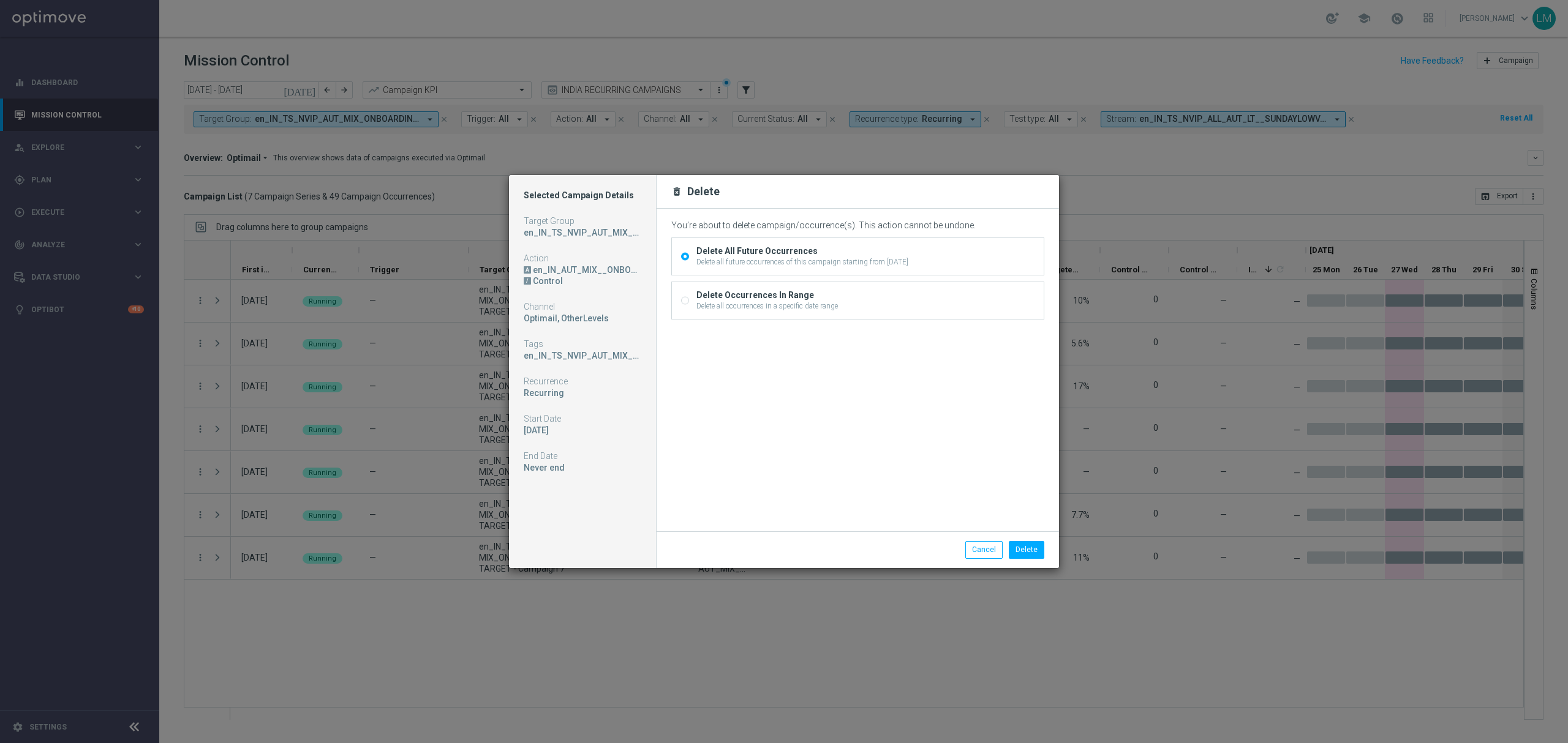
click at [763, 293] on div "Delete Occurrences In Range" at bounding box center [767, 295] width 141 height 11
click at [689, 298] on input "Delete Occurrences In Range Delete all occurrences in a specific date range" at bounding box center [685, 302] width 8 height 8
radio input "true"
radio input "false"
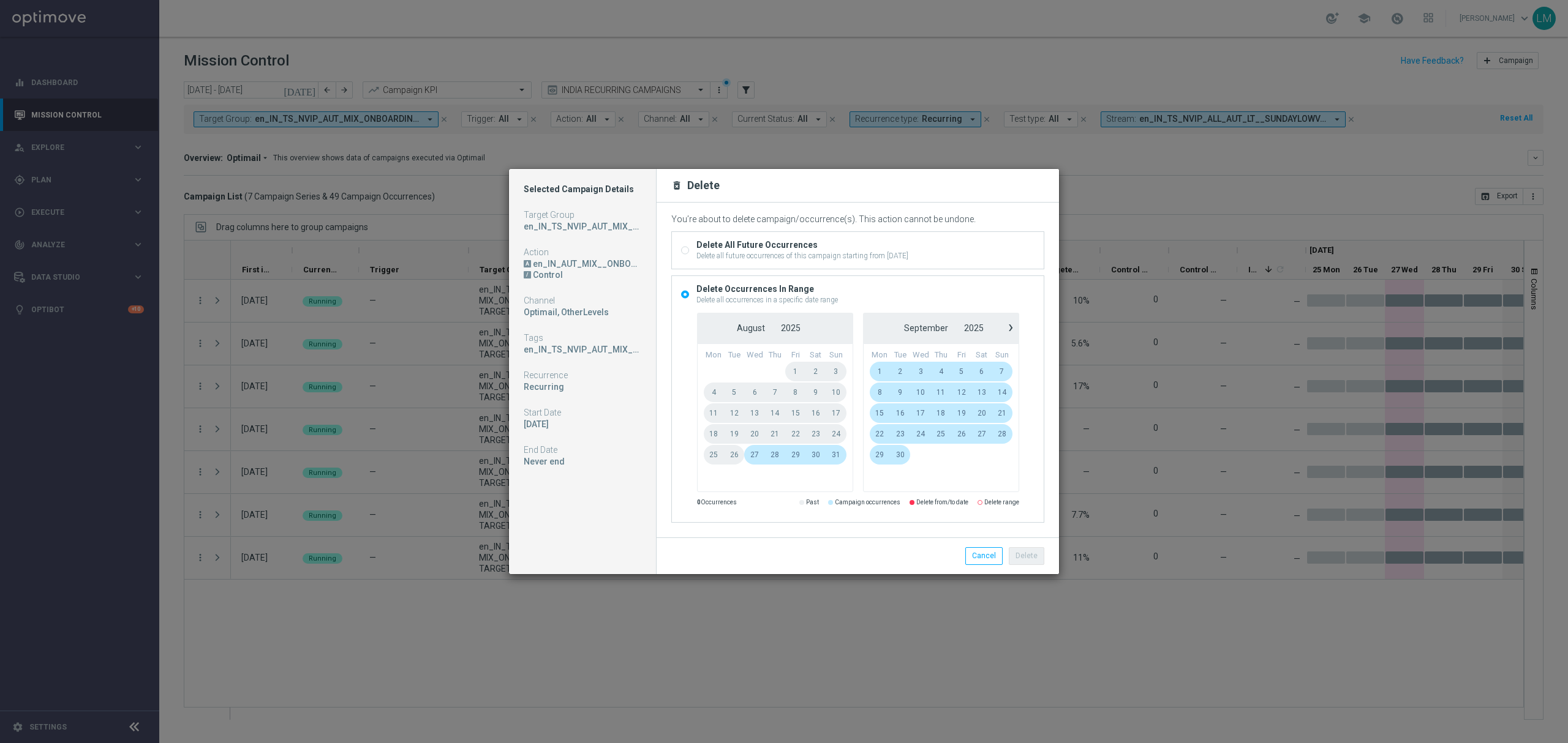
click at [770, 461] on span "28" at bounding box center [775, 455] width 20 height 20
click at [902, 457] on span "30" at bounding box center [899, 455] width 20 height 20
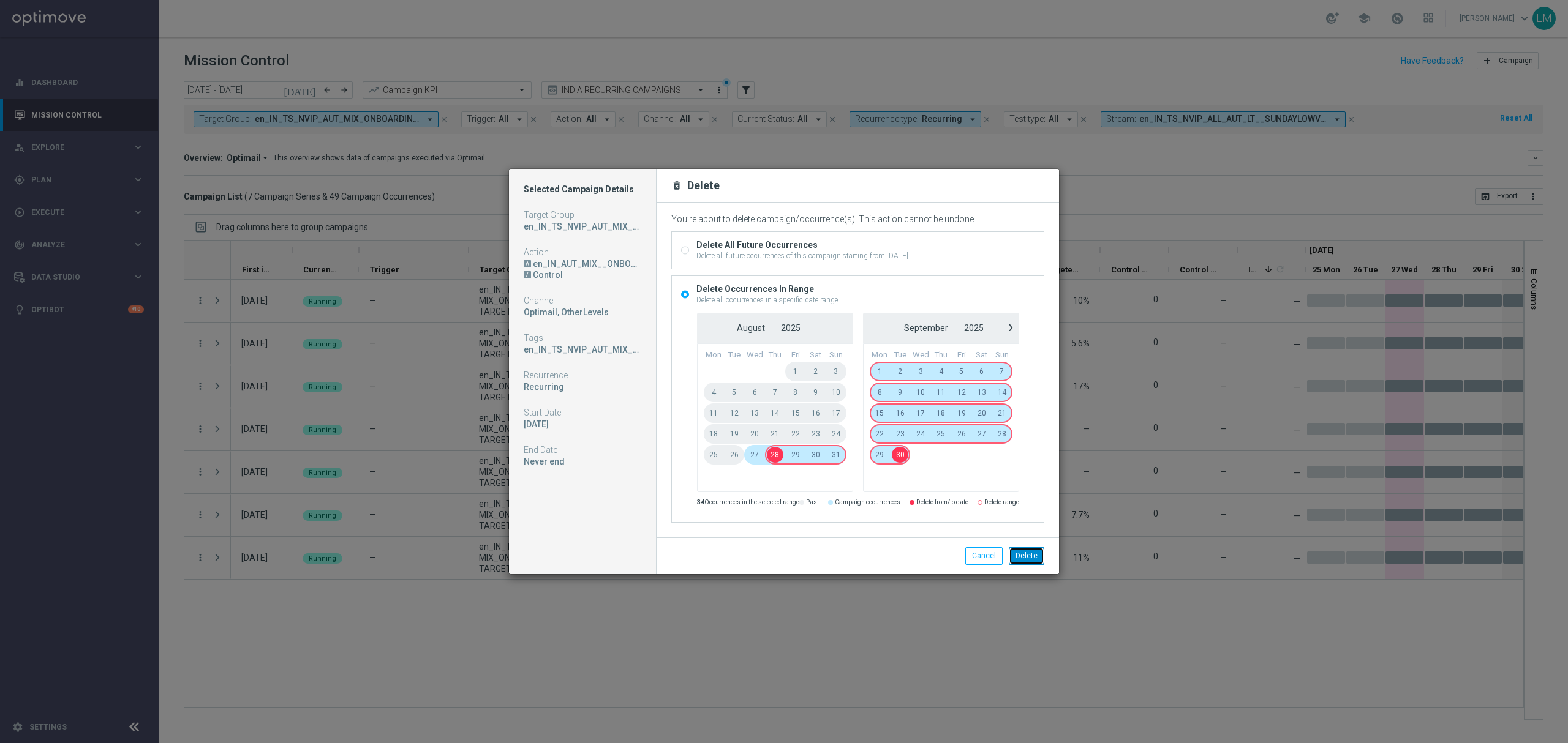
click at [1027, 555] on button "Delete" at bounding box center [1026, 556] width 35 height 17
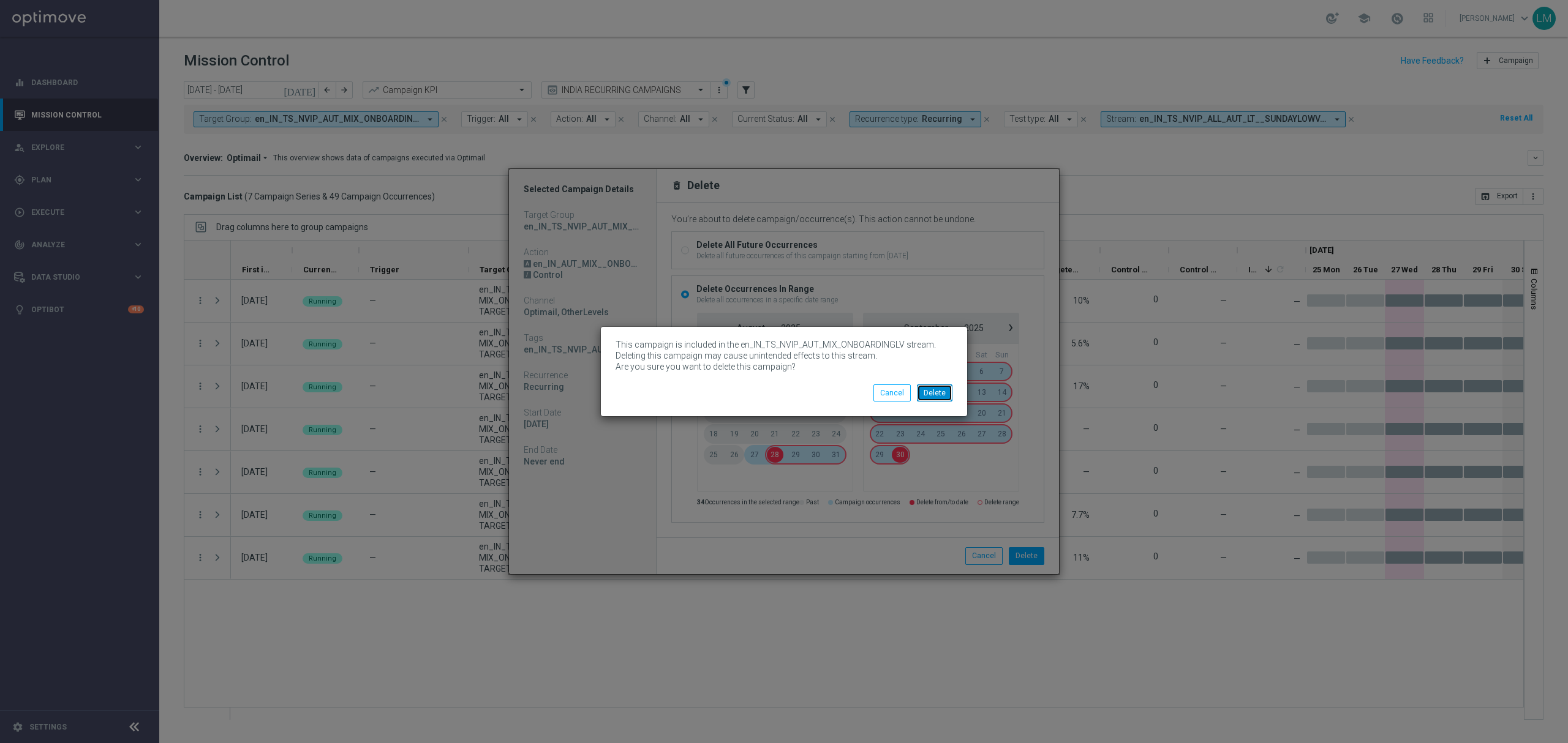
click at [938, 395] on button "Delete" at bounding box center [935, 393] width 35 height 17
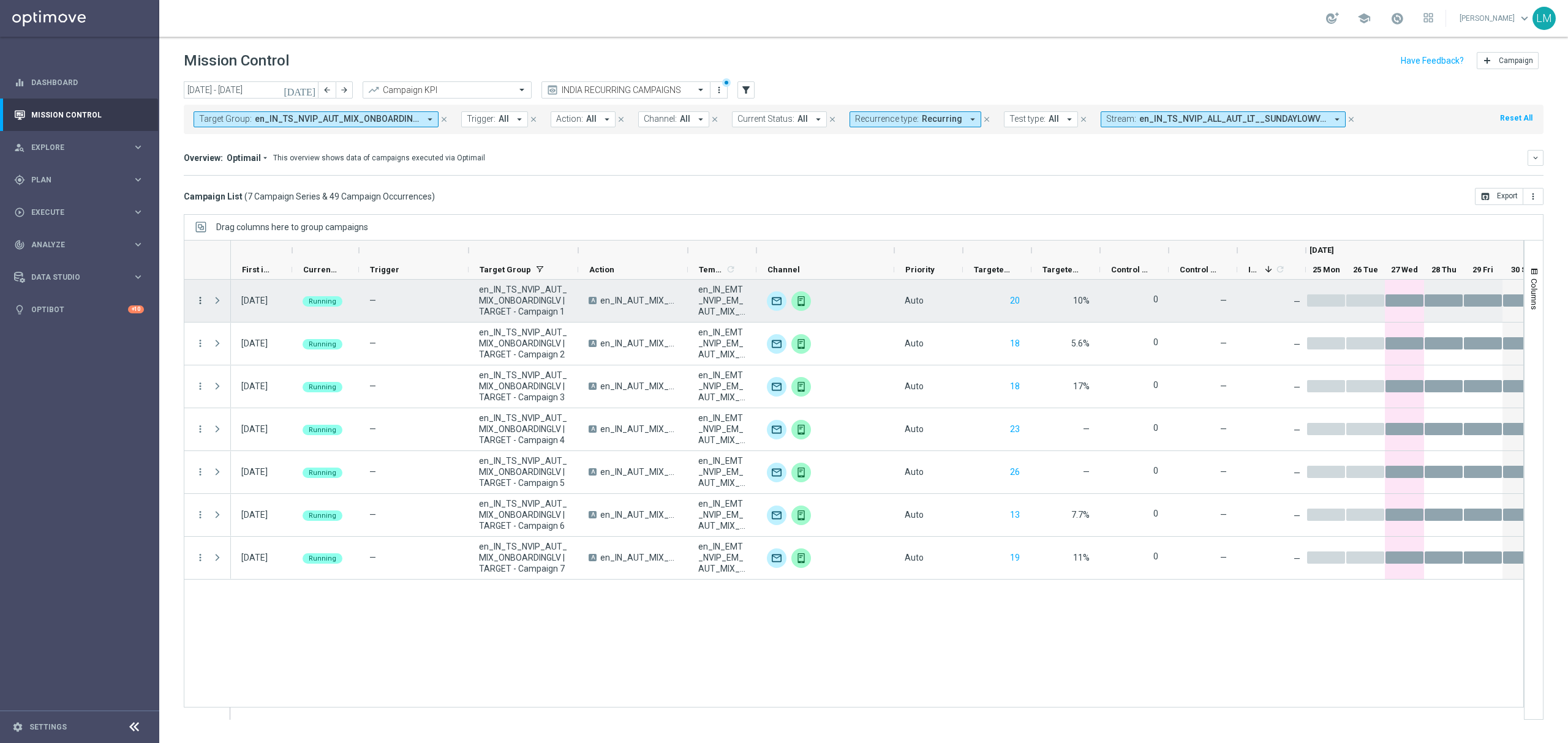
click at [199, 299] on icon "more_vert" at bounding box center [200, 301] width 11 height 11
click at [266, 435] on div "Delete" at bounding box center [282, 435] width 114 height 8
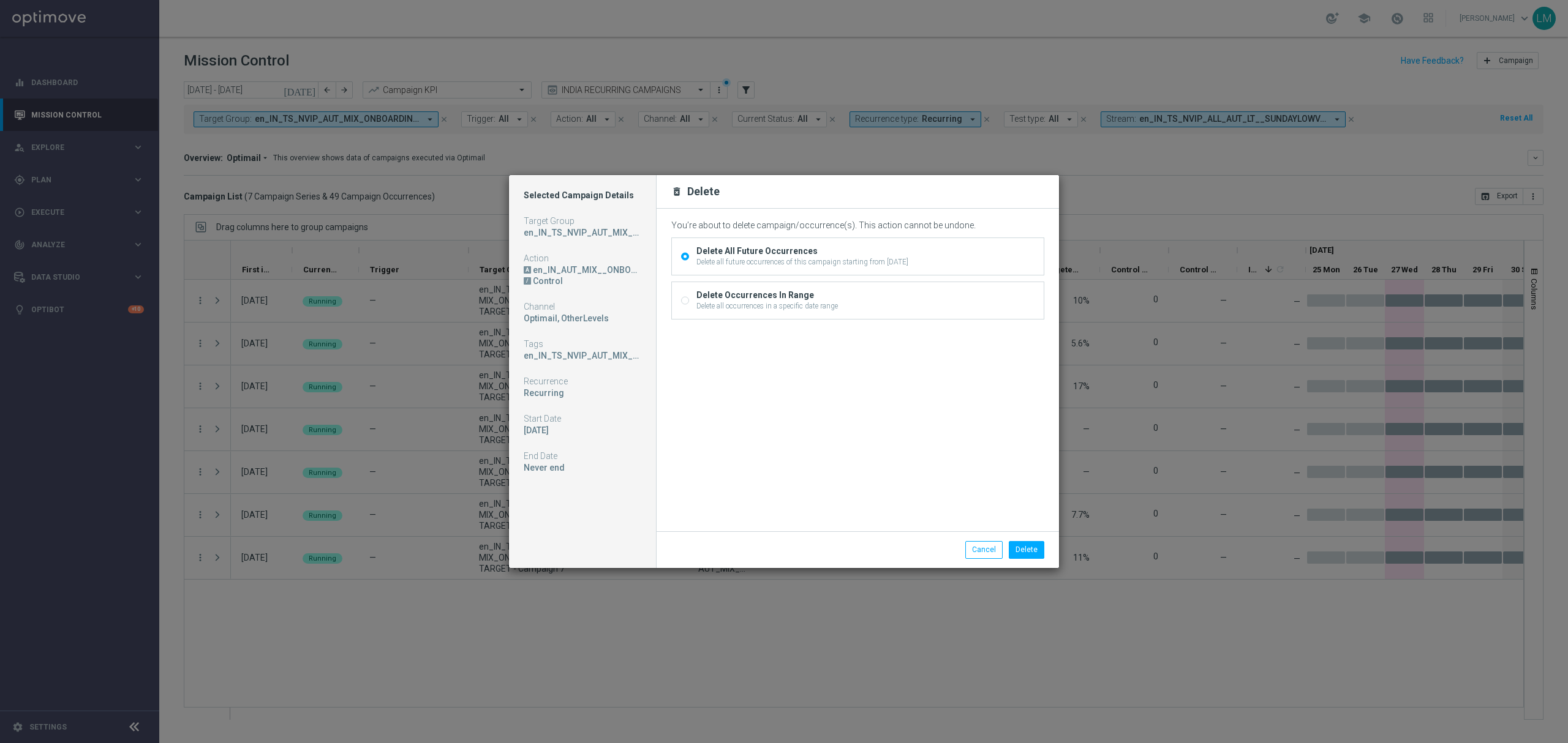
click at [776, 300] on div "Delete Occurrences In Range" at bounding box center [767, 295] width 141 height 11
click at [689, 300] on input "Delete Occurrences In Range Delete all occurrences in a specific date range" at bounding box center [685, 302] width 8 height 8
radio input "true"
radio input "false"
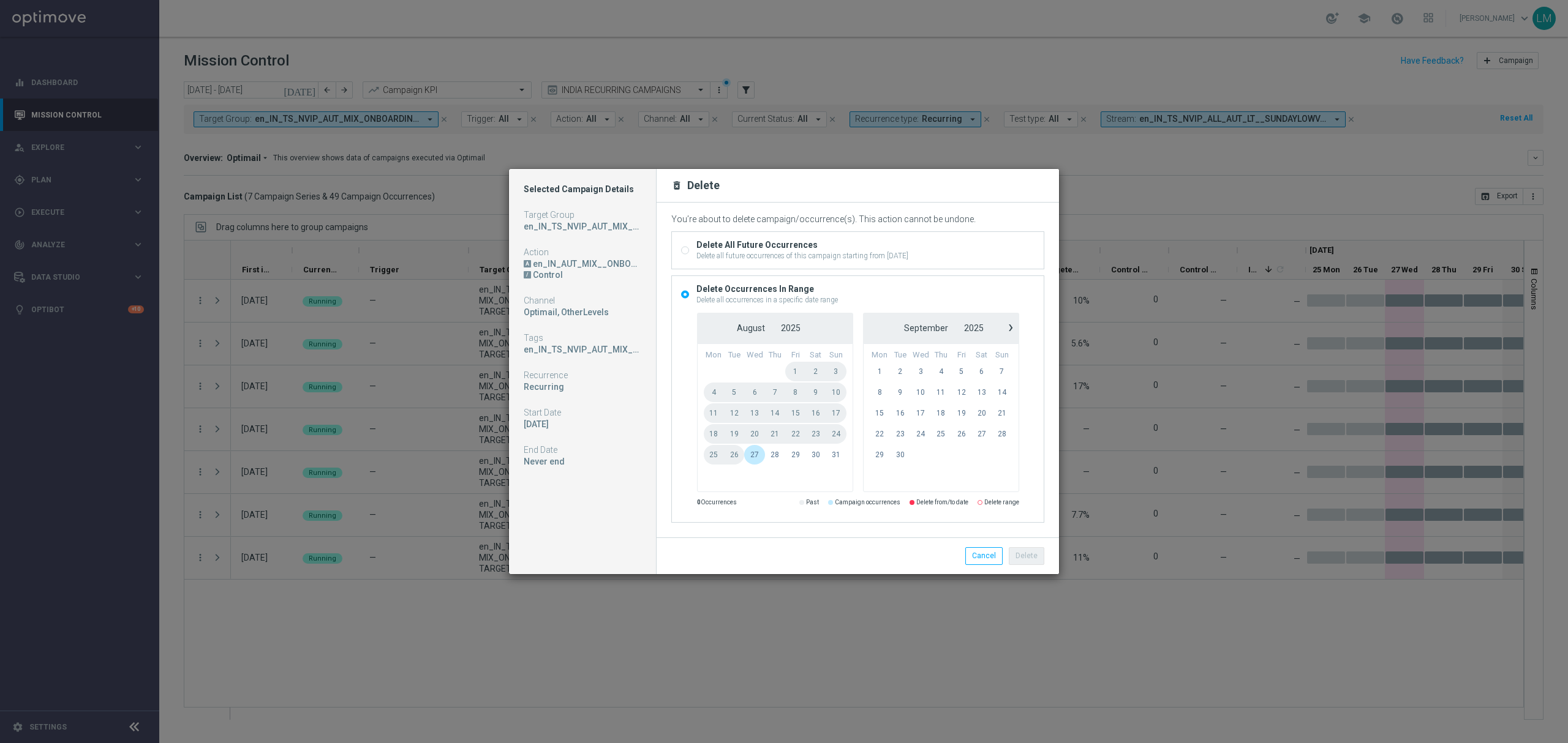
click at [755, 450] on span "27" at bounding box center [754, 455] width 21 height 20
click at [895, 457] on span "30" at bounding box center [899, 455] width 20 height 20
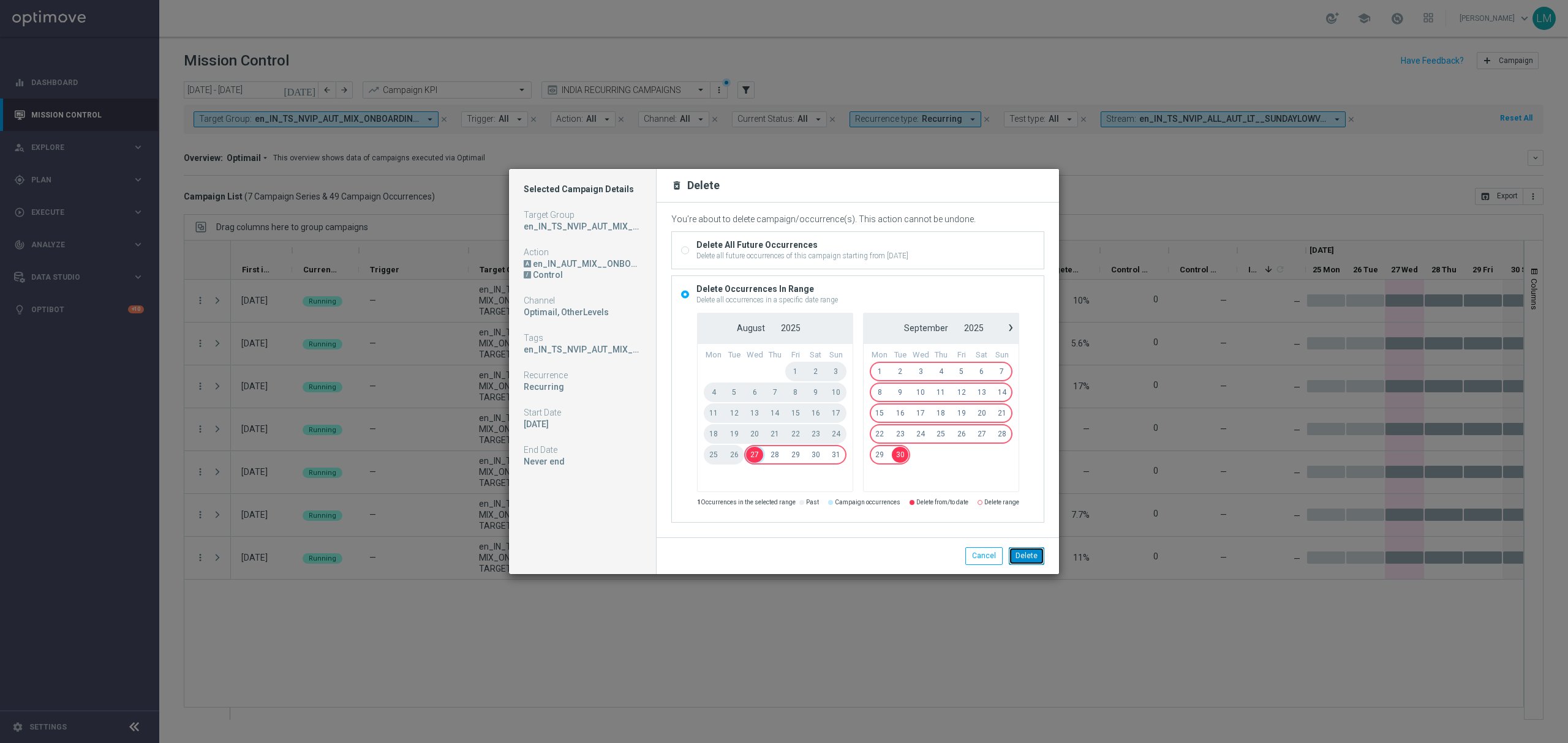
click at [1016, 551] on button "Delete" at bounding box center [1026, 556] width 35 height 17
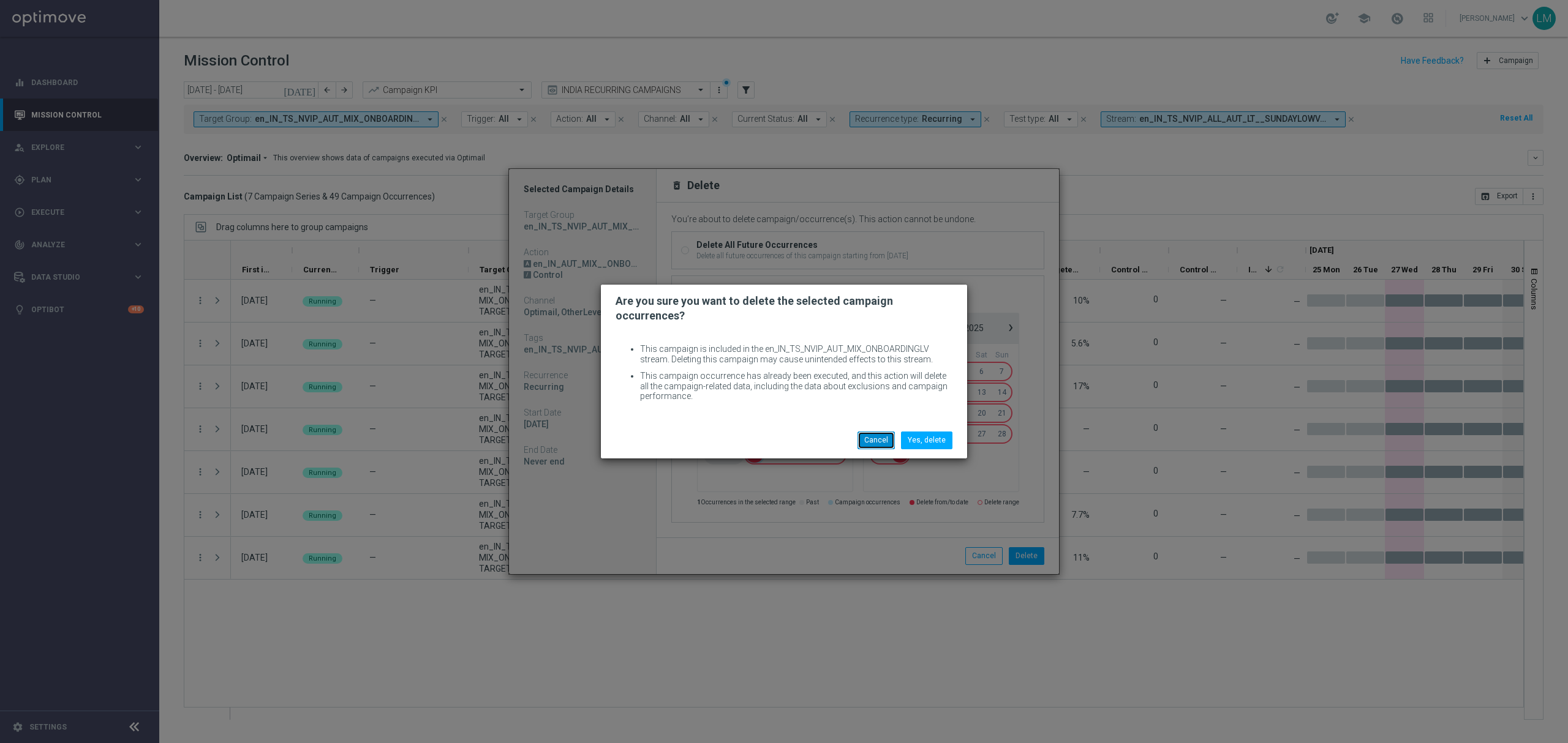
click at [883, 438] on button "Cancel" at bounding box center [876, 440] width 37 height 17
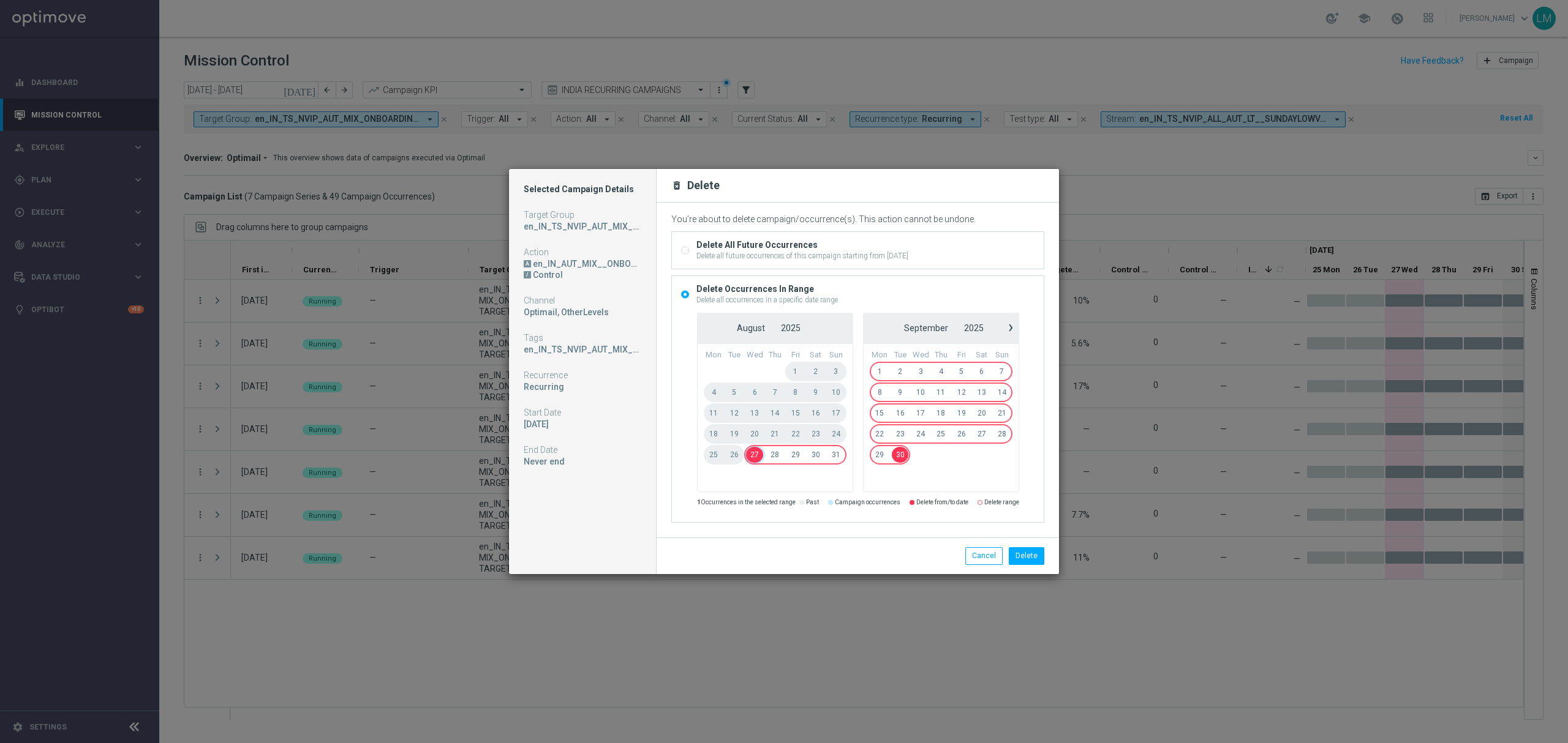
click at [771, 456] on span "28" at bounding box center [775, 455] width 20 height 20
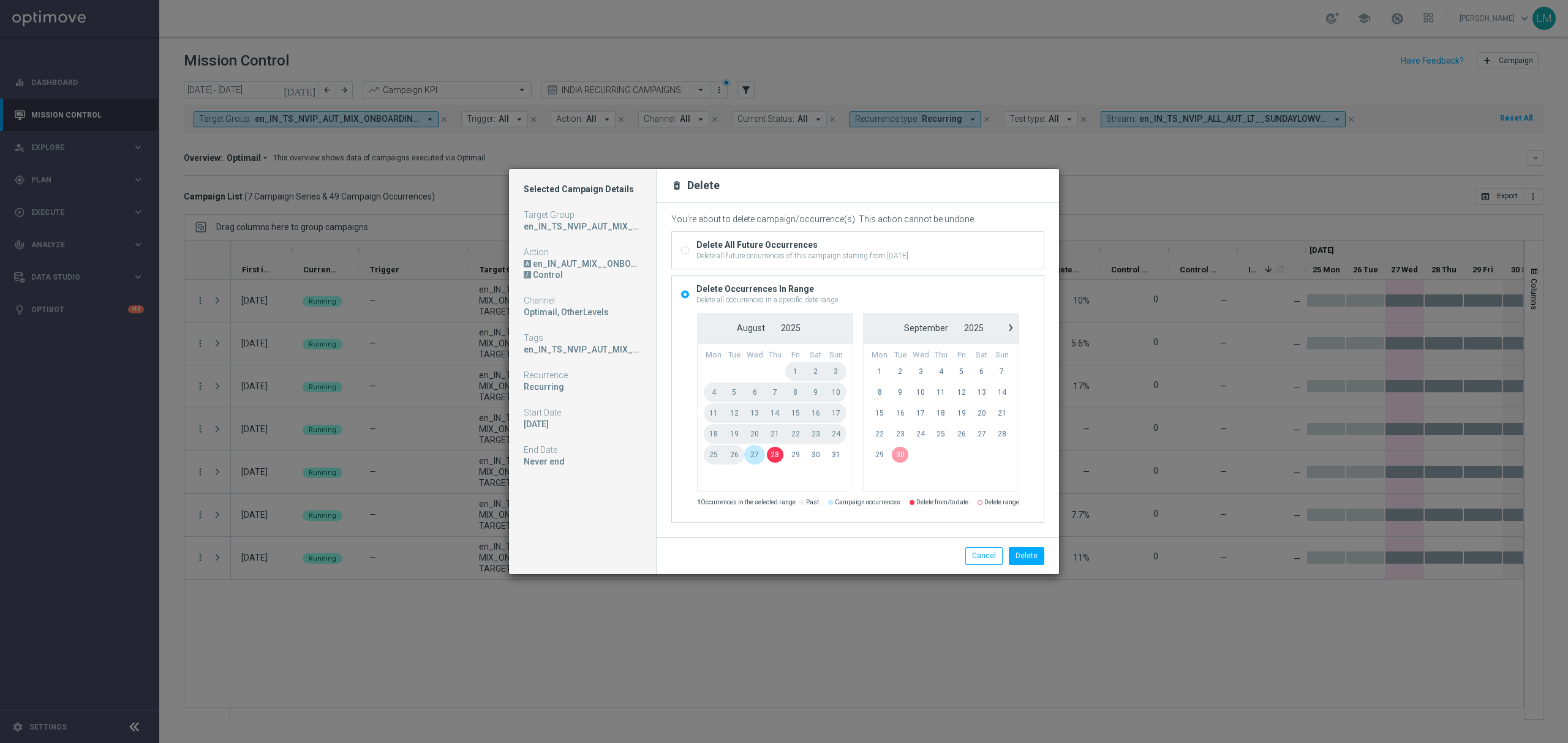
click at [899, 454] on span "30" at bounding box center [899, 455] width 20 height 20
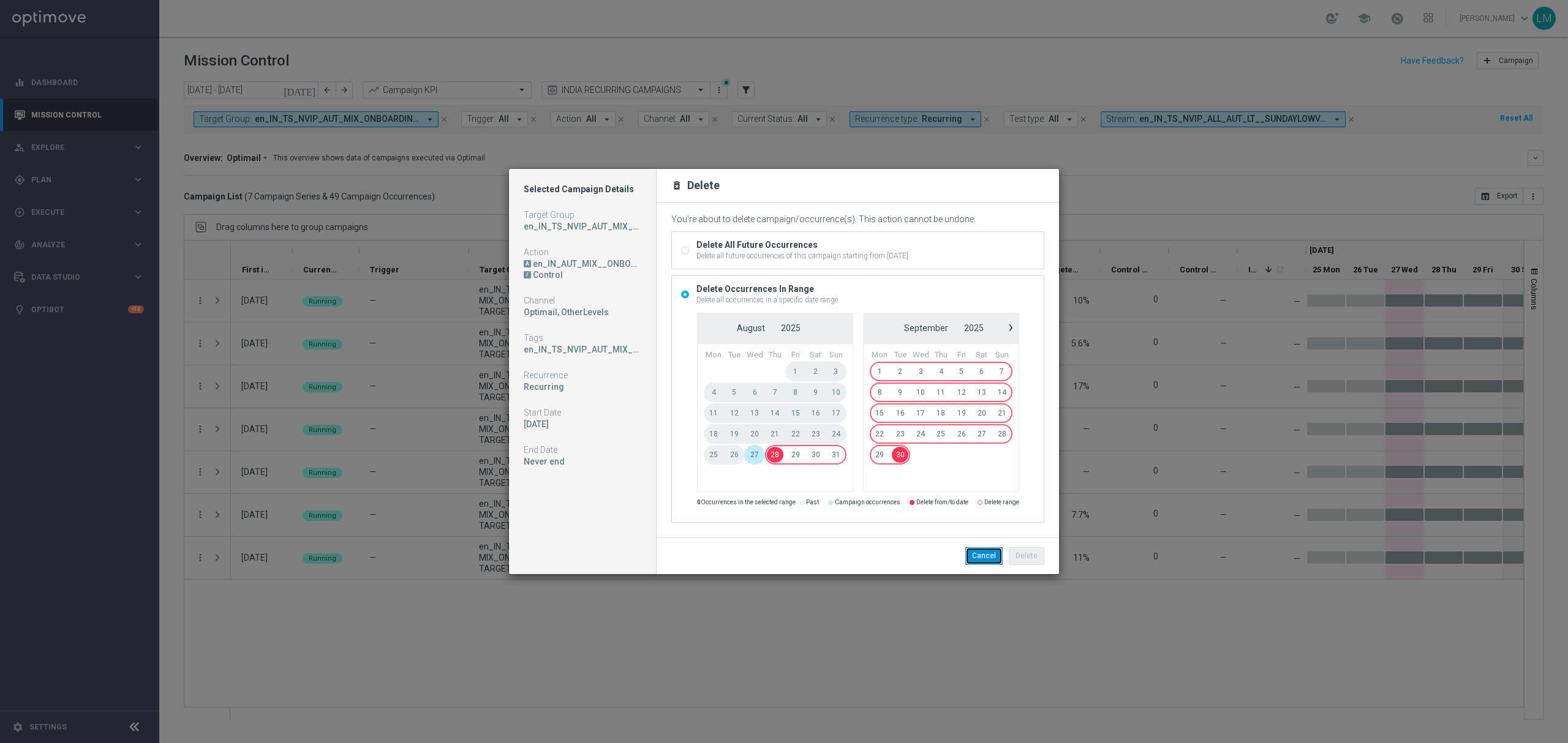
click at [970, 559] on button "Cancel" at bounding box center [984, 556] width 37 height 17
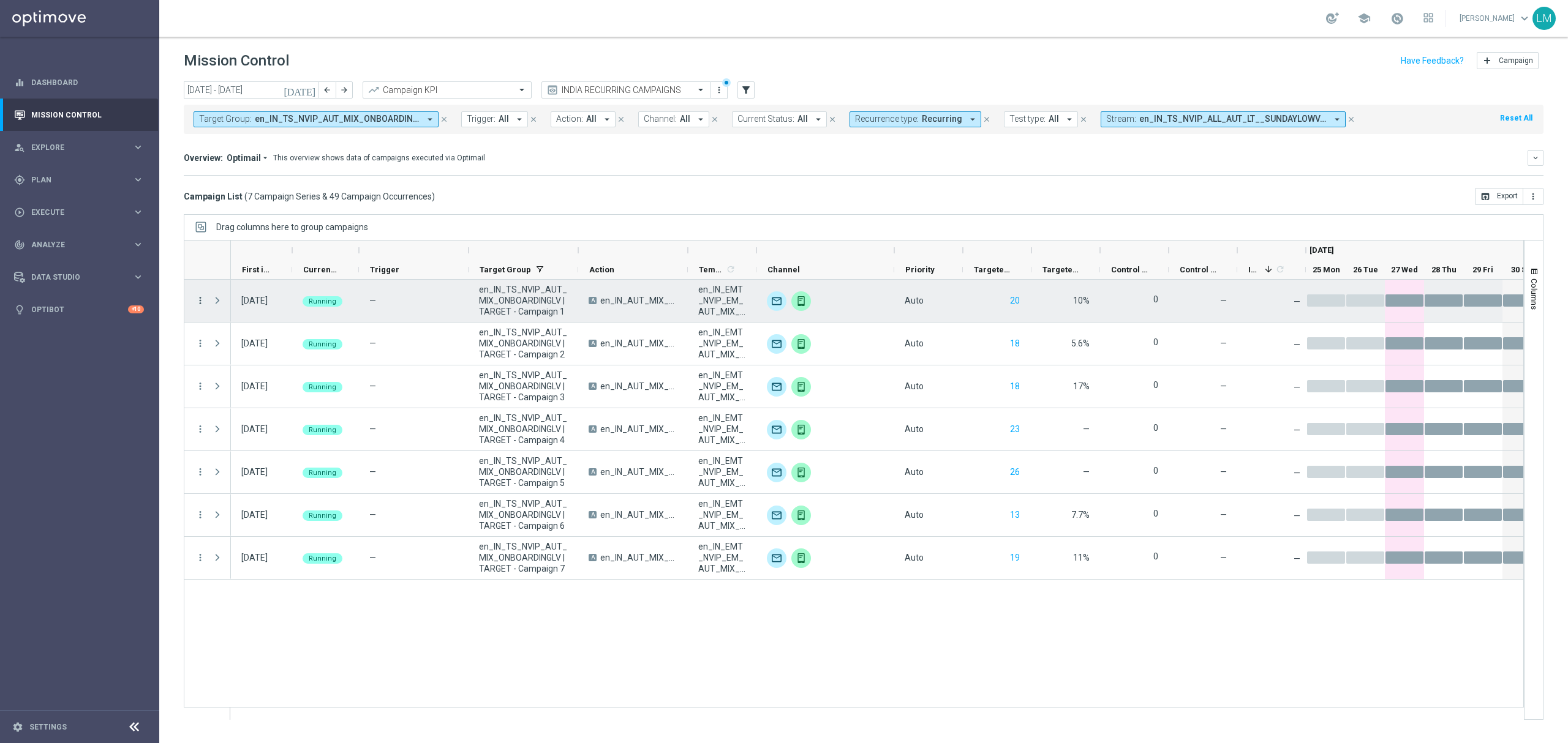
click at [203, 303] on icon "more_vert" at bounding box center [200, 301] width 11 height 11
click at [251, 432] on div "Delete" at bounding box center [282, 435] width 114 height 8
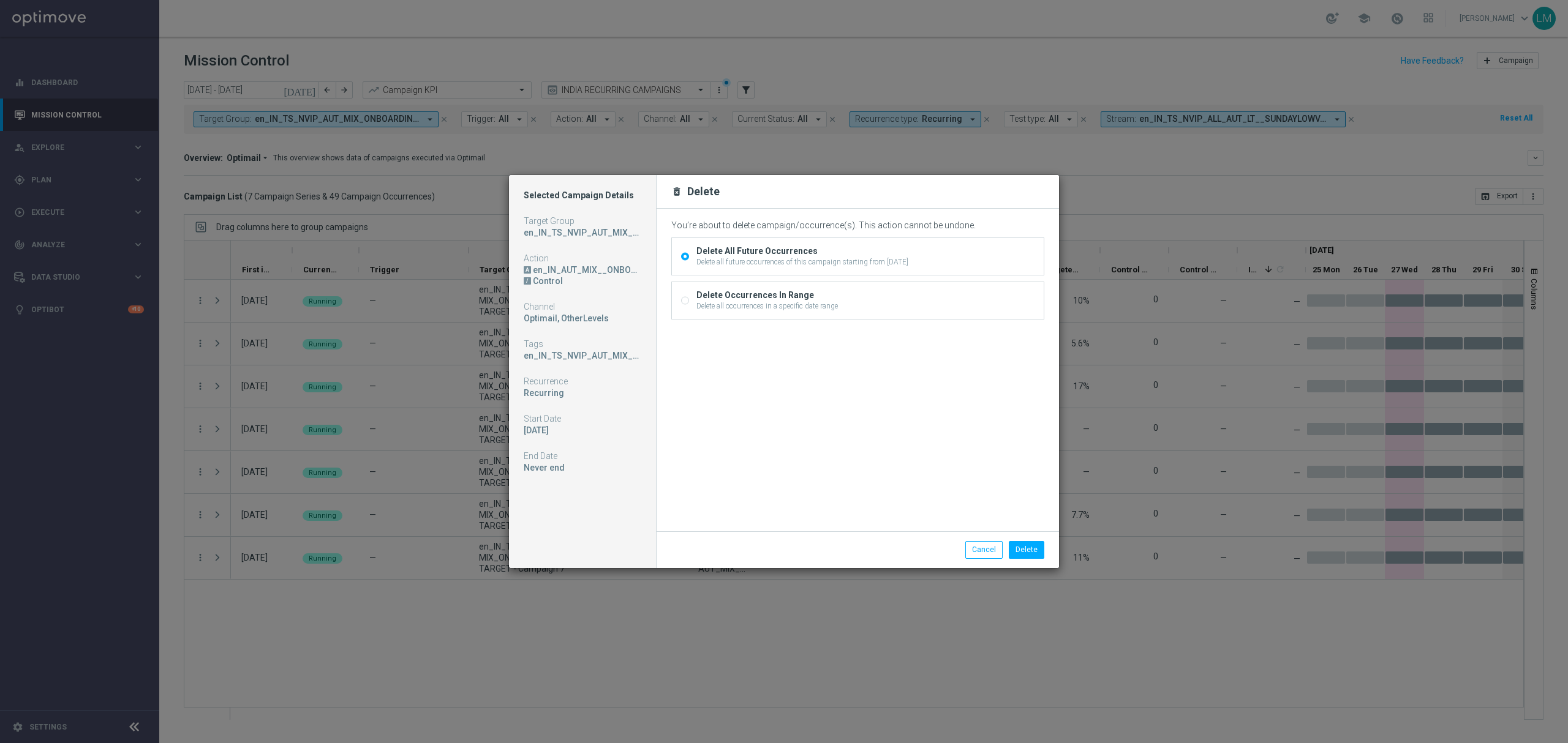
click at [905, 300] on div "Delete Occurrences In Range Delete all occurrences in a specific date range" at bounding box center [858, 301] width 372 height 37
click at [751, 293] on div "Delete Occurrences In Range" at bounding box center [767, 295] width 141 height 11
click at [713, 311] on div "Delete all occurrences in a specific date range" at bounding box center [767, 306] width 141 height 11
click at [689, 306] on input "Delete Occurrences In Range Delete all occurrences in a specific date range" at bounding box center [685, 302] width 8 height 8
radio input "true"
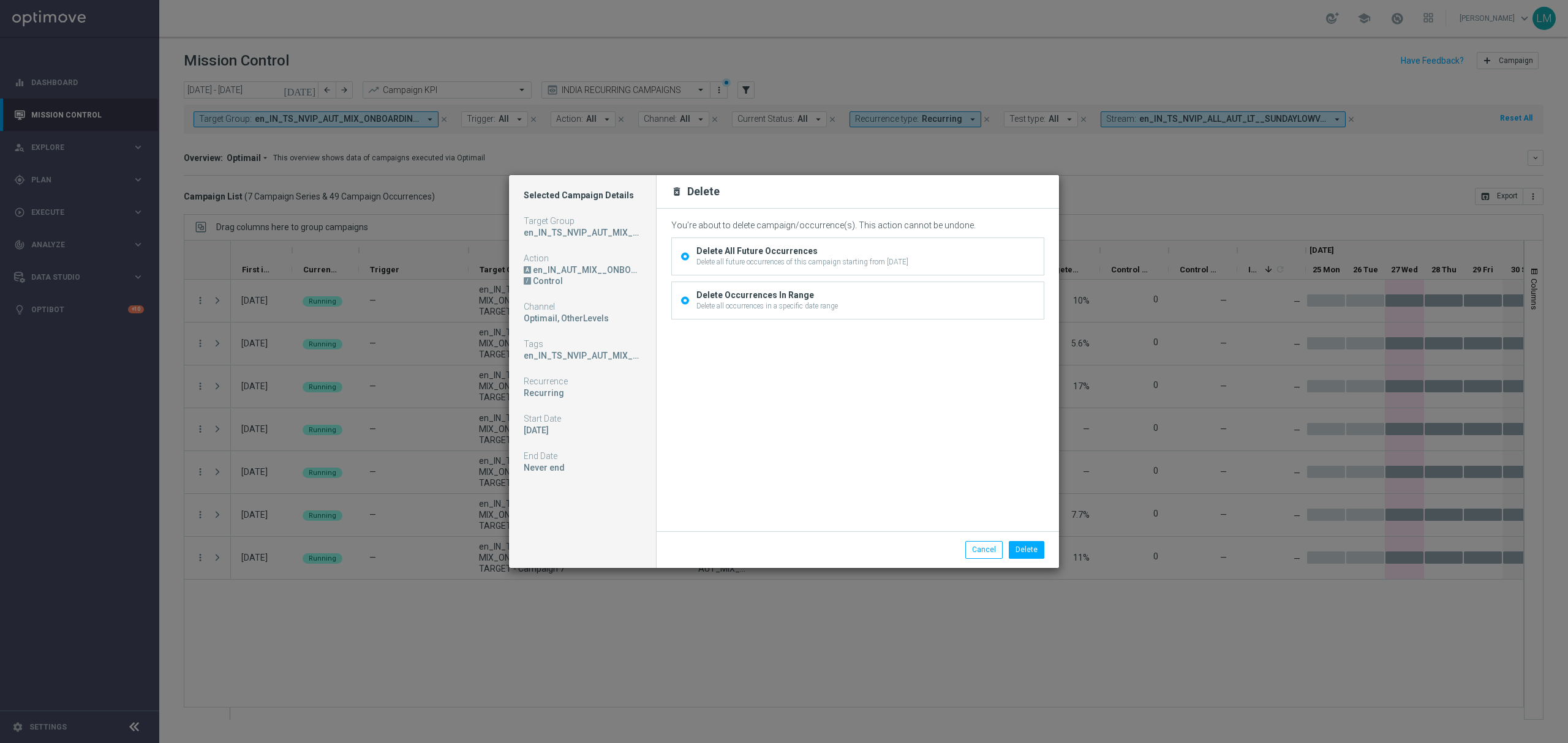
radio input "false"
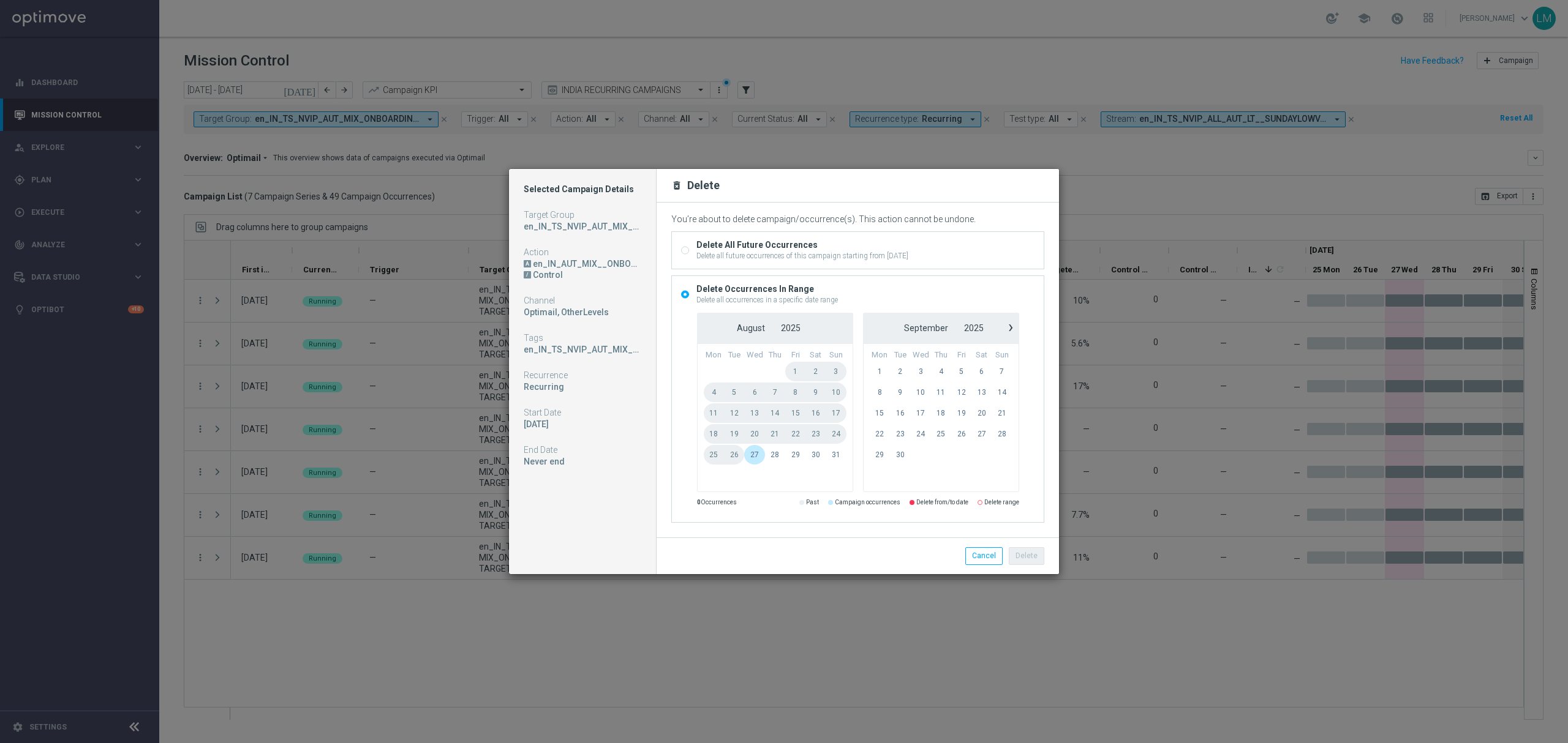
click at [773, 456] on span "28" at bounding box center [775, 455] width 20 height 20
click at [898, 456] on span "30" at bounding box center [899, 455] width 20 height 20
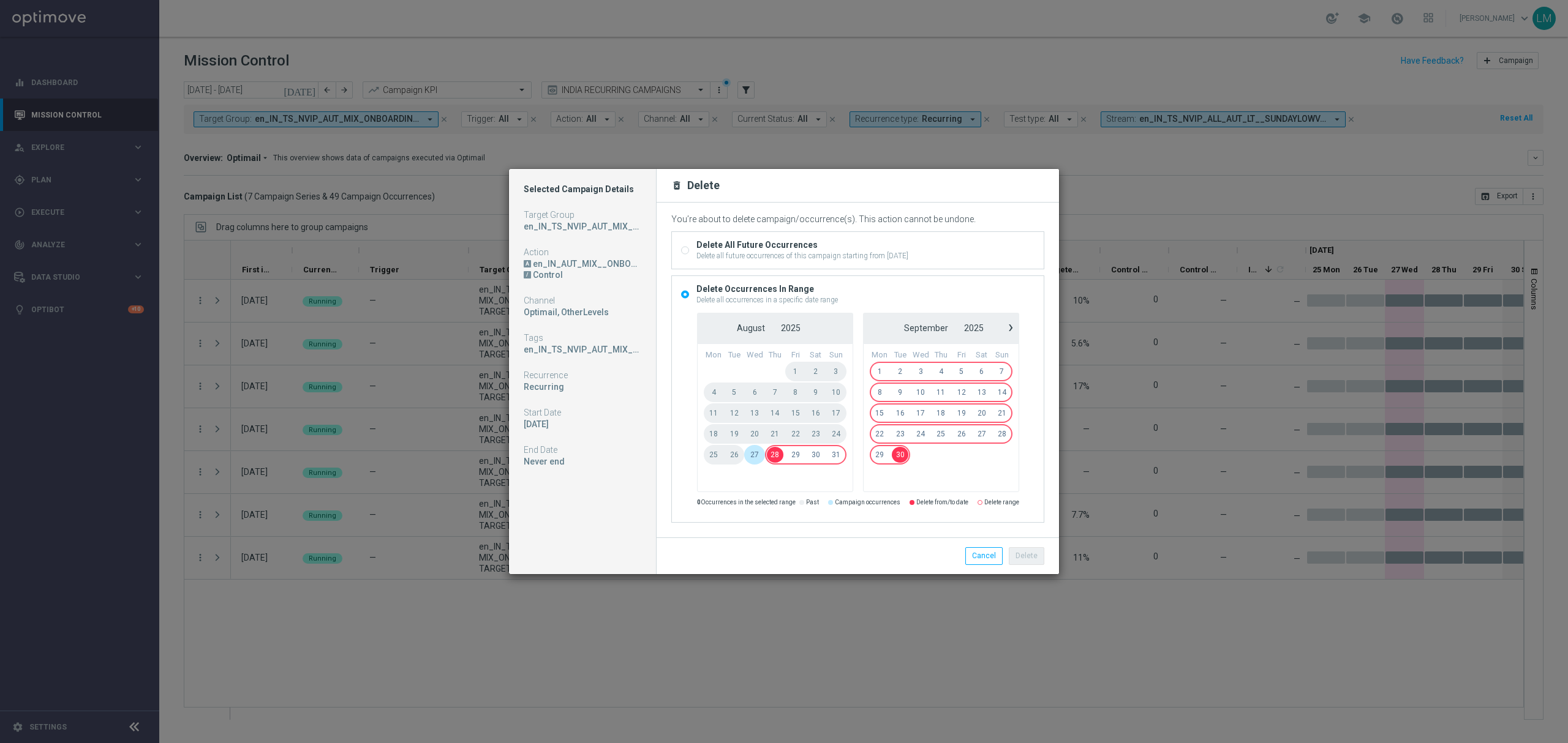
click at [905, 454] on span "30" at bounding box center [899, 455] width 20 height 20
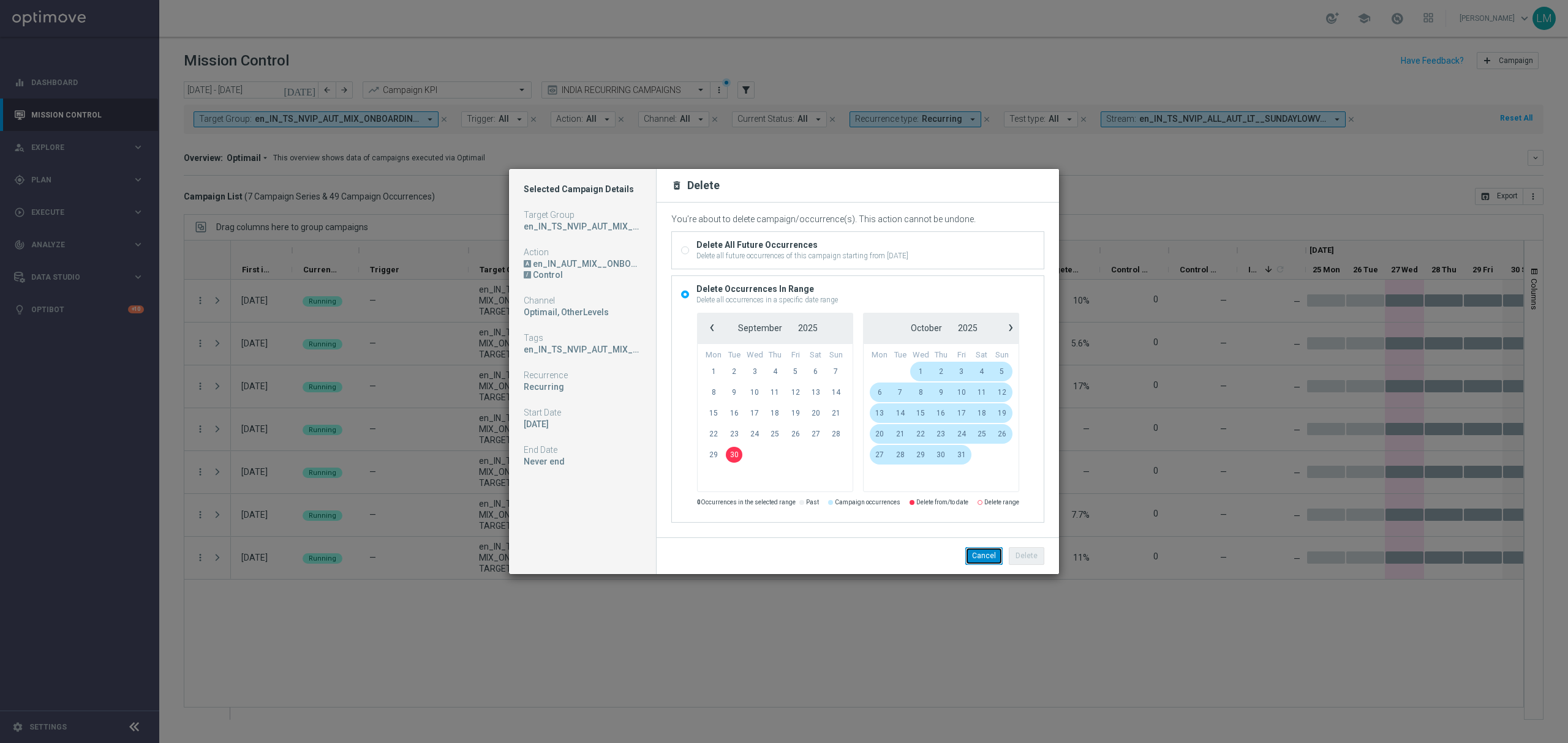
click at [973, 559] on button "Cancel" at bounding box center [984, 556] width 37 height 17
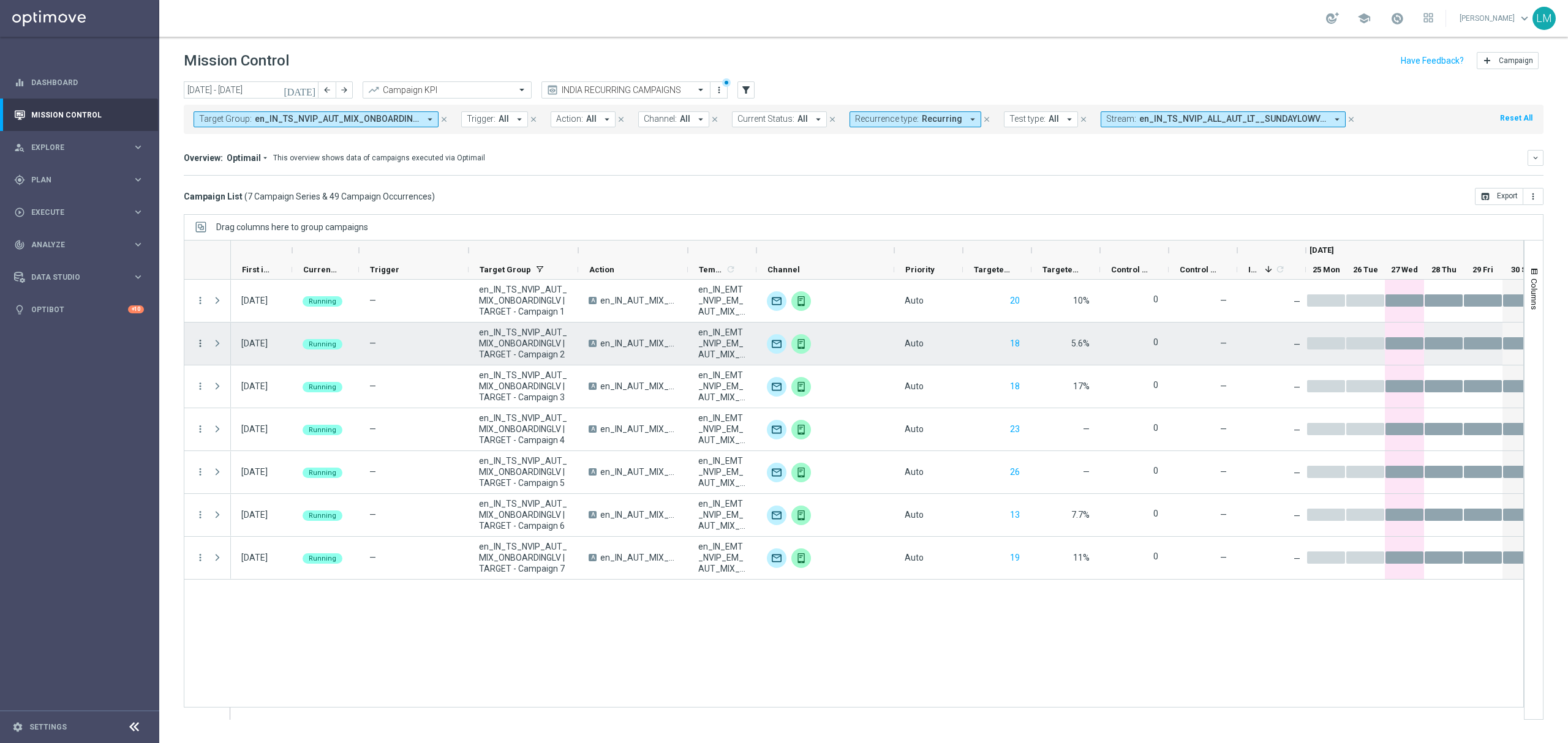
click at [199, 344] on icon "more_vert" at bounding box center [200, 343] width 11 height 11
click at [248, 473] on div "Delete" at bounding box center [282, 477] width 114 height 8
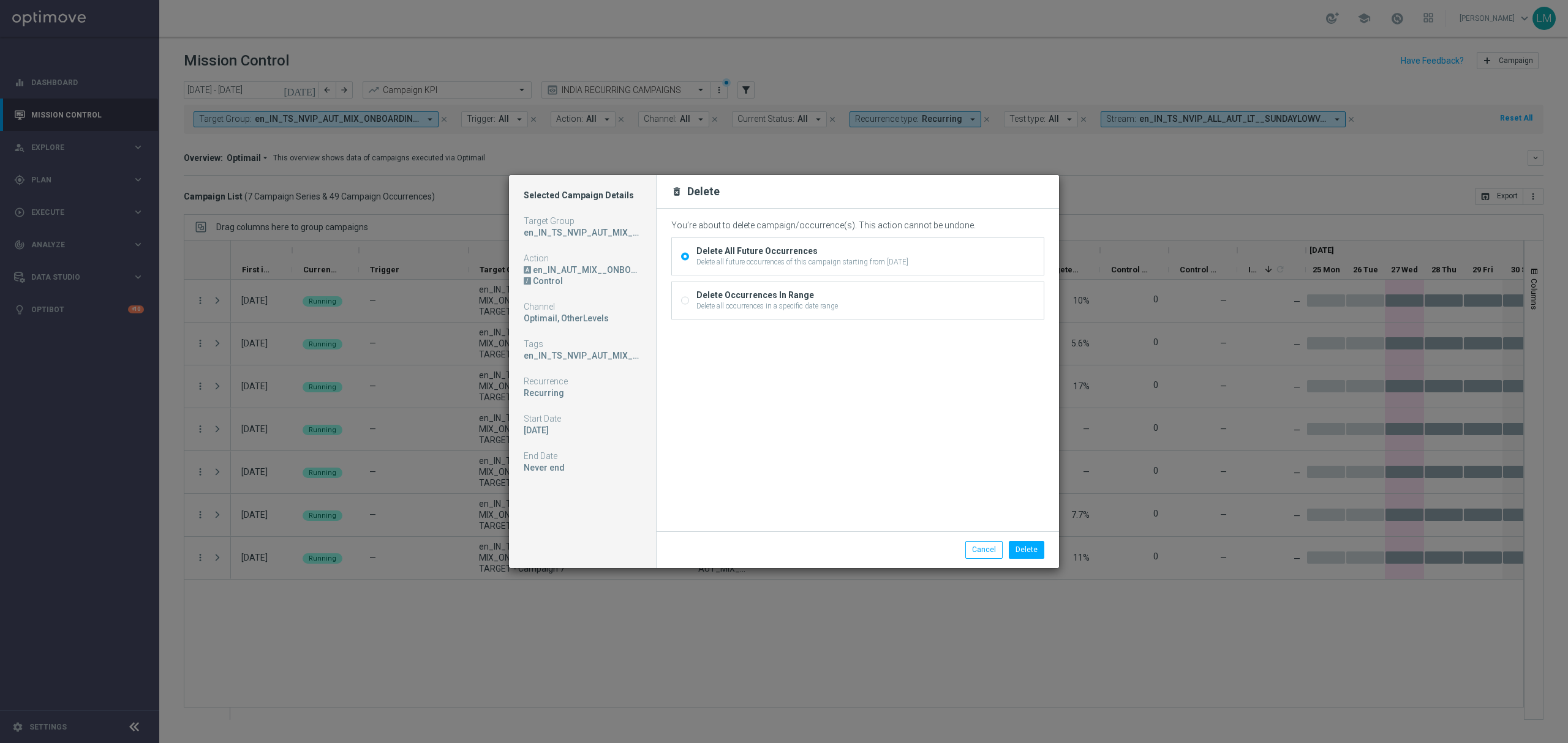
click at [735, 304] on div "Delete all occurrences in a specific date range" at bounding box center [767, 306] width 141 height 11
click at [689, 304] on input "Delete Occurrences In Range Delete all occurrences in a specific date range" at bounding box center [685, 302] width 8 height 8
radio input "true"
radio input "false"
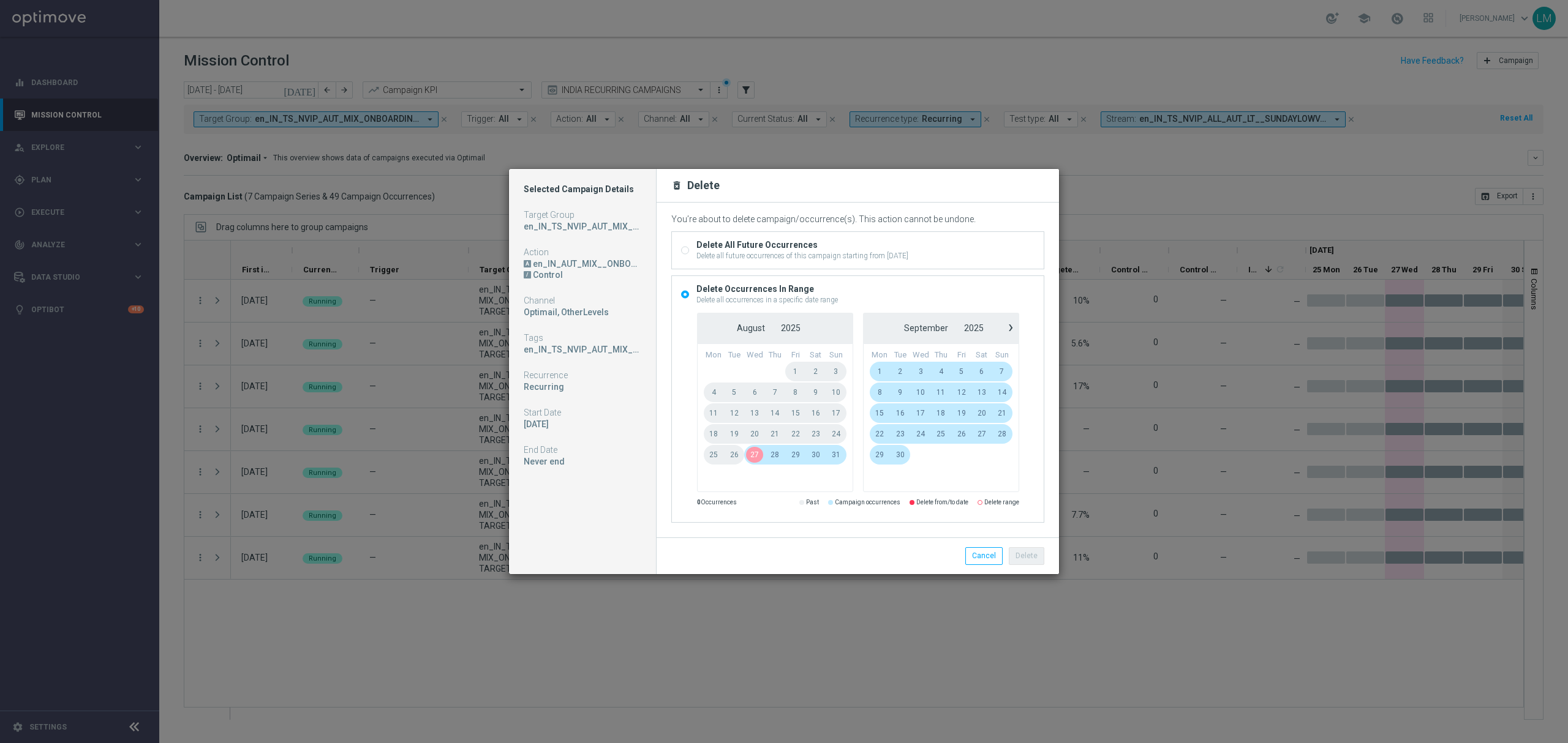
click at [777, 457] on span "28" at bounding box center [775, 455] width 20 height 20
click at [897, 458] on span "30" at bounding box center [899, 455] width 20 height 20
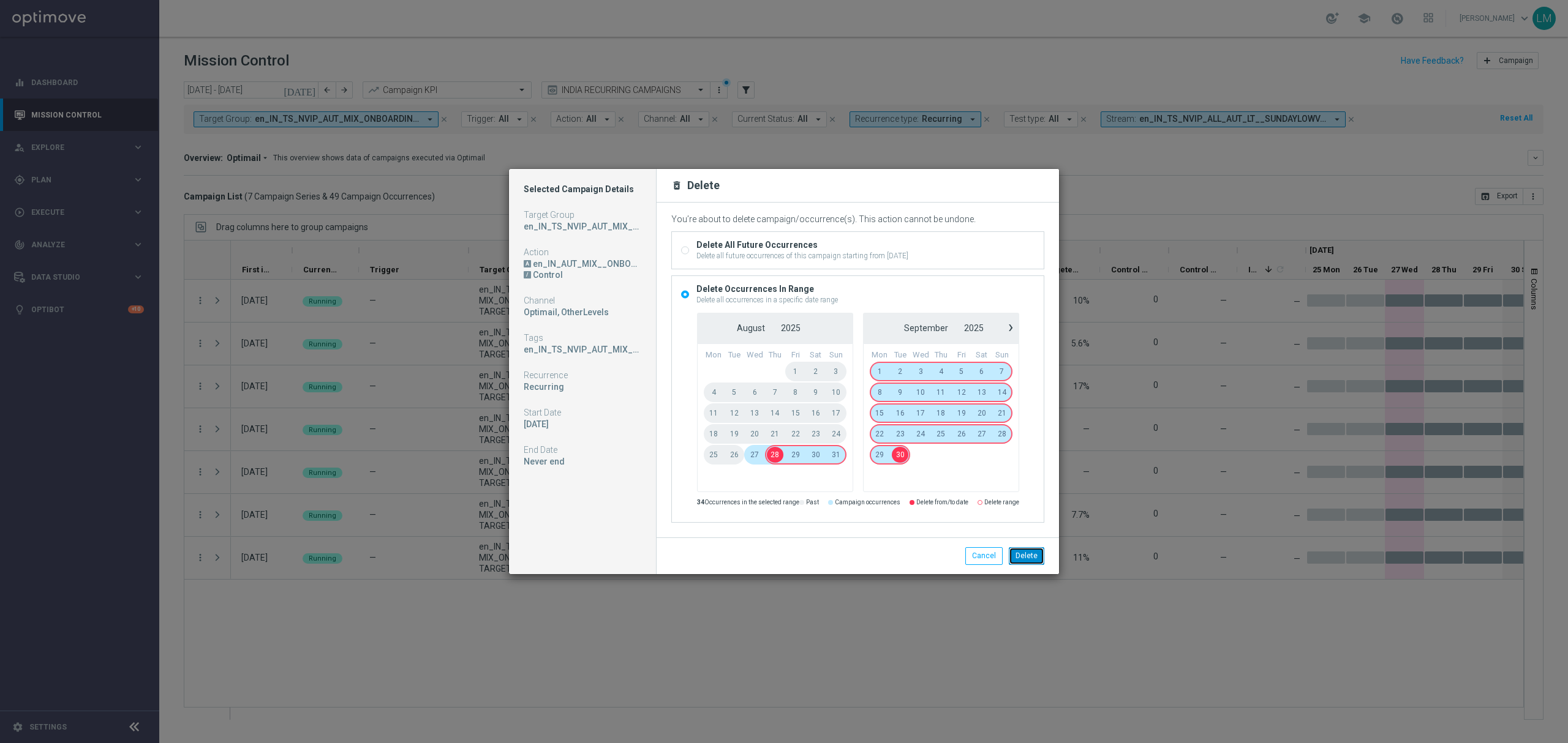
click at [1035, 559] on button "Delete" at bounding box center [1026, 556] width 35 height 17
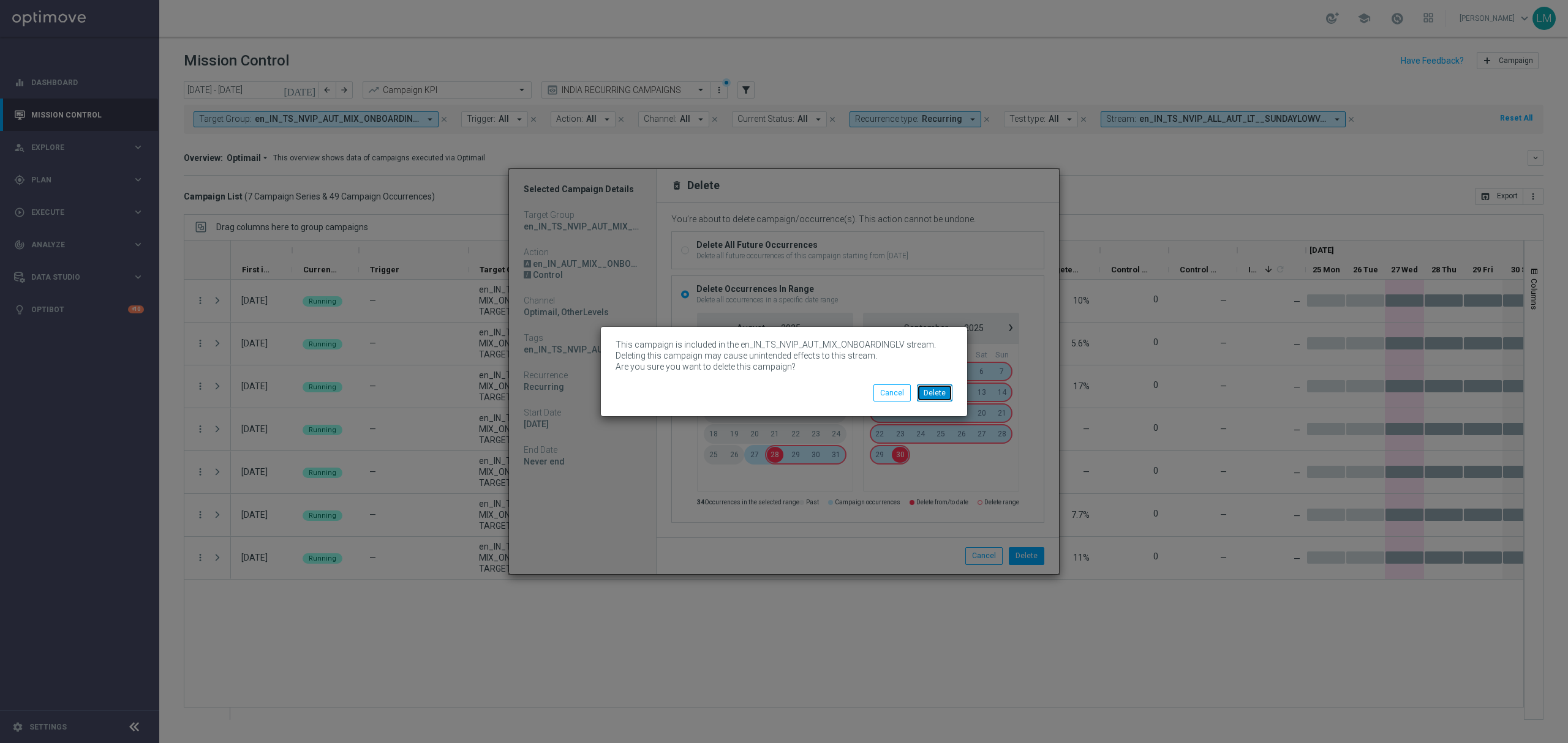
click at [927, 397] on button "Delete" at bounding box center [935, 393] width 35 height 17
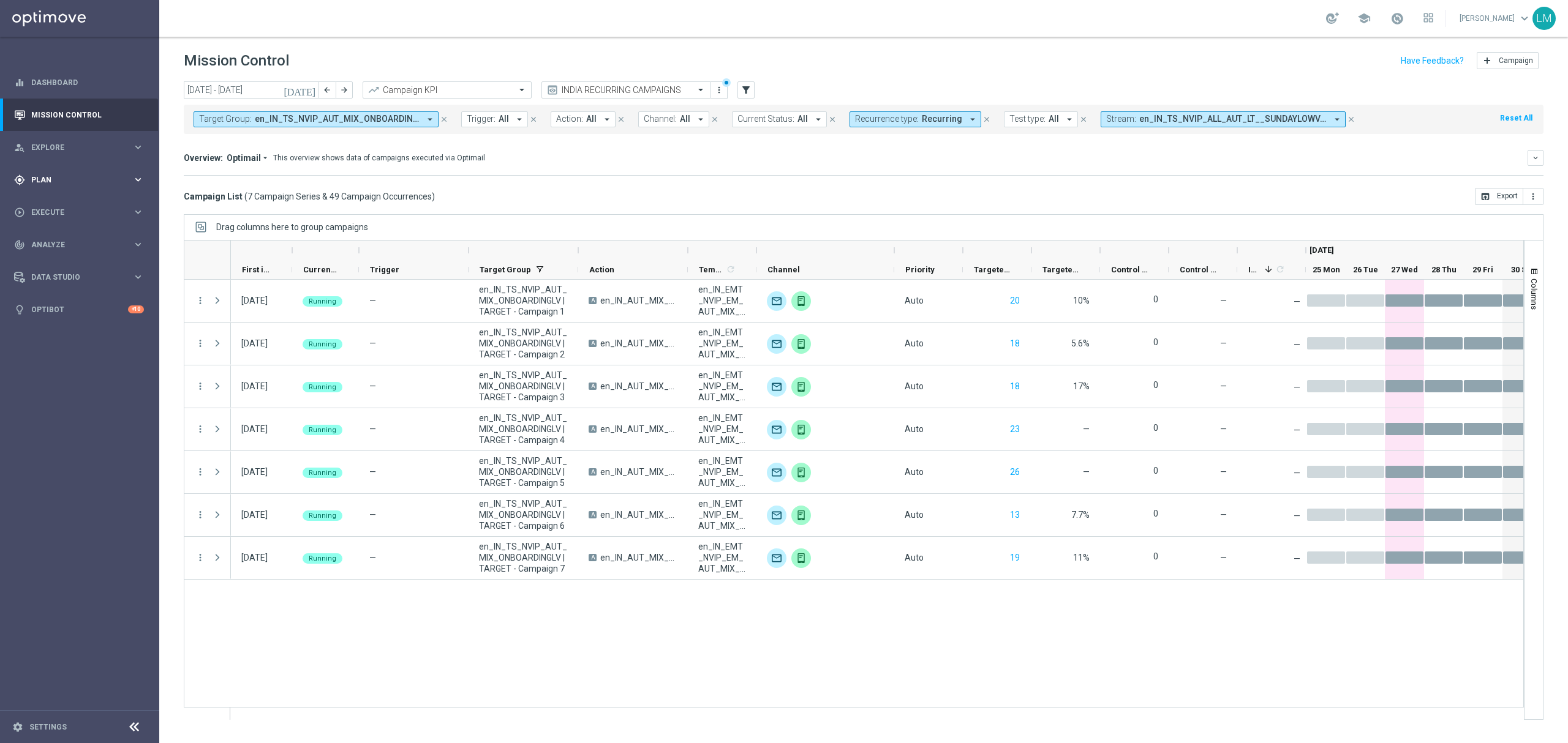
click at [112, 180] on span "Plan" at bounding box center [82, 180] width 101 height 7
click at [63, 274] on link "Streams" at bounding box center [80, 278] width 95 height 10
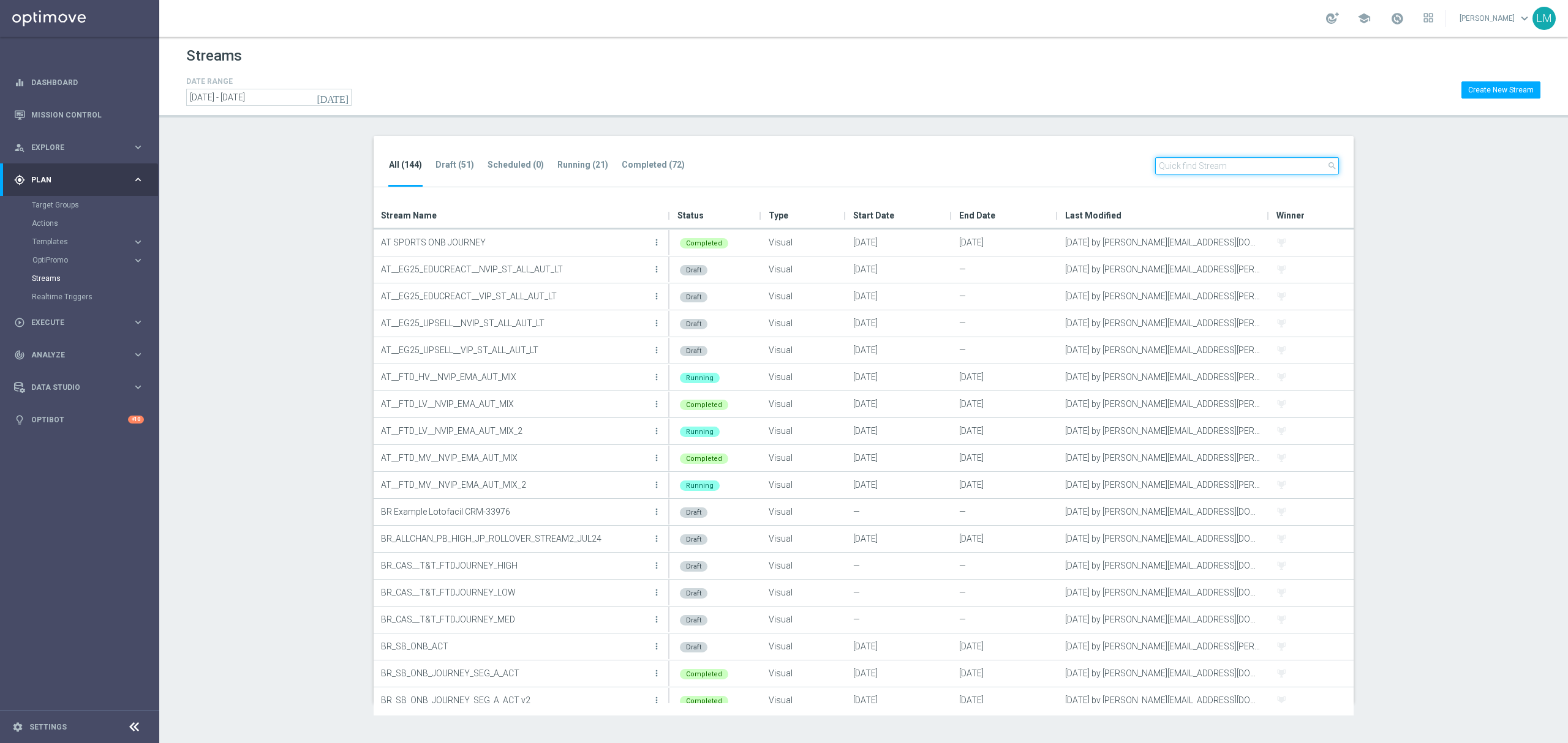
click at [1256, 159] on input "text" at bounding box center [1246, 166] width 184 height 17
paste input "en_IN_TS_NVIP_AUT_MIX_ONBOARDINGLV"
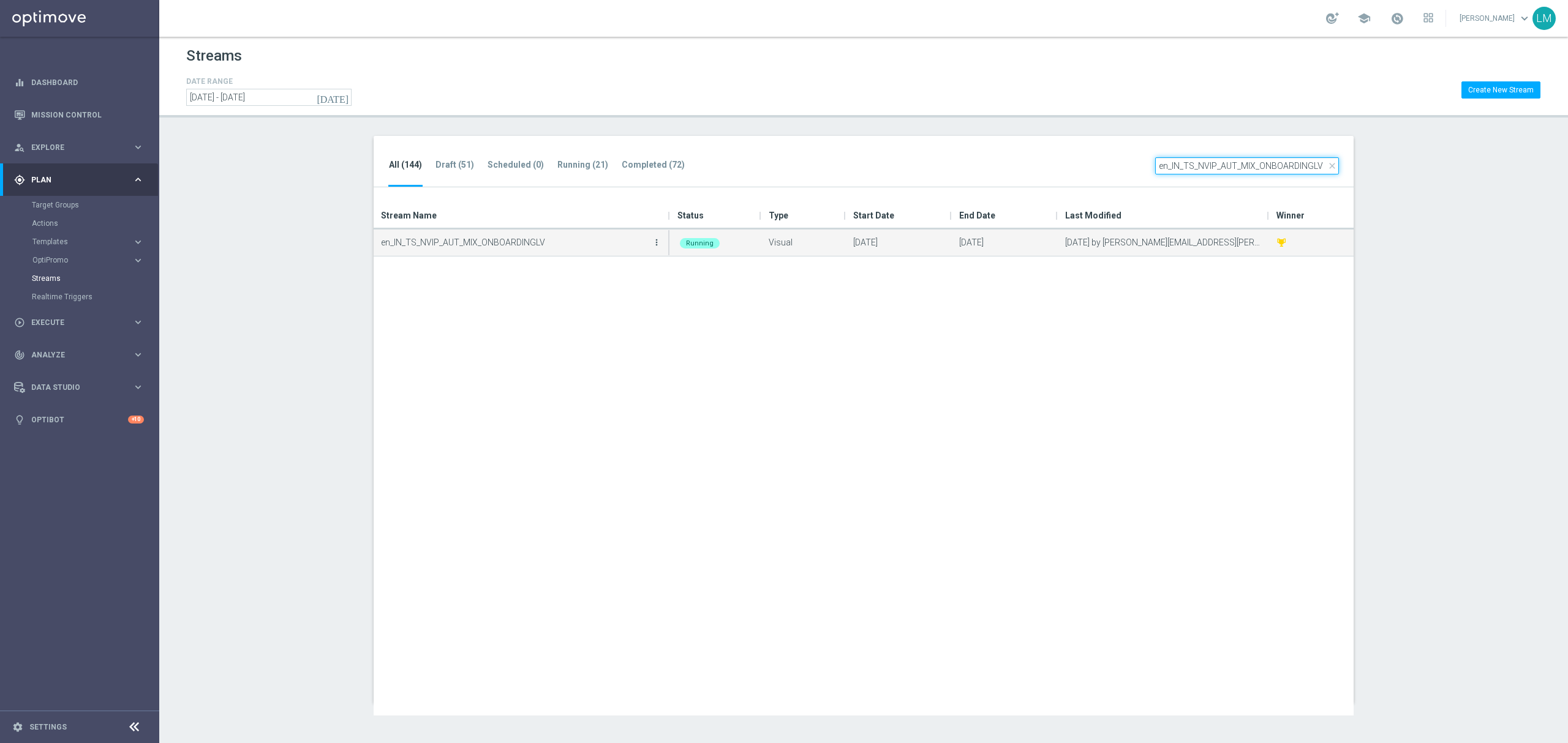
type input "en_IN_TS_NVIP_AUT_MIX_ONBOARDINGLV"
click at [654, 242] on icon "more_vert" at bounding box center [656, 242] width 10 height 10
click at [598, 316] on div "Stop" at bounding box center [607, 313] width 74 height 8
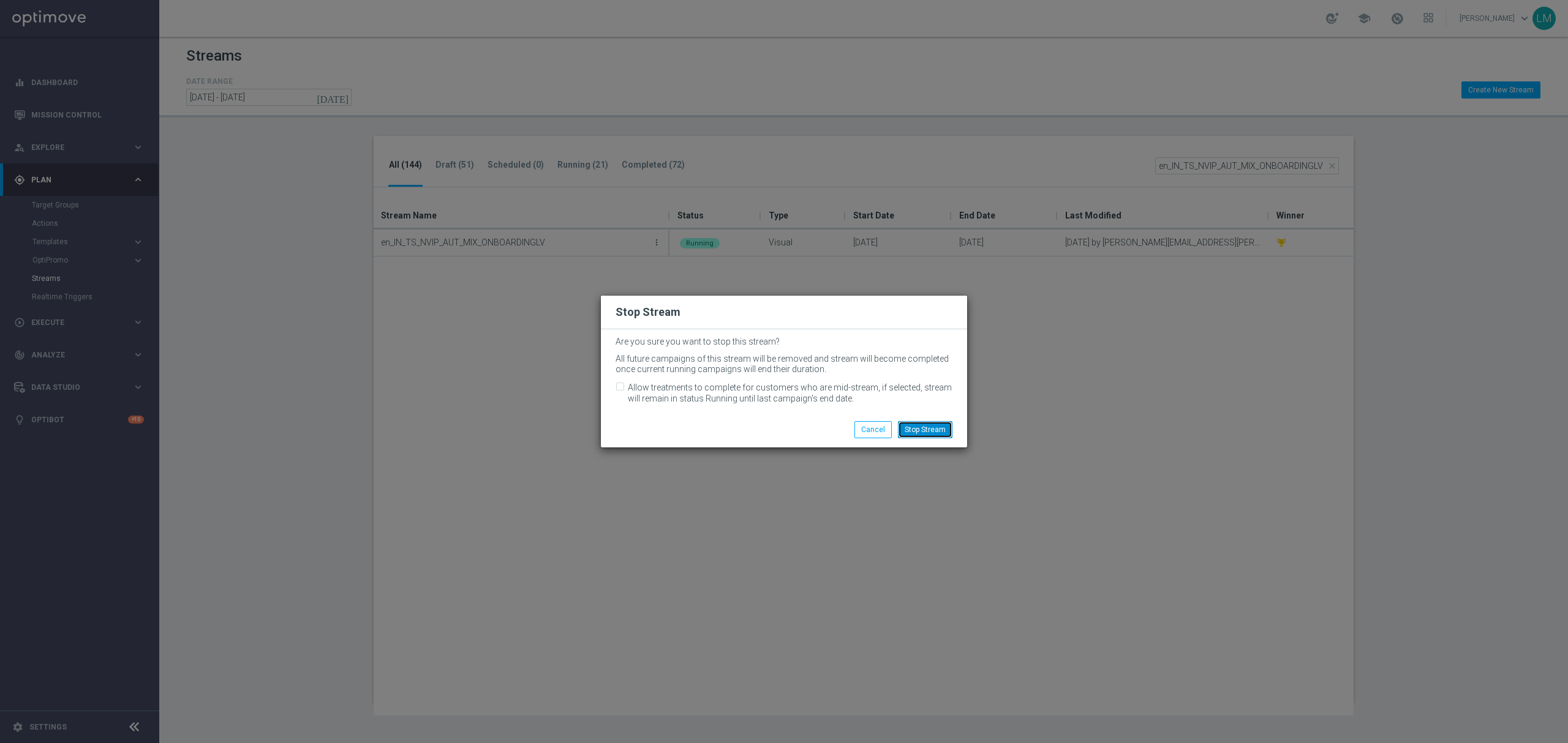
click at [912, 427] on button "Stop Stream" at bounding box center [925, 430] width 54 height 17
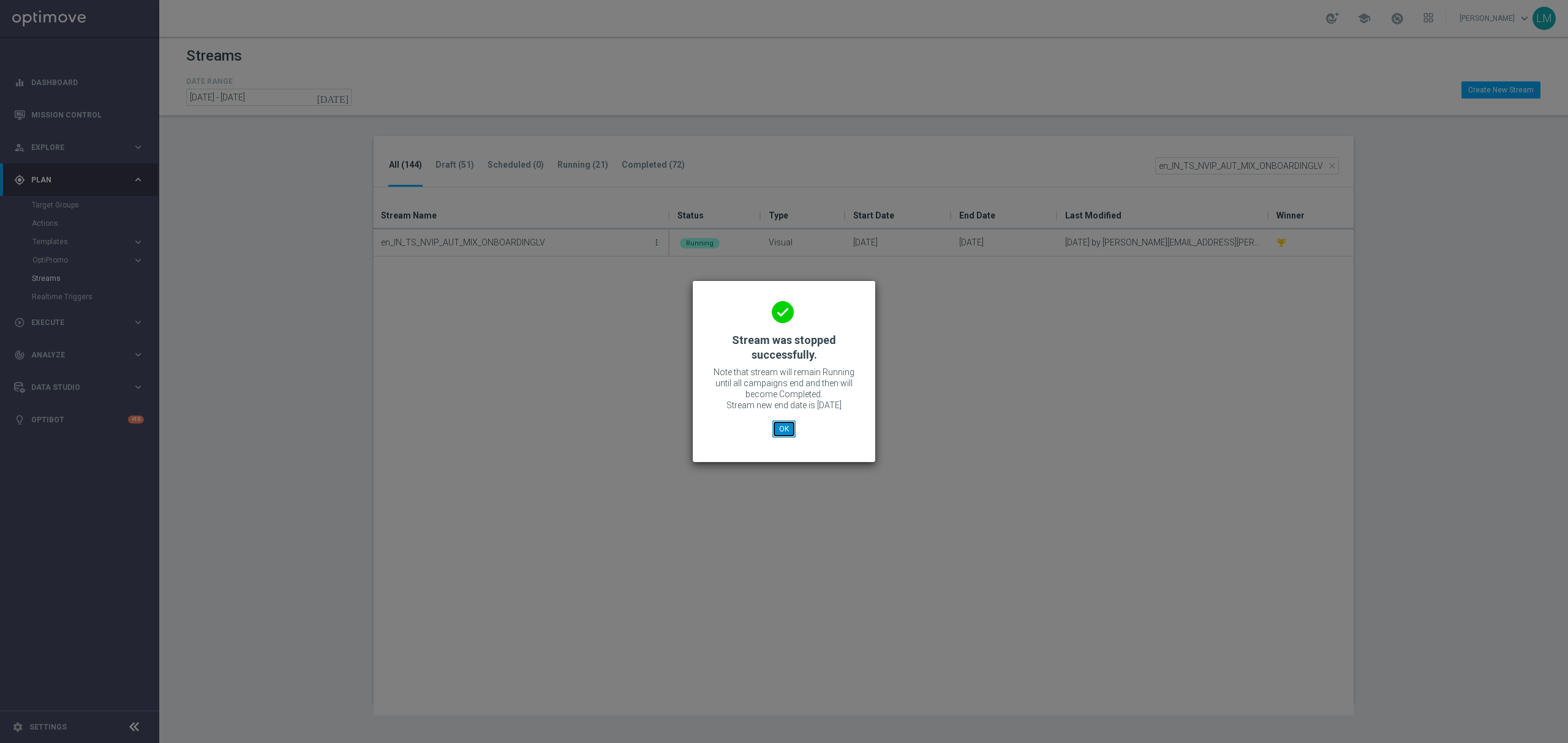
click at [782, 429] on button "OK" at bounding box center [784, 429] width 24 height 17
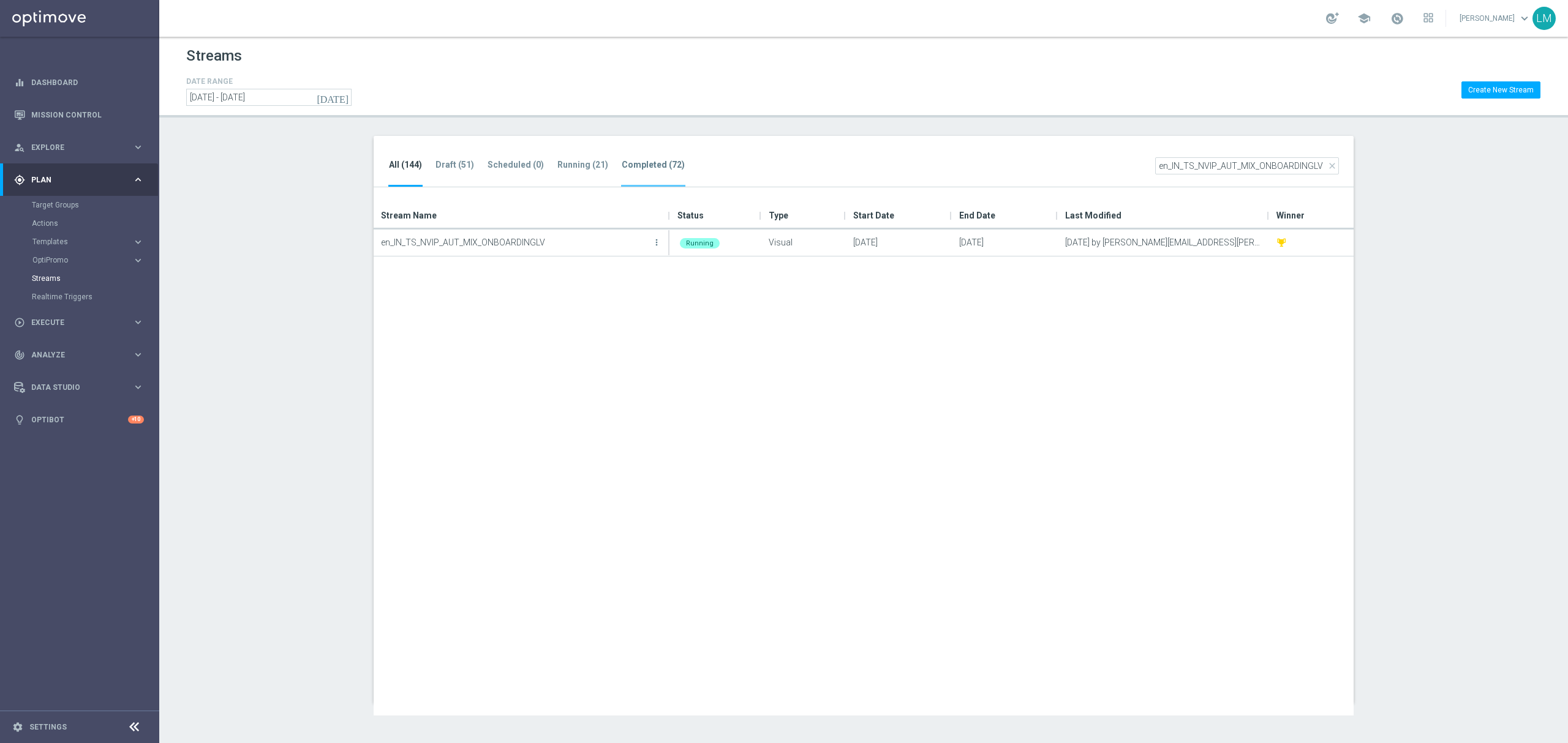
click at [638, 167] on tab-header "Completed (72)" at bounding box center [653, 165] width 63 height 10
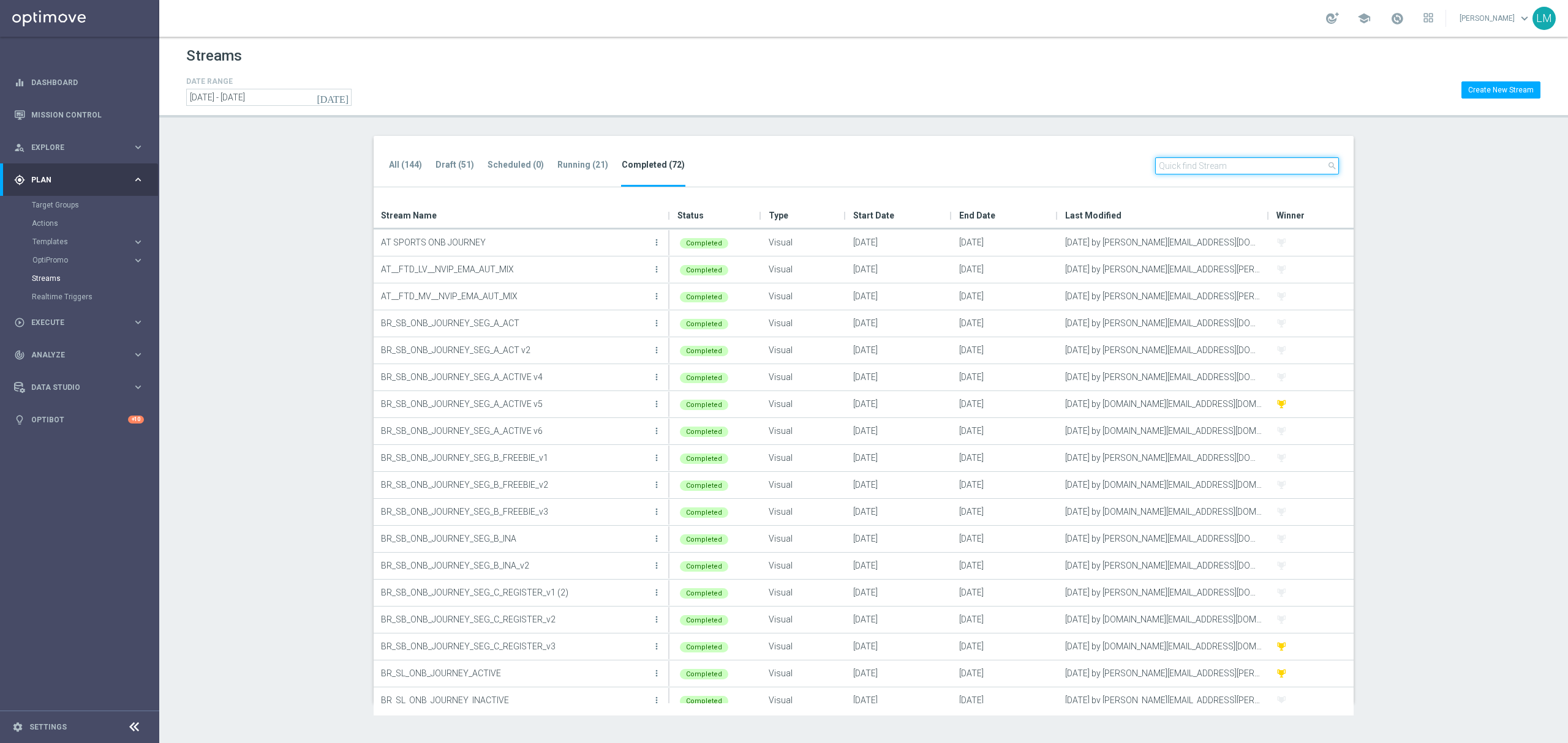
click at [1187, 170] on input "text" at bounding box center [1246, 166] width 184 height 17
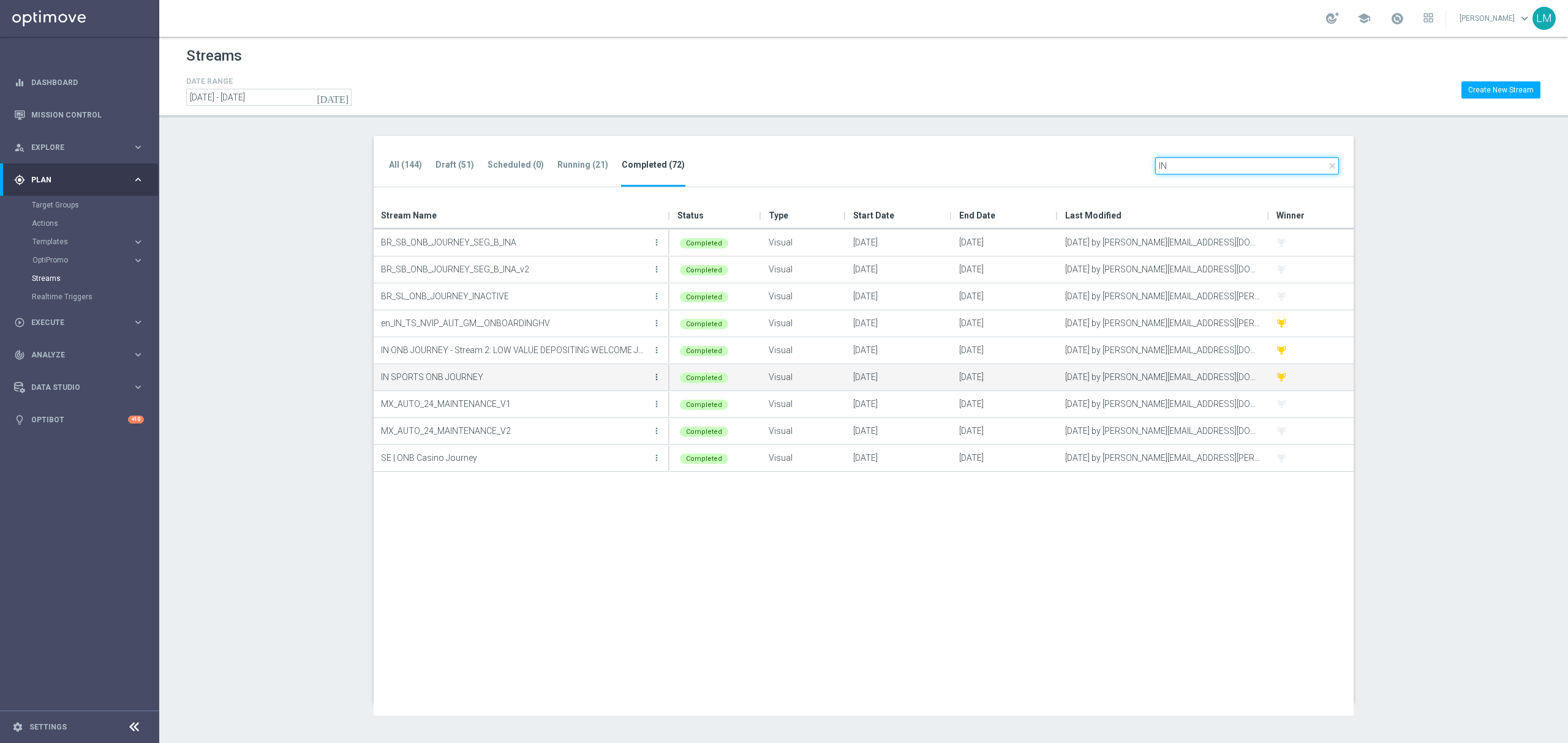
type input "IN"
click at [659, 374] on icon "more_vert" at bounding box center [656, 377] width 10 height 10
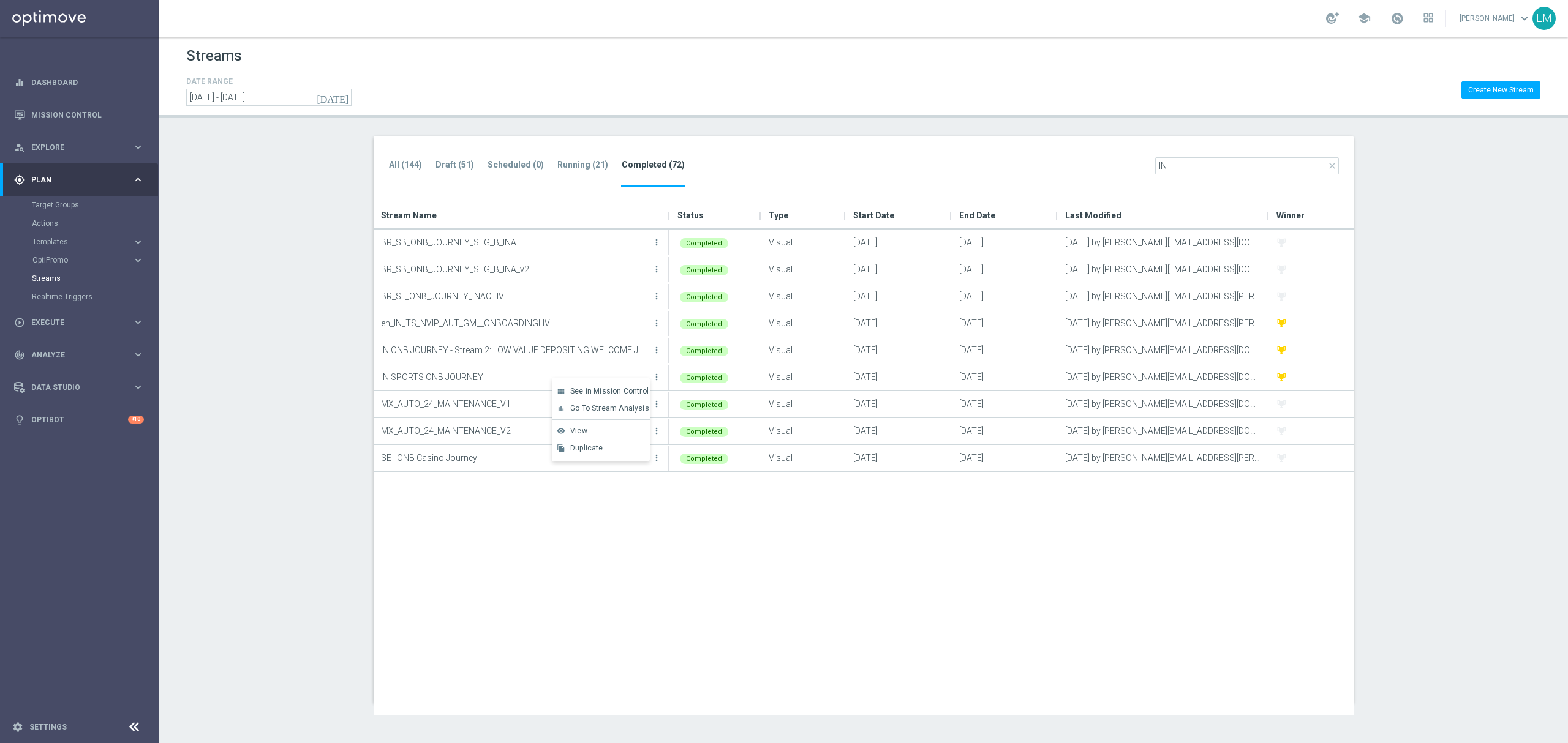
click at [637, 561] on div "BR_SB_ONB_JOURNEY_SEG_B_INA more_vert Completed Visual 17 Aug 2024 31 Aug 2024 …" at bounding box center [863, 472] width 980 height 486
click at [69, 110] on link "Mission Control" at bounding box center [88, 115] width 112 height 33
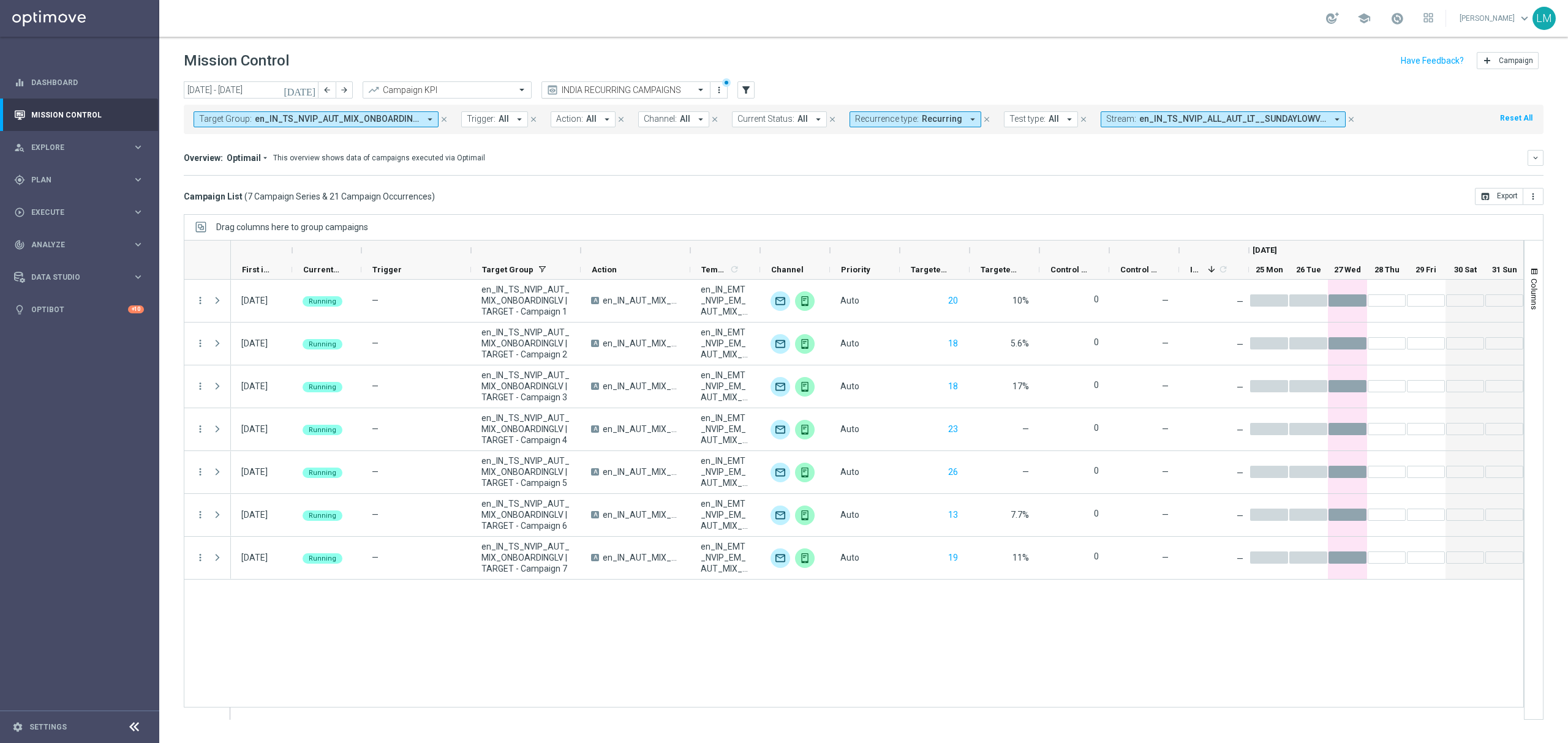
click at [665, 95] on div "INDIA RECURRING CAMPAIGNS" at bounding box center [626, 90] width 169 height 17
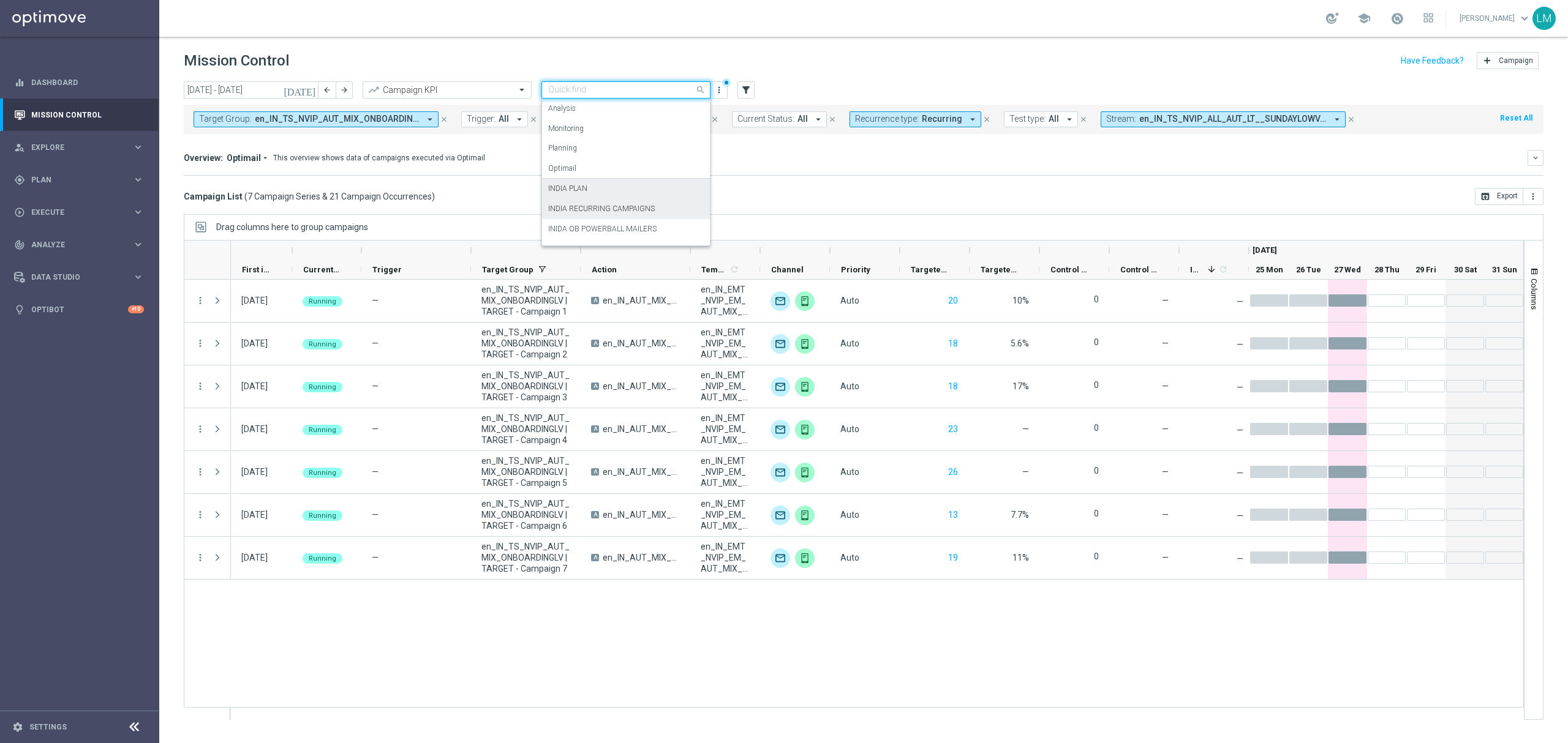
scroll to position [74, 0]
click at [657, 194] on div "SOUTH AFRICA - STREAMS" at bounding box center [626, 194] width 156 height 20
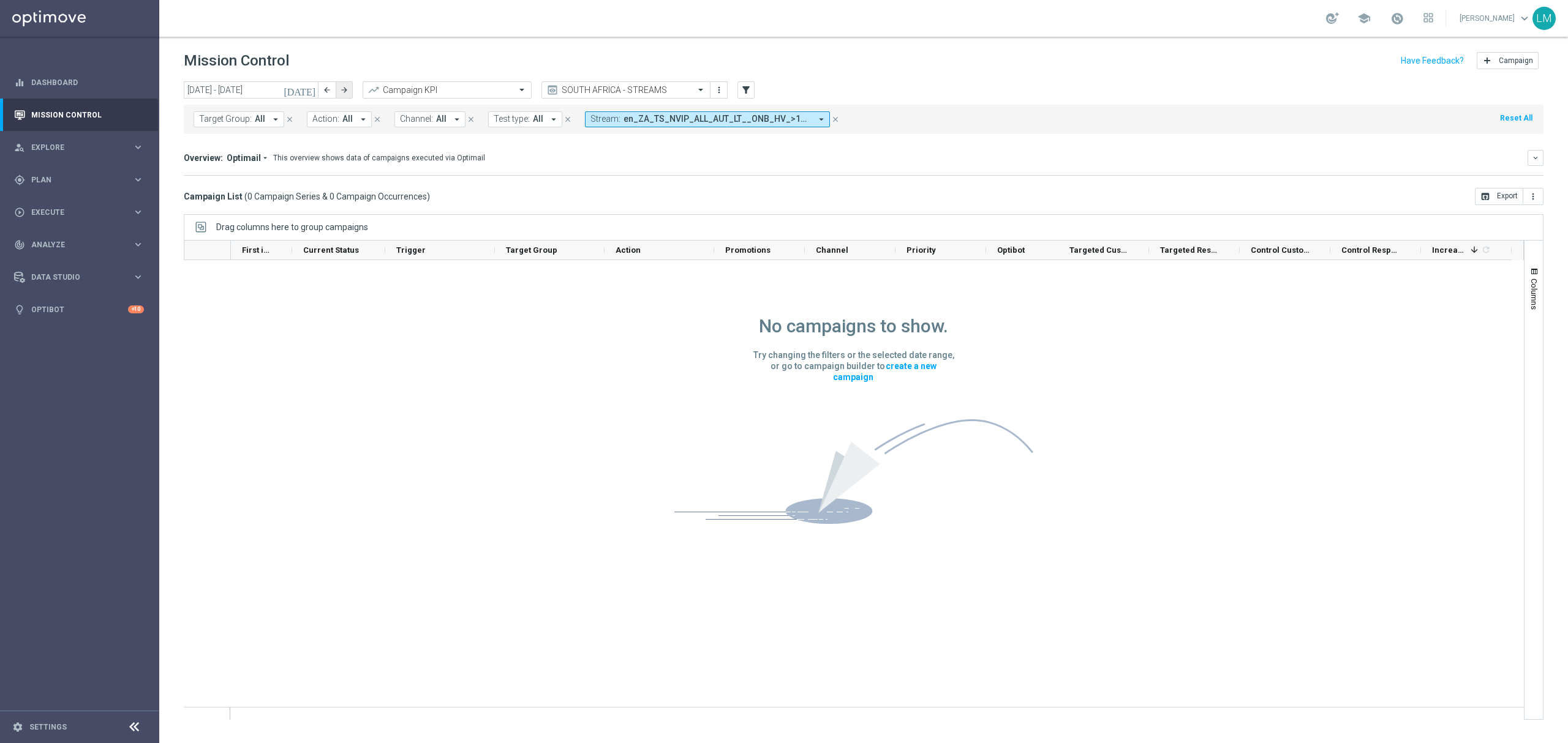
click at [346, 82] on button "arrow_forward" at bounding box center [344, 90] width 17 height 17
type input "01 Sep 2025 - 07 Sep 2025"
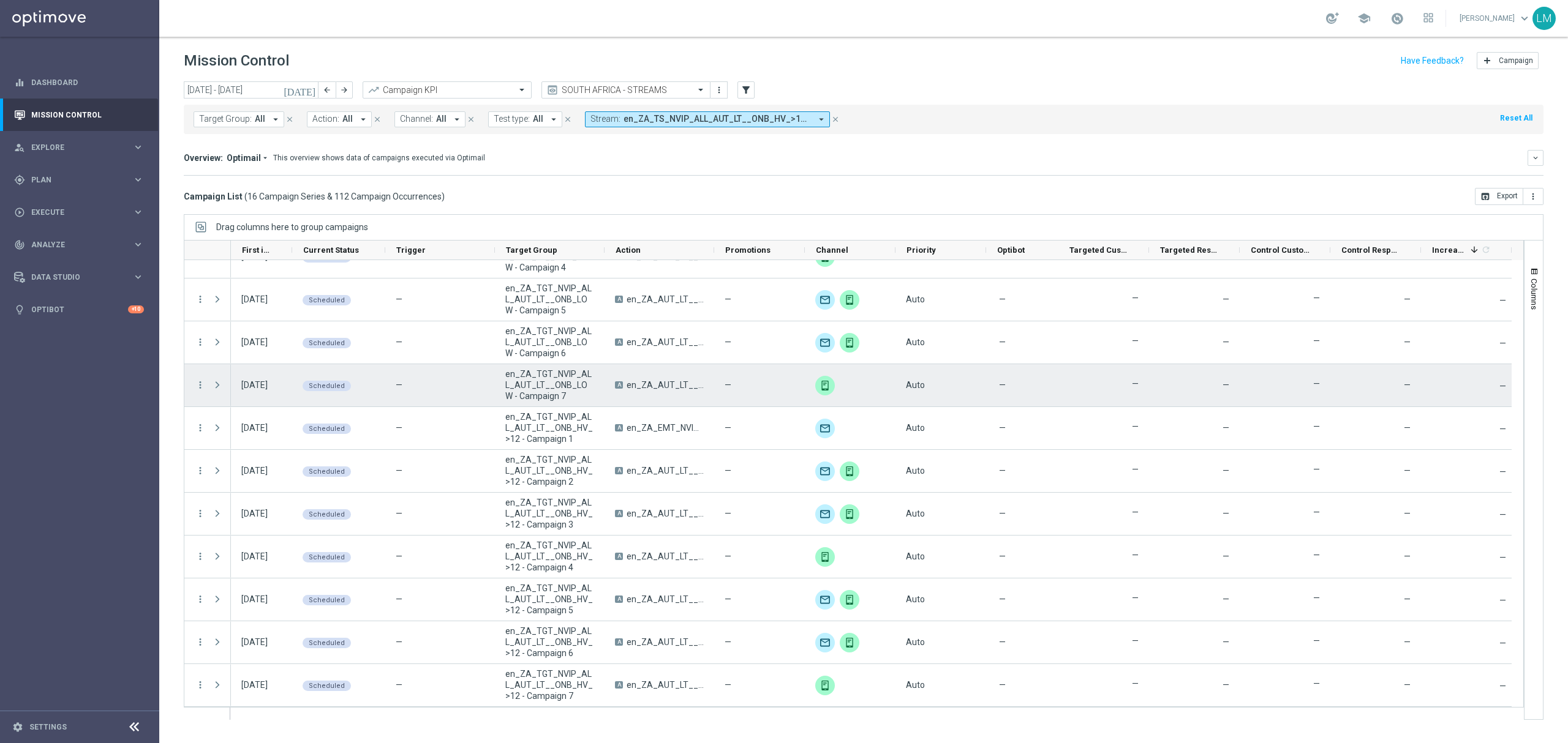
scroll to position [0, 0]
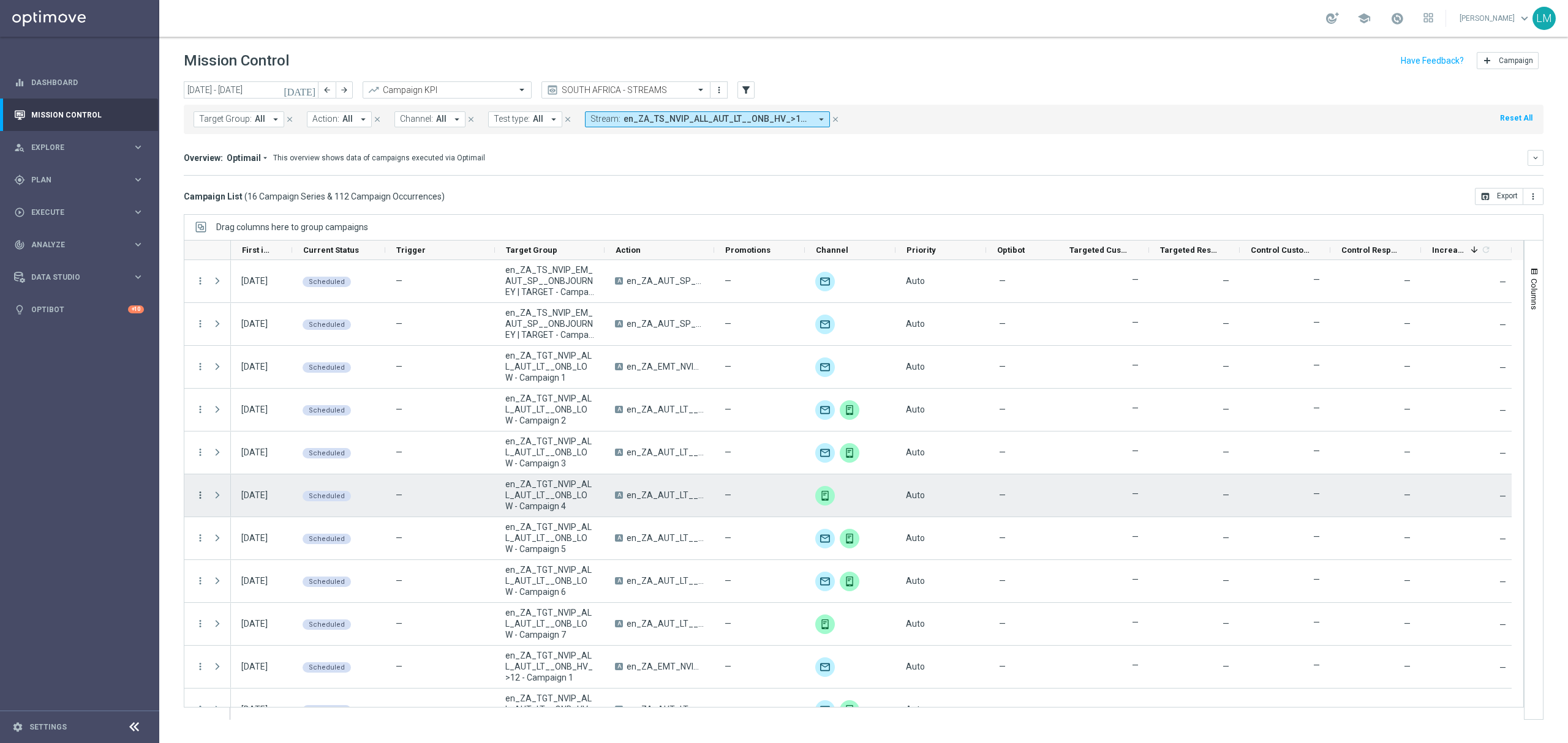
click at [204, 493] on icon "more_vert" at bounding box center [200, 495] width 11 height 11
click at [241, 623] on div "delete_forever Delete" at bounding box center [275, 629] width 138 height 17
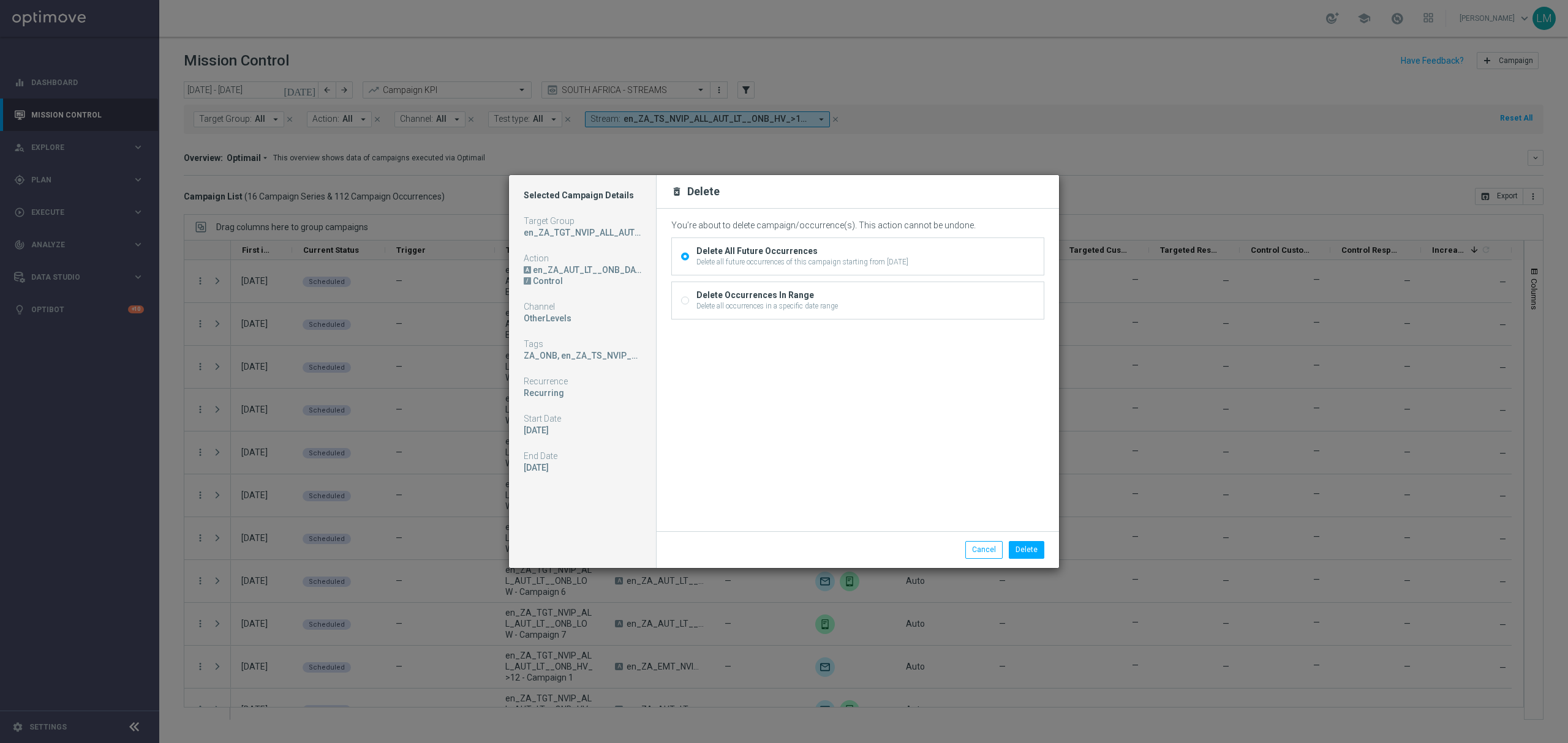
click at [726, 291] on div "Delete Occurrences In Range" at bounding box center [767, 295] width 141 height 11
click at [689, 298] on input "Delete Occurrences In Range Delete all occurrences in a specific date range" at bounding box center [685, 302] width 8 height 8
radio input "true"
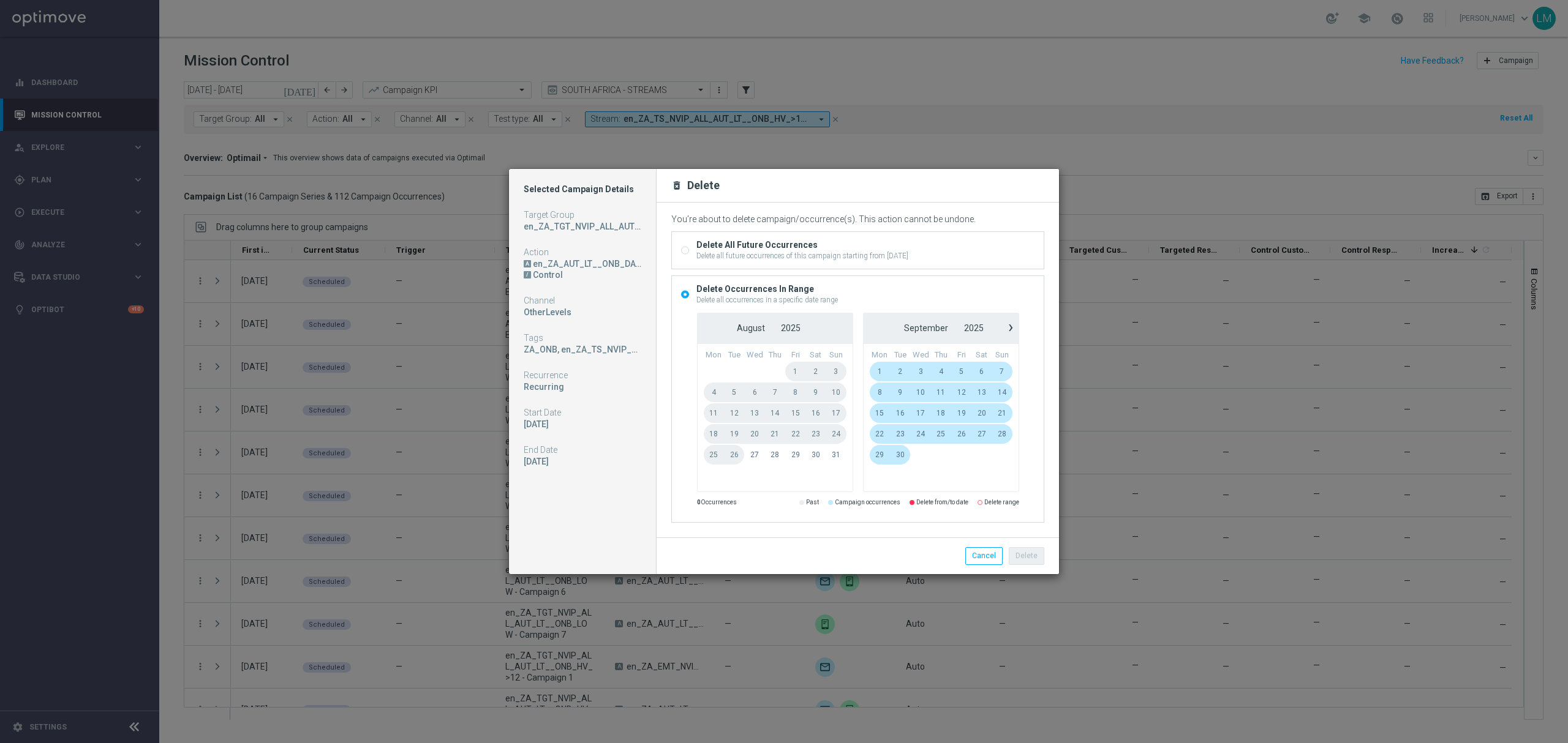
click at [792, 257] on div "Delete all future occurrences of this campaign starting from 01 Sep 2025, Monday" at bounding box center [802, 256] width 212 height 11
click at [689, 256] on input "Delete All Future Occurrences Delete all future occurrences of this campaign st…" at bounding box center [685, 252] width 8 height 8
radio input "true"
radio input "false"
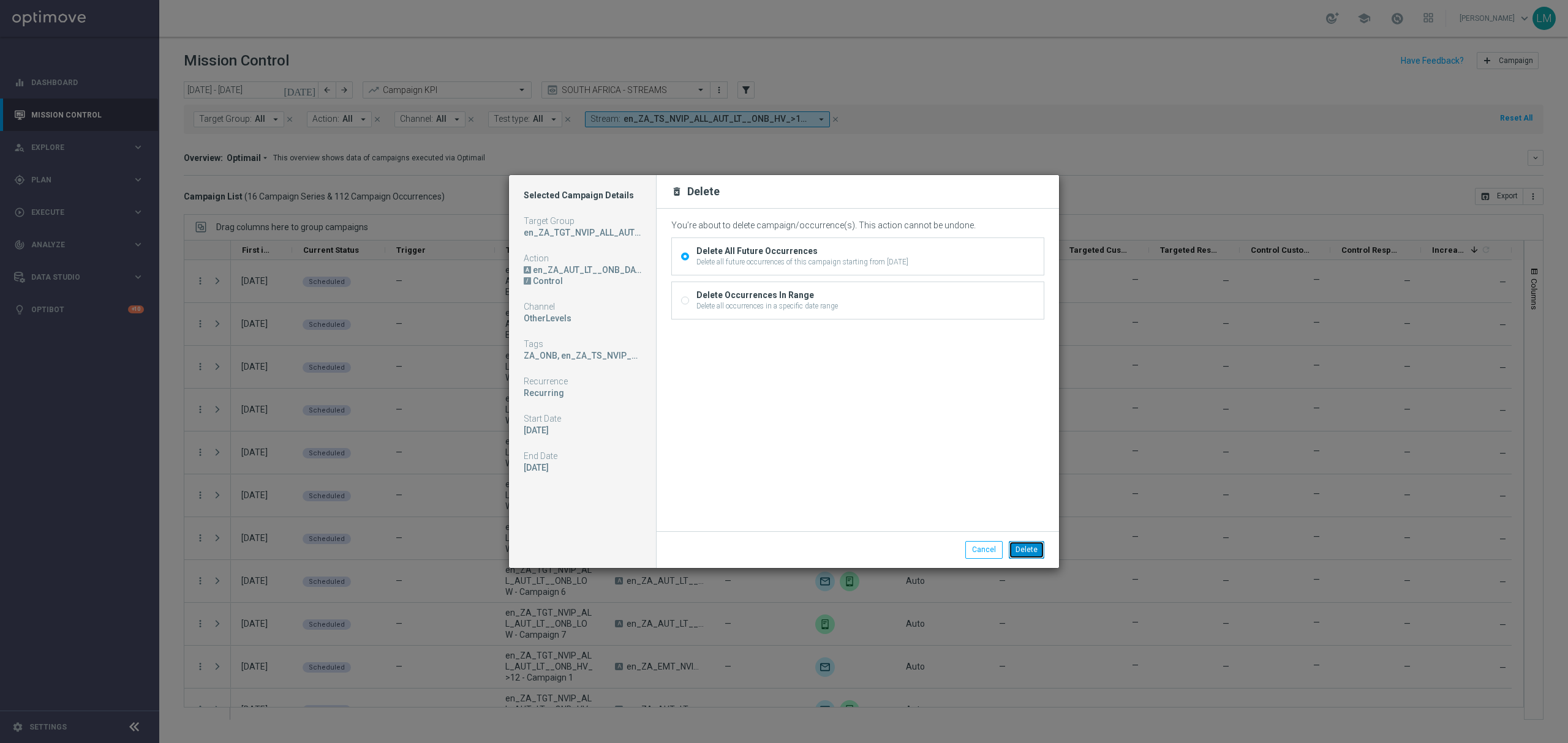
click at [1017, 554] on button "Delete" at bounding box center [1026, 550] width 35 height 17
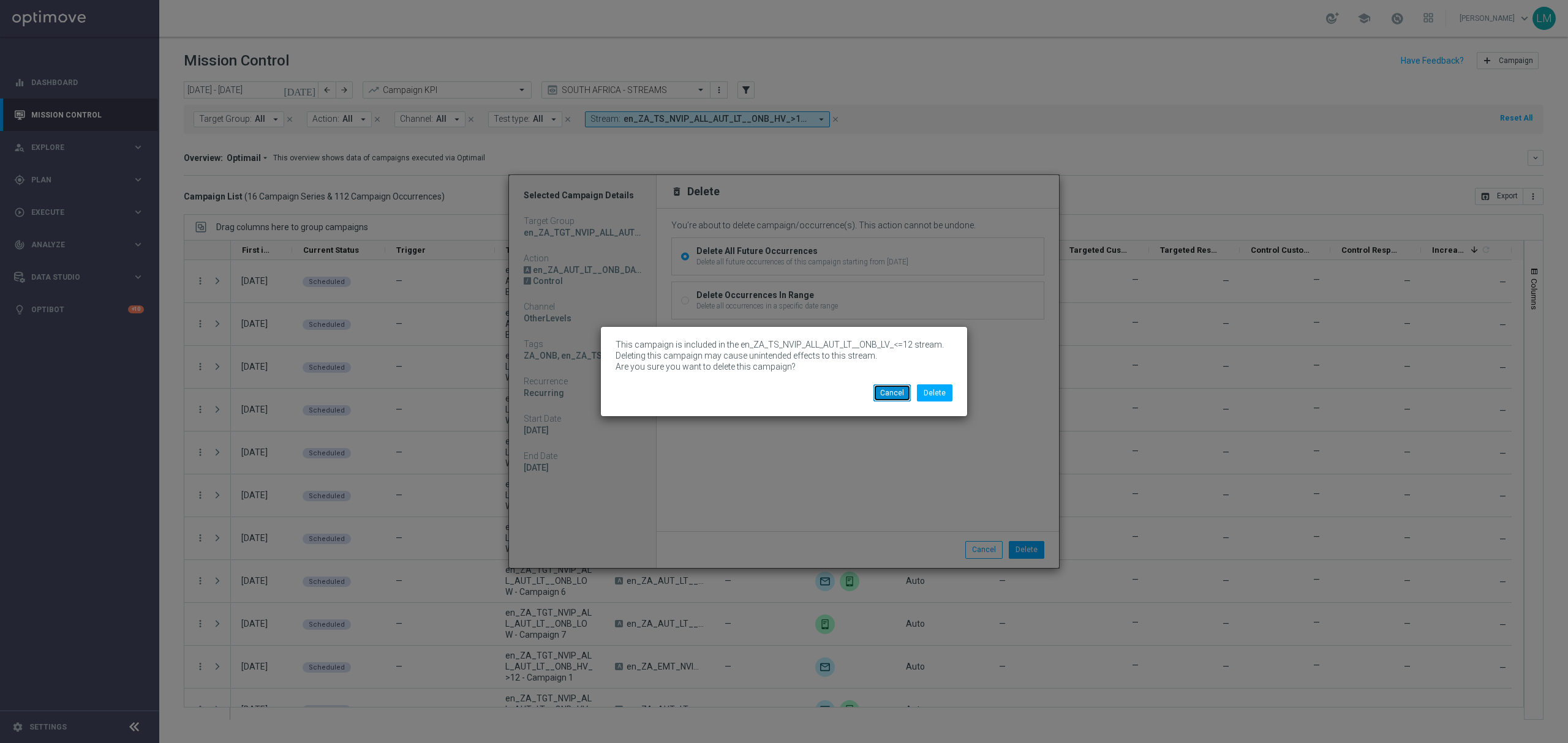
click at [885, 399] on button "Cancel" at bounding box center [892, 393] width 37 height 17
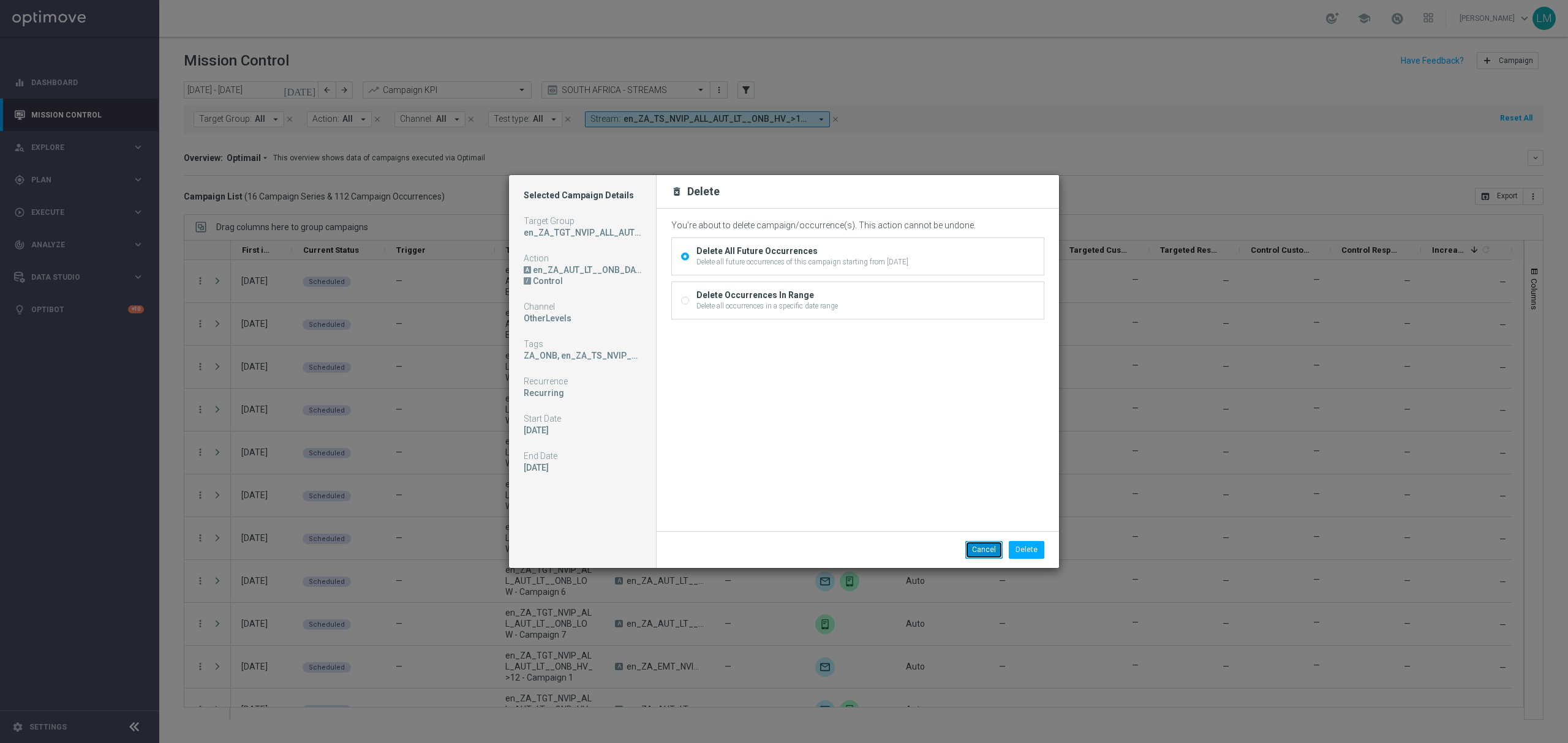
click at [973, 547] on button "Cancel" at bounding box center [984, 550] width 37 height 17
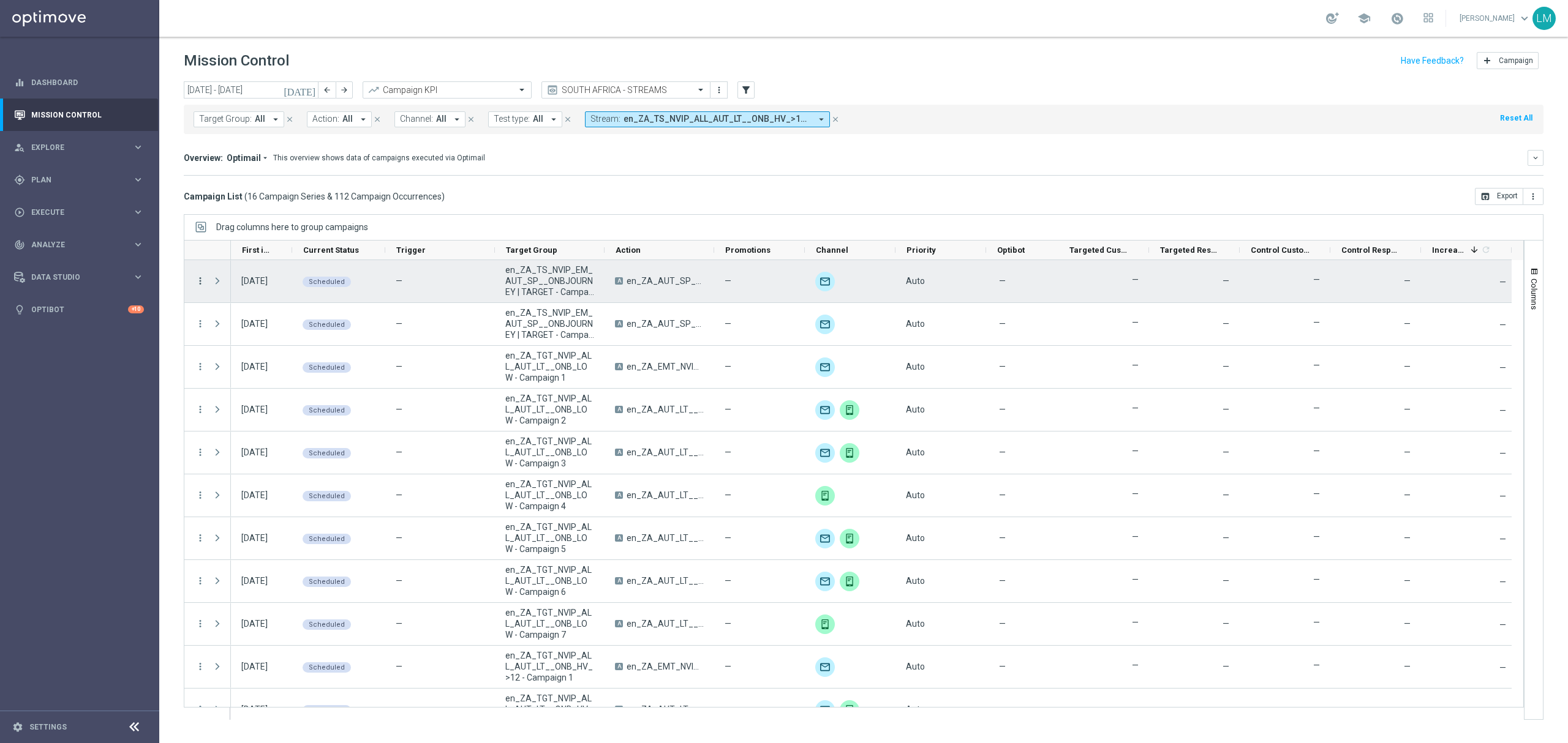
click at [199, 279] on icon "more_vert" at bounding box center [200, 281] width 11 height 11
click at [273, 412] on div "Delete" at bounding box center [282, 415] width 114 height 8
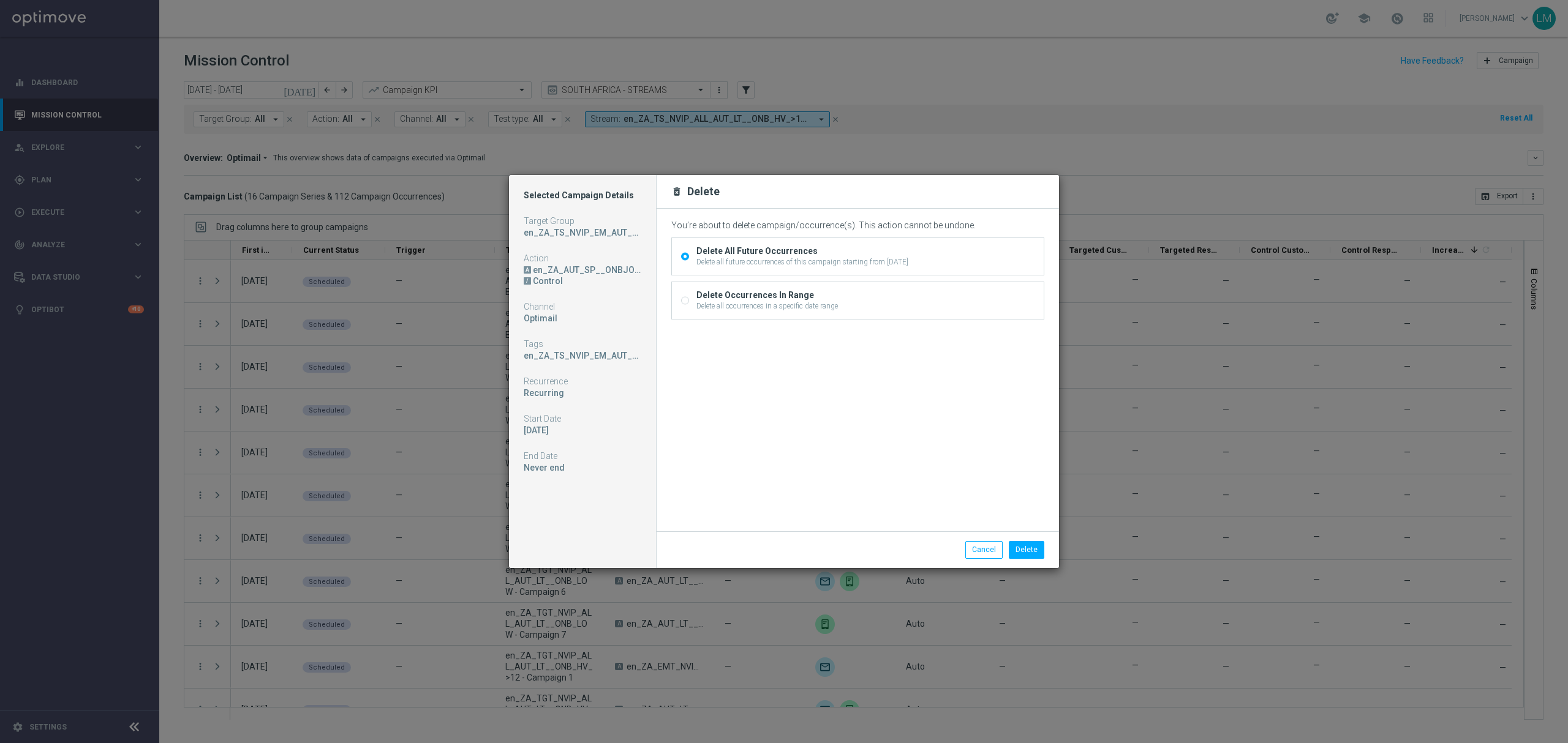
click at [792, 303] on div "Delete all occurrences in a specific date range" at bounding box center [767, 306] width 141 height 11
click at [689, 303] on input "Delete Occurrences In Range Delete all occurrences in a specific date range" at bounding box center [685, 302] width 8 height 8
radio input "true"
radio input "false"
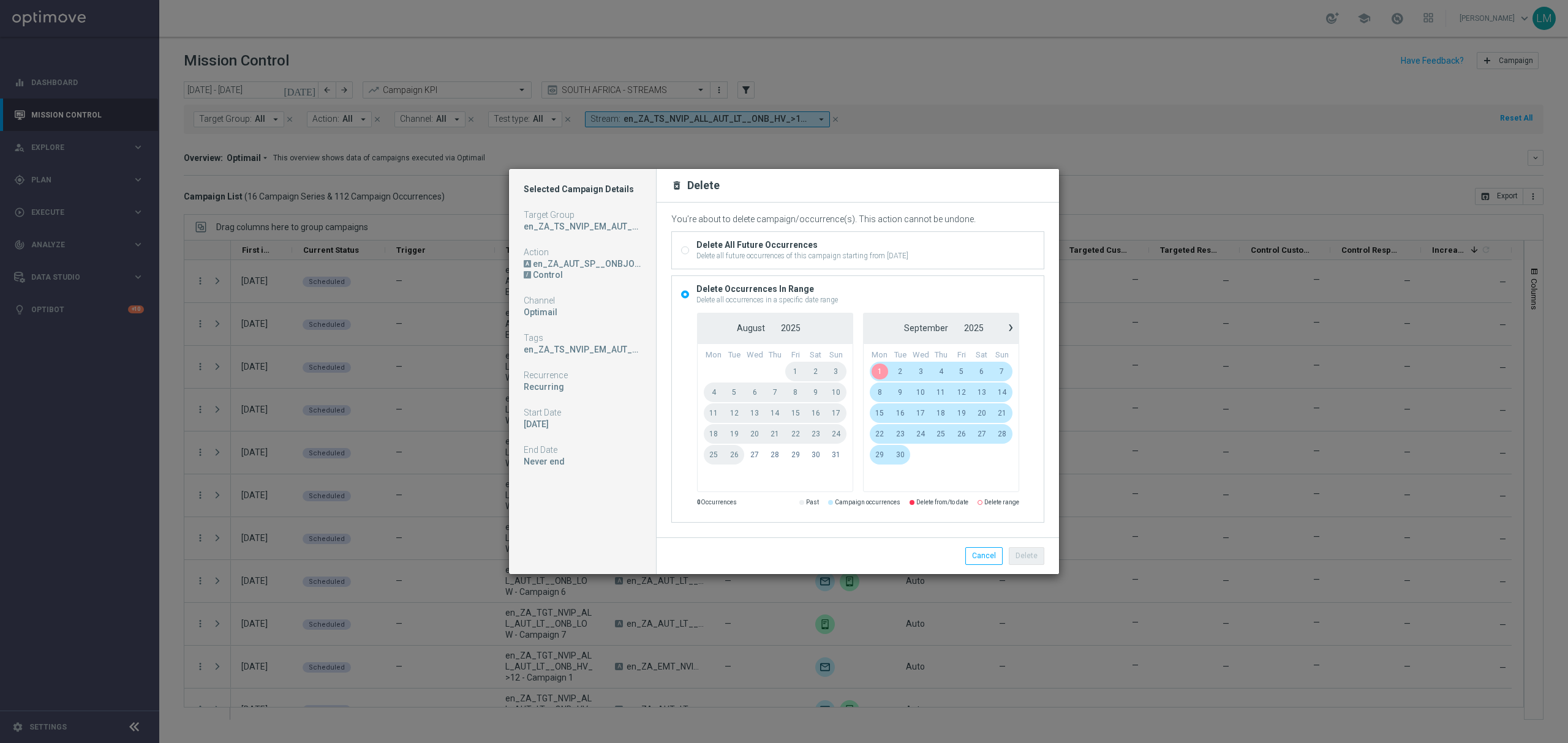
click at [875, 364] on span "1" at bounding box center [880, 372] width 21 height 20
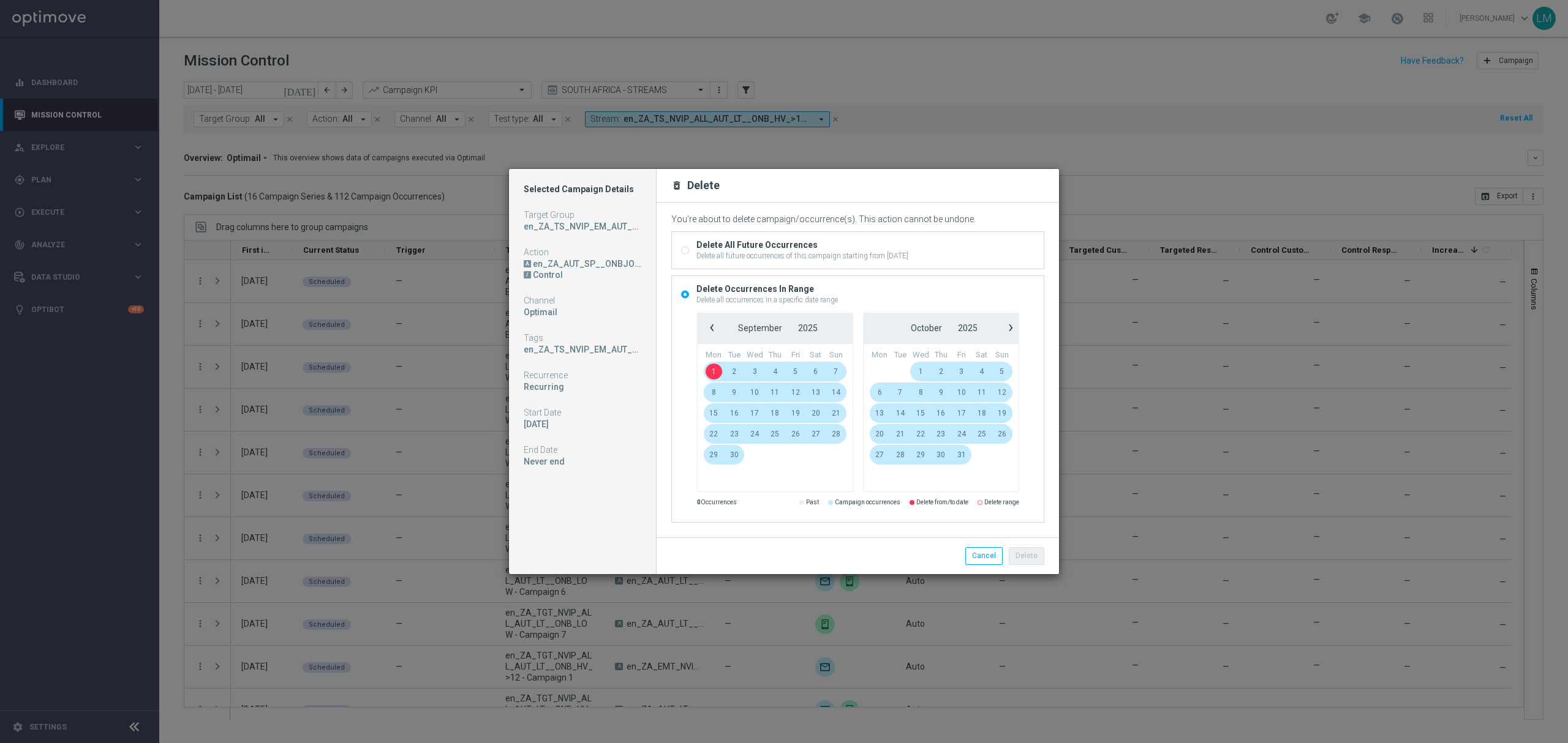
click at [837, 414] on span "21" at bounding box center [835, 413] width 20 height 20
click at [1035, 553] on button "Delete" at bounding box center [1026, 556] width 35 height 17
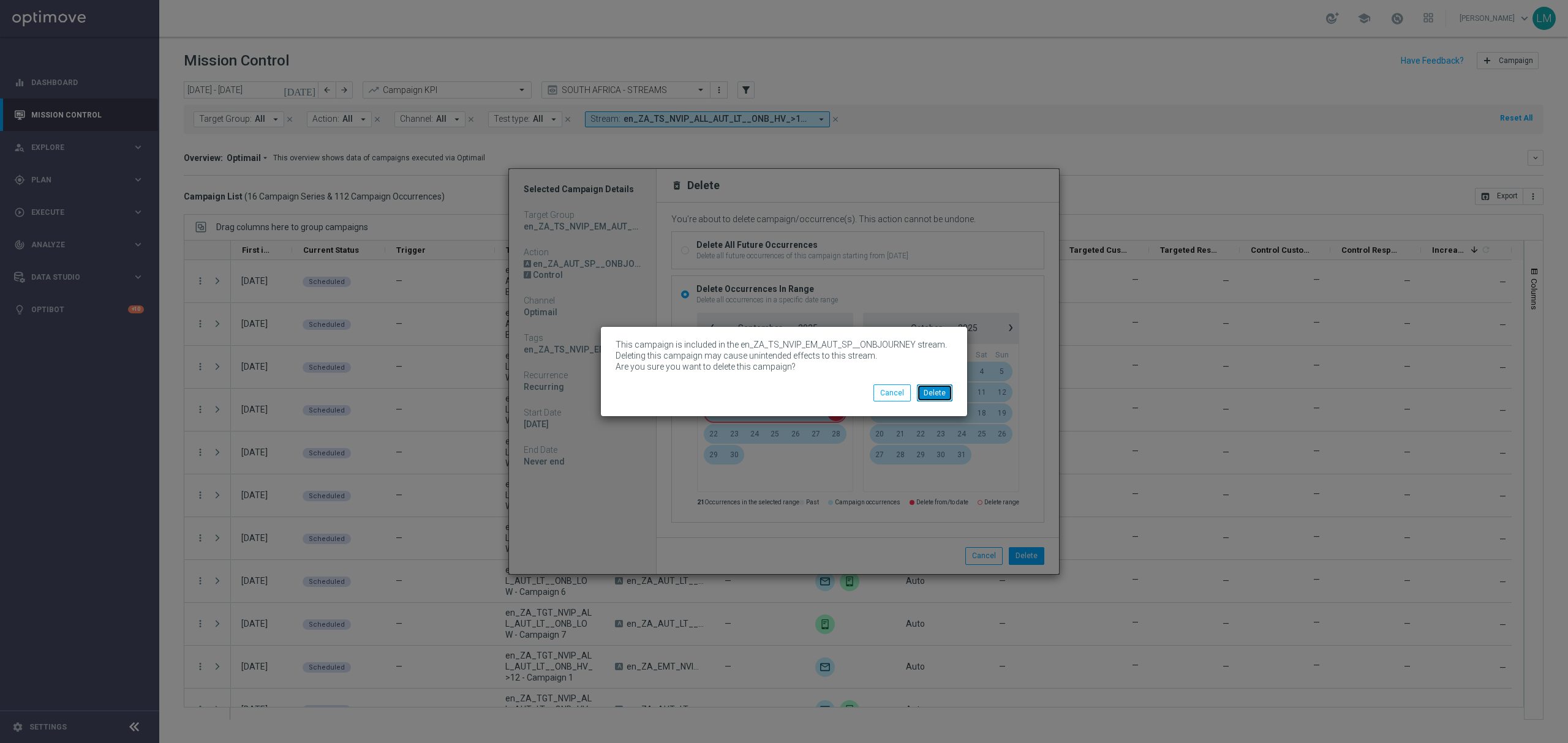
click at [929, 387] on button "Delete" at bounding box center [935, 393] width 35 height 17
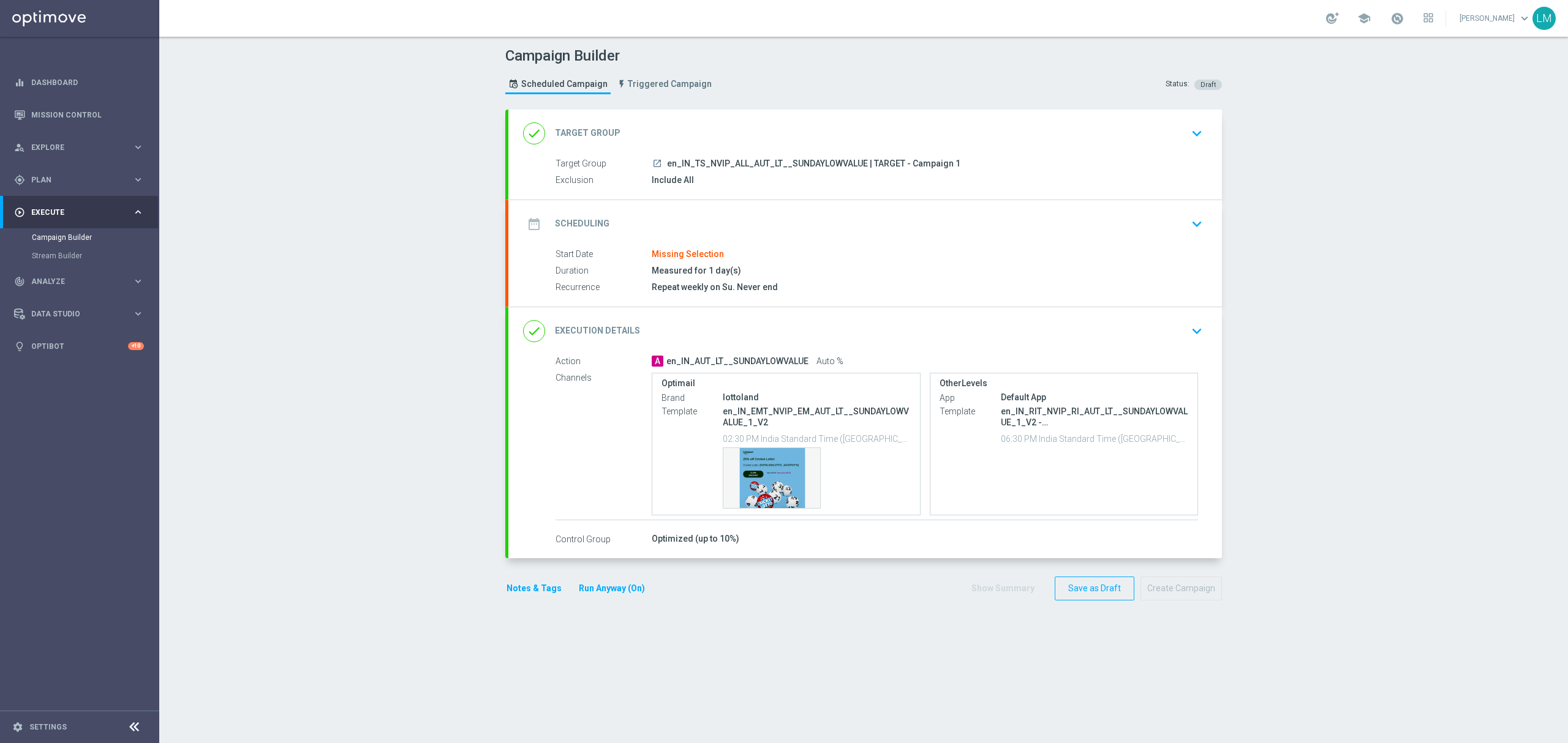
click at [1188, 328] on icon "keyboard_arrow_down" at bounding box center [1197, 331] width 18 height 18
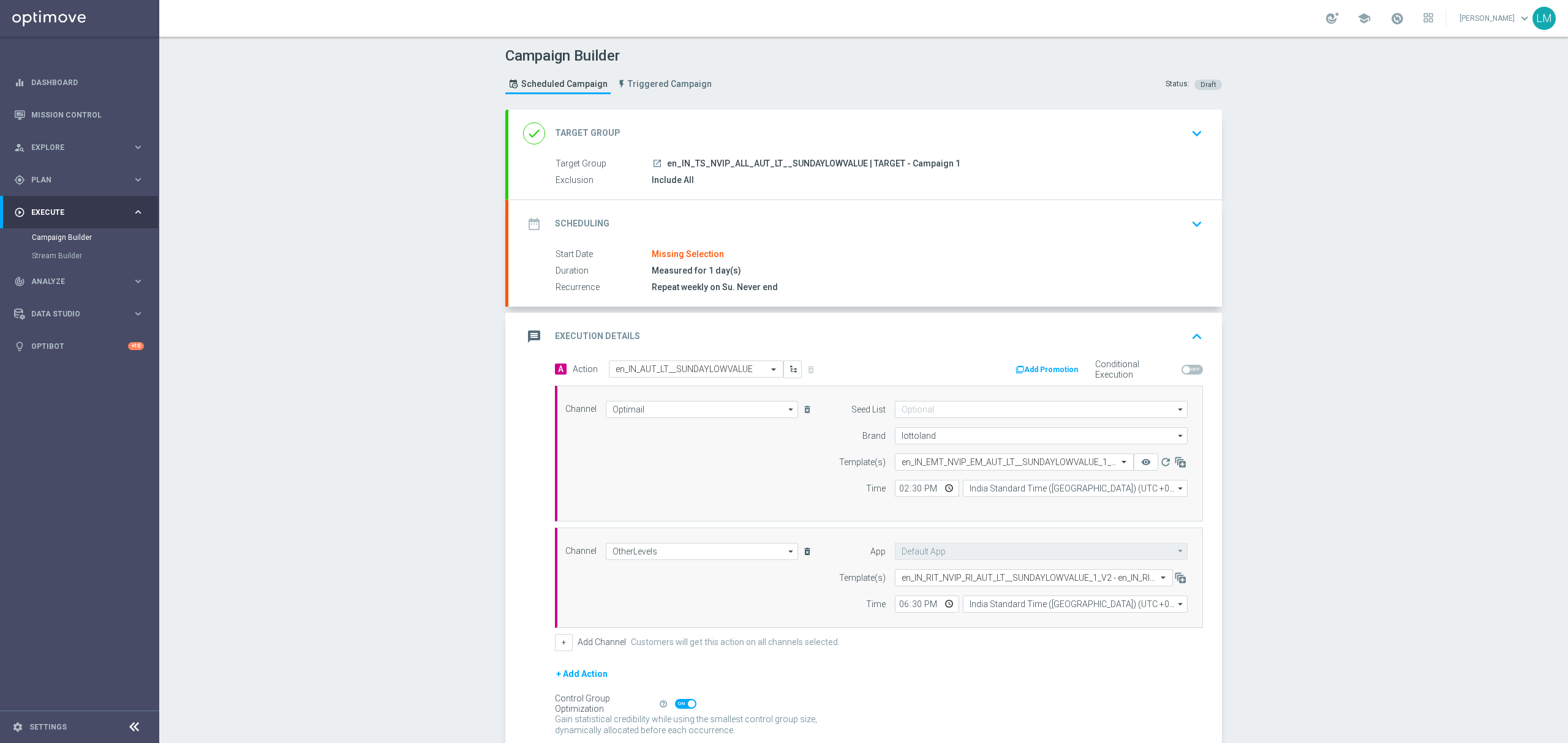
click at [802, 550] on icon "delete_forever" at bounding box center [807, 552] width 10 height 10
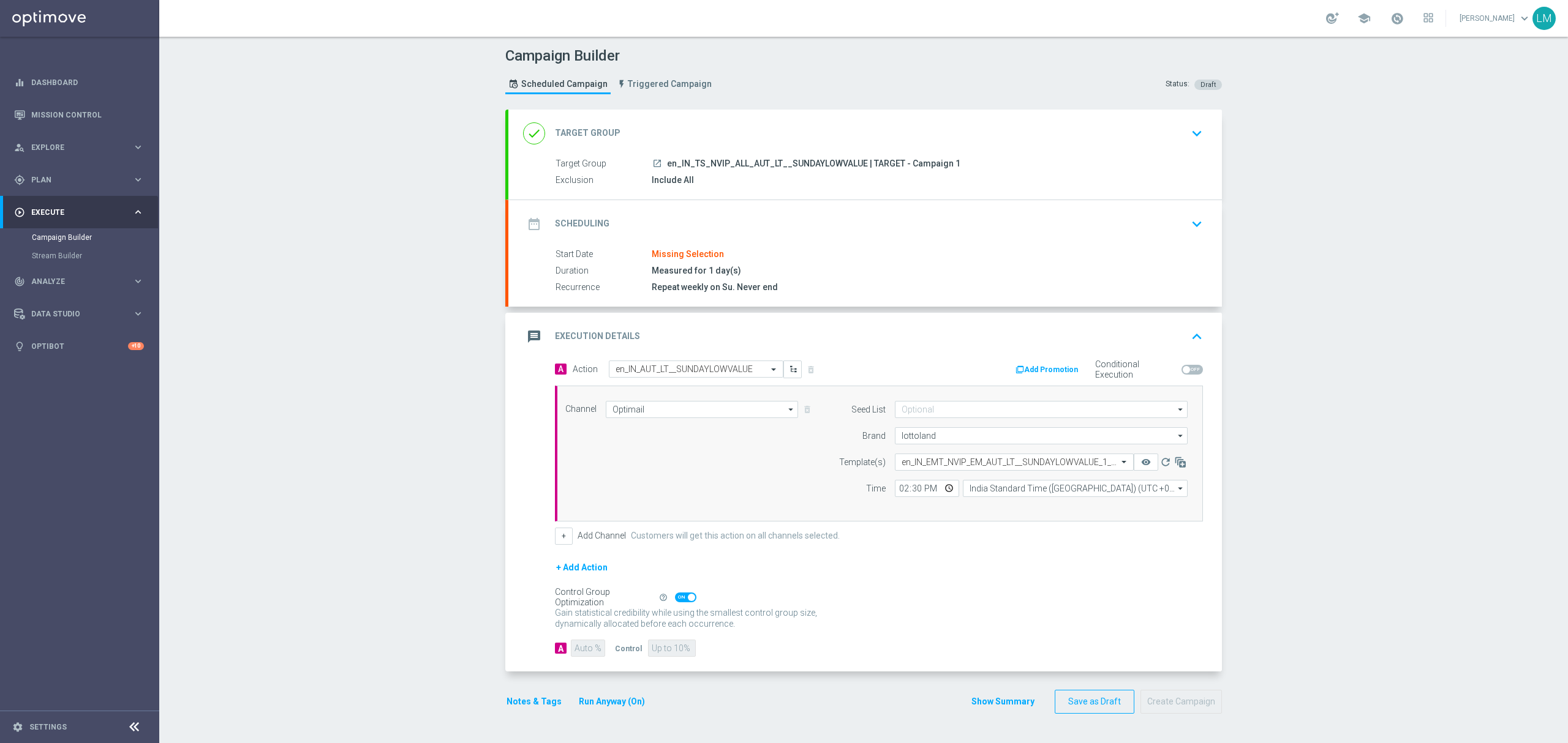
click at [722, 233] on div "date_range Scheduling keyboard_arrow_down" at bounding box center [865, 224] width 684 height 24
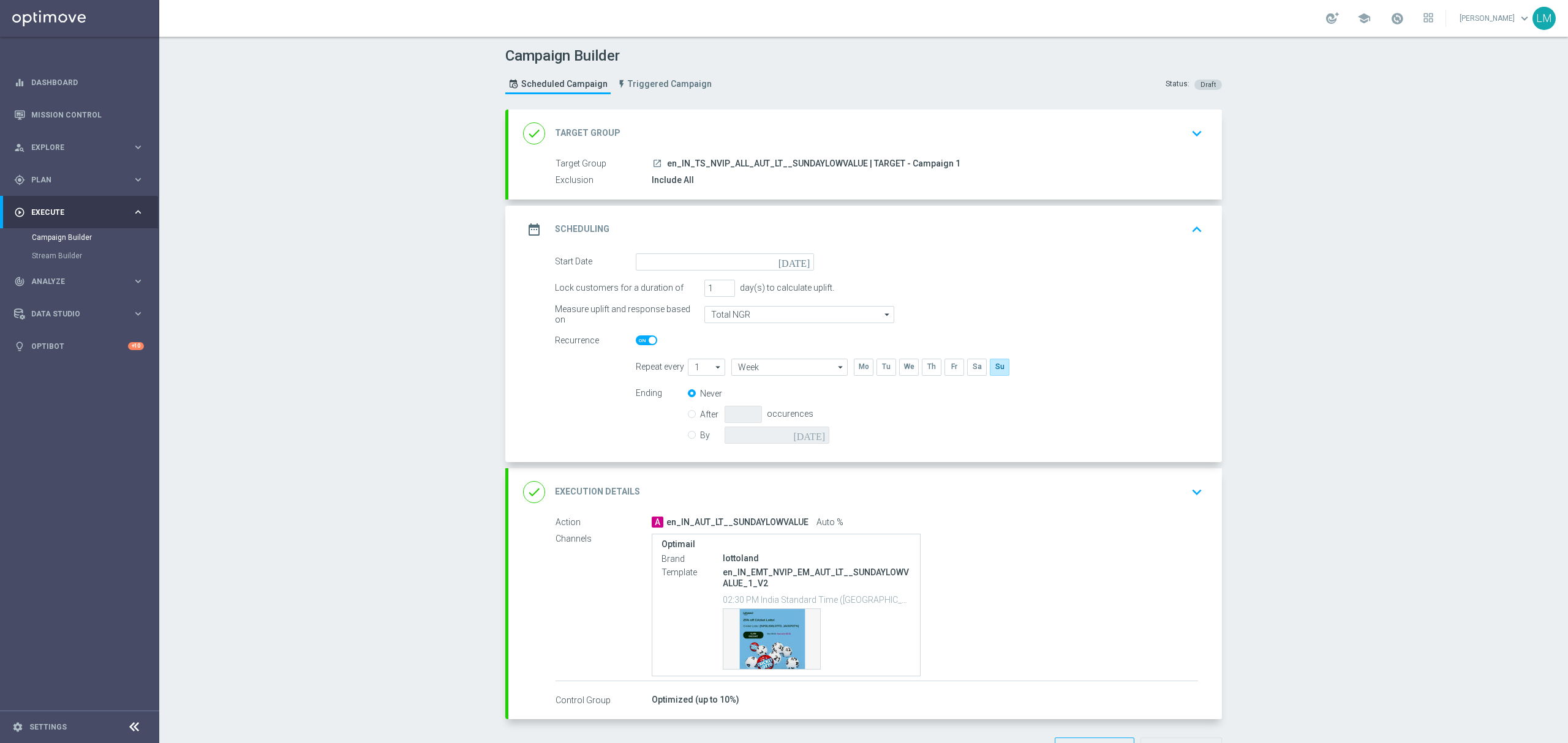
click at [800, 263] on icon "[DATE]" at bounding box center [796, 260] width 36 height 14
click at [792, 406] on span "31" at bounding box center [797, 409] width 20 height 20
type input "[DATE]"
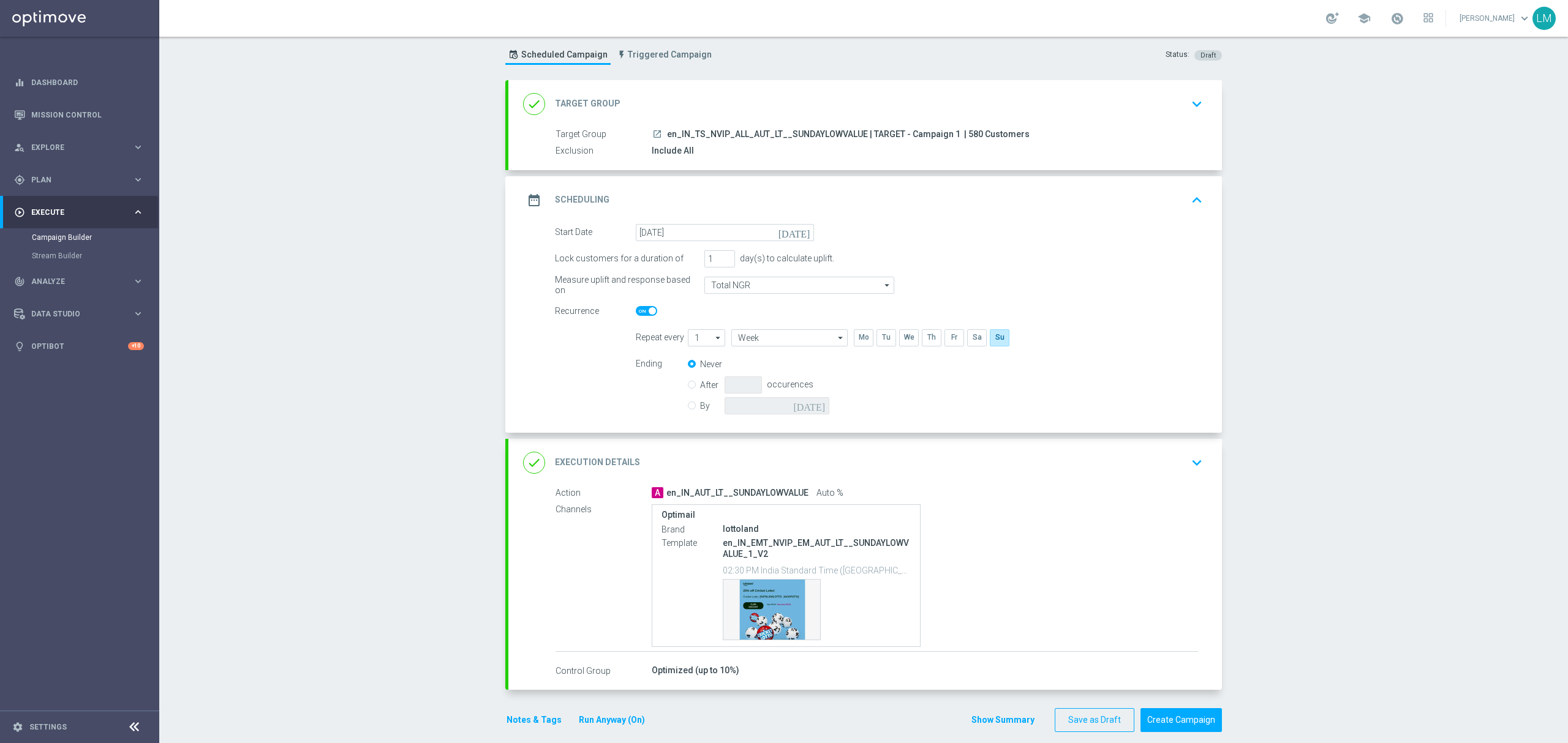
scroll to position [44, 0]
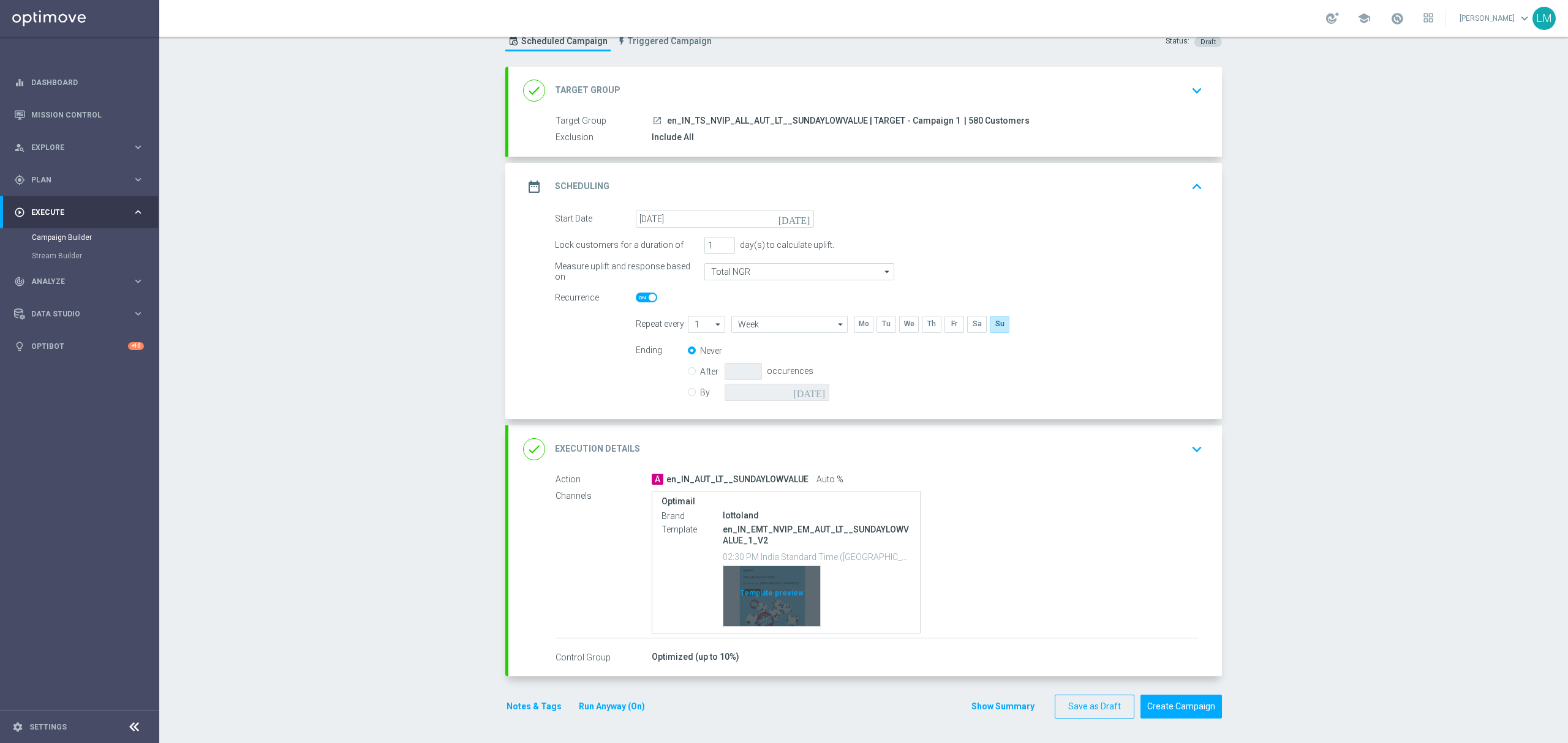
click at [780, 588] on div "Template preview" at bounding box center [772, 597] width 97 height 60
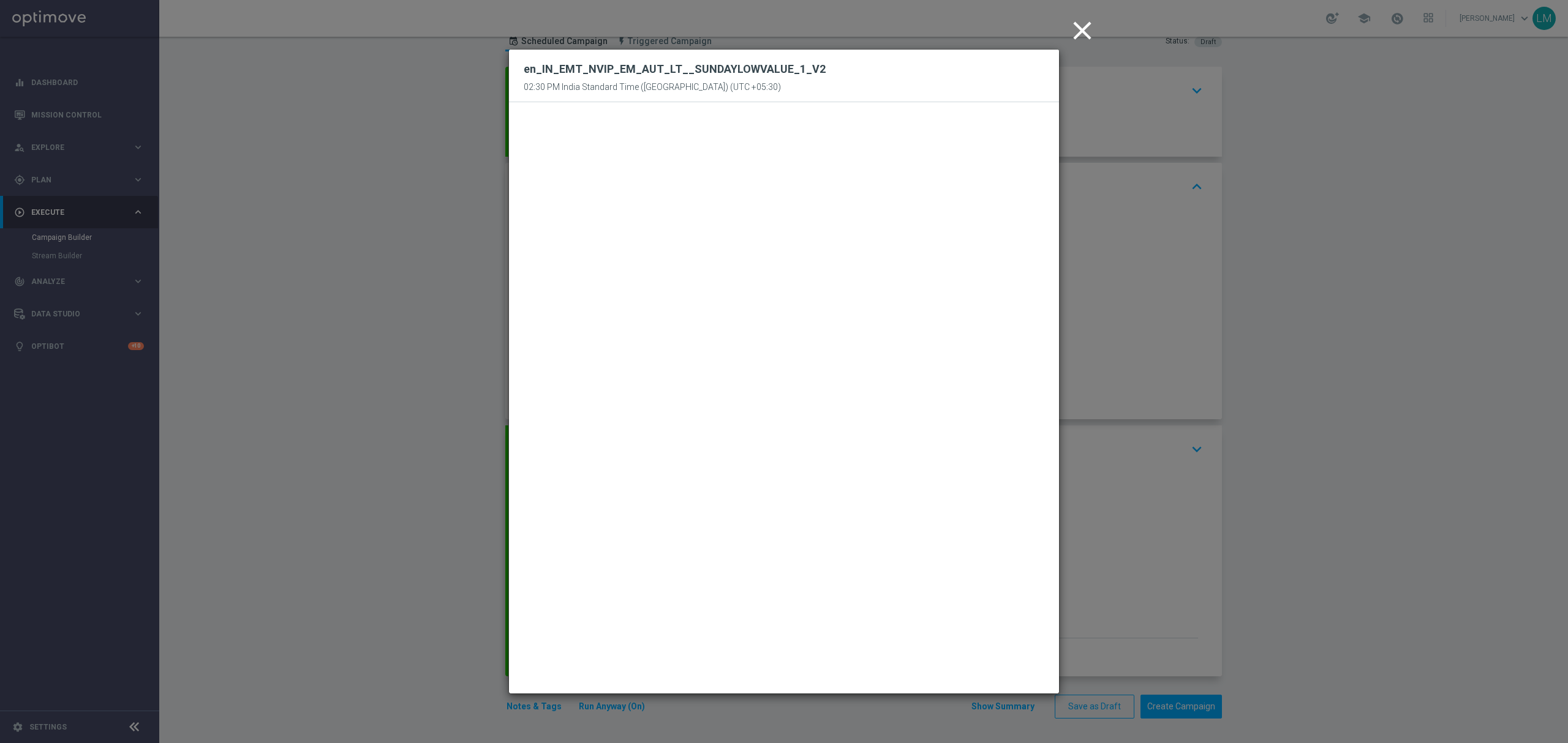
click at [1083, 33] on icon "close" at bounding box center [1082, 30] width 31 height 31
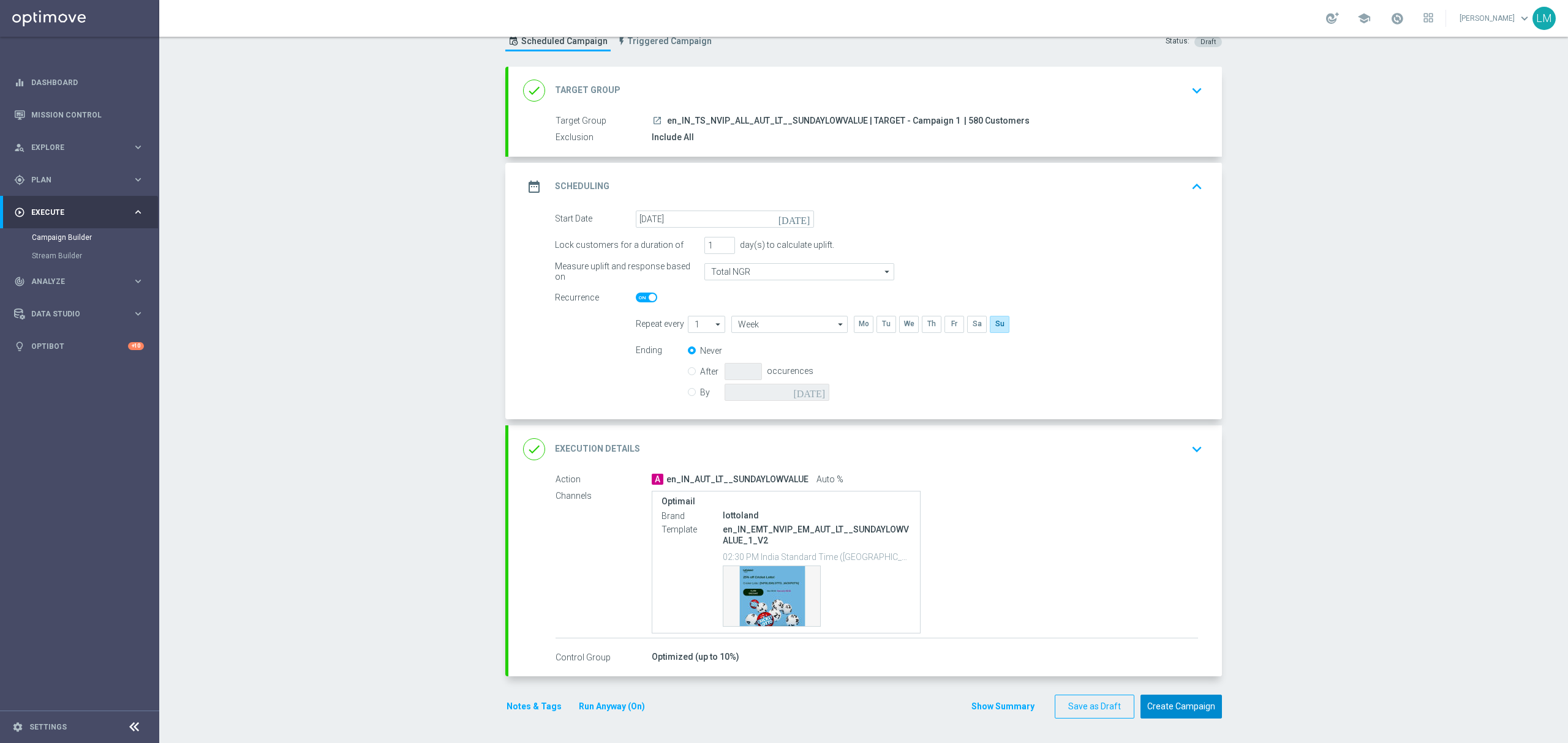
click at [1160, 699] on button "Create Campaign" at bounding box center [1181, 706] width 82 height 24
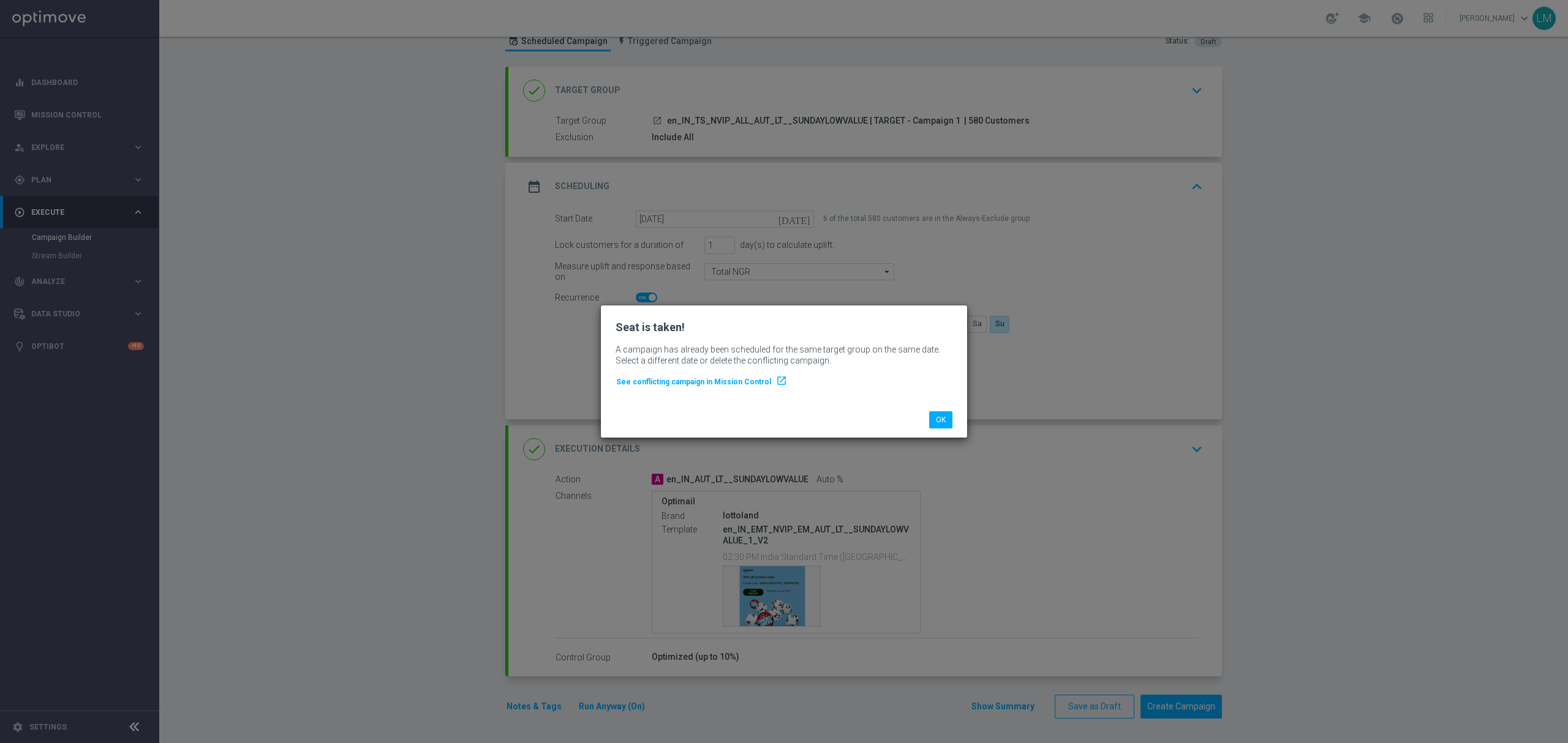
click at [954, 421] on li "OK" at bounding box center [941, 420] width 29 height 17
click at [949, 422] on button "OK" at bounding box center [941, 420] width 24 height 17
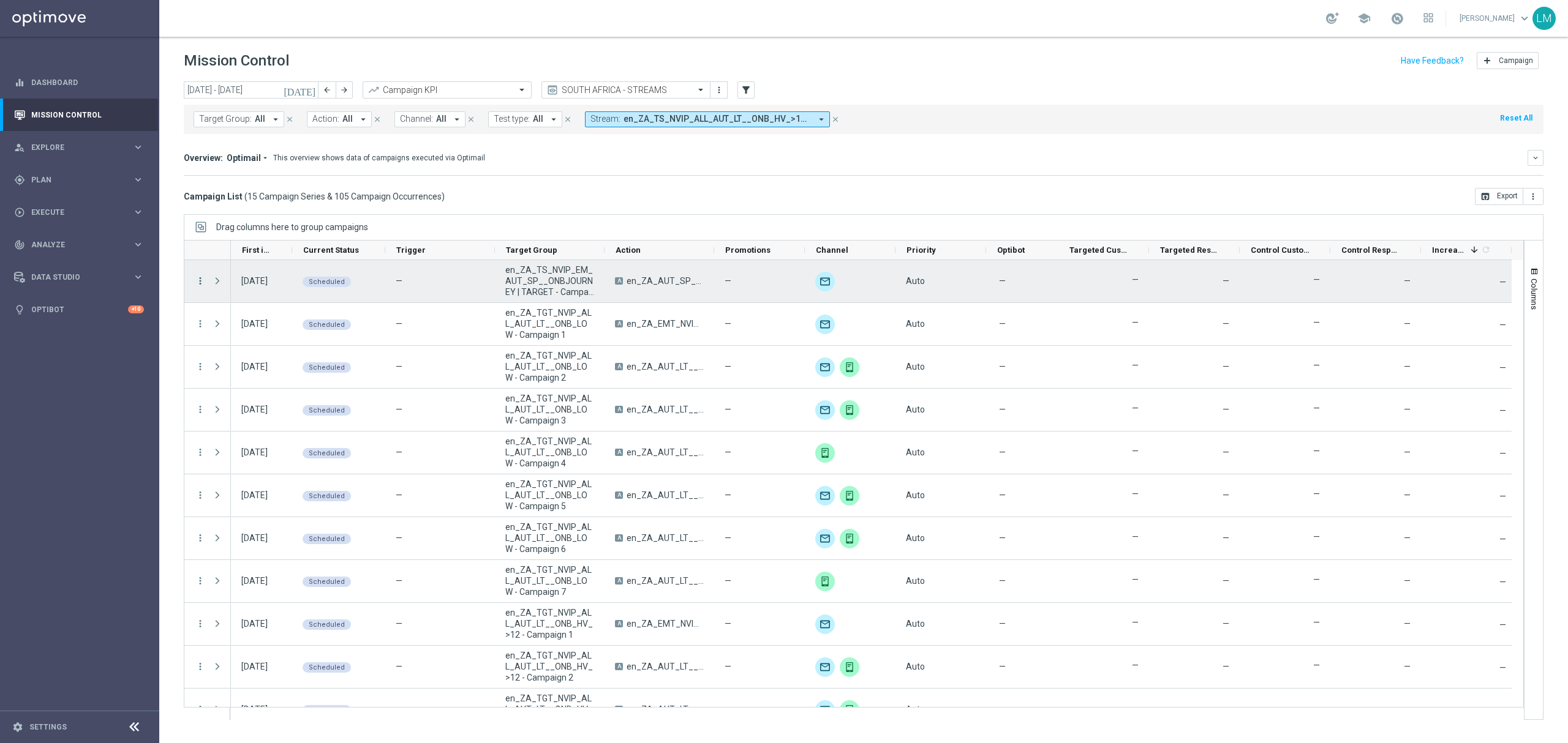
click at [201, 279] on icon "more_vert" at bounding box center [200, 281] width 11 height 11
click at [272, 412] on div "Delete" at bounding box center [282, 415] width 114 height 8
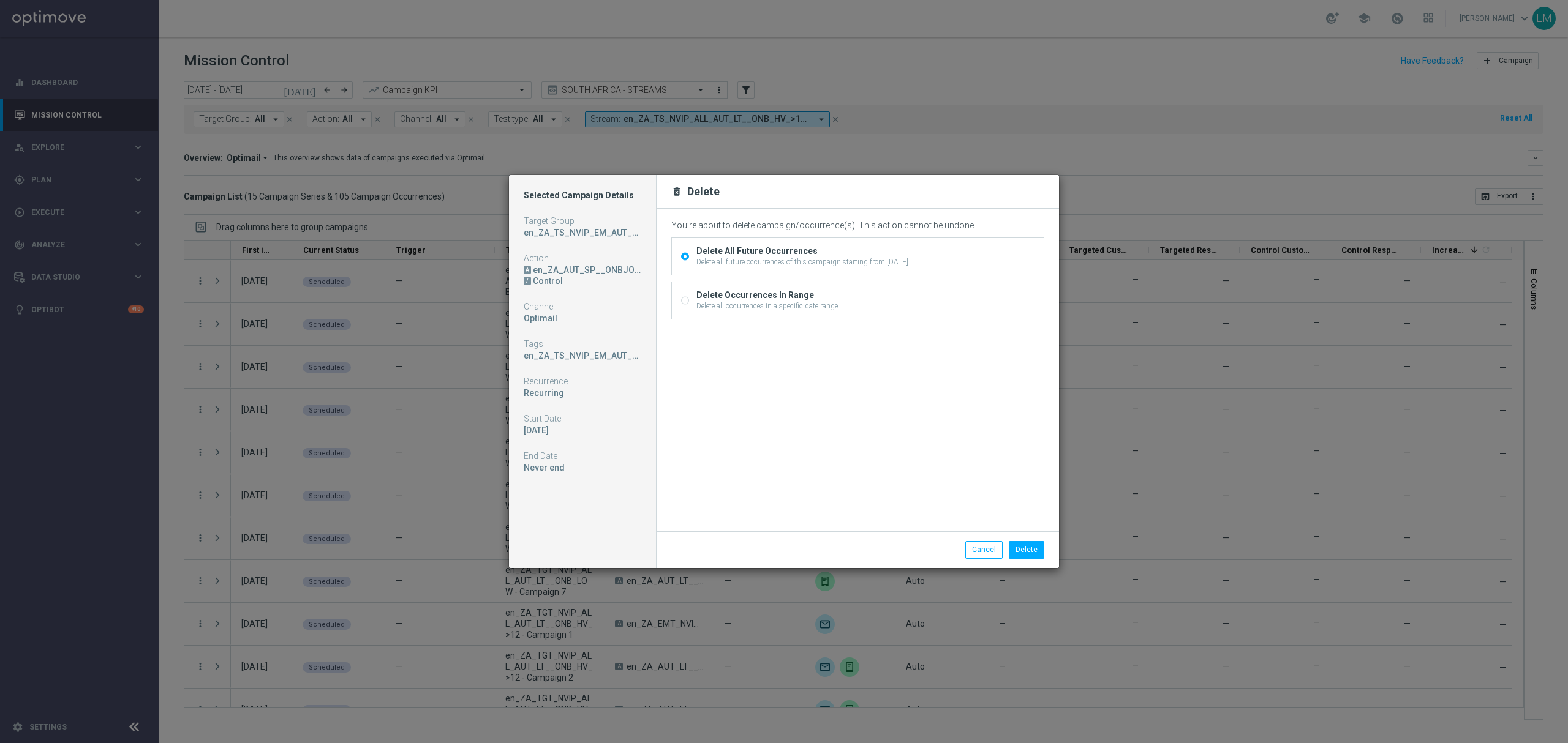
click at [726, 303] on div "Delete all occurrences in a specific date range" at bounding box center [767, 306] width 141 height 11
click at [689, 303] on input "Delete Occurrences In Range Delete all occurrences in a specific date range" at bounding box center [685, 302] width 8 height 8
radio input "true"
radio input "false"
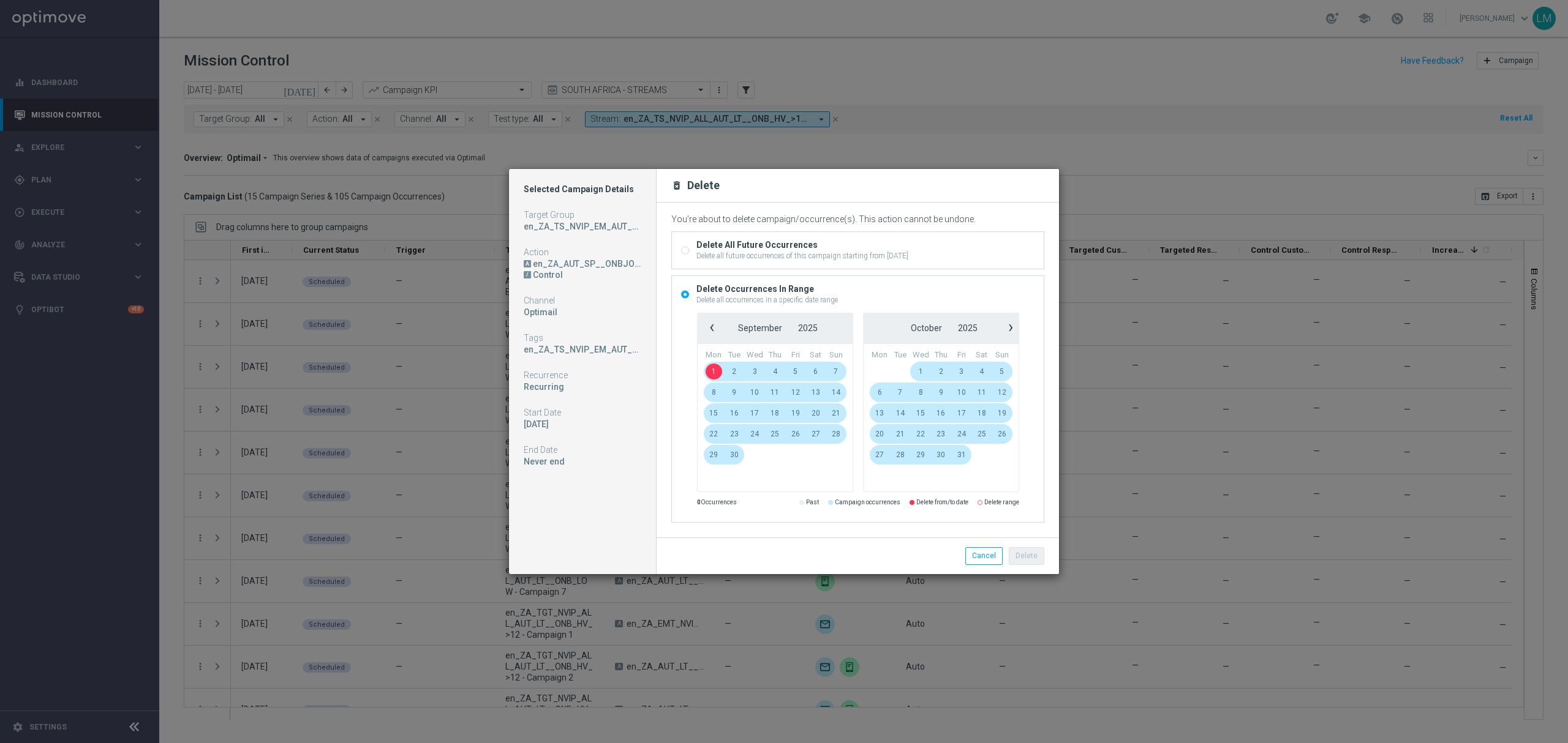
click at [835, 413] on span "21" at bounding box center [835, 413] width 20 height 20
click at [1035, 556] on button "Delete" at bounding box center [1026, 556] width 35 height 17
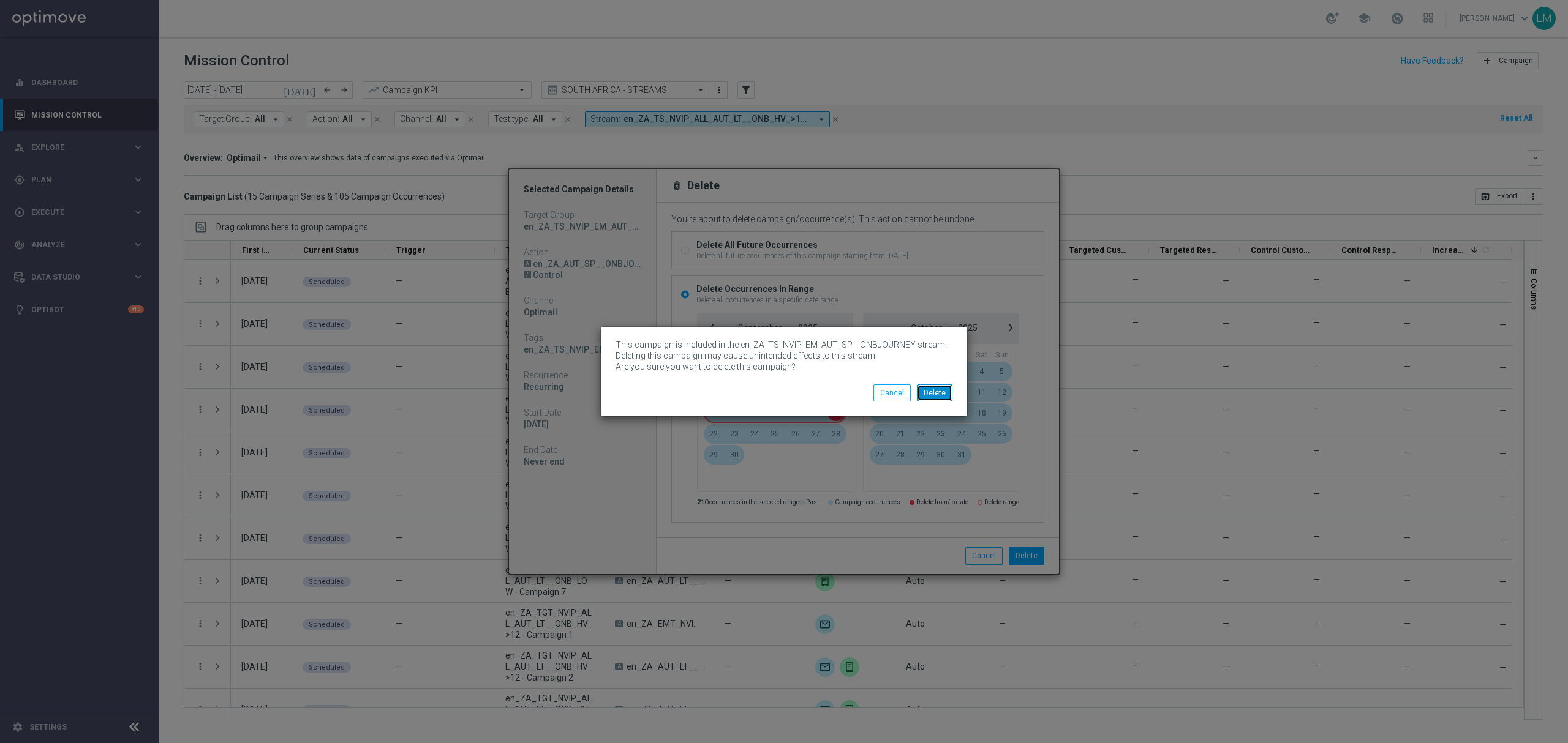
click at [928, 400] on button "Delete" at bounding box center [935, 393] width 35 height 17
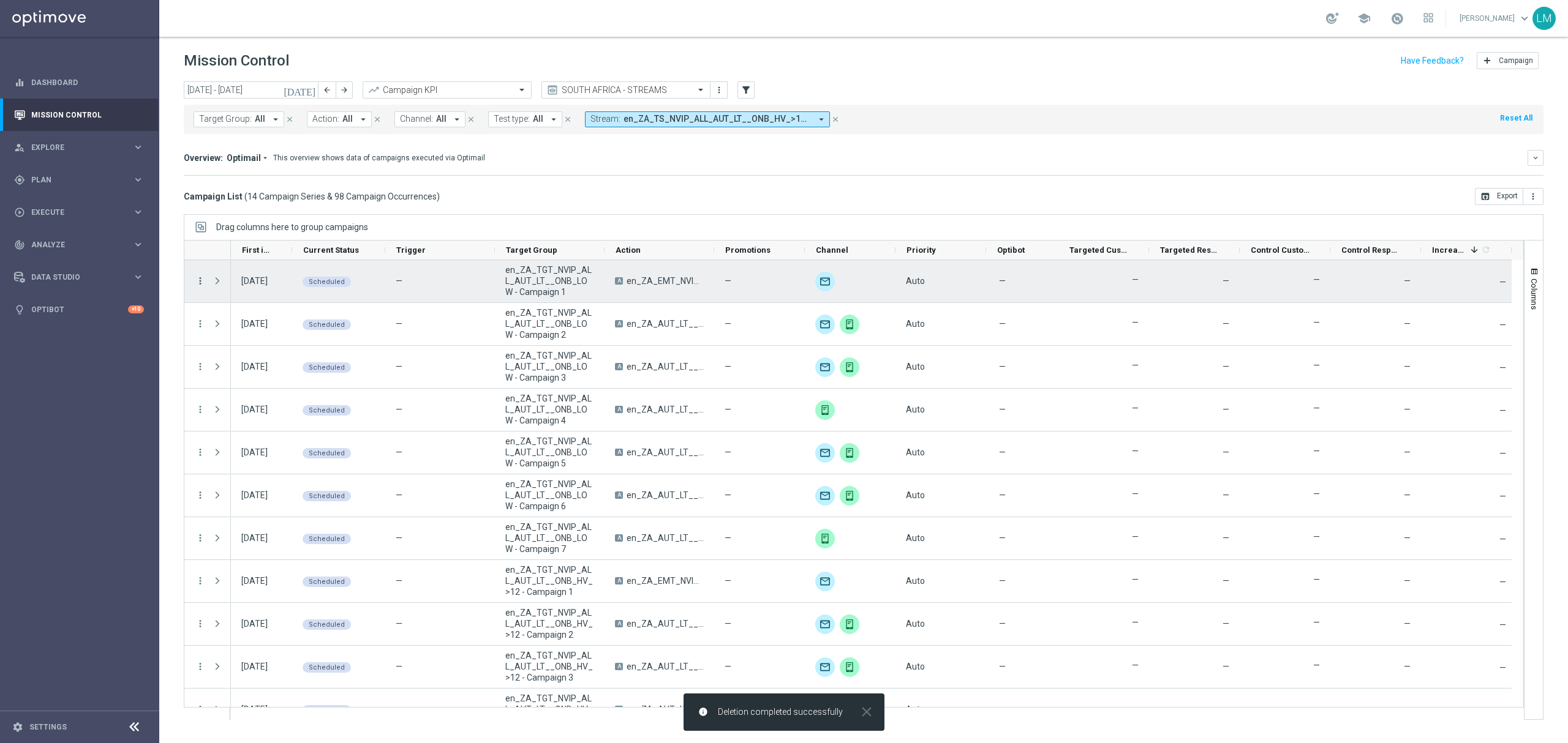
click at [196, 280] on icon "more_vert" at bounding box center [200, 281] width 11 height 11
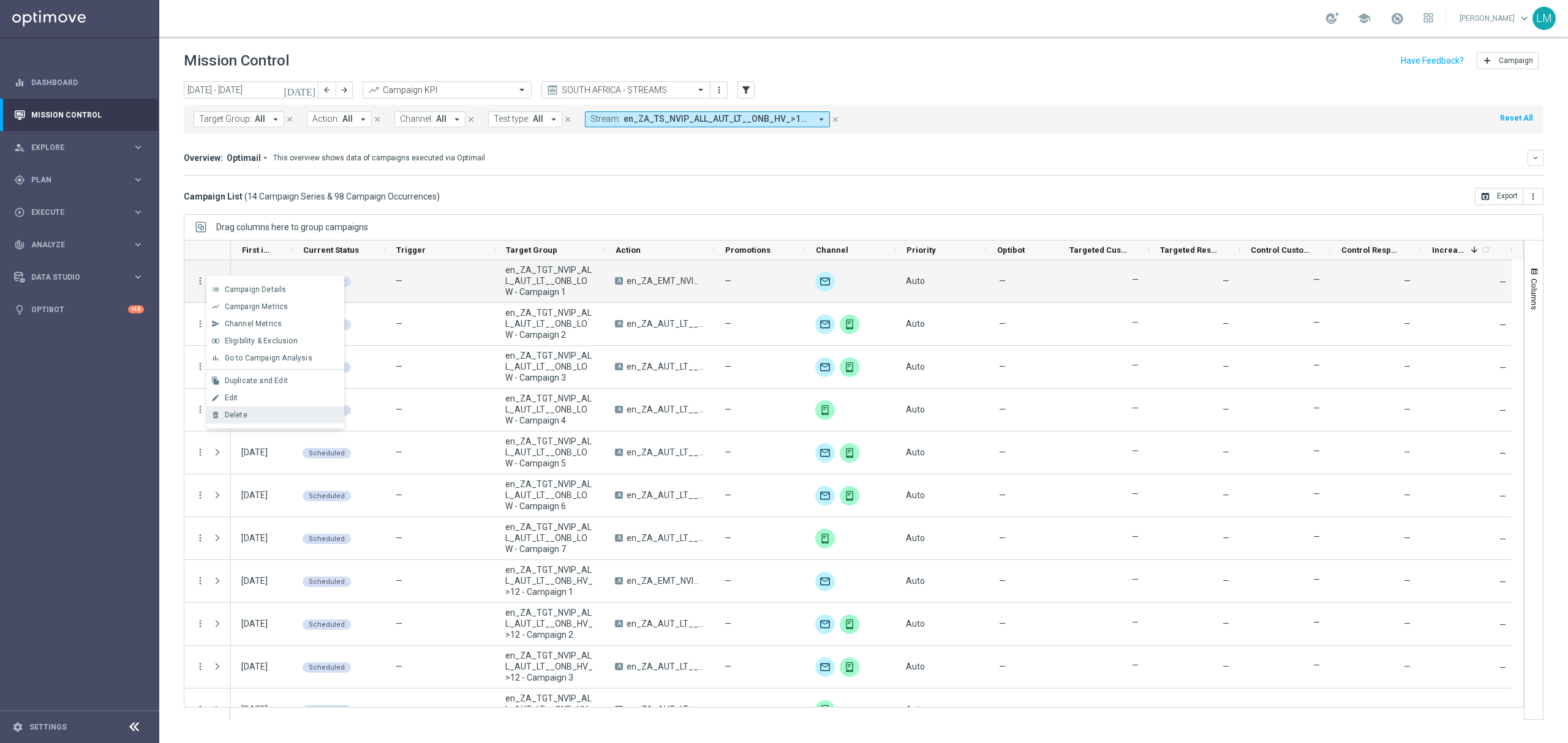
click at [265, 412] on div "Delete" at bounding box center [282, 415] width 114 height 8
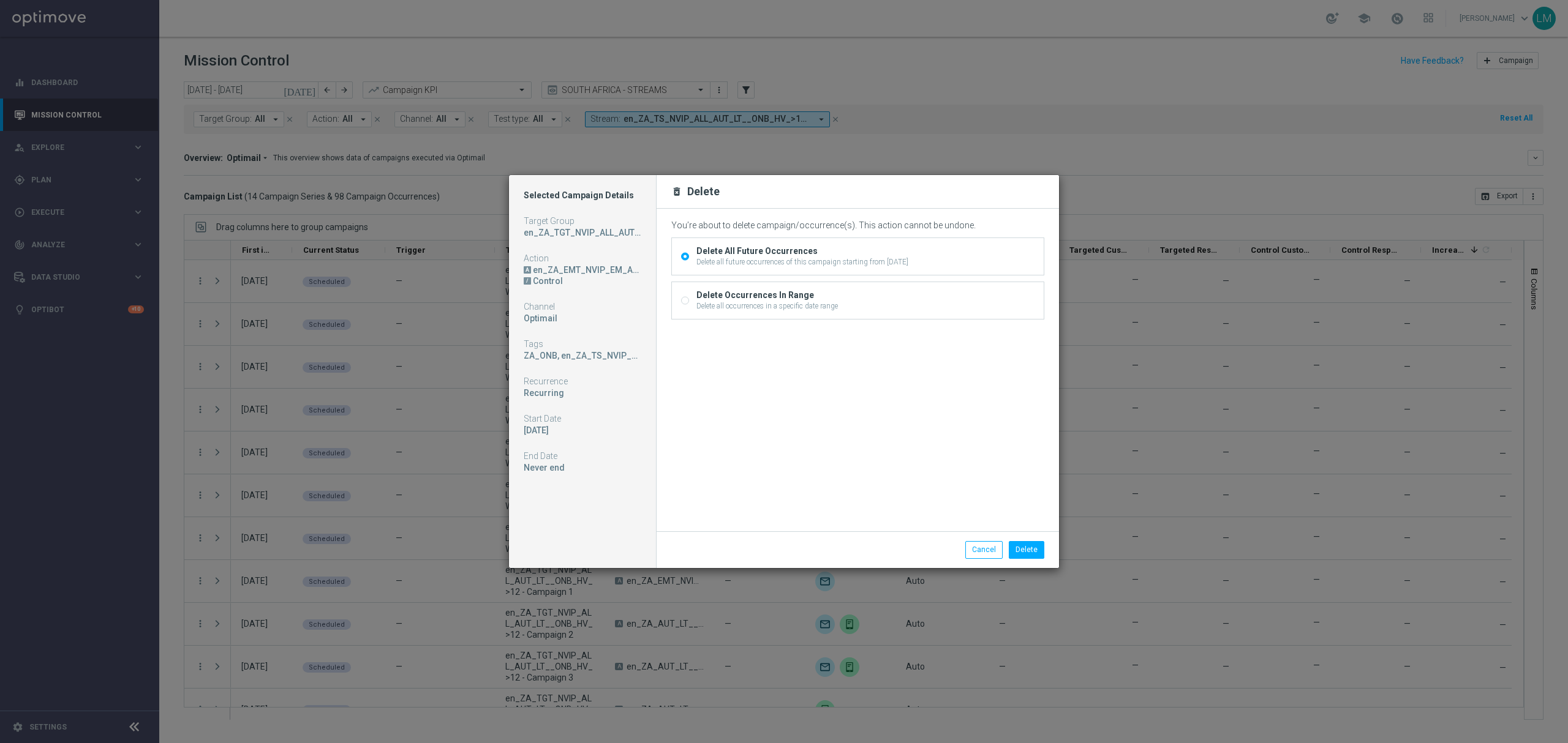
click at [761, 297] on div "Delete Occurrences In Range" at bounding box center [767, 295] width 141 height 11
click at [689, 298] on input "Delete Occurrences In Range Delete all occurrences in a specific date range" at bounding box center [685, 302] width 8 height 8
radio input "true"
radio input "false"
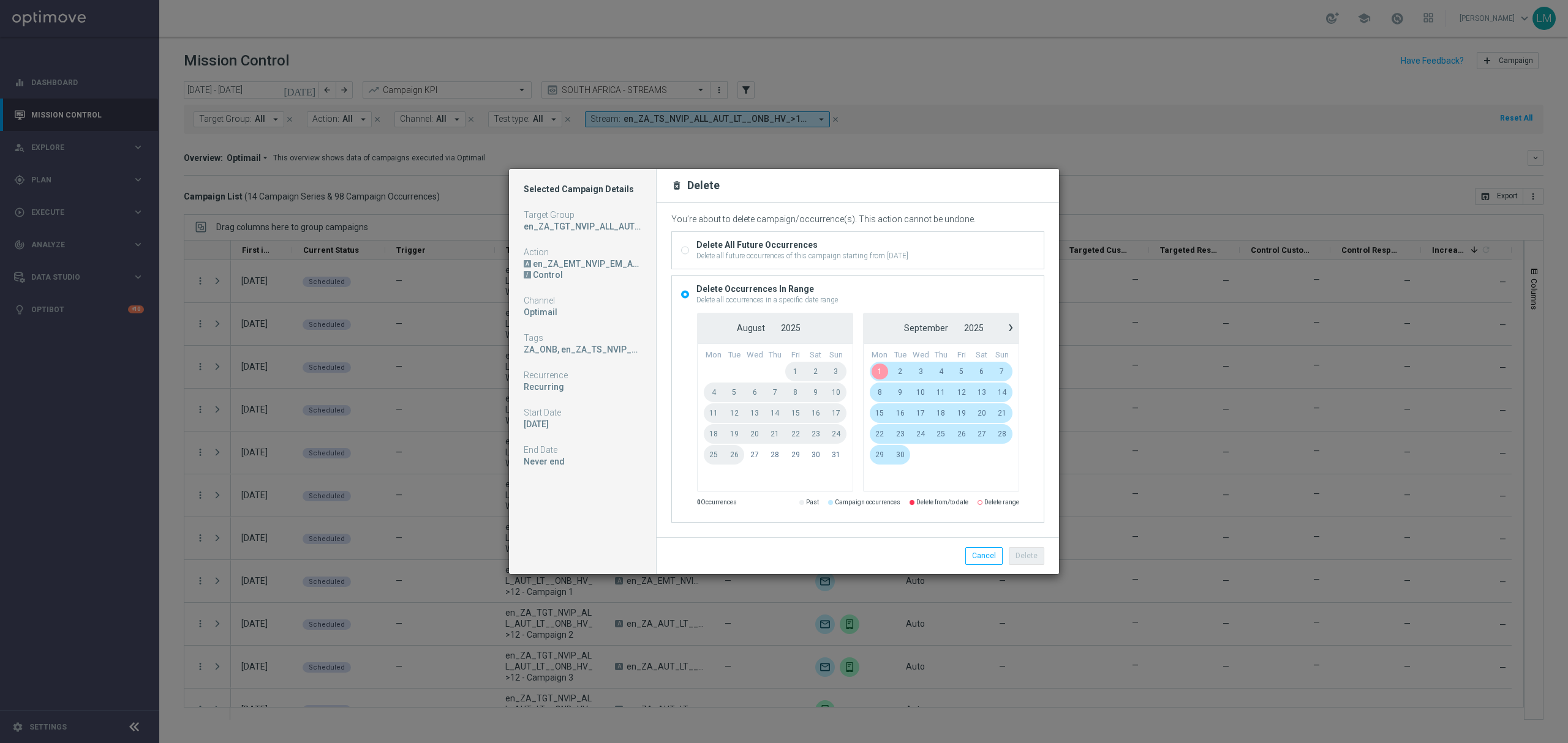
click at [880, 372] on span "1" at bounding box center [880, 372] width 21 height 20
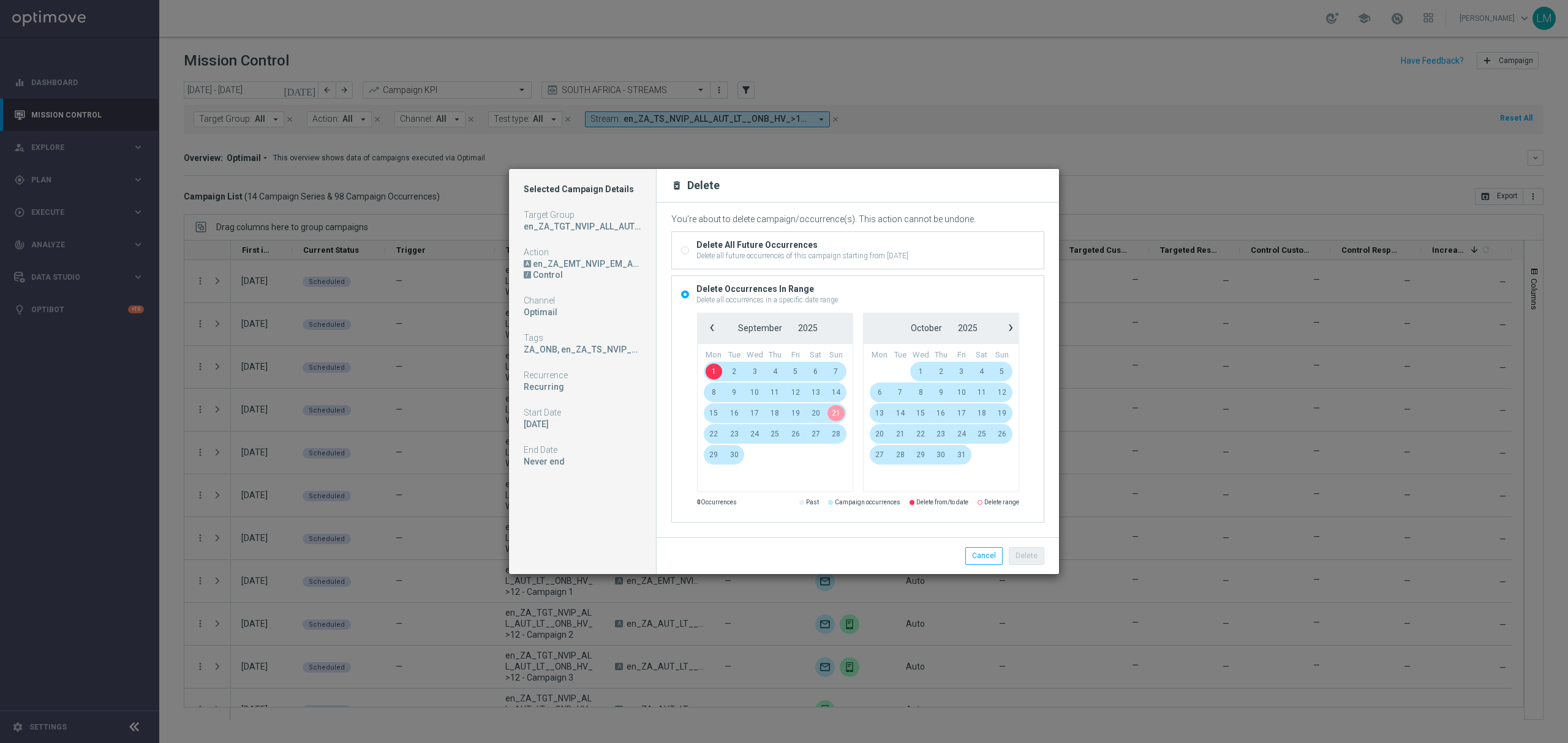
click at [835, 413] on span "21" at bounding box center [835, 413] width 20 height 20
click at [1039, 559] on button "Delete" at bounding box center [1026, 556] width 35 height 17
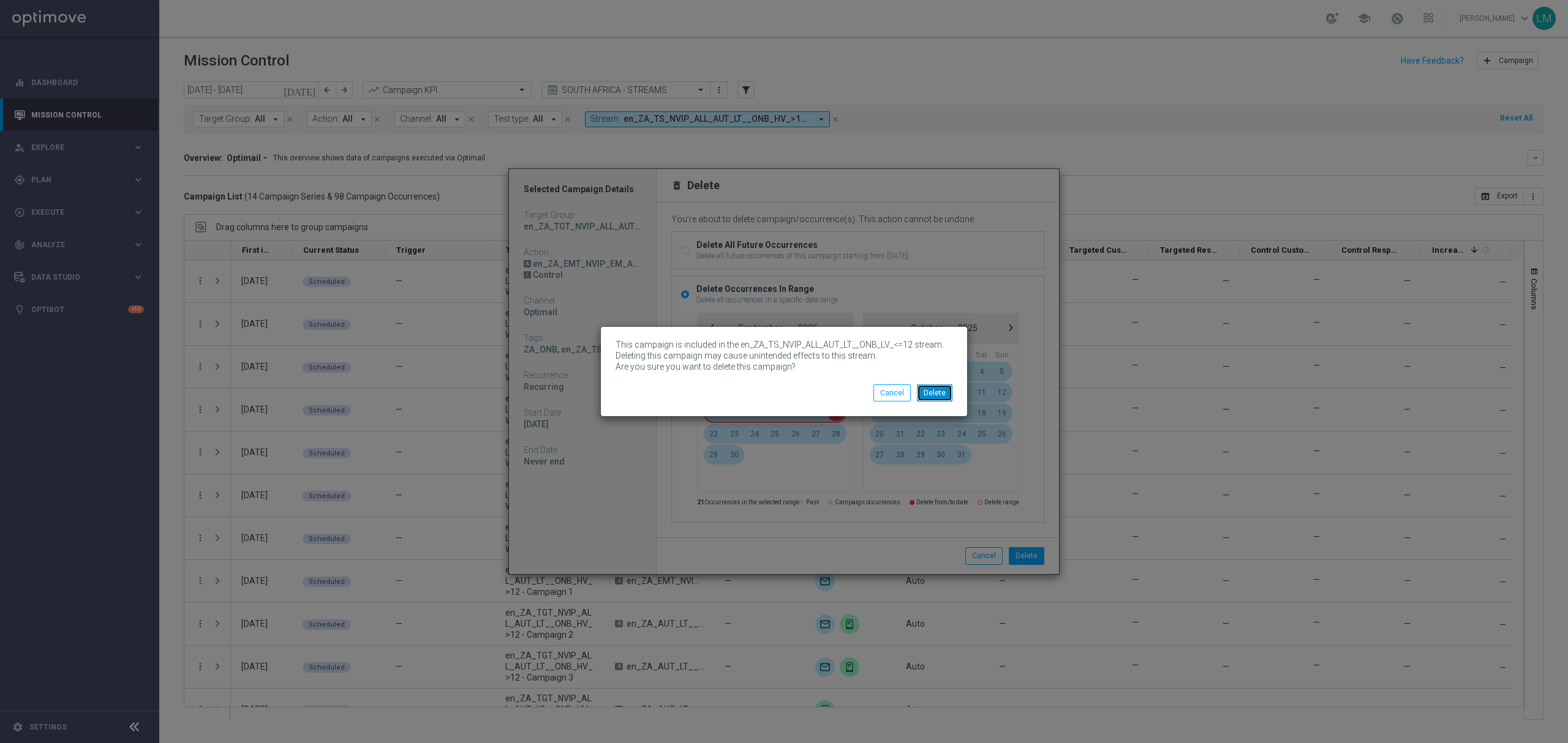
click at [941, 400] on button "Delete" at bounding box center [935, 393] width 35 height 17
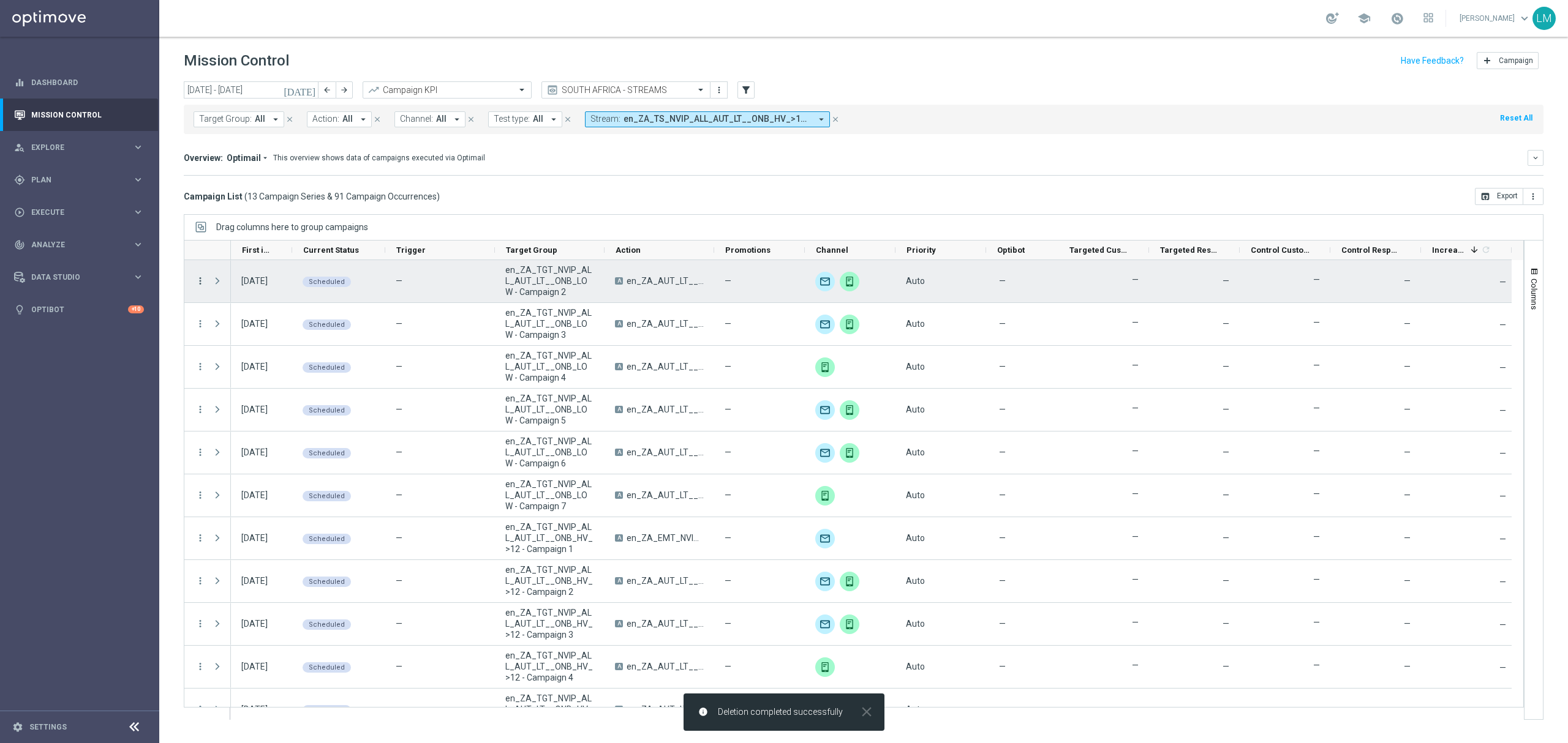
click at [203, 284] on icon "more_vert" at bounding box center [200, 281] width 11 height 11
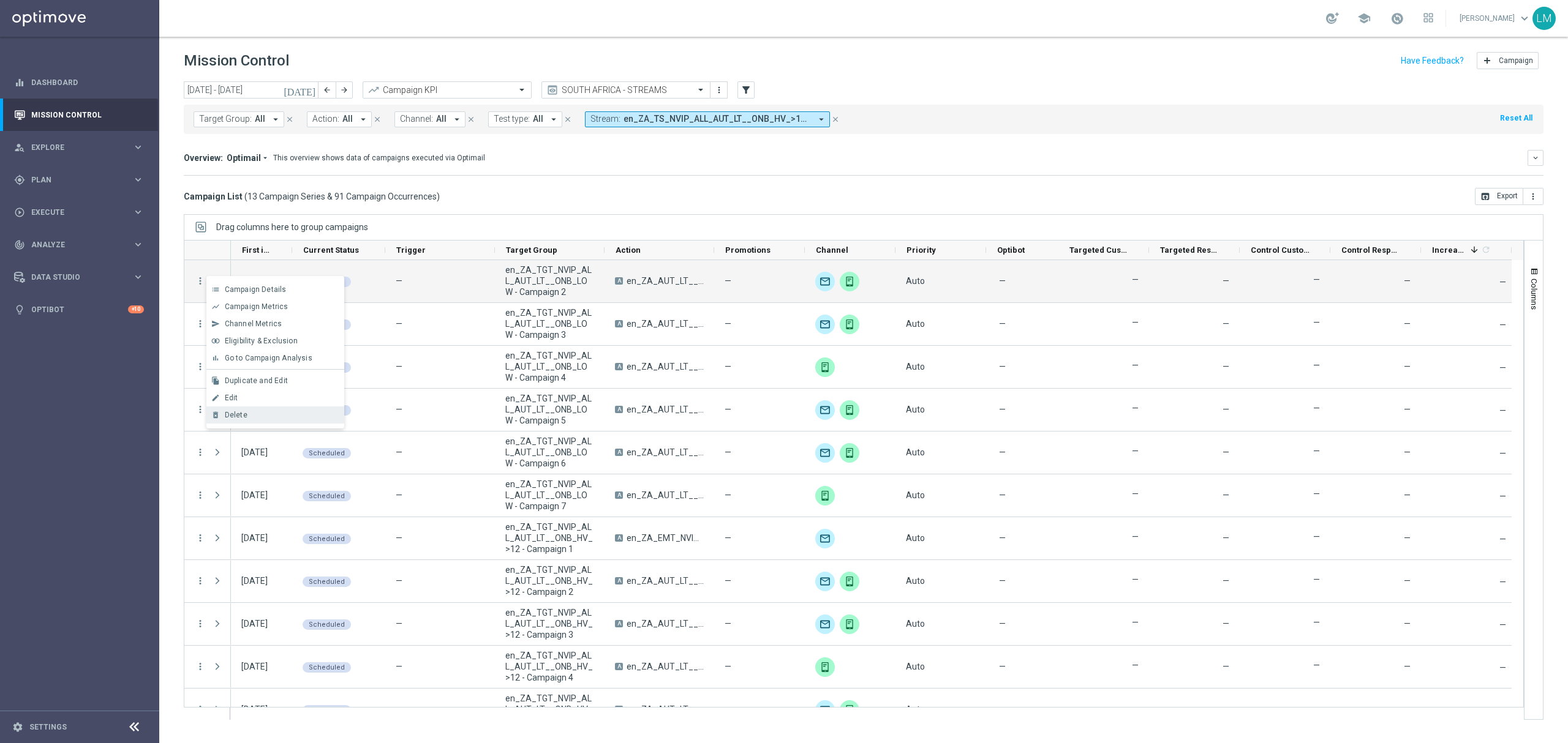
click at [267, 415] on div "Delete" at bounding box center [282, 415] width 114 height 8
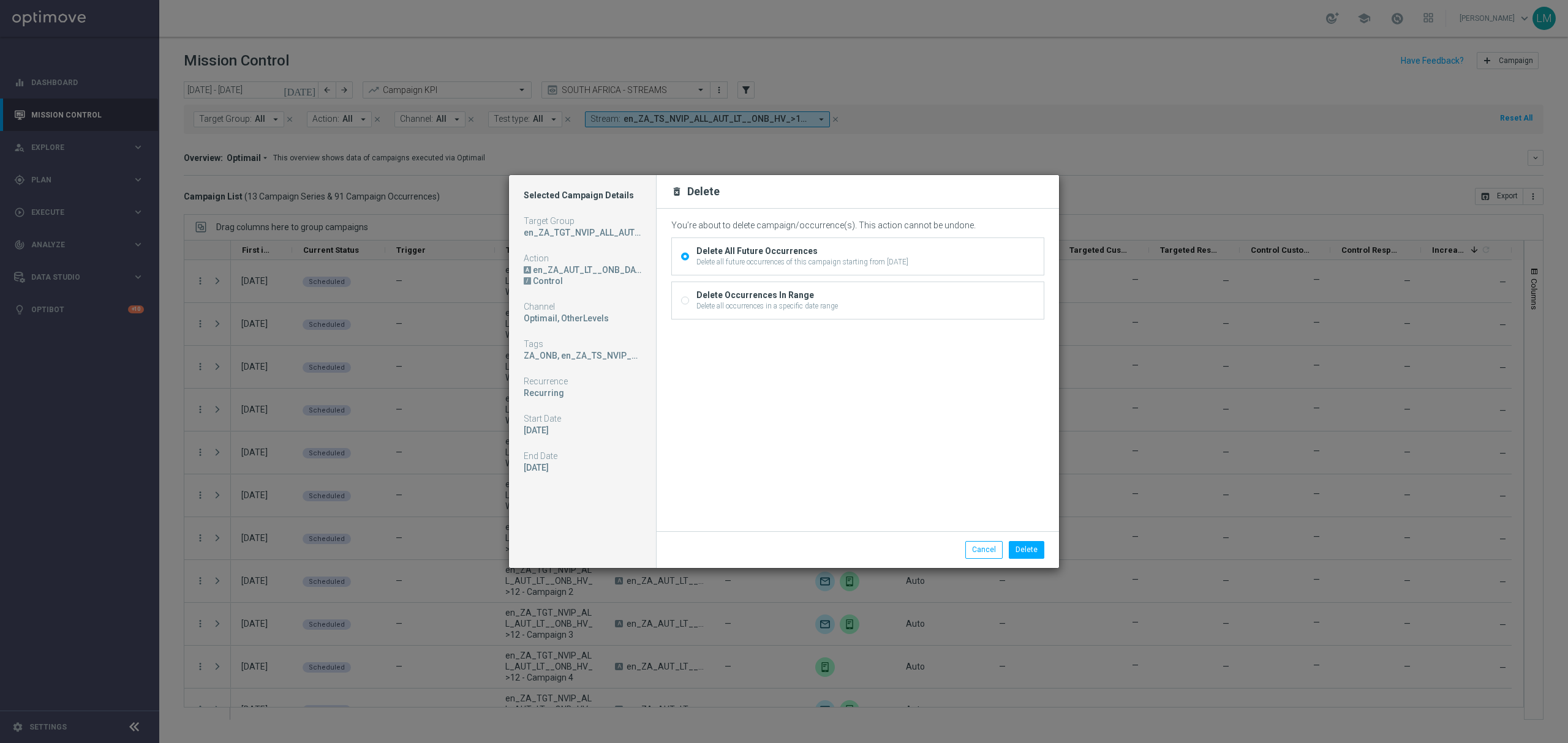
click at [769, 295] on div "Delete Occurrences In Range" at bounding box center [767, 295] width 141 height 11
click at [689, 298] on input "Delete Occurrences In Range Delete all occurrences in a specific date range" at bounding box center [685, 302] width 8 height 8
radio input "true"
radio input "false"
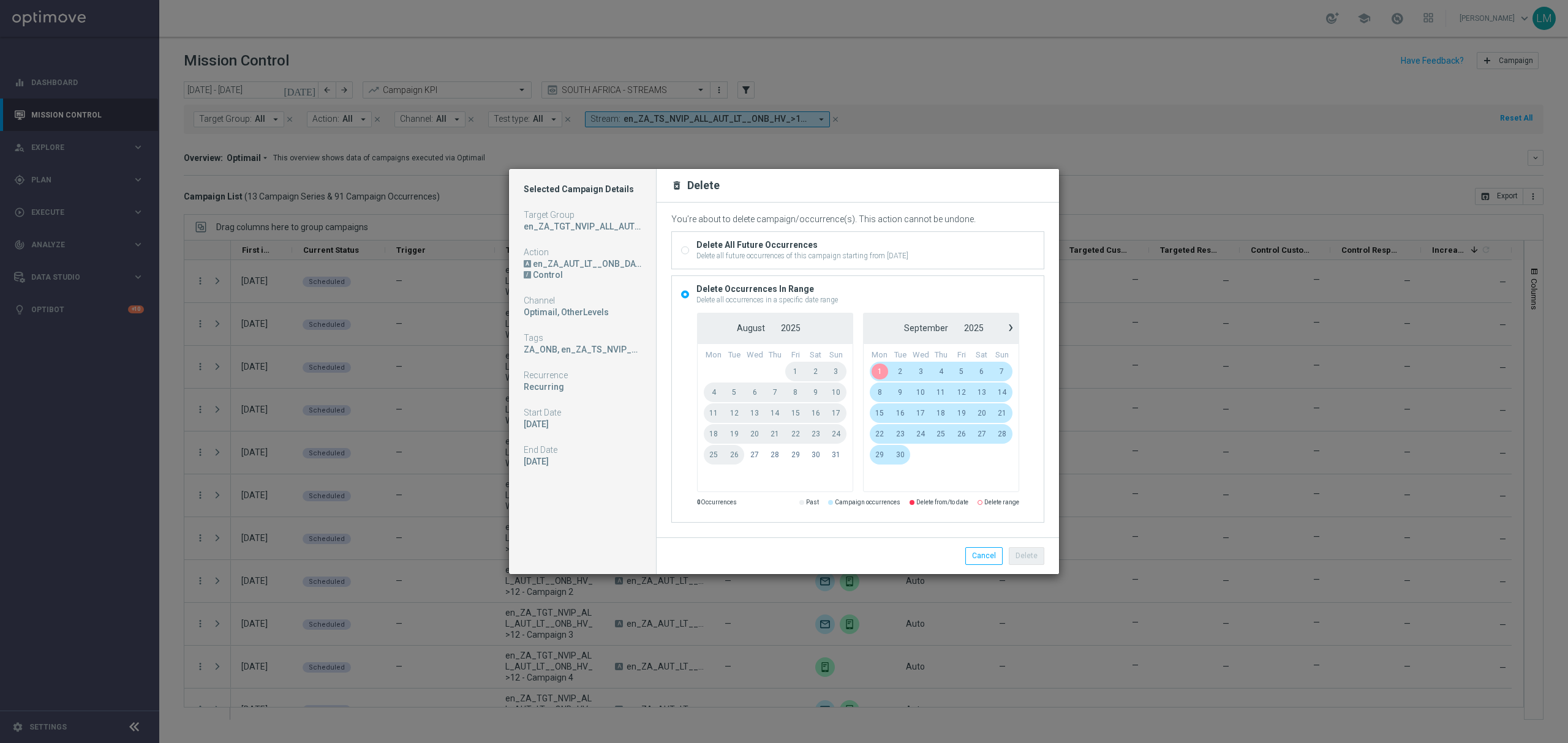
click at [879, 375] on span "1" at bounding box center [880, 372] width 21 height 20
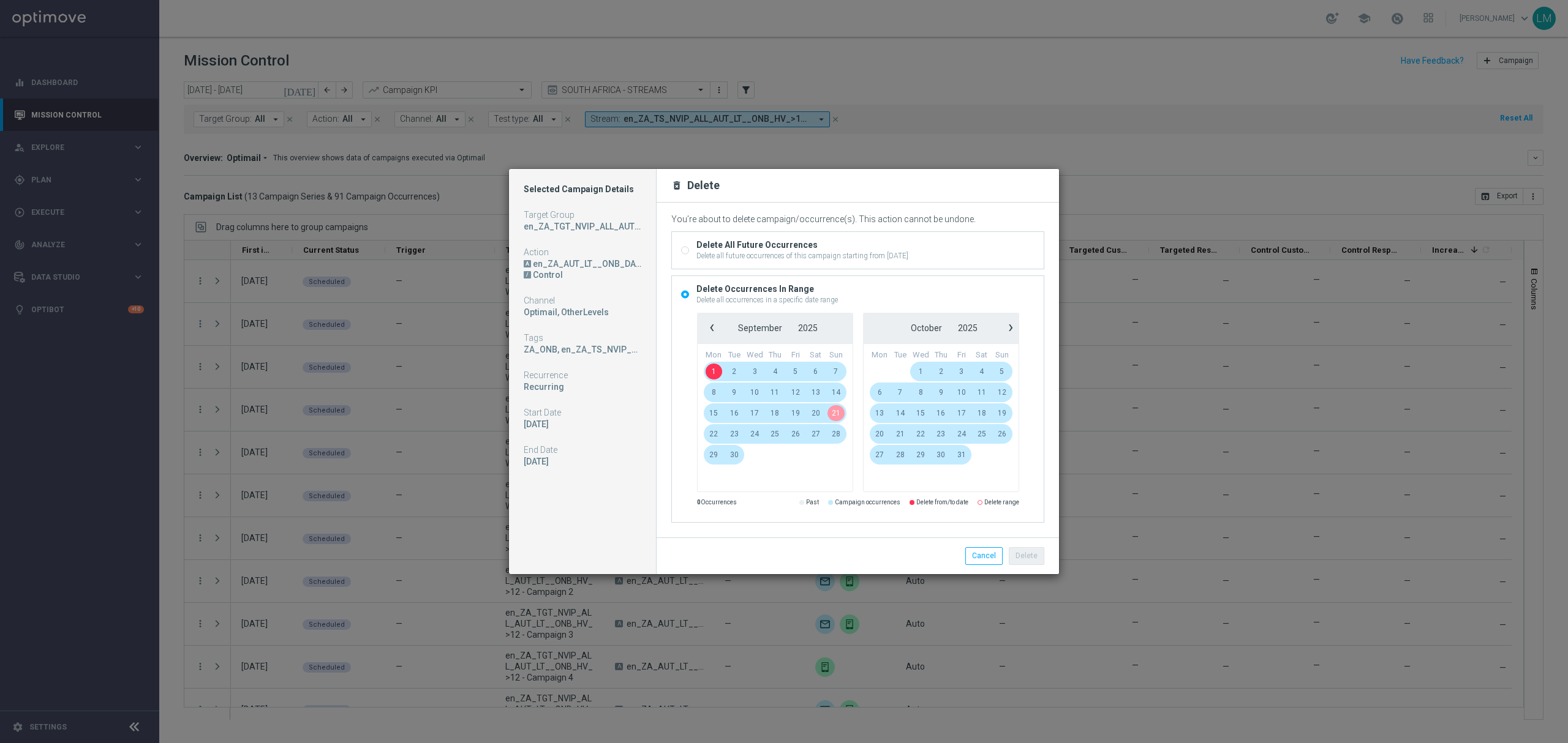
click at [837, 410] on span "21" at bounding box center [835, 413] width 20 height 20
click at [1024, 553] on button "Delete" at bounding box center [1026, 556] width 35 height 17
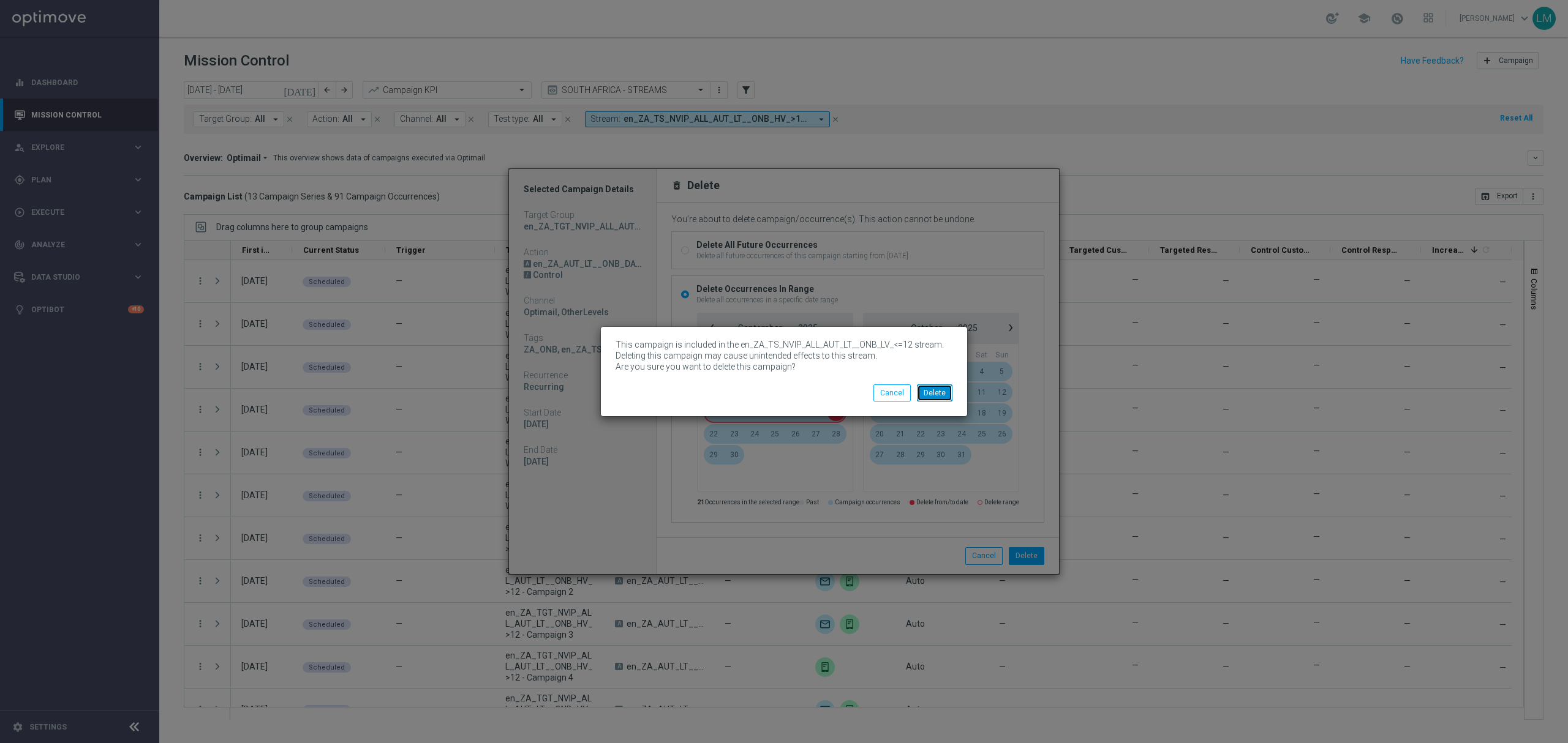
click at [934, 397] on button "Delete" at bounding box center [935, 393] width 35 height 17
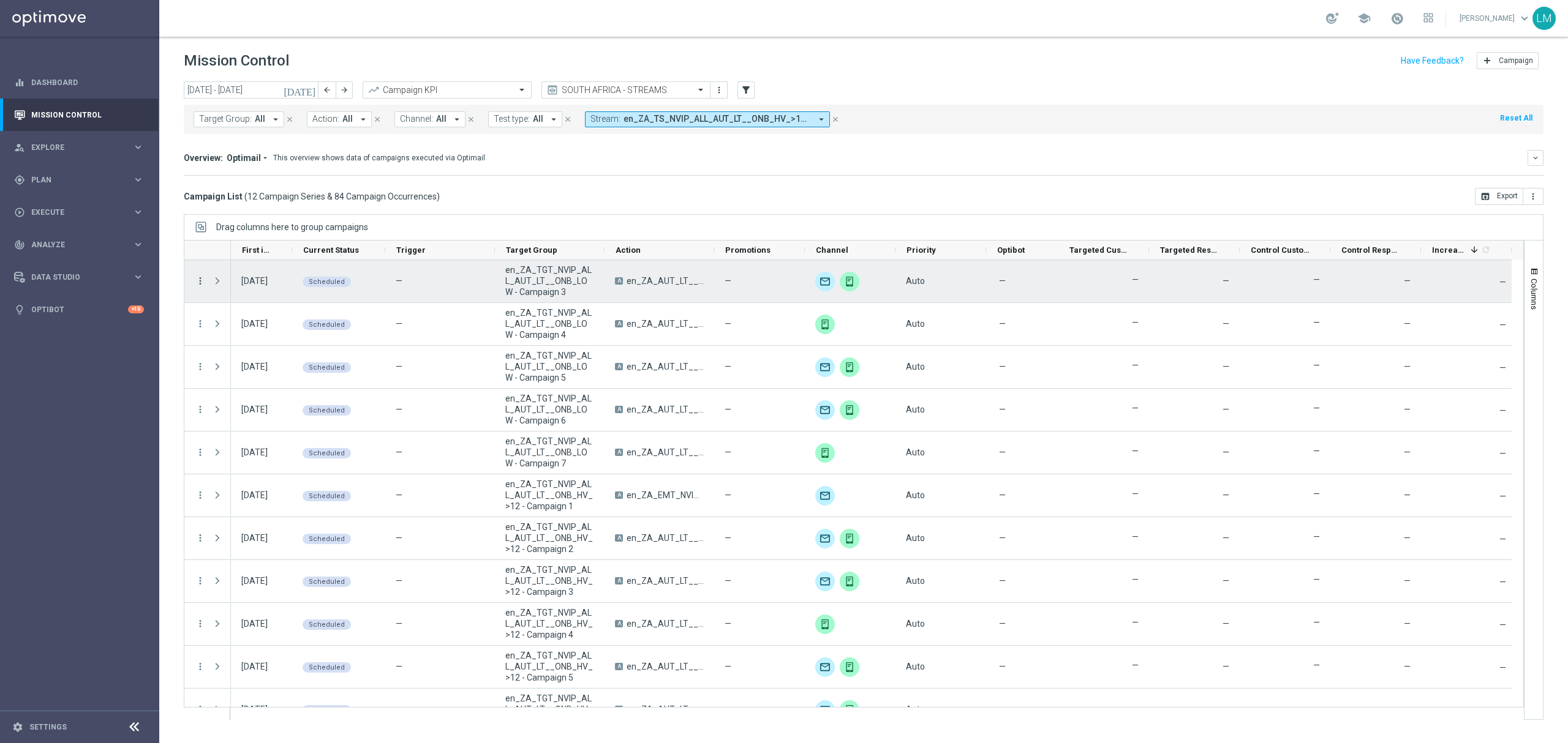
click at [204, 283] on icon "more_vert" at bounding box center [200, 281] width 11 height 11
click at [252, 417] on div "Delete" at bounding box center [282, 415] width 114 height 8
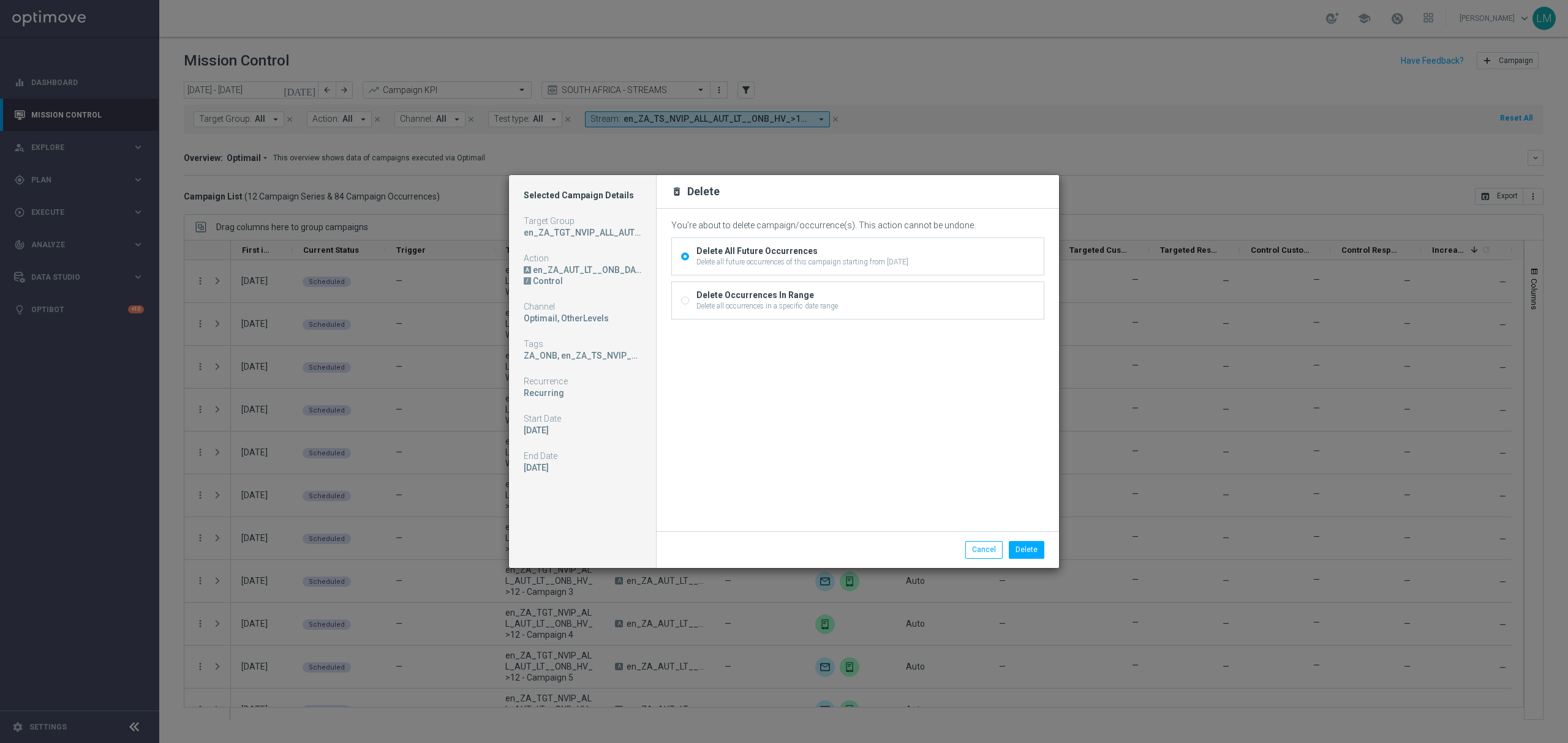
click at [765, 299] on div "Delete Occurrences In Range" at bounding box center [767, 295] width 141 height 11
click at [689, 299] on input "Delete Occurrences In Range Delete all occurrences in a specific date range" at bounding box center [685, 302] width 8 height 8
radio input "true"
radio input "false"
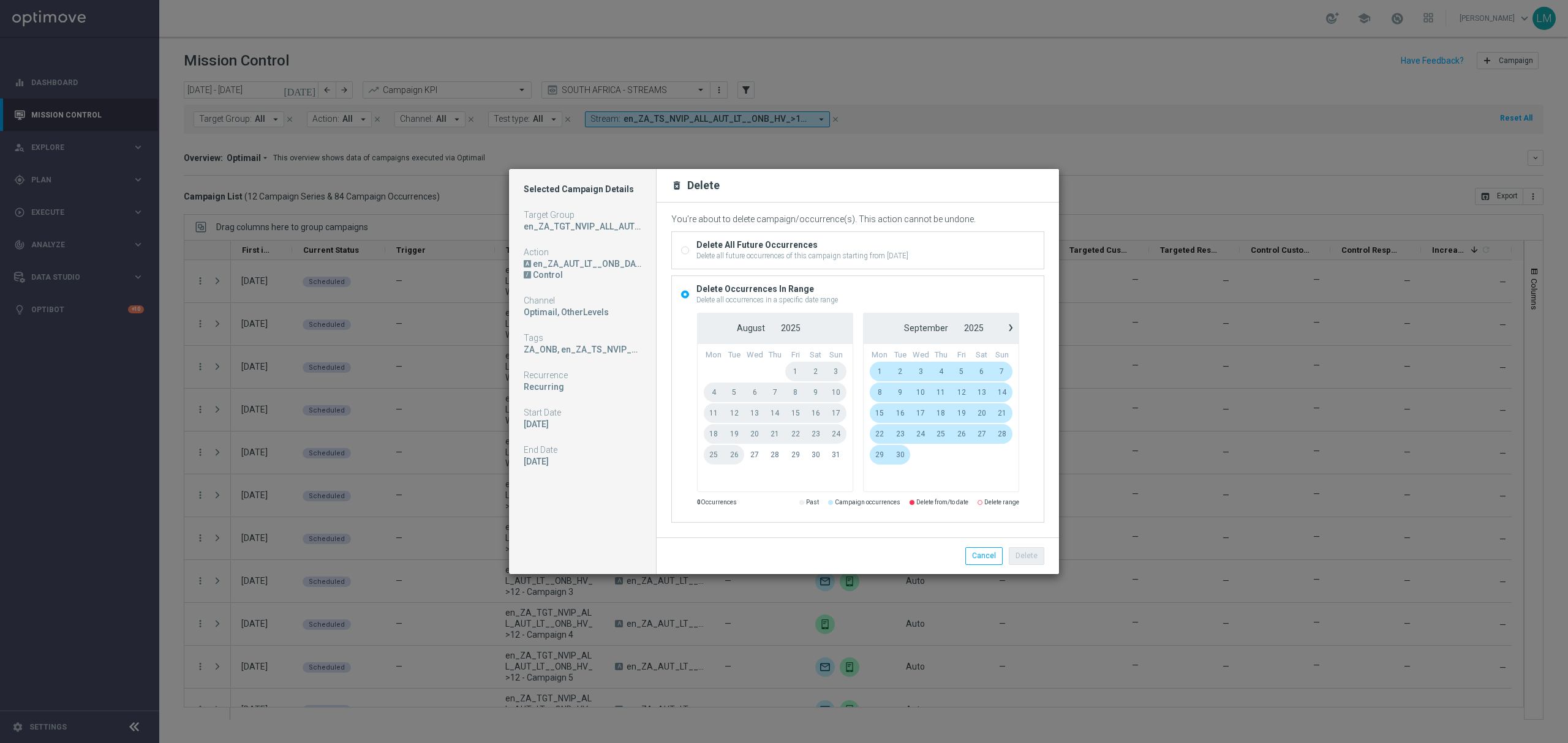
click at [884, 375] on span "1" at bounding box center [880, 372] width 21 height 20
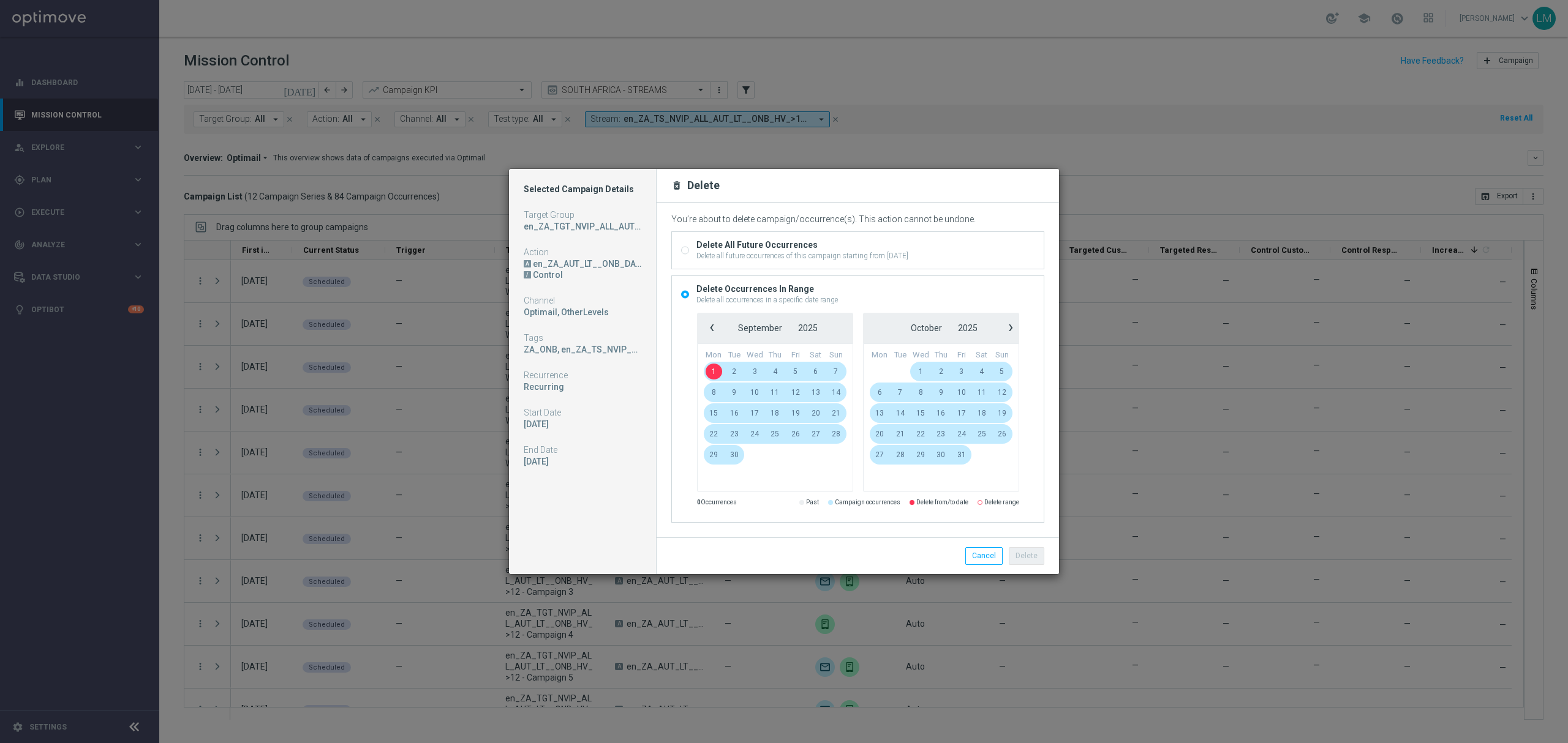
click at [831, 413] on span "21" at bounding box center [835, 413] width 20 height 20
click at [1030, 554] on button "Delete" at bounding box center [1026, 556] width 35 height 17
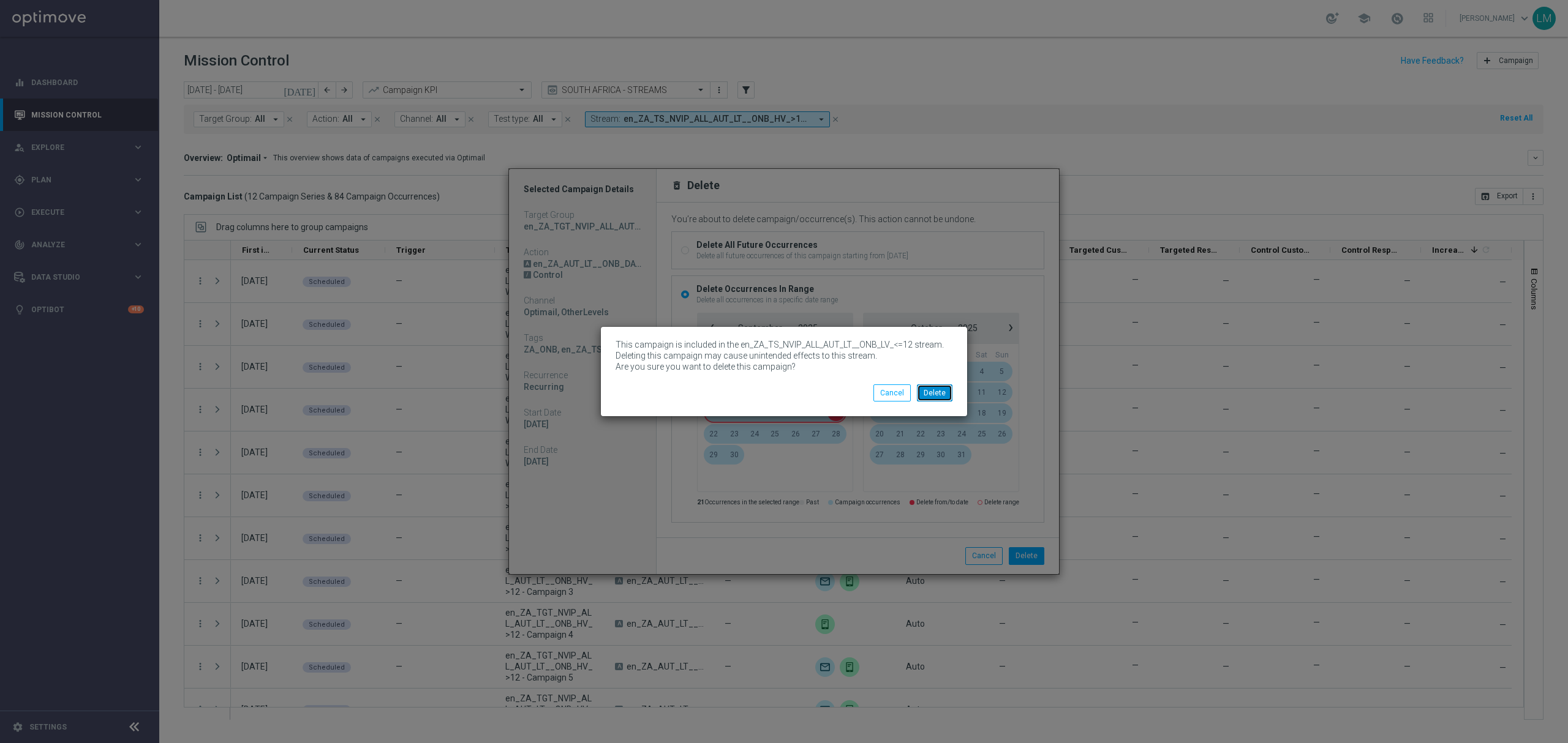
click at [928, 401] on button "Delete" at bounding box center [935, 393] width 35 height 17
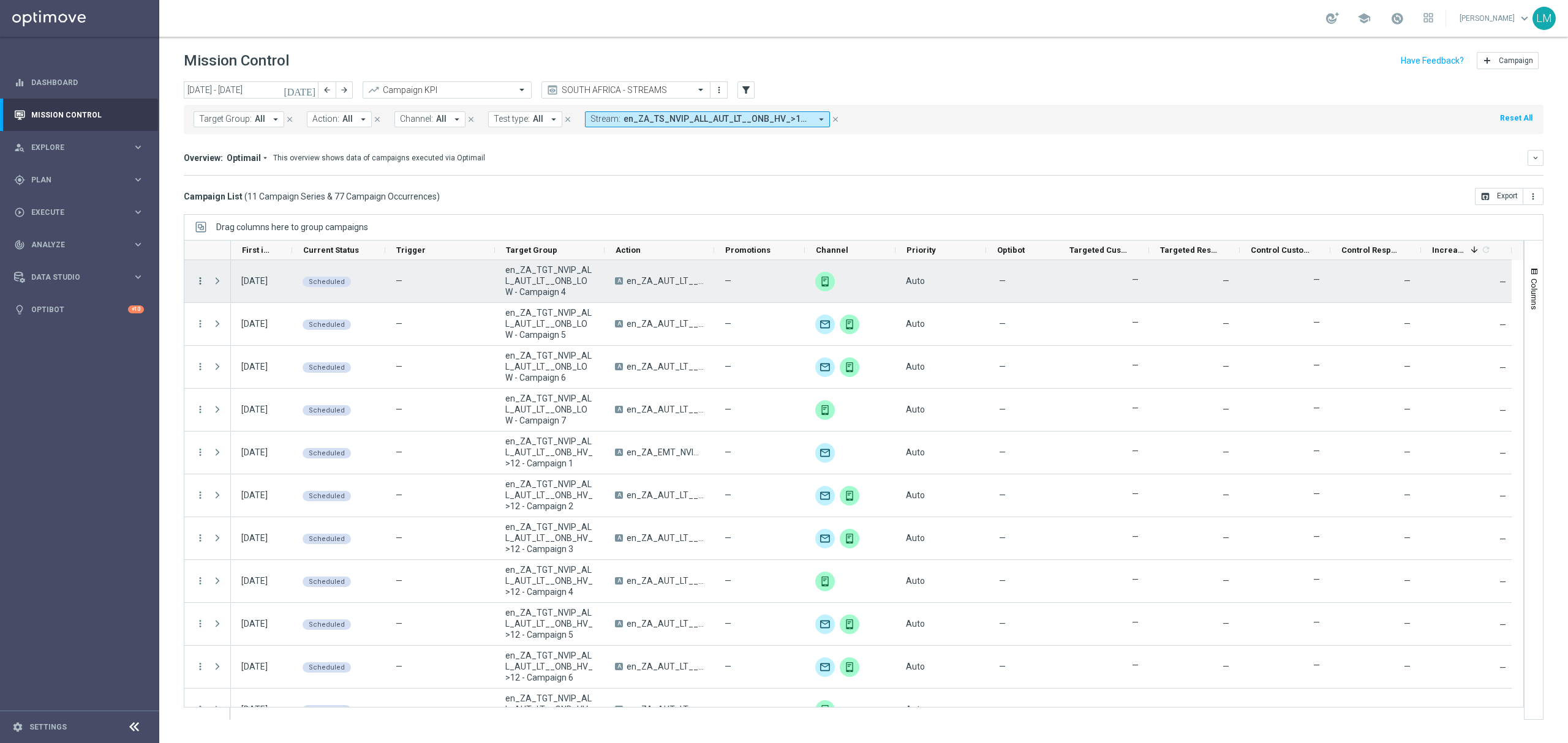
click at [199, 279] on icon "more_vert" at bounding box center [200, 281] width 11 height 11
click at [250, 417] on div "Delete" at bounding box center [282, 415] width 114 height 8
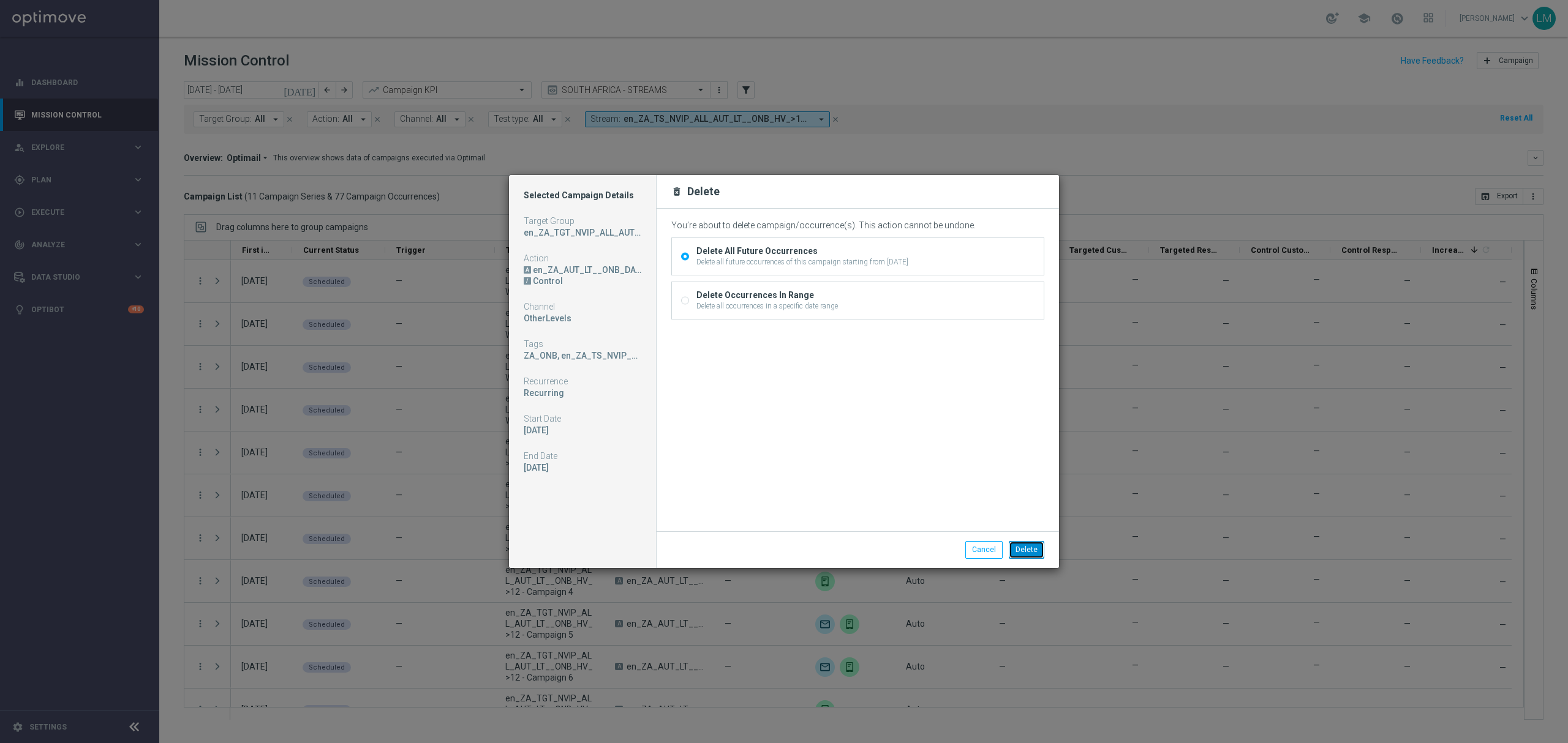
click at [1031, 551] on button "Delete" at bounding box center [1026, 550] width 35 height 17
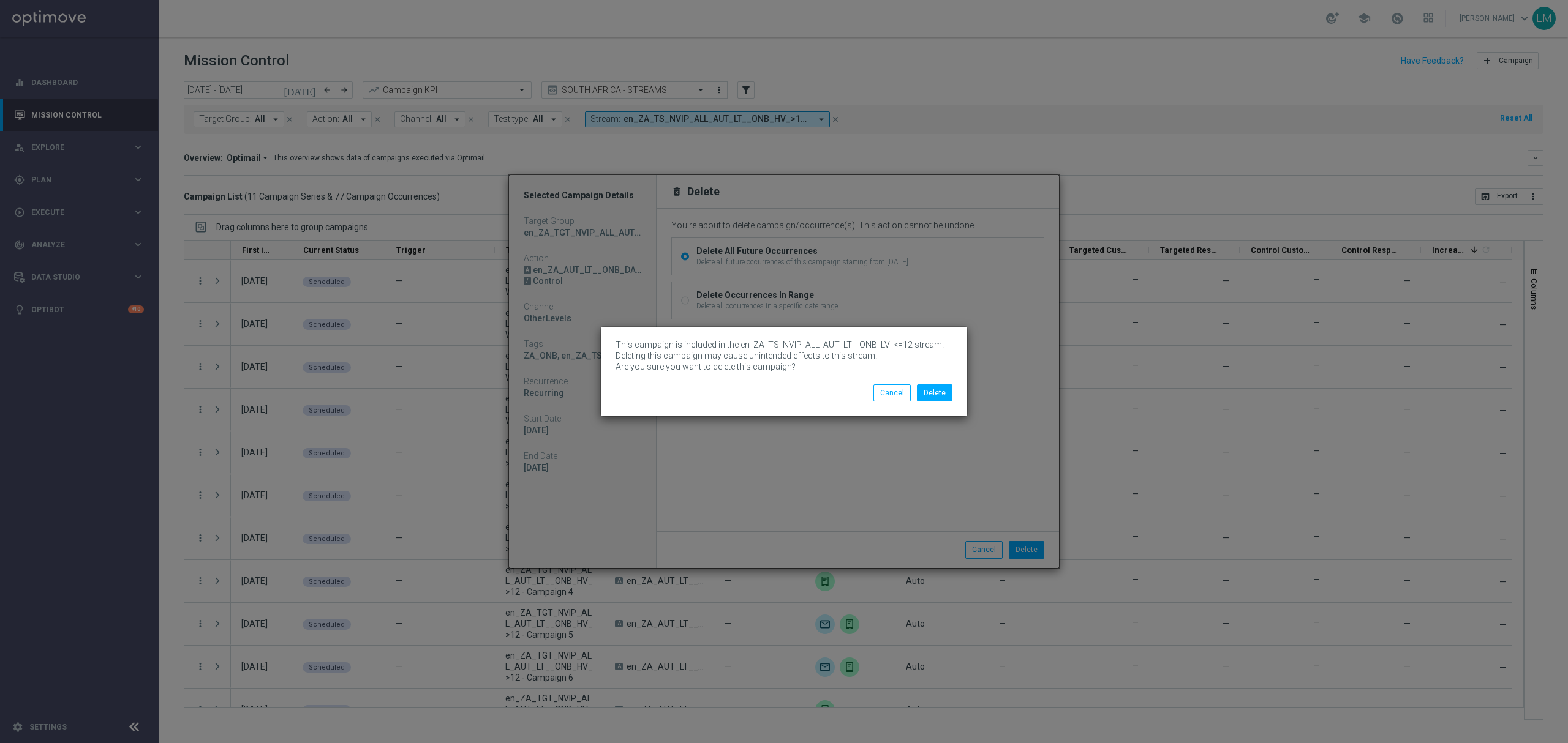
click at [956, 393] on div "Delete Cancel" at bounding box center [784, 393] width 355 height 17
click at [949, 395] on button "Delete" at bounding box center [935, 393] width 35 height 17
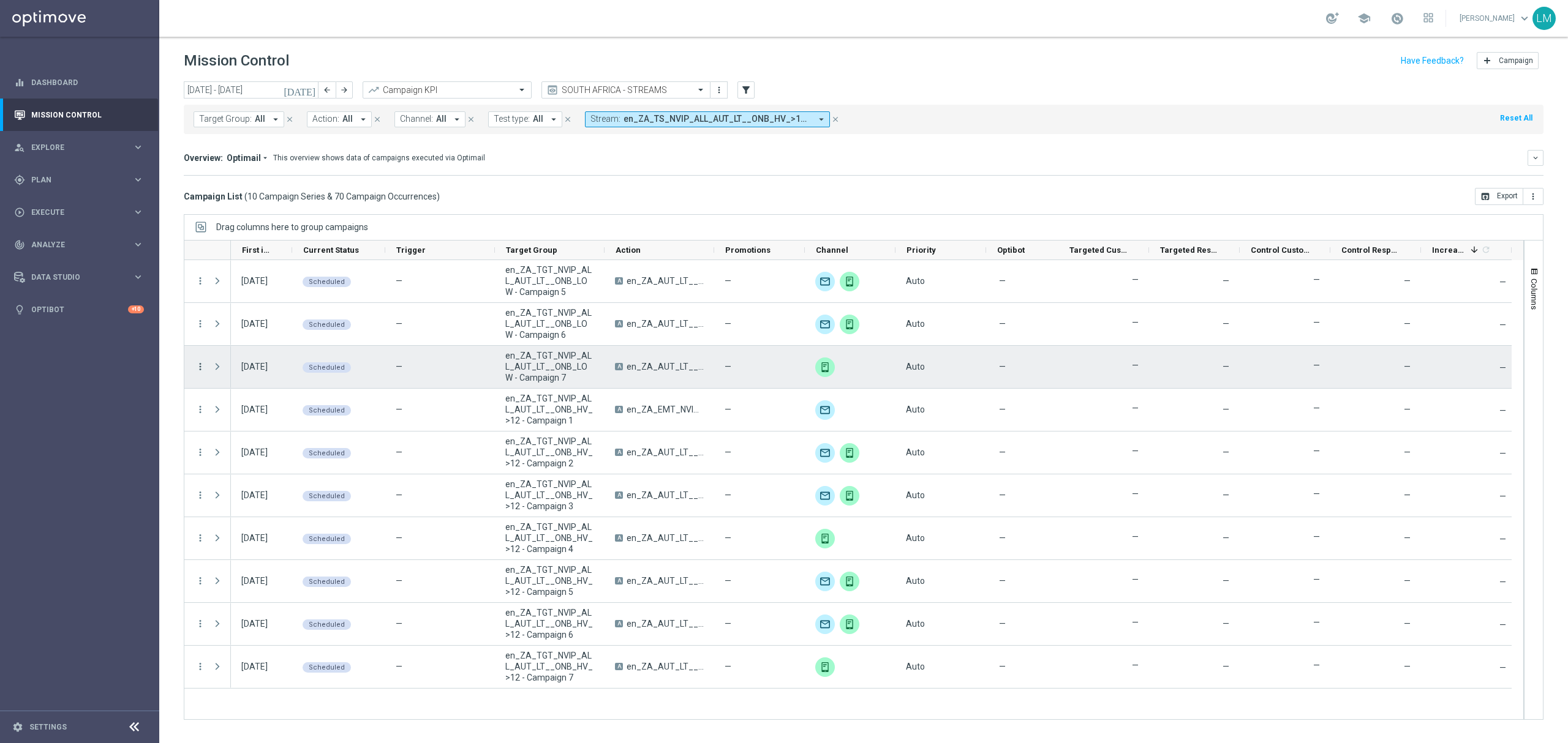
click at [197, 368] on icon "more_vert" at bounding box center [200, 367] width 11 height 11
click at [233, 493] on div "delete_forever Delete" at bounding box center [275, 501] width 138 height 17
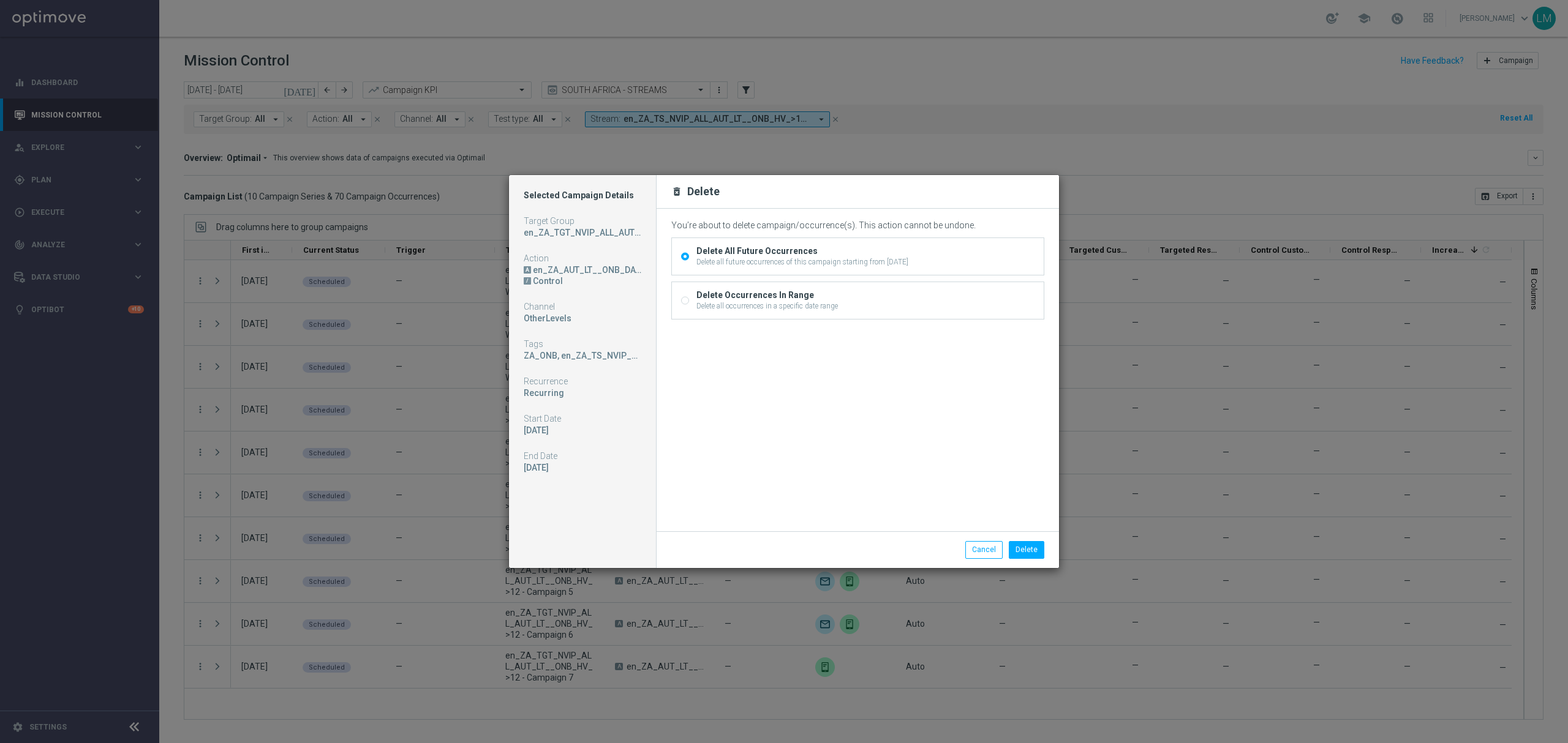
click at [893, 255] on div "Delete All Future Occurrences" at bounding box center [802, 251] width 212 height 11
click at [689, 255] on input "Delete All Future Occurrences Delete all future occurrences of this campaign st…" at bounding box center [685, 258] width 8 height 8
click at [1027, 557] on button "Delete" at bounding box center [1026, 550] width 35 height 17
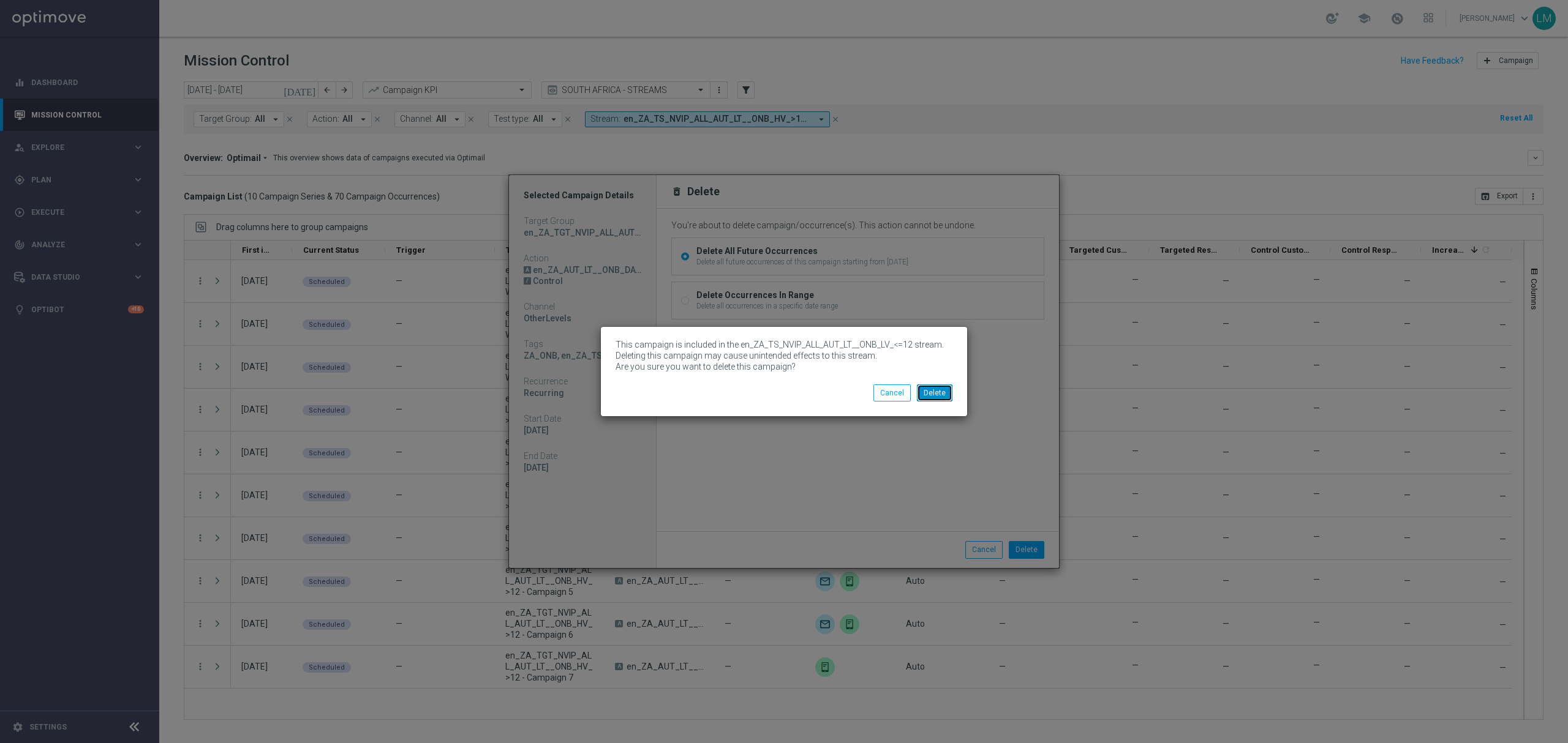
click at [931, 400] on button "Delete" at bounding box center [935, 393] width 35 height 17
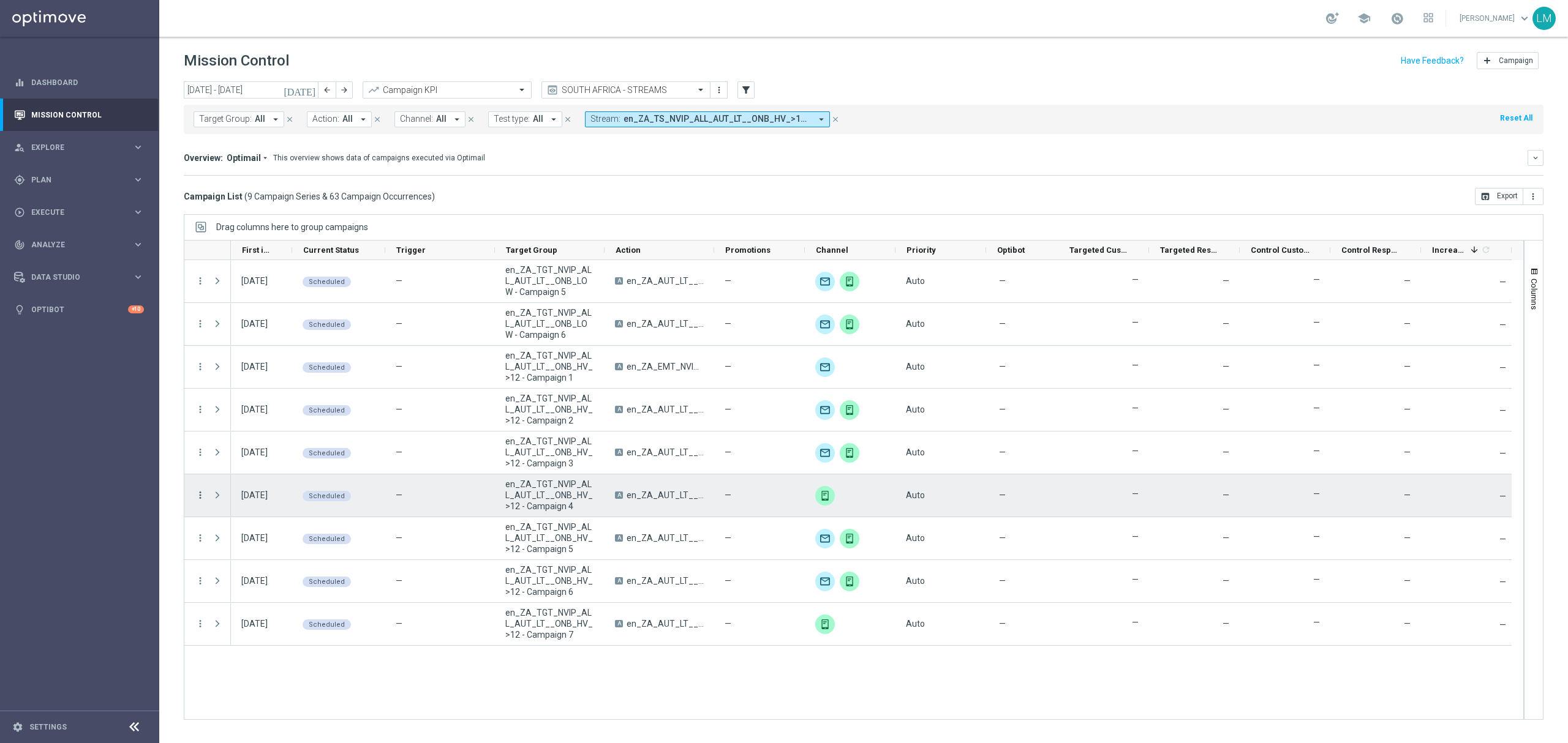
click at [195, 497] on div "more_vert" at bounding box center [195, 495] width 22 height 42
click at [196, 493] on icon "more_vert" at bounding box center [200, 495] width 11 height 11
click at [258, 625] on div "delete_forever Delete" at bounding box center [275, 629] width 138 height 17
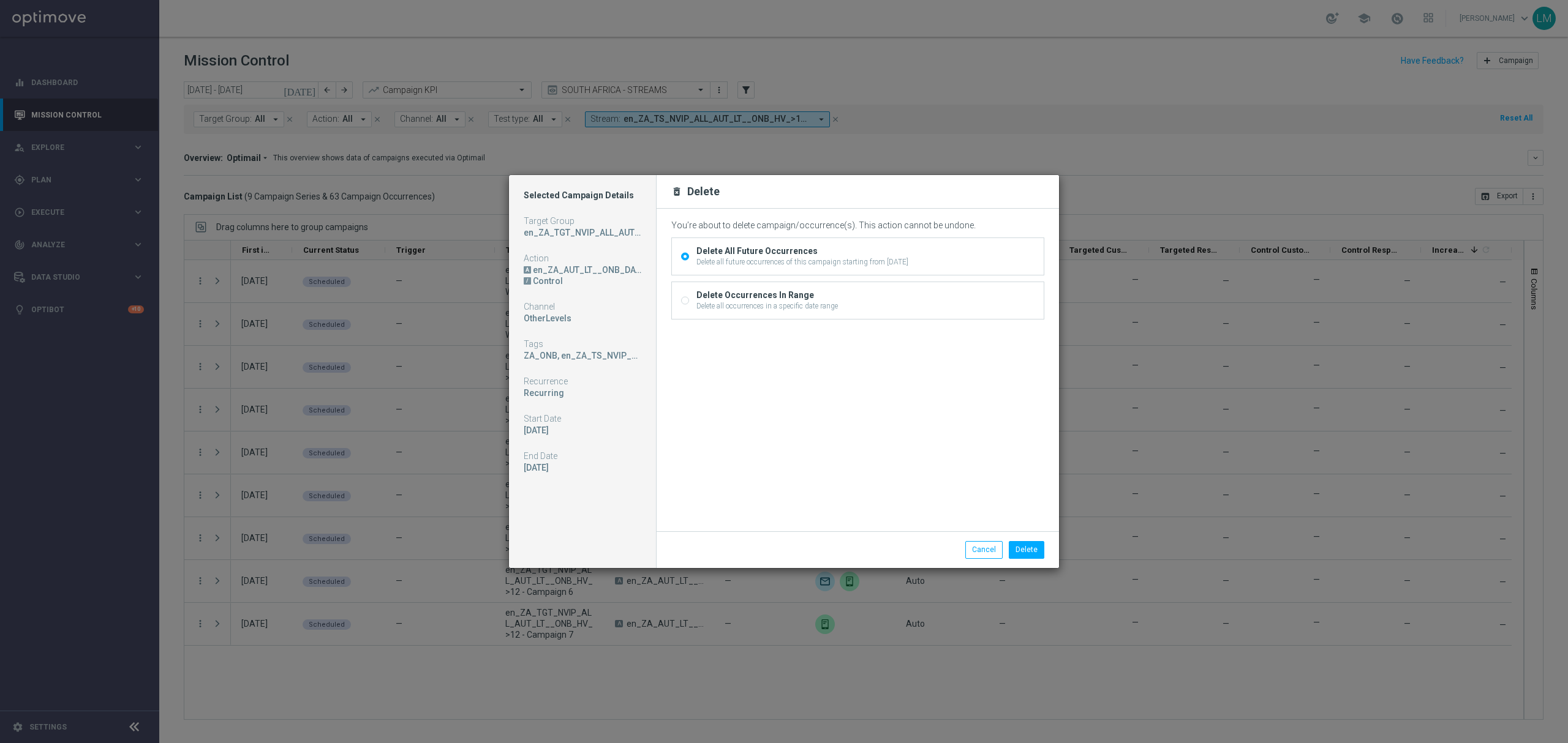
click at [779, 306] on div "Delete all occurrences in a specific date range" at bounding box center [767, 306] width 141 height 11
click at [689, 306] on input "Delete Occurrences In Range Delete all occurrences in a specific date range" at bounding box center [685, 302] width 8 height 8
radio input "true"
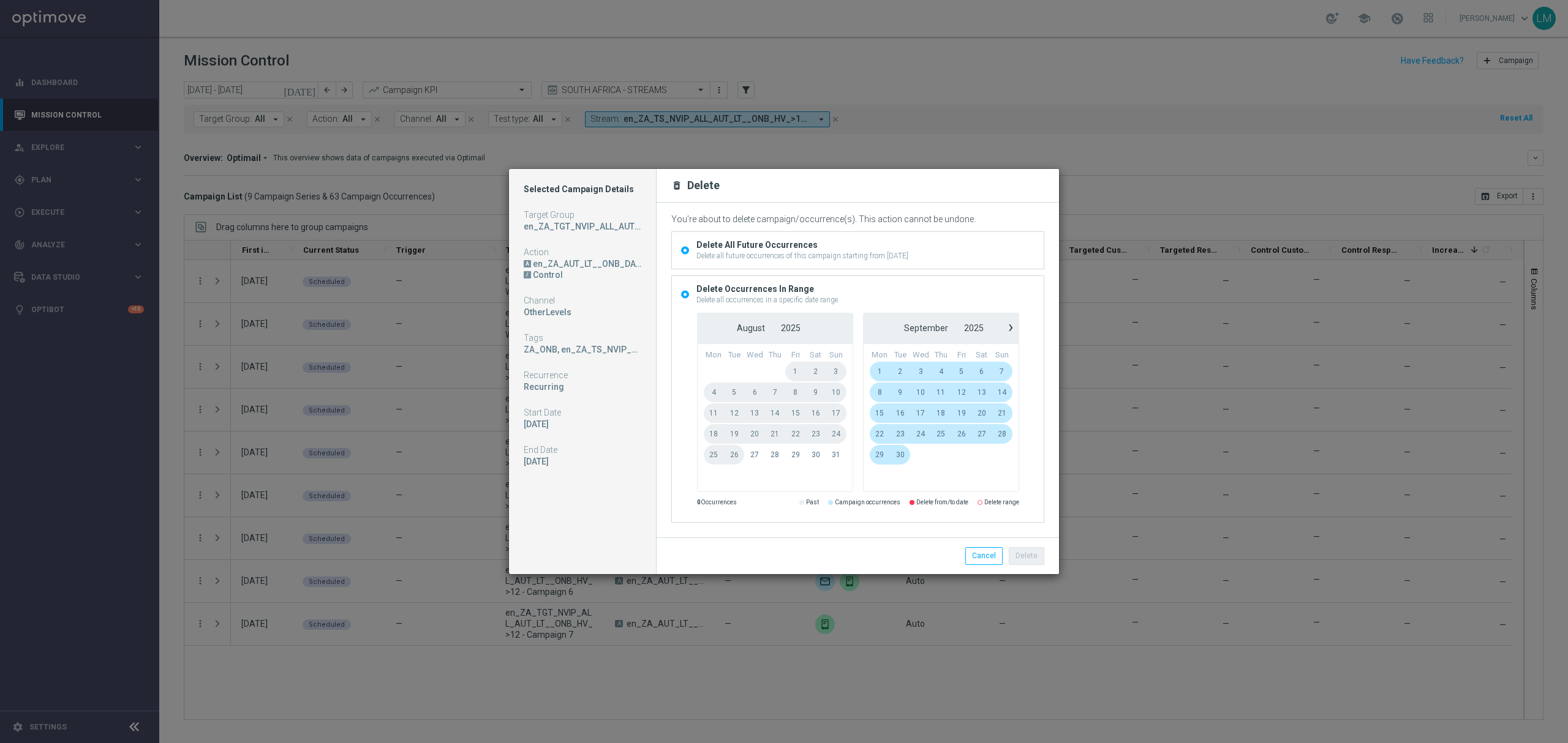
radio input "false"
click at [982, 551] on button "Cancel" at bounding box center [984, 556] width 37 height 17
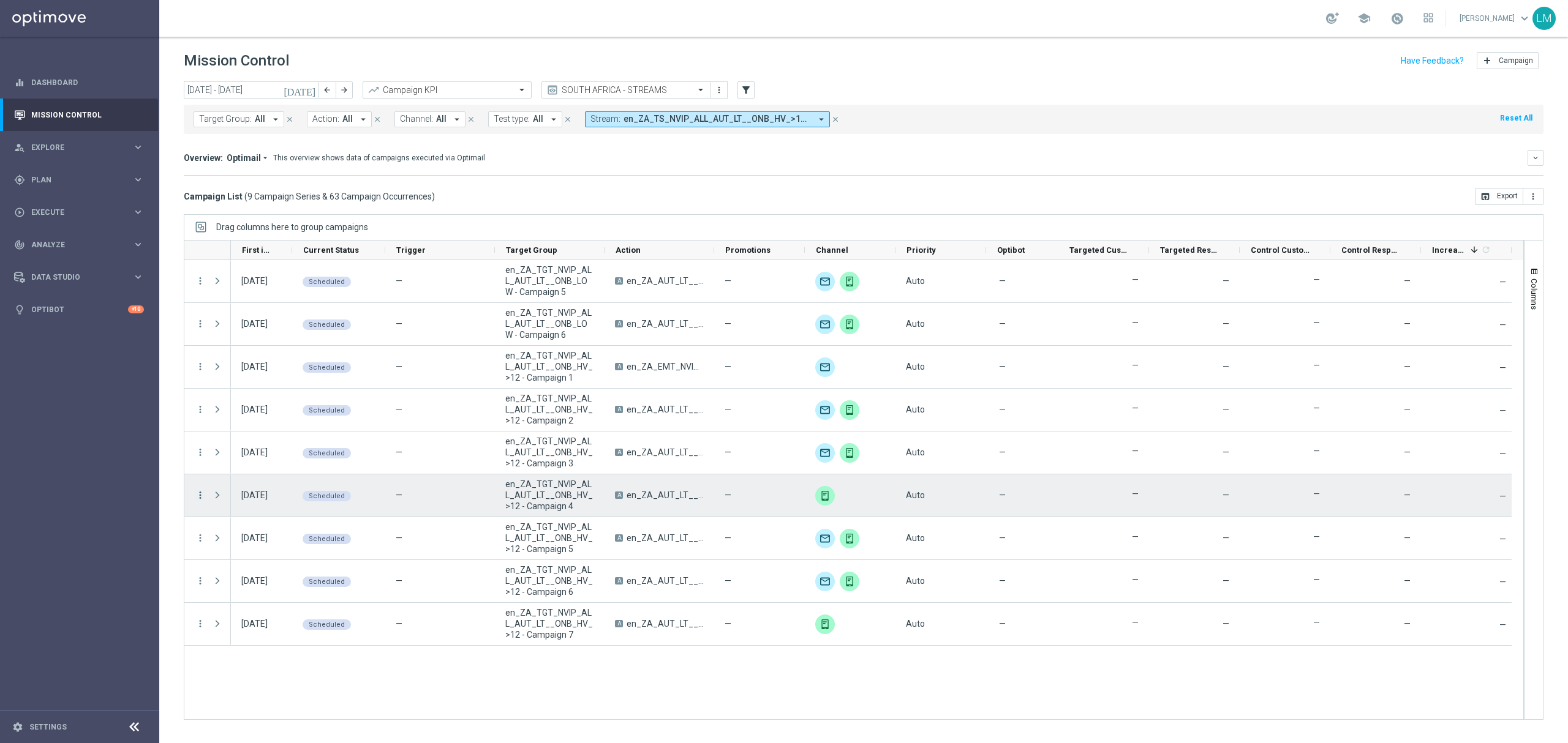
click at [204, 496] on icon "more_vert" at bounding box center [200, 495] width 11 height 11
click at [251, 628] on div "Delete" at bounding box center [282, 629] width 114 height 8
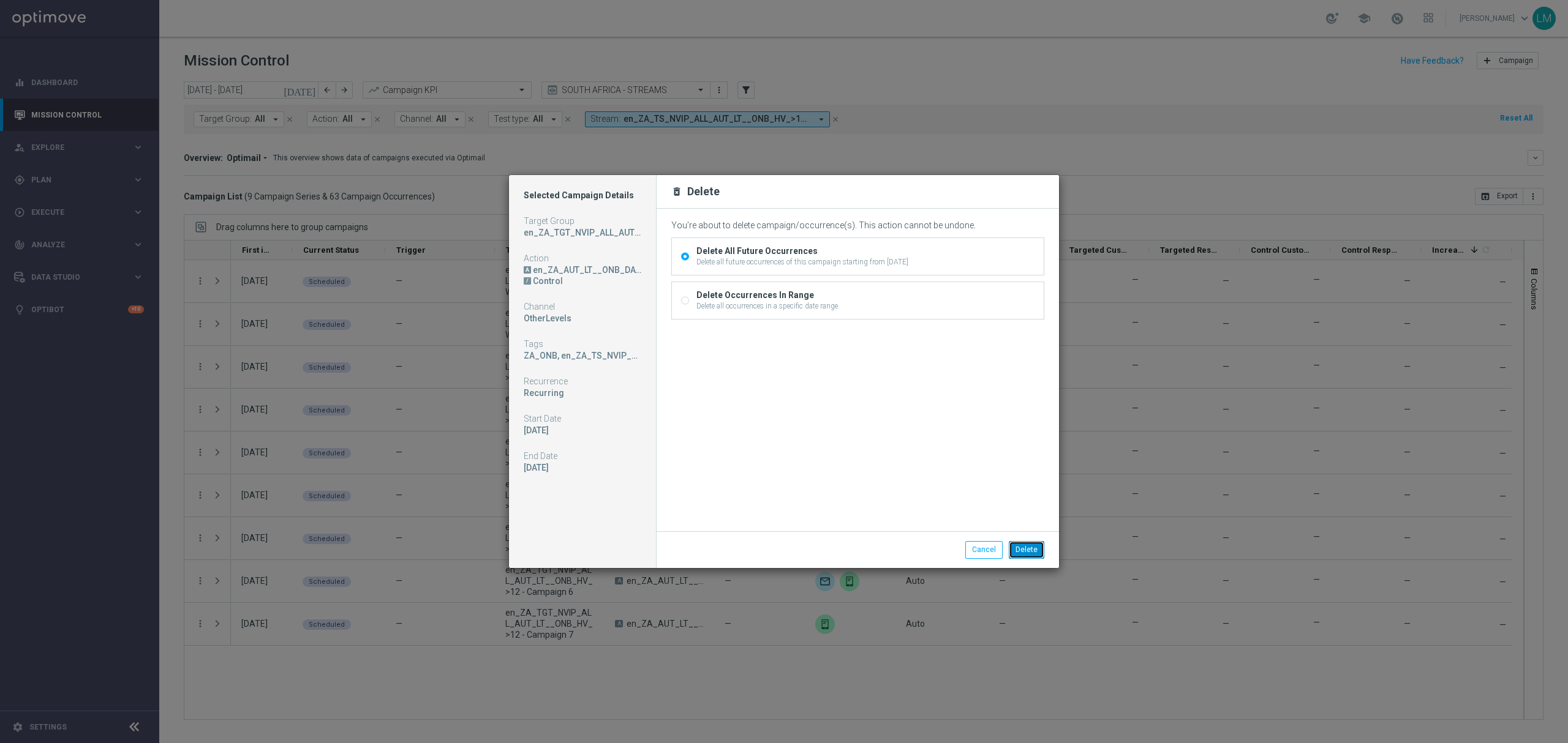
click at [1023, 542] on button "Delete" at bounding box center [1026, 550] width 35 height 17
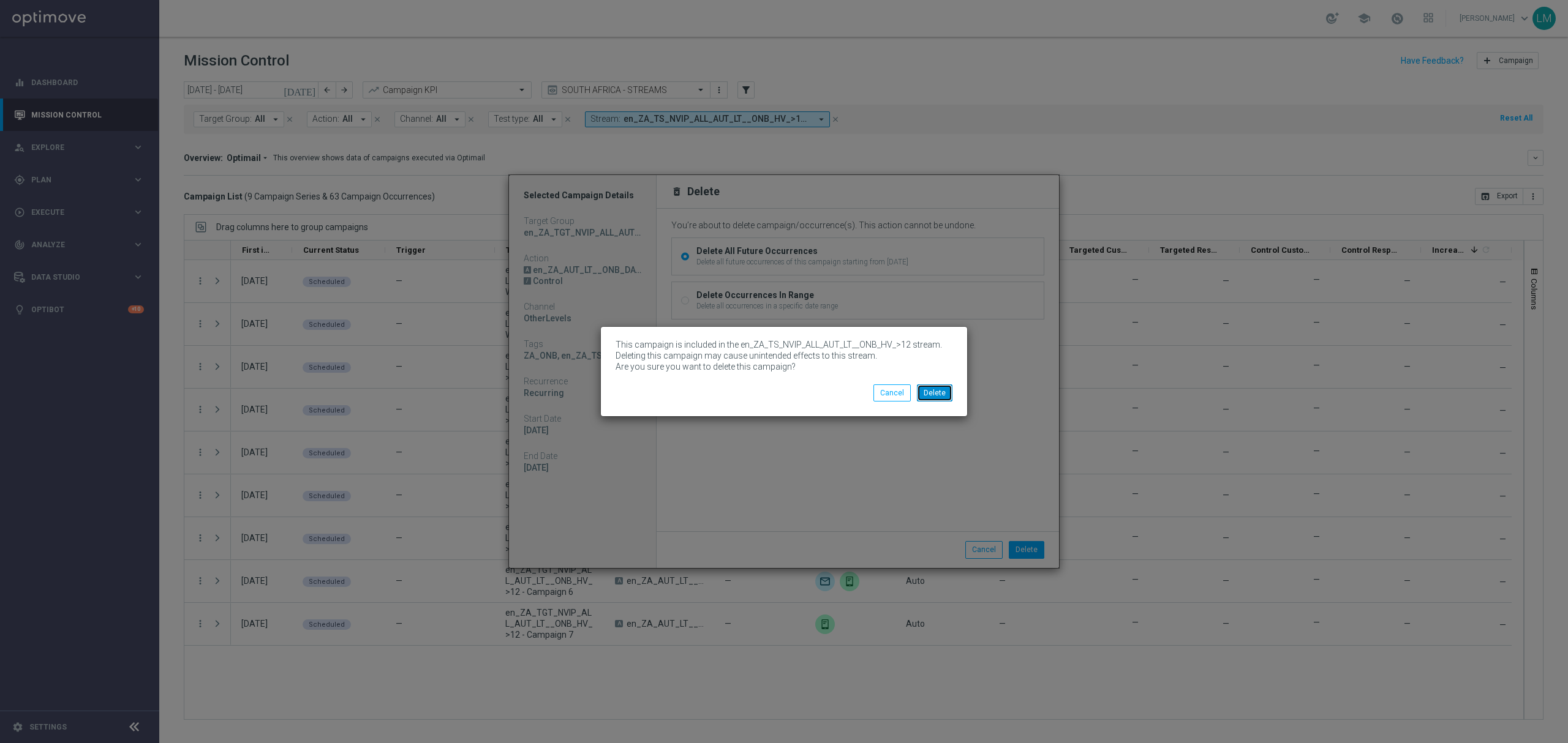
drag, startPoint x: 924, startPoint y: 393, endPoint x: 499, endPoint y: 328, distance: 429.9
click at [924, 393] on button "Delete" at bounding box center [935, 393] width 35 height 17
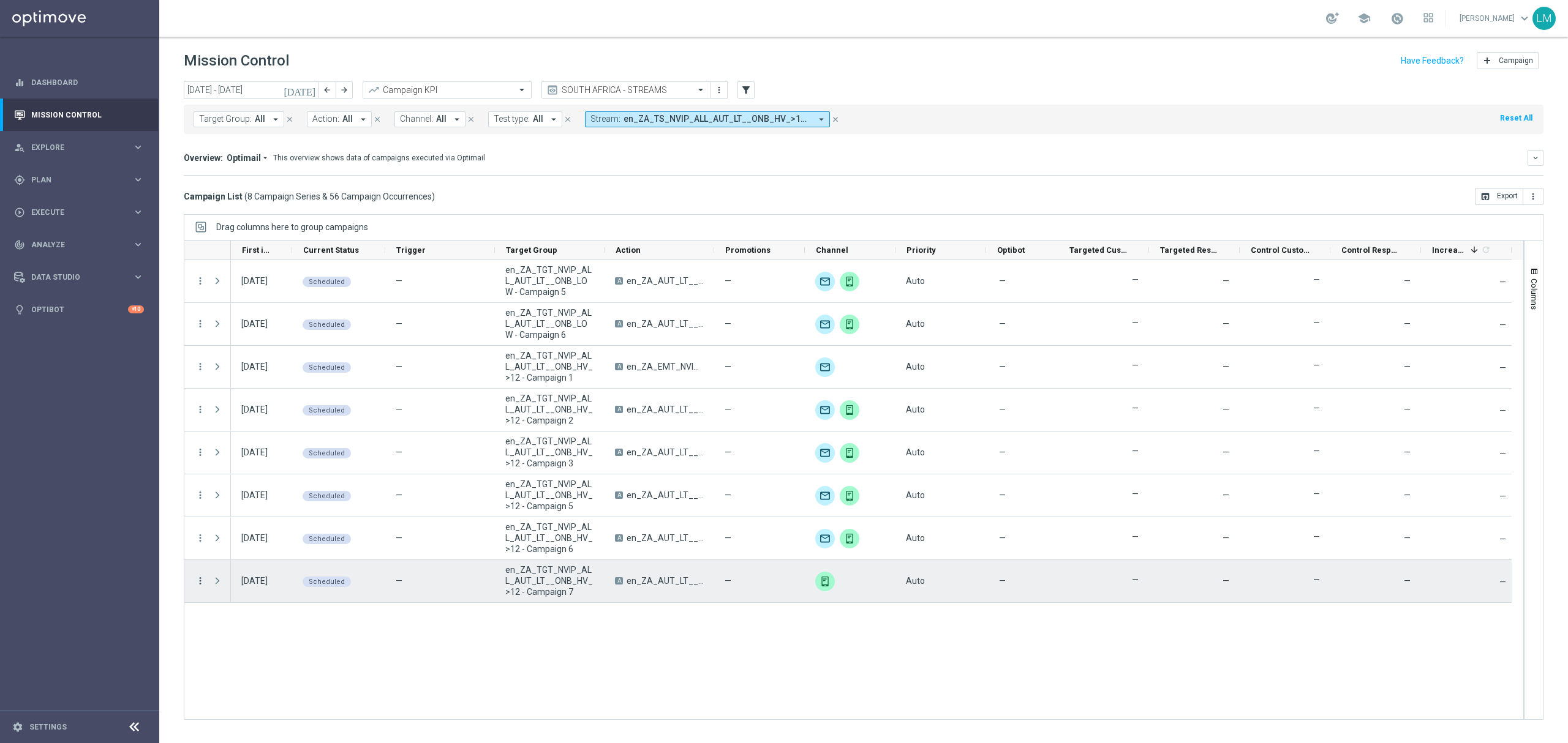
click at [197, 580] on icon "more_vert" at bounding box center [200, 581] width 11 height 11
click at [253, 718] on div "Delete" at bounding box center [282, 715] width 114 height 8
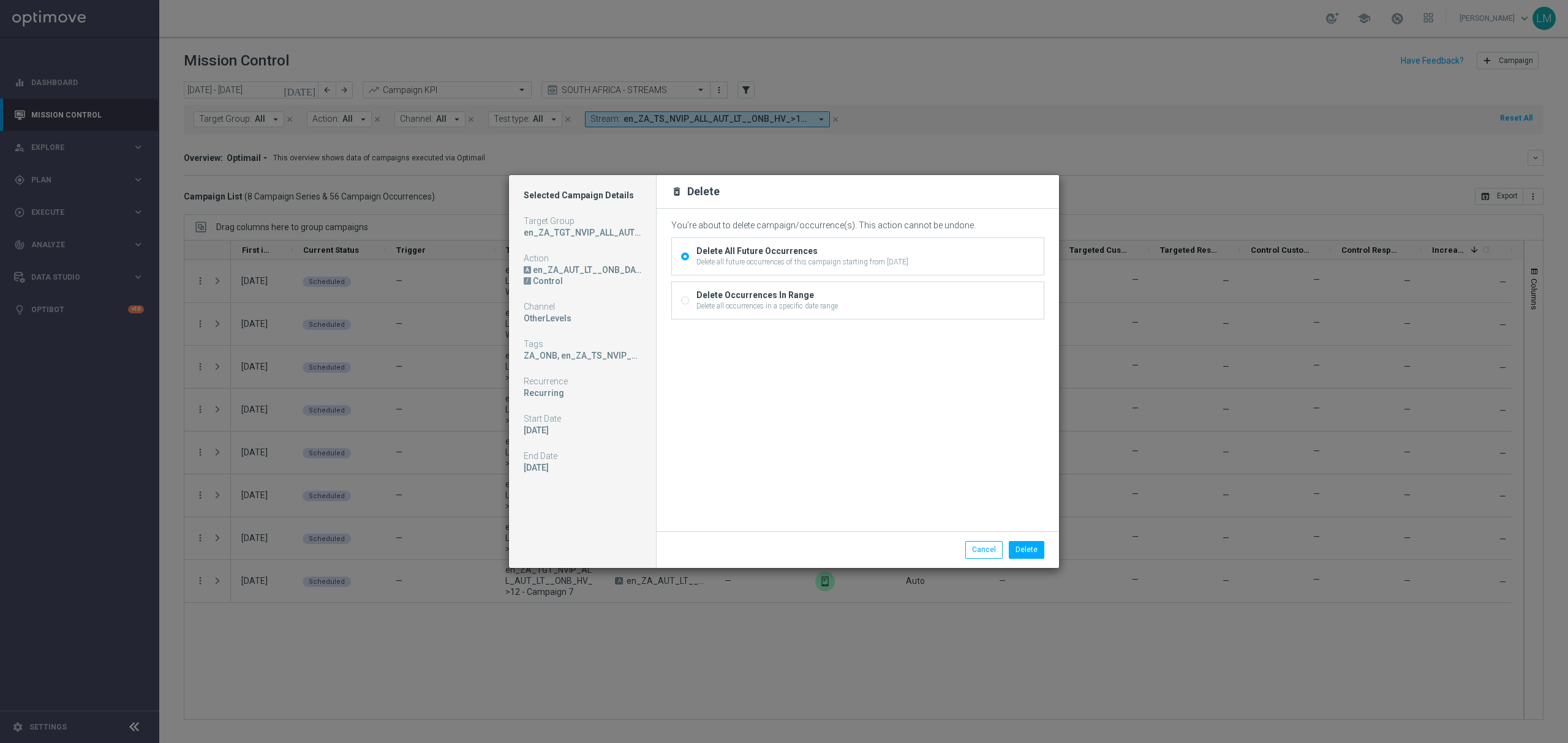
click at [693, 292] on label "Delete Occurrences In Range Delete all occurrences in a specific date range" at bounding box center [765, 301] width 144 height 22
click at [689, 298] on input "Delete Occurrences In Range Delete all occurrences in a specific date range" at bounding box center [685, 302] width 8 height 8
radio input "true"
radio input "false"
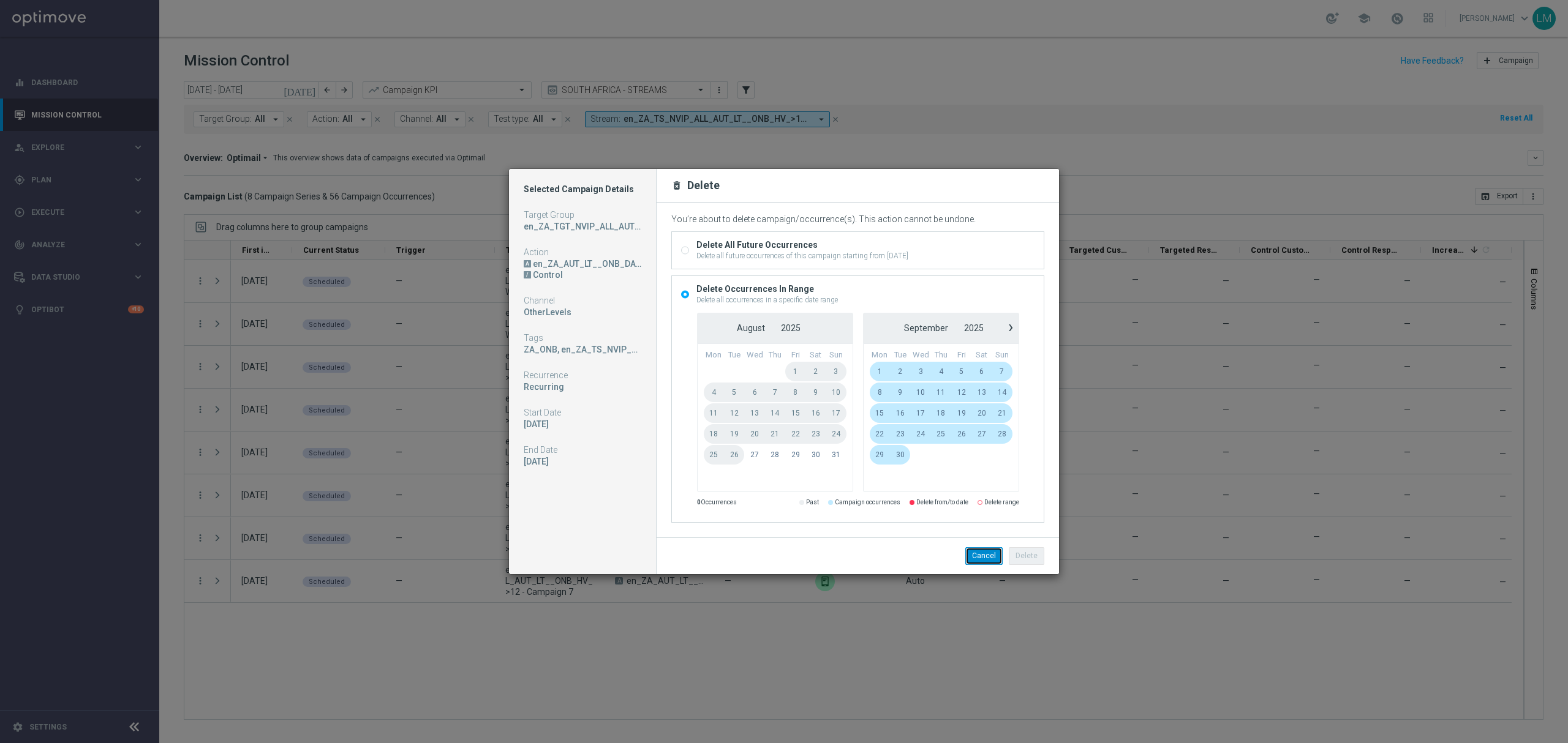
click at [978, 564] on button "Cancel" at bounding box center [984, 556] width 37 height 17
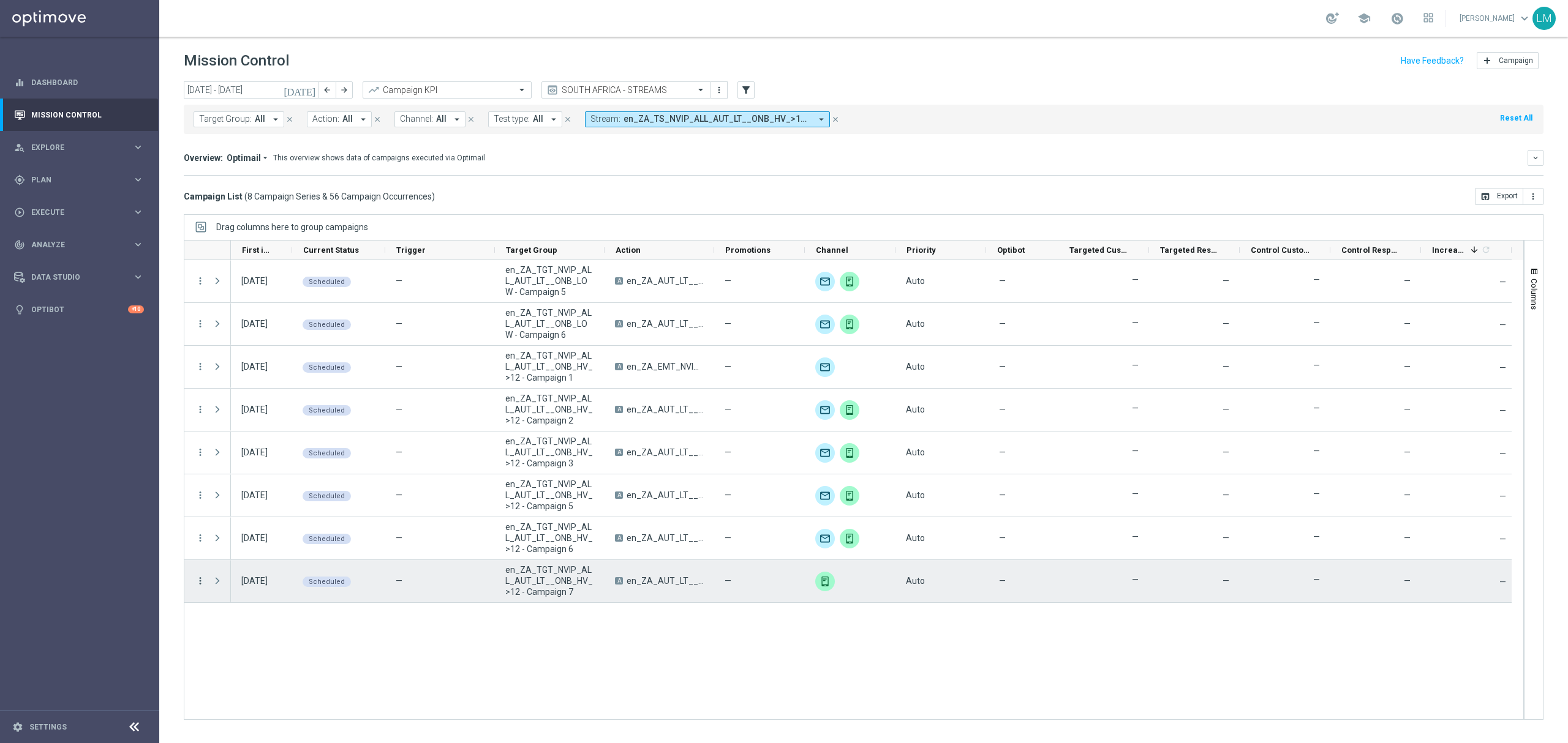
click at [201, 584] on icon "more_vert" at bounding box center [200, 581] width 11 height 11
click at [238, 718] on span "Delete" at bounding box center [236, 715] width 23 height 8
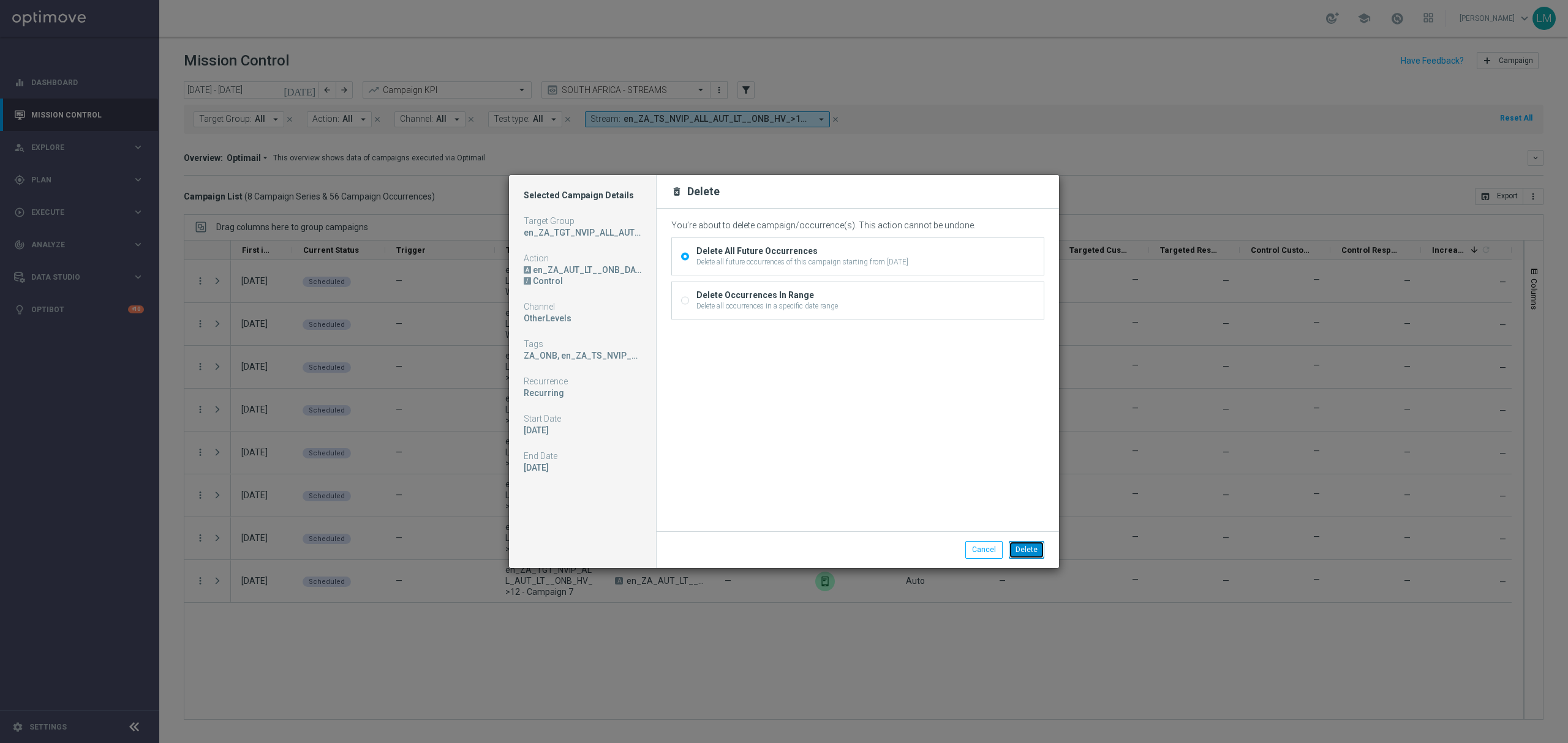
click at [1027, 551] on button "Delete" at bounding box center [1026, 550] width 35 height 17
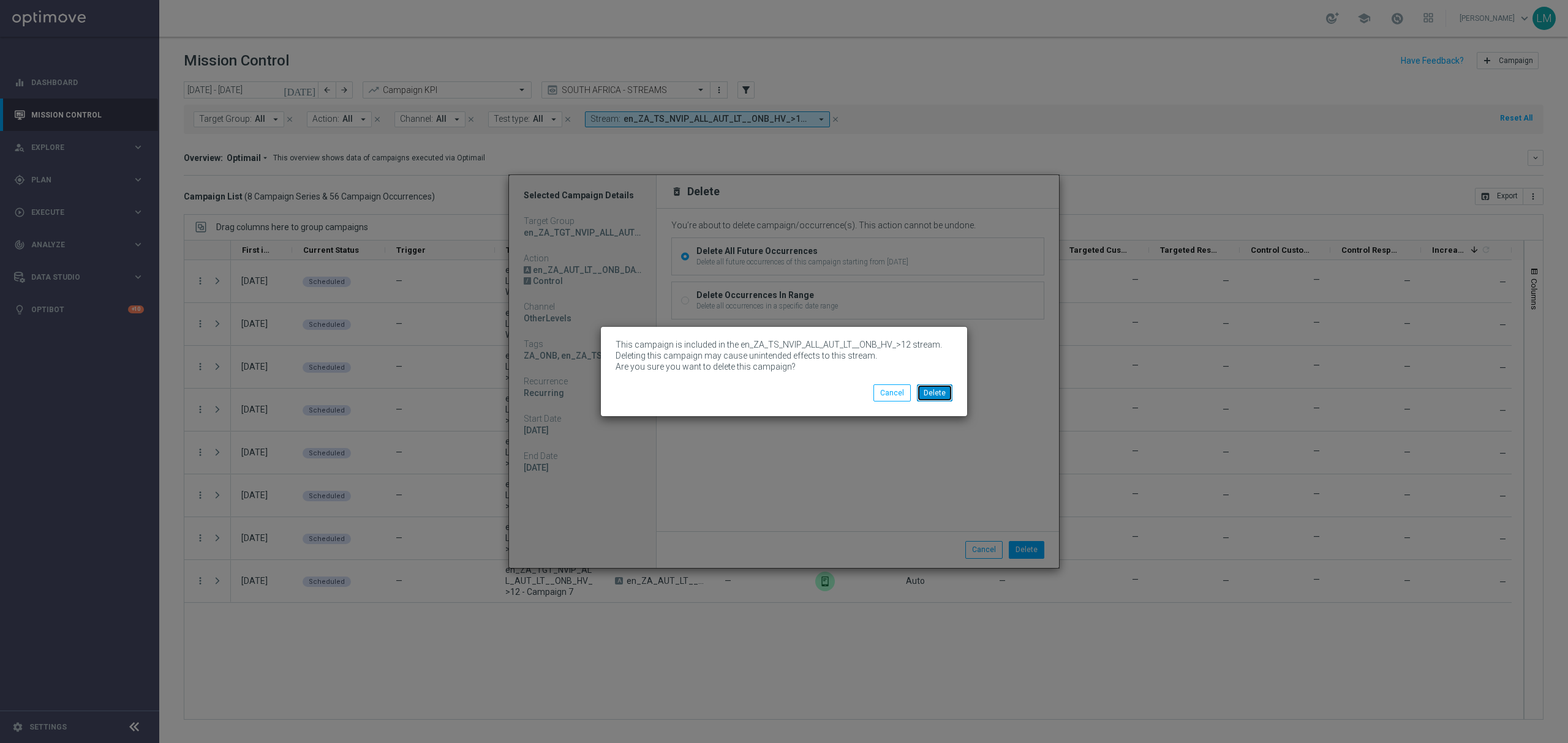
click at [932, 395] on button "Delete" at bounding box center [935, 393] width 35 height 17
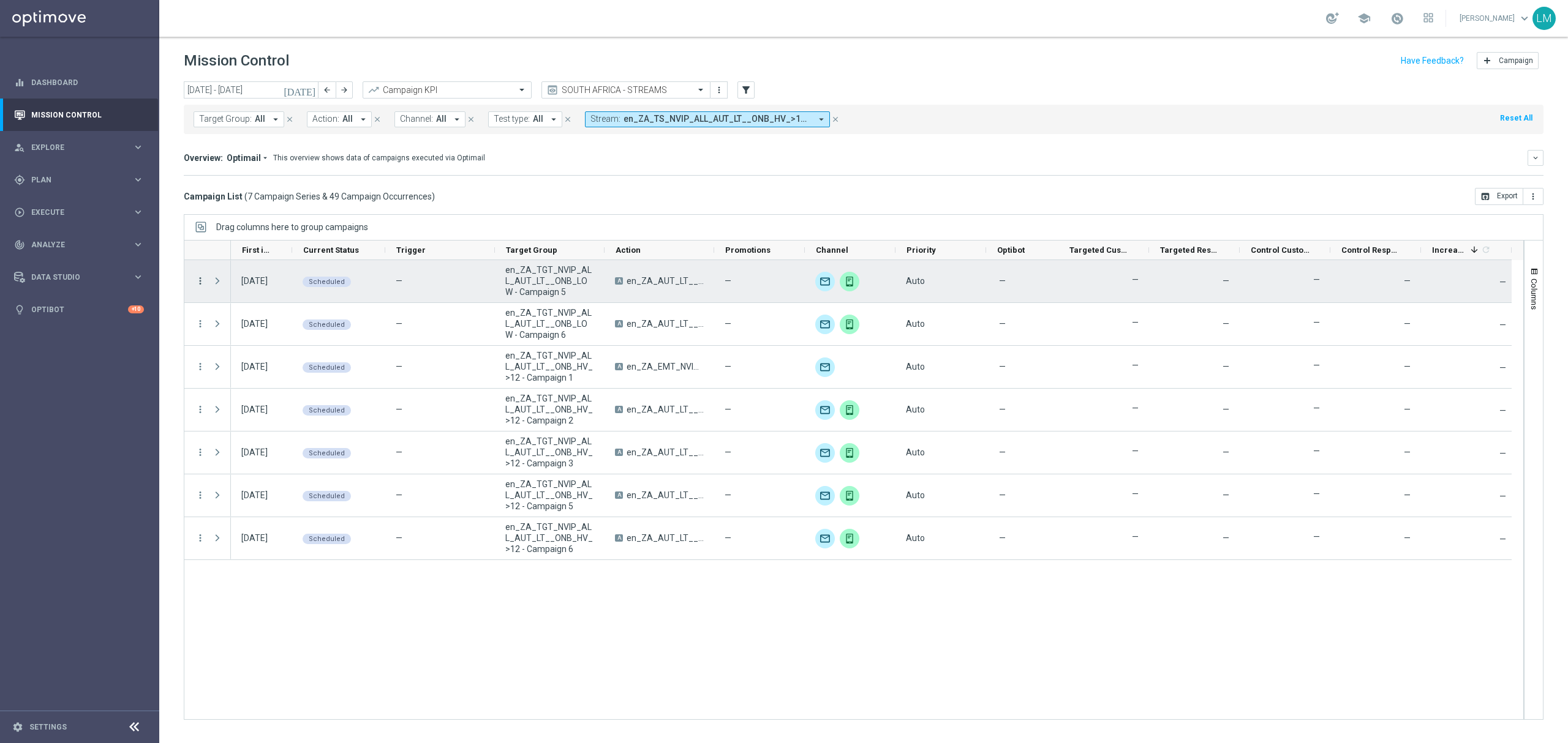
click at [204, 280] on icon "more_vert" at bounding box center [200, 281] width 11 height 11
click at [244, 414] on span "Delete" at bounding box center [236, 415] width 23 height 8
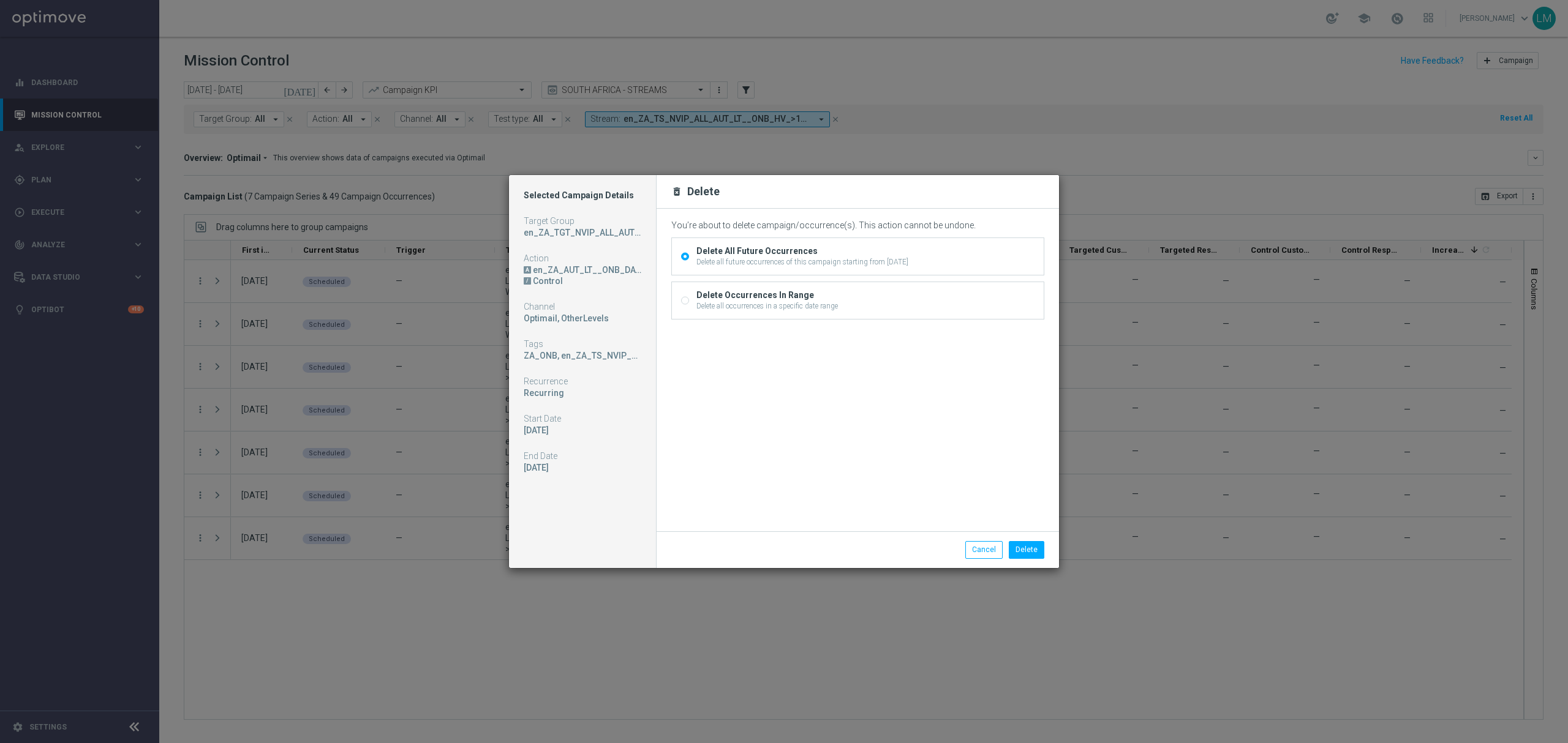
click at [773, 311] on div "Delete all occurrences in a specific date range" at bounding box center [767, 306] width 141 height 11
click at [689, 306] on input "Delete Occurrences In Range Delete all occurrences in a specific date range" at bounding box center [685, 302] width 8 height 8
radio input "true"
radio input "false"
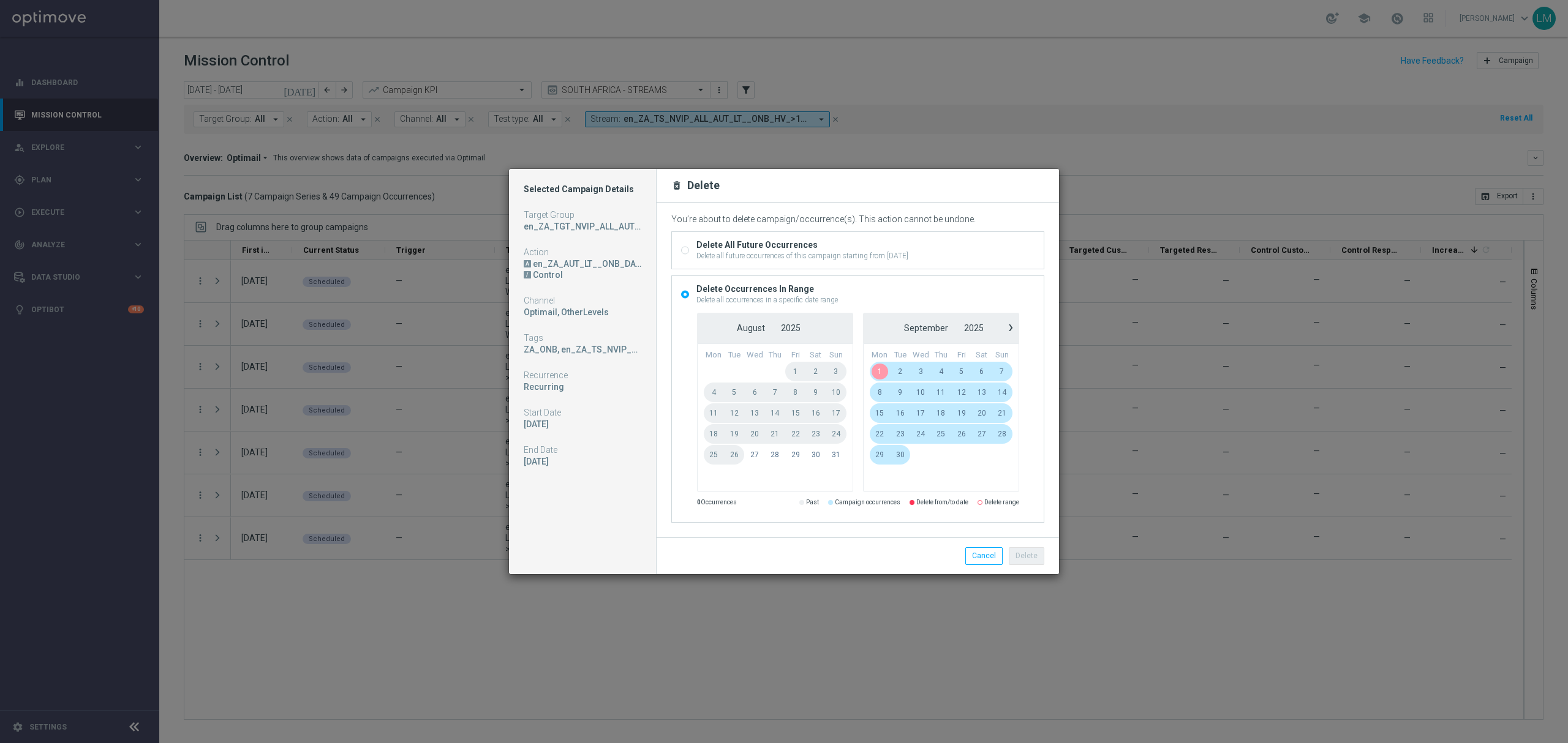
click at [882, 363] on span "1" at bounding box center [880, 372] width 21 height 20
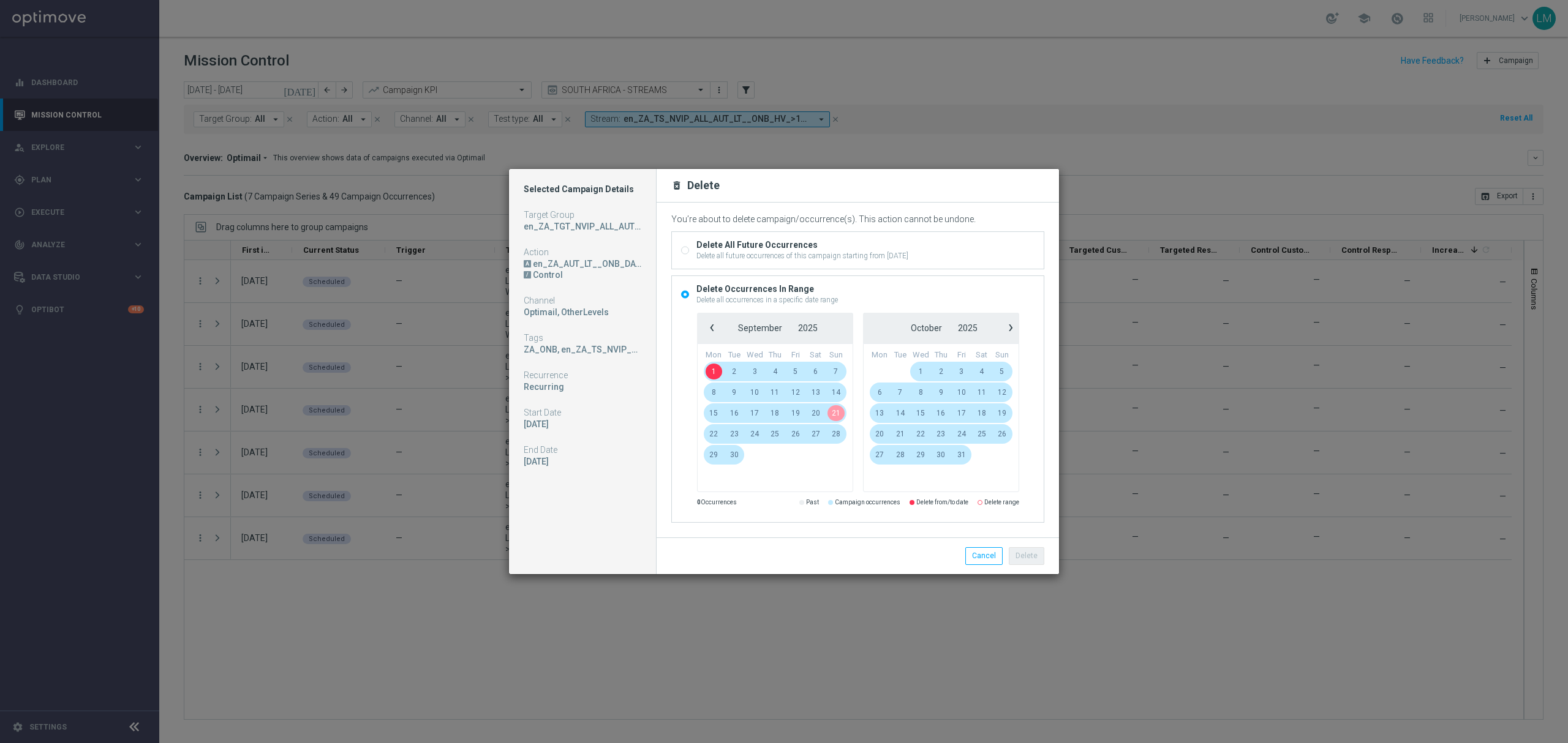
click at [836, 414] on span "21" at bounding box center [835, 413] width 20 height 20
click at [1027, 554] on button "Delete" at bounding box center [1026, 556] width 35 height 17
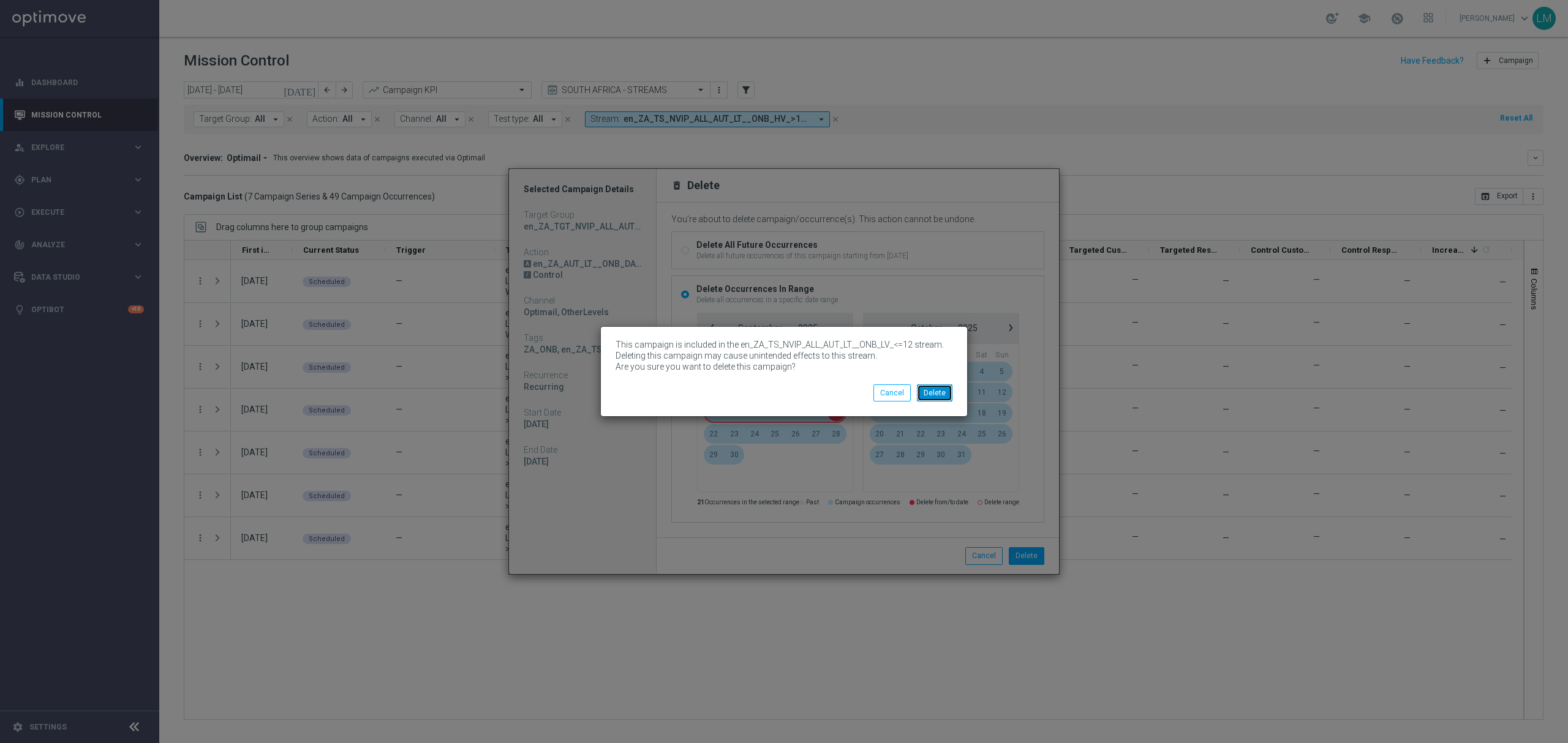
click at [937, 393] on button "Delete" at bounding box center [935, 393] width 35 height 17
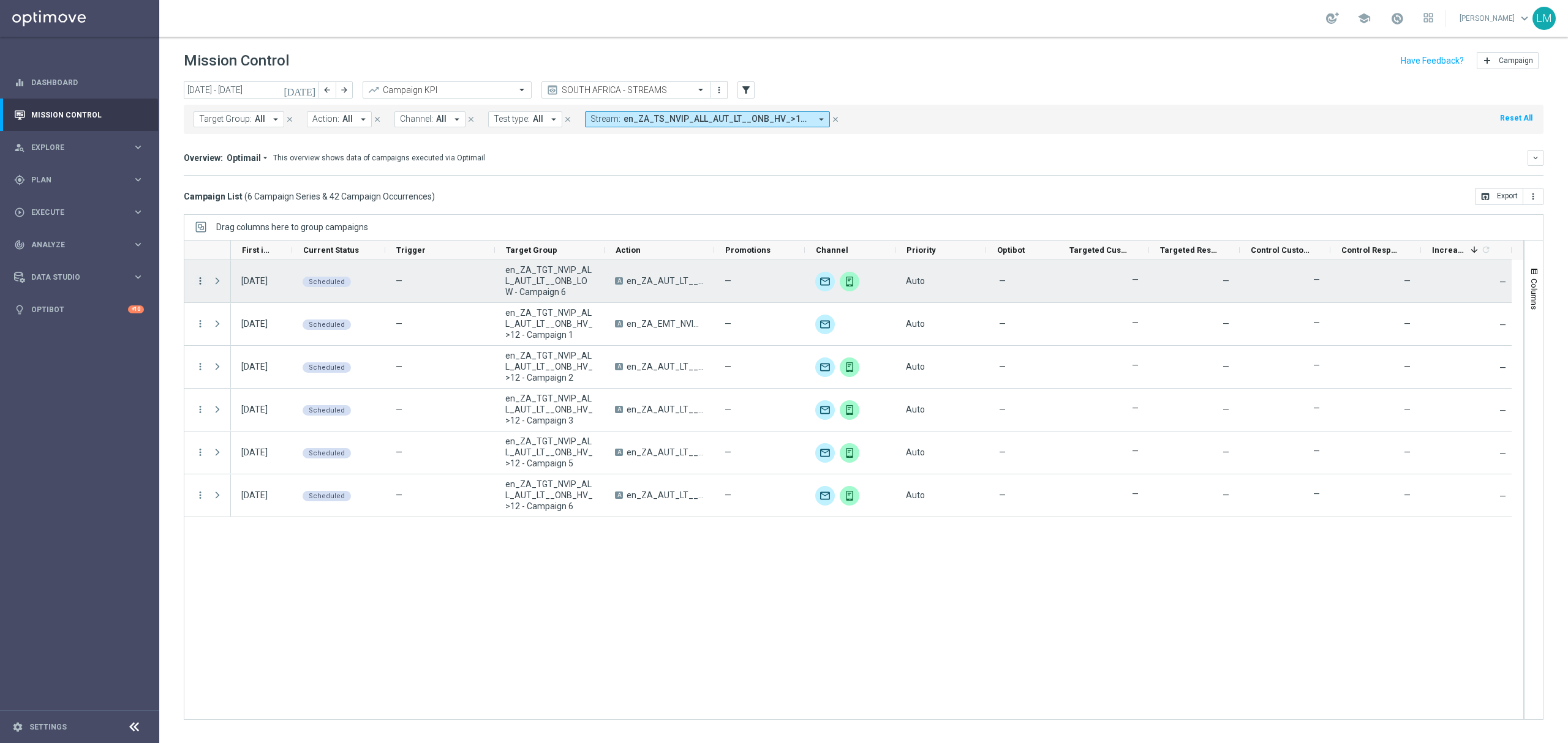
click at [202, 280] on icon "more_vert" at bounding box center [200, 281] width 11 height 11
click at [276, 412] on div "Delete" at bounding box center [282, 415] width 114 height 8
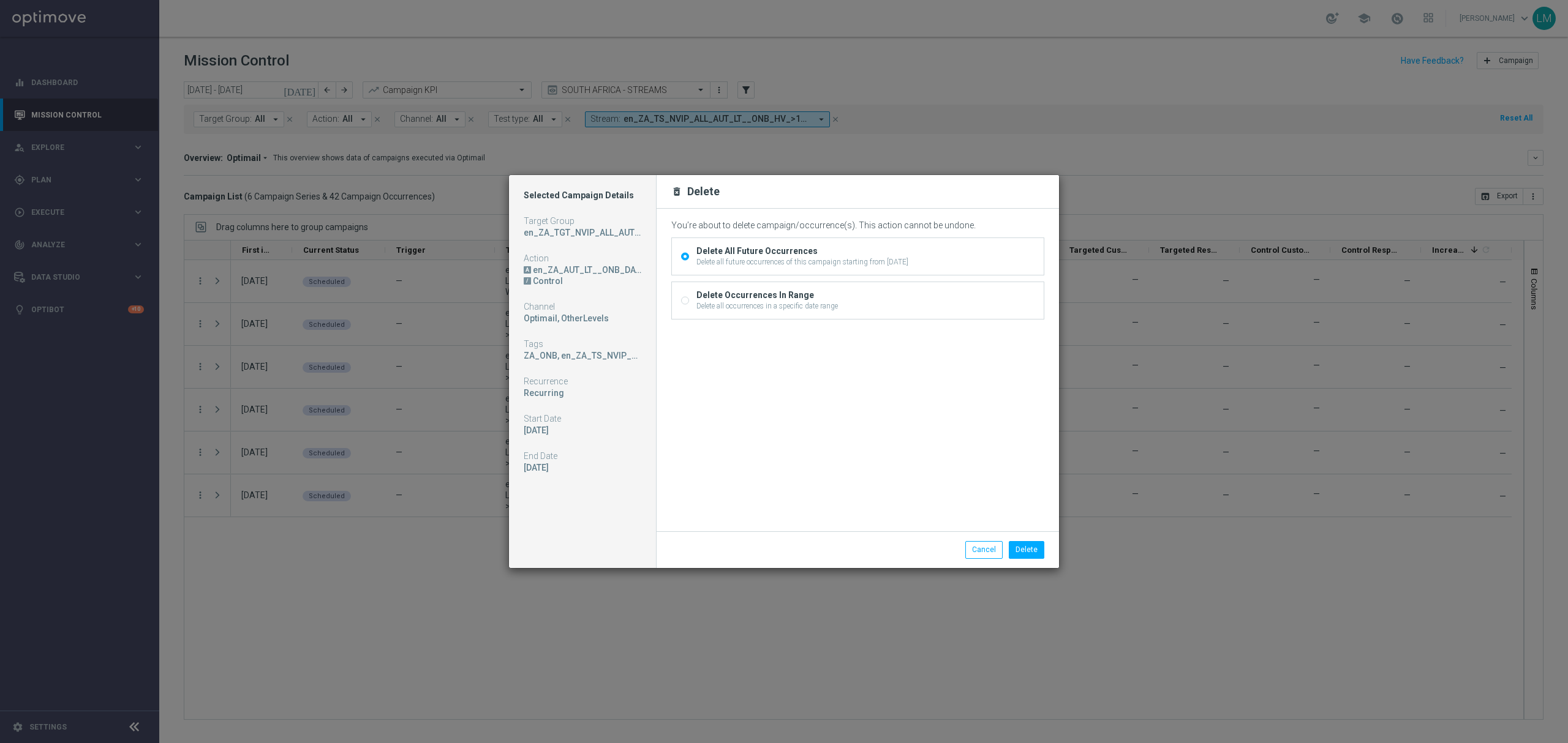
click at [755, 301] on div "Delete all occurrences in a specific date range" at bounding box center [767, 306] width 141 height 11
click at [689, 301] on input "Delete Occurrences In Range Delete all occurrences in a specific date range" at bounding box center [685, 302] width 8 height 8
radio input "true"
radio input "false"
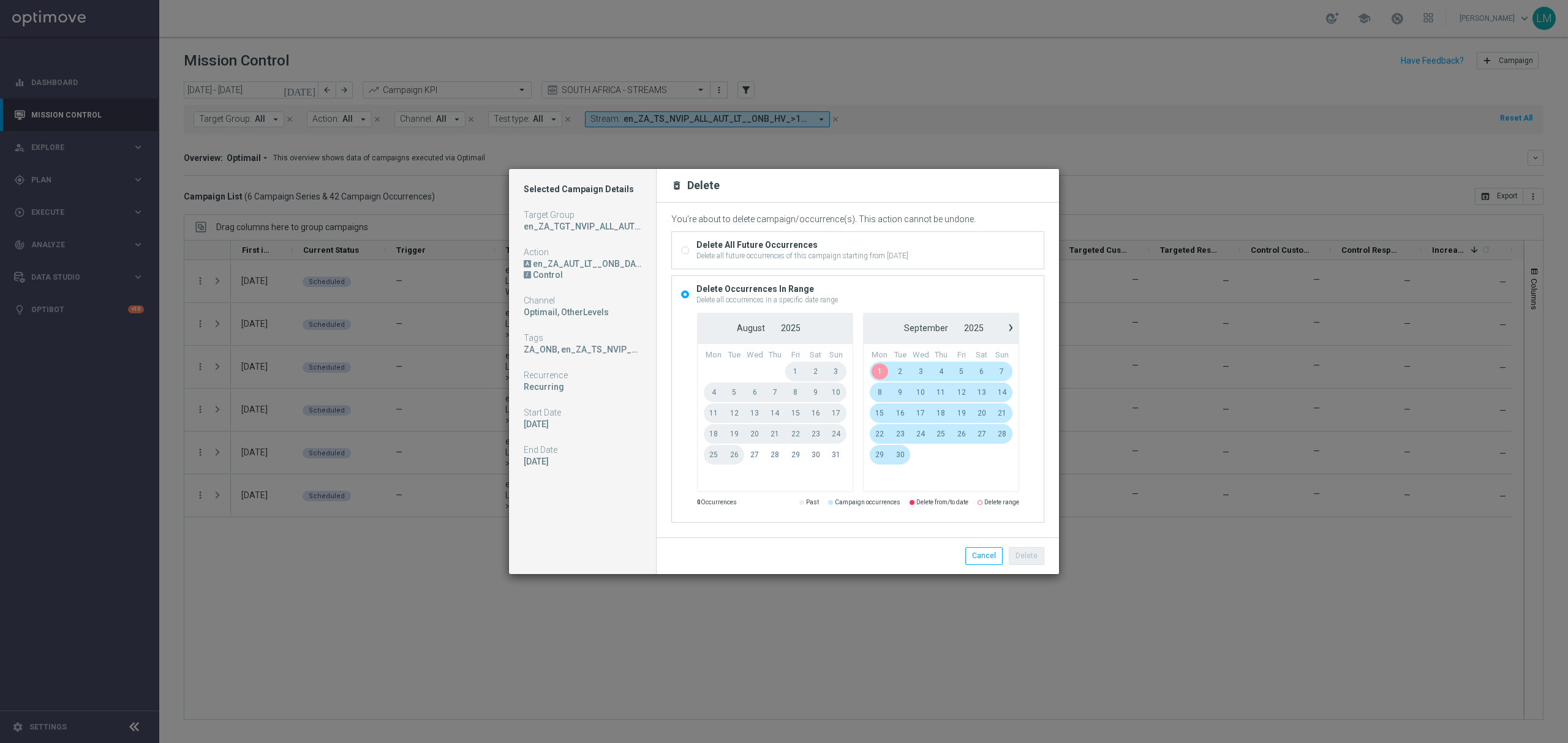
click at [882, 363] on span "1" at bounding box center [880, 372] width 21 height 20
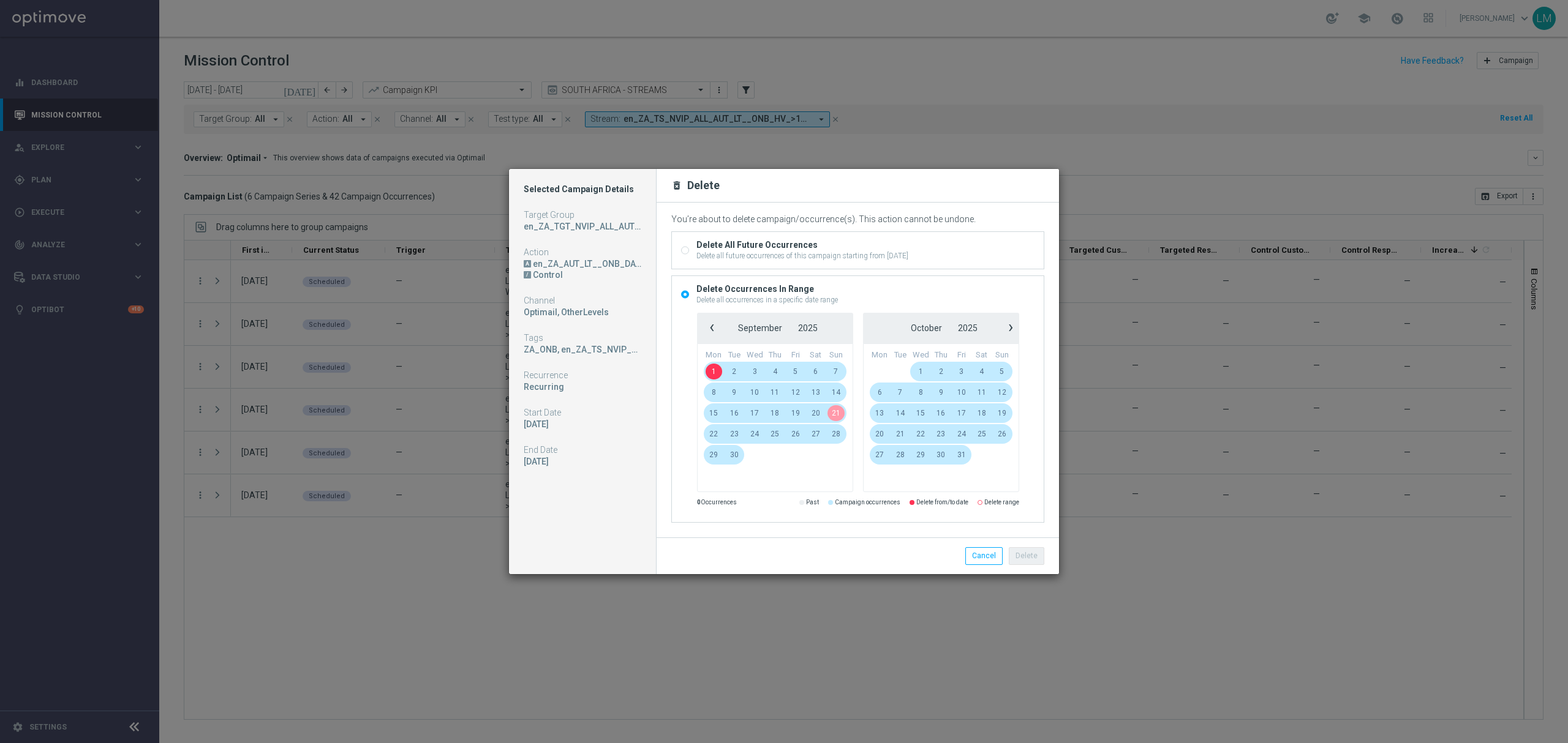
click at [837, 412] on span "21" at bounding box center [835, 413] width 20 height 20
click at [1025, 552] on button "Delete" at bounding box center [1026, 556] width 35 height 17
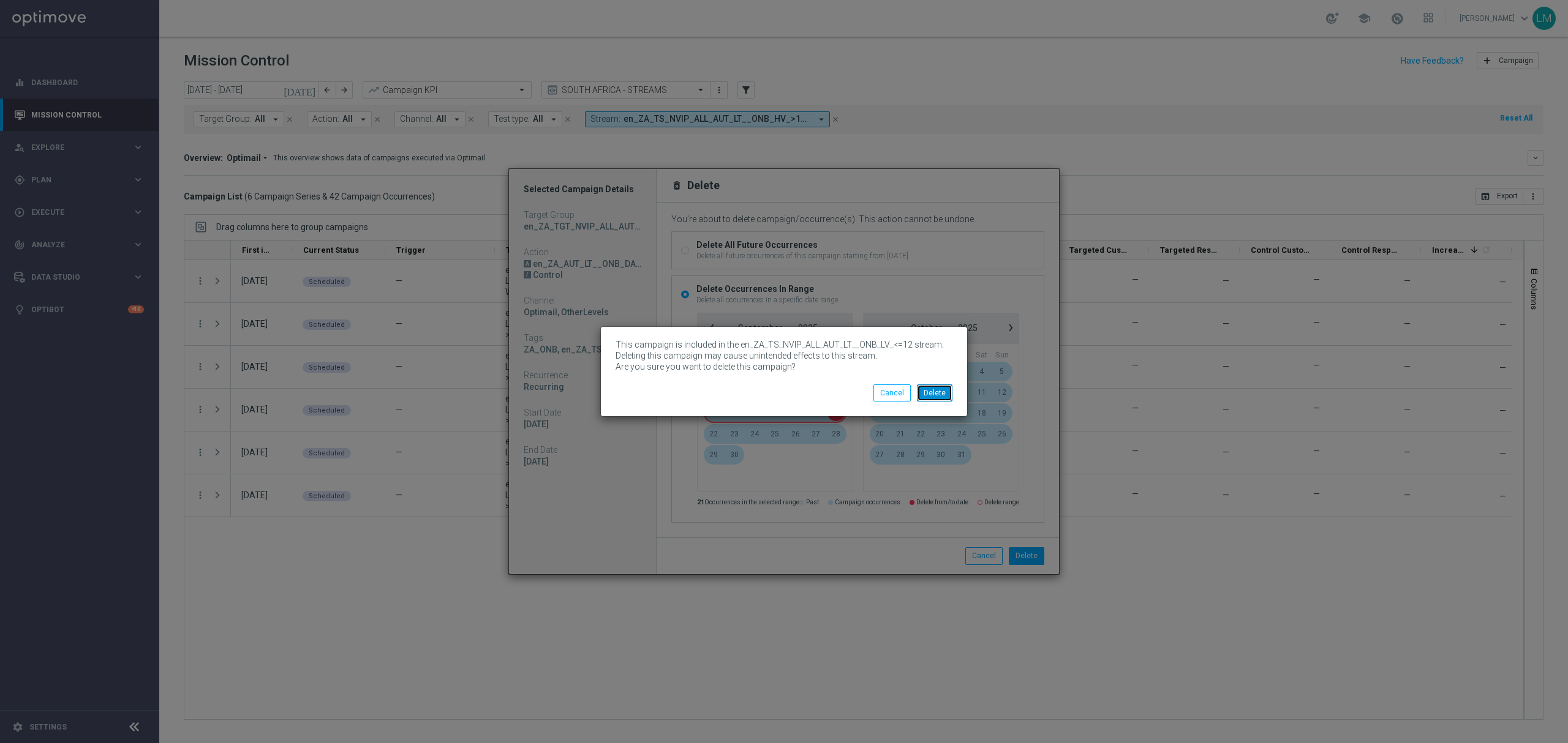
click at [933, 393] on button "Delete" at bounding box center [935, 393] width 35 height 17
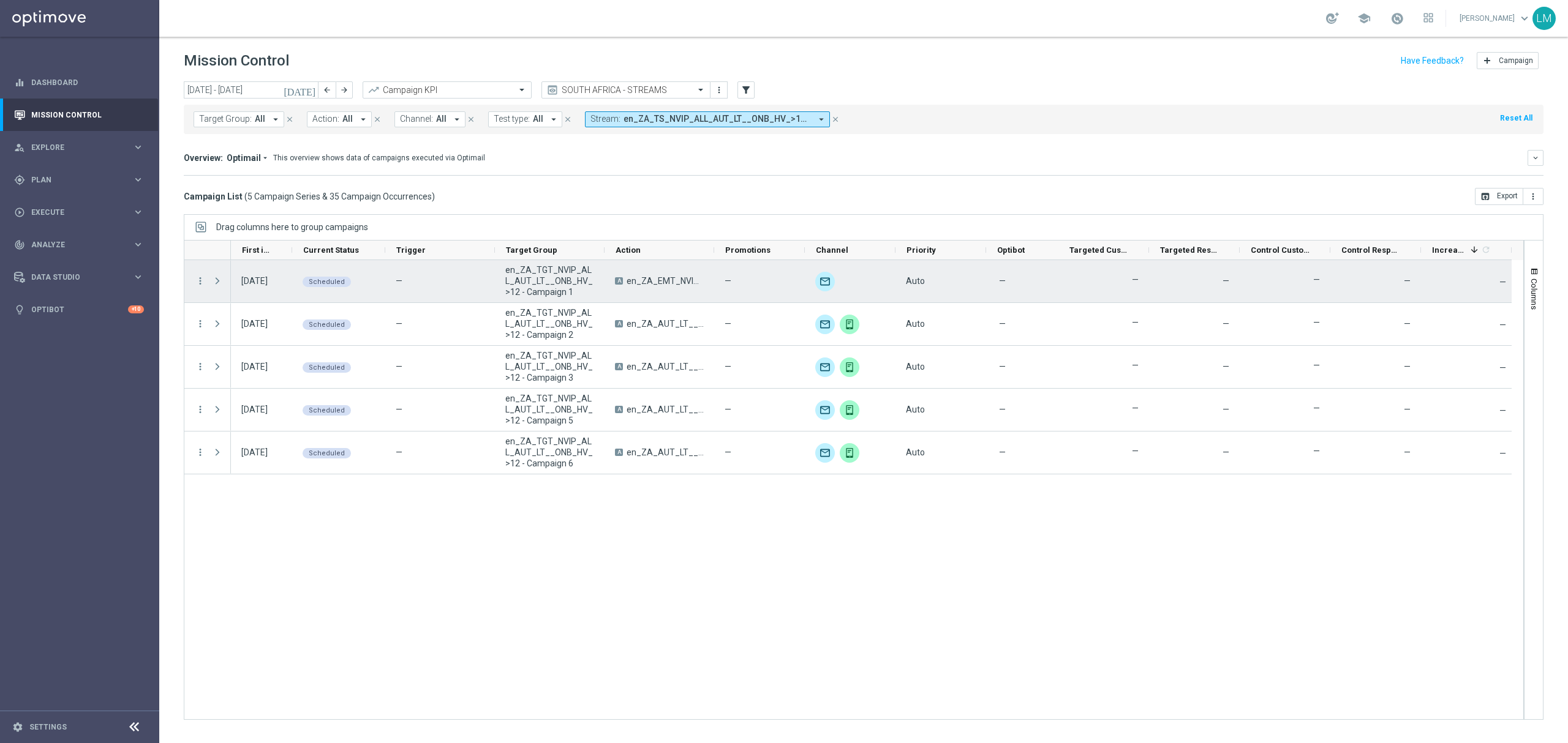
click at [201, 287] on menu-column "more_vert" at bounding box center [200, 282] width 11 height 12
click at [201, 284] on icon "more_vert" at bounding box center [200, 281] width 11 height 11
click at [272, 410] on div "delete_forever Delete" at bounding box center [275, 415] width 138 height 17
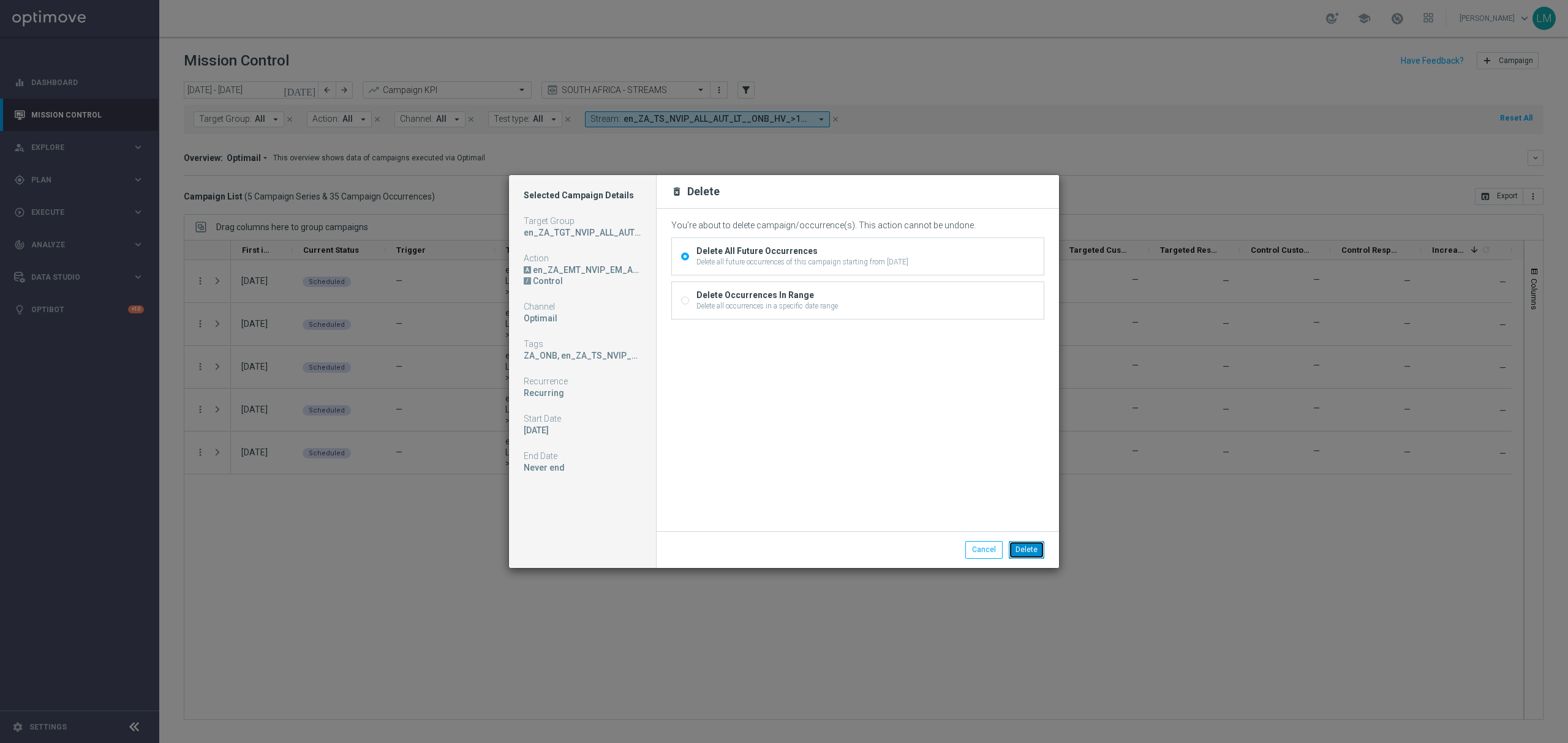
click at [1037, 546] on button "Delete" at bounding box center [1026, 550] width 35 height 17
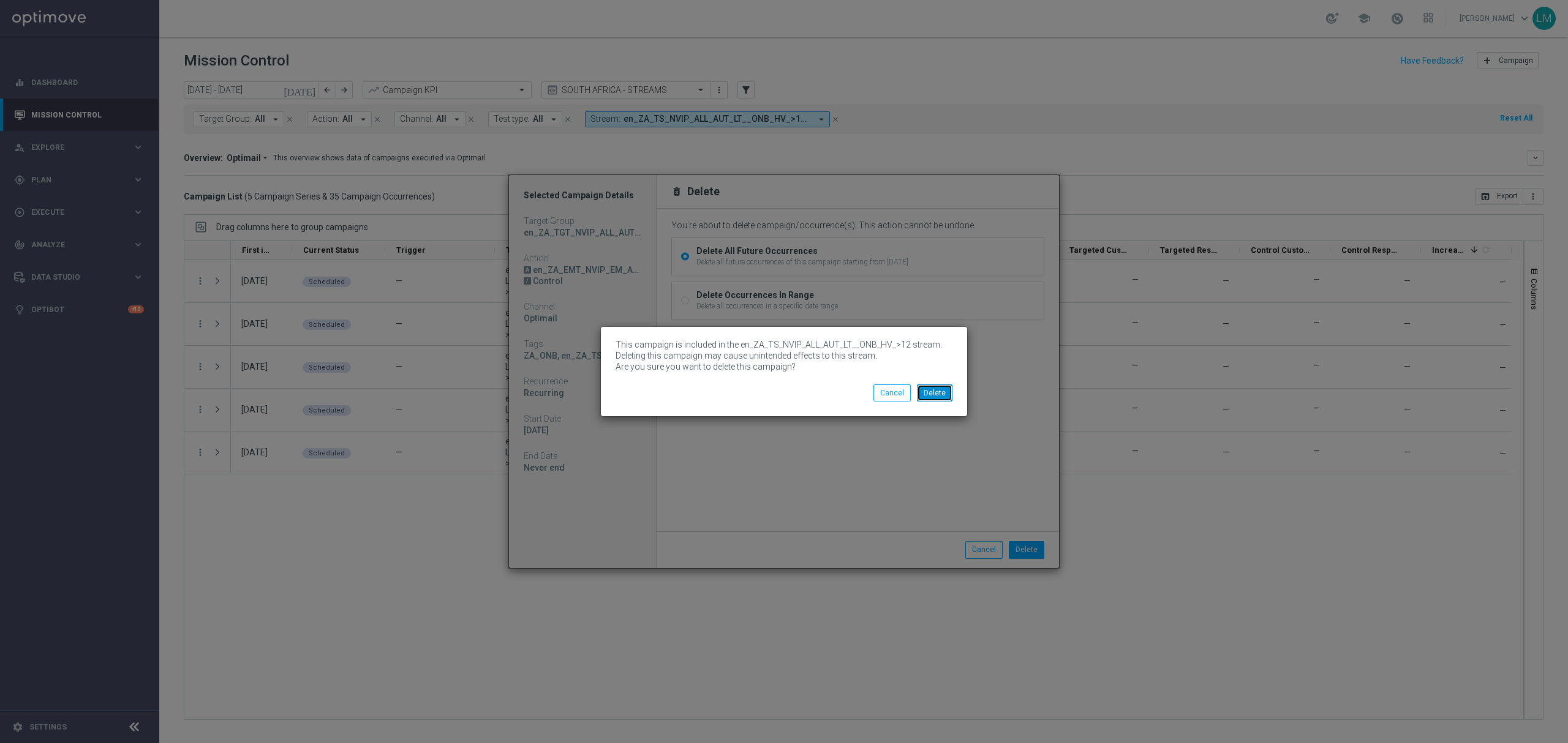
click at [929, 391] on button "Delete" at bounding box center [935, 393] width 35 height 17
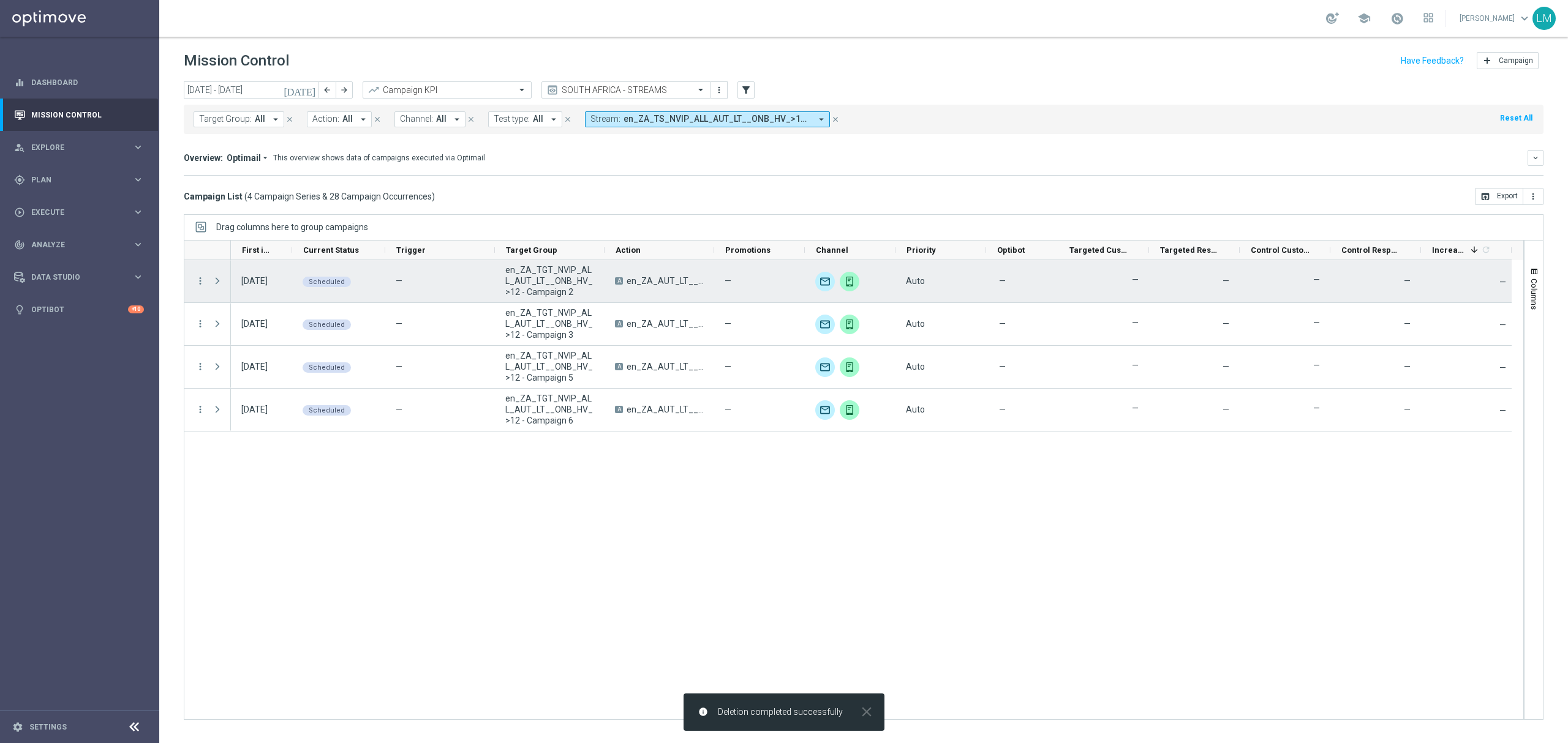
click at [201, 273] on div "more_vert" at bounding box center [195, 281] width 22 height 42
click at [201, 278] on icon "more_vert" at bounding box center [200, 281] width 11 height 11
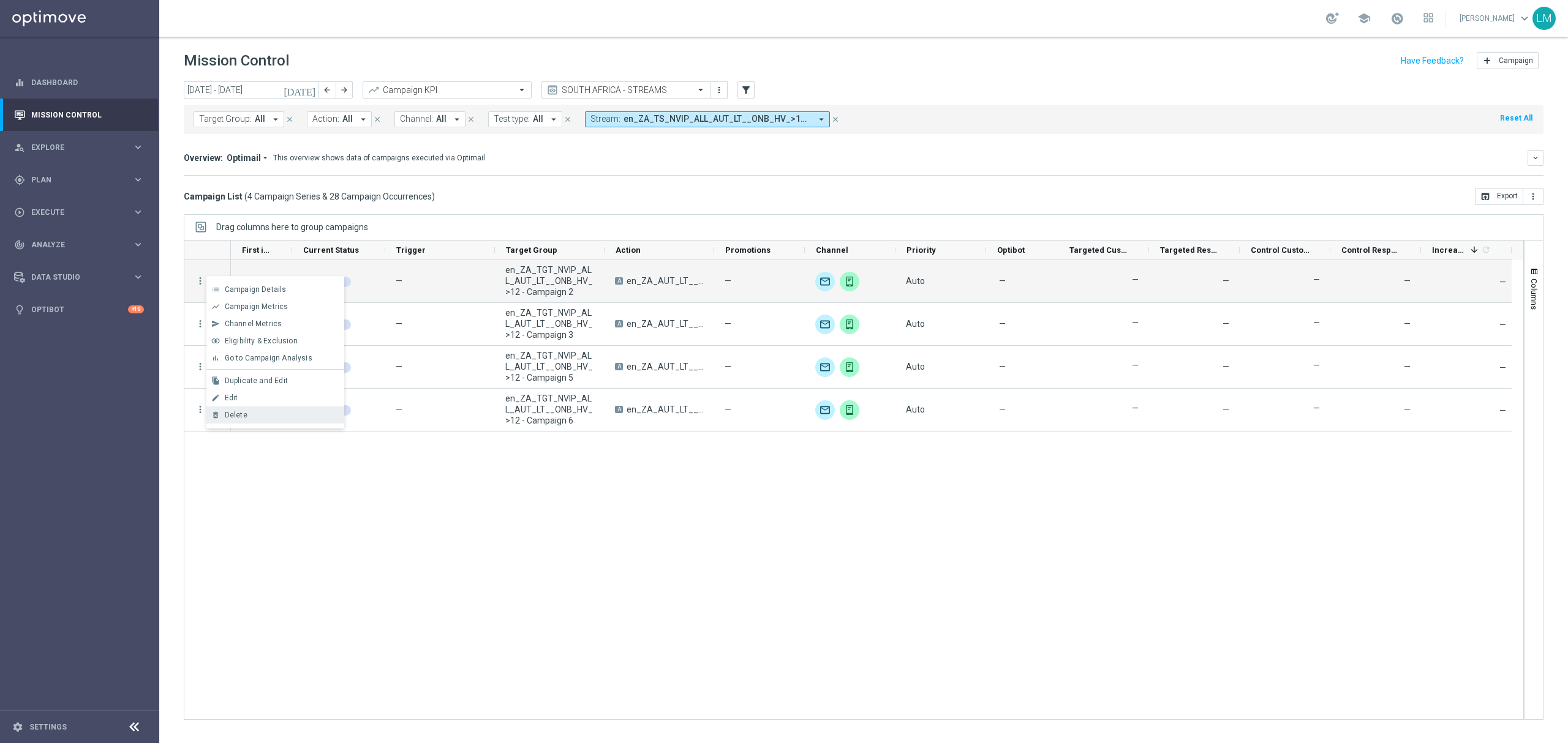
click at [238, 411] on span "Delete" at bounding box center [236, 415] width 23 height 8
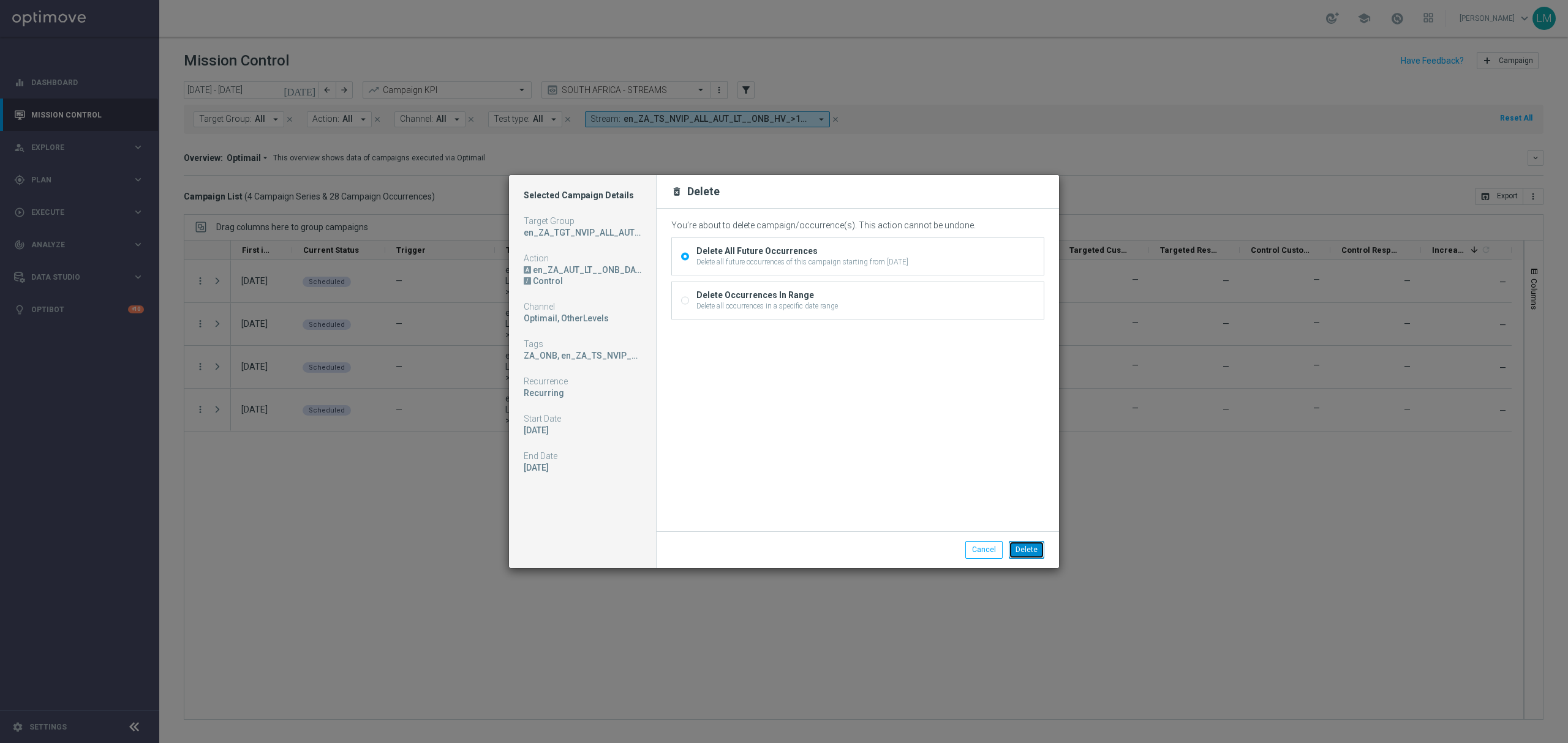
click at [1032, 548] on button "Delete" at bounding box center [1026, 550] width 35 height 17
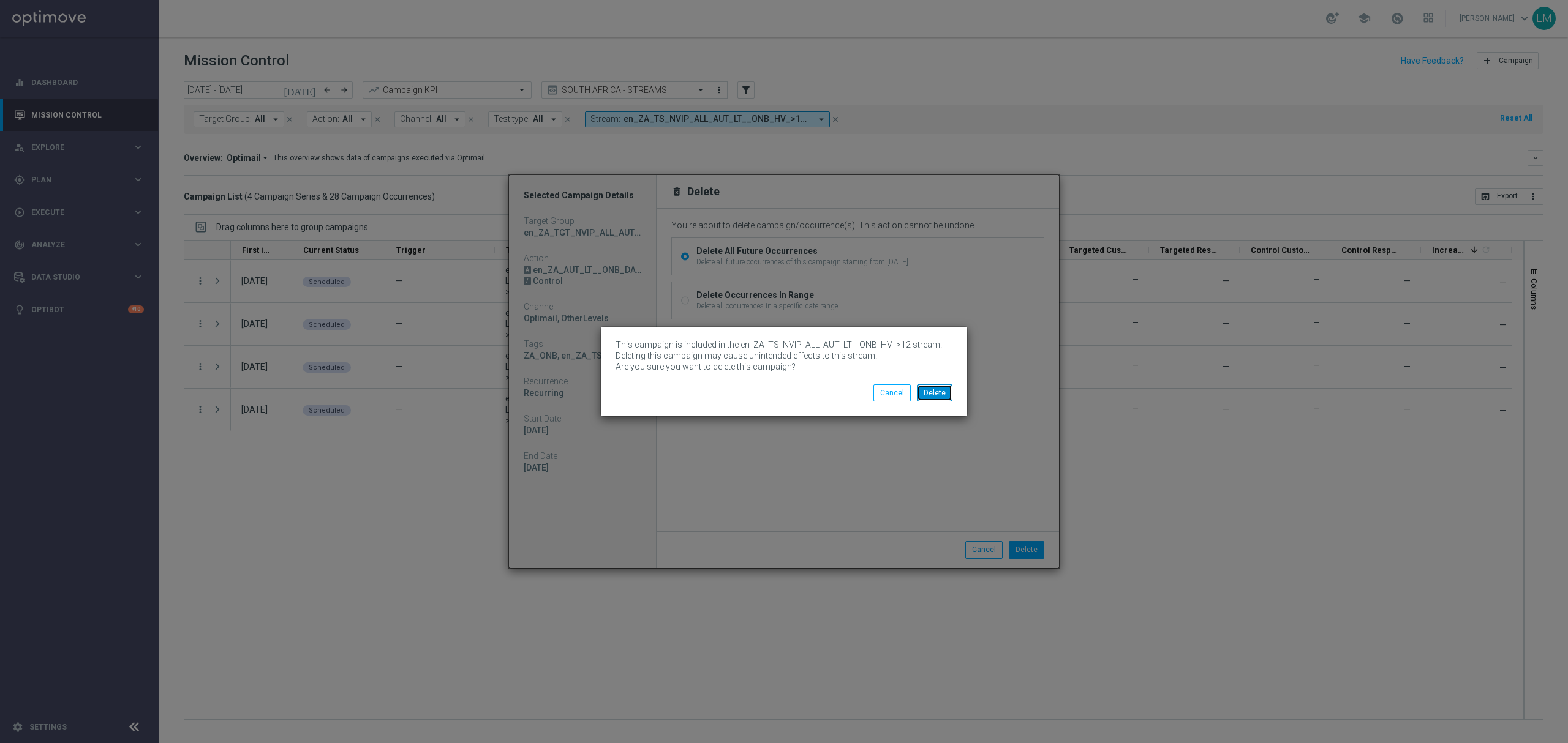
click at [927, 389] on button "Delete" at bounding box center [935, 393] width 35 height 17
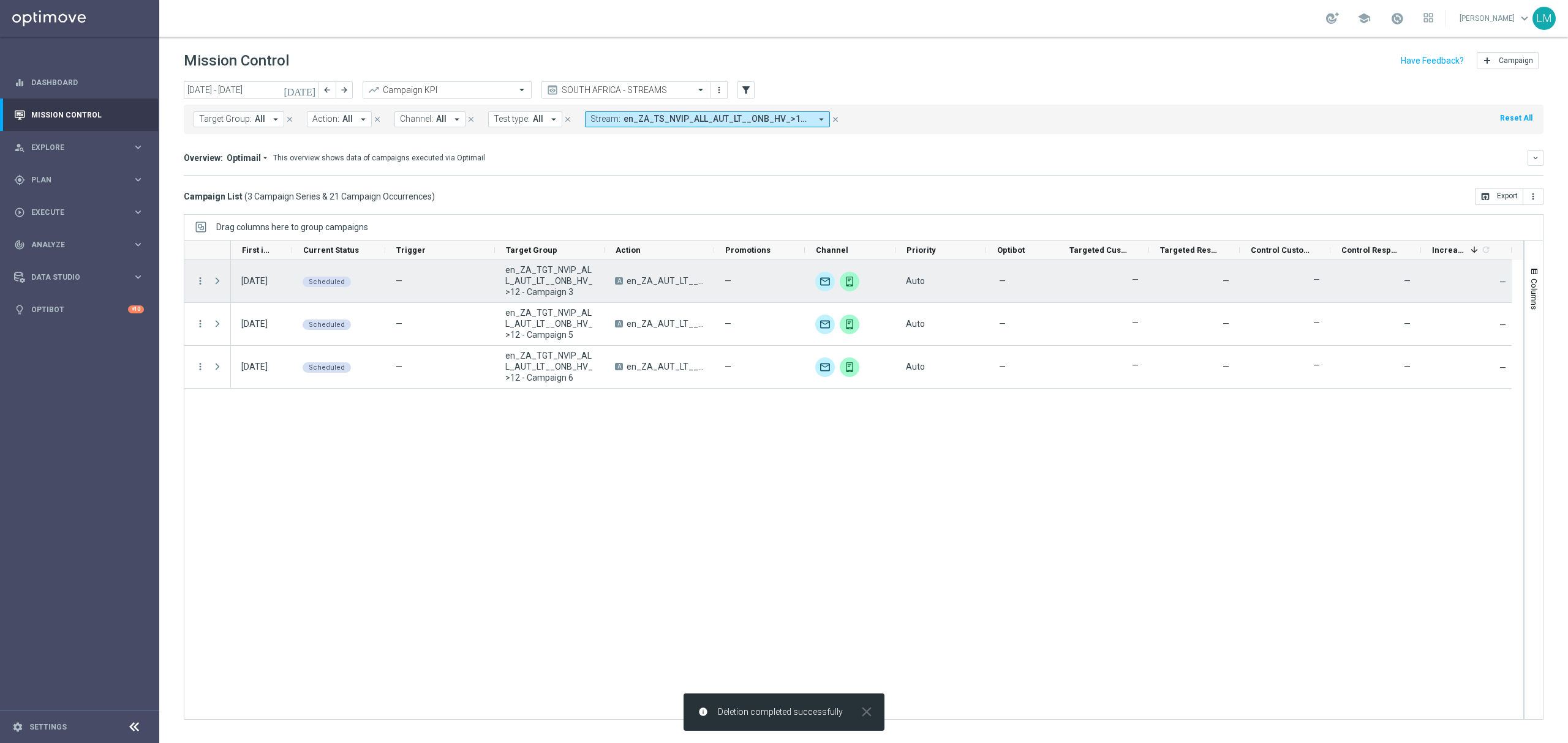
click at [207, 282] on div "Press SPACE to select this row." at bounding box center [218, 281] width 24 height 42
click at [204, 280] on icon "more_vert" at bounding box center [200, 281] width 11 height 11
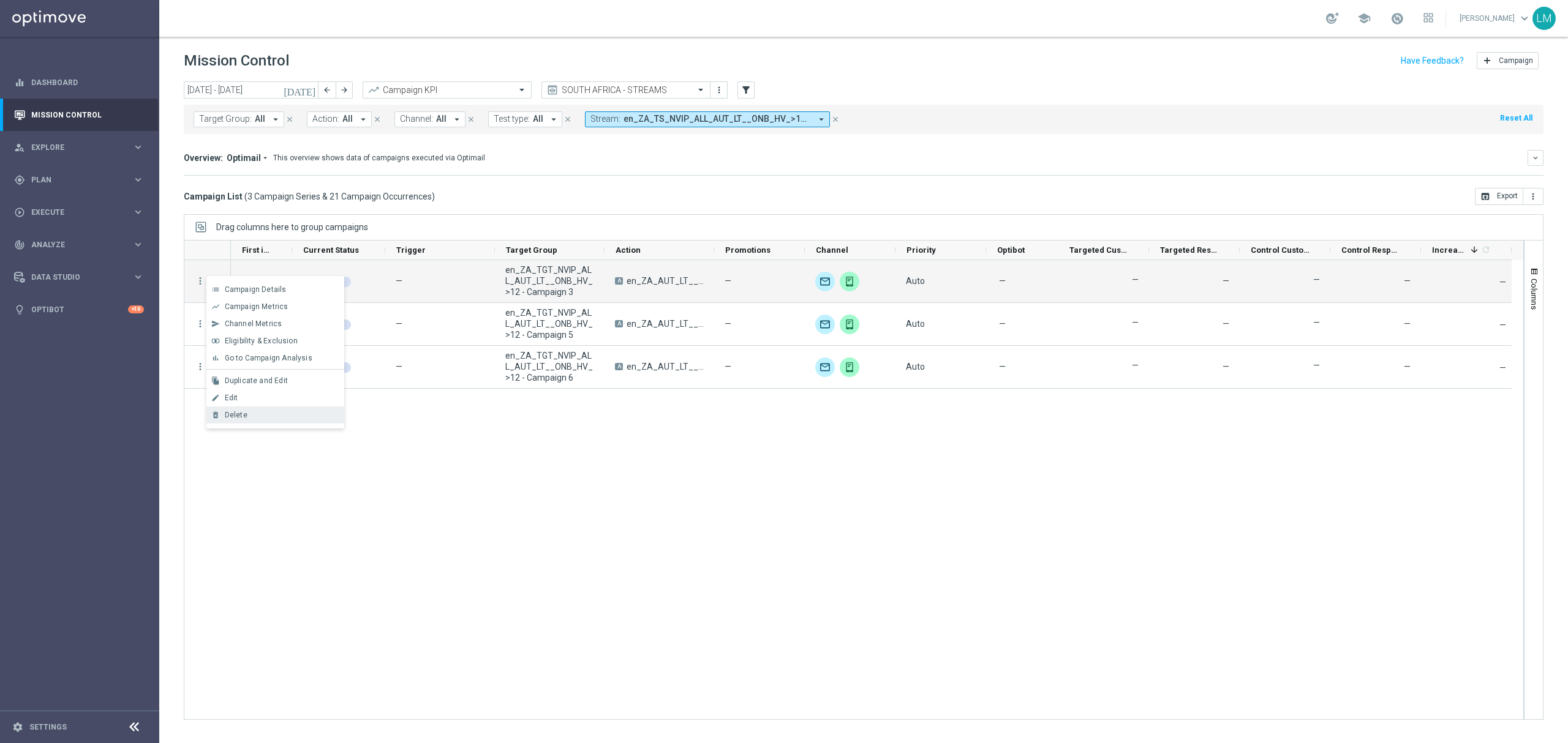
click at [275, 409] on div "delete_forever Delete" at bounding box center [275, 415] width 138 height 17
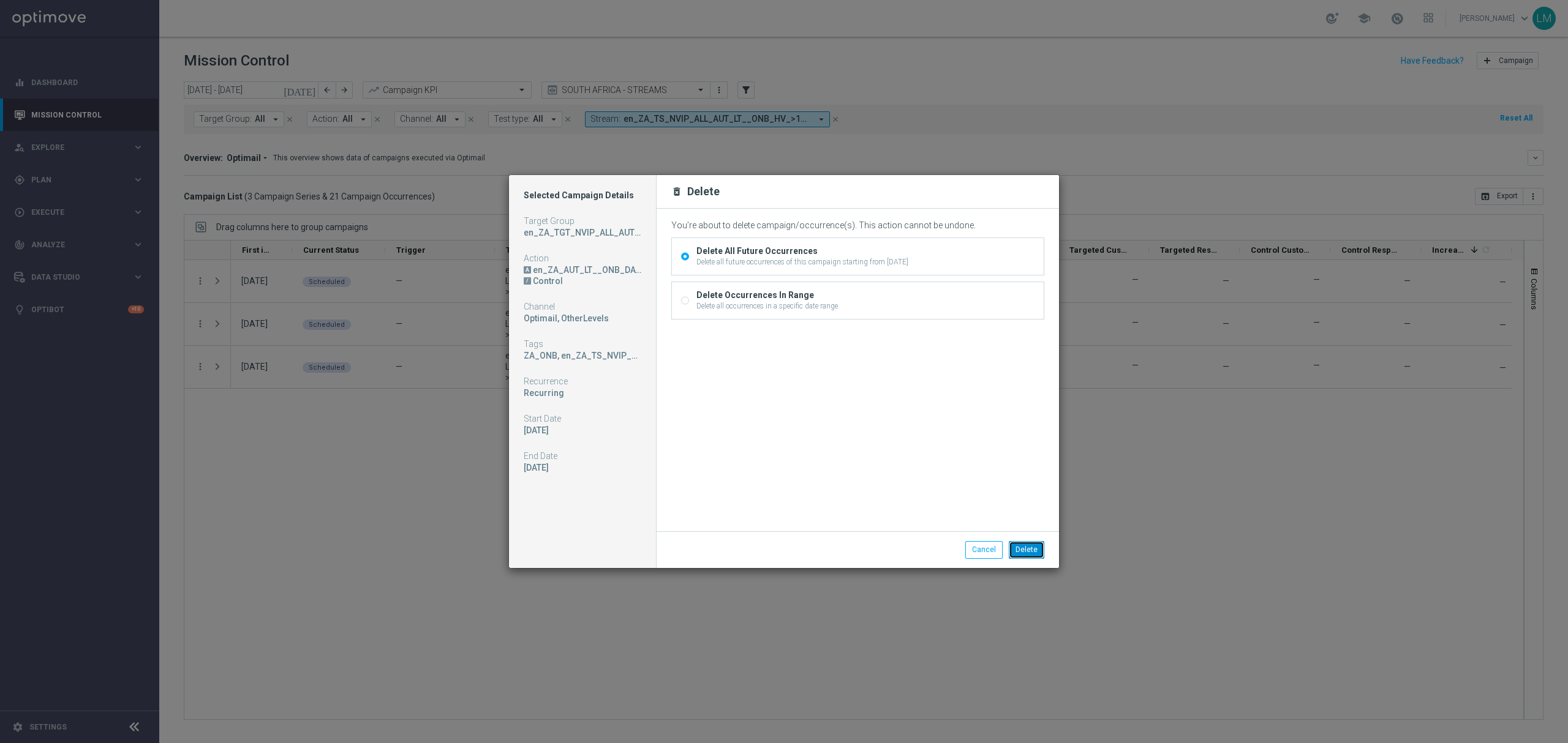
click at [1030, 541] on button "Delete" at bounding box center [1026, 550] width 35 height 17
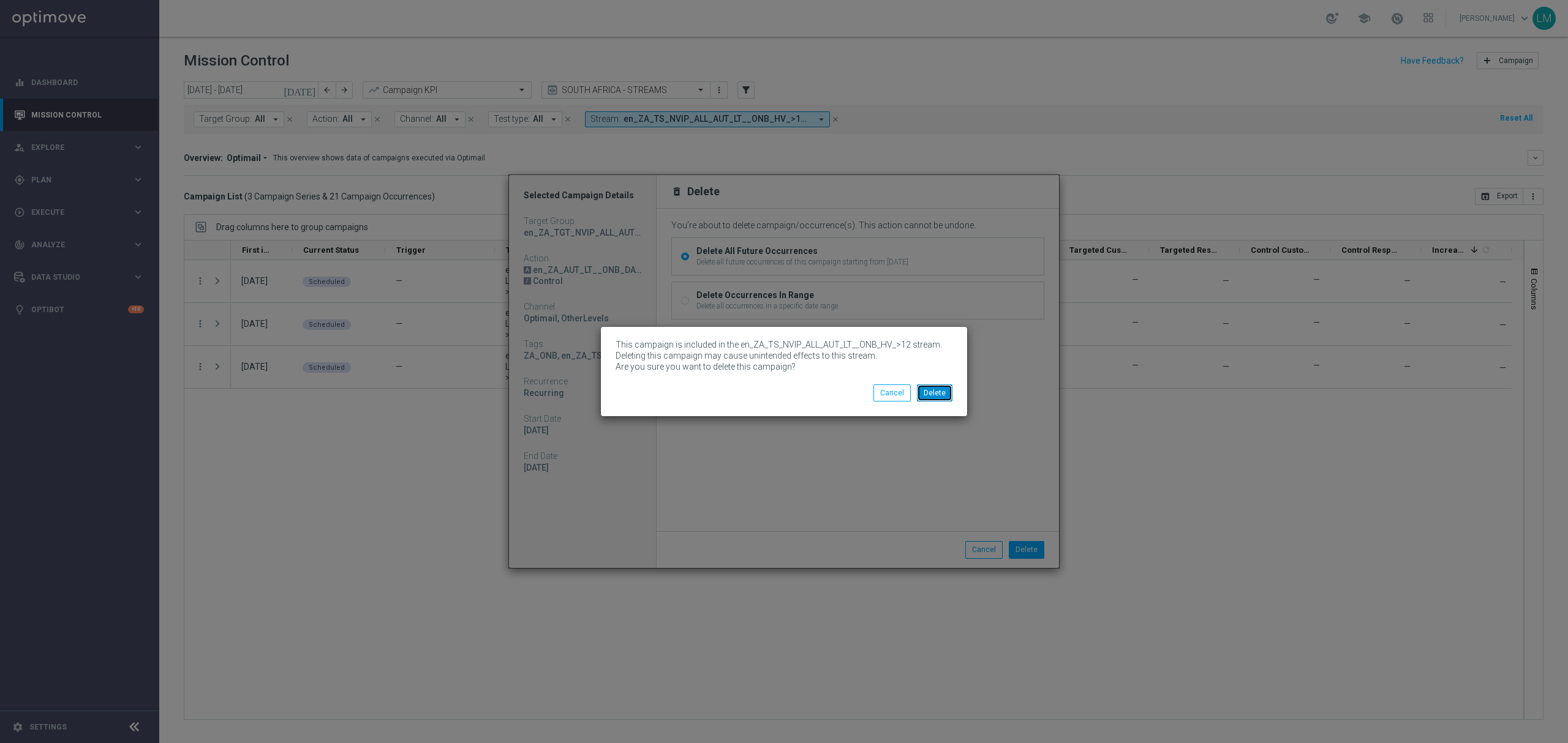
click at [929, 388] on button "Delete" at bounding box center [935, 393] width 35 height 17
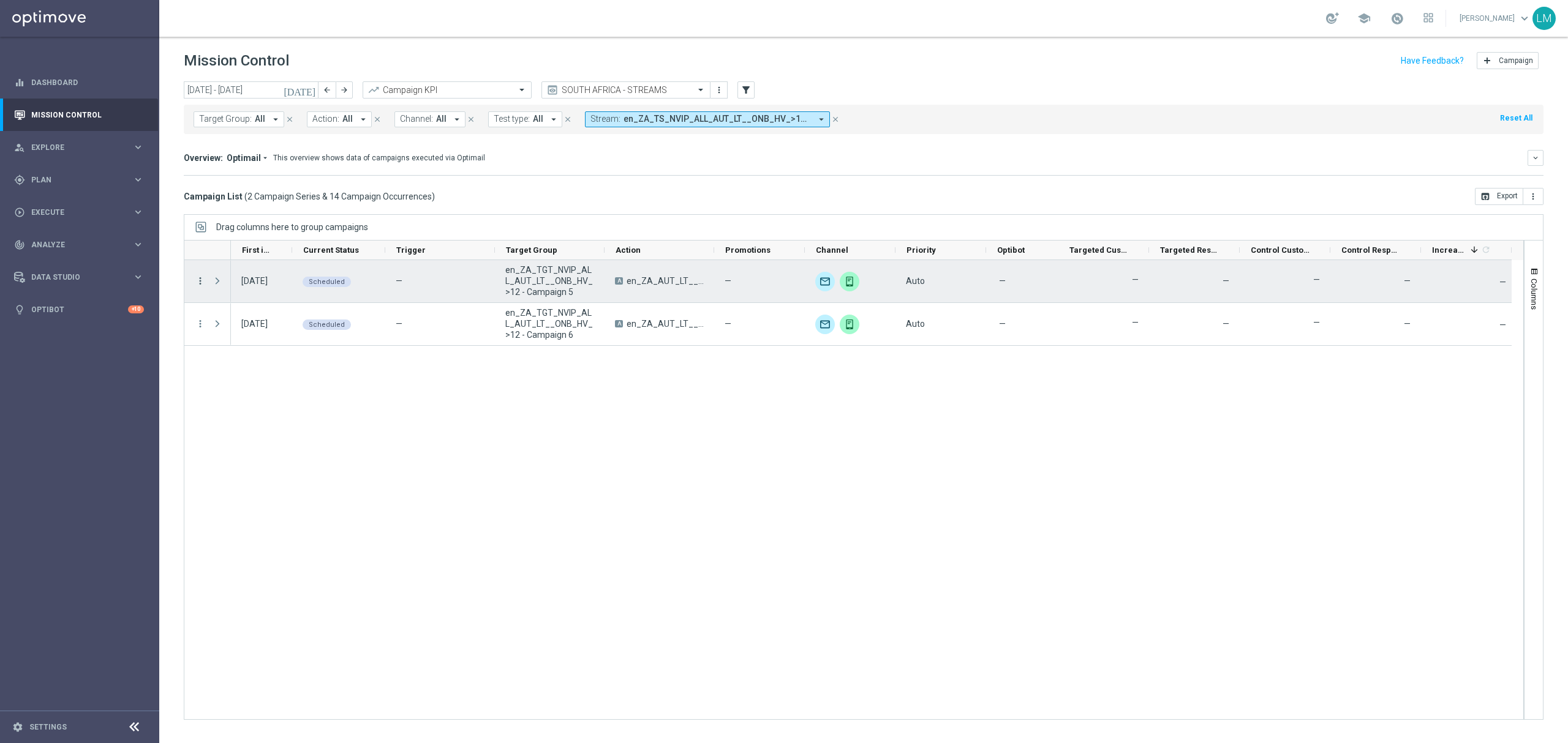
click at [203, 280] on icon "more_vert" at bounding box center [200, 281] width 11 height 11
click at [246, 414] on div "Delete" at bounding box center [282, 415] width 114 height 8
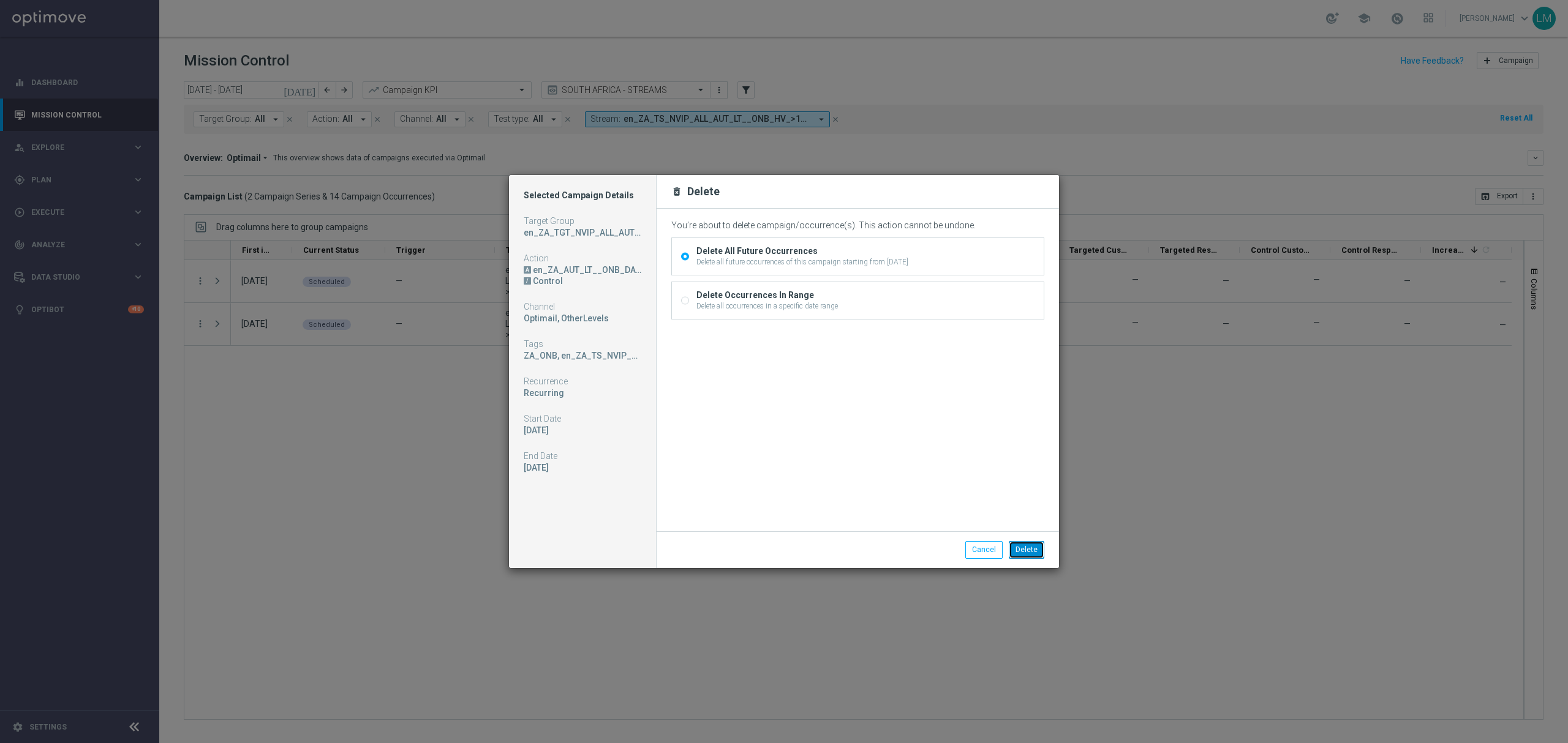
click at [1033, 541] on button "Delete" at bounding box center [1026, 550] width 35 height 17
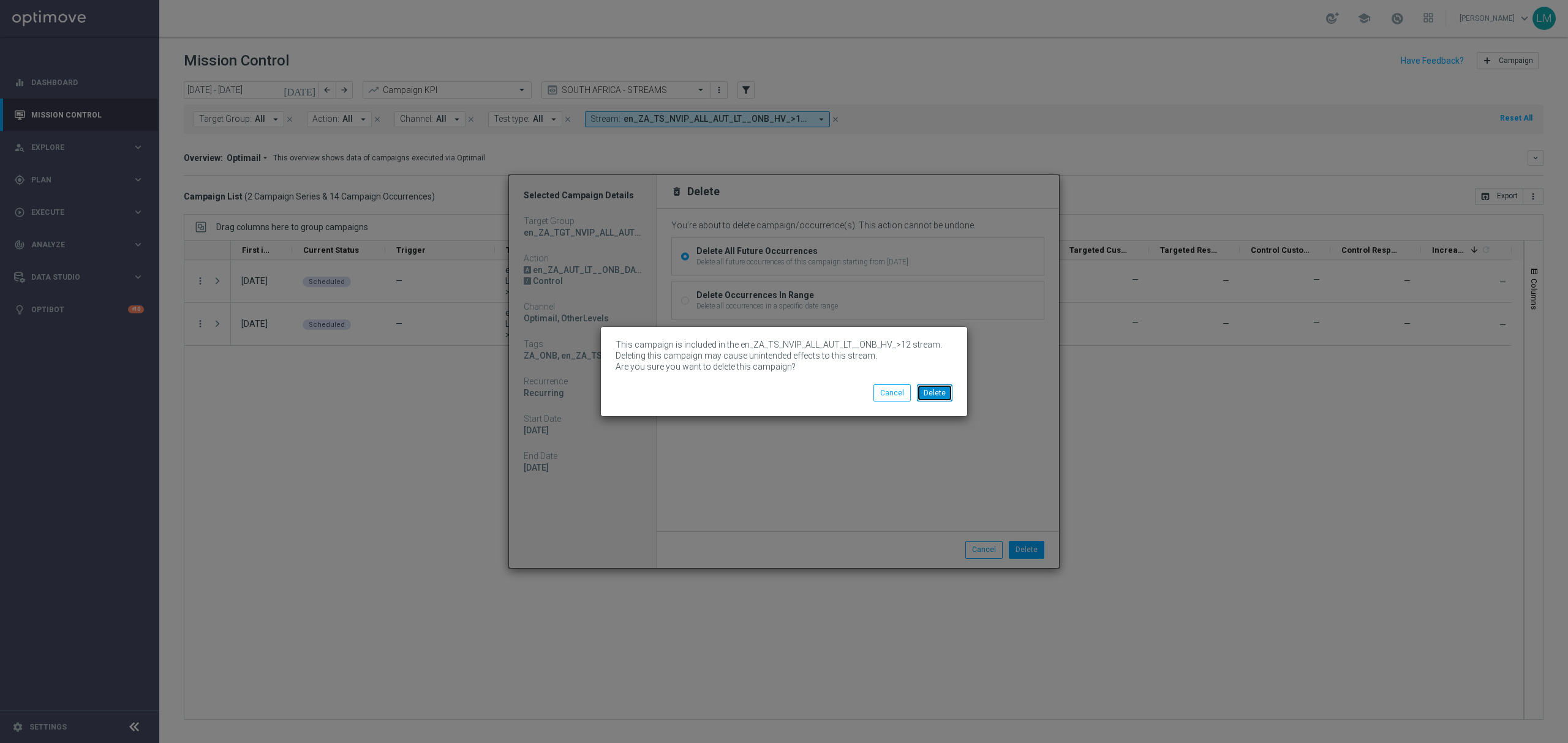
click at [934, 386] on button "Delete" at bounding box center [935, 393] width 35 height 17
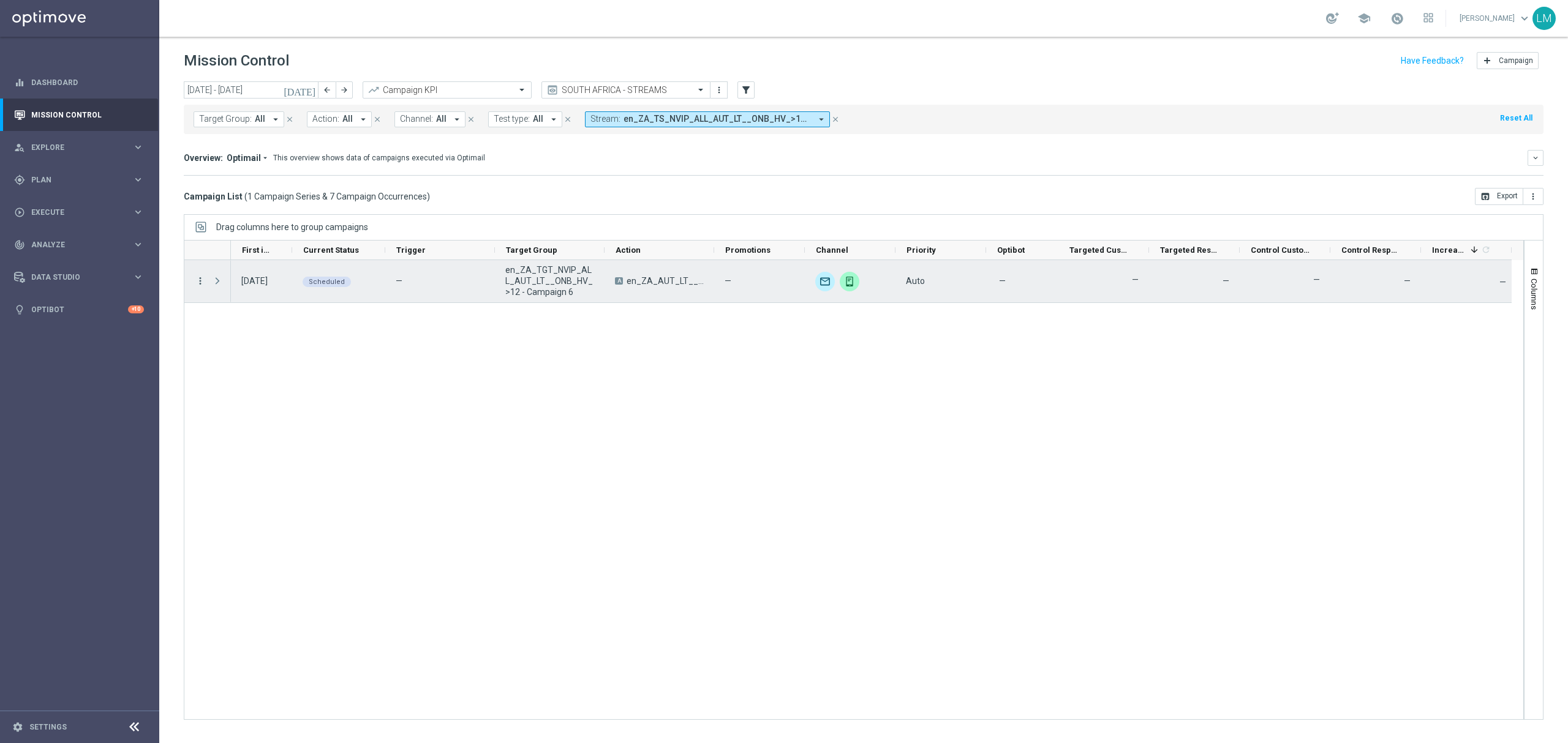
click at [199, 284] on icon "more_vert" at bounding box center [200, 281] width 11 height 11
click at [250, 412] on div "Delete" at bounding box center [282, 415] width 114 height 8
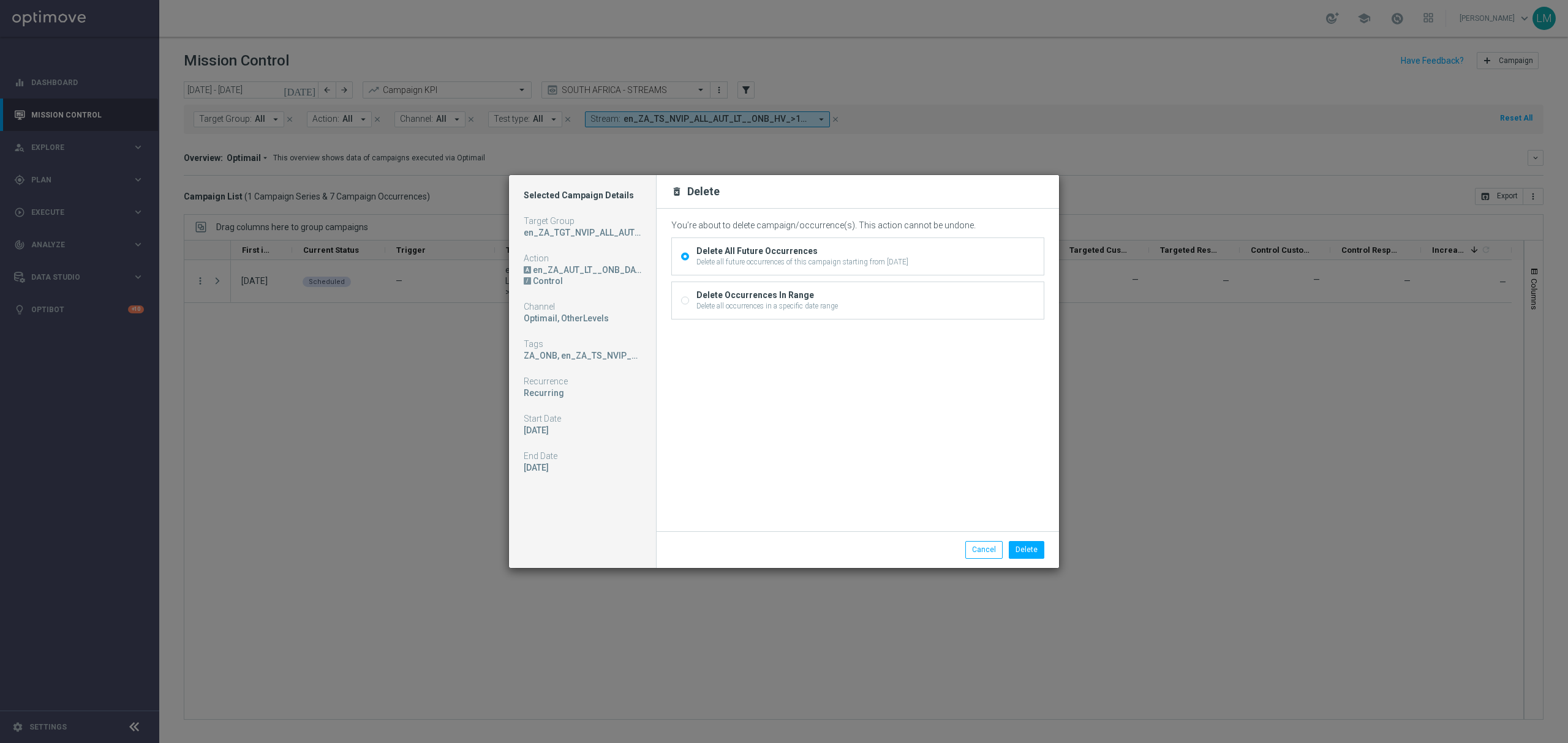
click at [807, 293] on div "Delete Occurrences In Range" at bounding box center [767, 295] width 141 height 11
click at [689, 298] on input "Delete Occurrences In Range Delete all occurrences in a specific date range" at bounding box center [685, 302] width 8 height 8
radio input "true"
radio input "false"
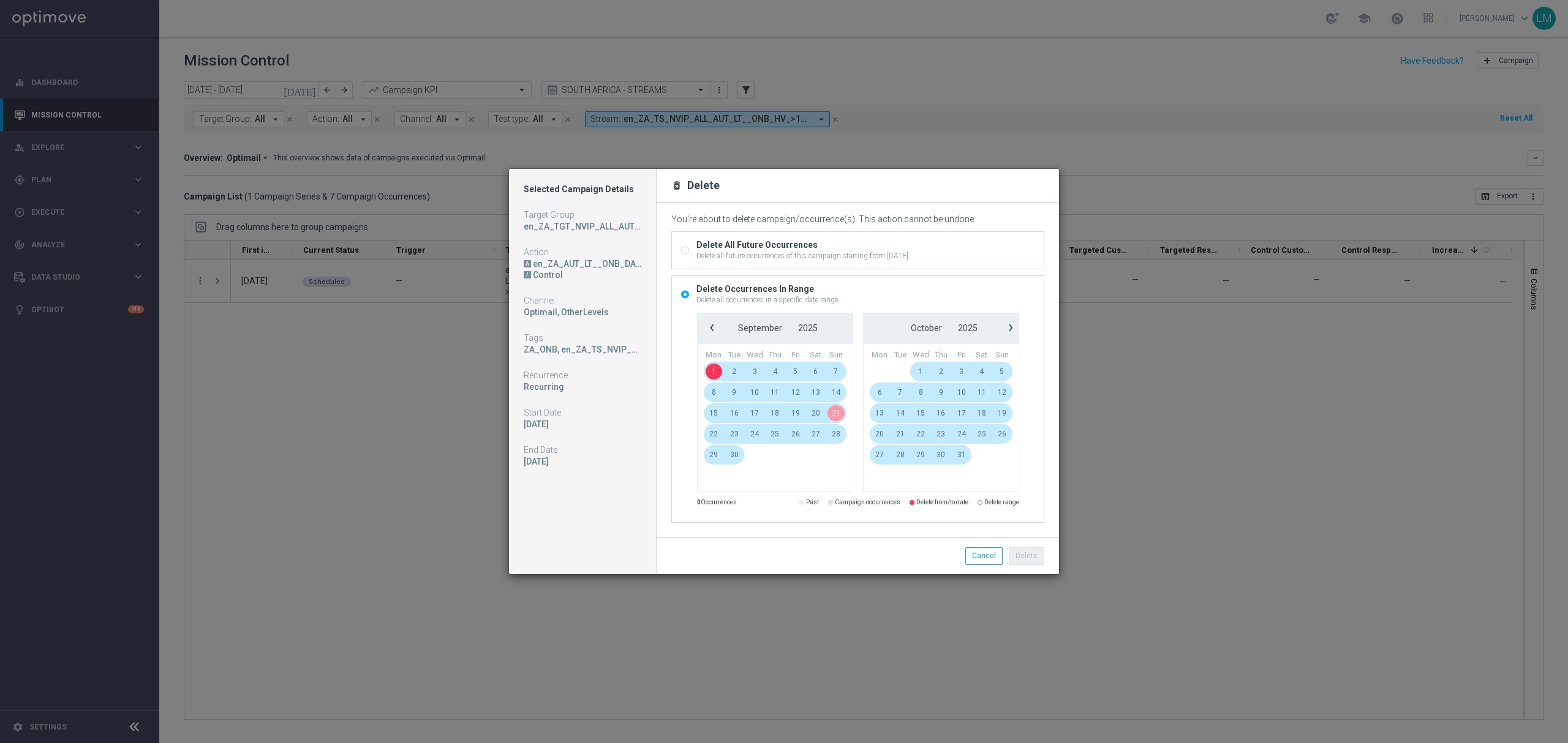
click at [833, 418] on span "21" at bounding box center [835, 413] width 20 height 20
click at [1014, 556] on button "Delete" at bounding box center [1026, 556] width 35 height 17
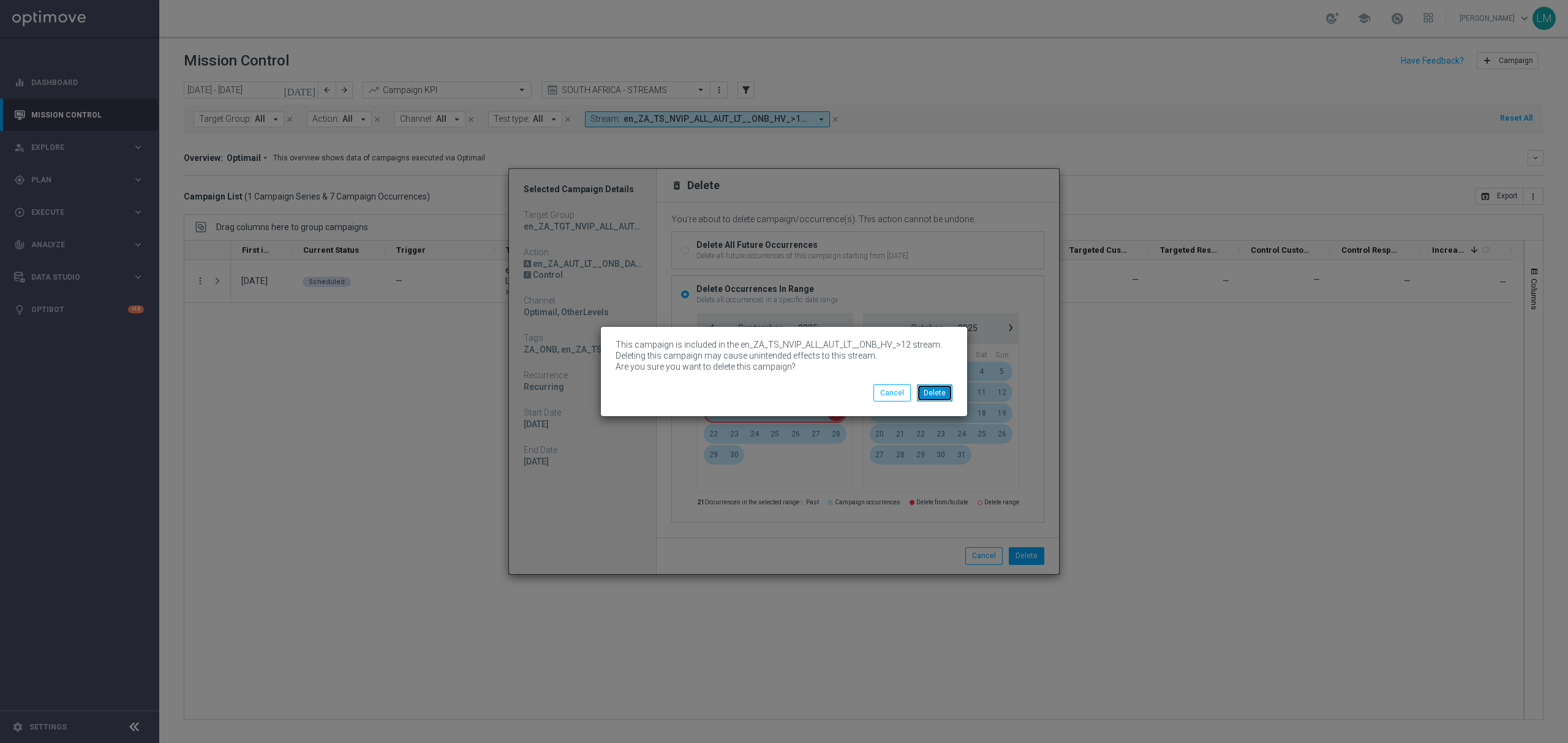
click at [927, 398] on button "Delete" at bounding box center [935, 393] width 35 height 17
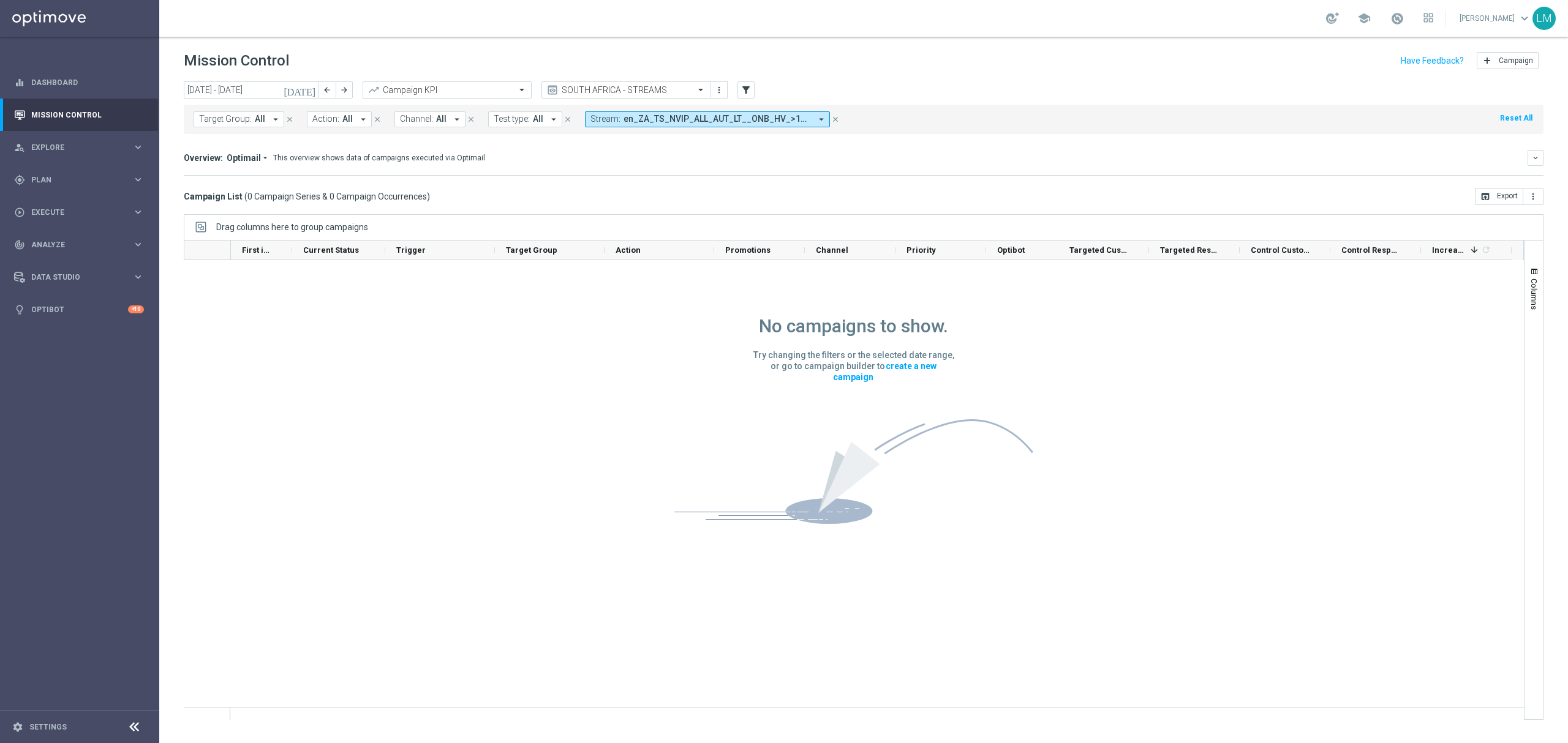
click at [657, 120] on span "en_ZA_TS_NVIP_ALL_AUT_LT__ONB_HV_>12 [ID 404], en_ZA_TS_NVIP_ALL_AUT_LT__ONB_LV…" at bounding box center [717, 119] width 188 height 10
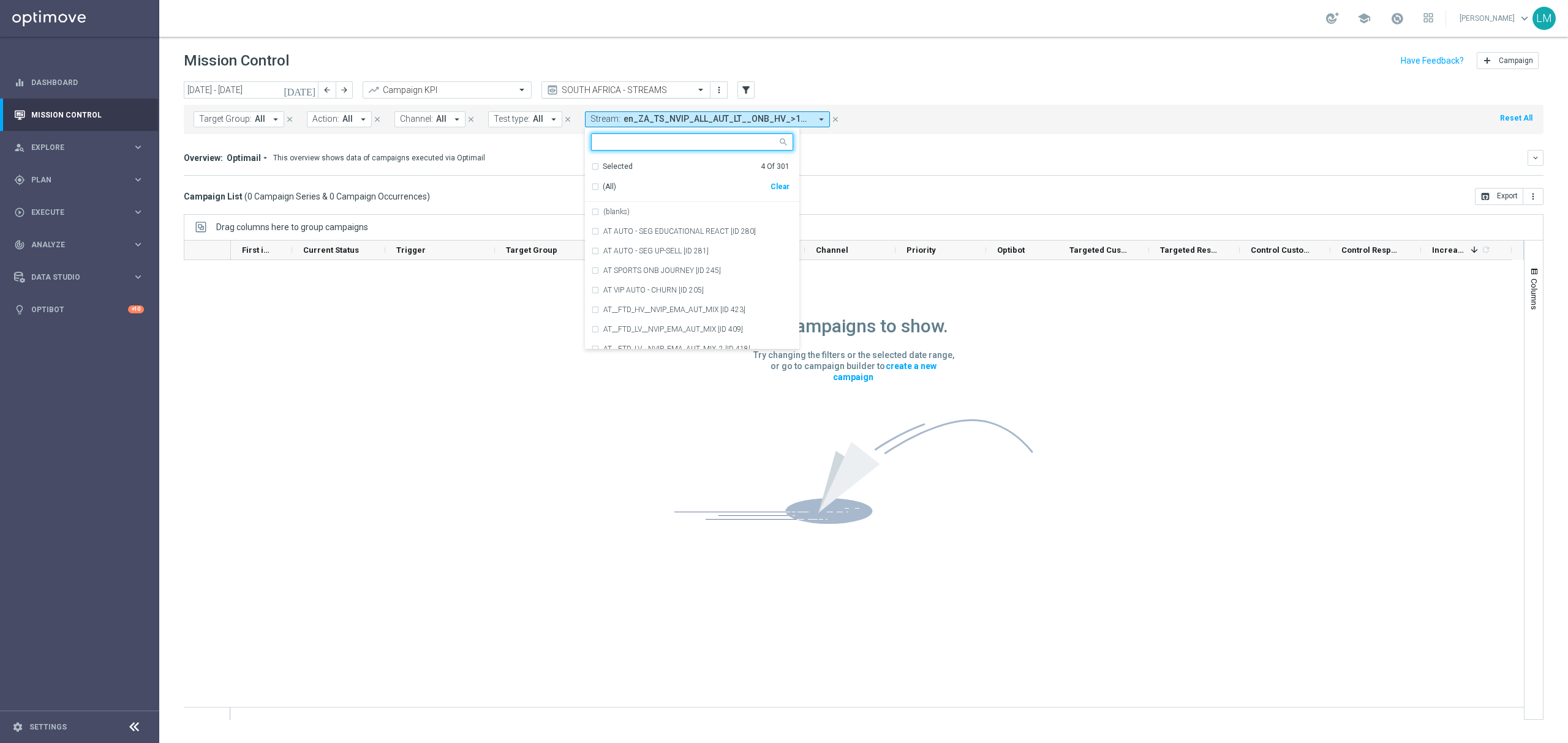
click at [648, 88] on input "text" at bounding box center [614, 90] width 131 height 10
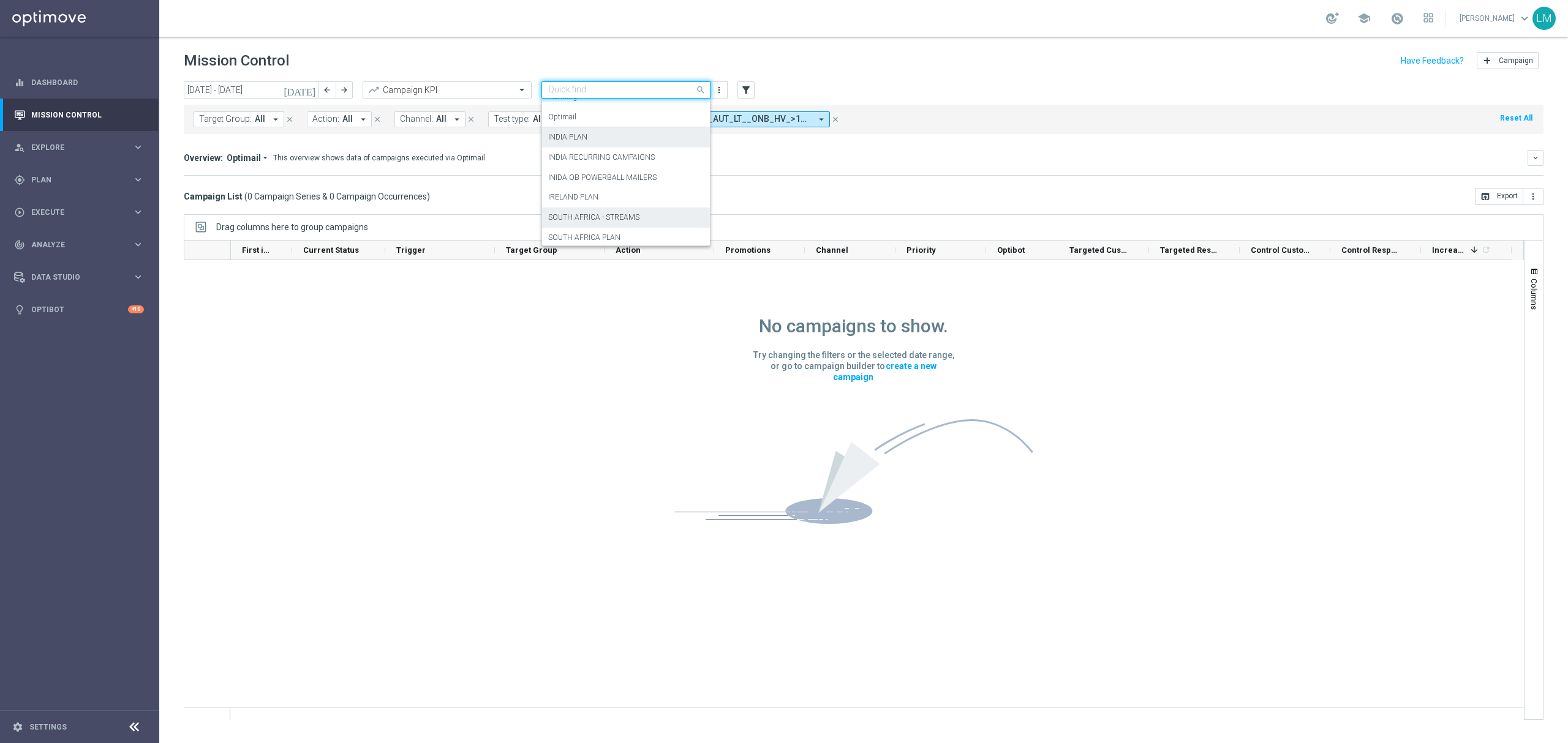
scroll to position [74, 0]
click at [593, 222] on div "SOUTH AFRICA PLAN" at bounding box center [626, 214] width 156 height 20
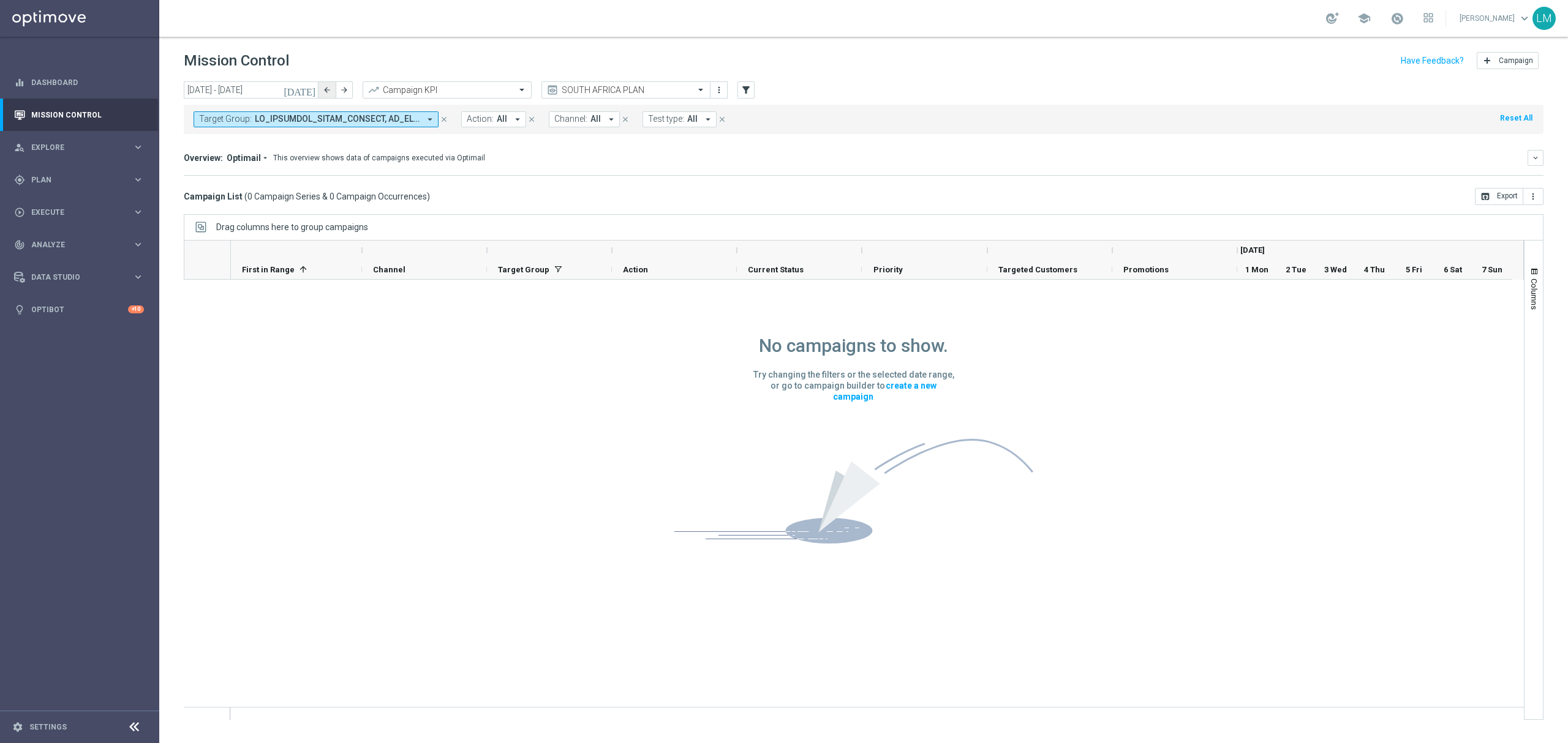
click at [322, 93] on button "arrow_back" at bounding box center [327, 90] width 17 height 17
type input "25 Aug 2025 - 31 Aug 2025"
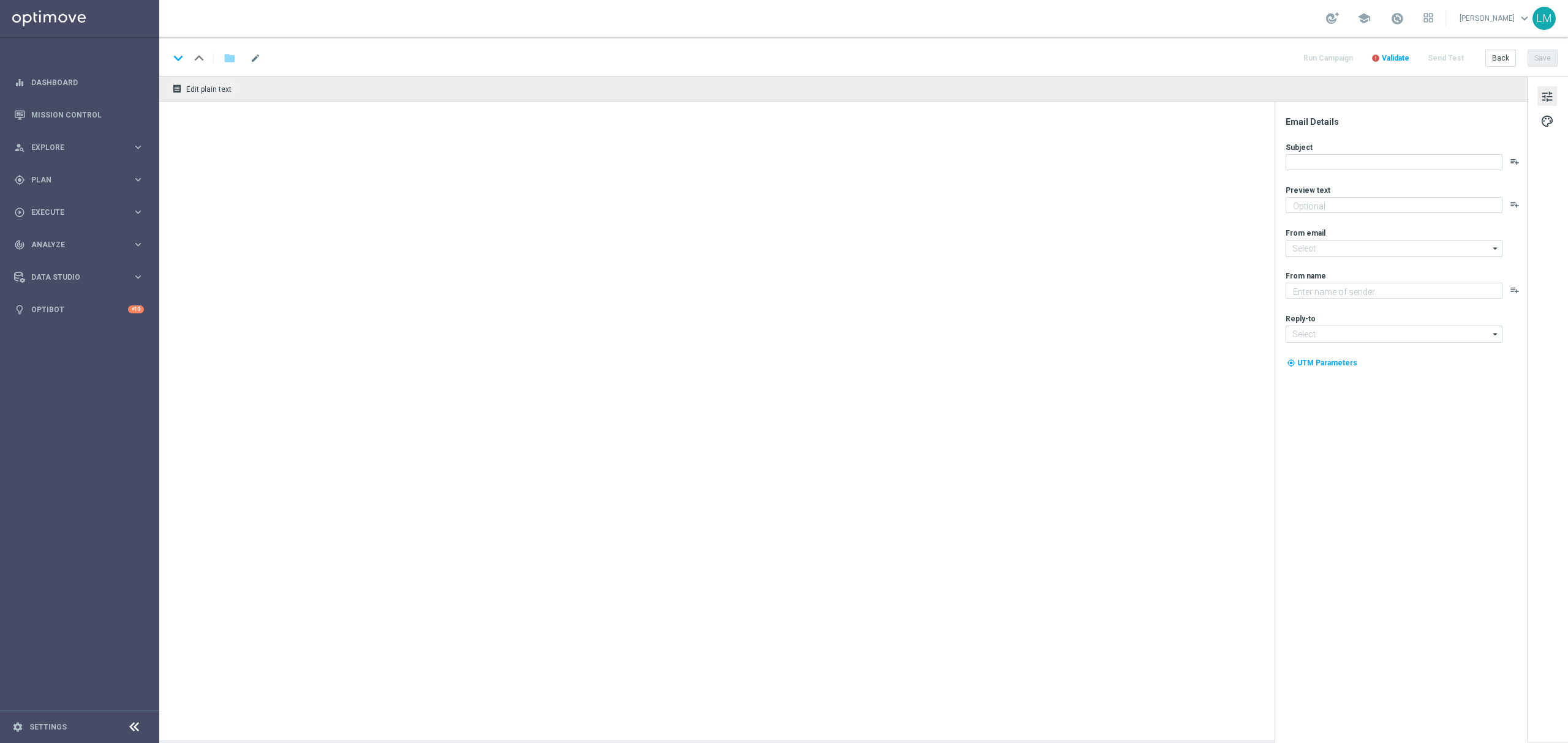
type textarea "Games are here to stay!"
type textarea "Lottoland"
type input "[EMAIL_ADDRESS][DOMAIN_NAME]"
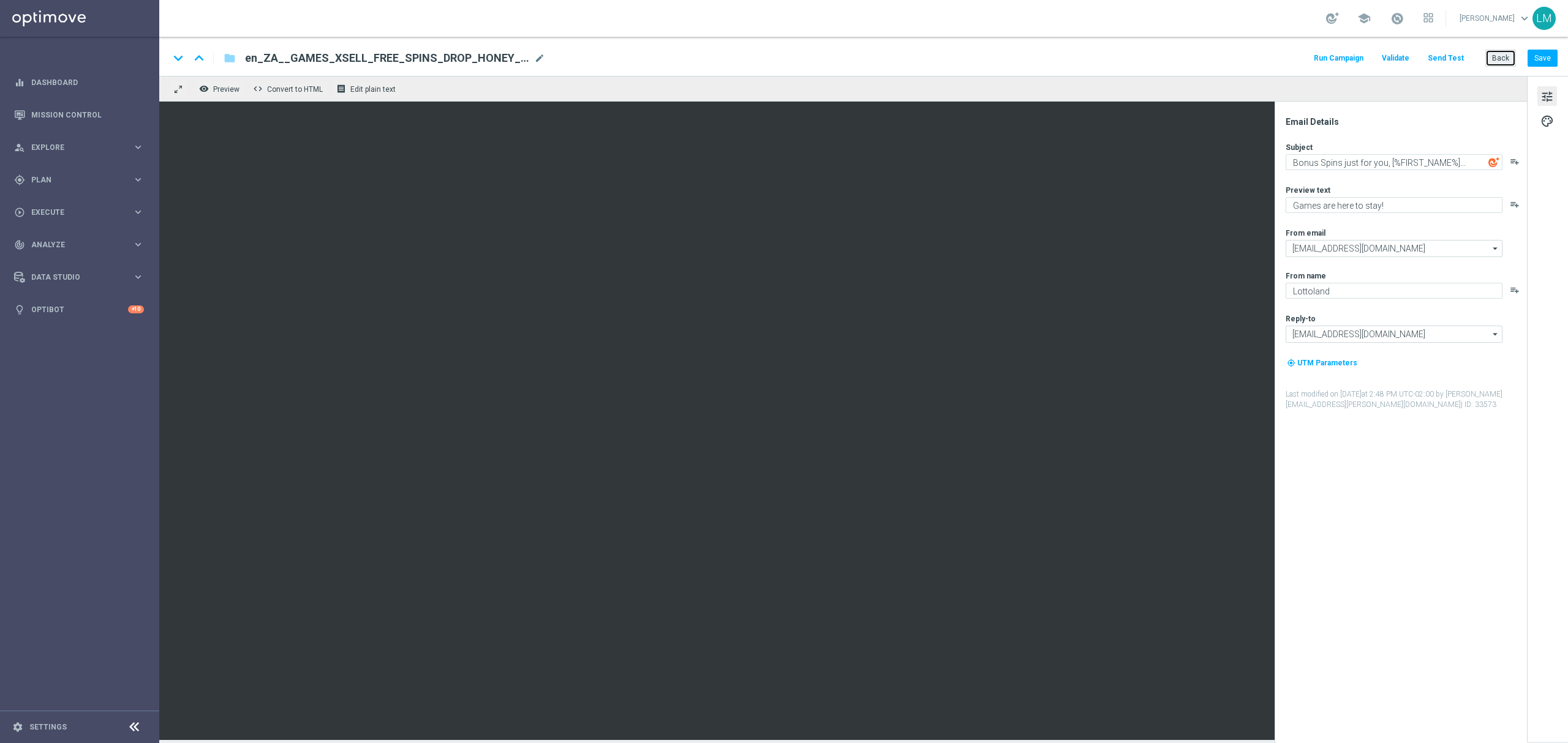
click at [1497, 55] on button "Back" at bounding box center [1500, 58] width 31 height 17
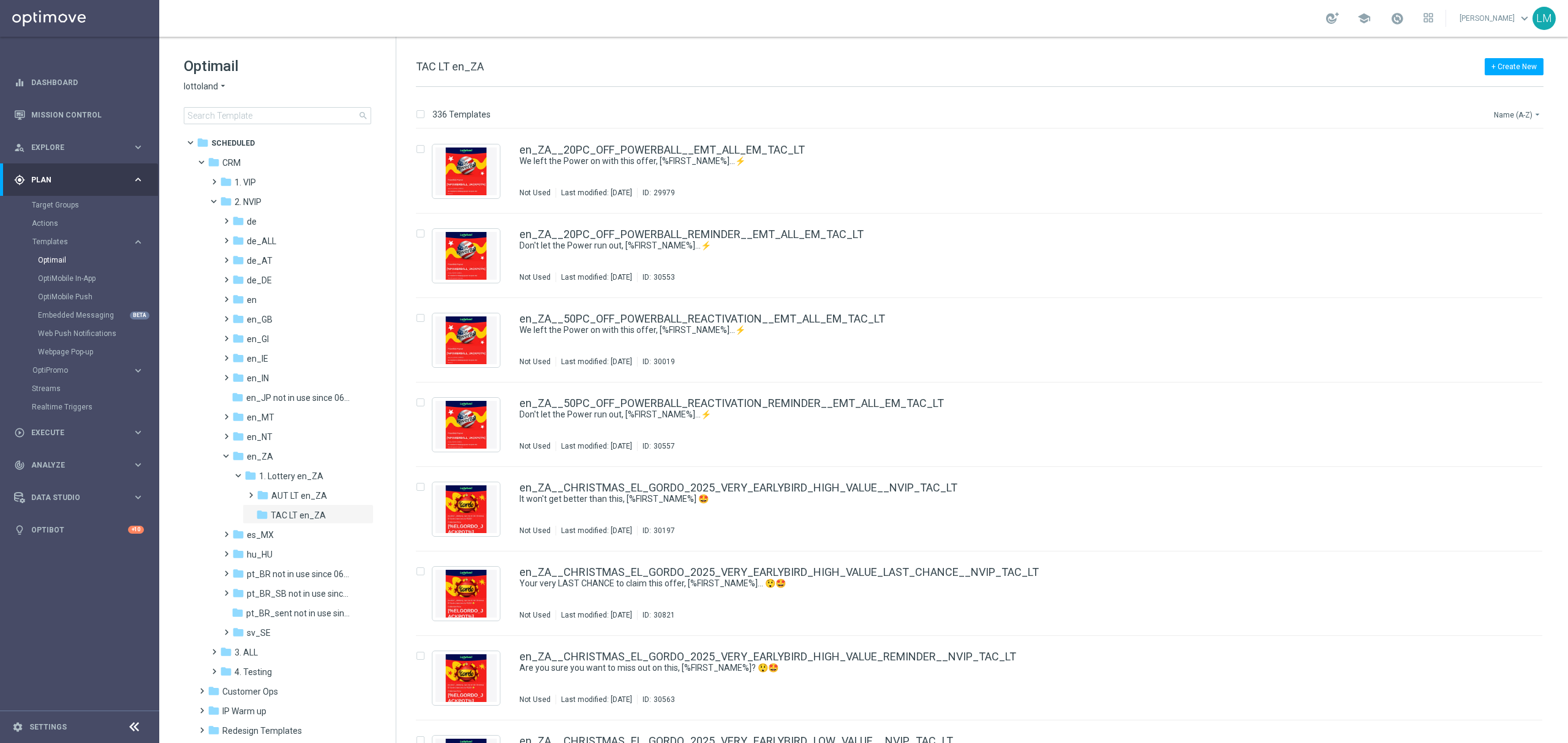
click at [1505, 110] on button "Name (A-Z) arrow_drop_down" at bounding box center [1518, 114] width 51 height 14
click at [1507, 167] on span "Date Modified (Newest)" at bounding box center [1496, 169] width 82 height 8
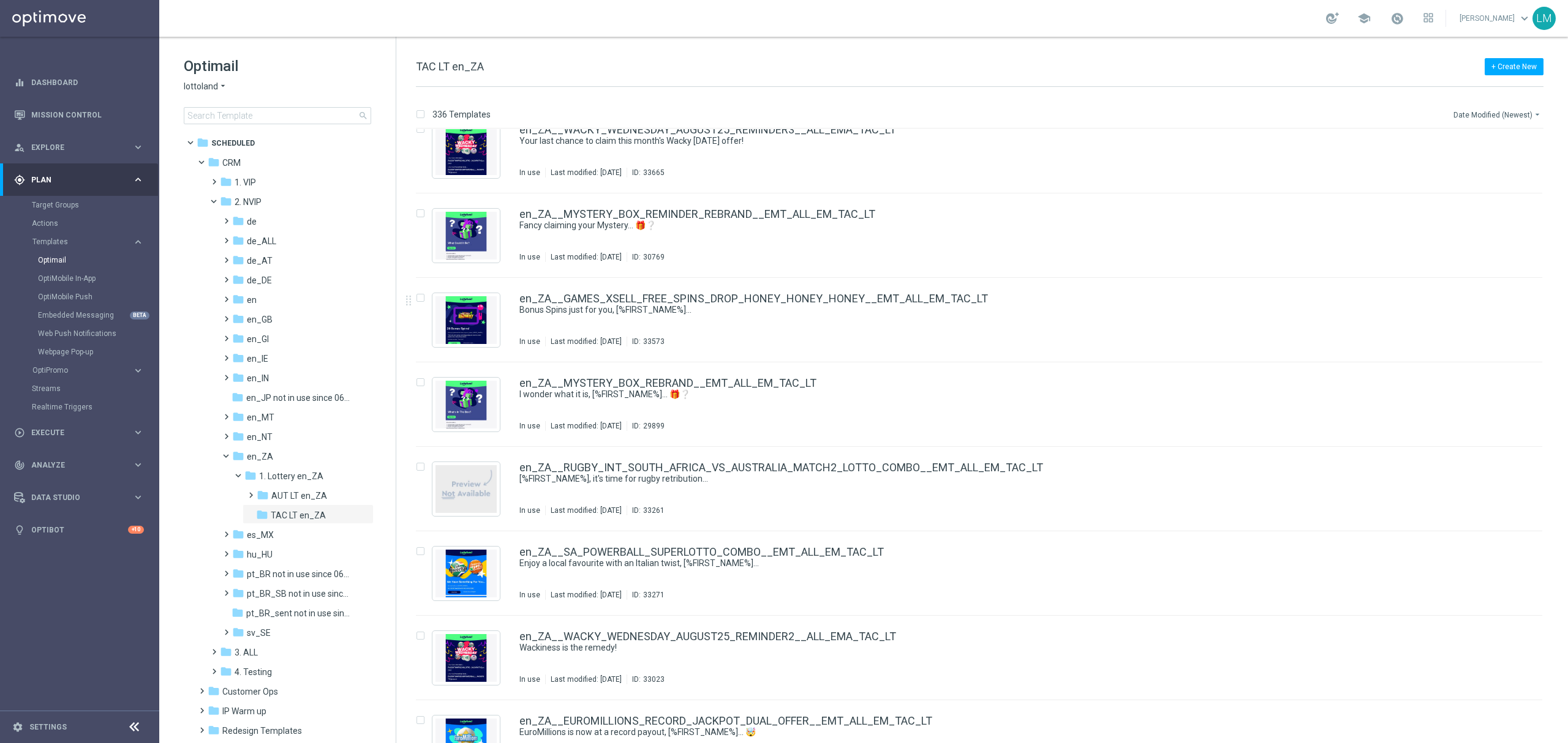
scroll to position [326, 0]
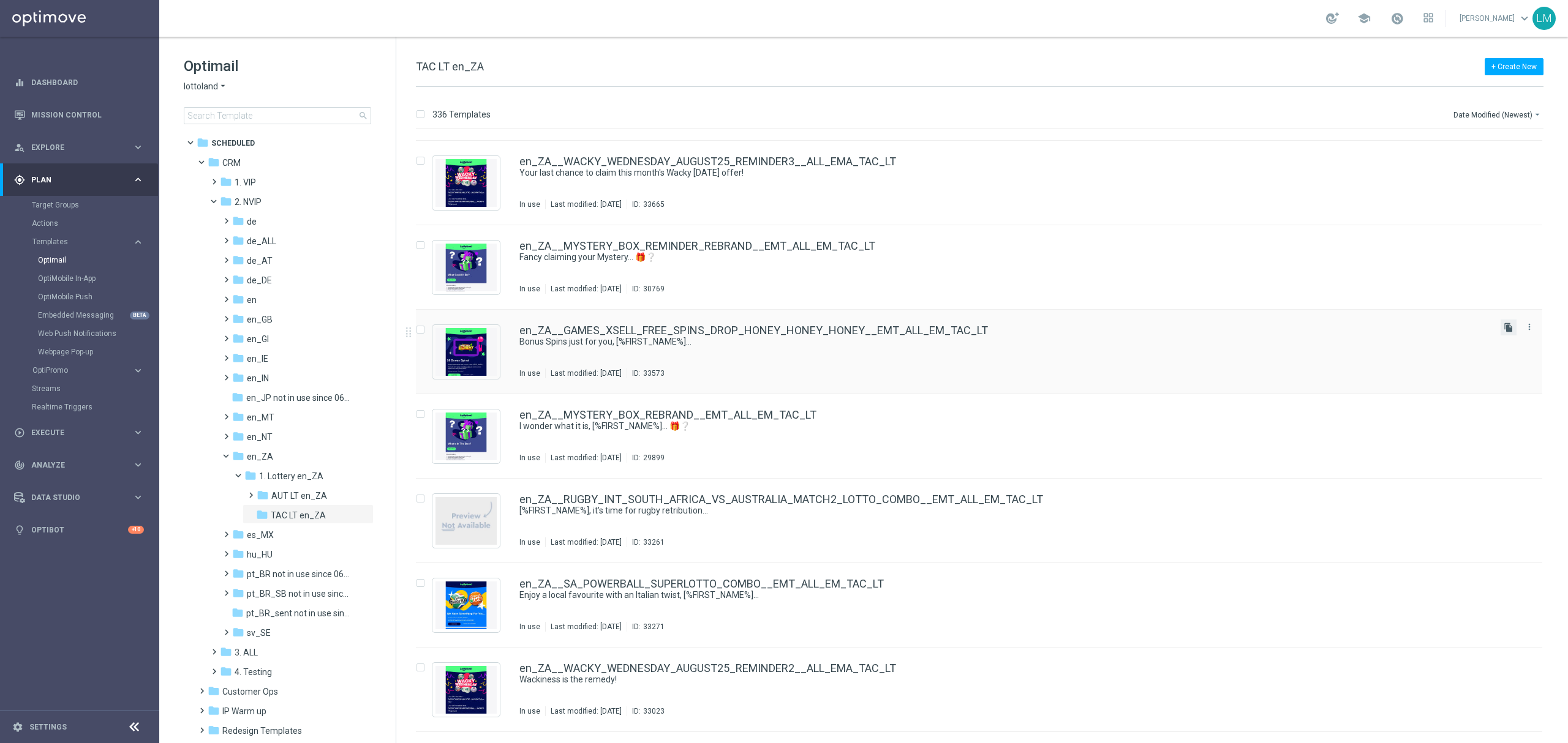
click at [1503, 328] on icon "file_copy" at bounding box center [1508, 327] width 10 height 10
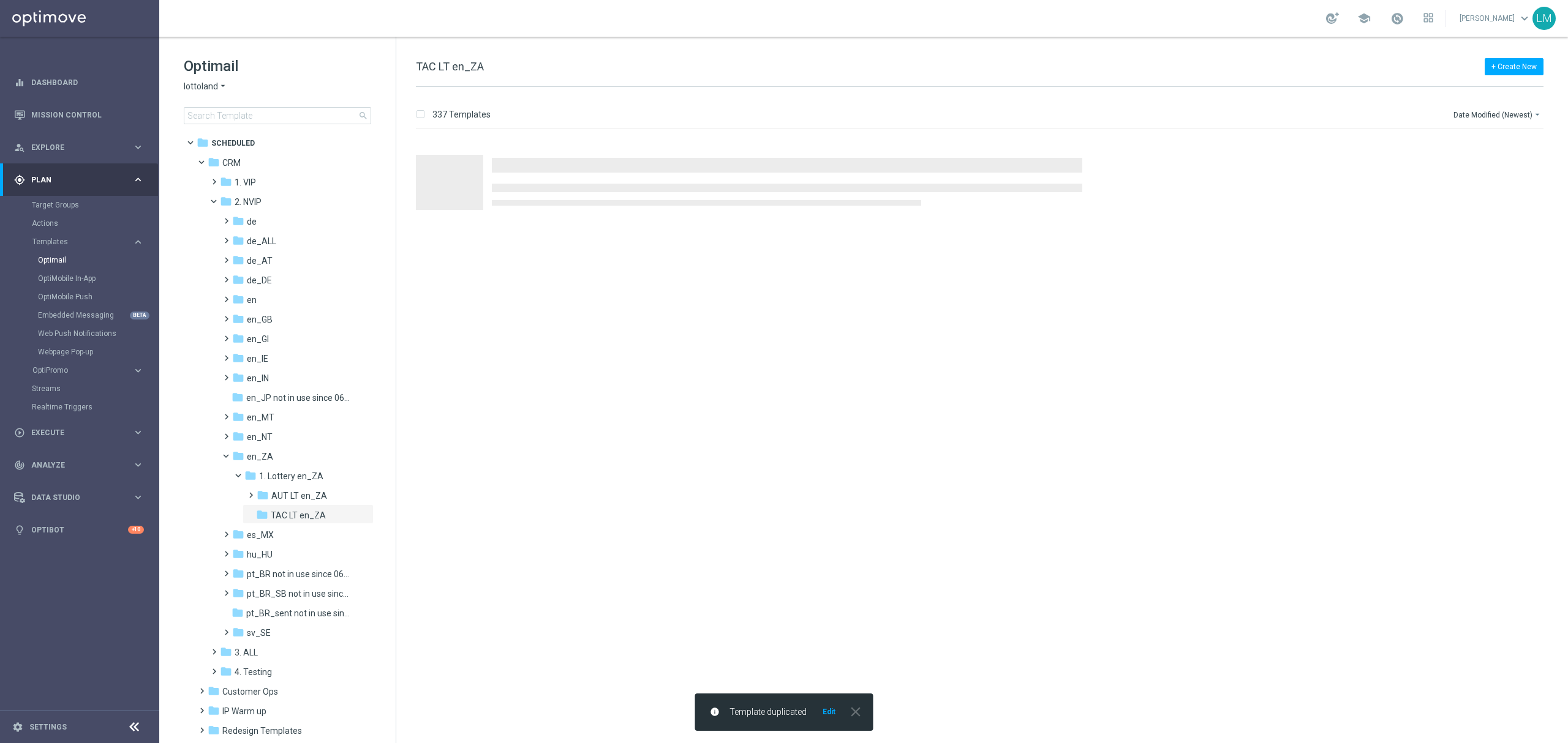
scroll to position [0, 0]
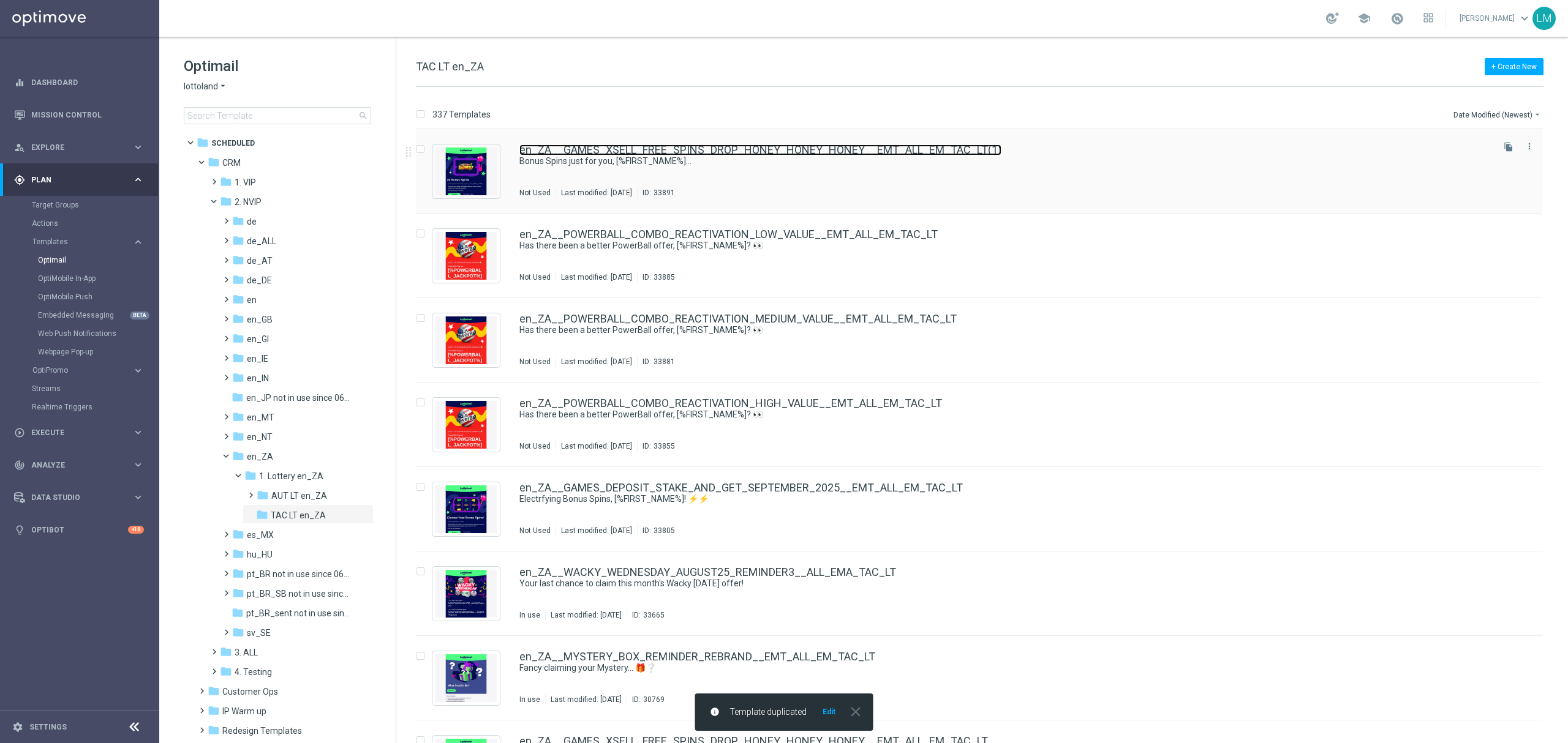
click at [730, 154] on link "en_ZA__GAMES_XSELL_FREE_SPINS_DROP_HONEY_HONEY_HONEY__EMT_ALL_EM_TAC_LT(1)" at bounding box center [760, 150] width 482 height 11
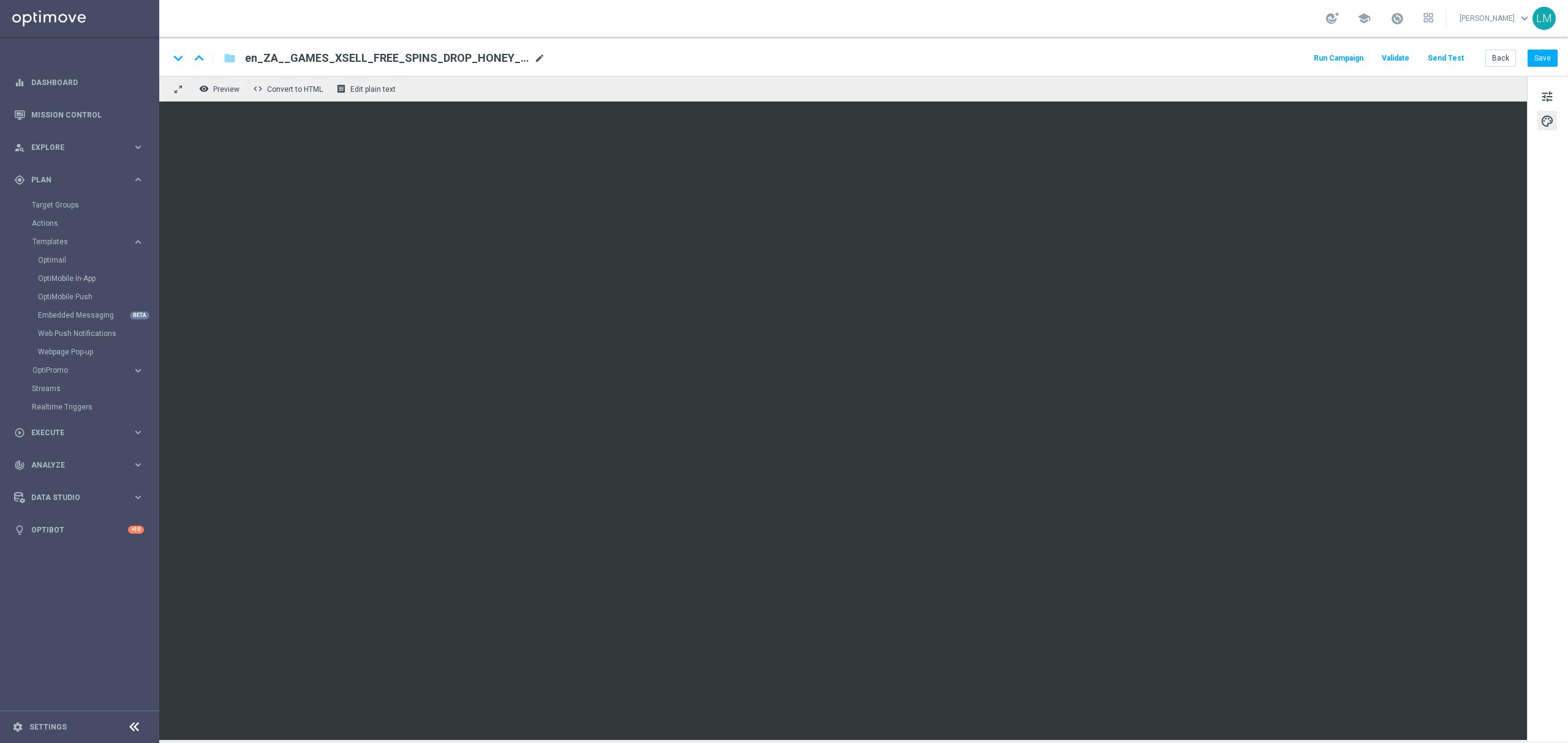
click at [538, 55] on span "mode_edit" at bounding box center [539, 58] width 11 height 11
paste input "LAST_CHANCE_REMINDER__EMT_ALL_EM_TAC_LT"
type input "en_ZA__GAMES_XSELL_FREE_SPINS_DROP_HONEY_HONEY_HONEY_LAST_CHANCE_REMINDER__EMT_…"
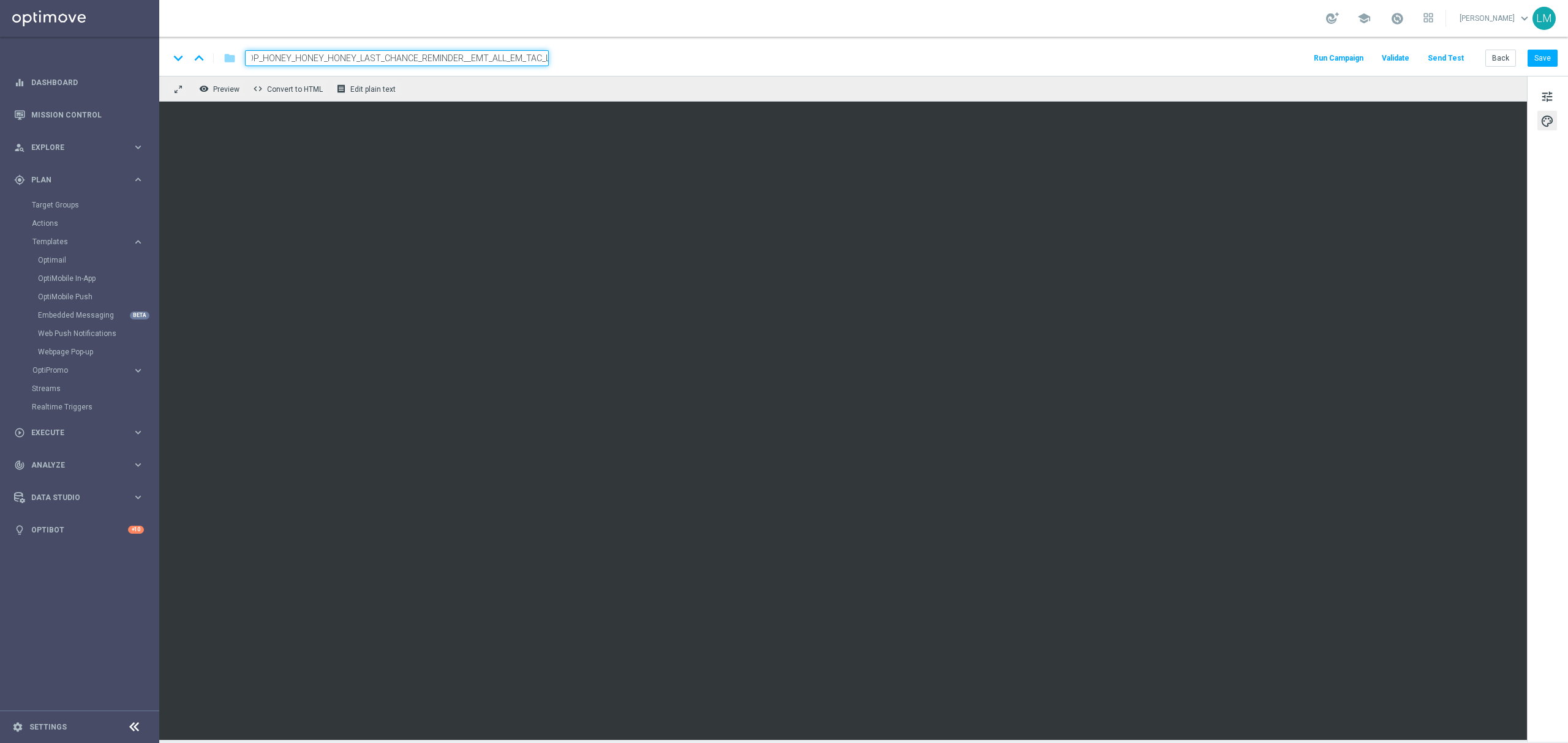
click at [522, 89] on div "remove_red_eye Preview code Convert to HTML receipt Edit plain text" at bounding box center [843, 88] width 1367 height 25
click at [516, 57] on input "en_ZA__GAMES_XSELL_FREE_SPINS_DROP_HONEY_HONEY_HONEY_LAST_CHANCE_REMINDER__EMT_…" at bounding box center [397, 58] width 304 height 16
click at [514, 77] on div "remove_red_eye Preview code Convert to HTML receipt Edit plain text" at bounding box center [843, 88] width 1367 height 25
click at [514, 93] on div "remove_red_eye Preview code Convert to HTML receipt Edit plain text" at bounding box center [843, 88] width 1367 height 25
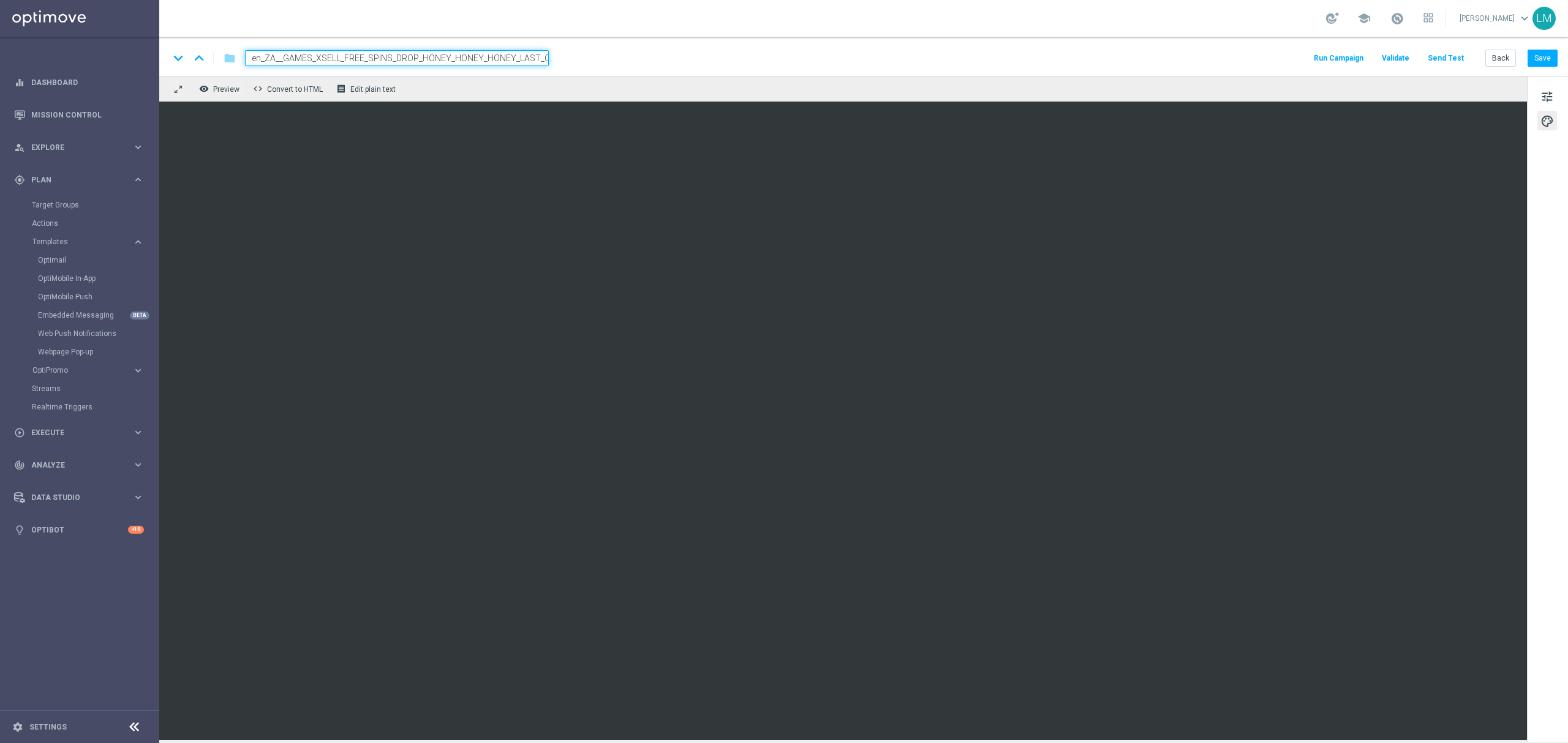
click at [518, 84] on div "remove_red_eye Preview code Convert to HTML receipt Edit plain text" at bounding box center [843, 88] width 1367 height 25
click at [508, 54] on input "en_ZA__GAMES_XSELL_FREE_SPINS_DROP_HONEY_HONEY_HONEY_LAST_CHANCE_REMINDER__EMT_…" at bounding box center [397, 58] width 304 height 16
click at [512, 82] on div "remove_red_eye Preview code Convert to HTML receipt Edit plain text" at bounding box center [843, 88] width 1367 height 25
click at [1551, 102] on span "tune" at bounding box center [1546, 97] width 14 height 16
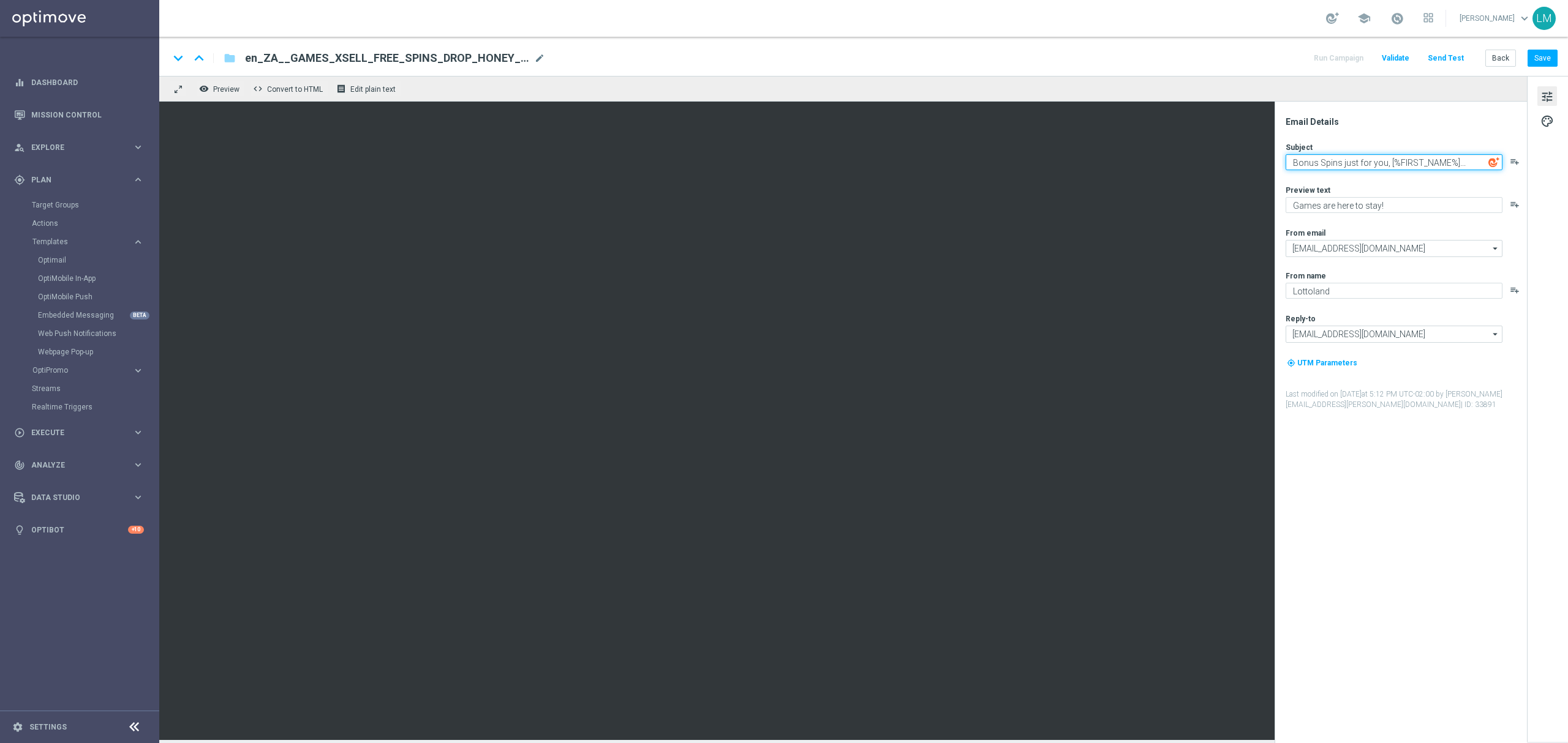
click at [1311, 163] on textarea "Bonus Spins just for you, [%FIRST_NAME%]..." at bounding box center [1394, 162] width 217 height 16
paste textarea "Your Bonus Spins are about to expire"
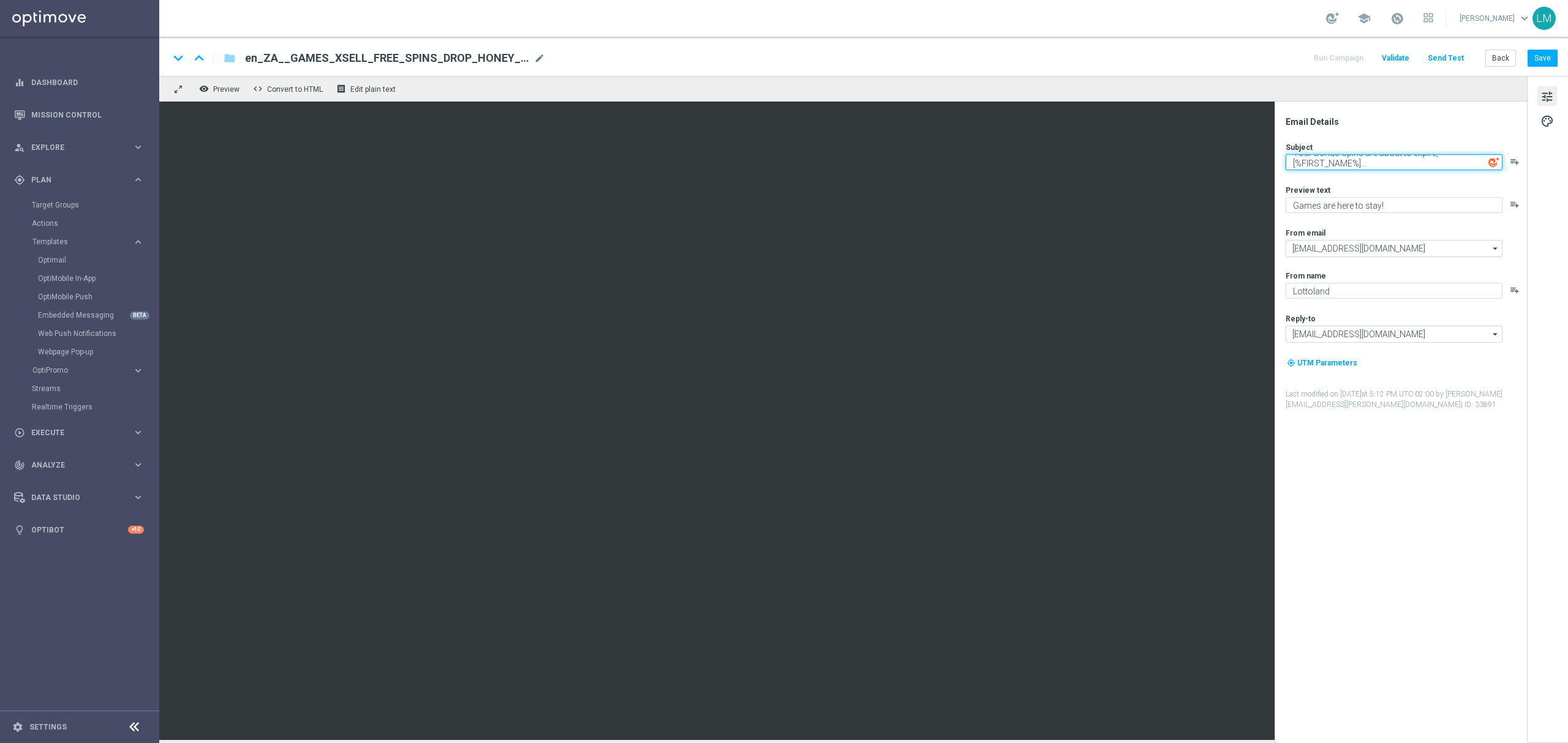
type textarea "Your Bonus Spins are about to expire, [%FIRST_NAME%]..."
click at [1359, 180] on div "Subject Your Bonus Spins are about to expire, [%FIRST_NAME%]... playlist_add Pr…" at bounding box center [1405, 276] width 240 height 268
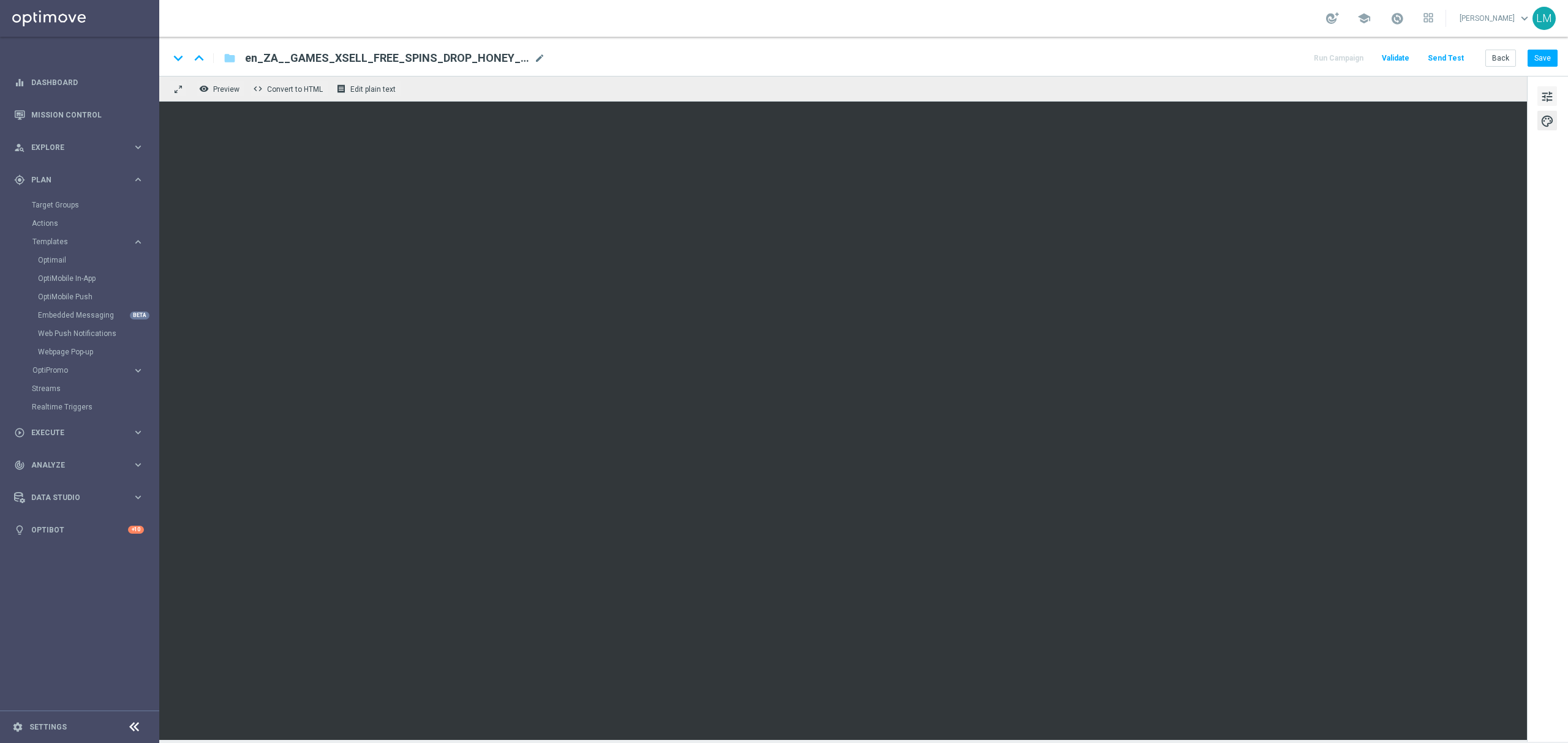
click at [1544, 88] on button "tune" at bounding box center [1547, 96] width 20 height 20
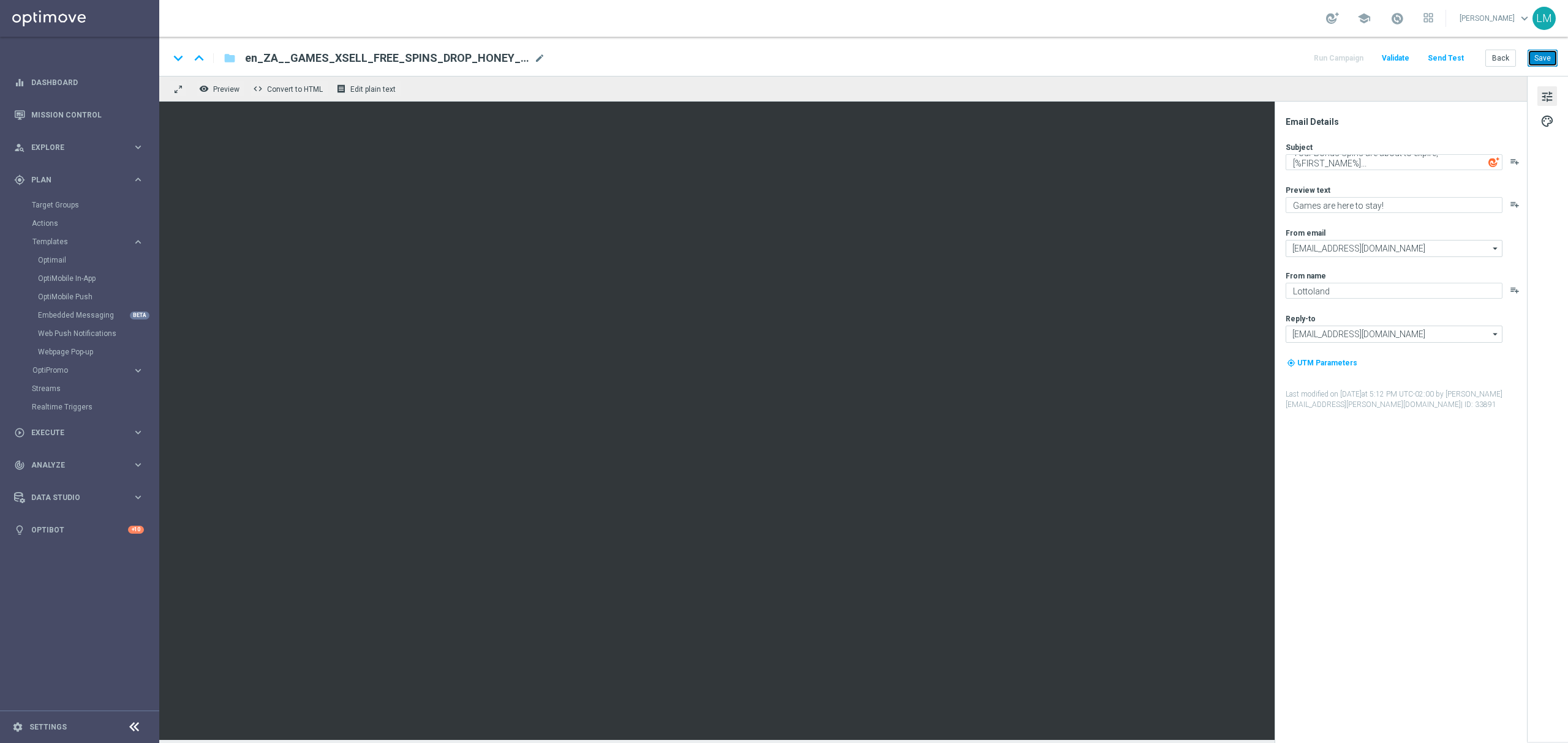
click at [1548, 60] on button "Save" at bounding box center [1543, 58] width 30 height 17
click at [1453, 61] on button "Send Test" at bounding box center [1445, 58] width 40 height 16
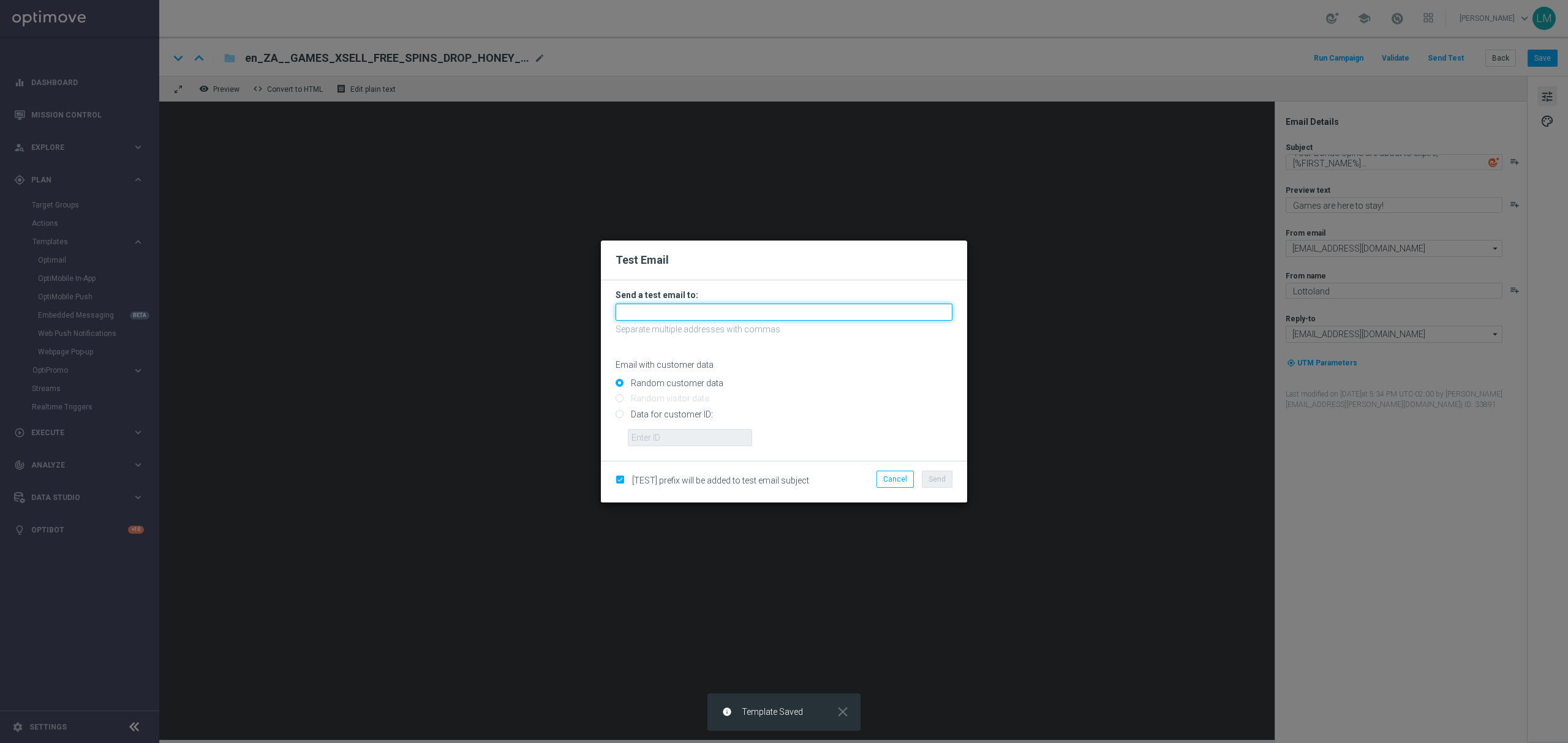
click at [753, 318] on input "text" at bounding box center [784, 312] width 337 height 17
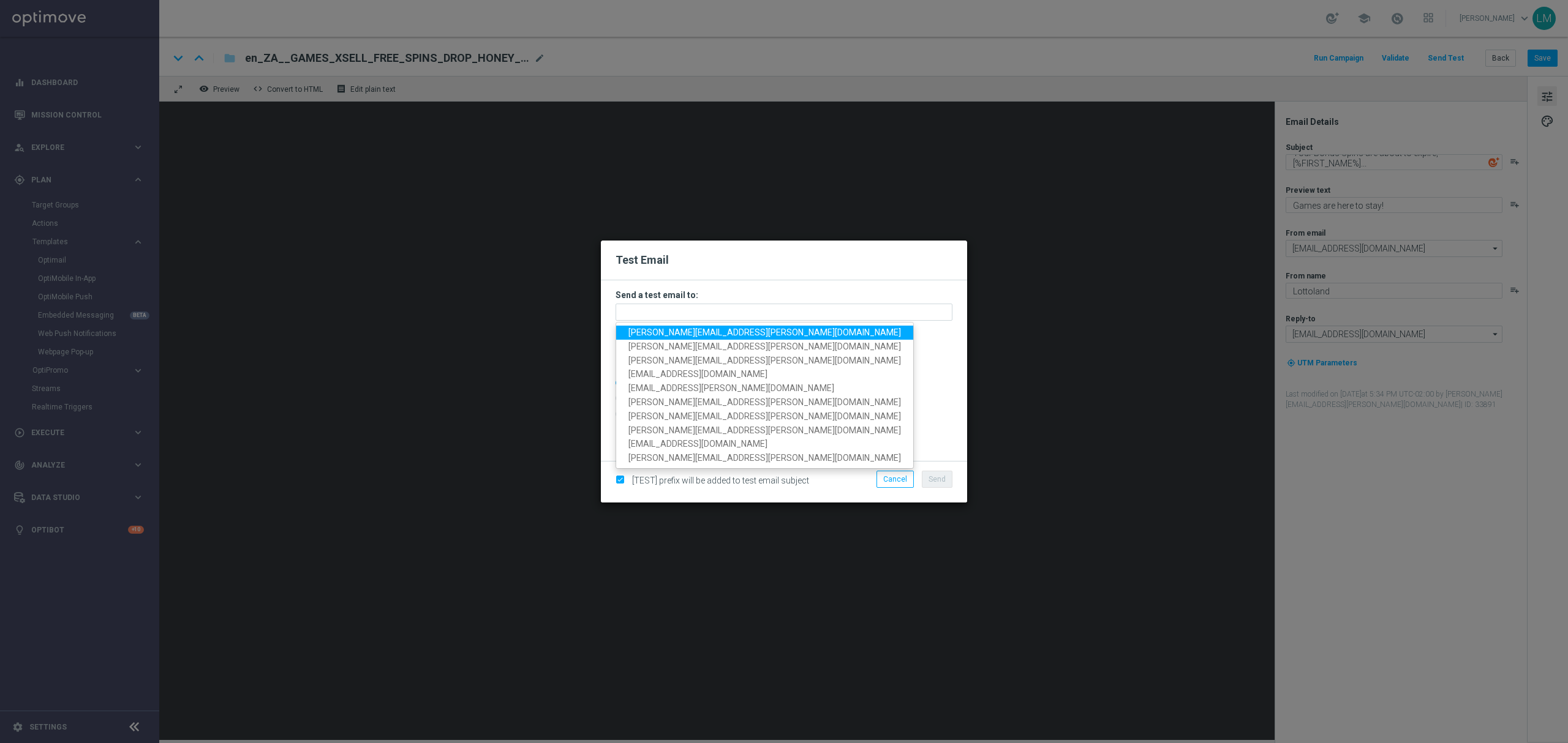
click at [706, 331] on span "[PERSON_NAME][EMAIL_ADDRESS][PERSON_NAME][DOMAIN_NAME]" at bounding box center [764, 332] width 273 height 10
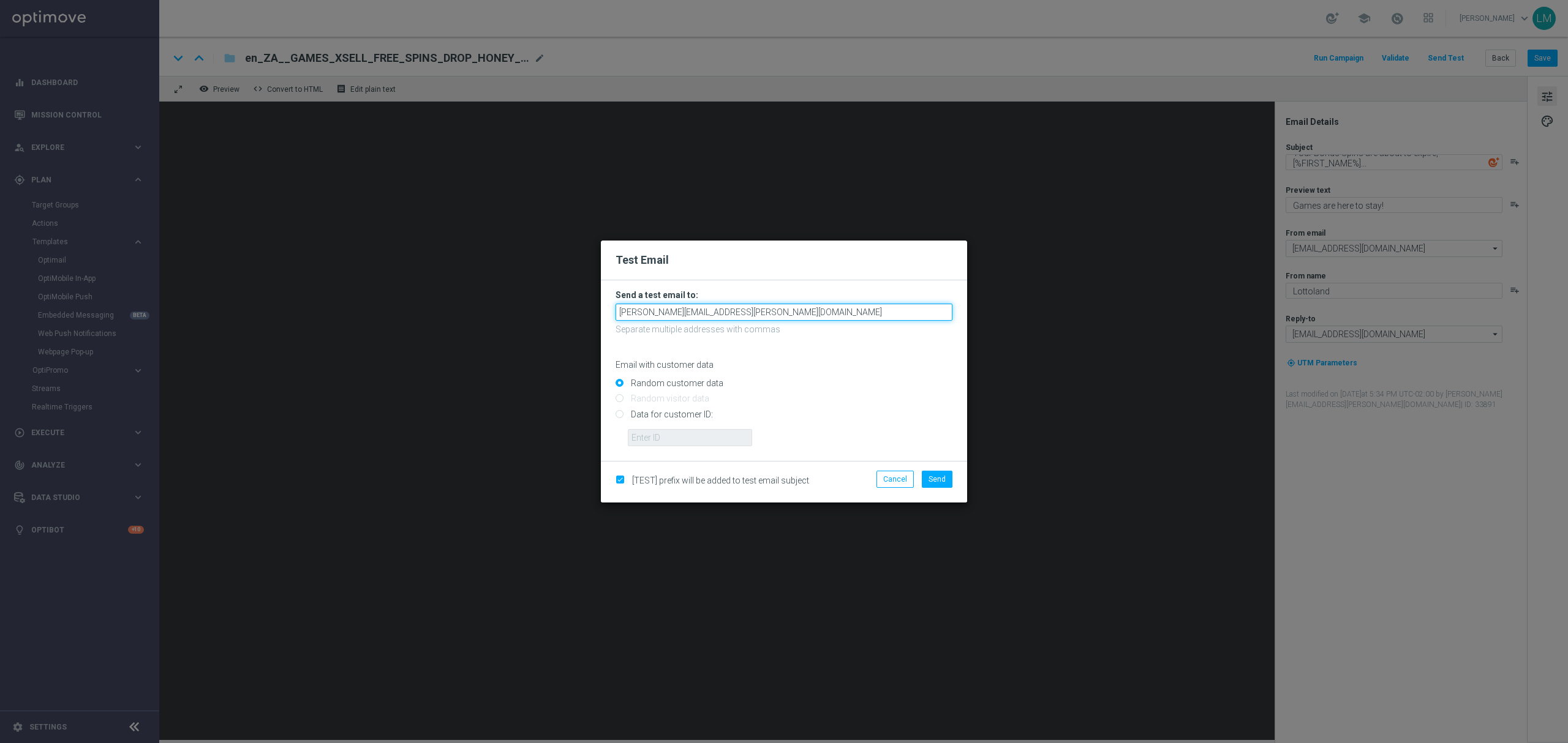
click at [747, 314] on input "[PERSON_NAME][EMAIL_ADDRESS][PERSON_NAME][DOMAIN_NAME]" at bounding box center [784, 312] width 337 height 17
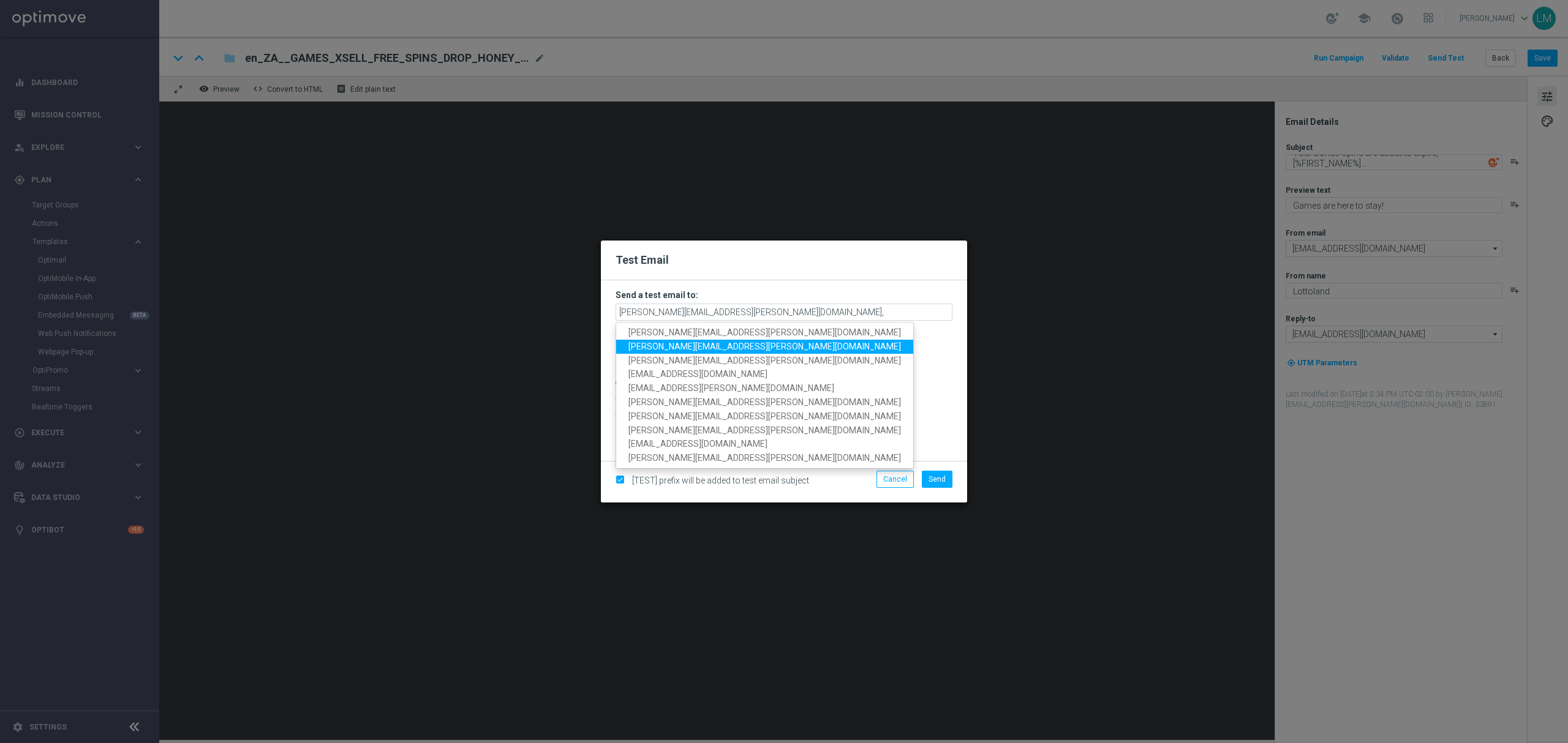
click at [716, 342] on span "[PERSON_NAME][EMAIL_ADDRESS][PERSON_NAME][DOMAIN_NAME]" at bounding box center [764, 346] width 273 height 10
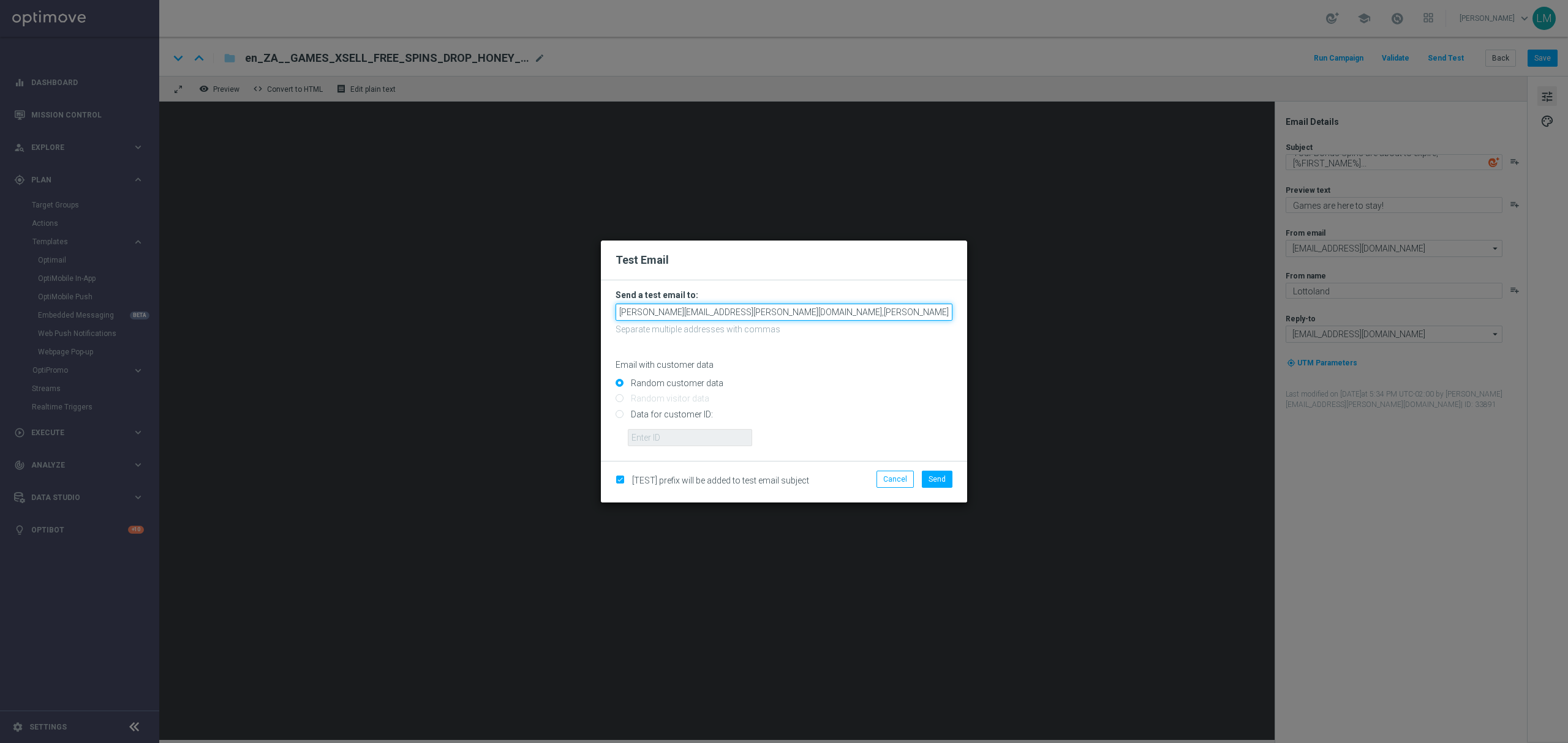
click at [859, 307] on input "[PERSON_NAME][EMAIL_ADDRESS][PERSON_NAME][DOMAIN_NAME],[PERSON_NAME][DOMAIN_NAM…" at bounding box center [784, 312] width 337 height 17
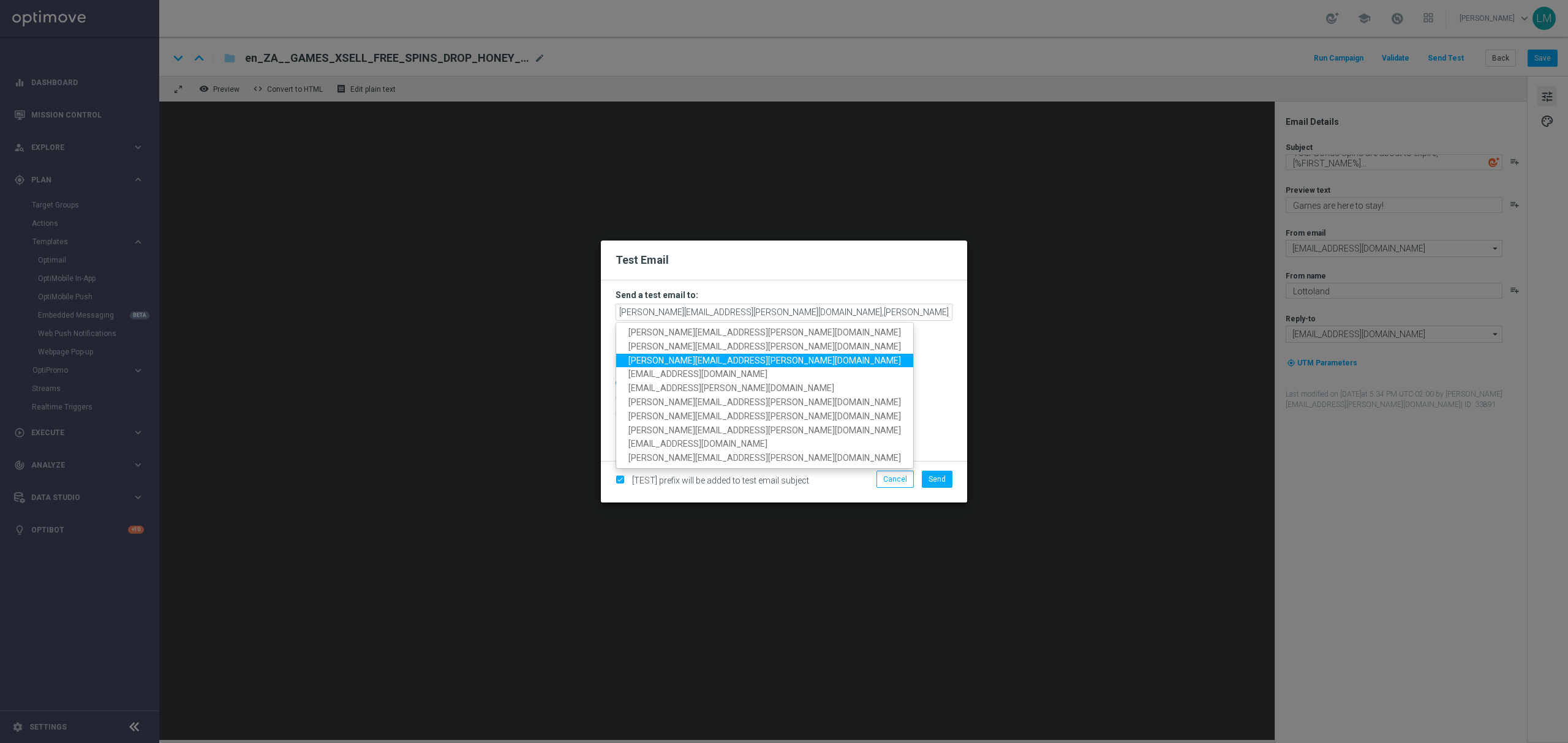
click at [675, 365] on span "[PERSON_NAME][EMAIL_ADDRESS][PERSON_NAME][DOMAIN_NAME]" at bounding box center [764, 359] width 273 height 10
type input "[PERSON_NAME][EMAIL_ADDRESS][PERSON_NAME][DOMAIN_NAME],[PERSON_NAME][DOMAIN_NAM…"
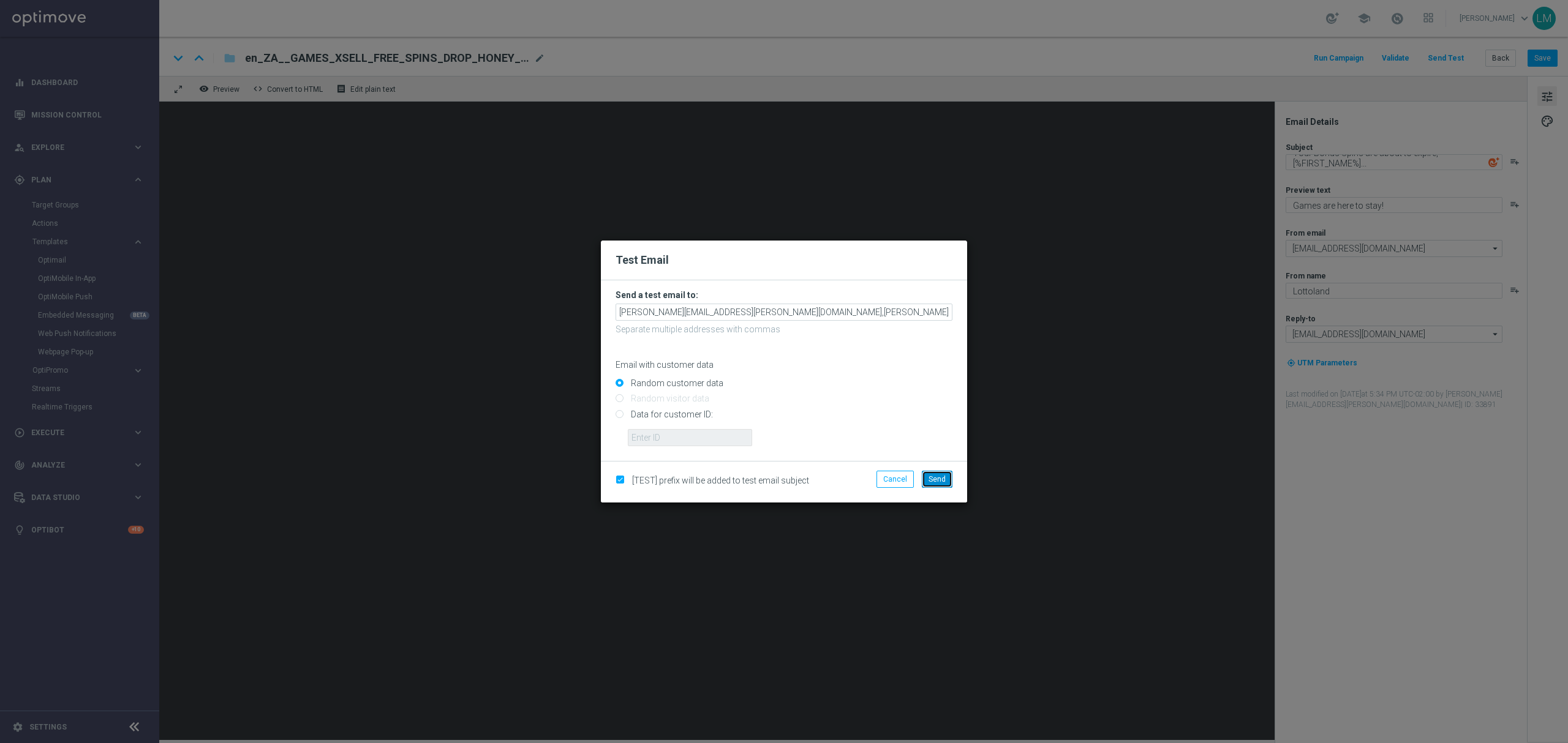
click at [934, 471] on button "Send" at bounding box center [937, 480] width 31 height 17
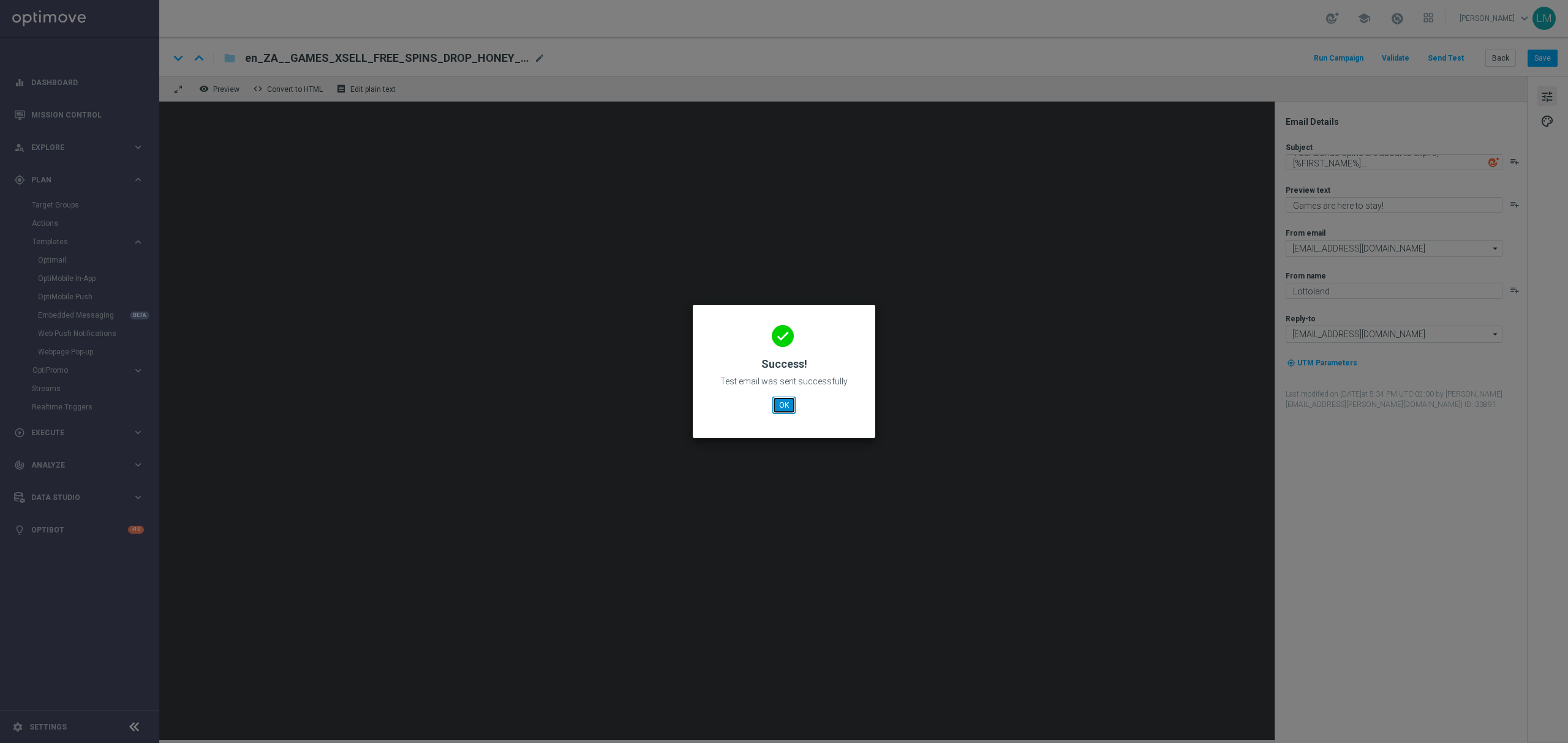
click at [776, 401] on button "OK" at bounding box center [784, 405] width 24 height 17
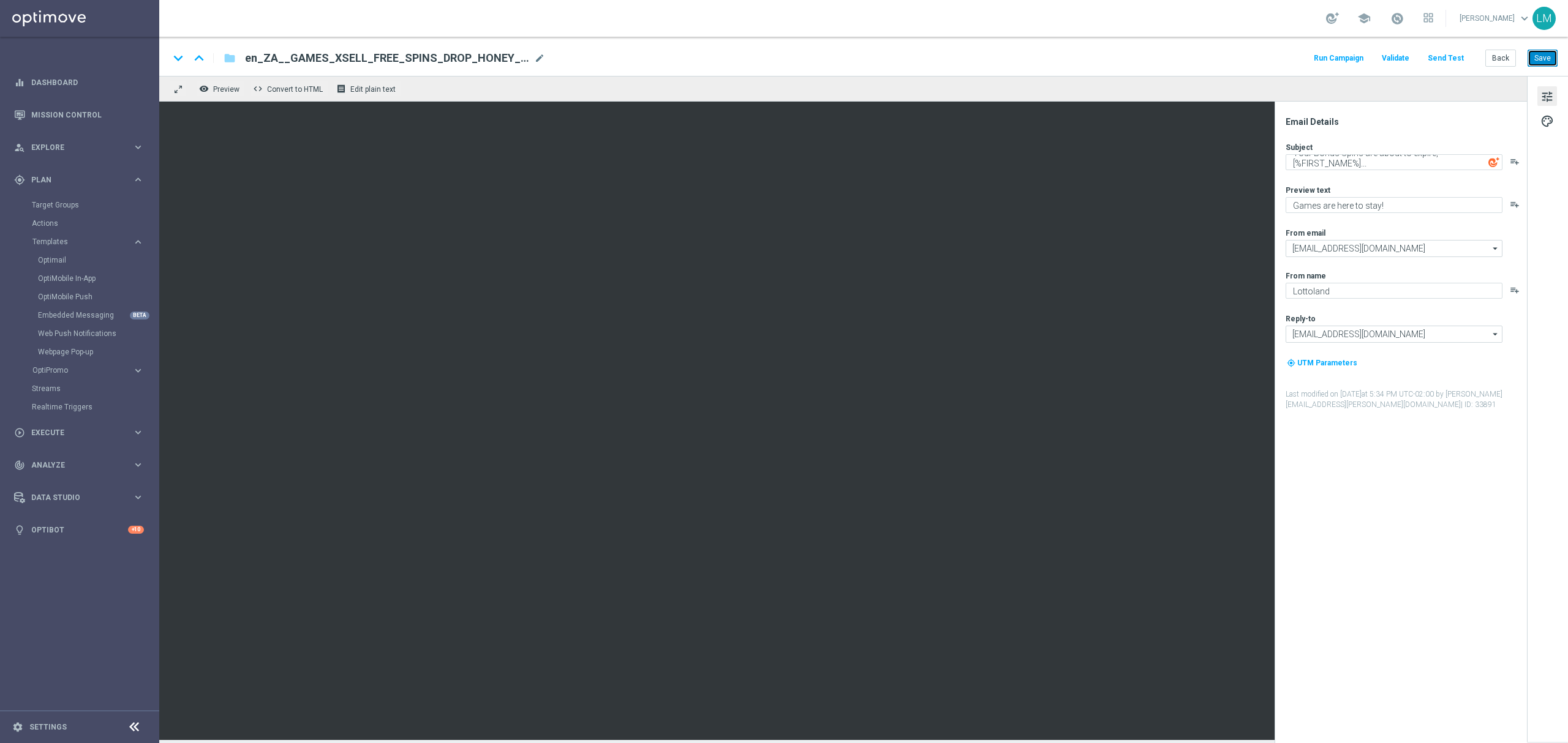
click at [1551, 56] on button "Save" at bounding box center [1543, 58] width 30 height 17
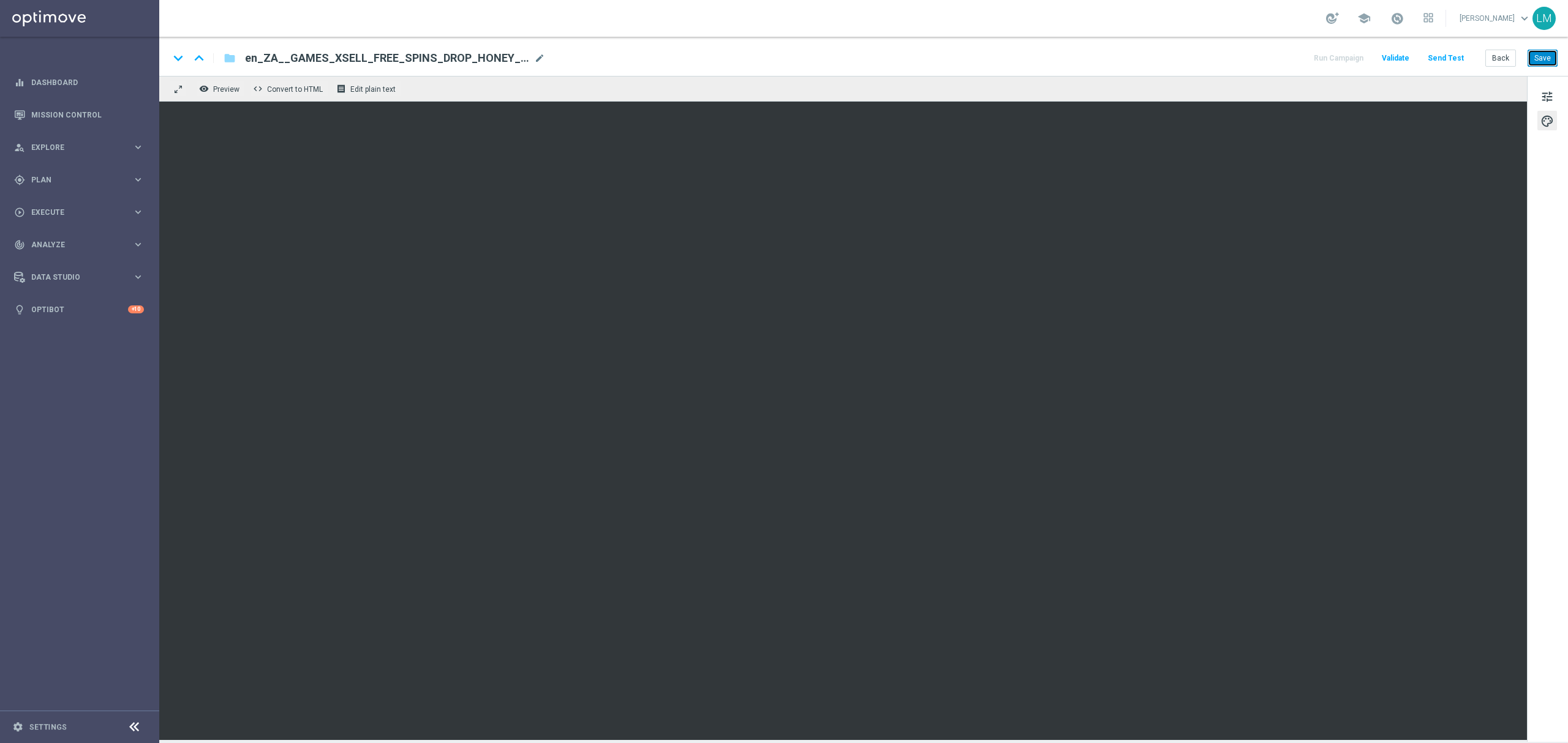
click at [1175, 54] on button "Save" at bounding box center [1543, 58] width 30 height 17
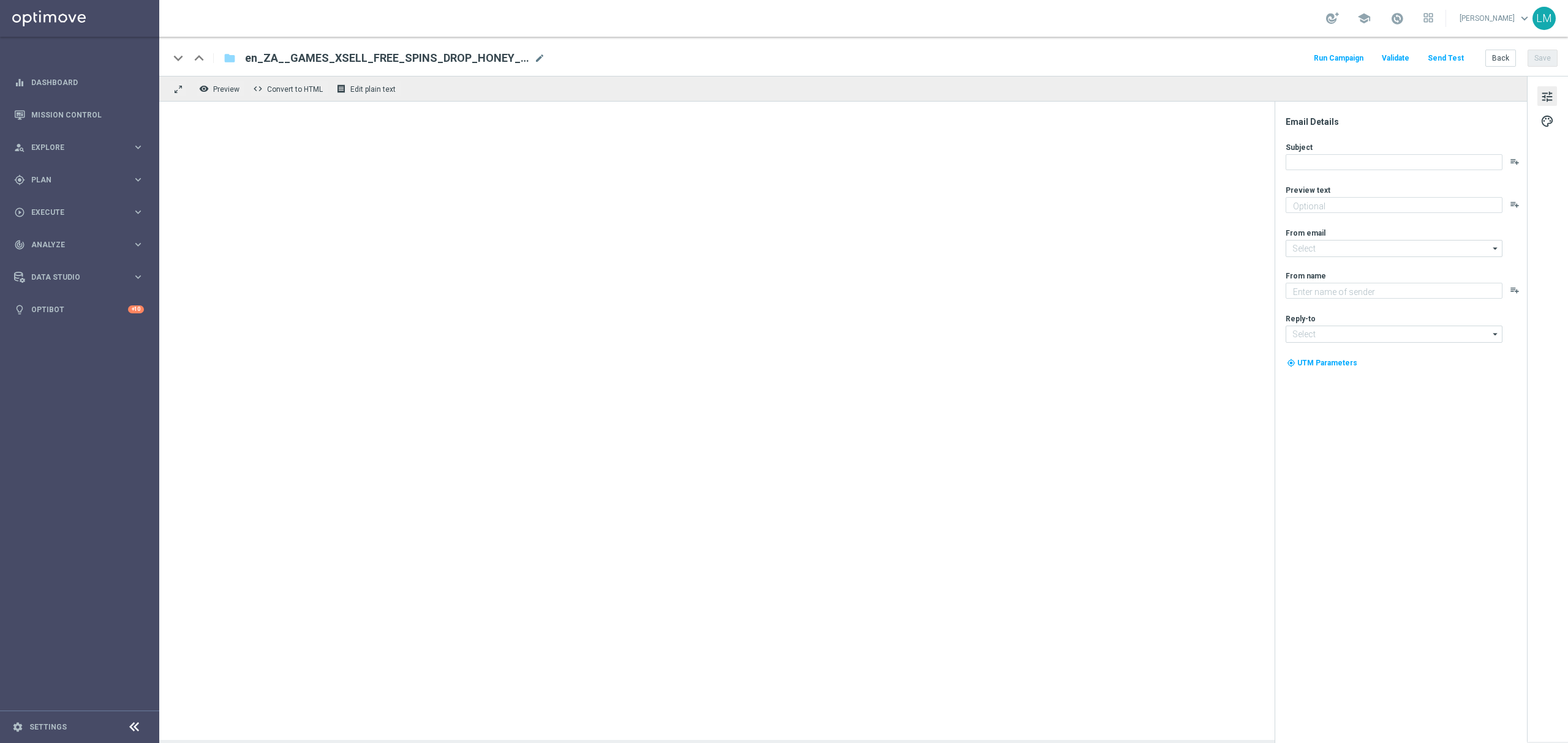
type textarea "Games are here to stay!"
type textarea "Lottoland"
type input "[EMAIL_ADDRESS][DOMAIN_NAME]"
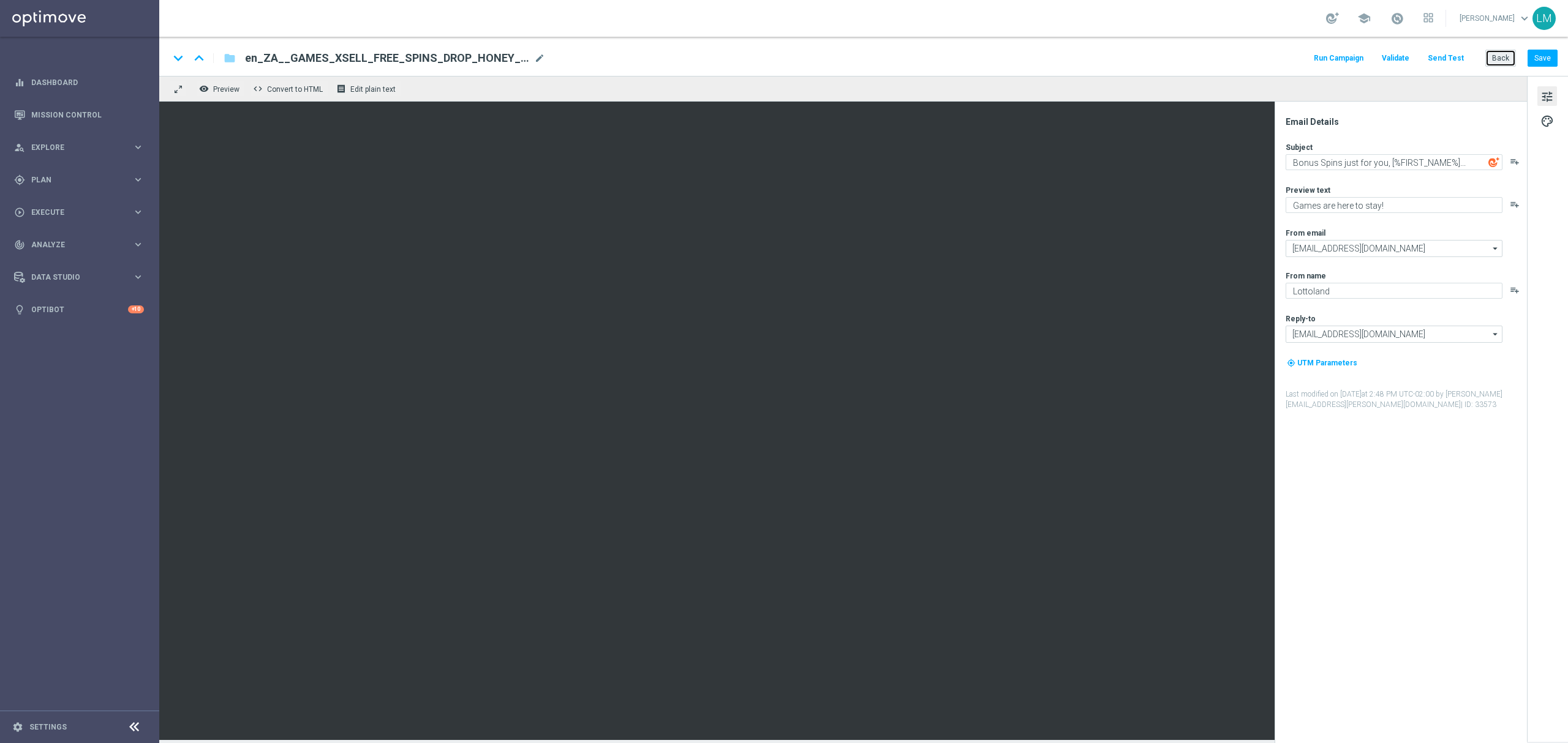
click at [1493, 64] on button "Back" at bounding box center [1500, 58] width 31 height 17
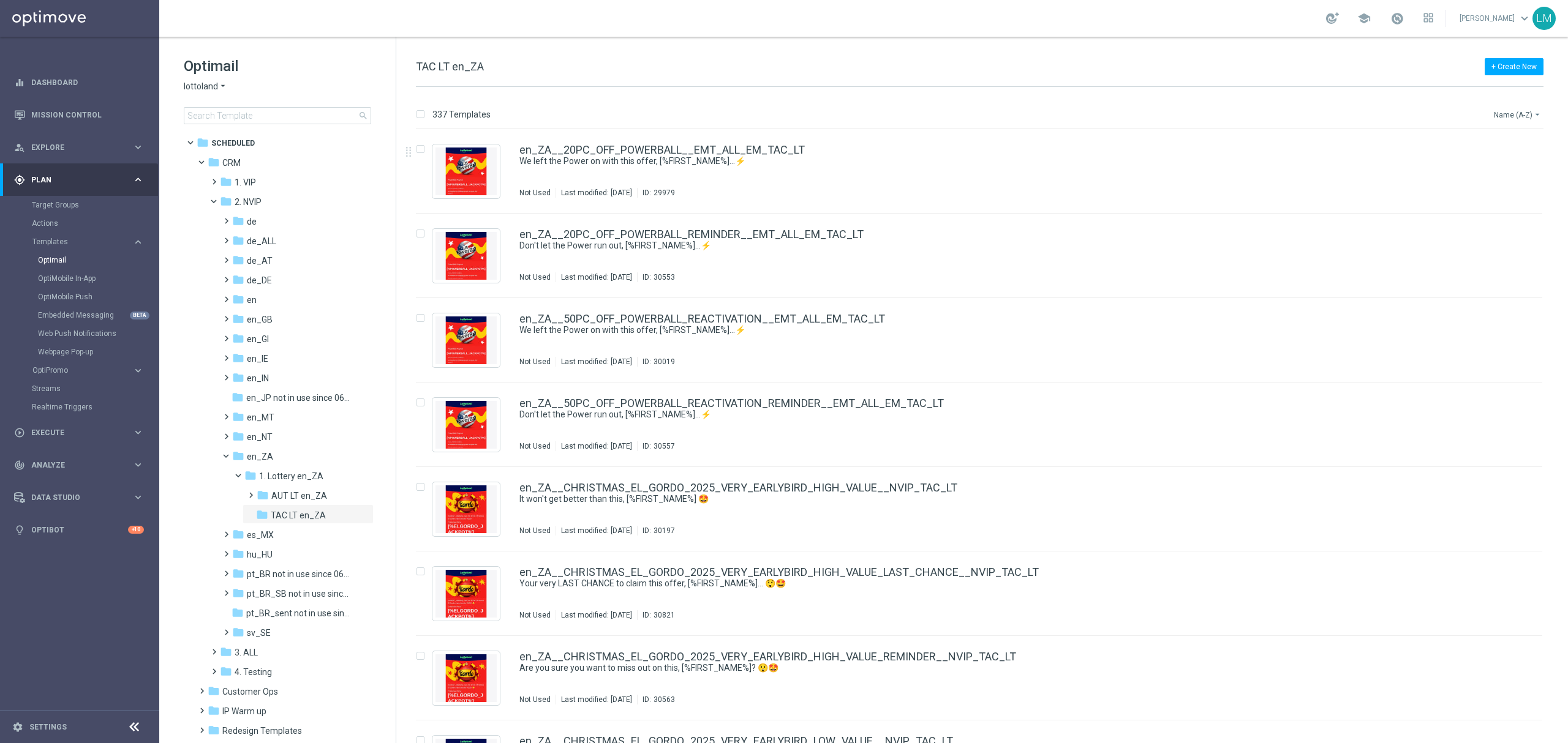
click at [1514, 116] on button "Name (A-Z) arrow_drop_down" at bounding box center [1518, 114] width 51 height 14
click at [1502, 162] on div "Date Modified (Newest)" at bounding box center [1494, 169] width 98 height 17
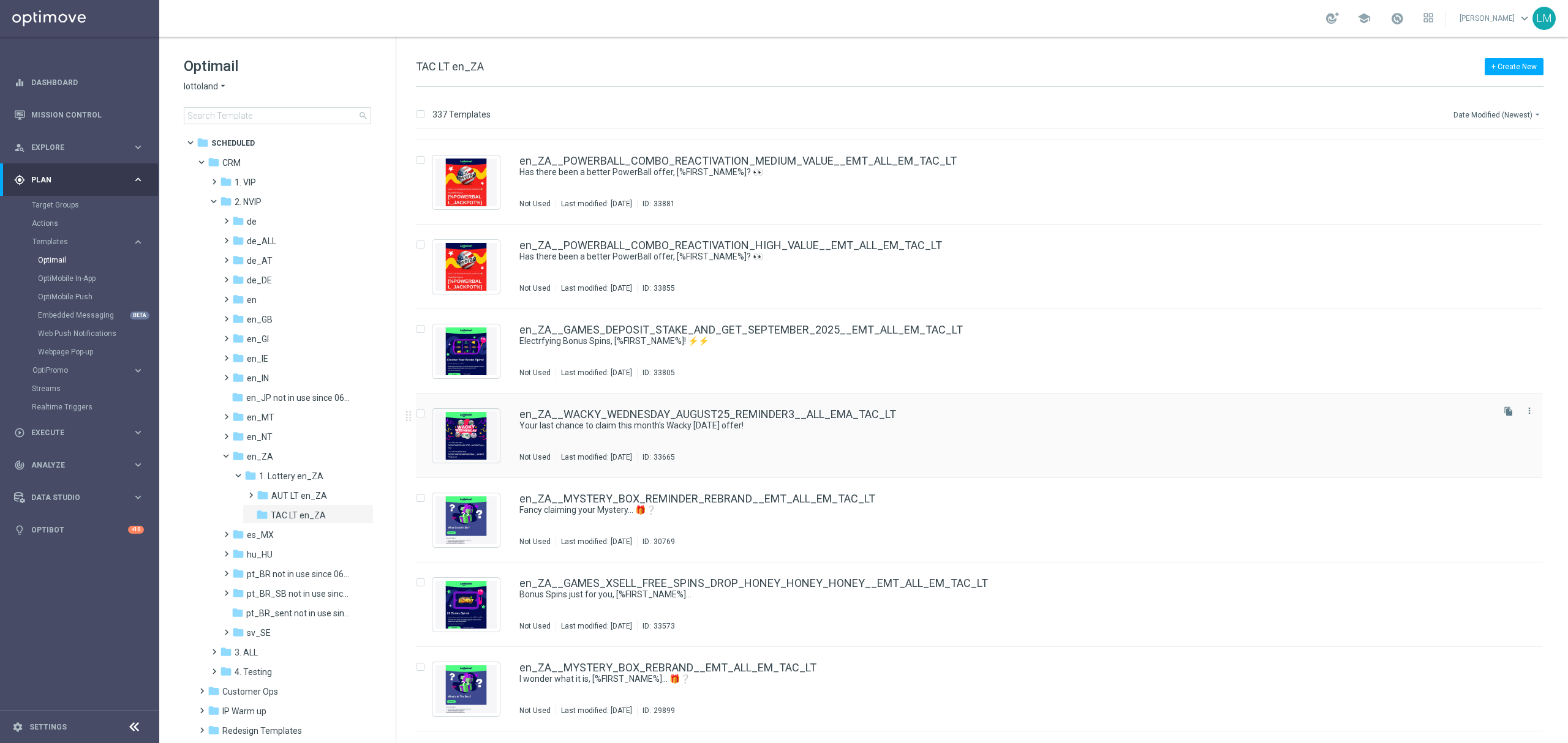
scroll to position [163, 0]
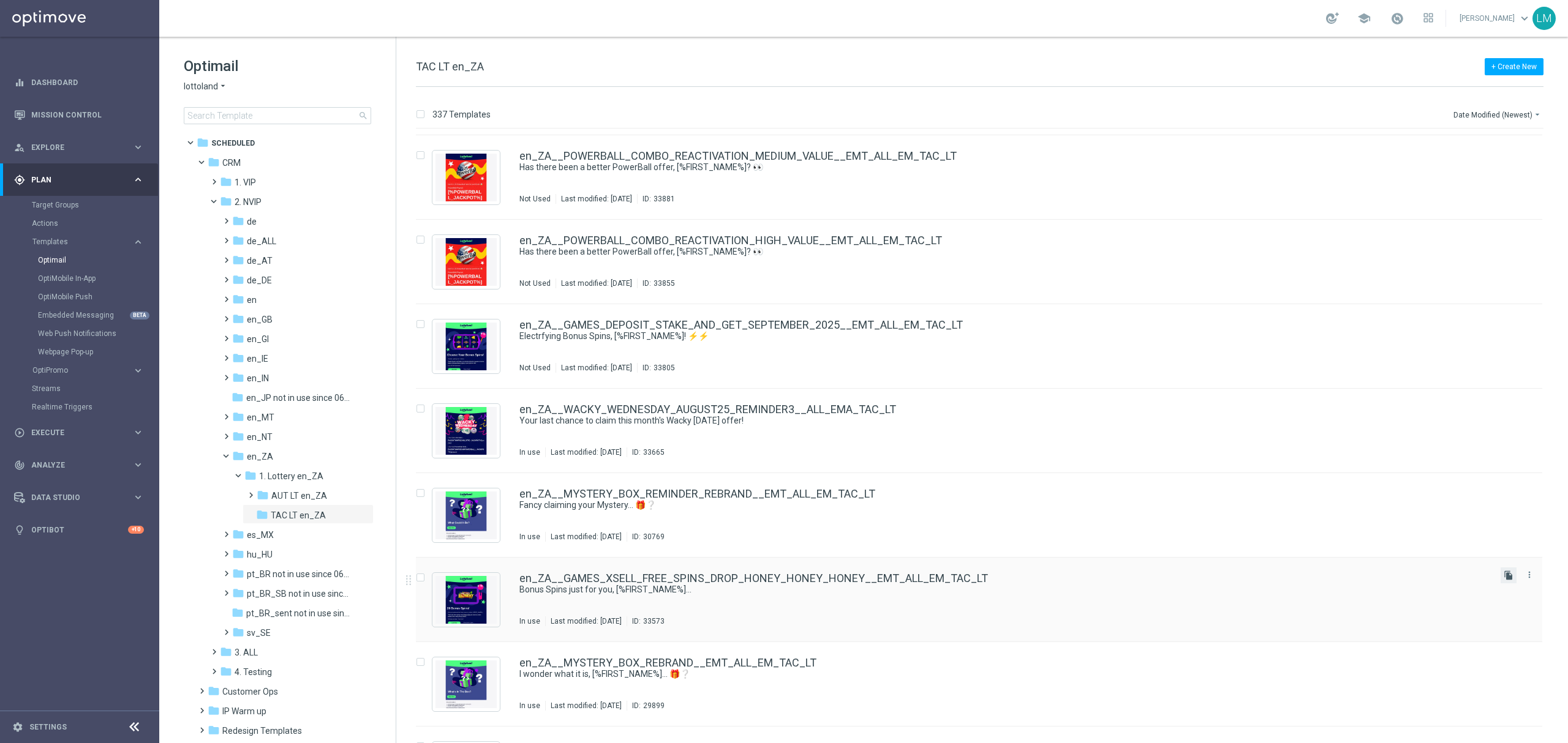
click at [1504, 576] on icon "file_copy" at bounding box center [1508, 575] width 10 height 10
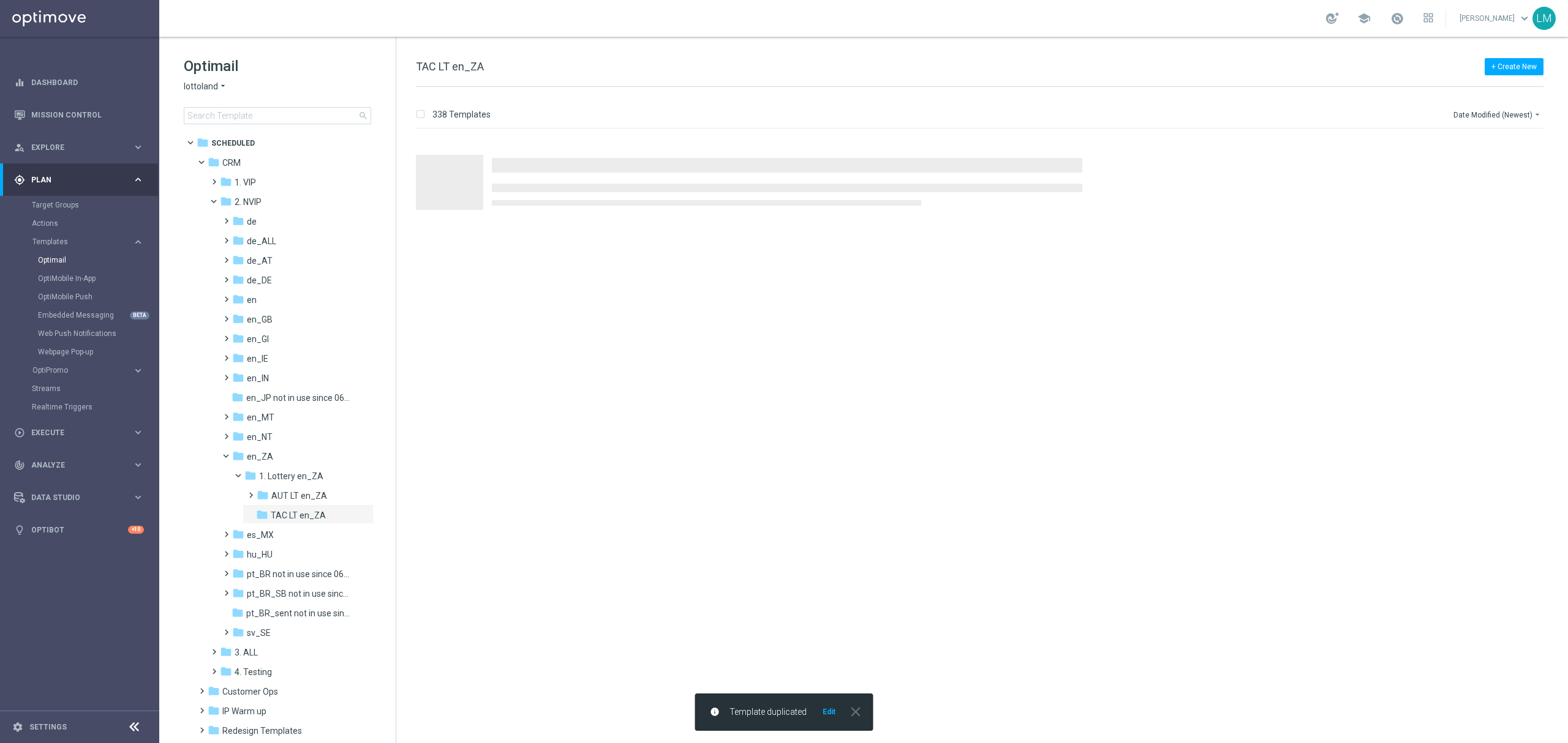
scroll to position [0, 0]
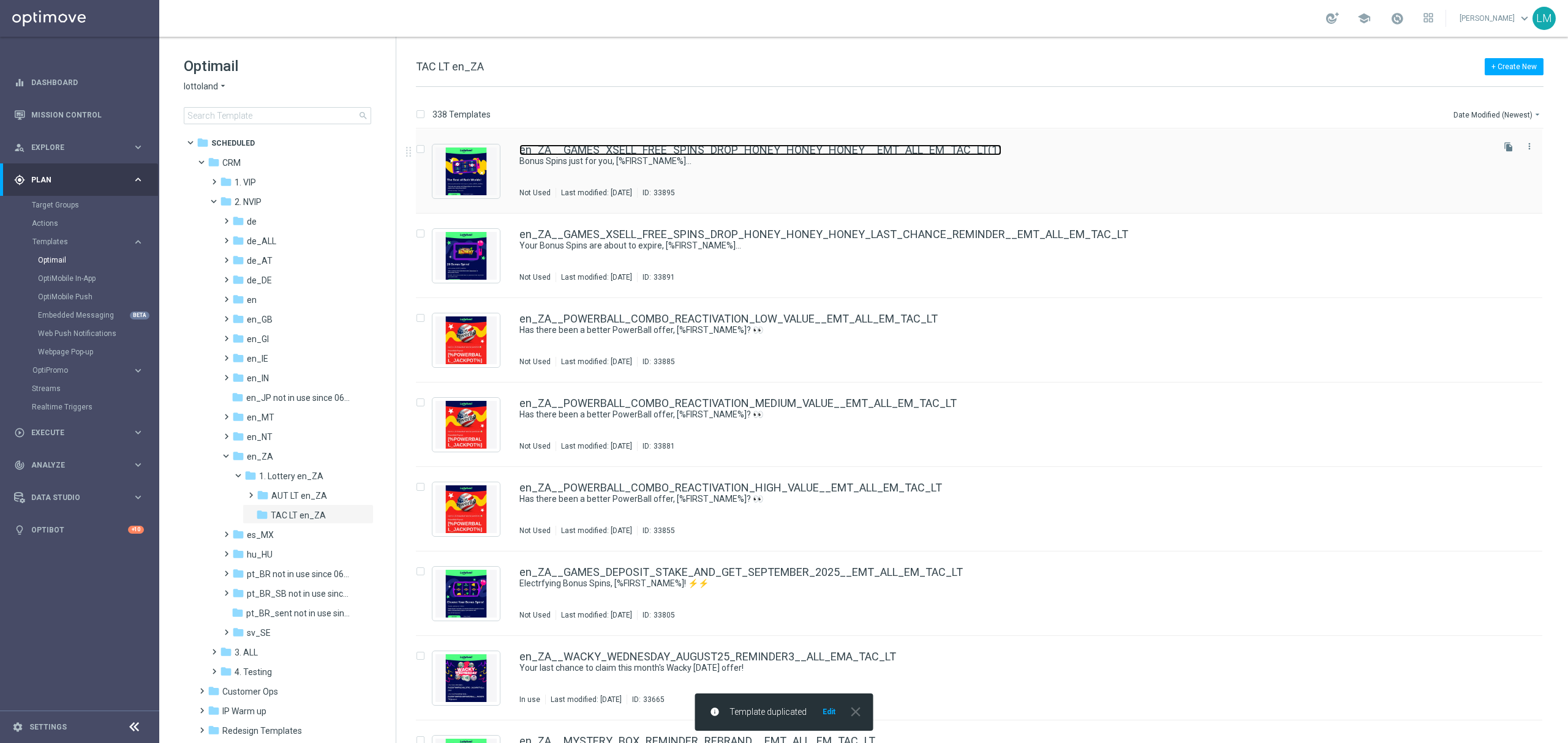
click at [827, 150] on link "en_ZA__GAMES_XSELL_FREE_SPINS_DROP_HONEY_HONEY_HONEY__EMT_ALL_EM_TAC_LT(1)" at bounding box center [760, 150] width 482 height 11
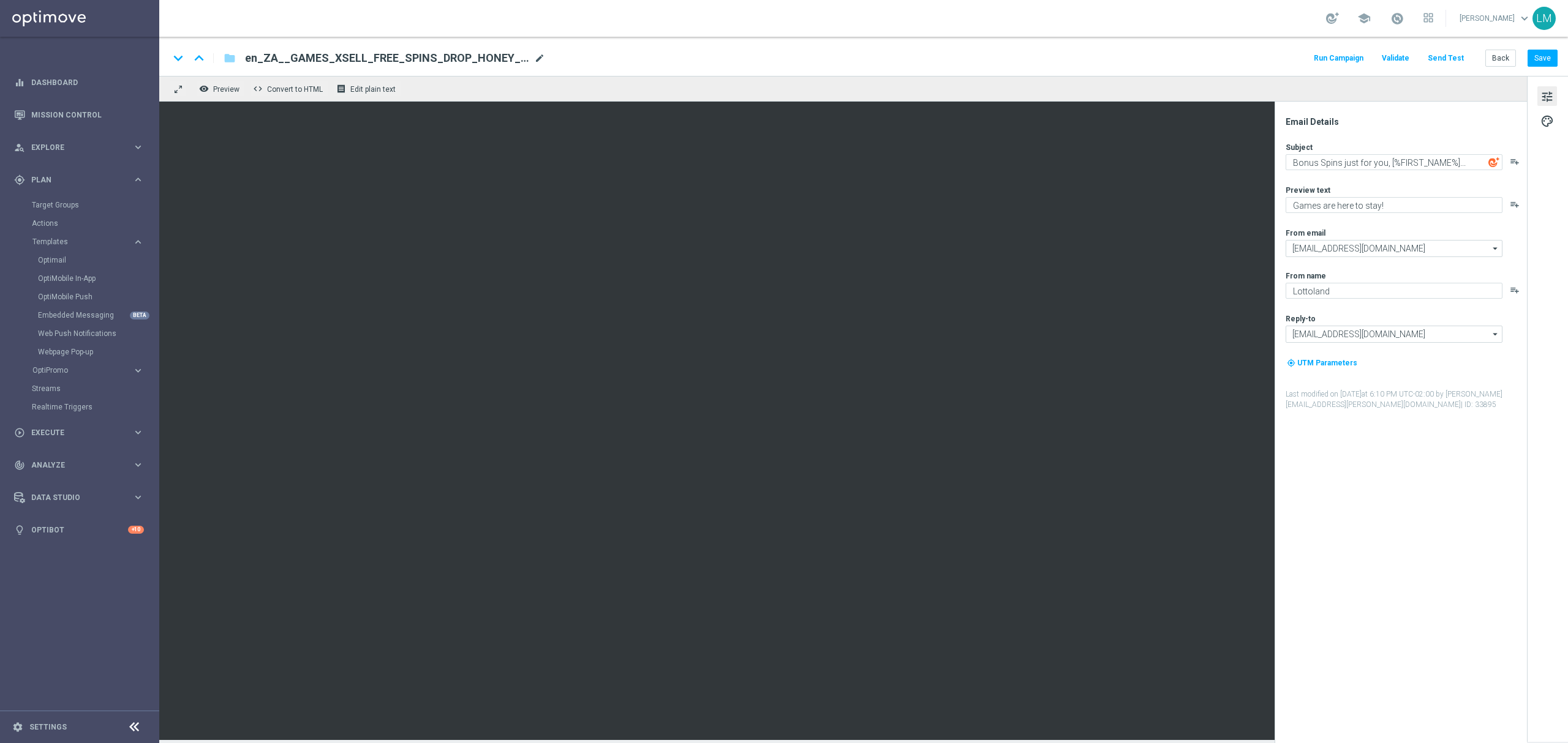
click at [537, 55] on span "mode_edit" at bounding box center [539, 58] width 11 height 11
paste input "LOTTO_GAMES_XSELL_FREE_SPINS_BONUS_DROP_BIG_BASS_BONANZA__EMT_ALL_EM_TAC_LT"
type input "en_ZA__LOTTO_GAMES_XSELL_FREE_SPINS_BONUS_DROP_BIG_BASS_BONANZA__EMT_ALL_EM_TAC…"
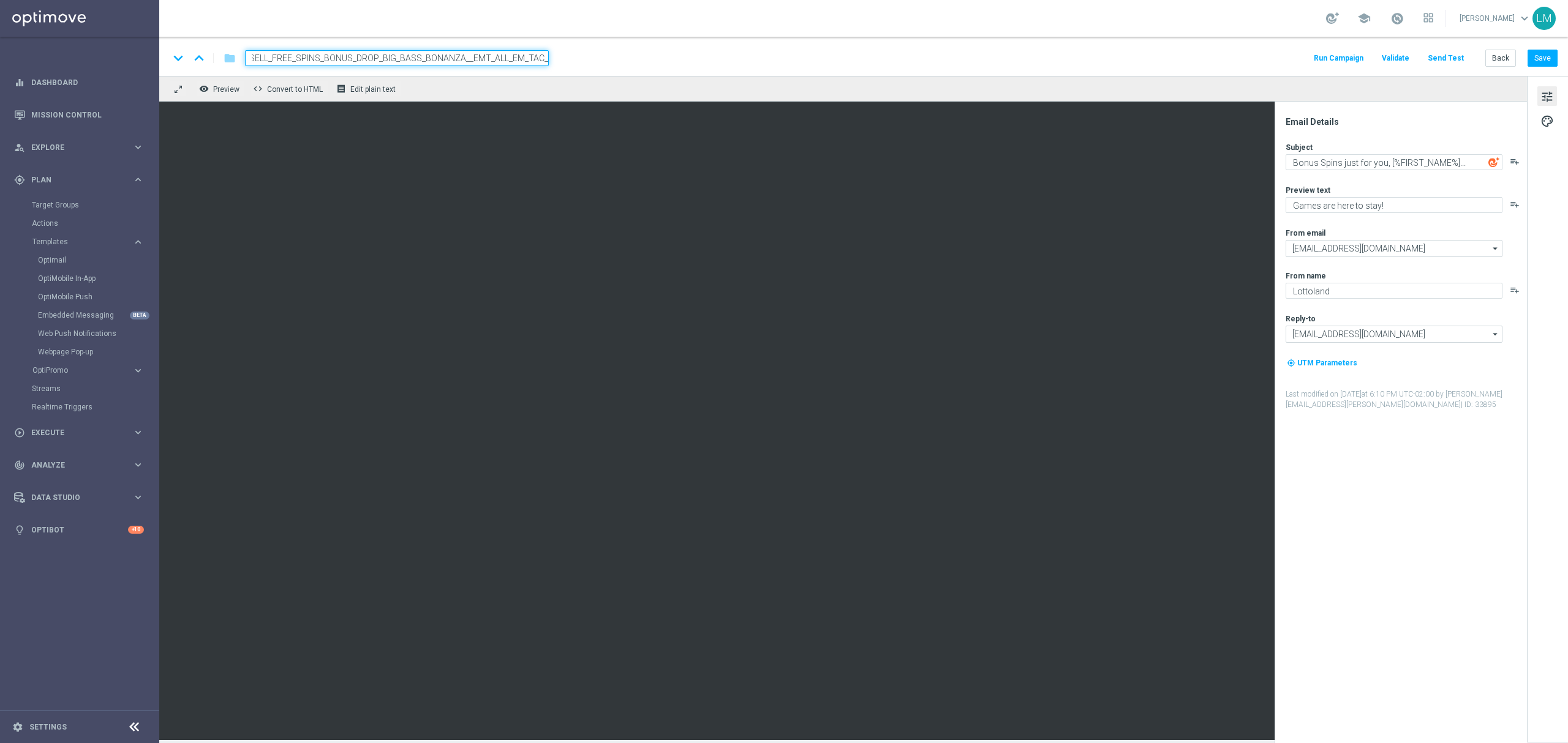
click at [558, 71] on div "keyboard_arrow_down keyboard_arrow_up folder en_ZA__LOTTO_GAMES_XSELL_FREE_SPIN…" at bounding box center [863, 56] width 1409 height 39
click at [507, 66] on div "keyboard_arrow_down keyboard_arrow_up folder en_ZA__LOTTO_GAMES_XSELL_FREE_SPIN…" at bounding box center [863, 56] width 1409 height 39
click at [506, 59] on input "en_ZA__LOTTO_GAMES_XSELL_FREE_SPINS_BONUS_DROP_BIG_BASS_BONANZA__EMT_ALL_EM_TAC…" at bounding box center [397, 58] width 304 height 16
click at [500, 79] on div "remove_red_eye Preview code Convert to HTML receipt Edit plain text" at bounding box center [843, 88] width 1367 height 25
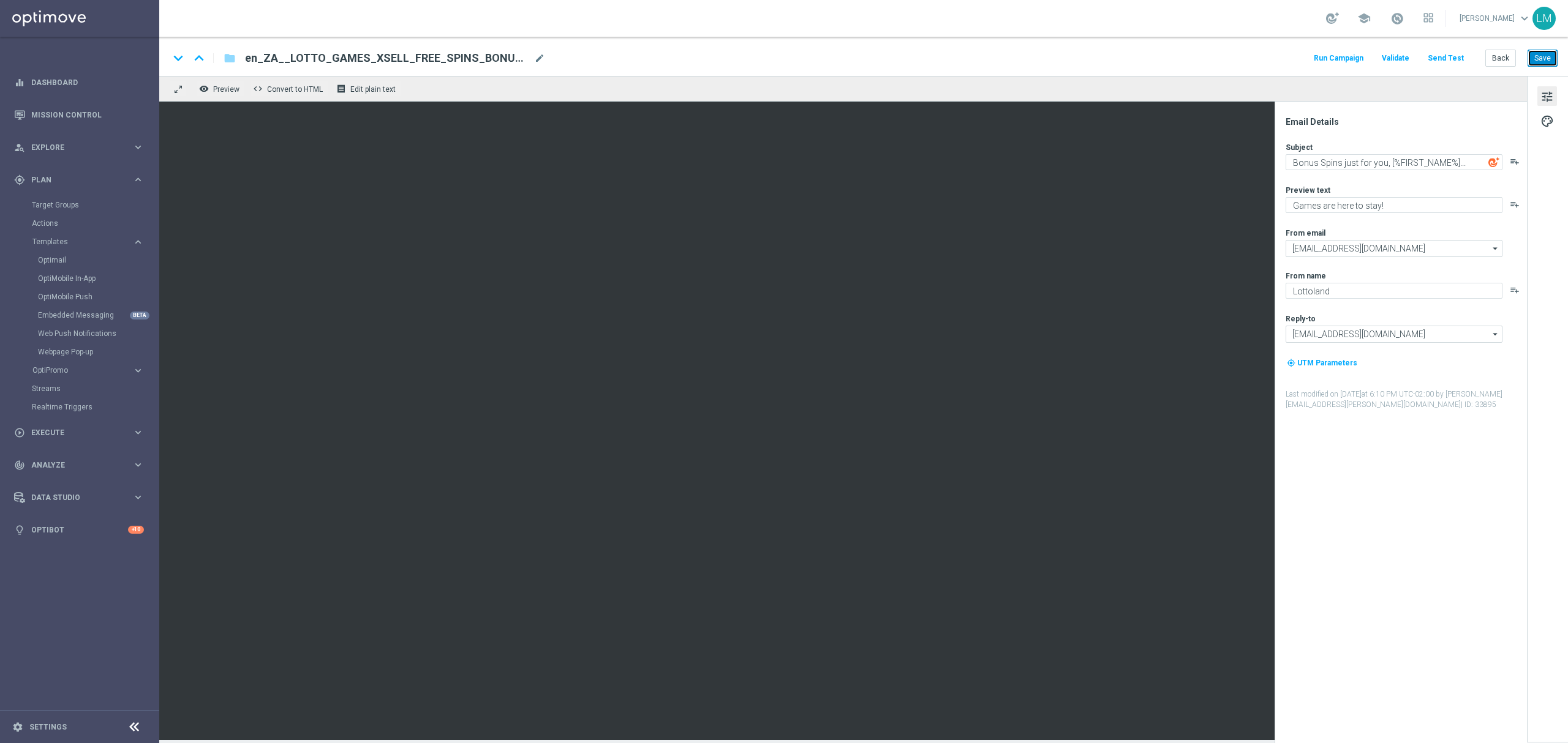
click at [1537, 54] on button "Save" at bounding box center [1543, 58] width 30 height 17
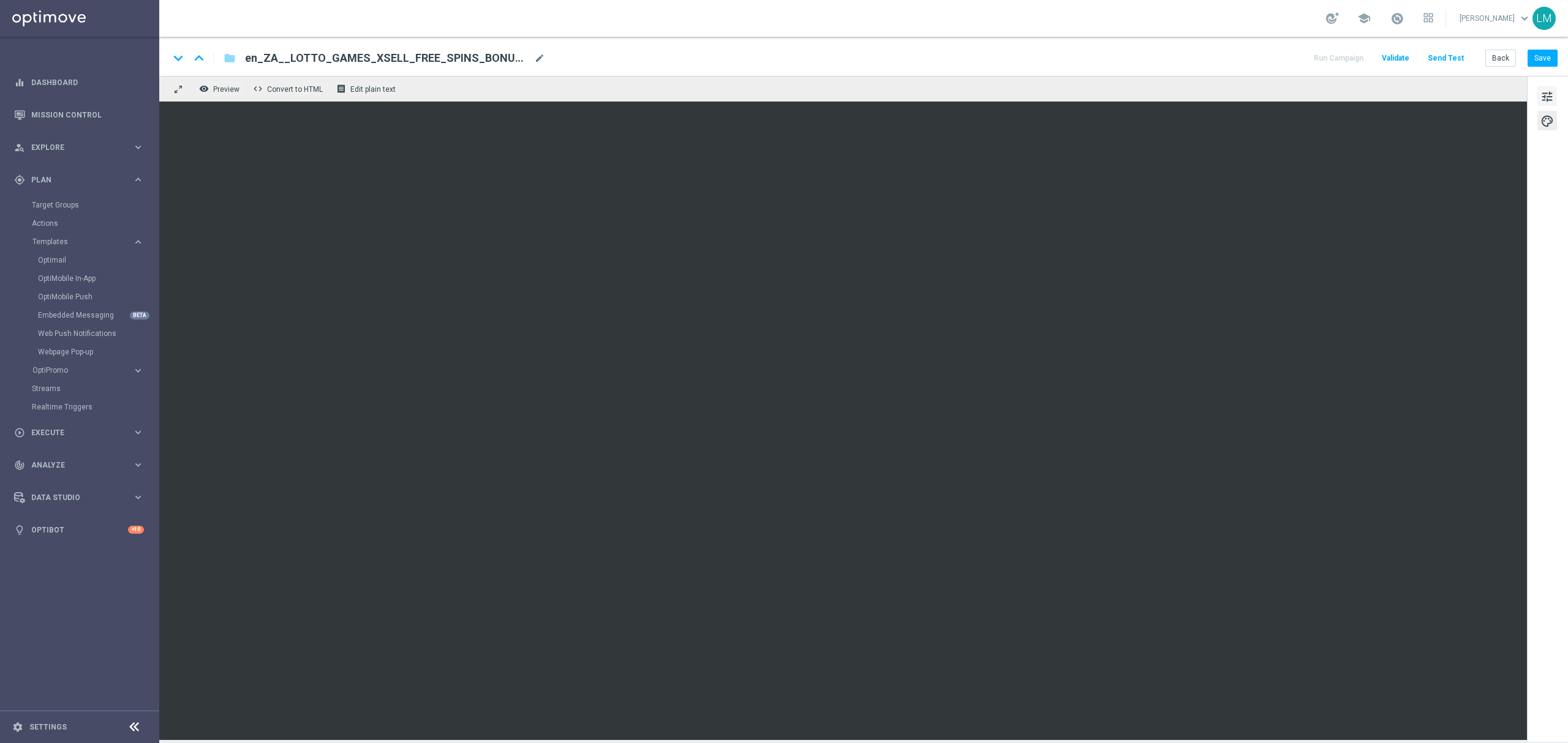
click at [1554, 92] on button "tune" at bounding box center [1547, 96] width 20 height 20
click at [1533, 56] on button "Save" at bounding box center [1543, 58] width 30 height 17
